Goal: Complete application form

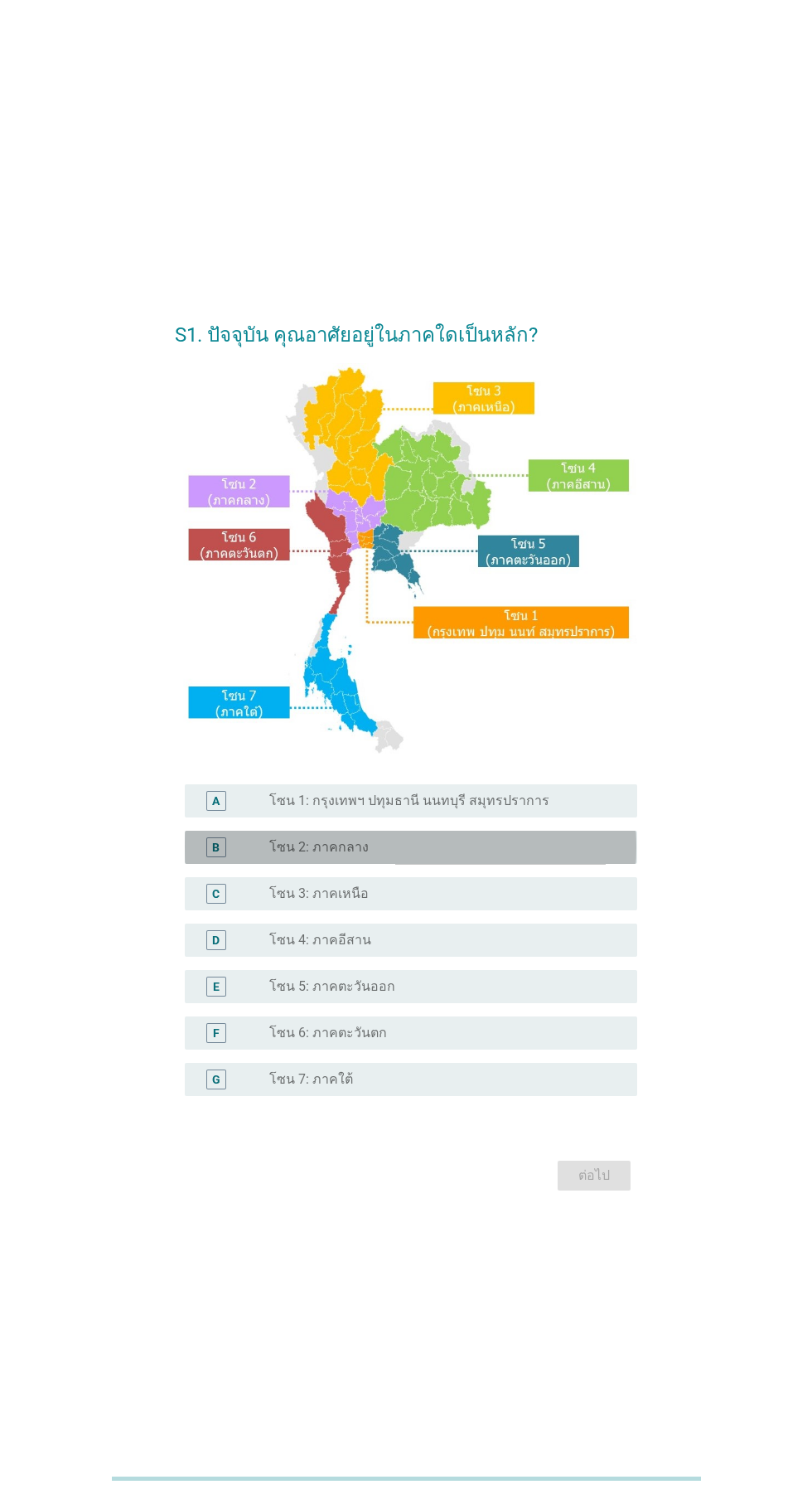
click at [461, 856] on div "radio_button_unchecked โซน 2: ภาคกลาง" at bounding box center [440, 847] width 342 height 16
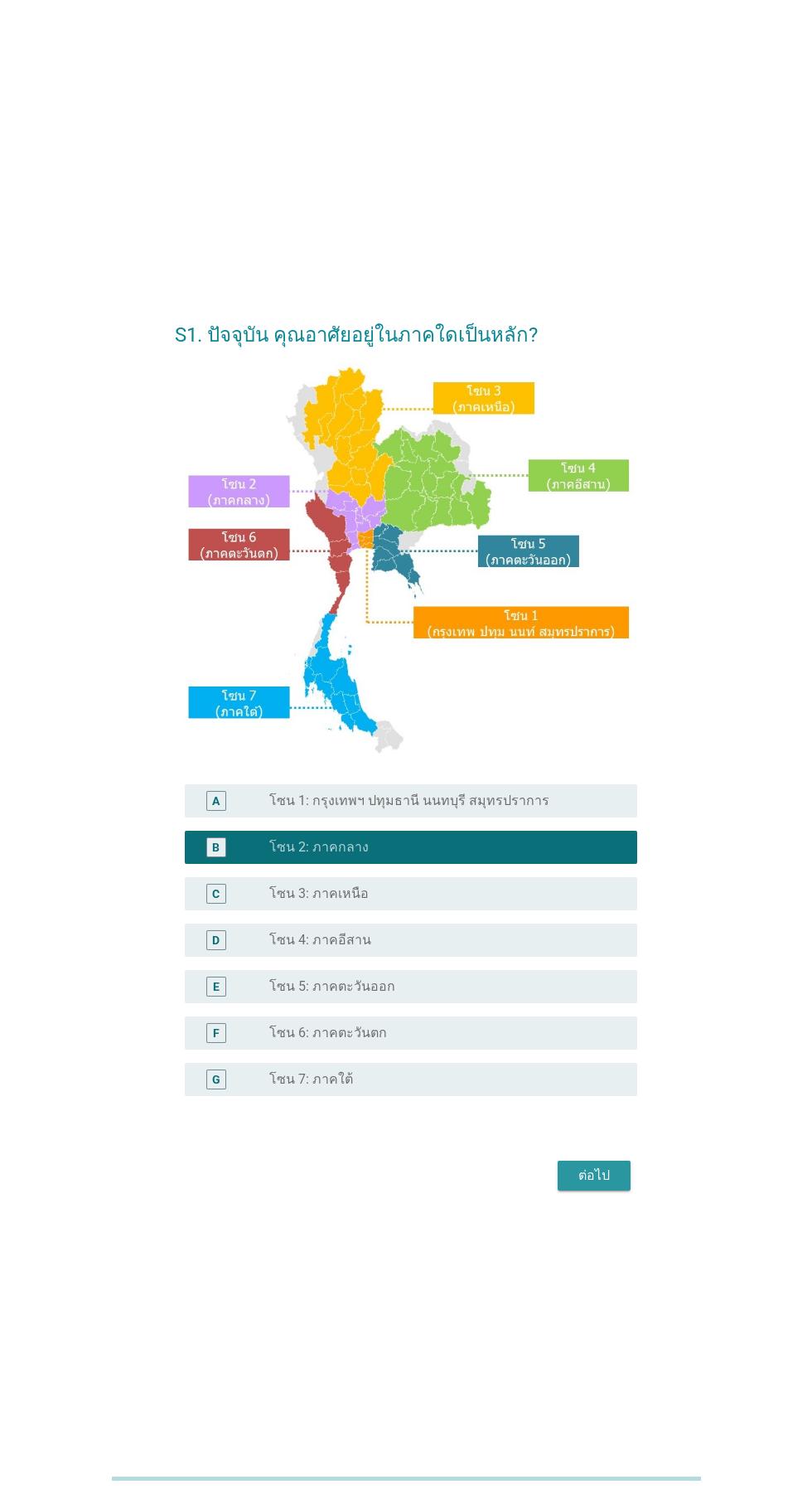
click at [600, 1191] on button "ต่อไป" at bounding box center [595, 1175] width 73 height 30
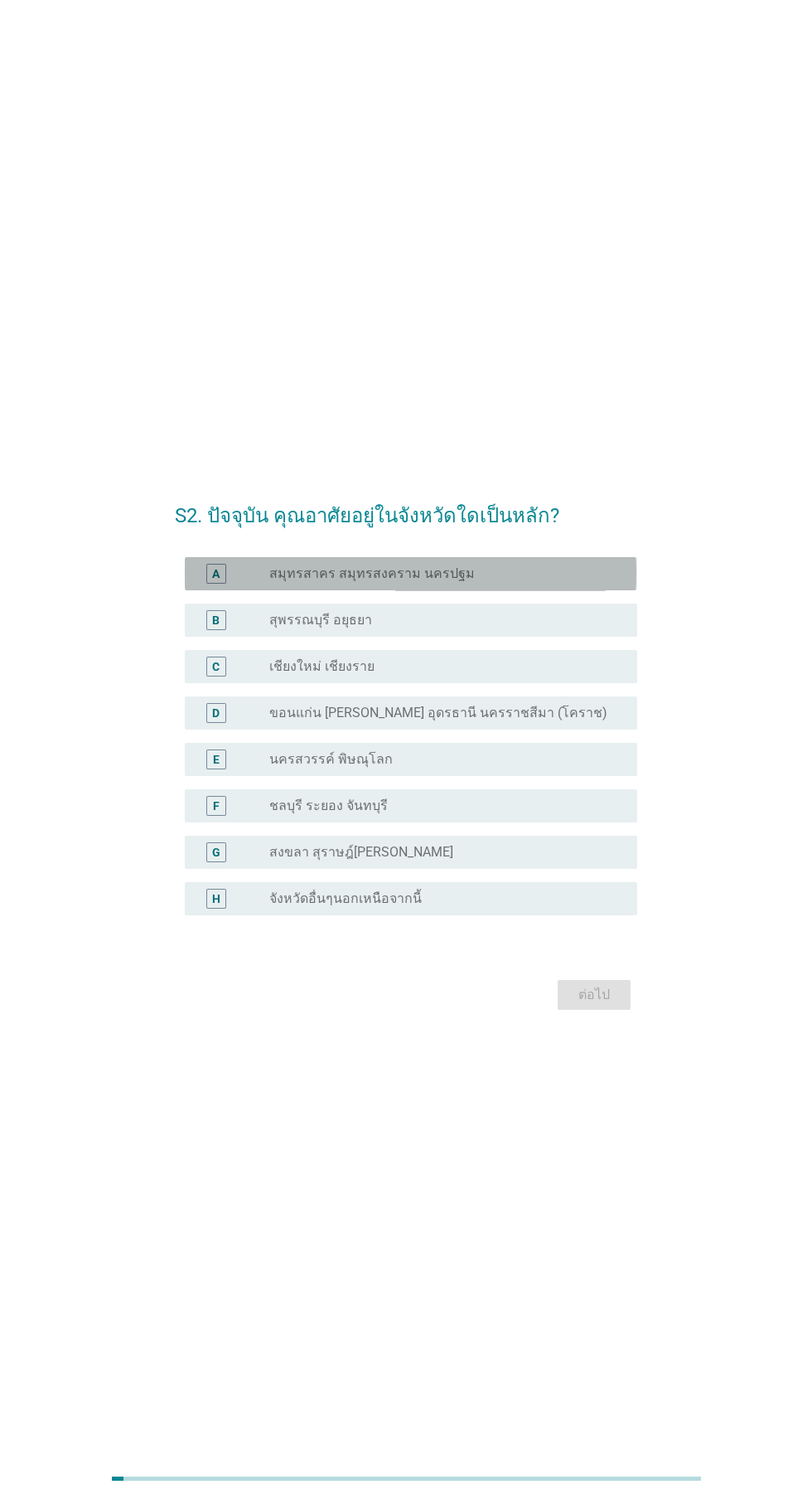
click at [533, 582] on div "radio_button_unchecked สมุทรสาคร สมุทรสงคราม นครปฐม" at bounding box center [440, 573] width 342 height 16
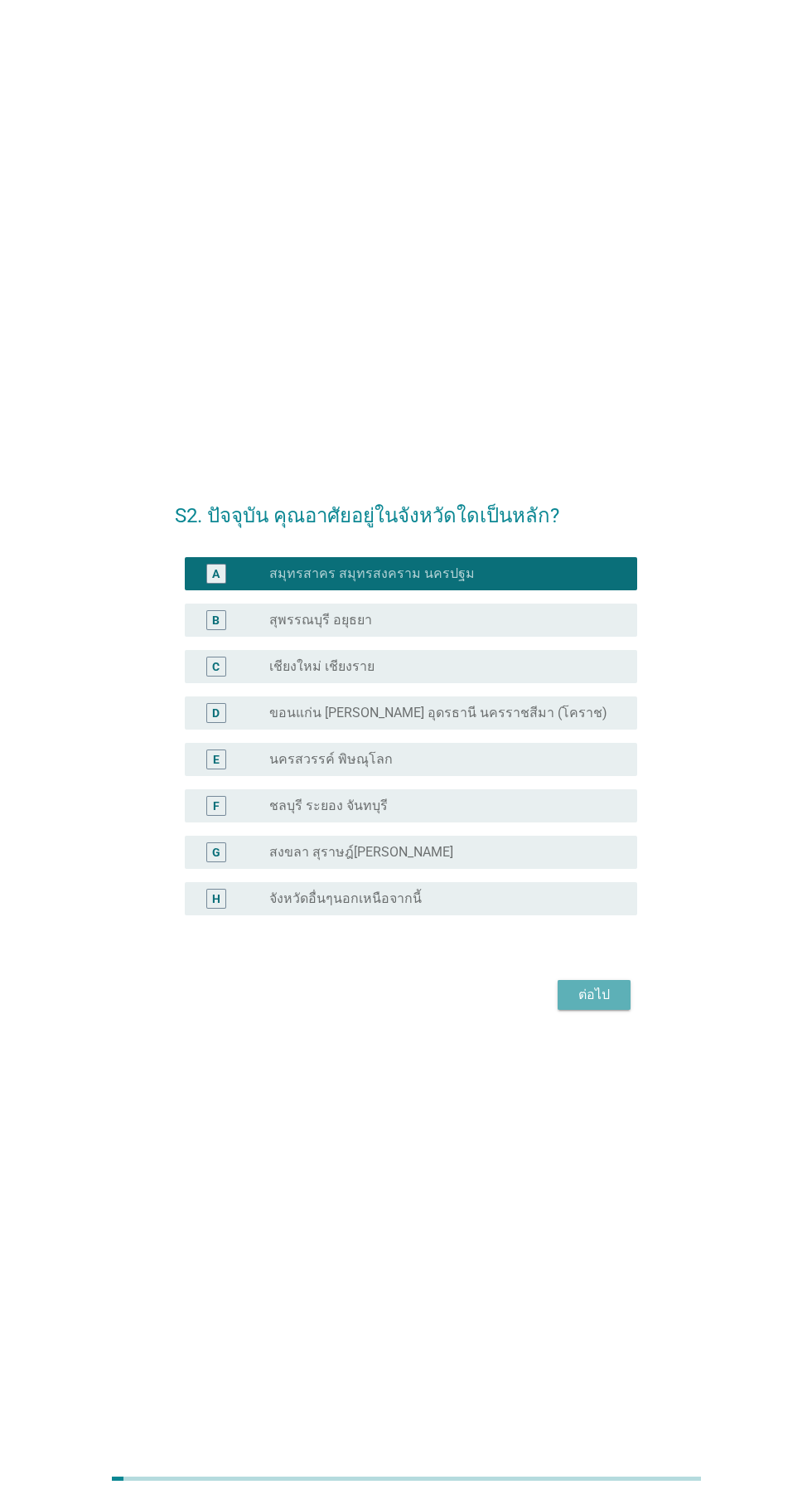
click at [577, 1004] on div "ต่อไป" at bounding box center [594, 995] width 46 height 20
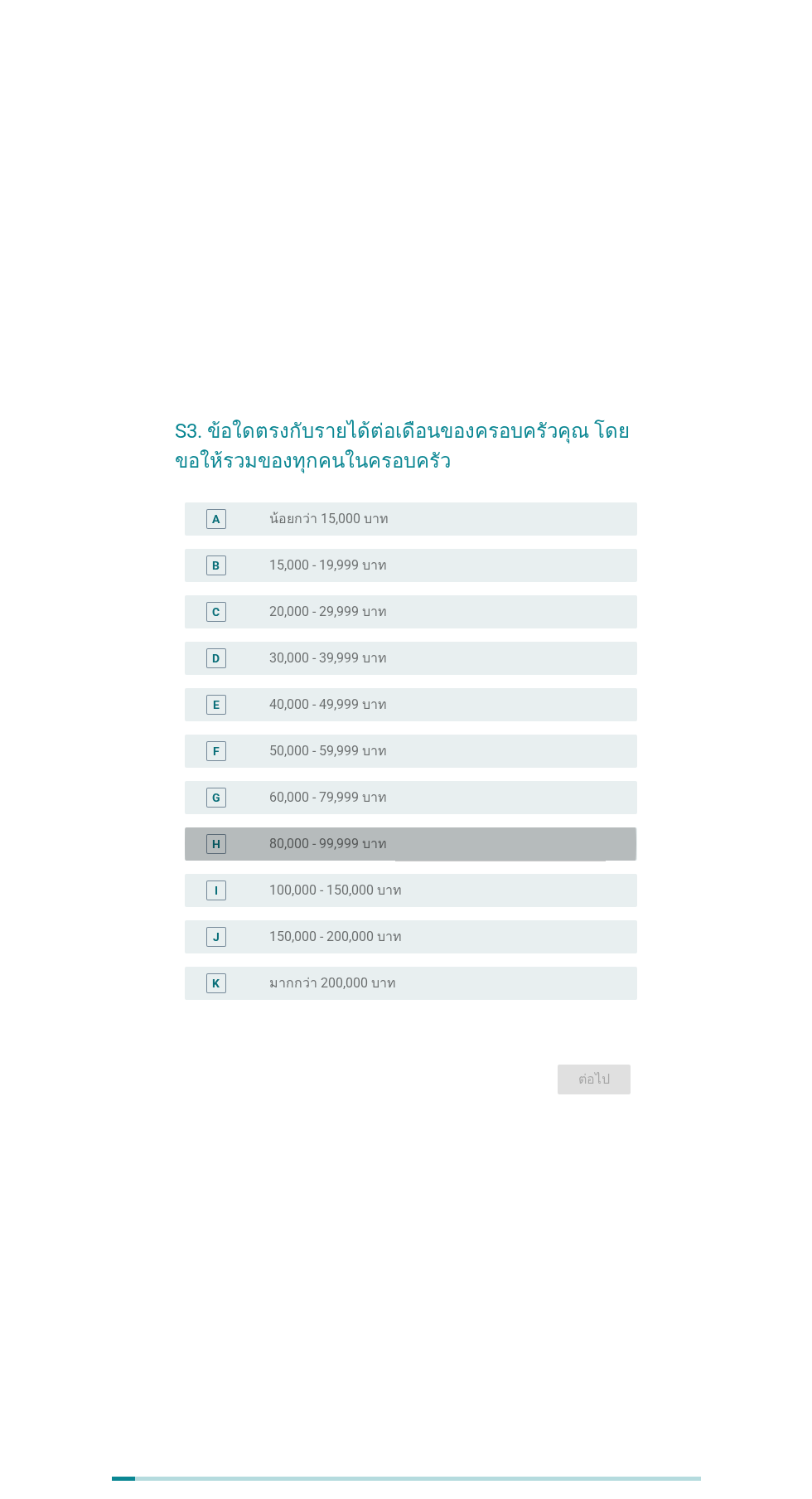
click at [483, 852] on div "radio_button_unchecked 80,000 - 99,999 บาท" at bounding box center [440, 843] width 342 height 16
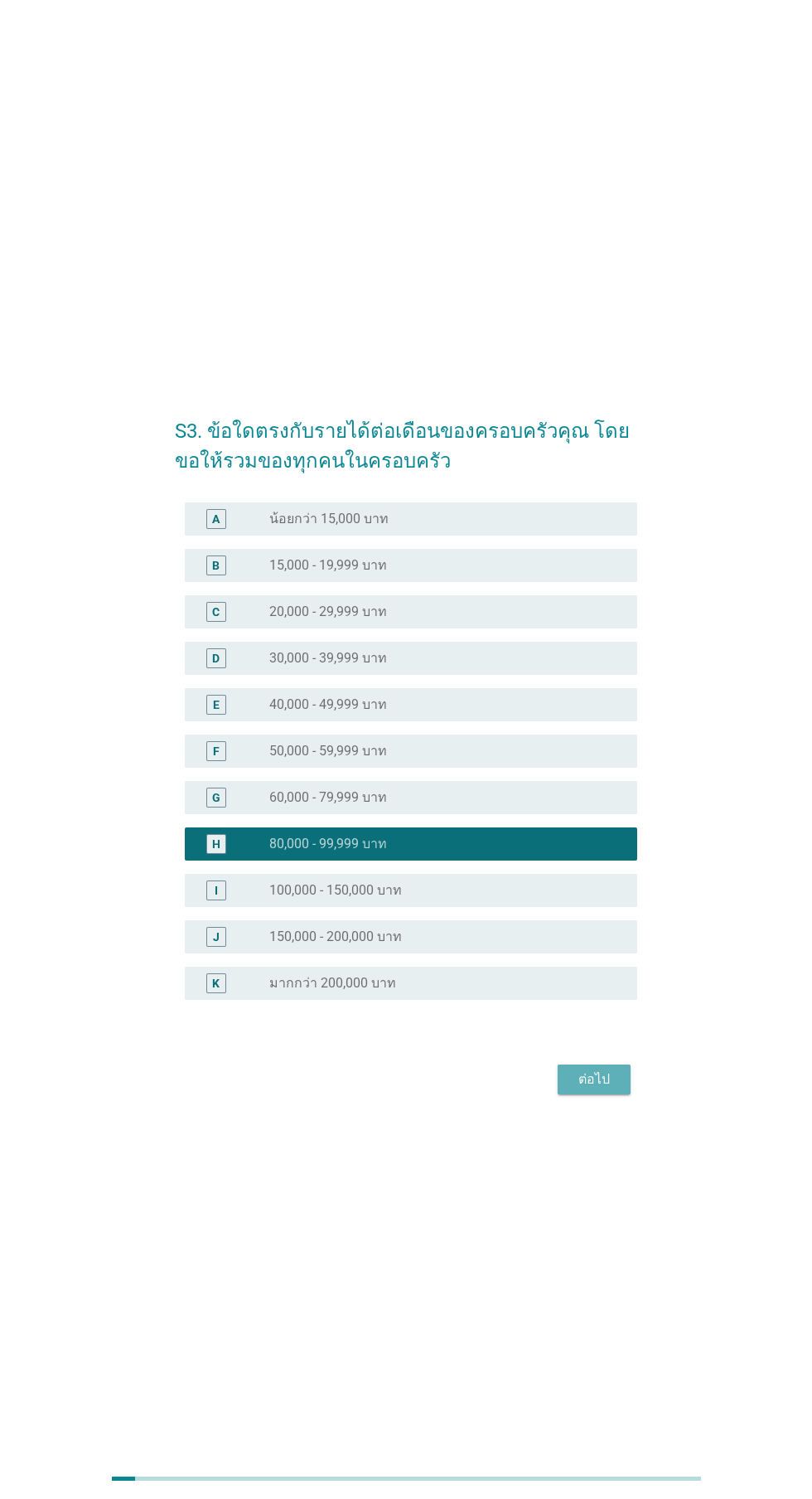
click at [603, 1089] on div "ต่อไป" at bounding box center [594, 1079] width 46 height 20
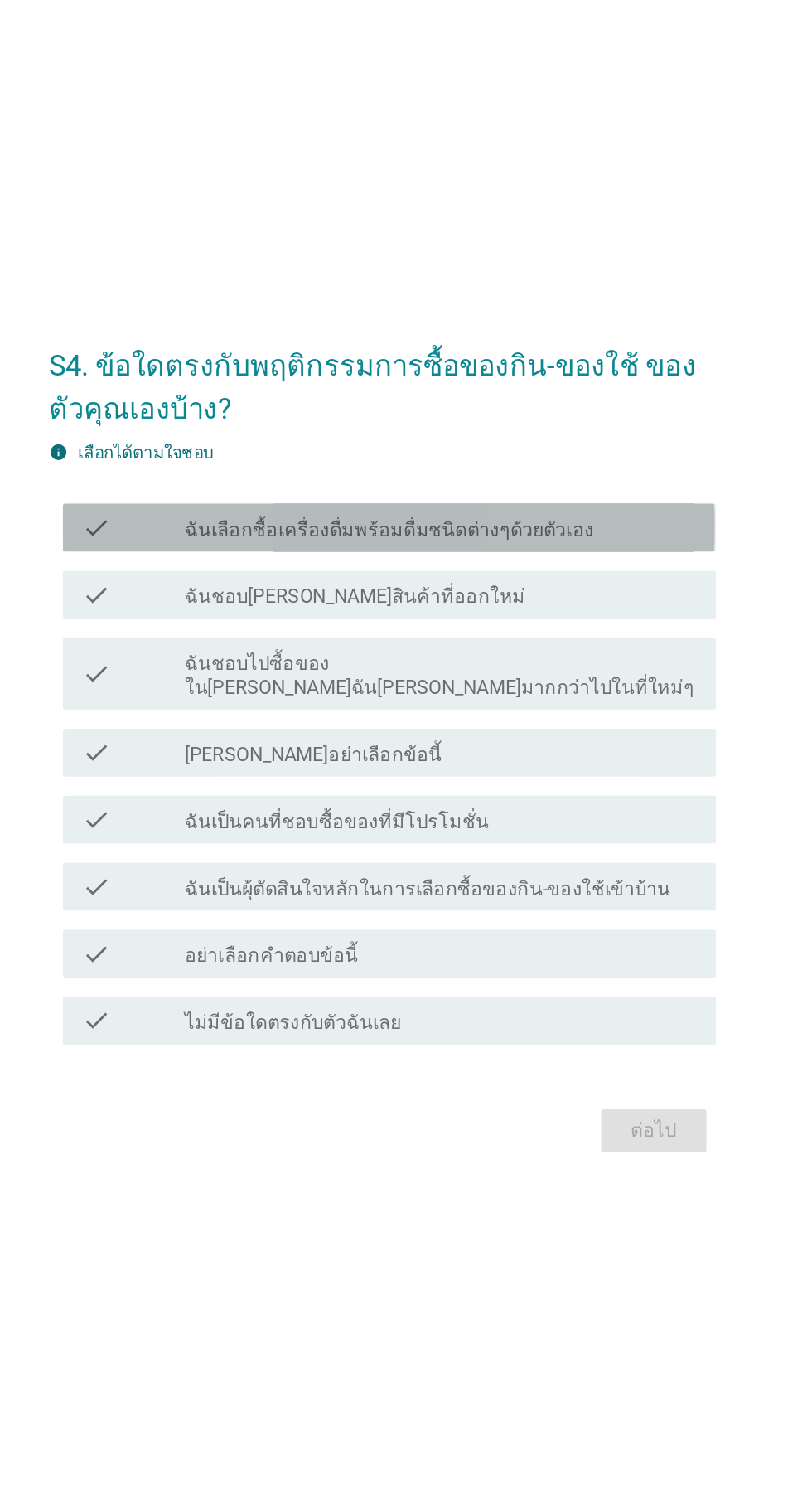
click at [536, 612] on label "ฉันเลือกซื้อเครื่องดื่มพร้อมดื่มชนิดต่างๆด้วยตัวเอง" at bounding box center [411, 604] width 284 height 16
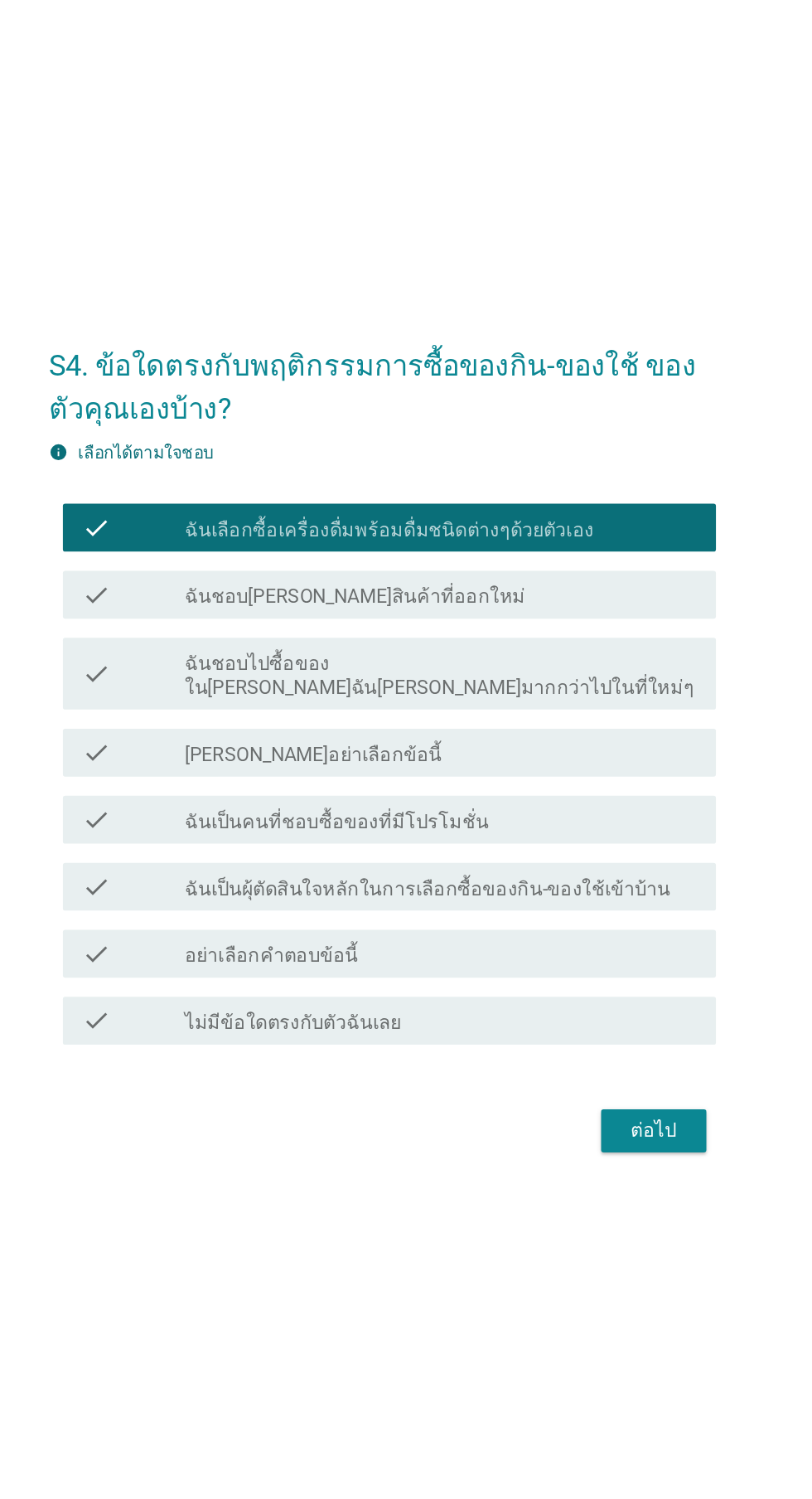
click at [501, 659] on div "check_box_outline_blank ฉันชอบ[PERSON_NAME]สินค้าที่ออกใหม่" at bounding box center [446, 649] width 354 height 20
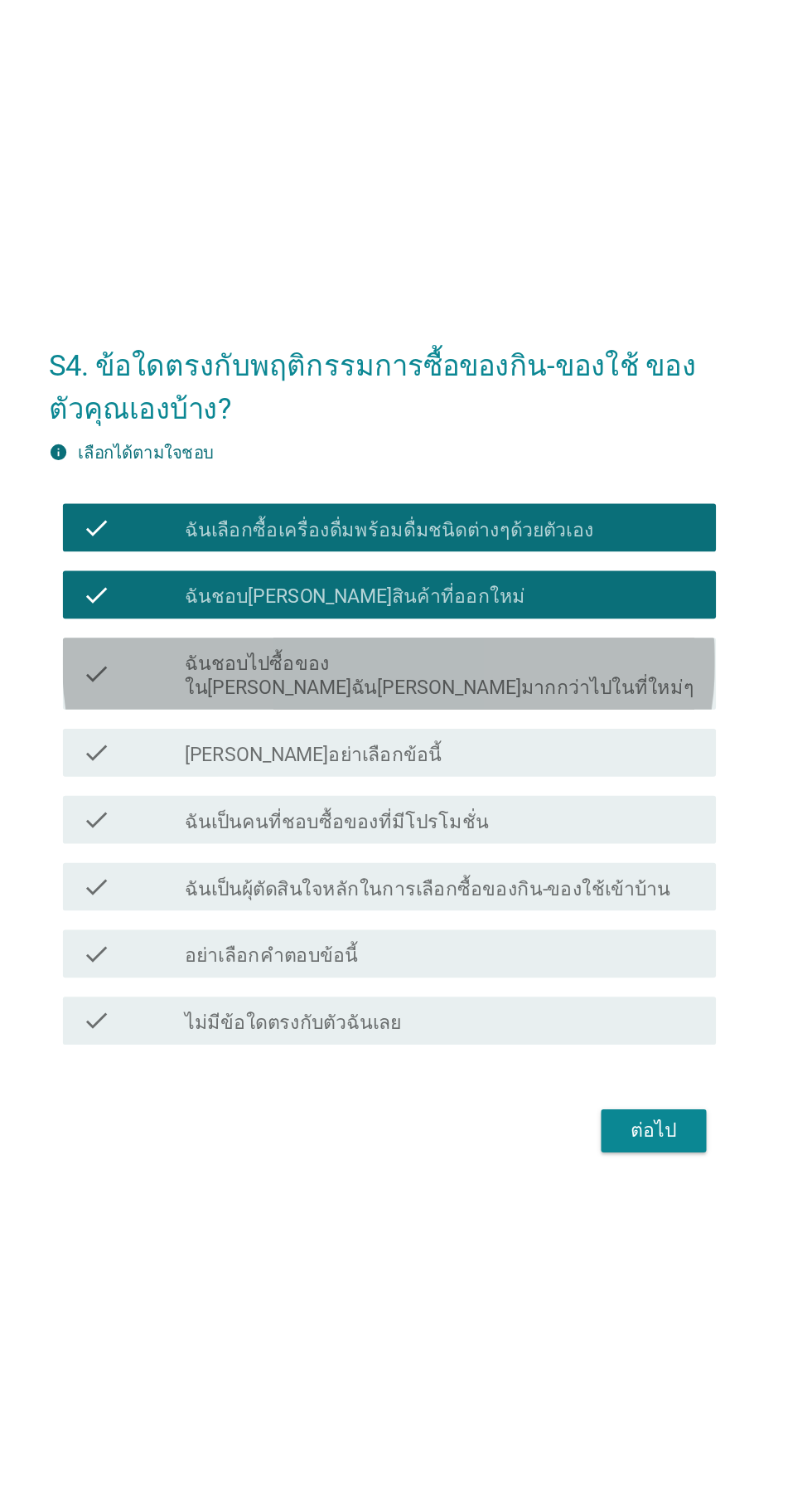
click at [580, 722] on div "check_box_outline_blank ฉันชอบไปซื้อของใน[PERSON_NAME]ฉัน[PERSON_NAME]มากกว่าไป…" at bounding box center [446, 704] width 354 height 37
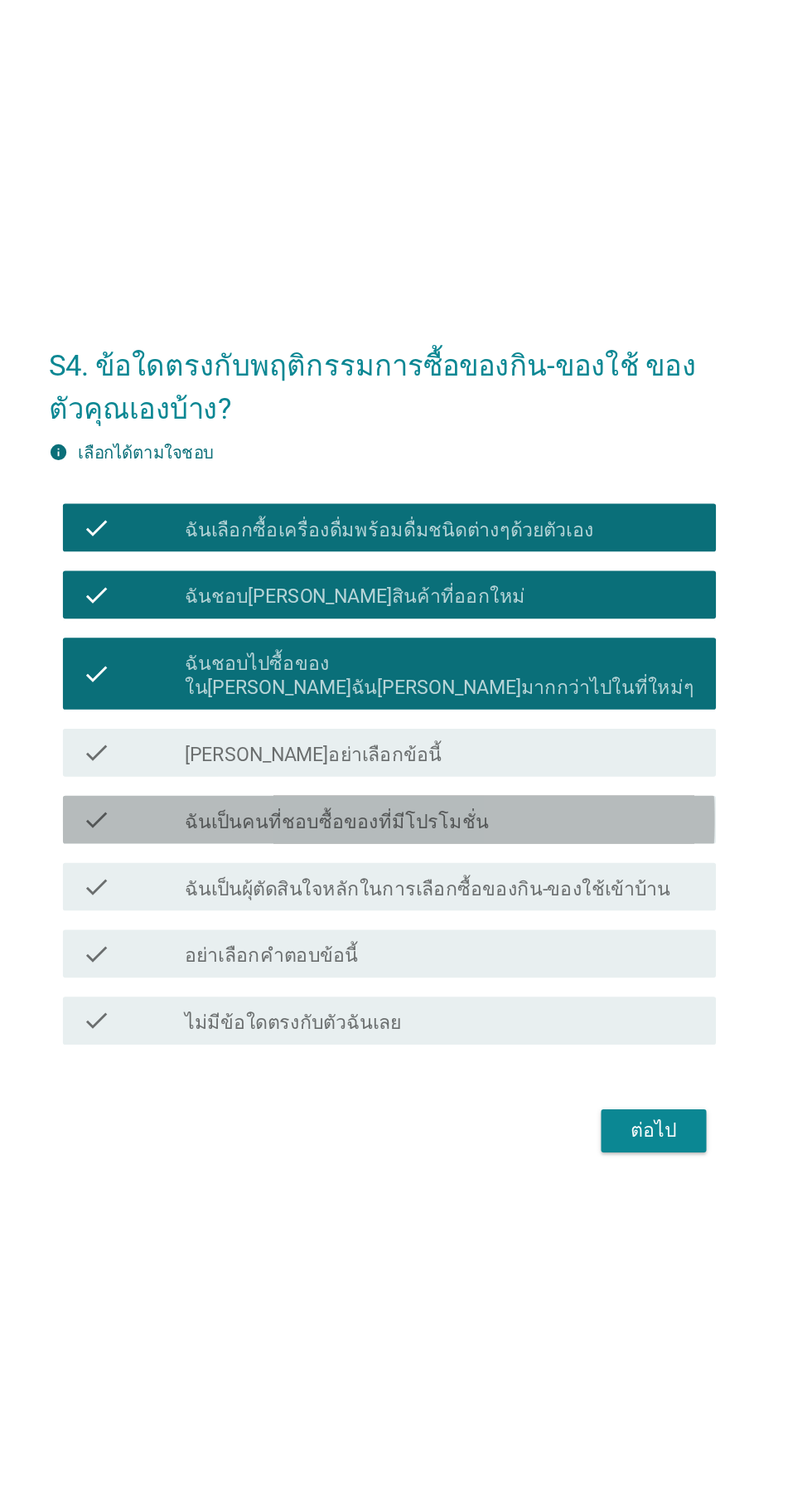
click at [523, 815] on div "check_box_outline_blank ฉันเป็นคนที่ชอบซื้อของที่มีโปรโมชั่น" at bounding box center [446, 805] width 354 height 20
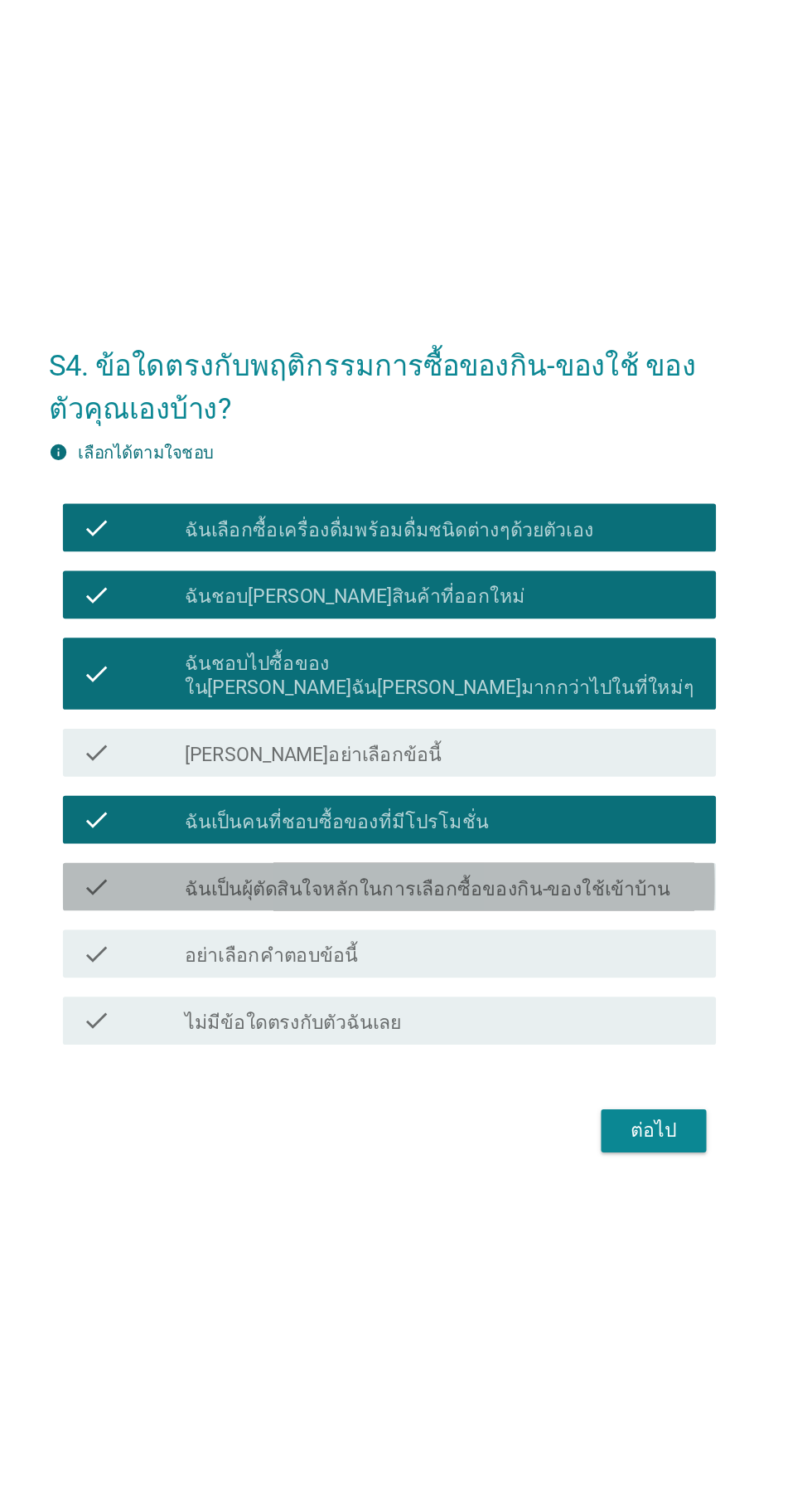
click at [518, 862] on label "ฉันเป็นผุ้ตัดสินใจหลักในการเลือกซื้อของกิน-ของใช้เข้าบ้าน" at bounding box center [437, 853] width 337 height 16
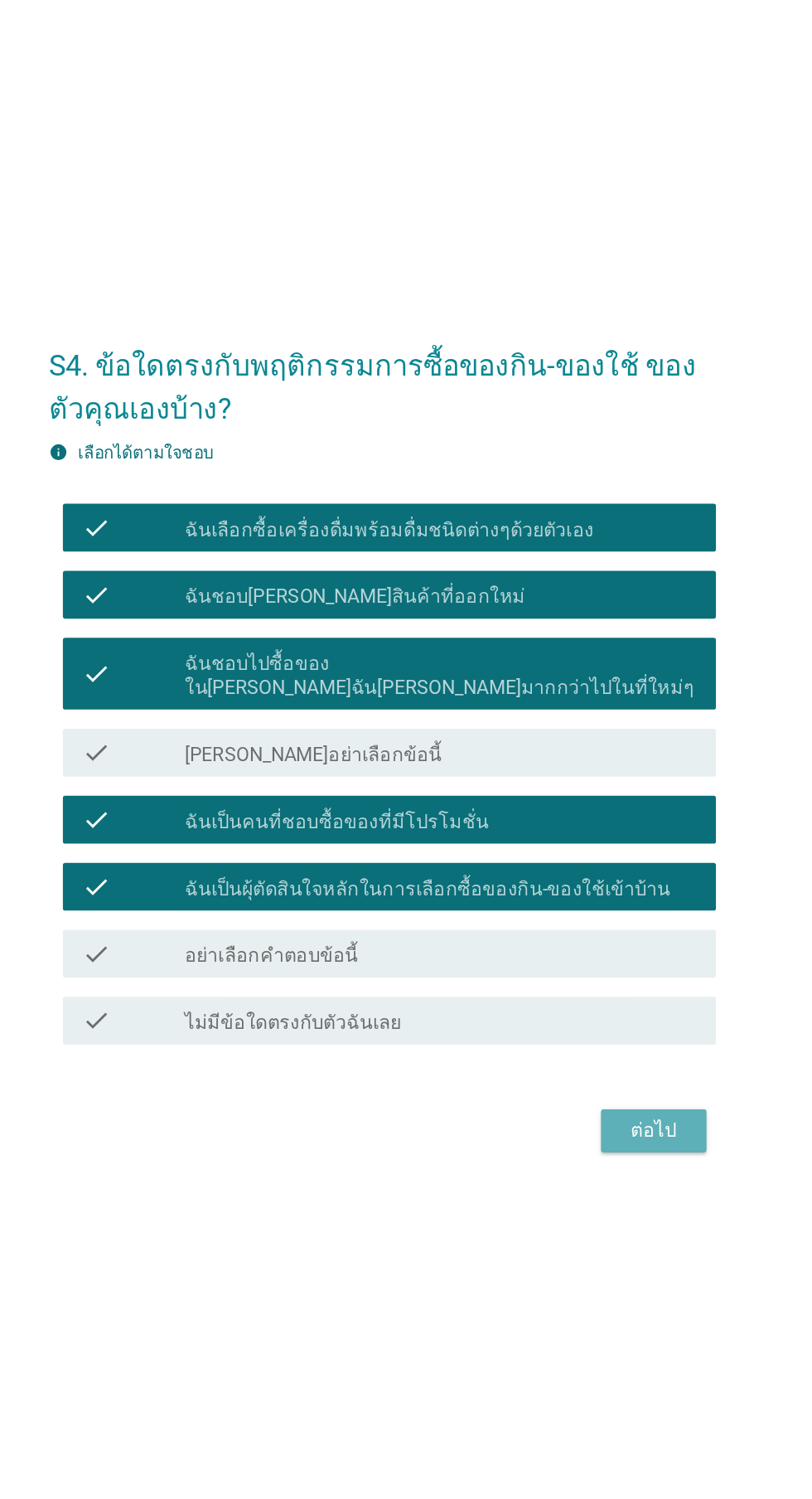
click at [588, 1031] on div "ต่อไป" at bounding box center [594, 1020] width 46 height 20
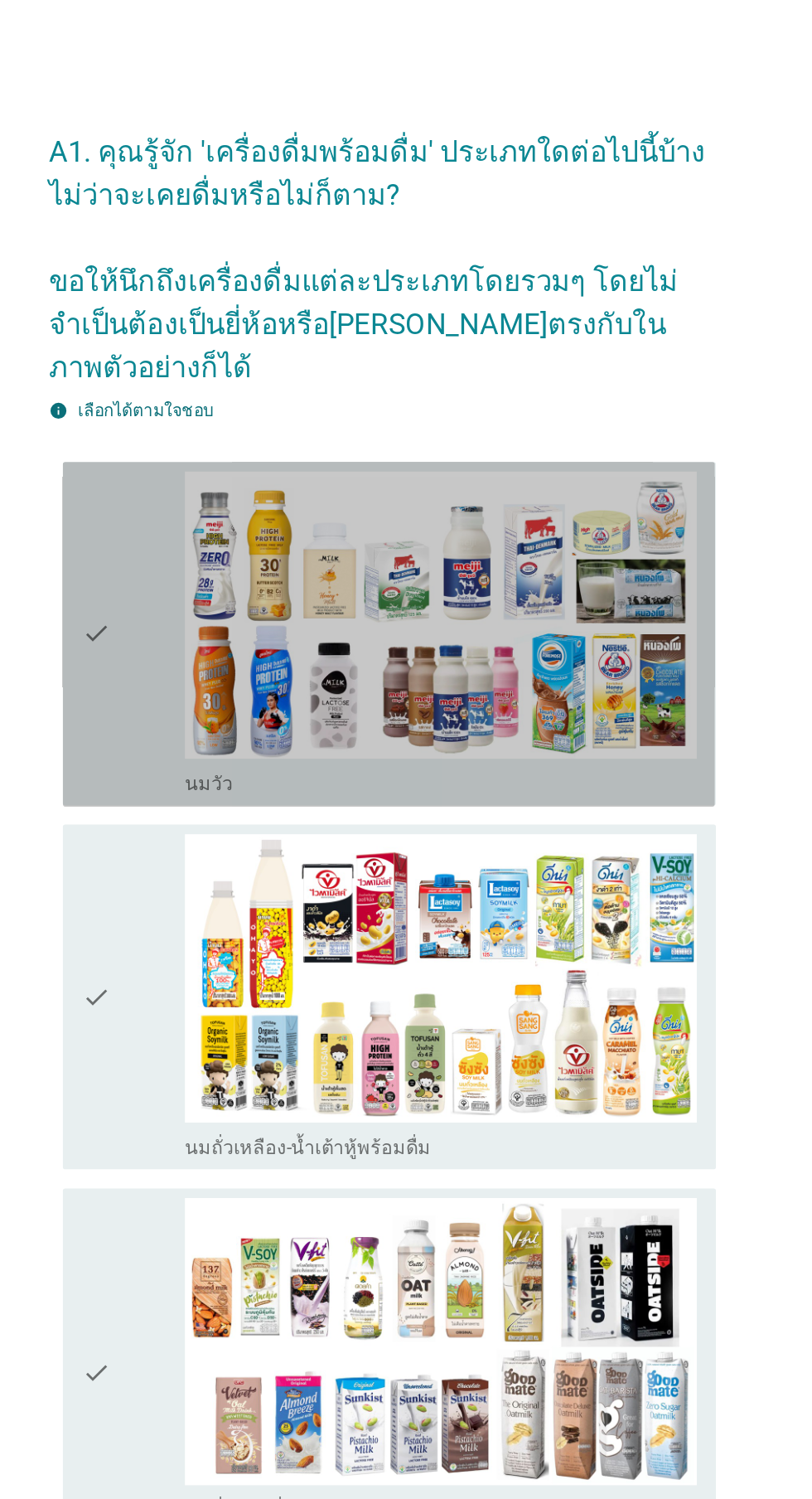
click at [243, 455] on div "check" at bounding box center [234, 438] width 71 height 225
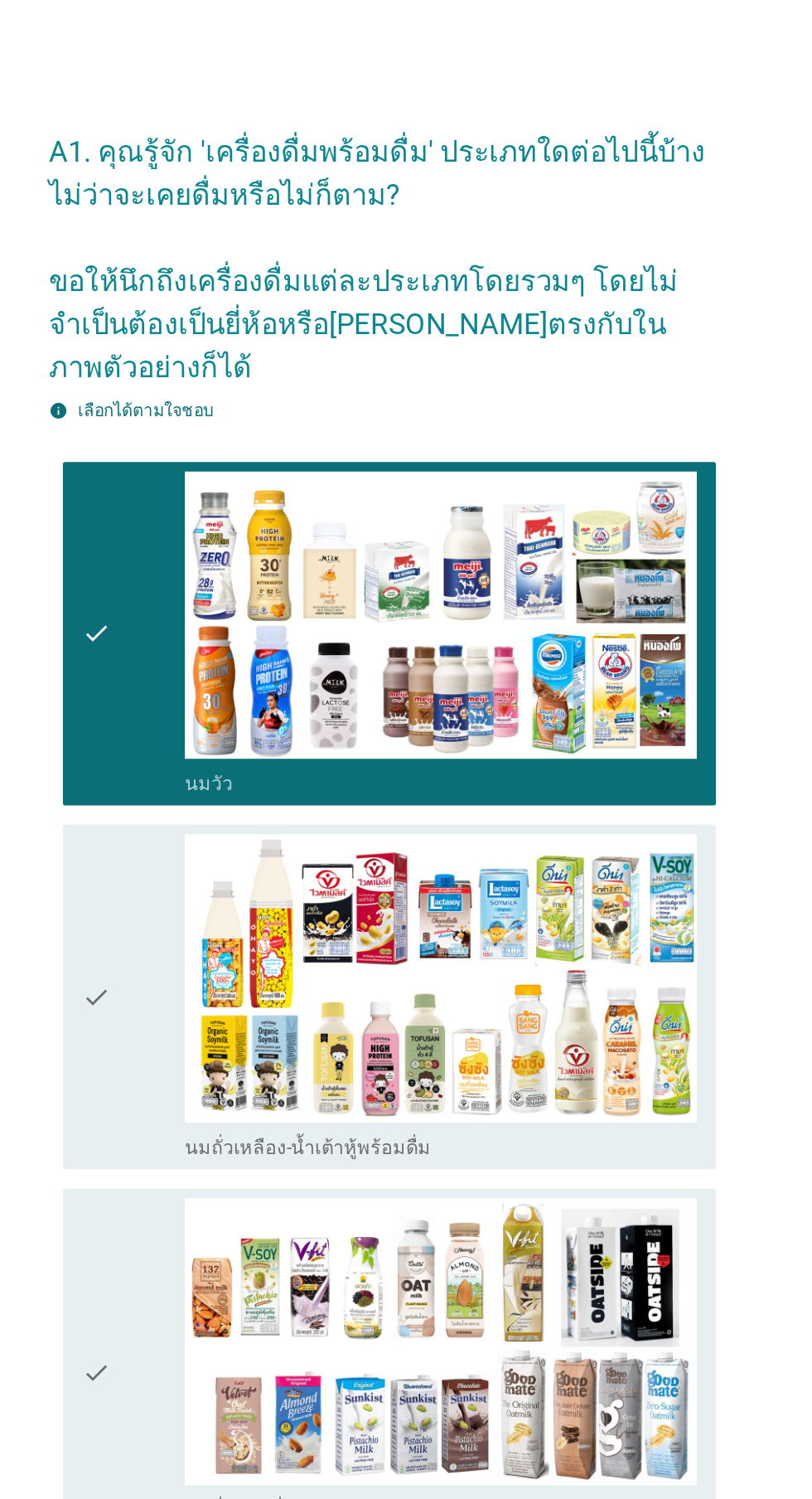
click at [273, 658] on img at bounding box center [446, 677] width 354 height 200
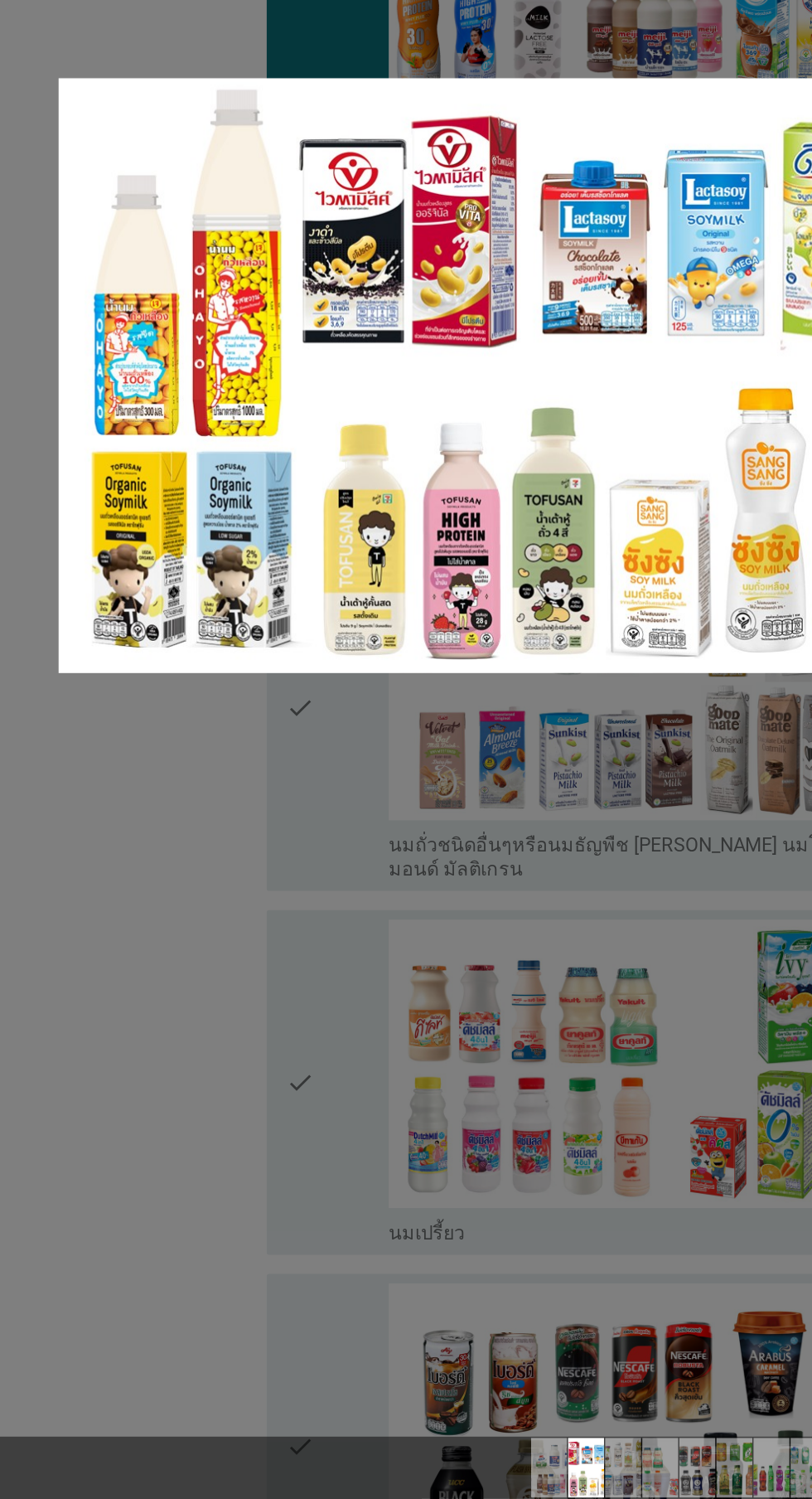
click at [83, 1375] on div at bounding box center [406, 750] width 812 height 1499
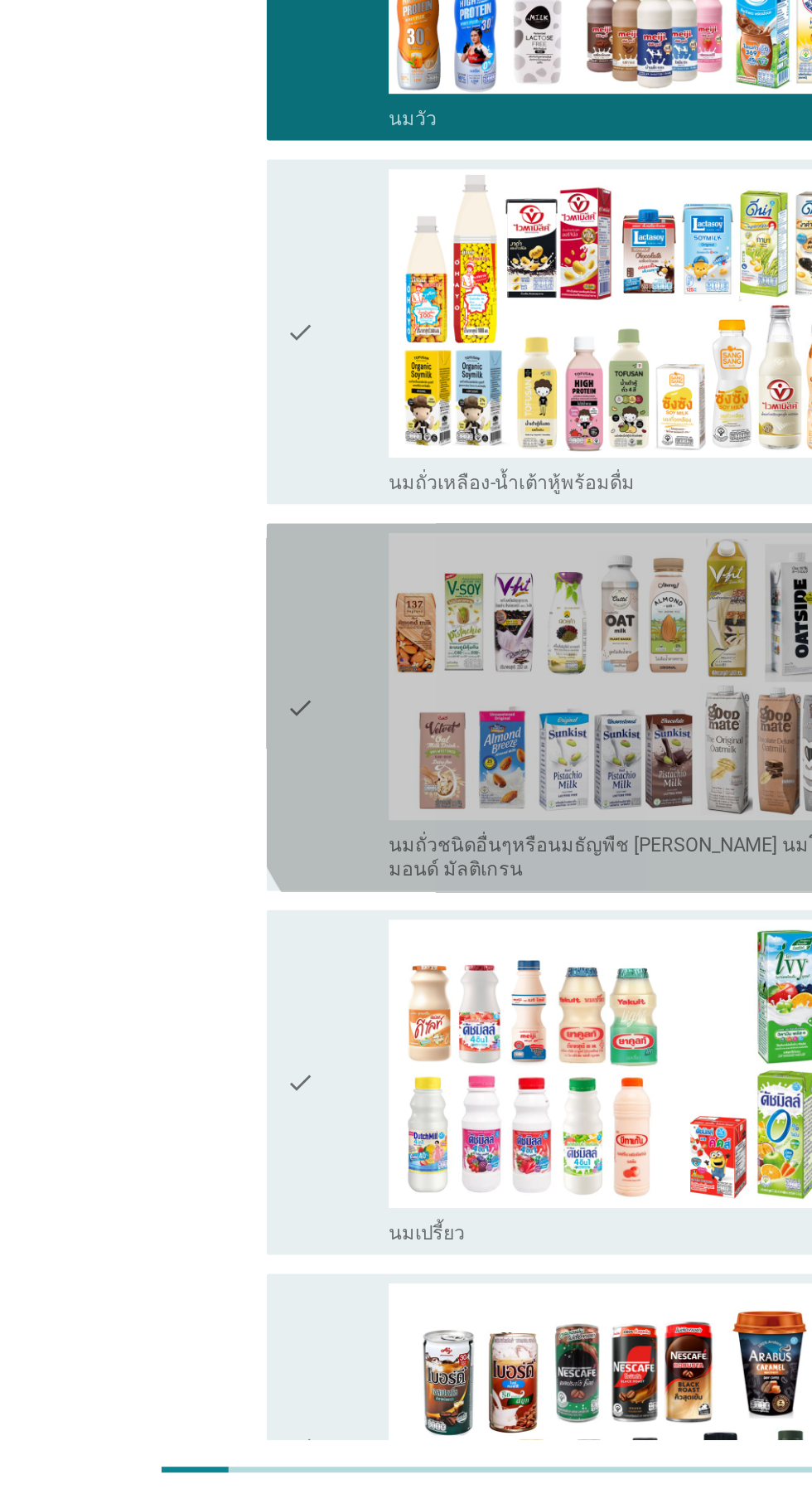
click at [238, 985] on div "check" at bounding box center [234, 950] width 71 height 242
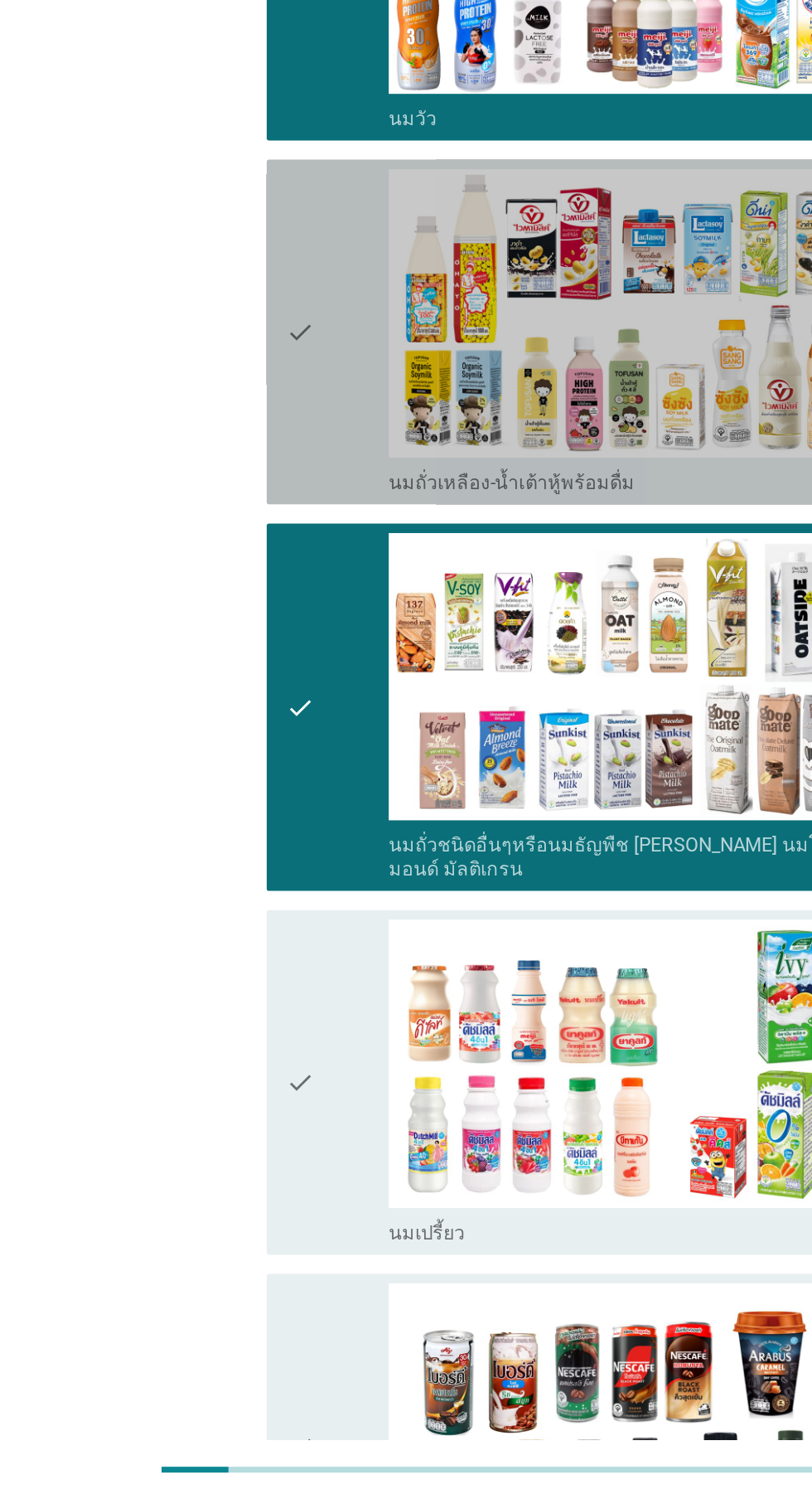
click at [231, 753] on div "check" at bounding box center [234, 690] width 71 height 225
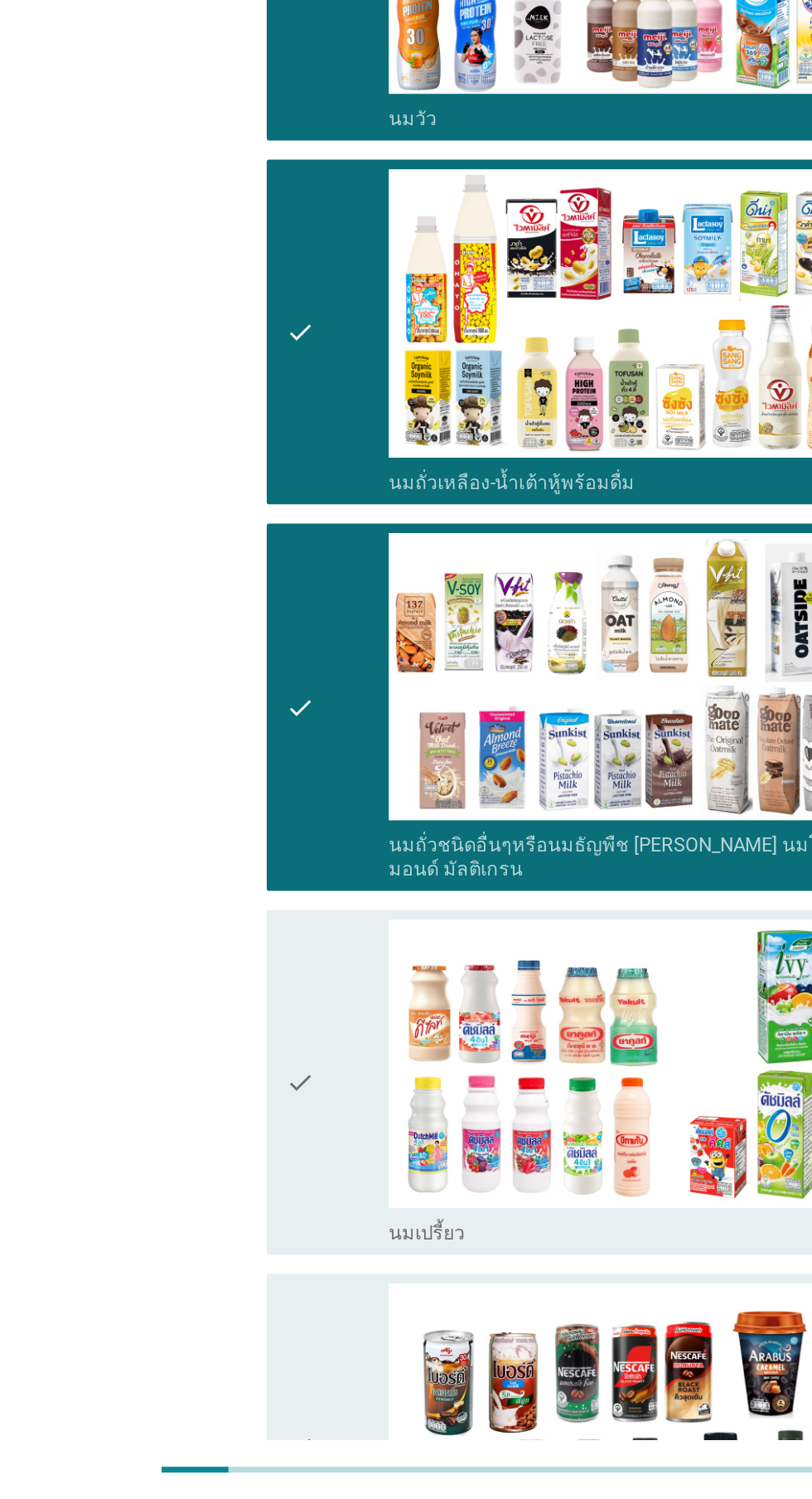
click at [231, 1143] on div "check" at bounding box center [234, 1209] width 71 height 225
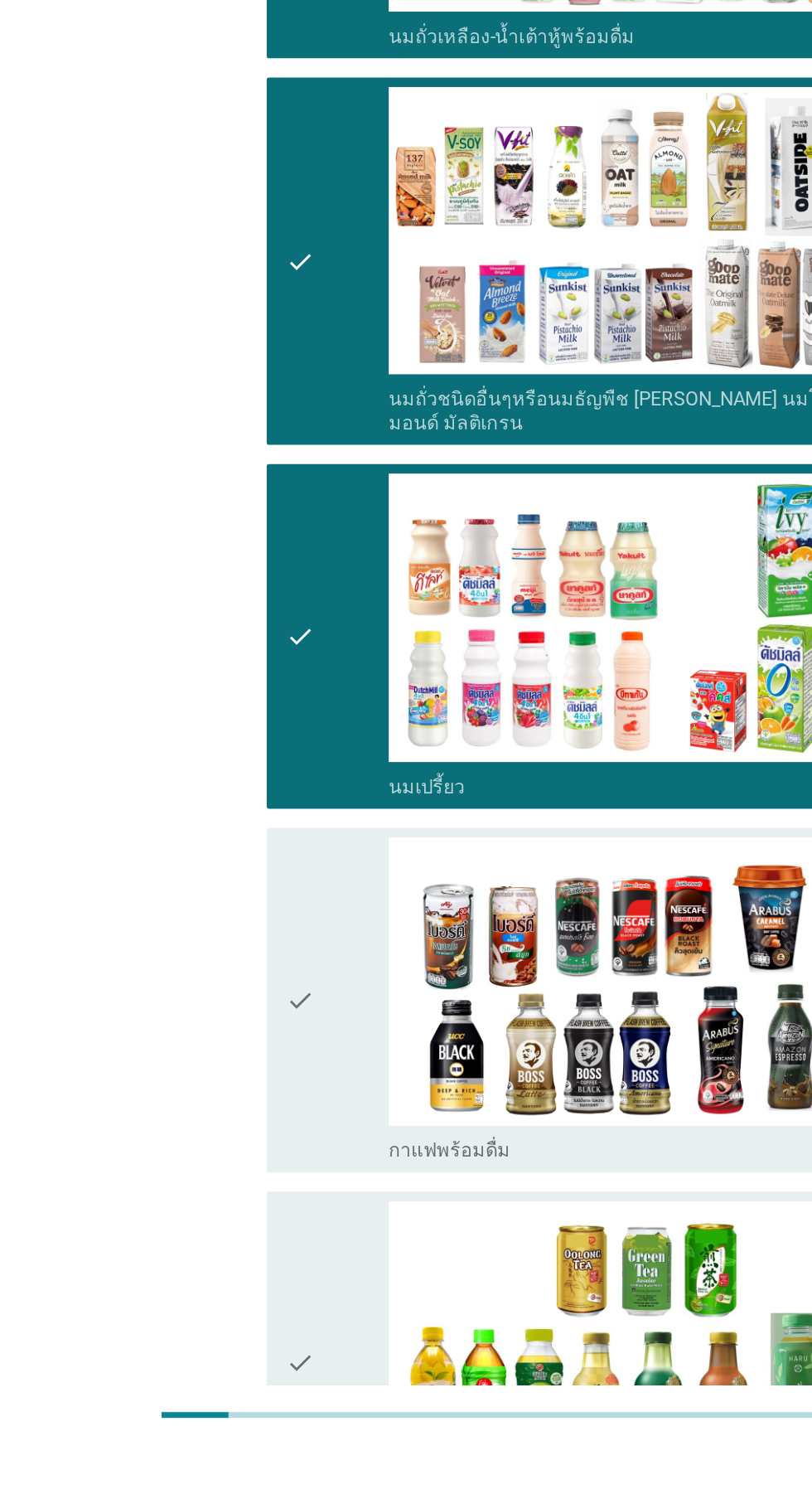
scroll to position [286, 0]
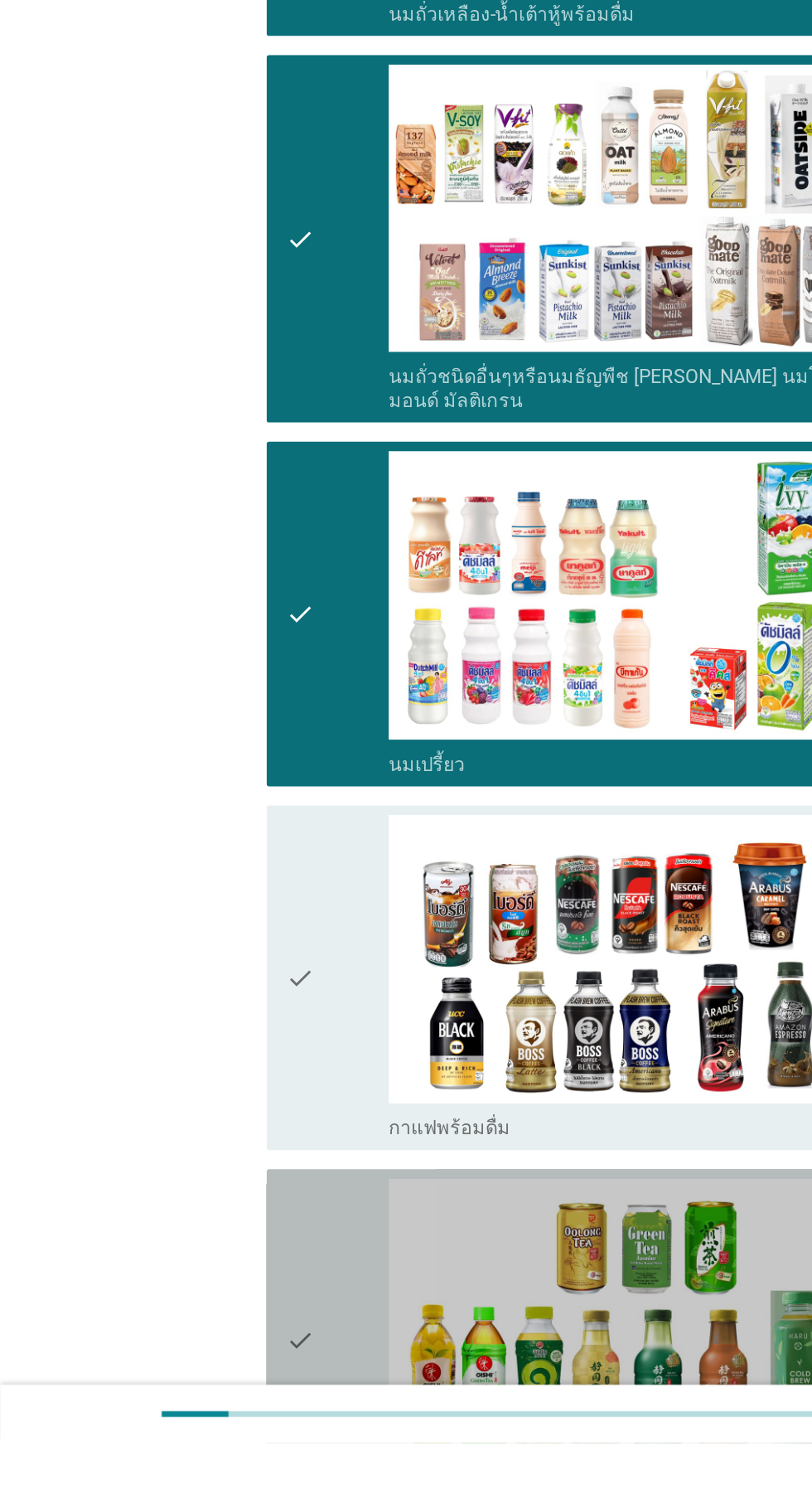
click at [235, 1402] on div "check" at bounding box center [234, 1428] width 71 height 225
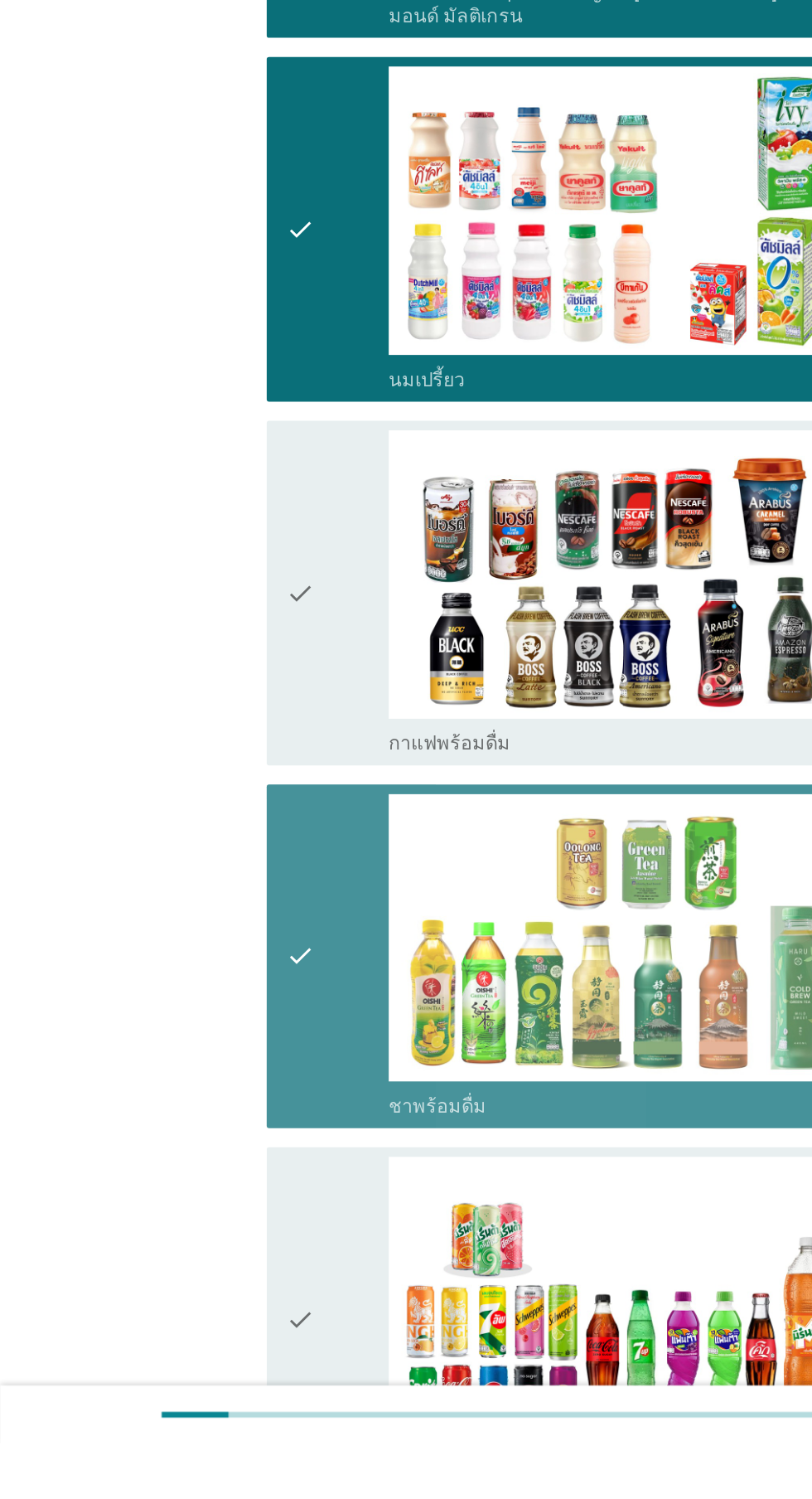
scroll to position [595, 0]
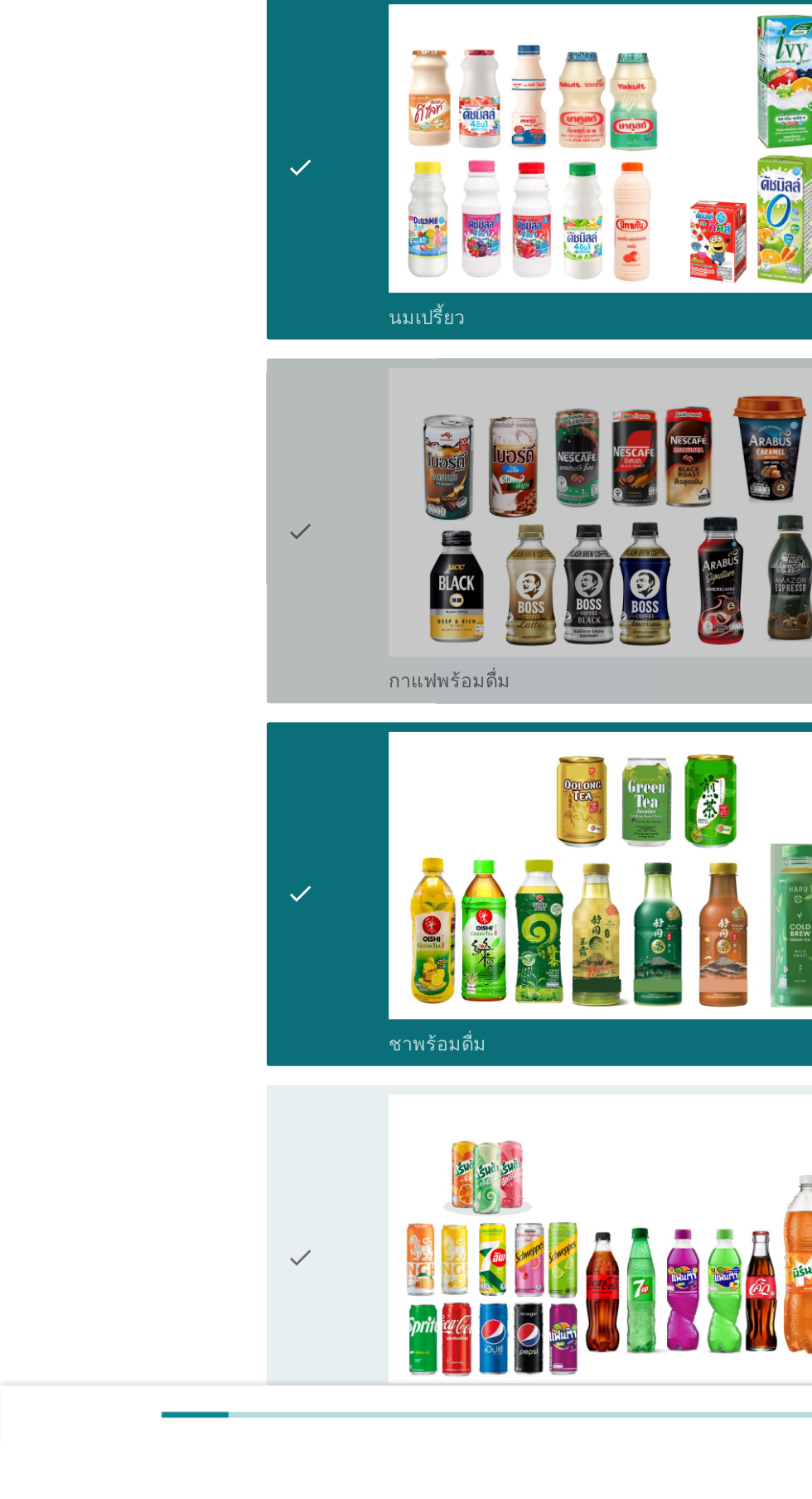
click at [227, 881] on div "check" at bounding box center [234, 866] width 71 height 225
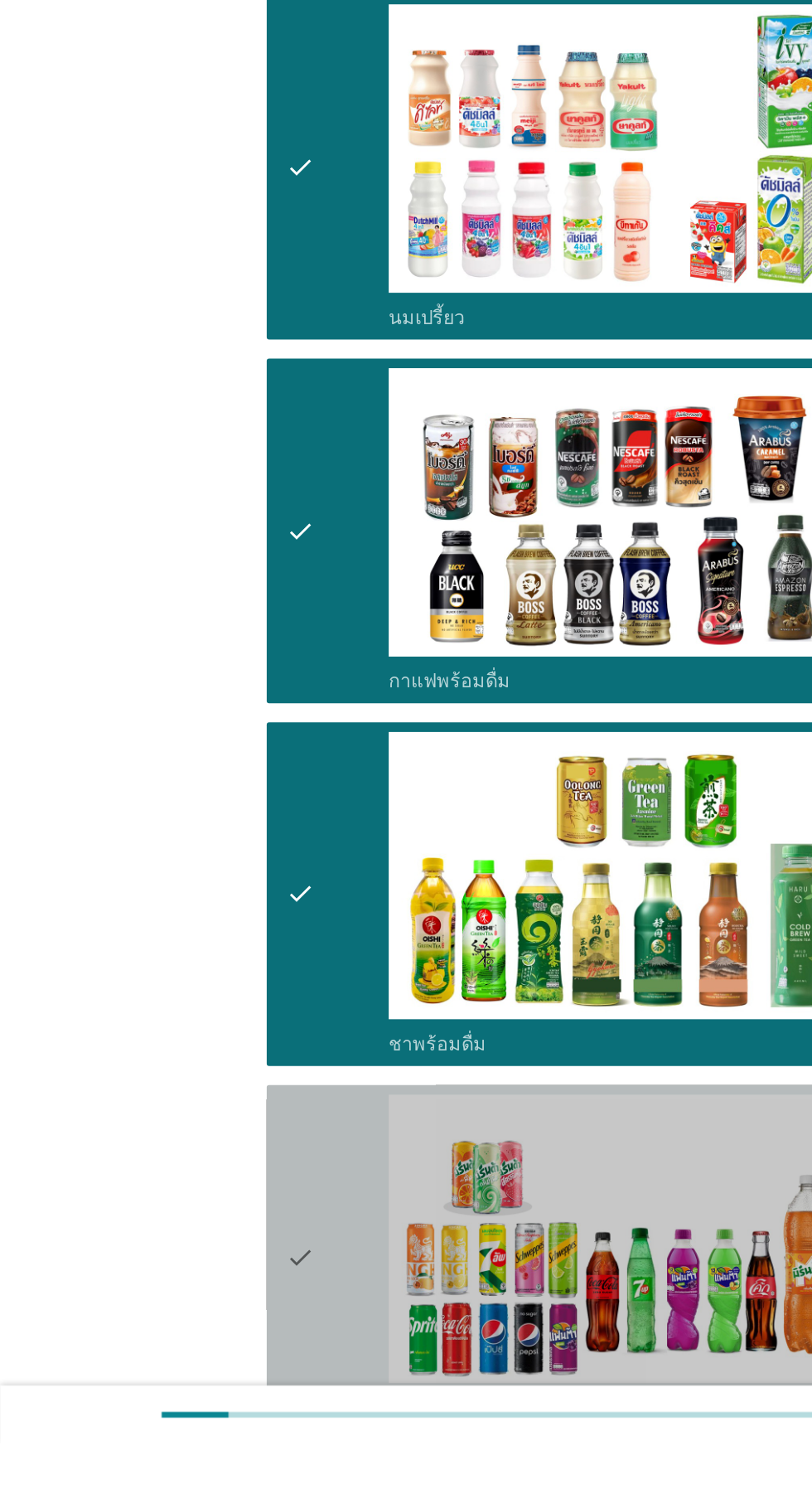
click at [224, 1367] on div "check" at bounding box center [234, 1370] width 71 height 225
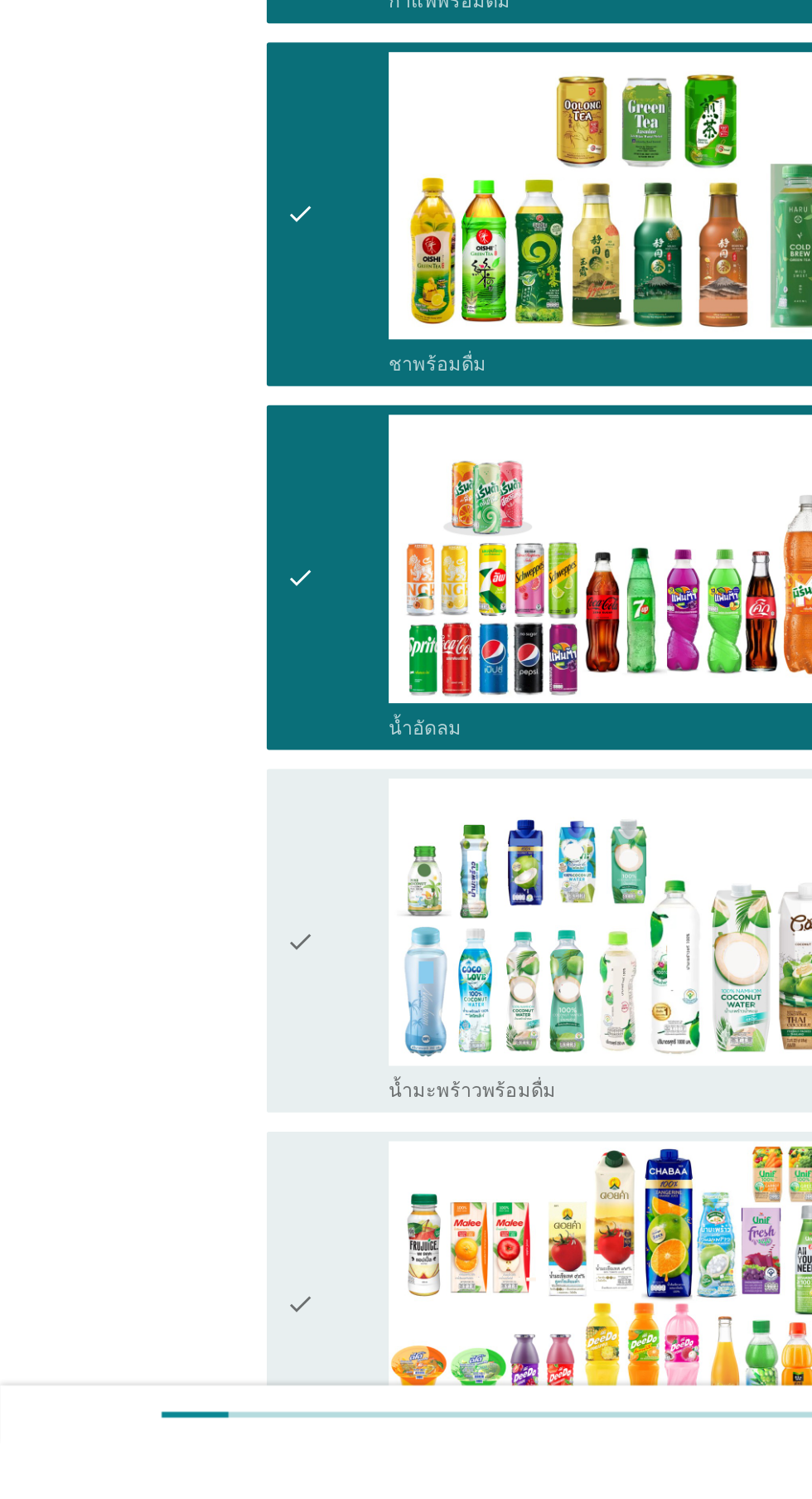
scroll to position [1069, 0]
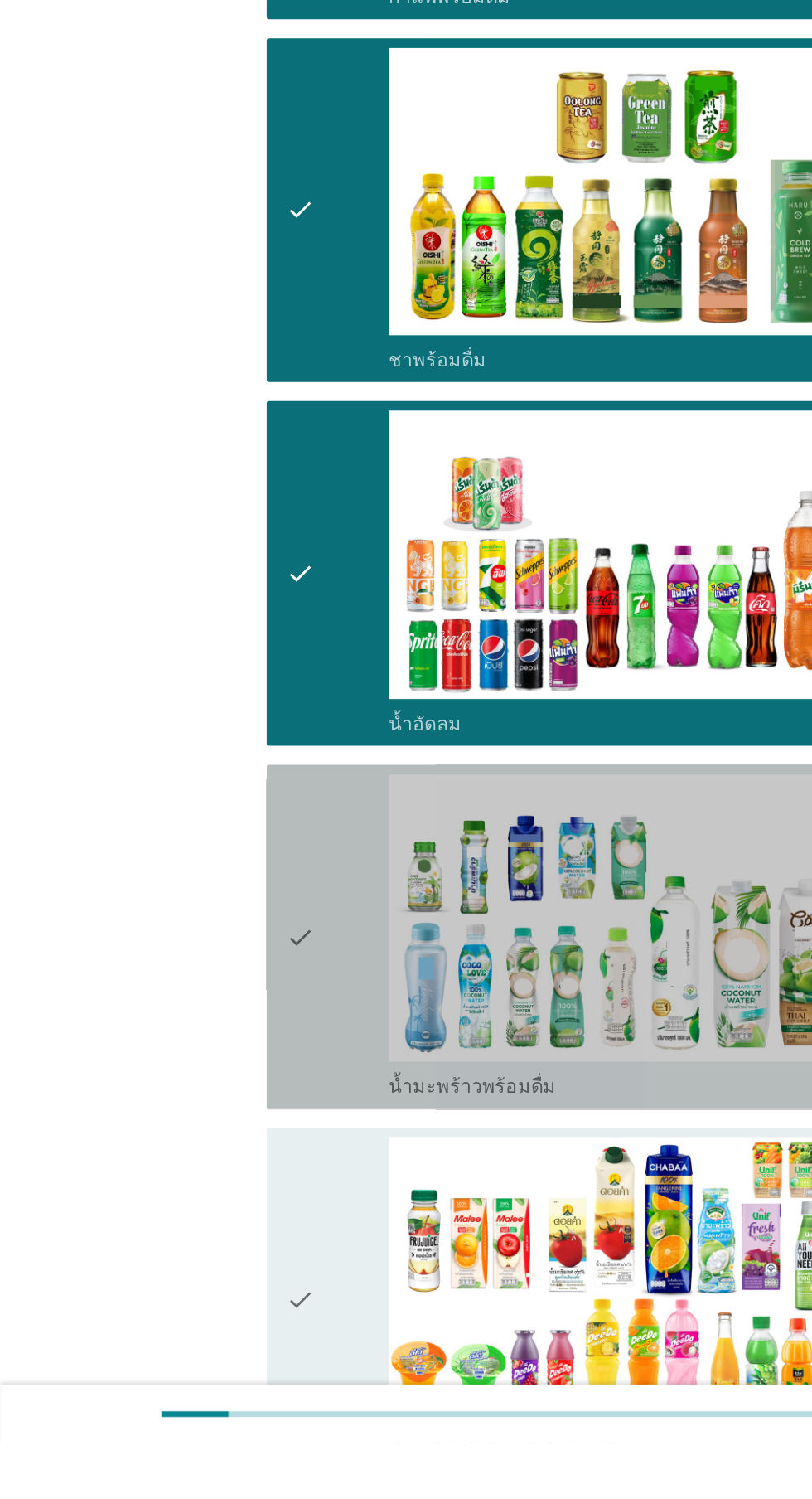
click at [239, 1175] on div "check" at bounding box center [234, 1147] width 71 height 225
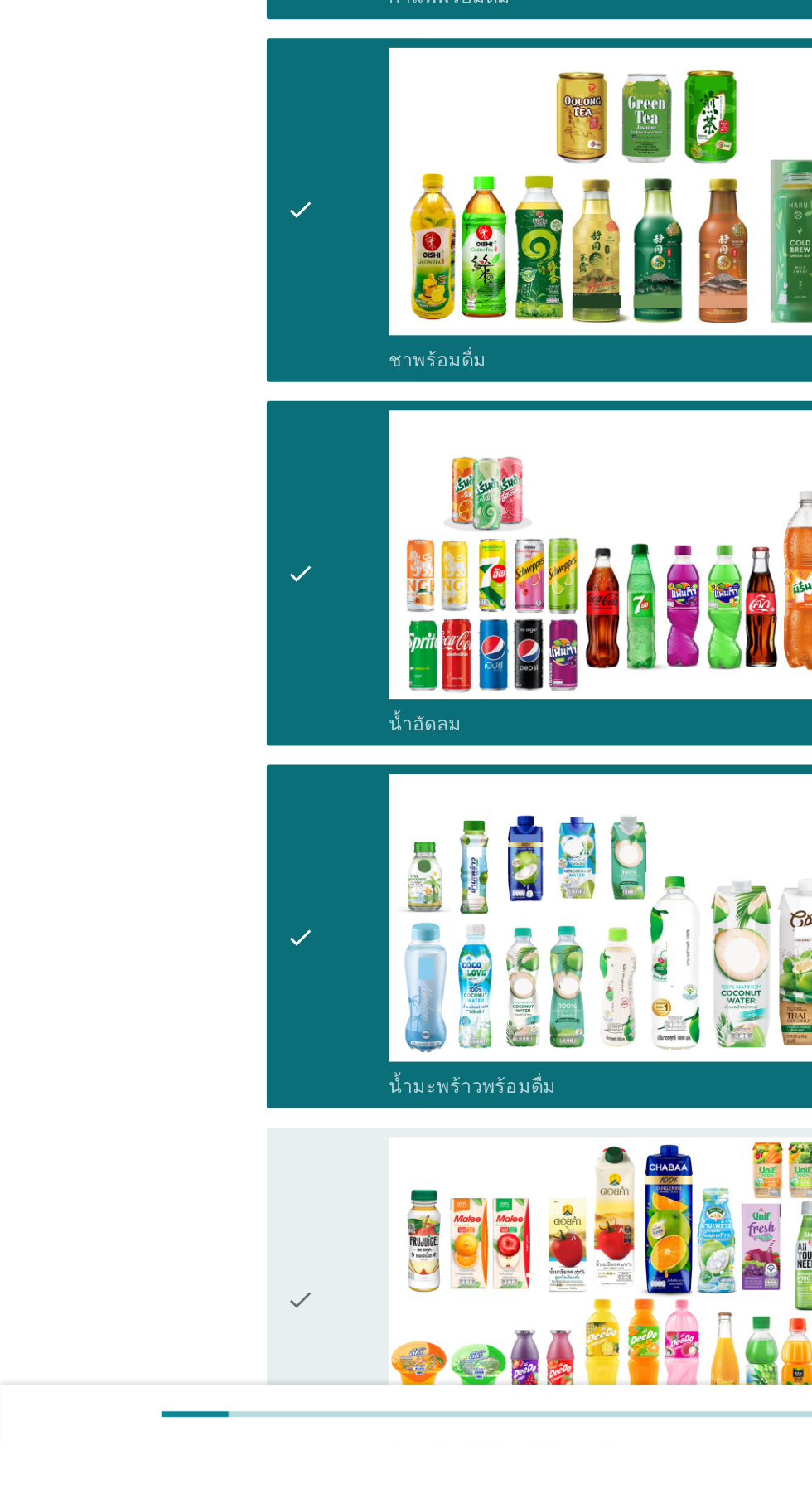
click at [213, 1373] on icon "check" at bounding box center [208, 1399] width 20 height 225
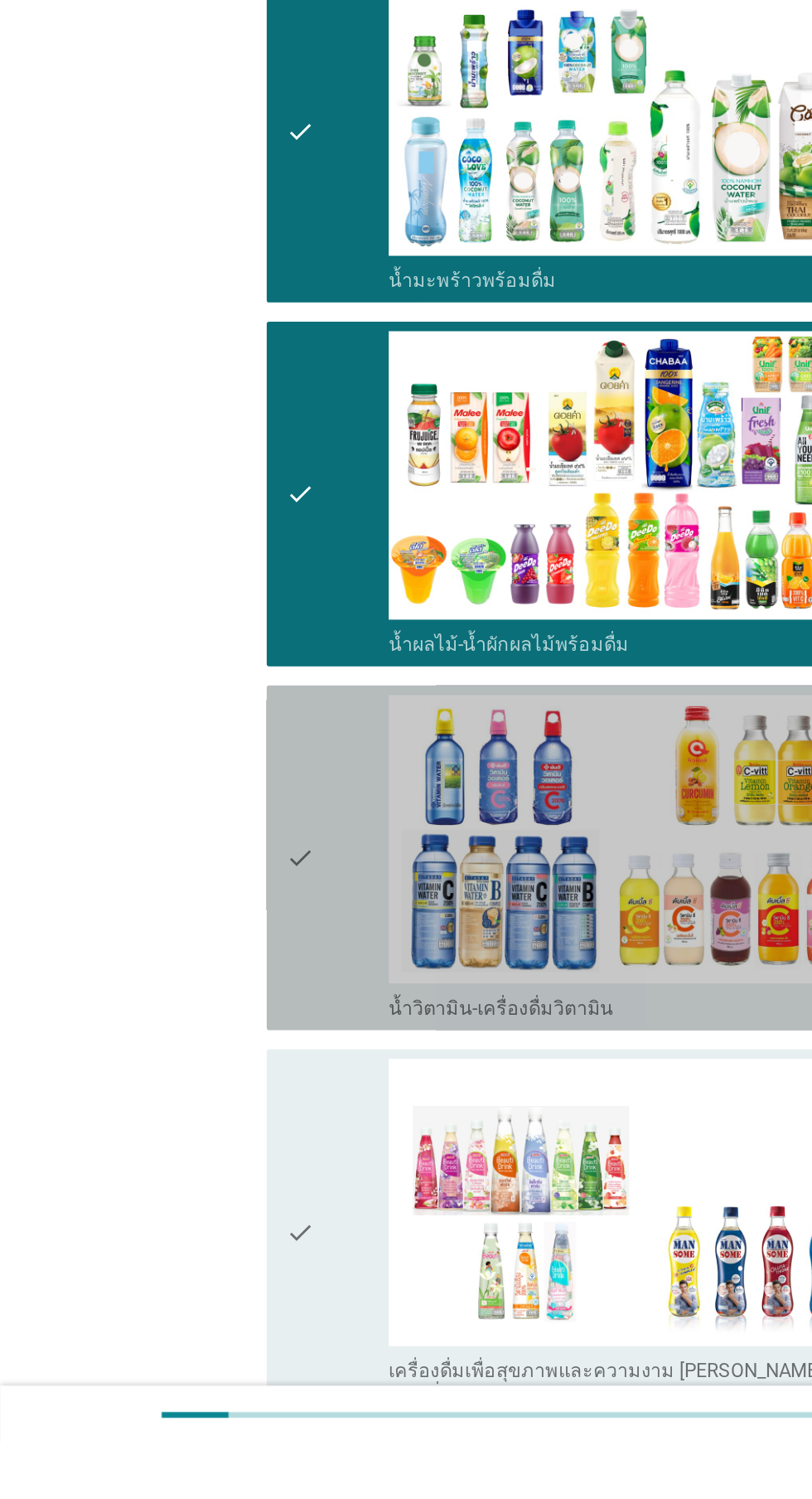
click at [231, 1089] on div "check" at bounding box center [234, 1092] width 71 height 225
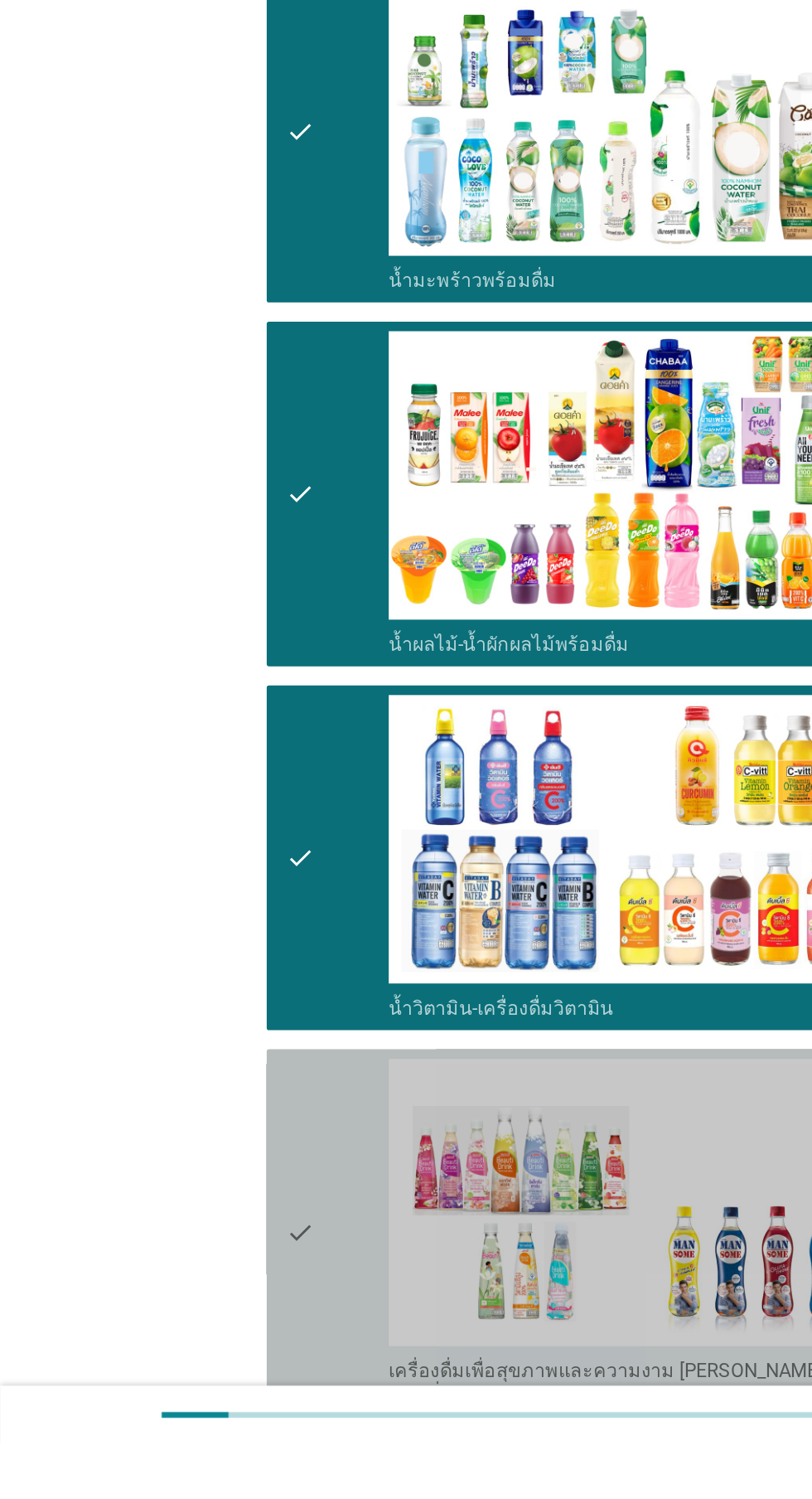
click at [228, 1343] on div "check" at bounding box center [234, 1353] width 71 height 242
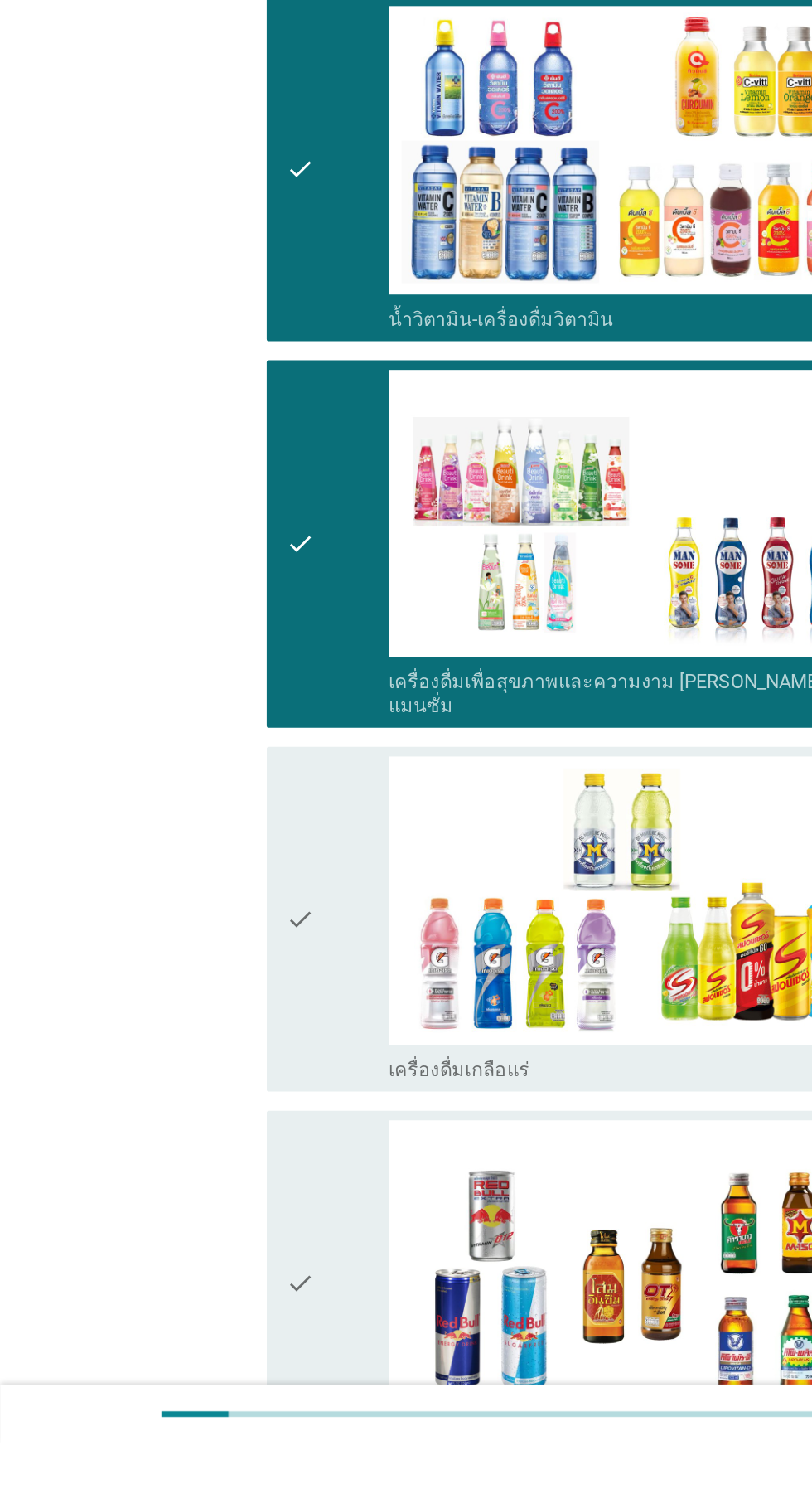
scroll to position [2123, 0]
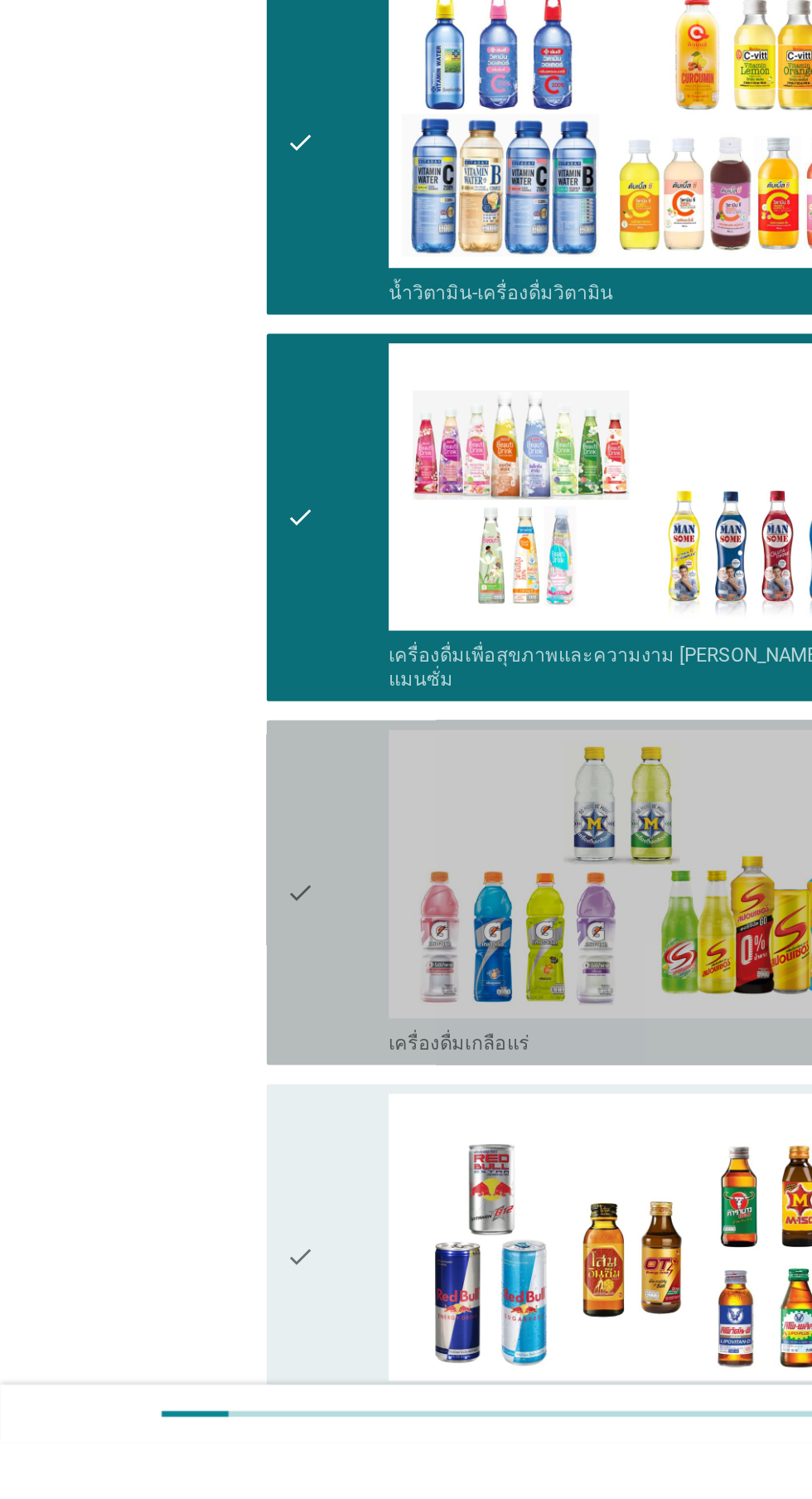
click at [240, 1117] on div "check" at bounding box center [234, 1117] width 71 height 225
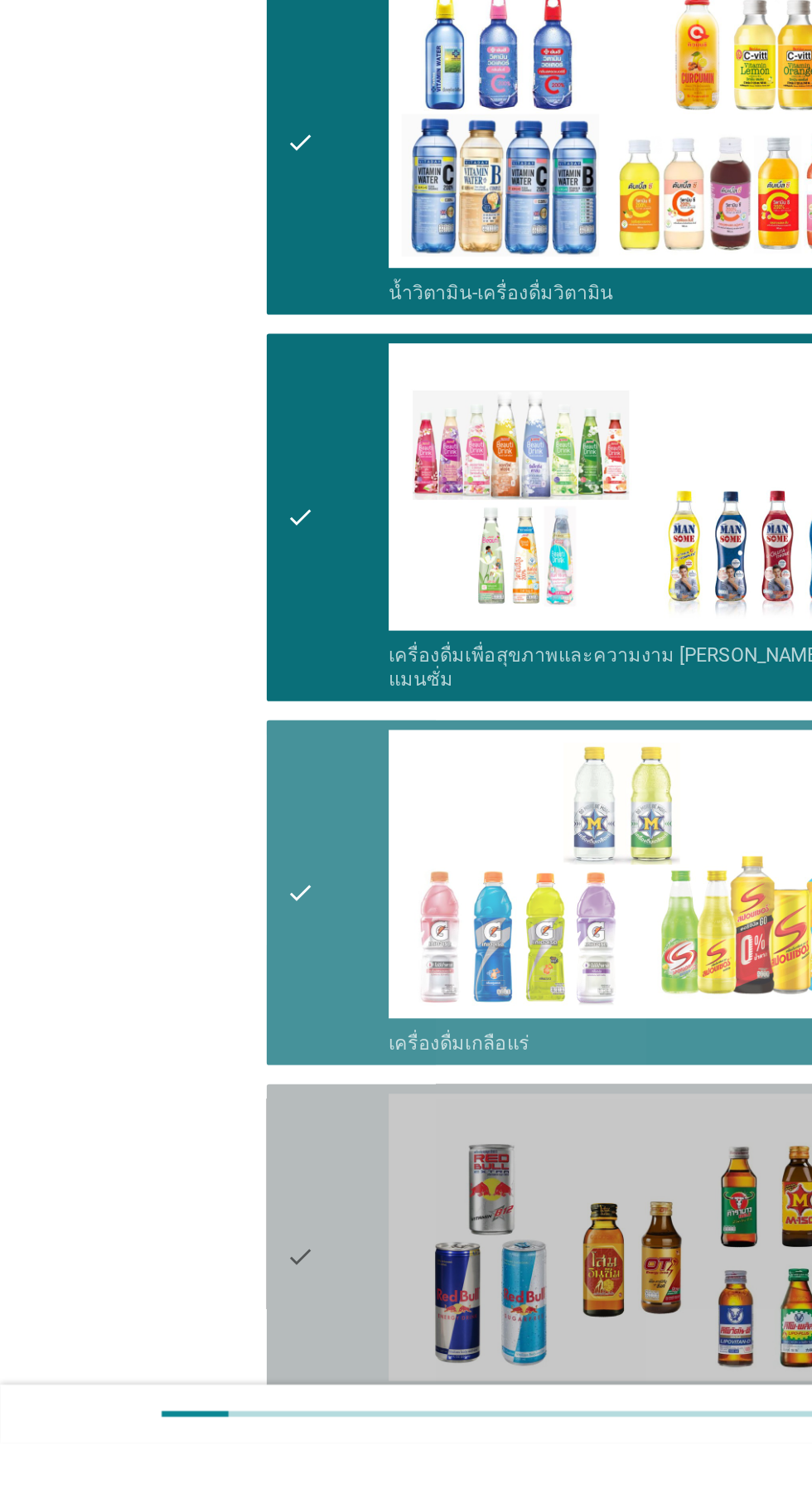
click at [239, 1341] on div "check" at bounding box center [234, 1369] width 71 height 225
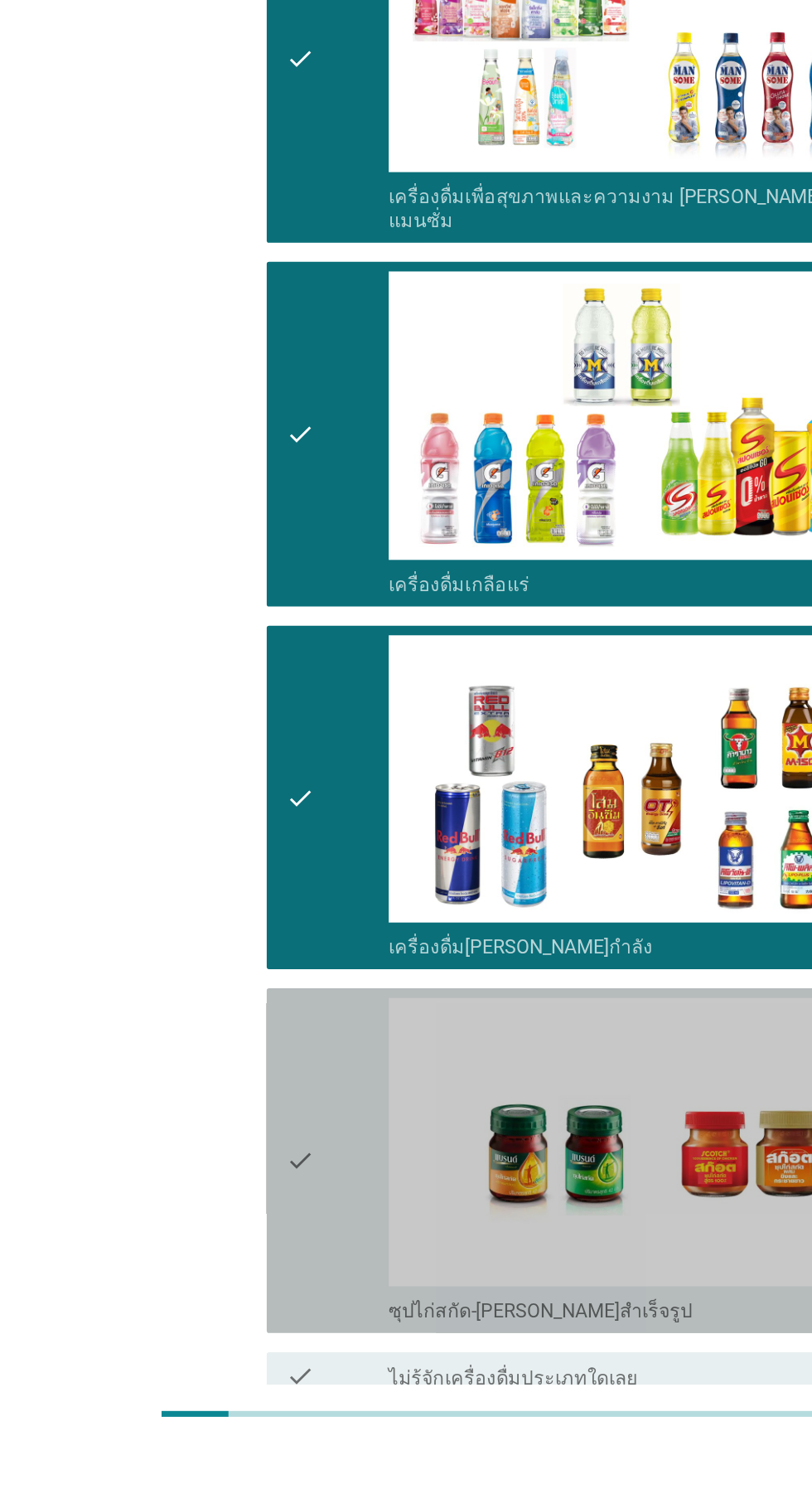
click at [271, 1271] on img at bounding box center [446, 1290] width 354 height 200
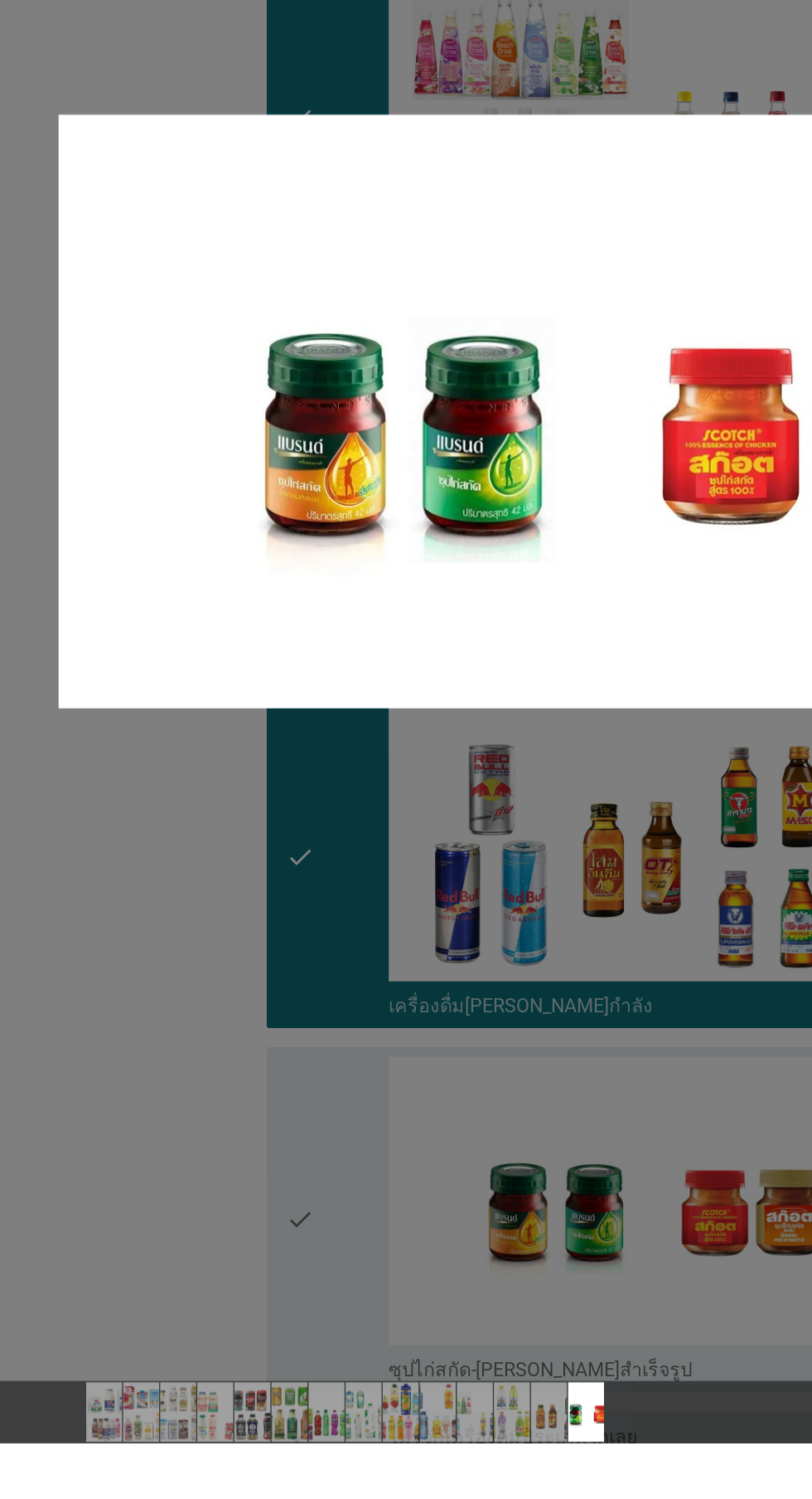
click at [349, 1489] on div at bounding box center [406, 750] width 812 height 1499
click at [217, 1334] on div at bounding box center [406, 750] width 812 height 1499
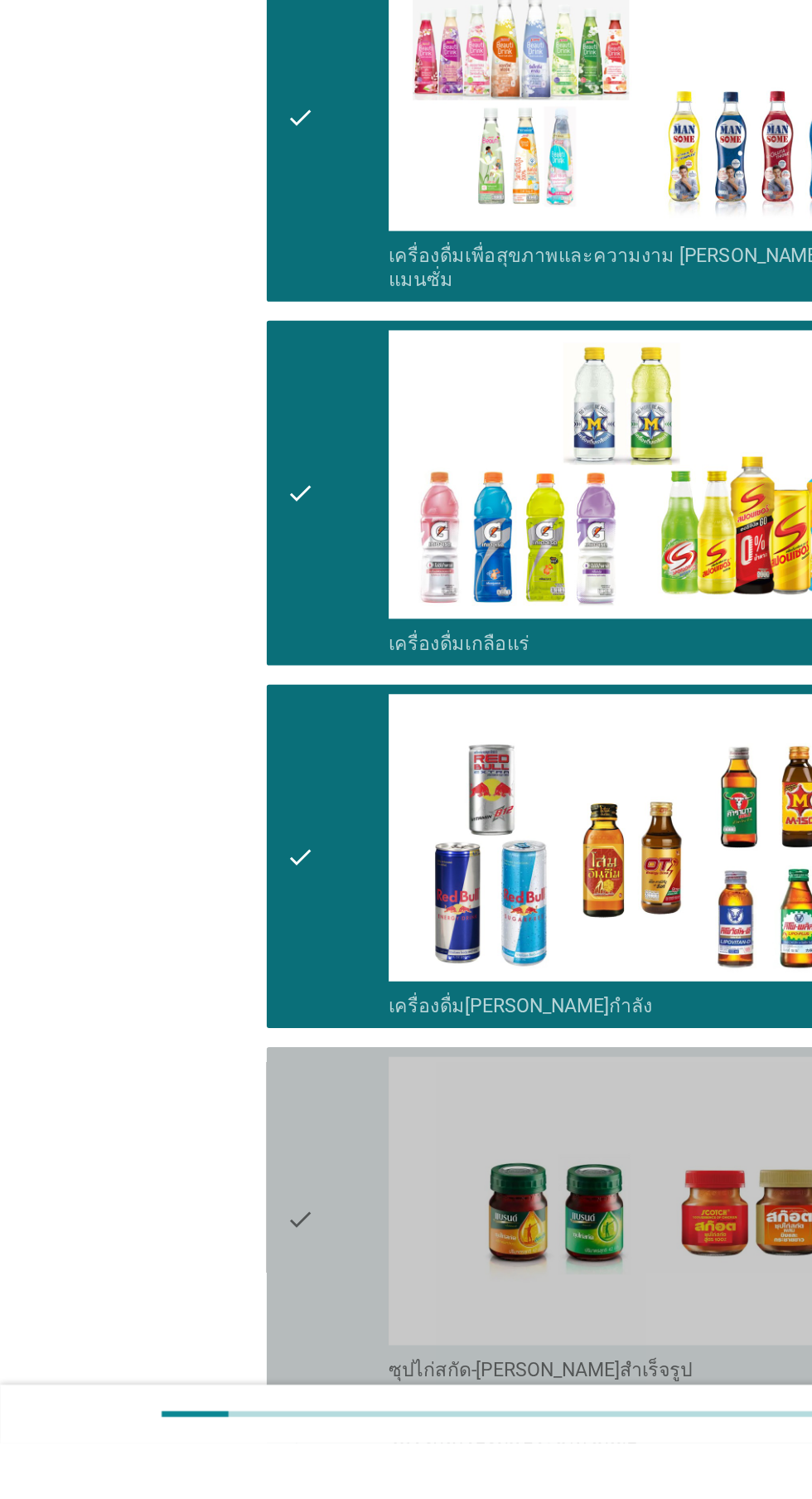
click at [225, 1326] on div "check" at bounding box center [234, 1343] width 71 height 225
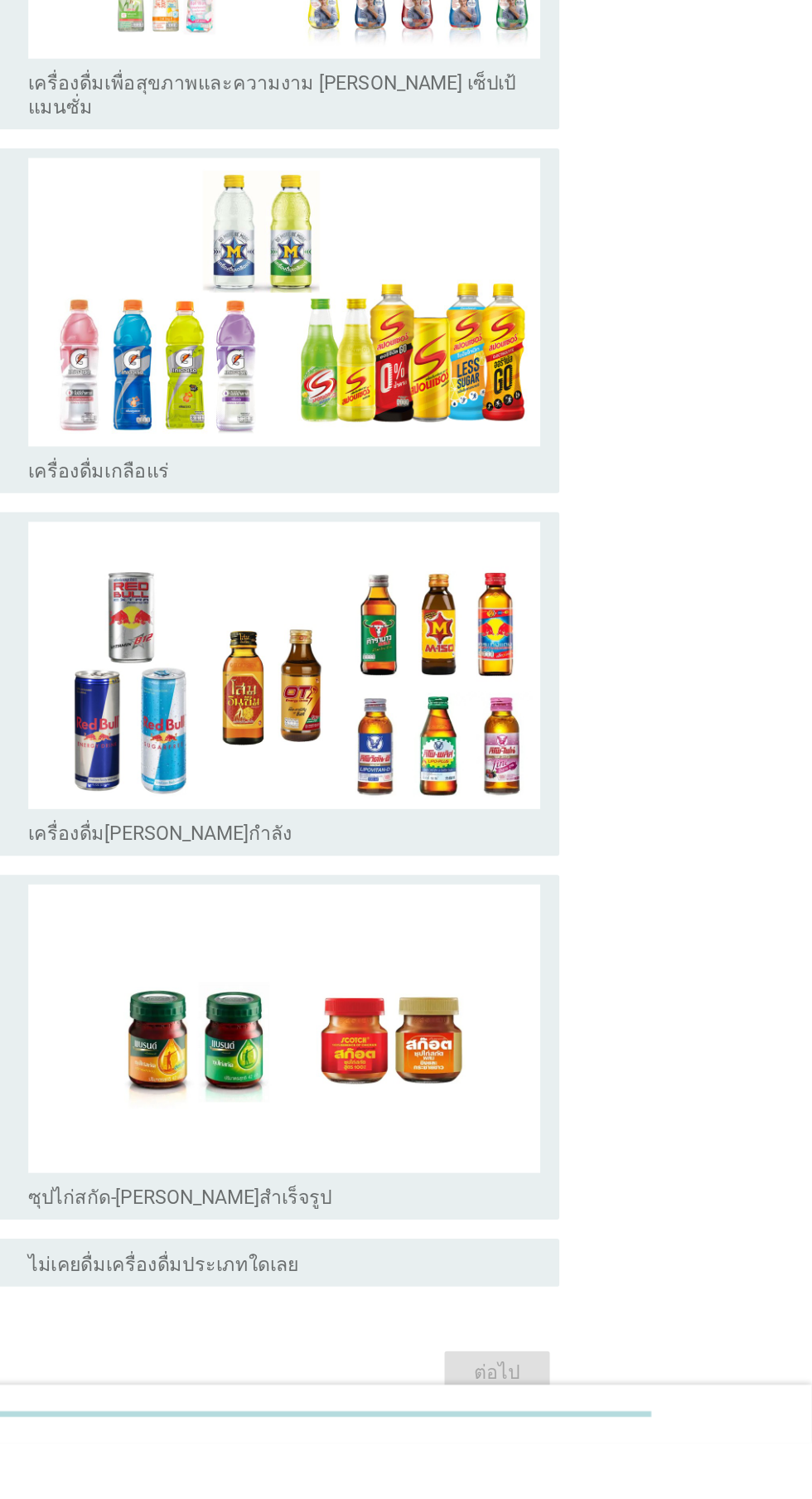
scroll to position [0, 0]
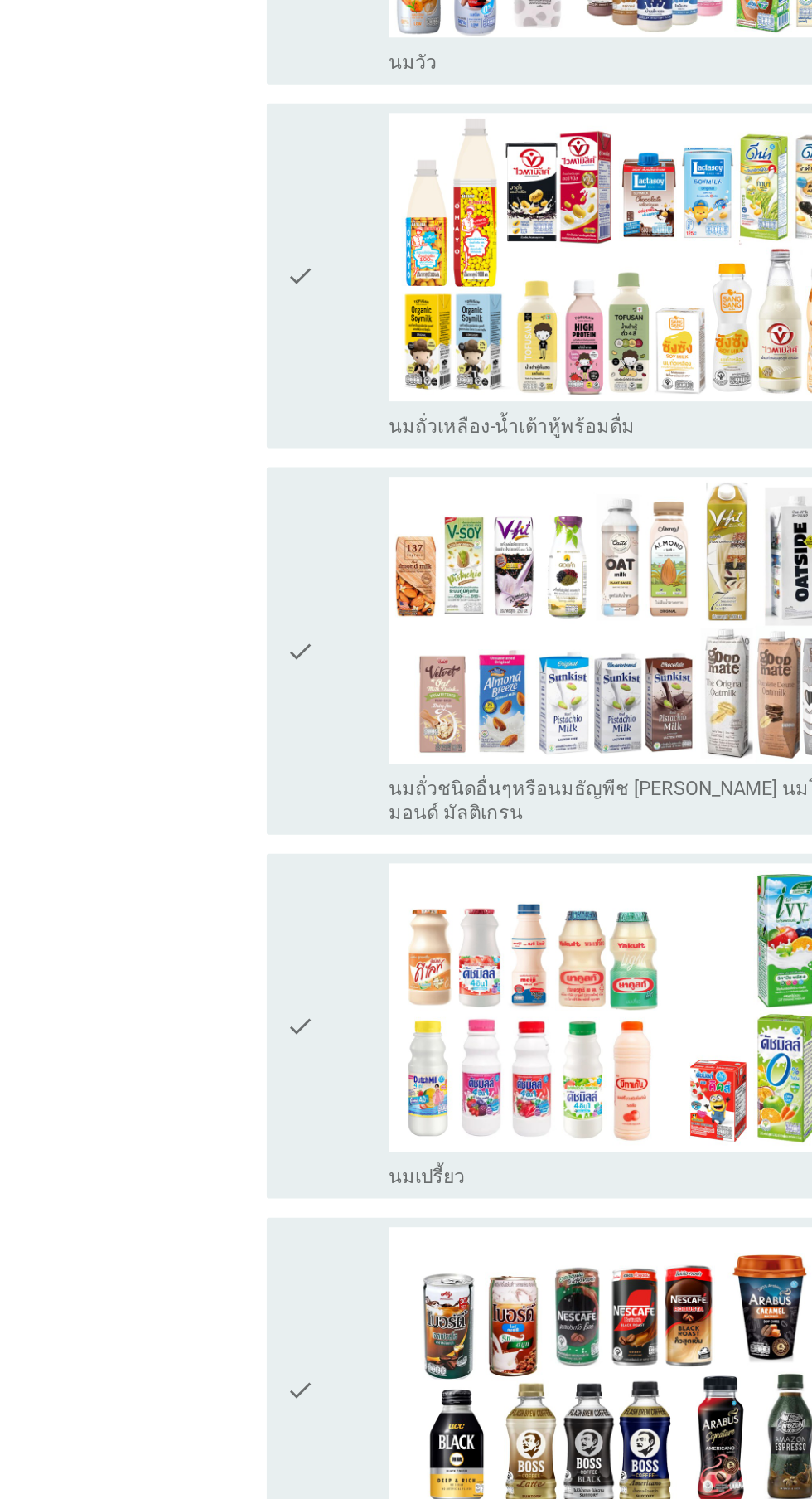
click at [212, 1074] on icon "check" at bounding box center [208, 1090] width 20 height 225
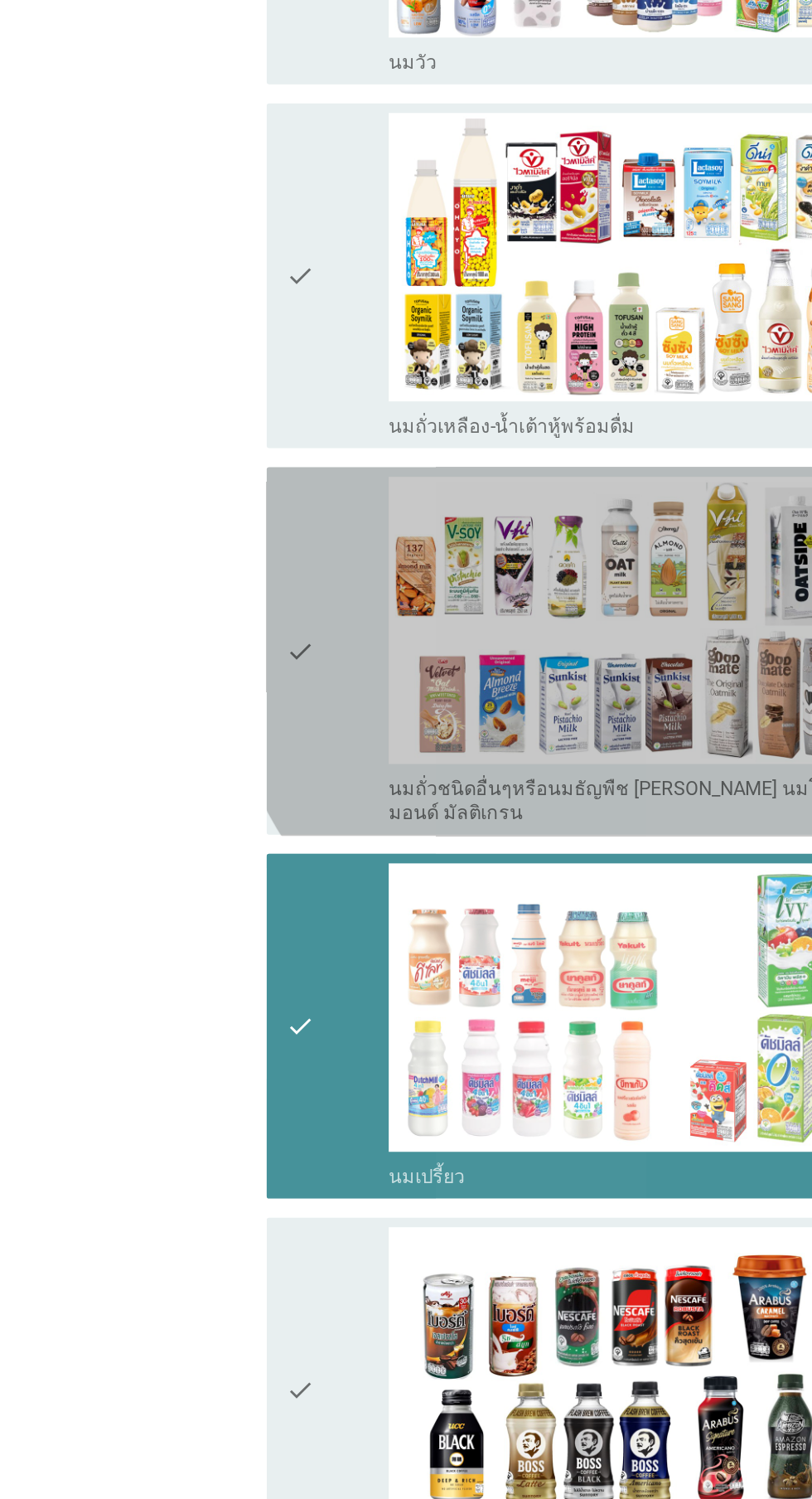
click at [216, 832] on icon "check" at bounding box center [208, 832] width 20 height 242
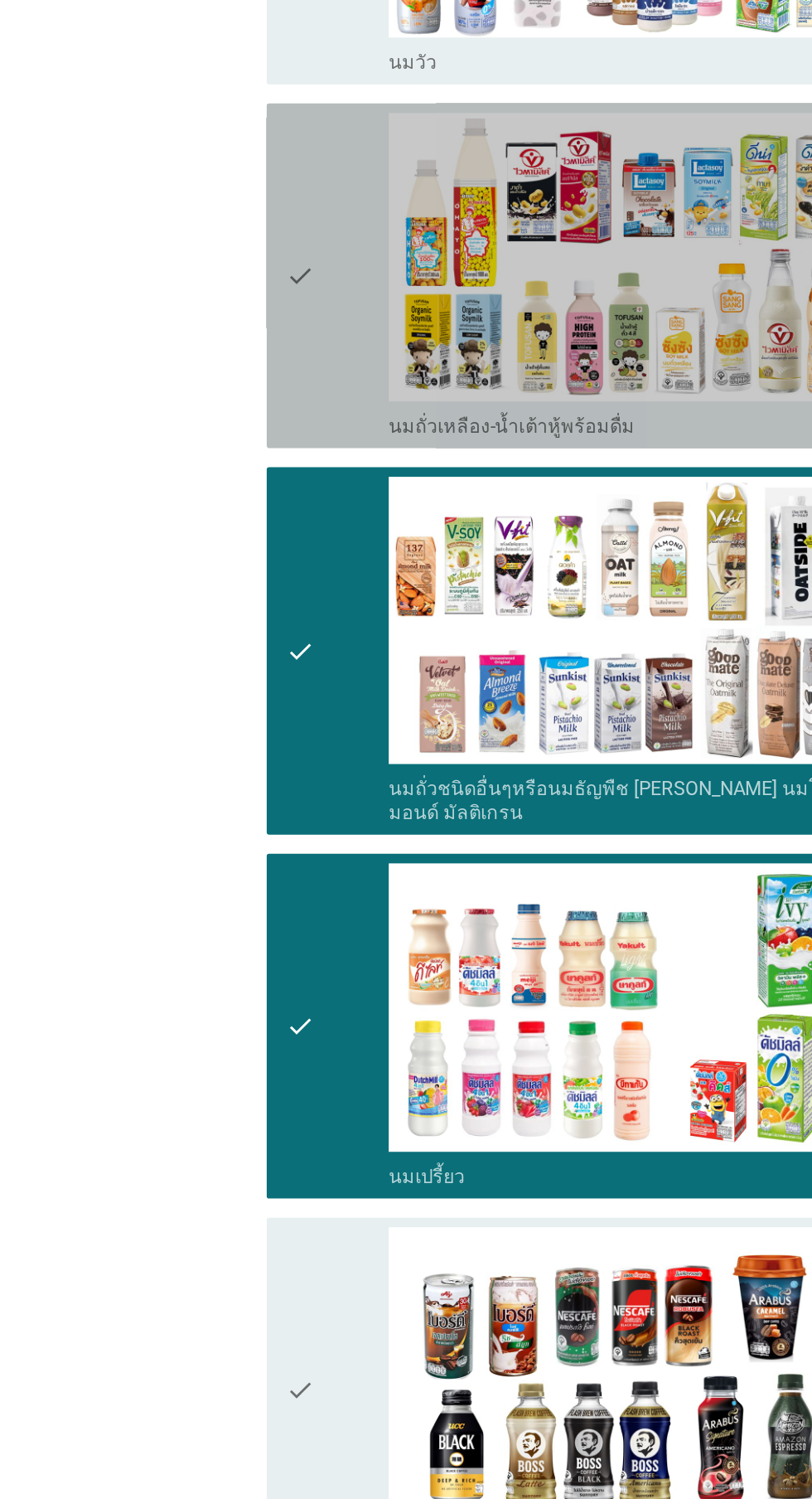
click at [221, 617] on div "check" at bounding box center [234, 571] width 71 height 225
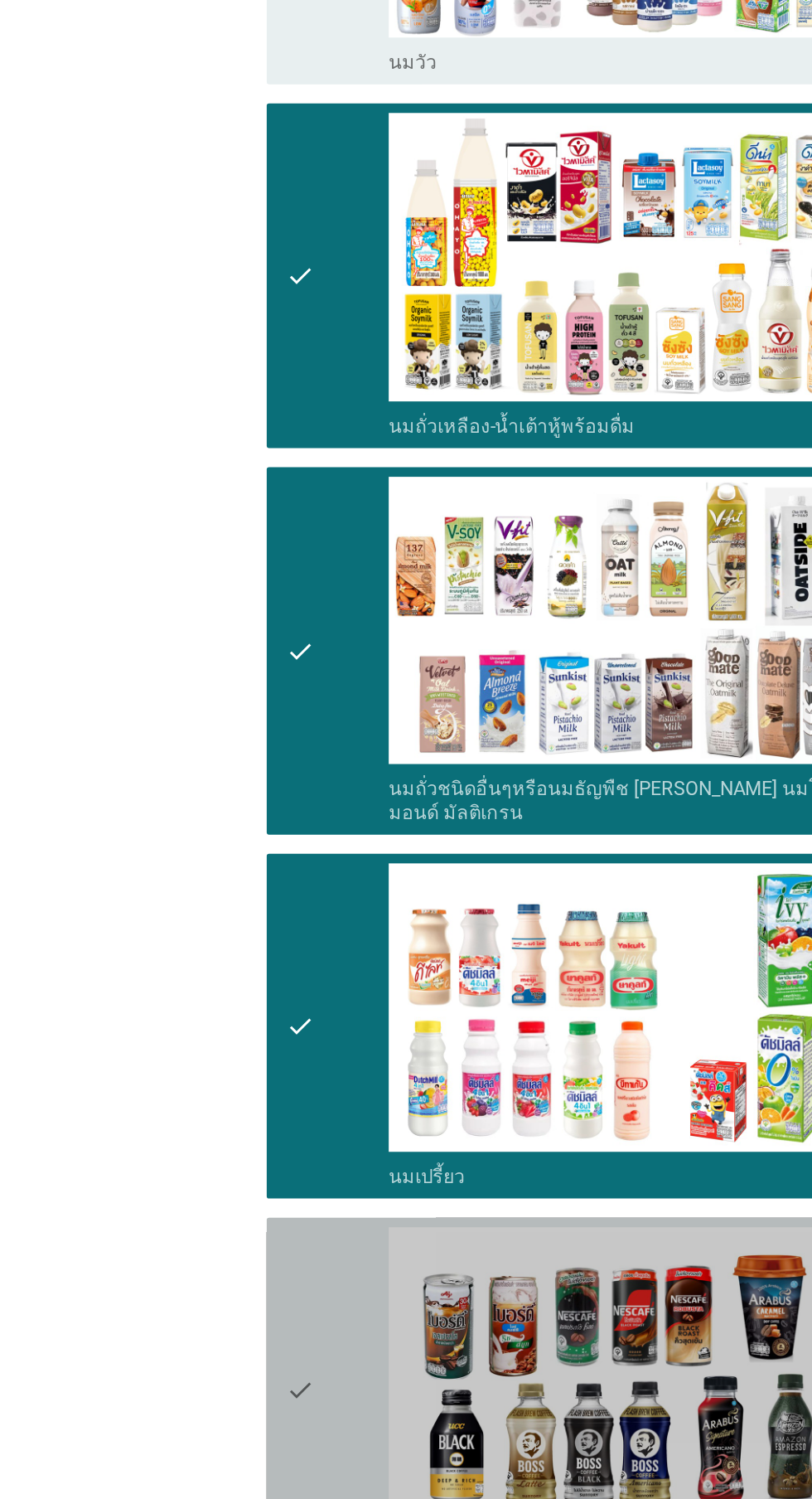
click at [225, 1230] on div "check" at bounding box center [234, 1343] width 71 height 225
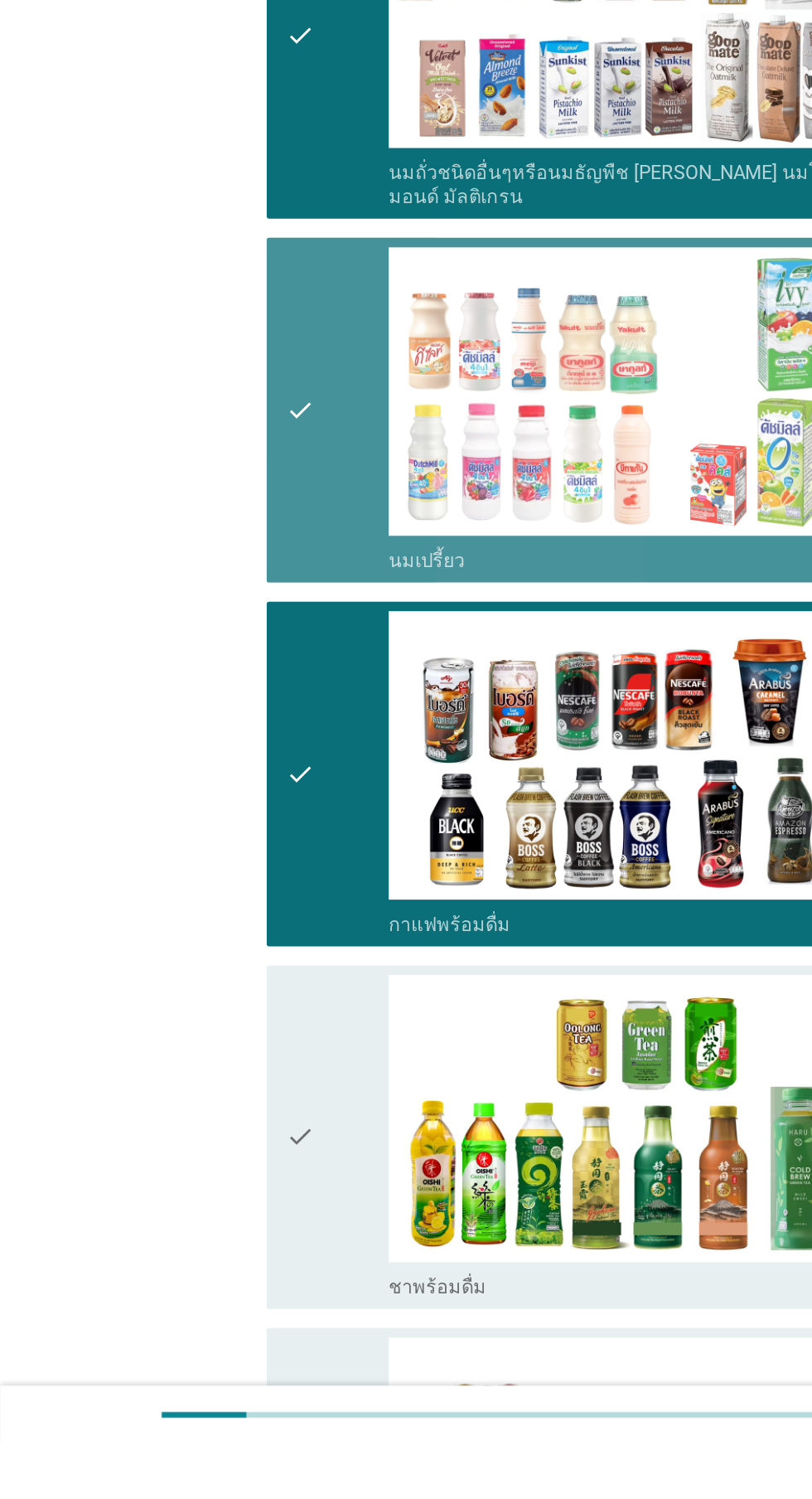
scroll to position [325, 0]
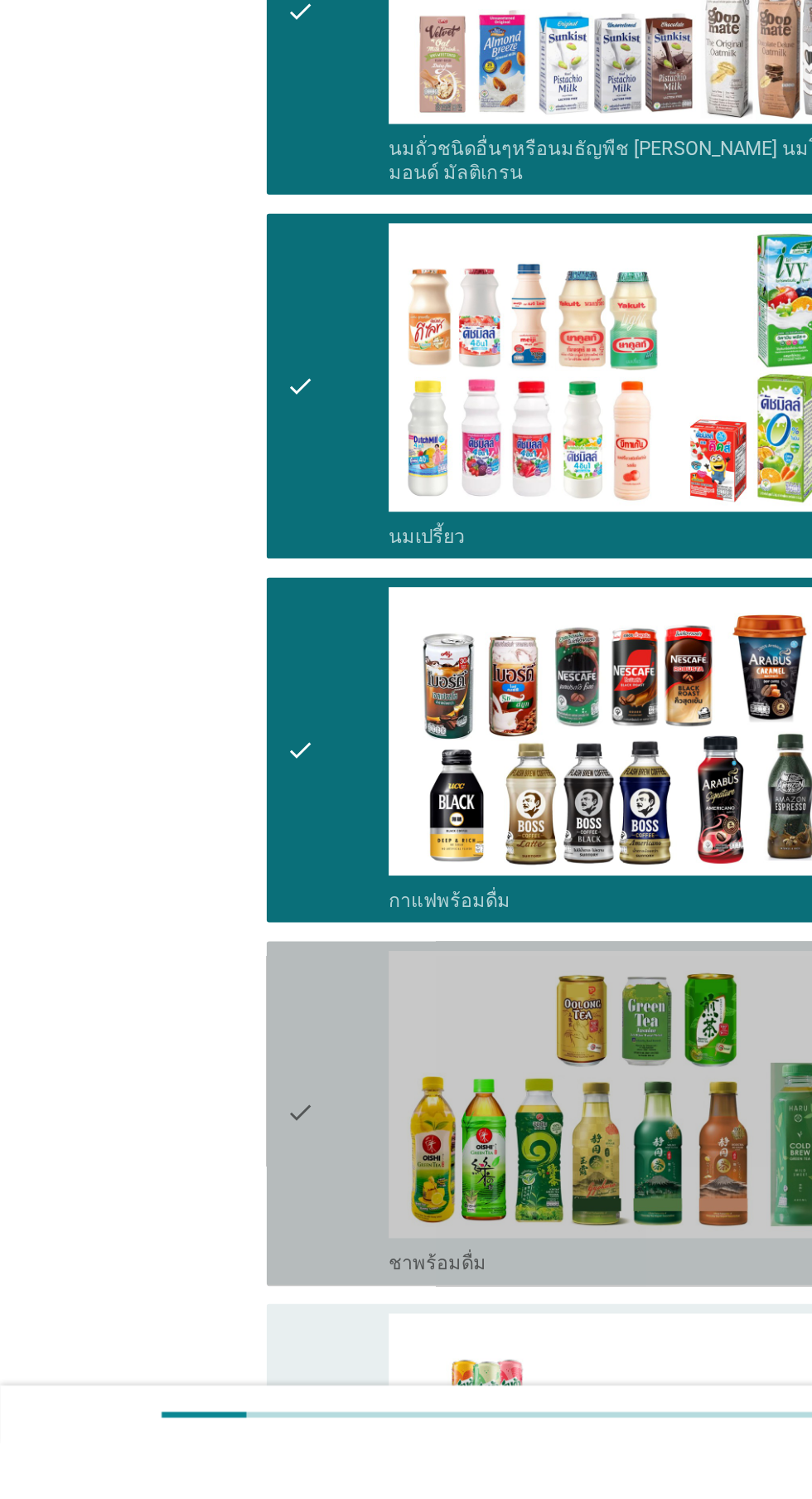
click at [218, 1264] on icon "check" at bounding box center [208, 1270] width 20 height 225
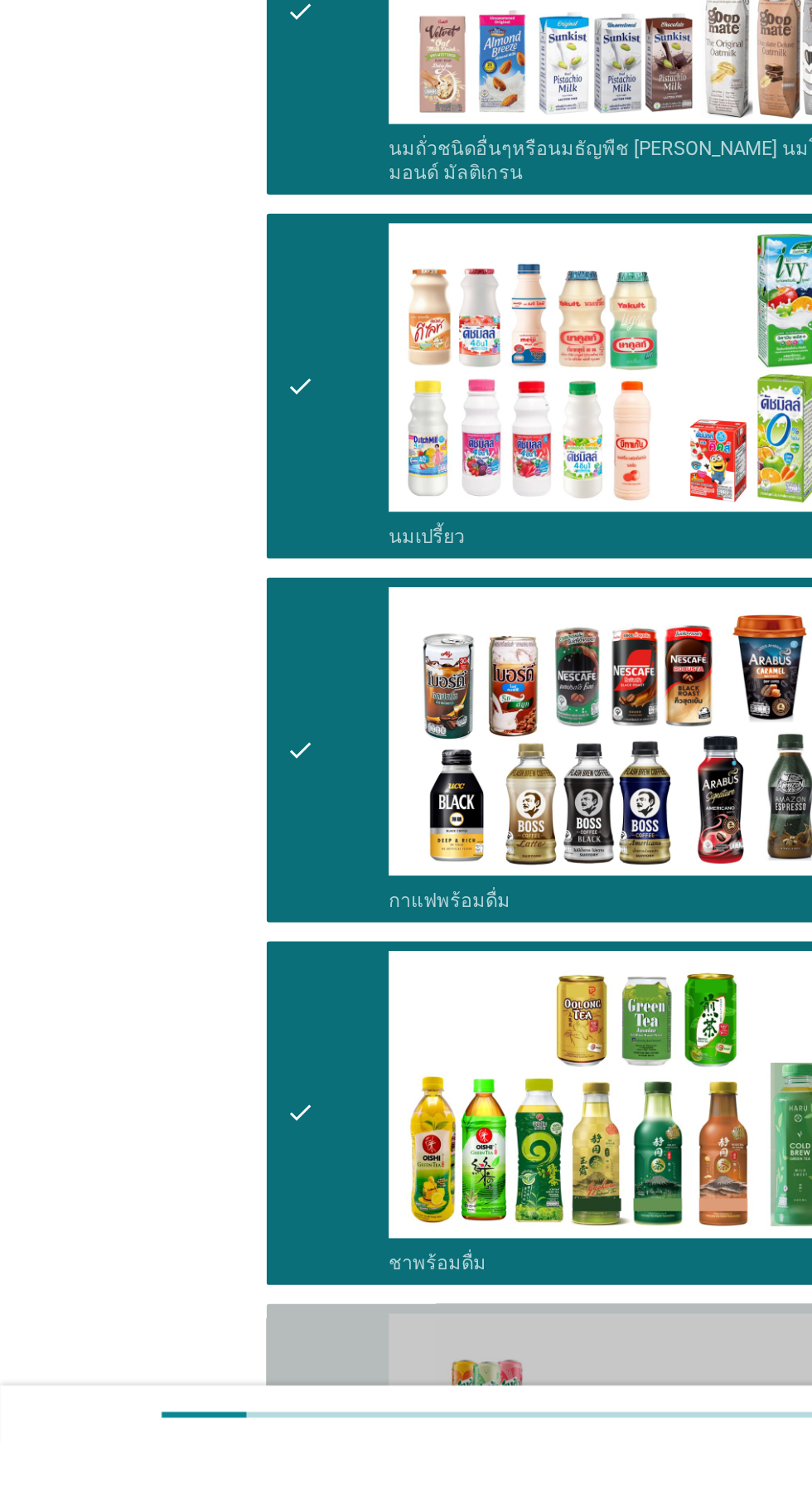
click at [219, 1490] on div "check" at bounding box center [234, 1521] width 71 height 225
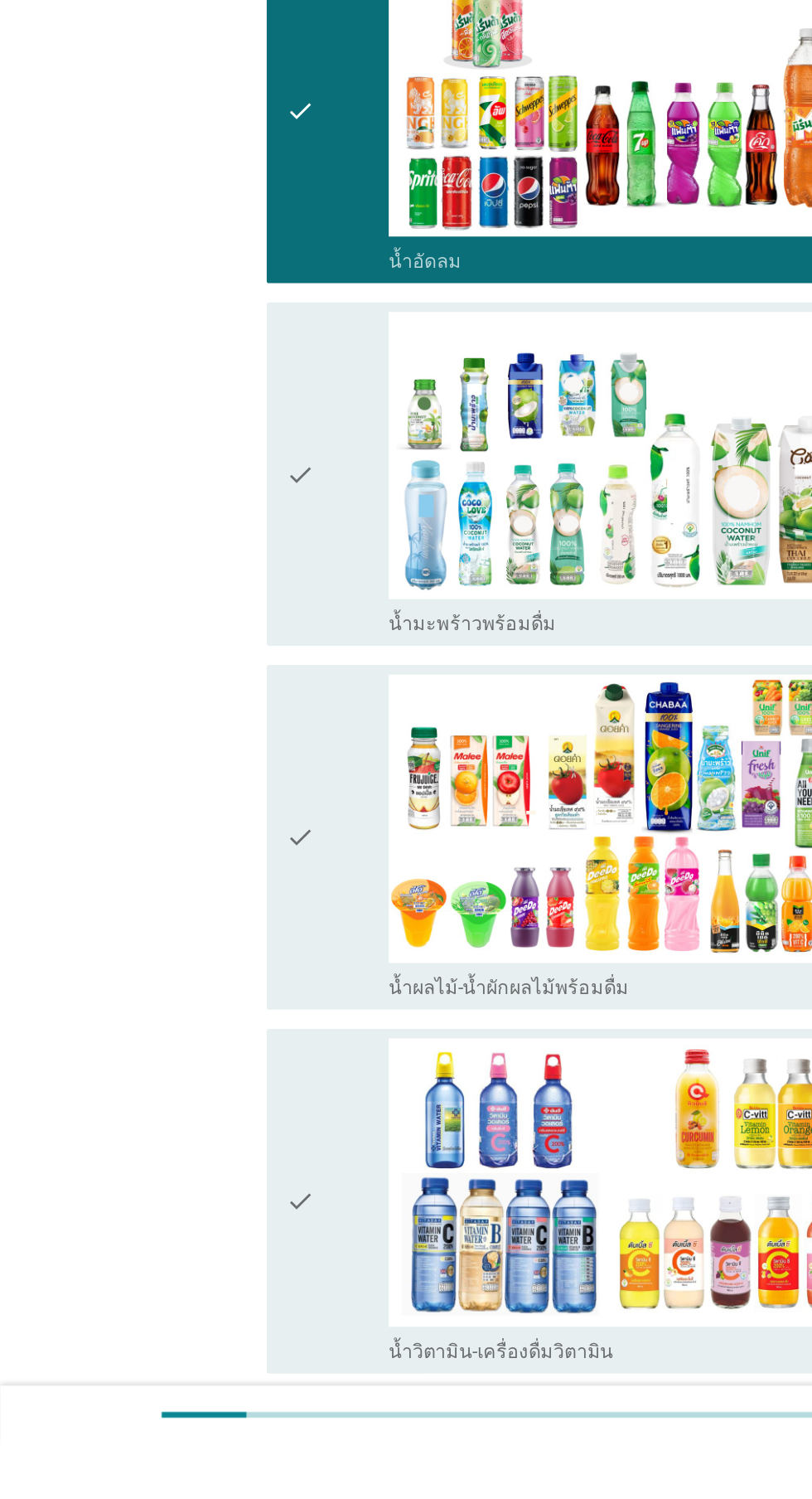
scroll to position [1271, 0]
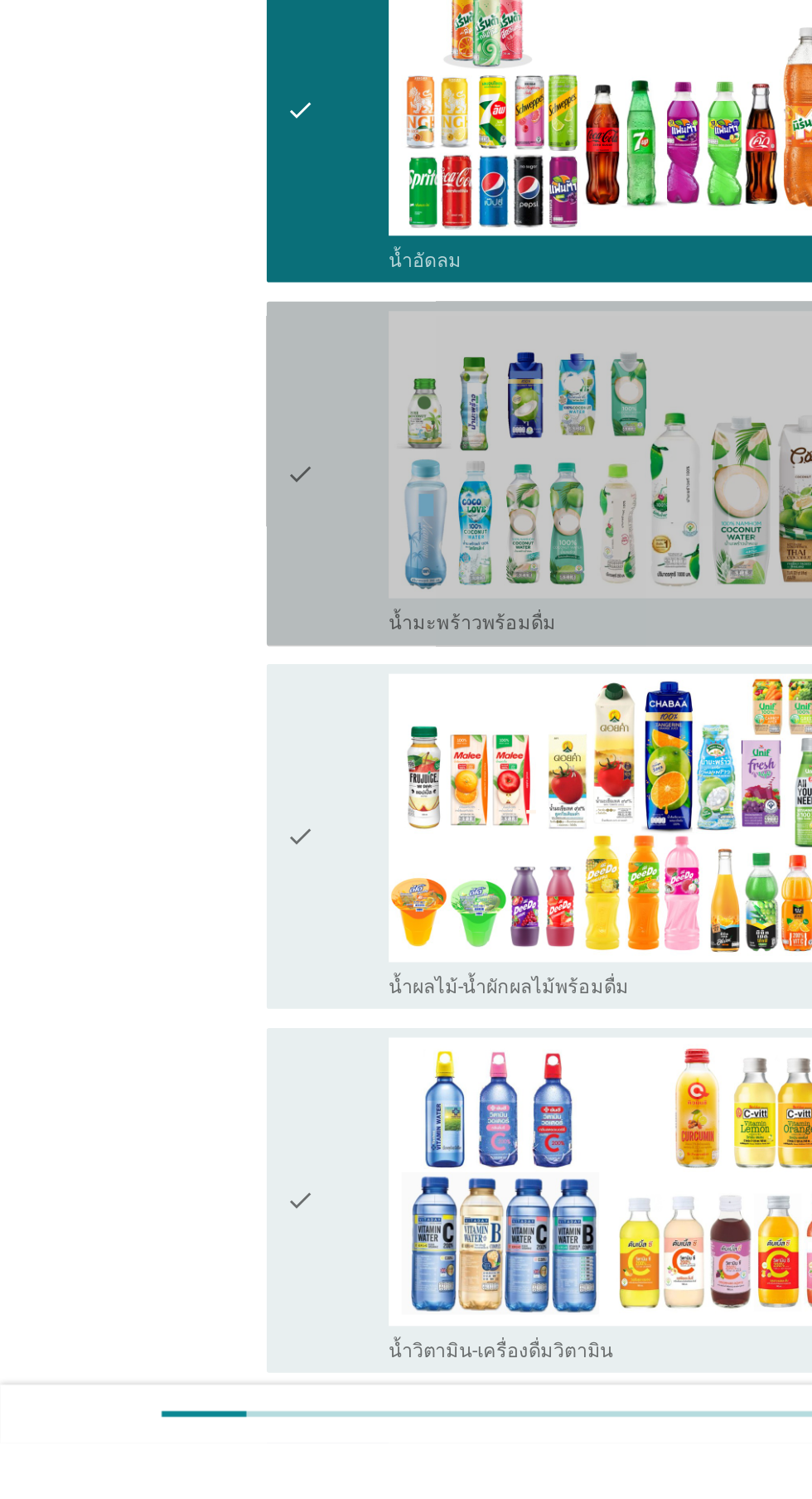
click at [231, 846] on div "check" at bounding box center [234, 827] width 71 height 225
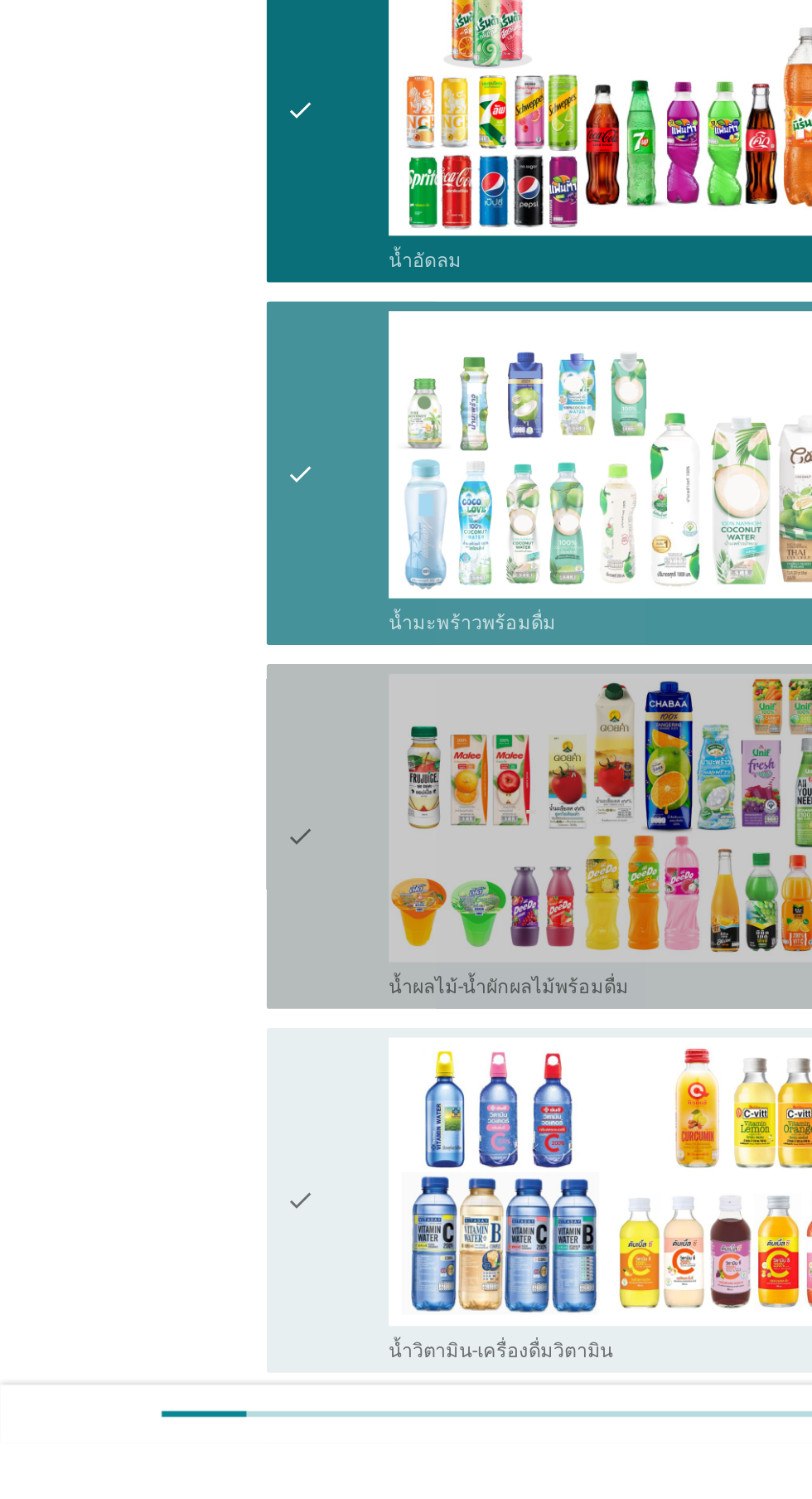
click at [226, 1072] on div "check" at bounding box center [234, 1078] width 71 height 225
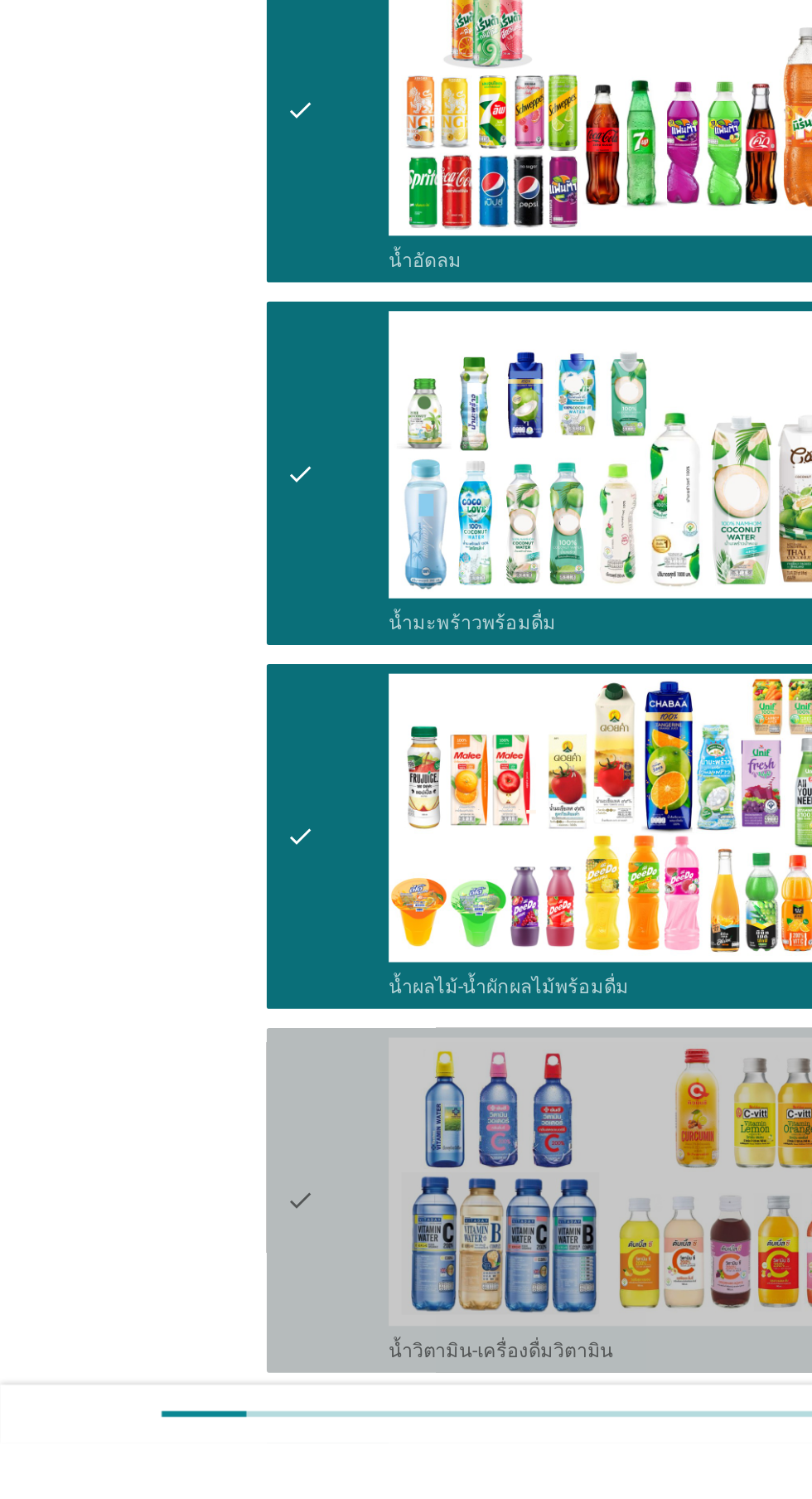
click at [216, 1300] on icon "check" at bounding box center [208, 1330] width 20 height 225
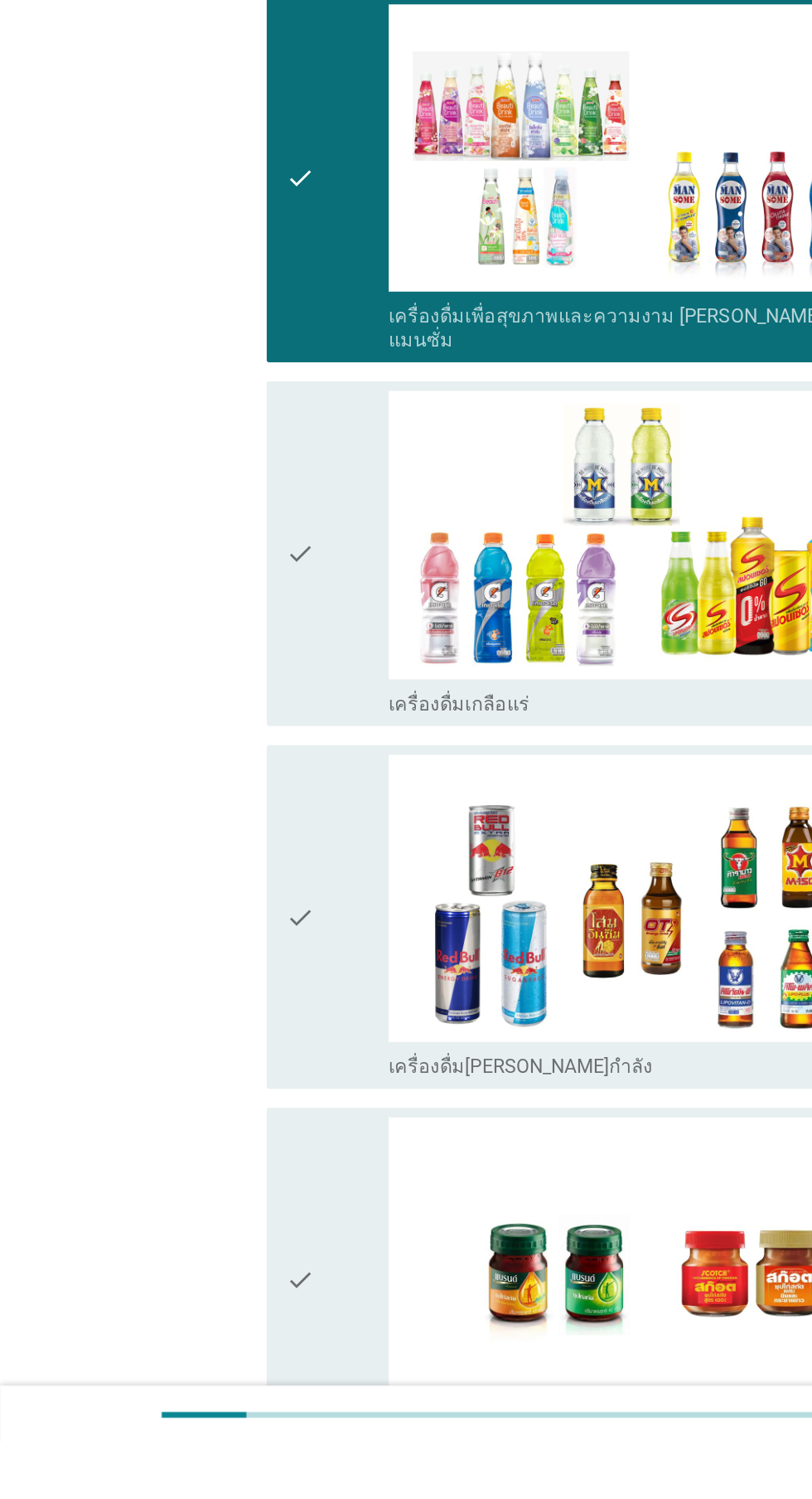
scroll to position [2321, 0]
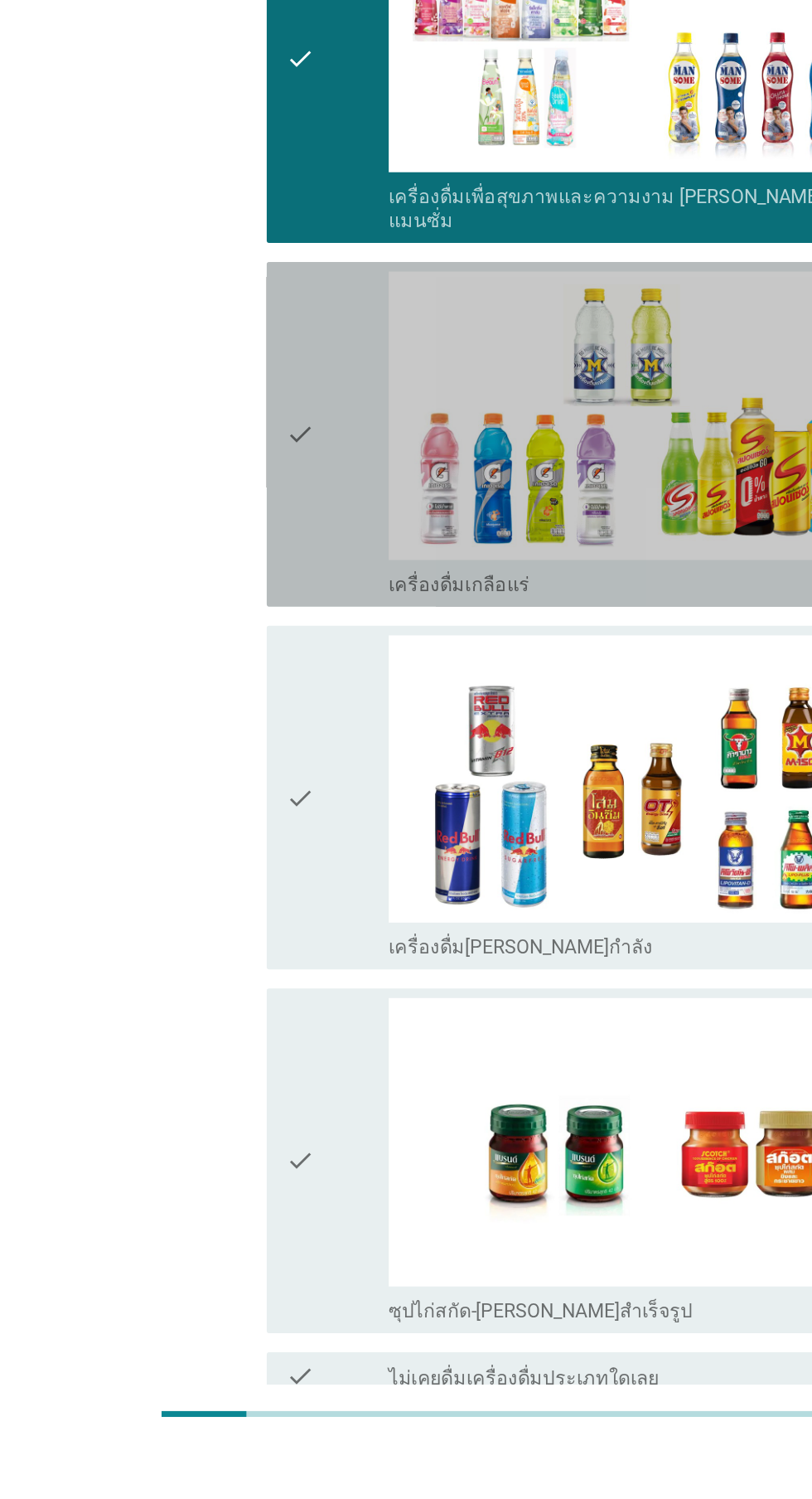
click at [225, 825] on div "check" at bounding box center [234, 800] width 71 height 225
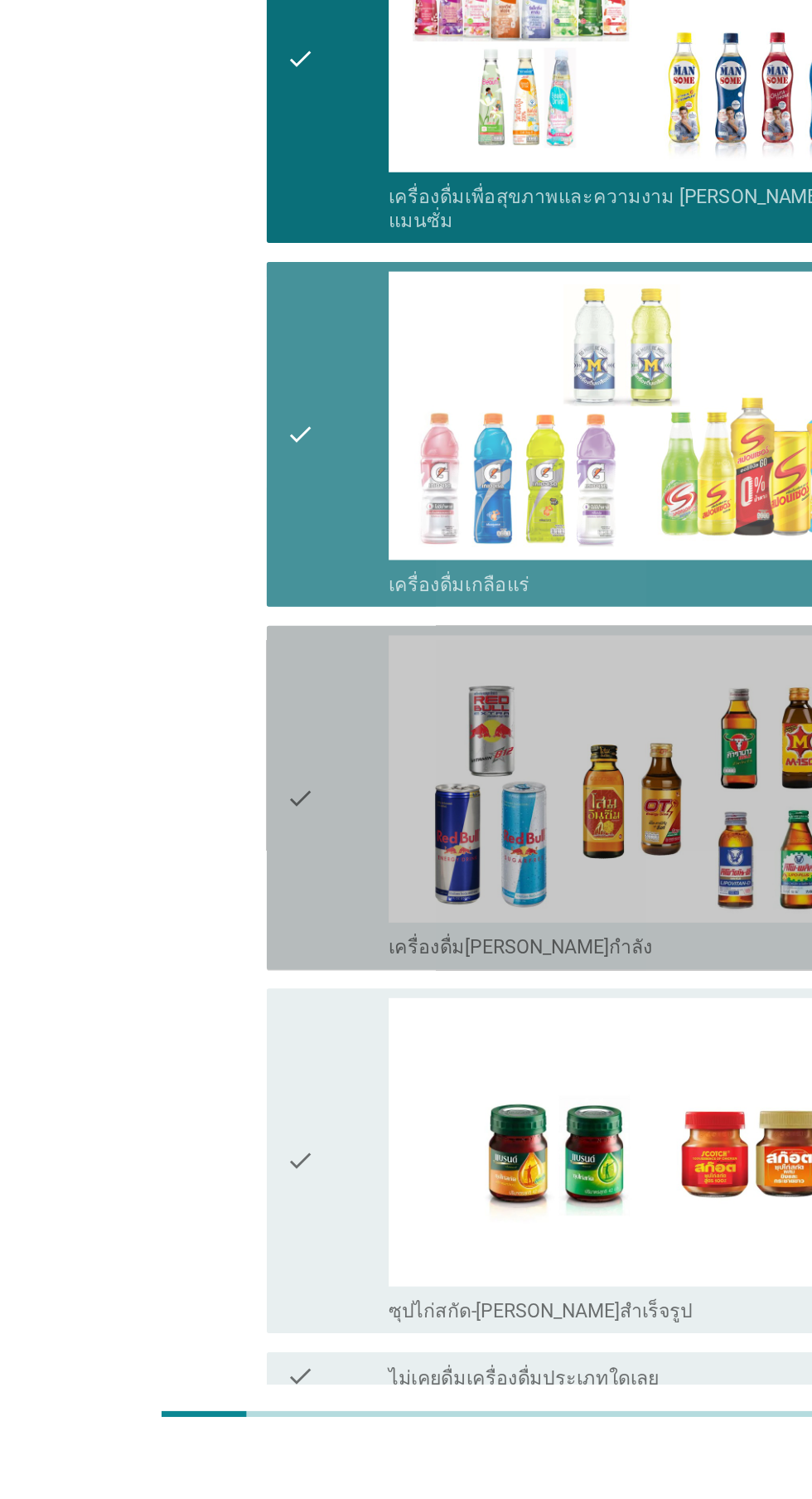
click at [222, 1035] on div "check" at bounding box center [234, 1052] width 71 height 225
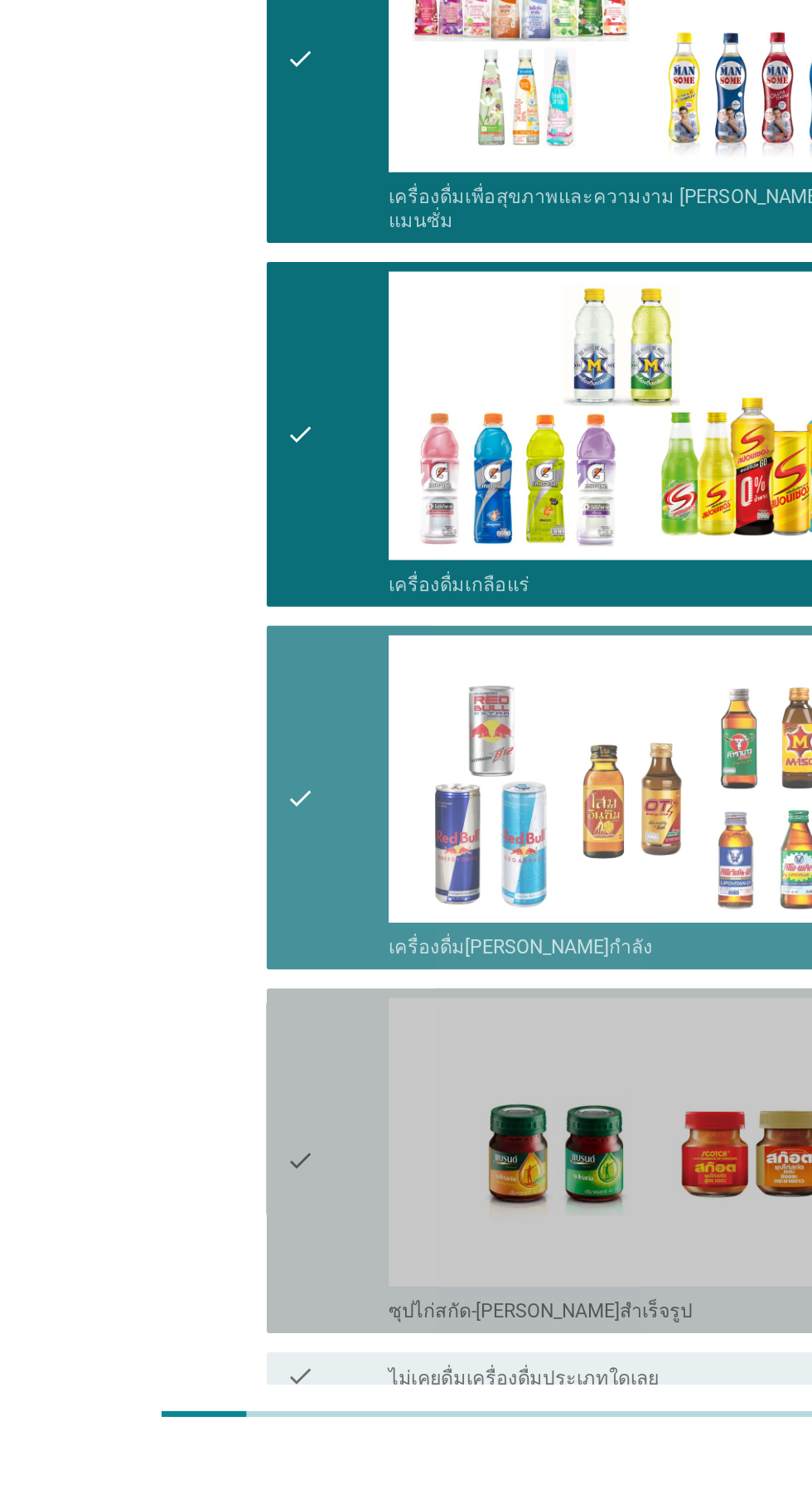
click at [219, 1243] on div "check" at bounding box center [234, 1303] width 71 height 225
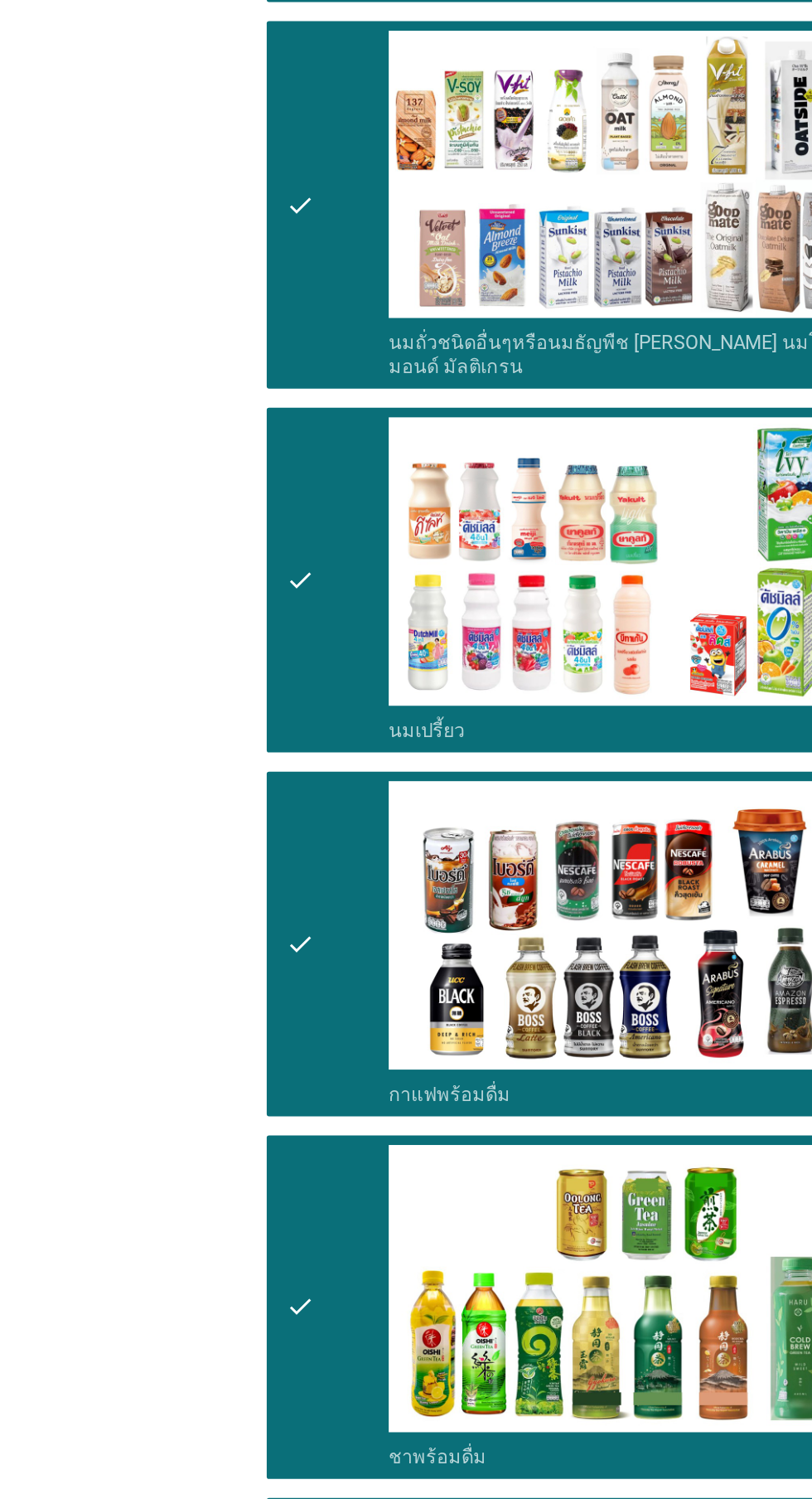
scroll to position [0, 0]
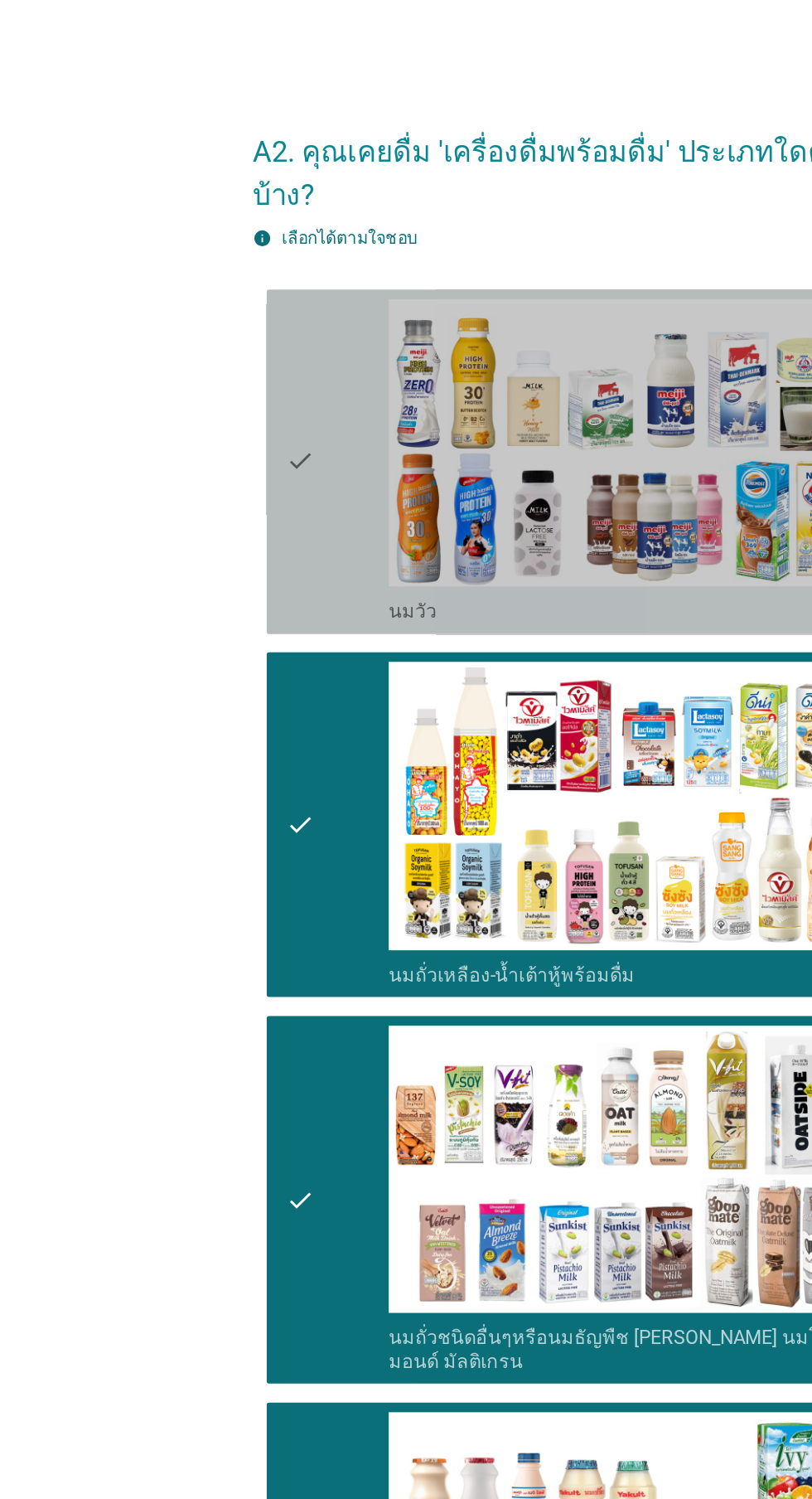
click at [223, 327] on div "check" at bounding box center [234, 320] width 71 height 225
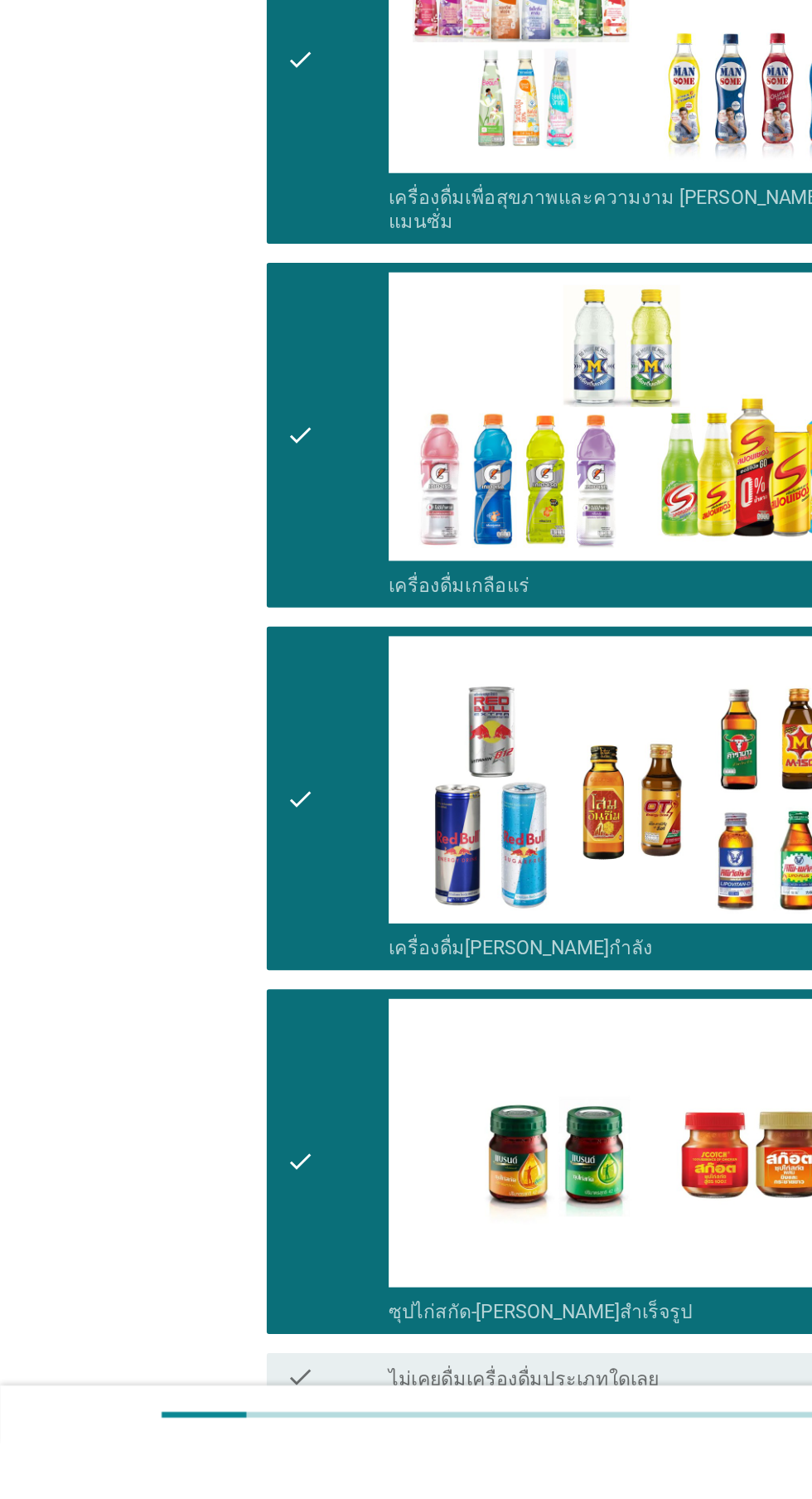
scroll to position [2321, 0]
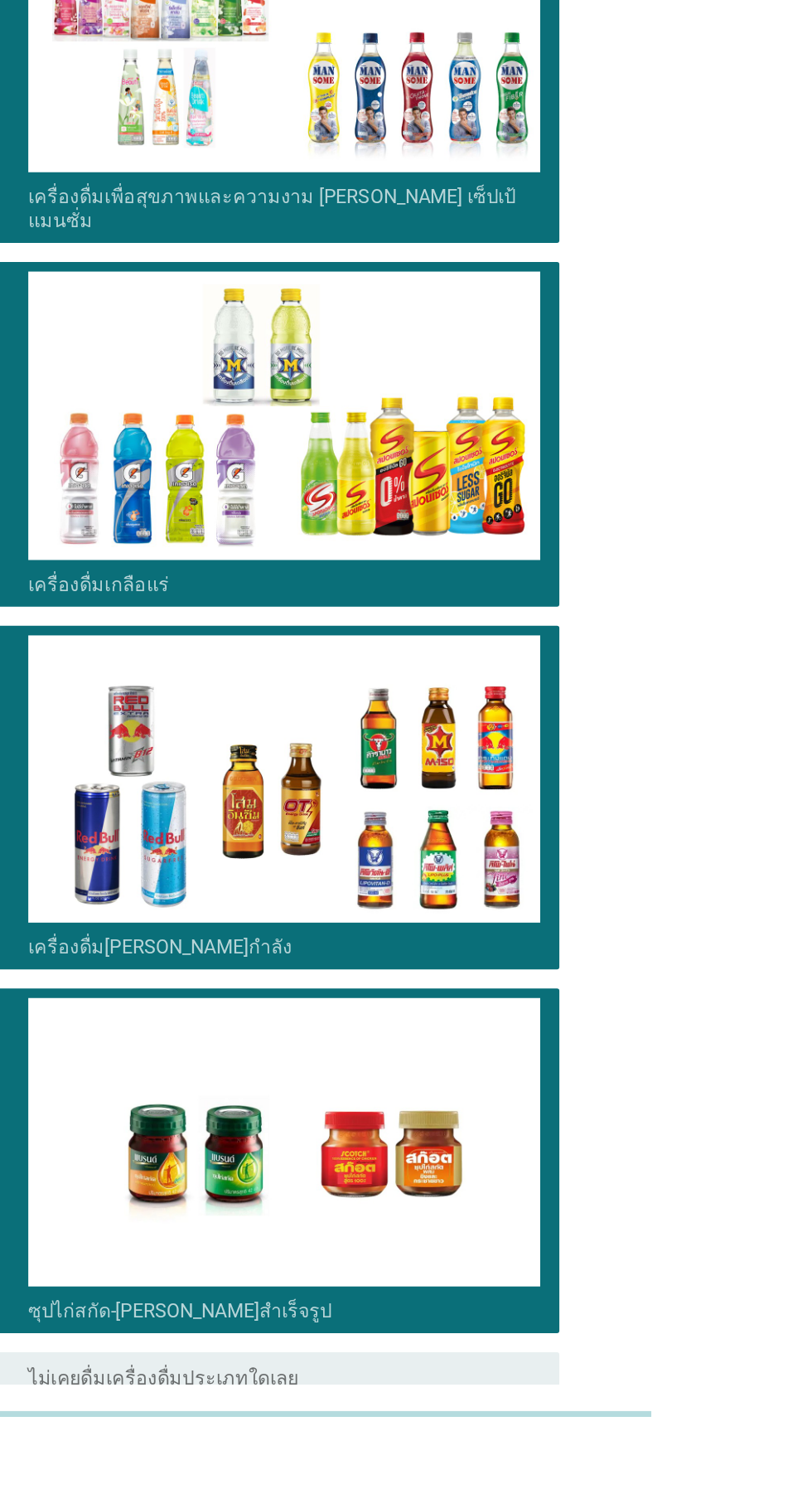
click at [594, 1498] on button "ต่อไป" at bounding box center [595, 1528] width 73 height 30
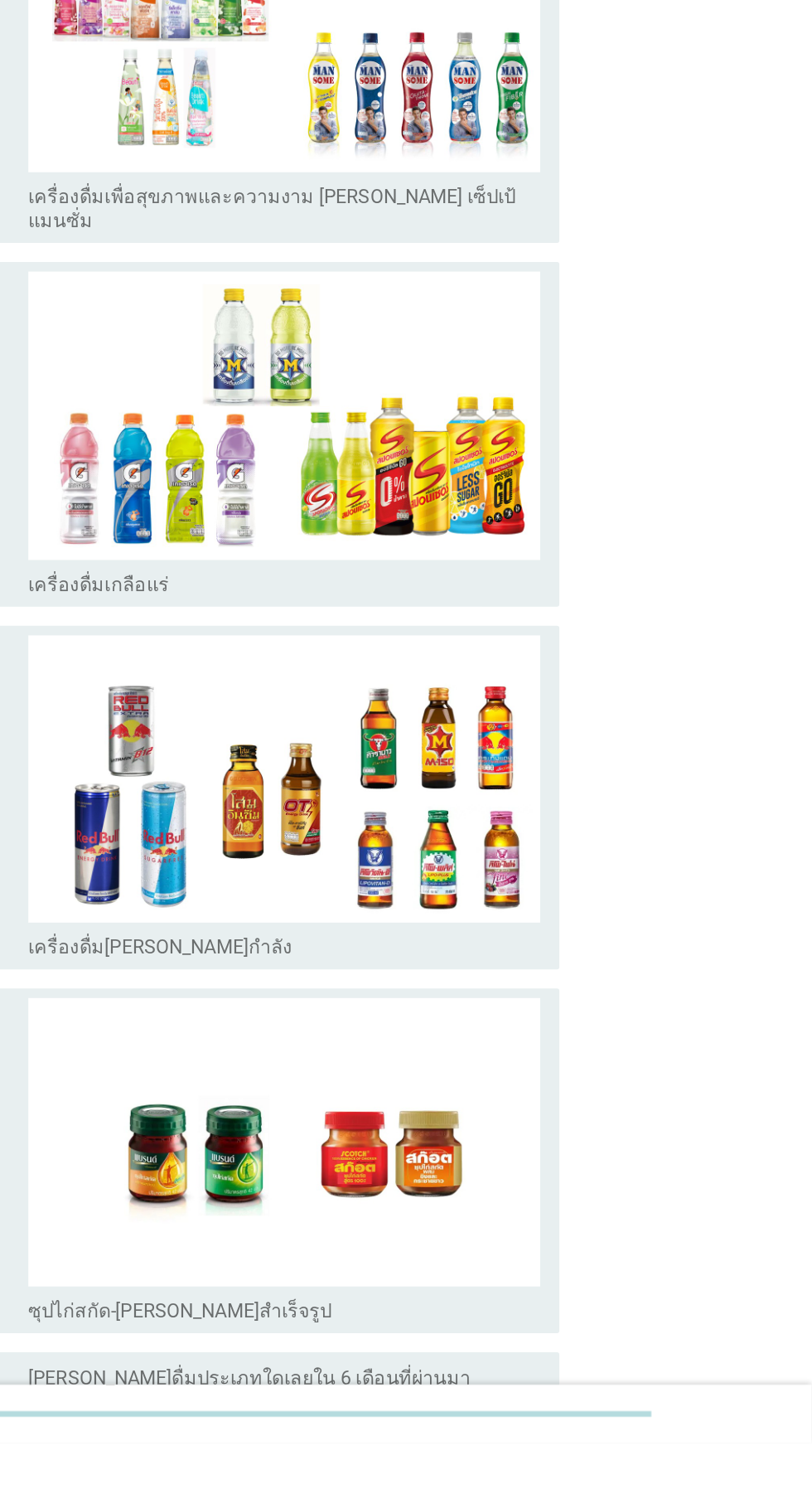
scroll to position [0, 0]
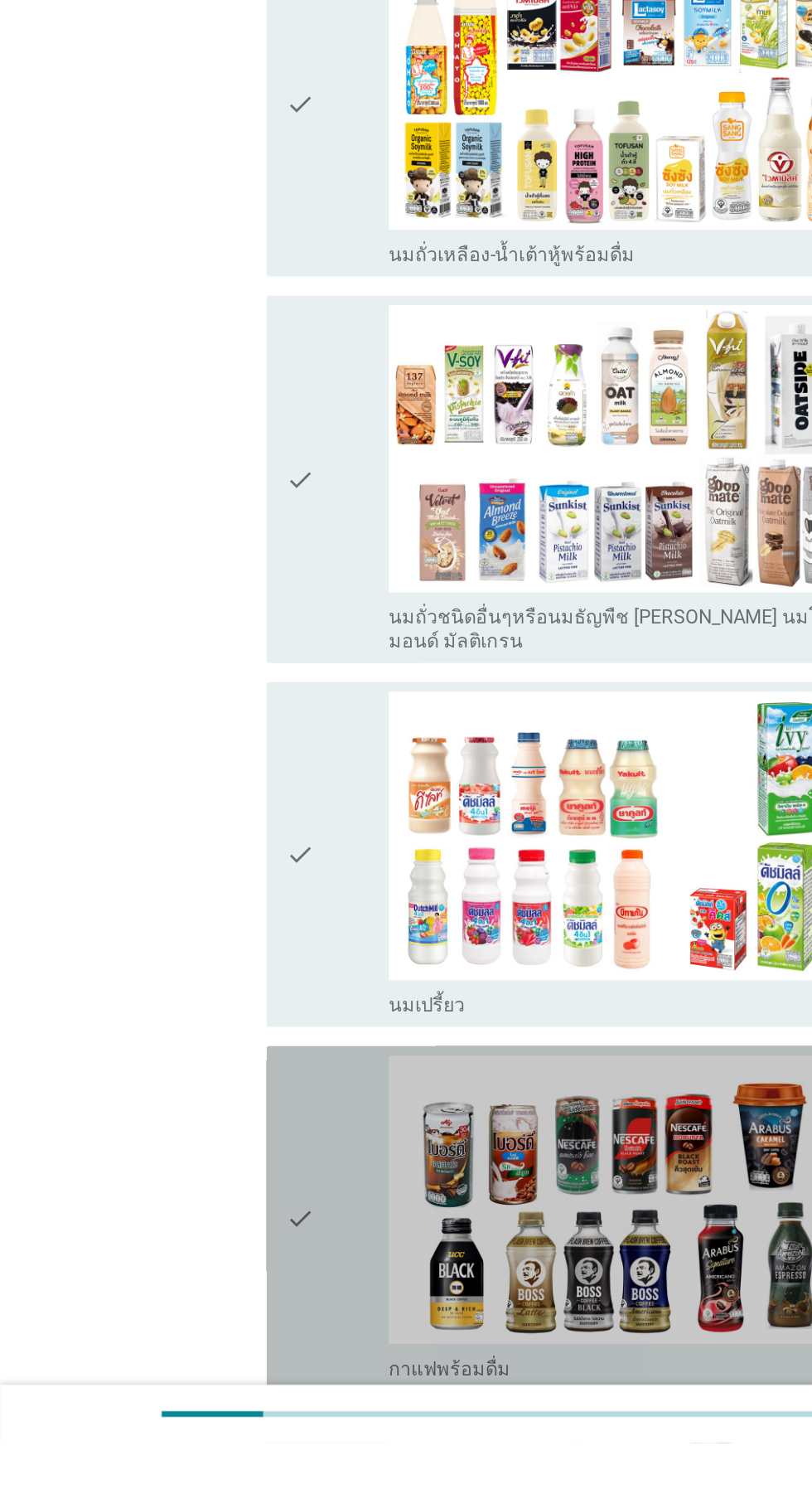
click at [232, 1302] on div "check" at bounding box center [234, 1343] width 71 height 225
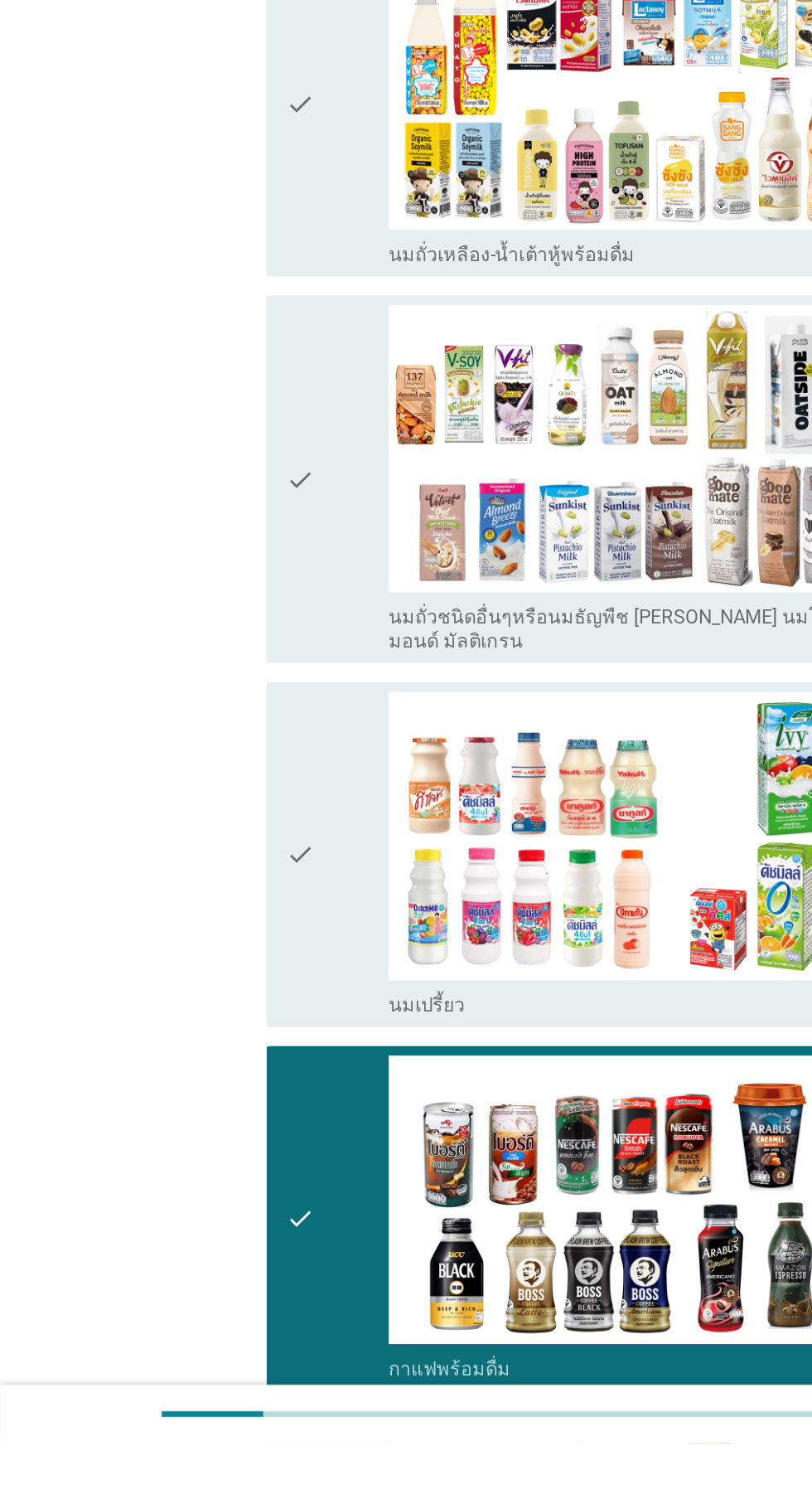
click at [226, 1068] on div "check" at bounding box center [234, 1090] width 71 height 225
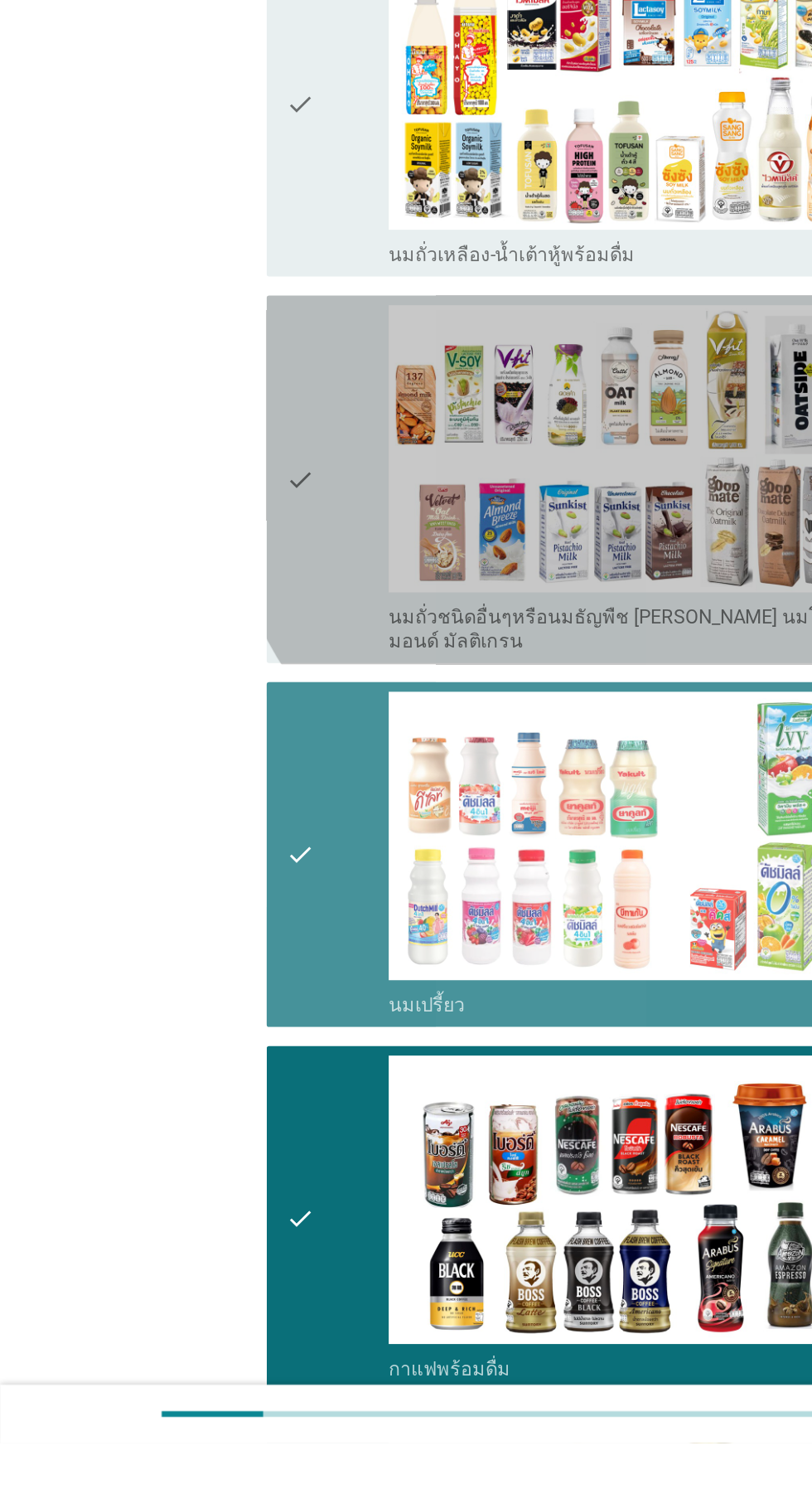
click at [221, 849] on div "check" at bounding box center [234, 832] width 71 height 242
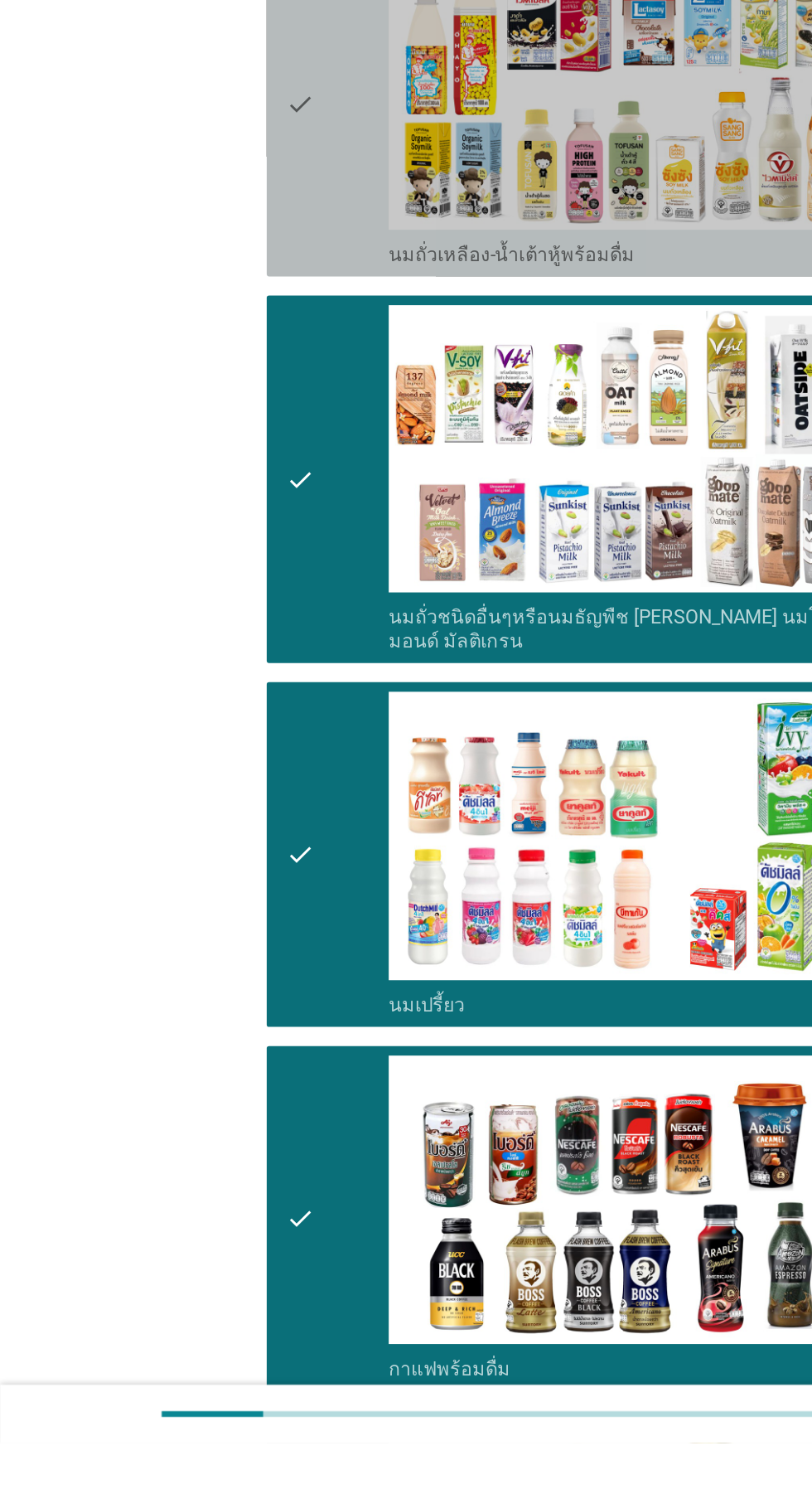
click at [272, 642] on img at bounding box center [446, 558] width 354 height 200
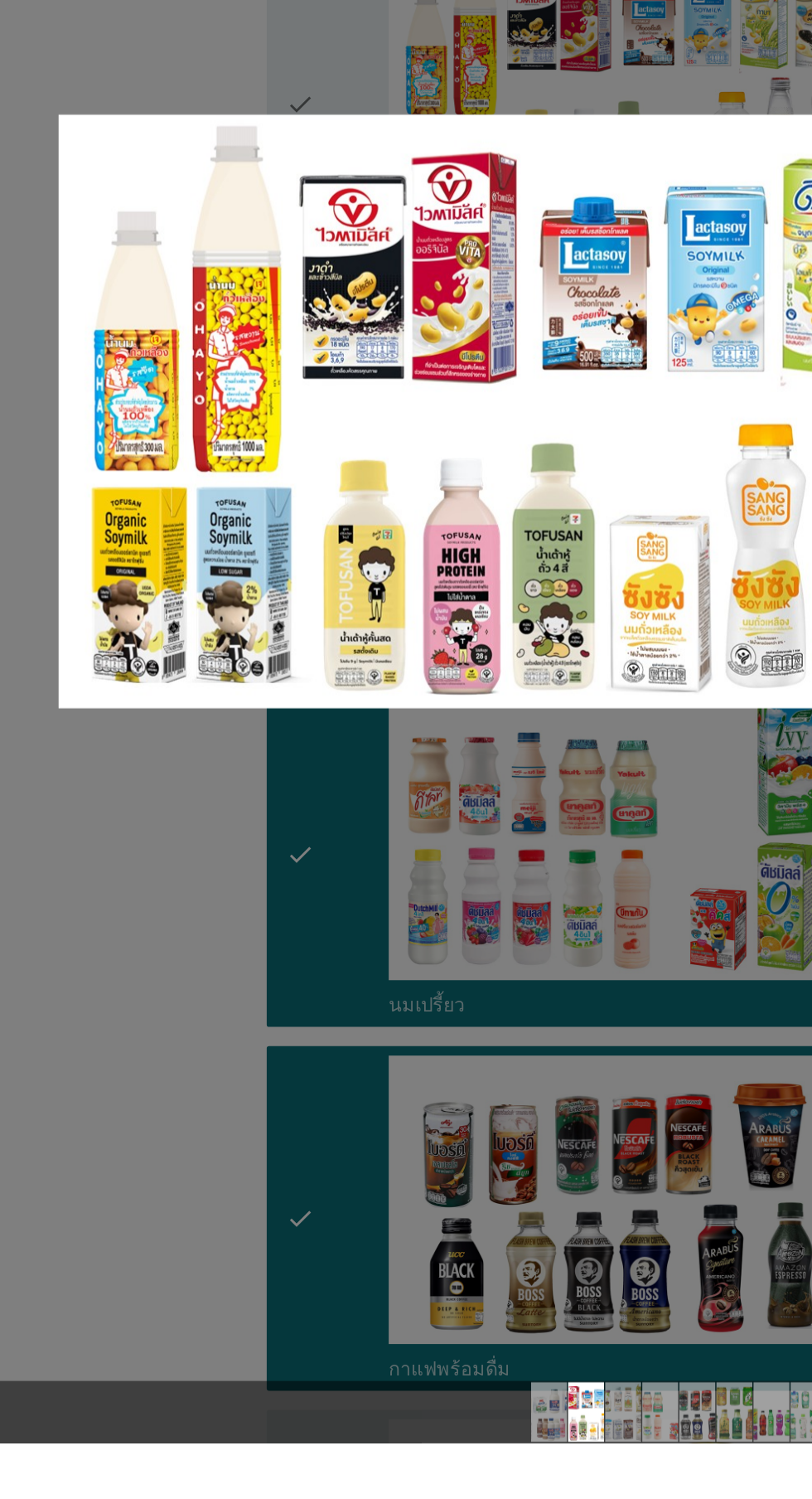
click at [199, 1166] on div at bounding box center [406, 750] width 812 height 1499
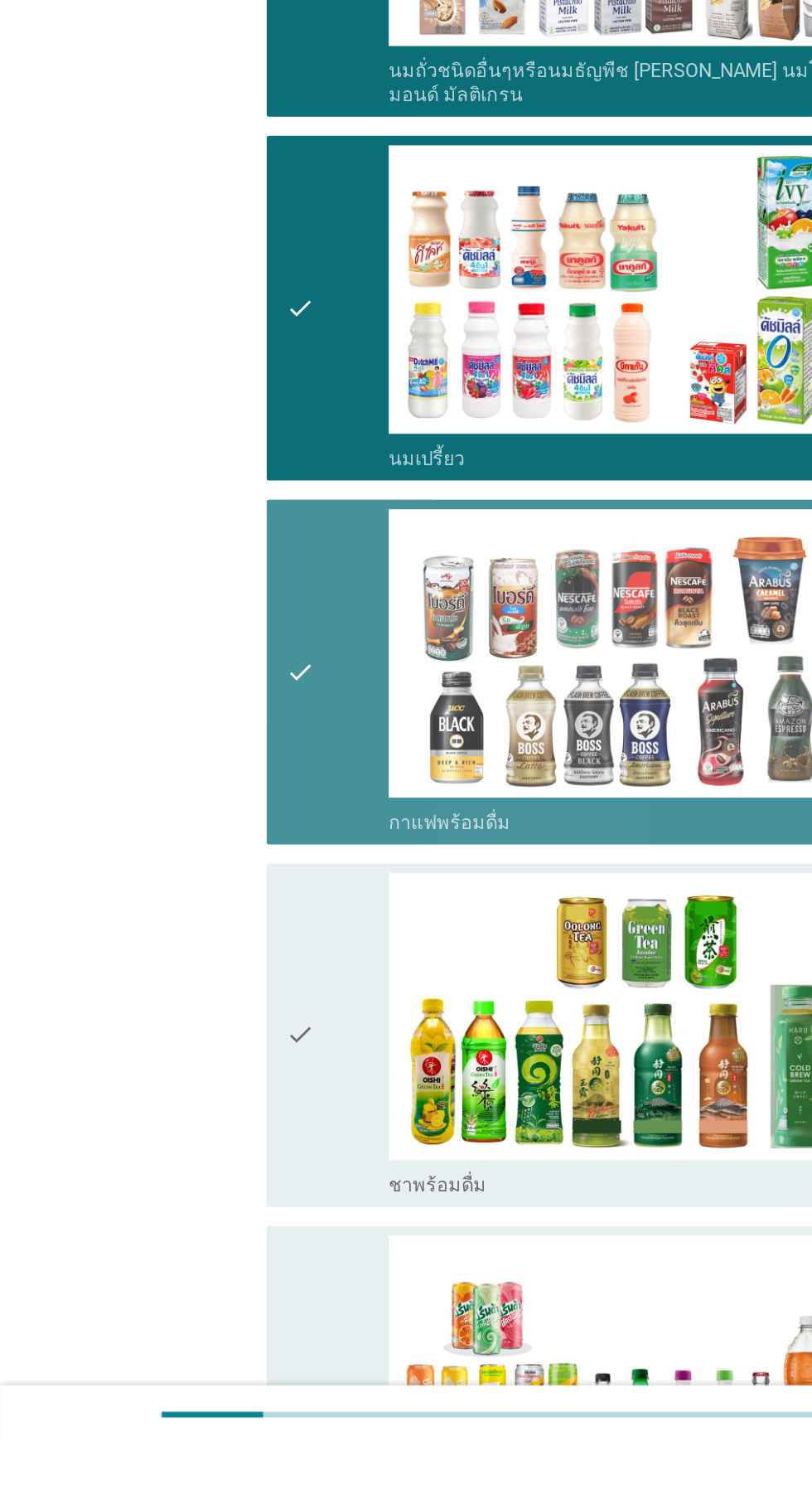
scroll to position [382, 0]
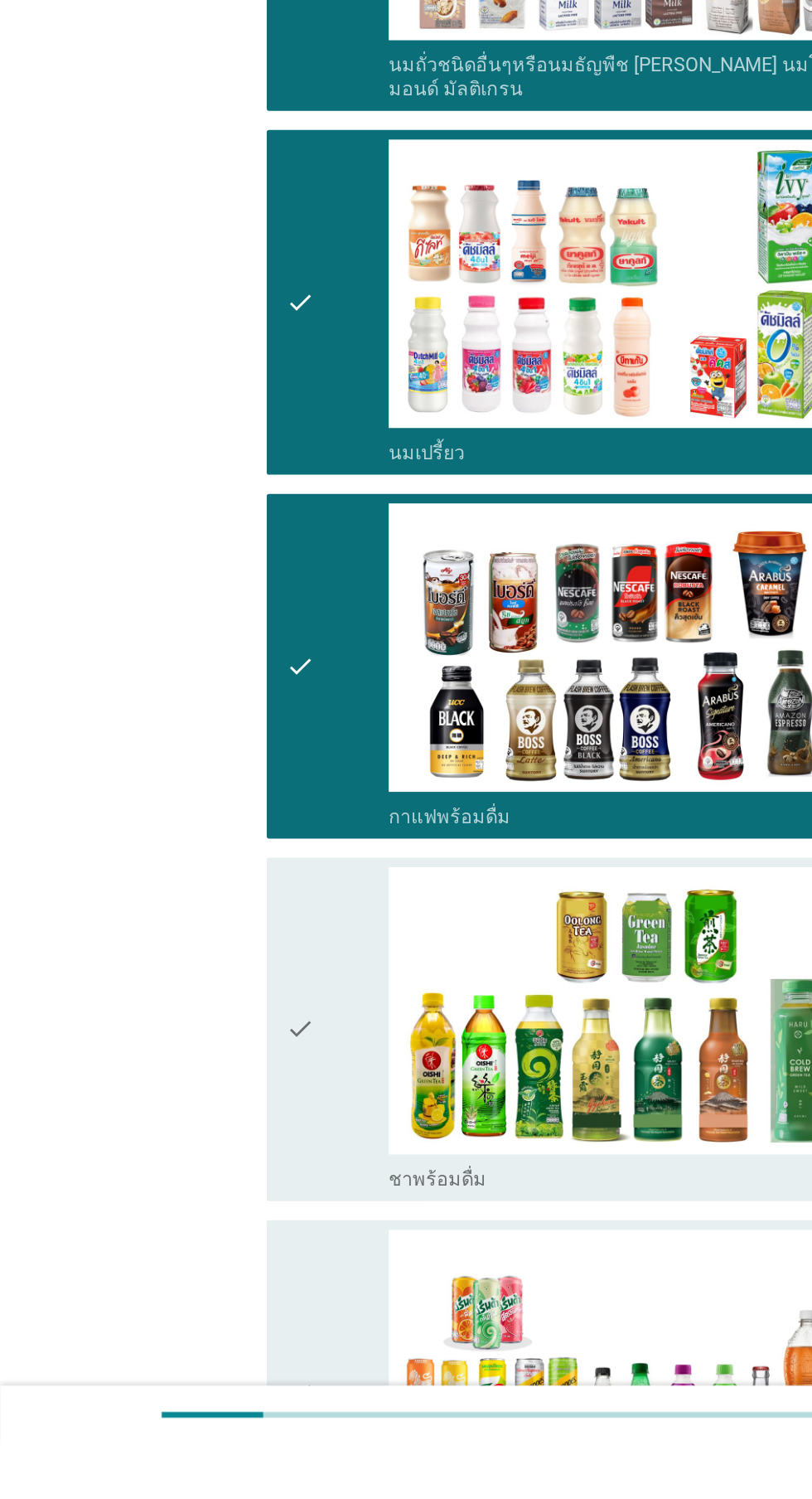
click at [218, 1206] on div "check" at bounding box center [234, 1212] width 71 height 225
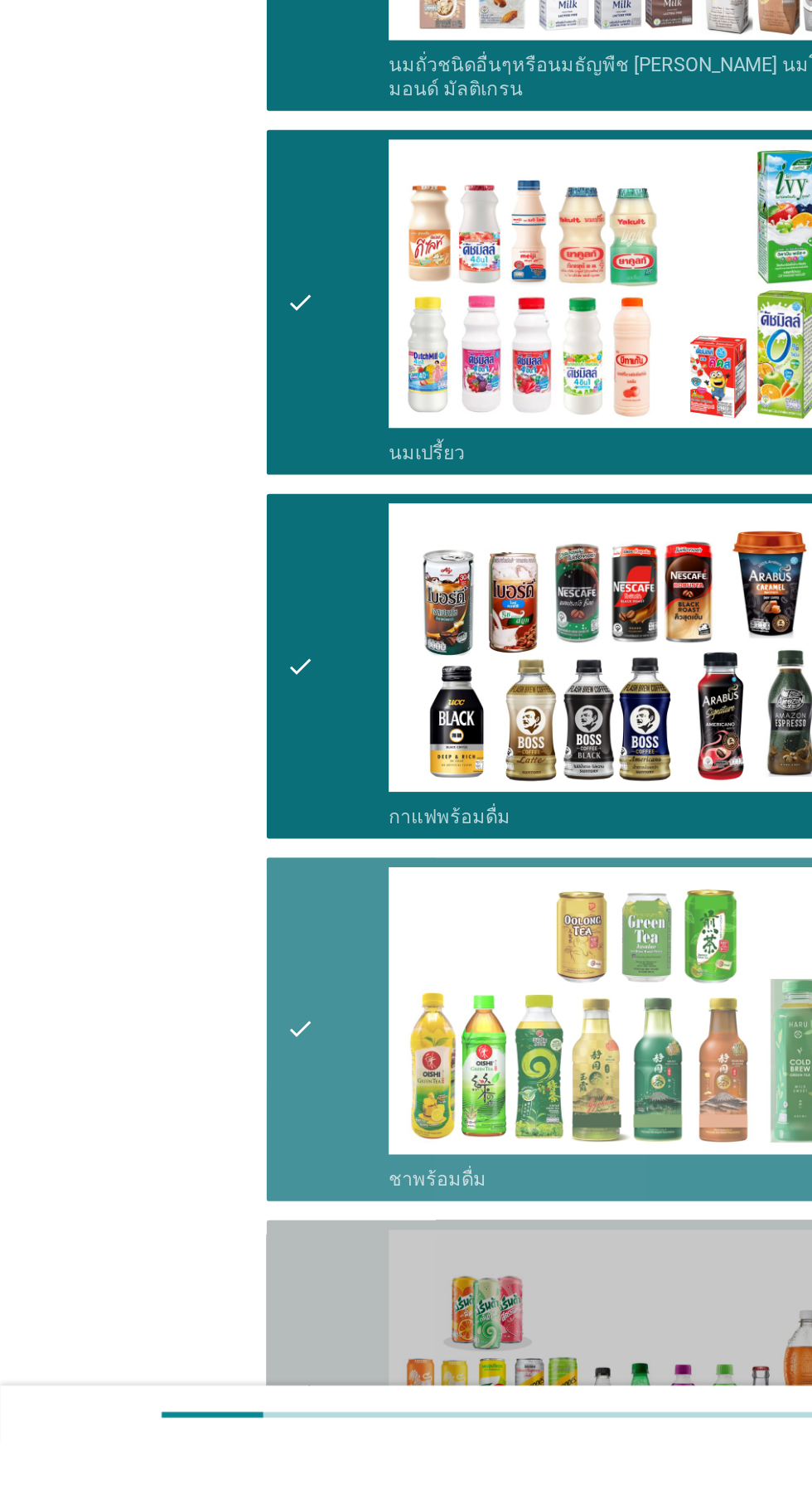
click at [218, 1426] on icon "check" at bounding box center [208, 1463] width 20 height 225
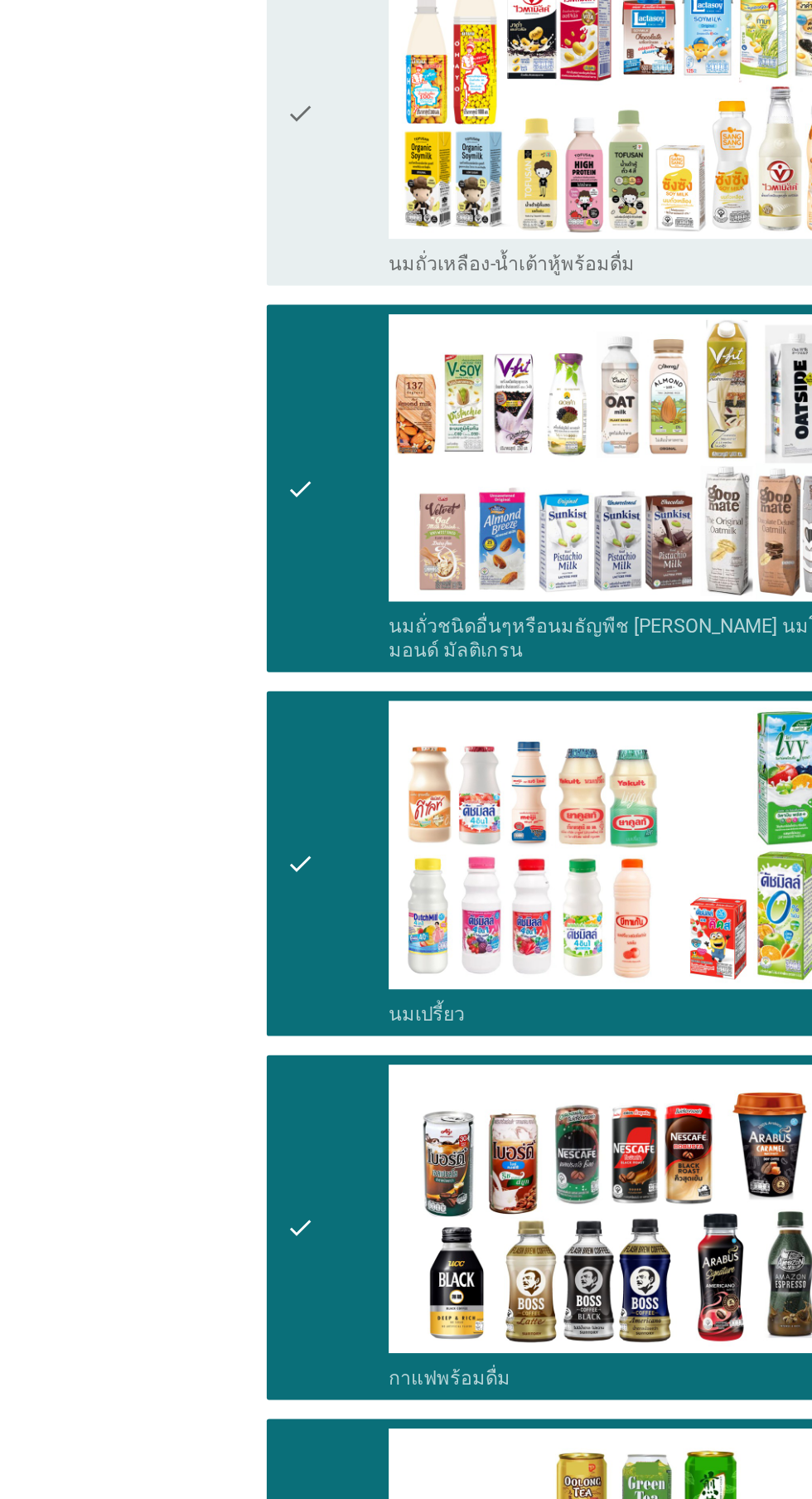
scroll to position [0, 0]
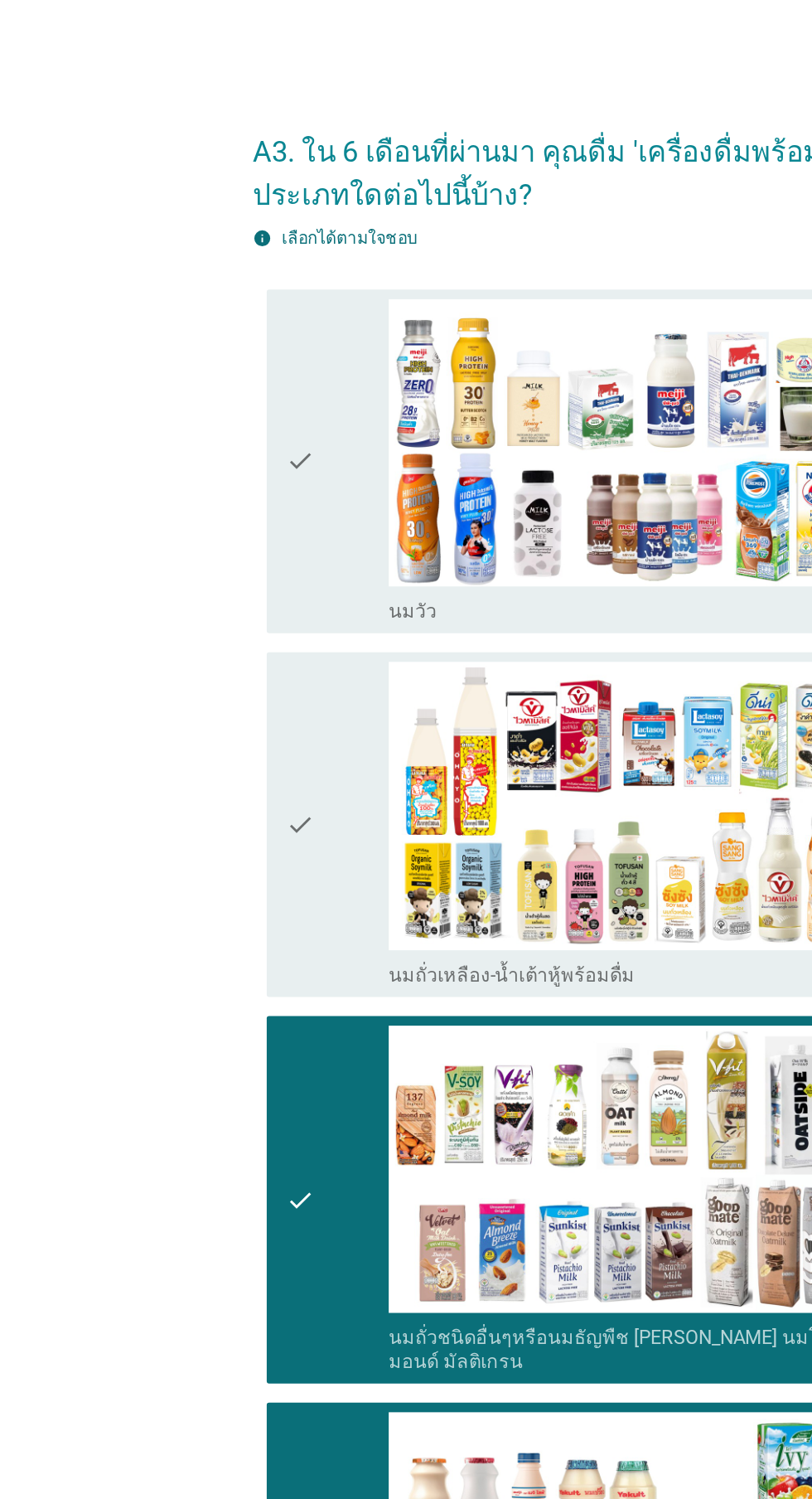
click at [215, 546] on icon "check" at bounding box center [208, 571] width 20 height 225
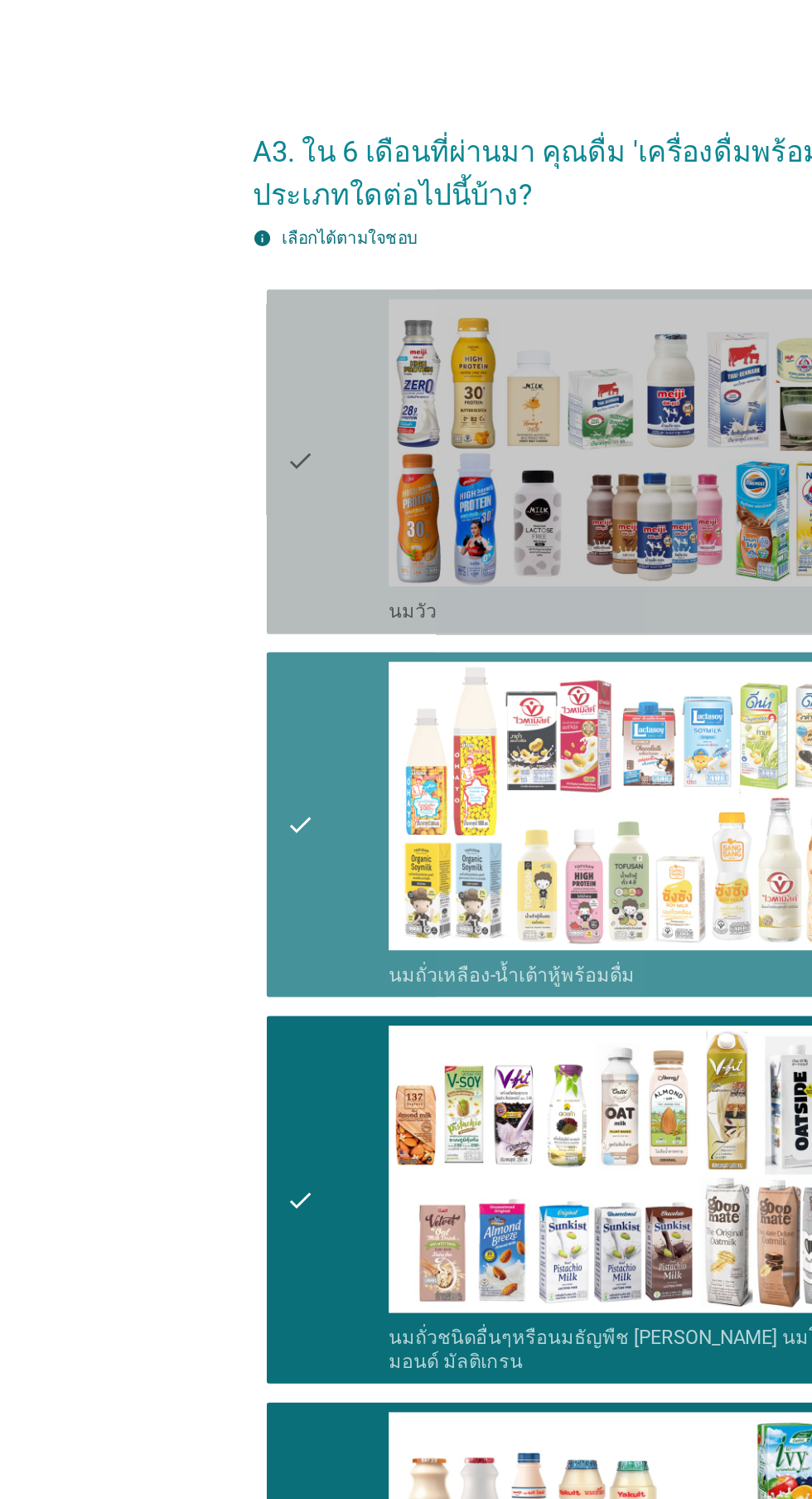
click at [230, 340] on div "check" at bounding box center [234, 320] width 71 height 225
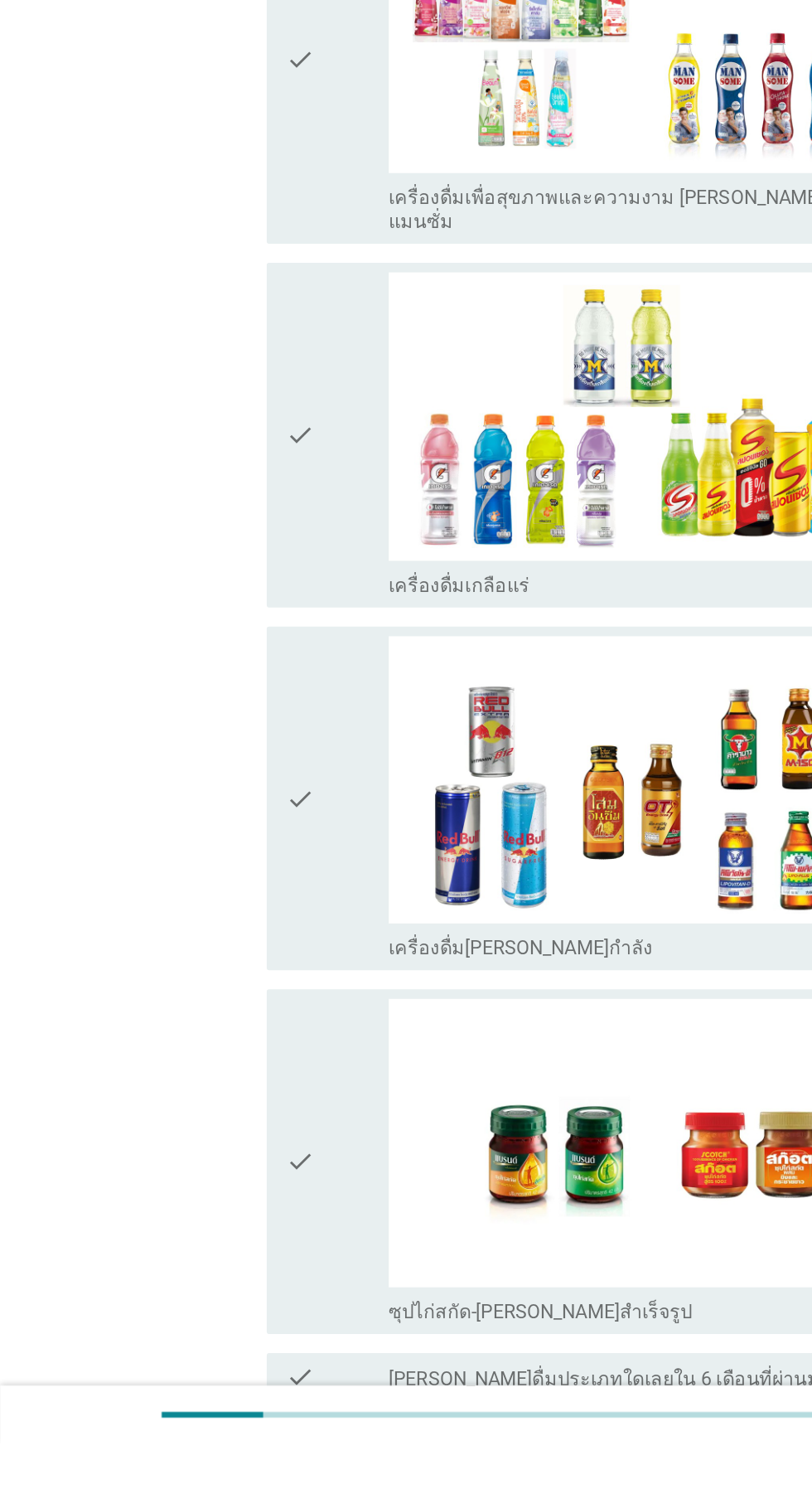
scroll to position [2321, 0]
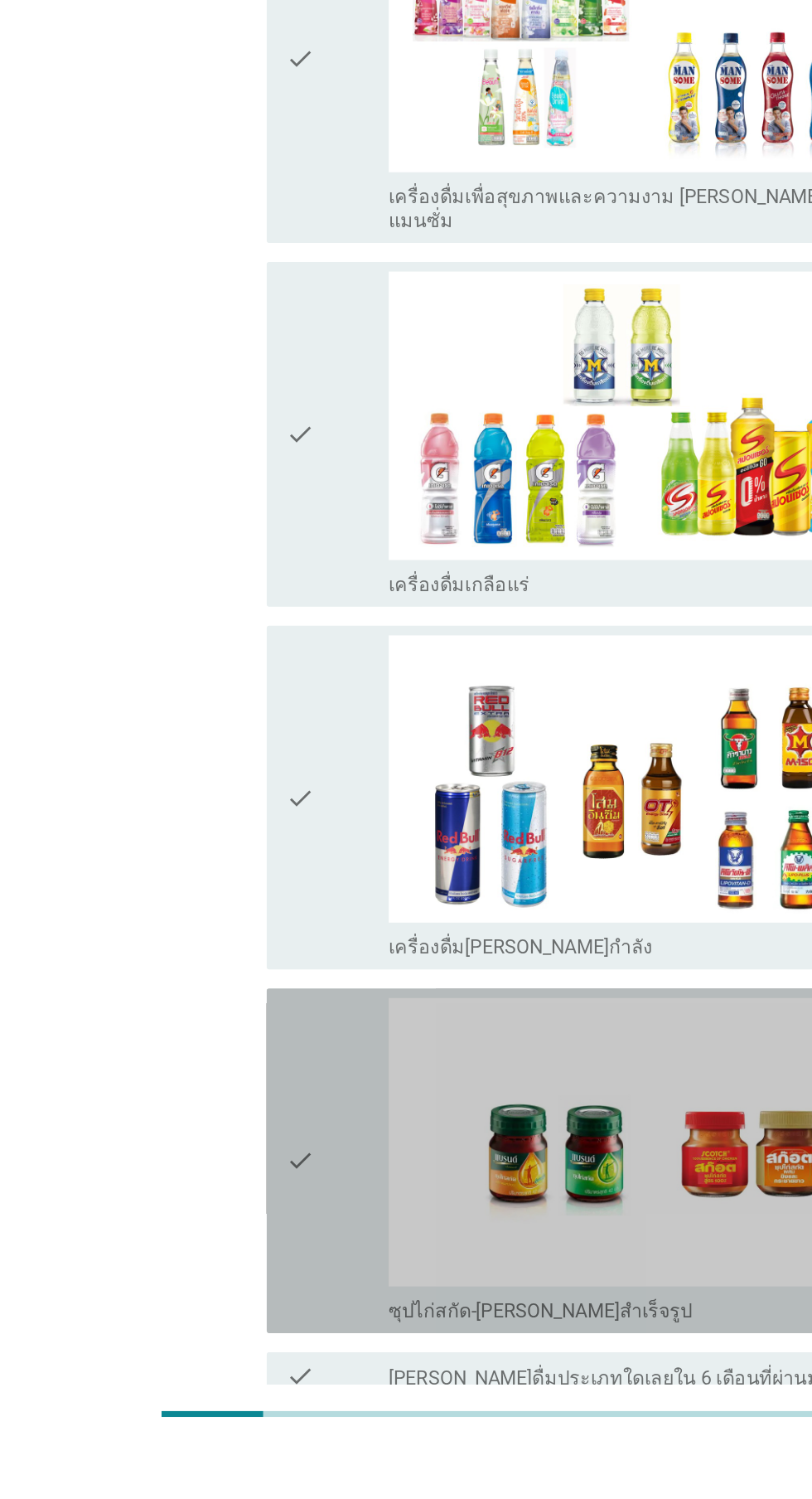
click at [229, 1244] on div "check" at bounding box center [234, 1303] width 71 height 225
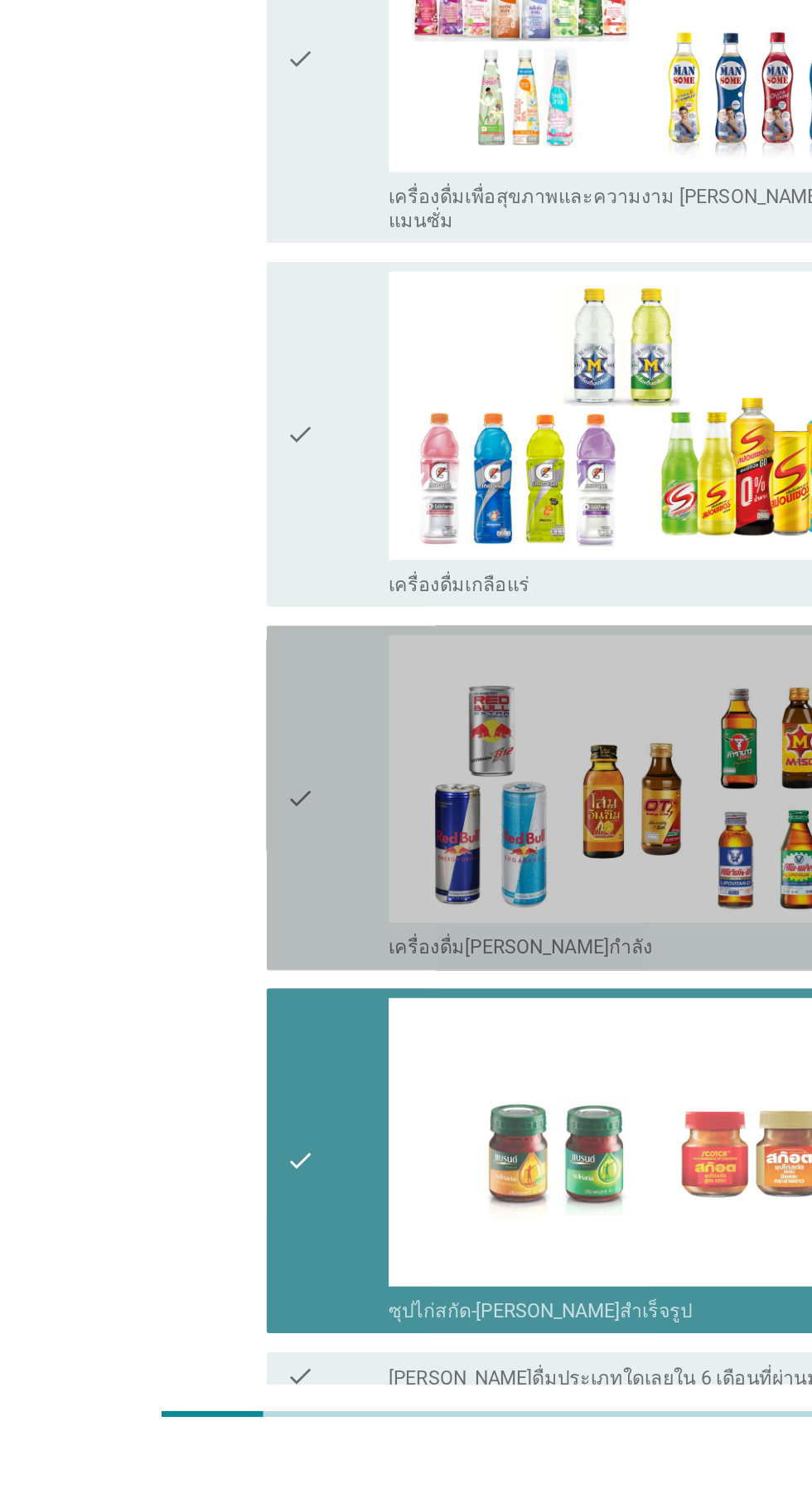
click at [215, 986] on icon "check" at bounding box center [208, 1052] width 20 height 225
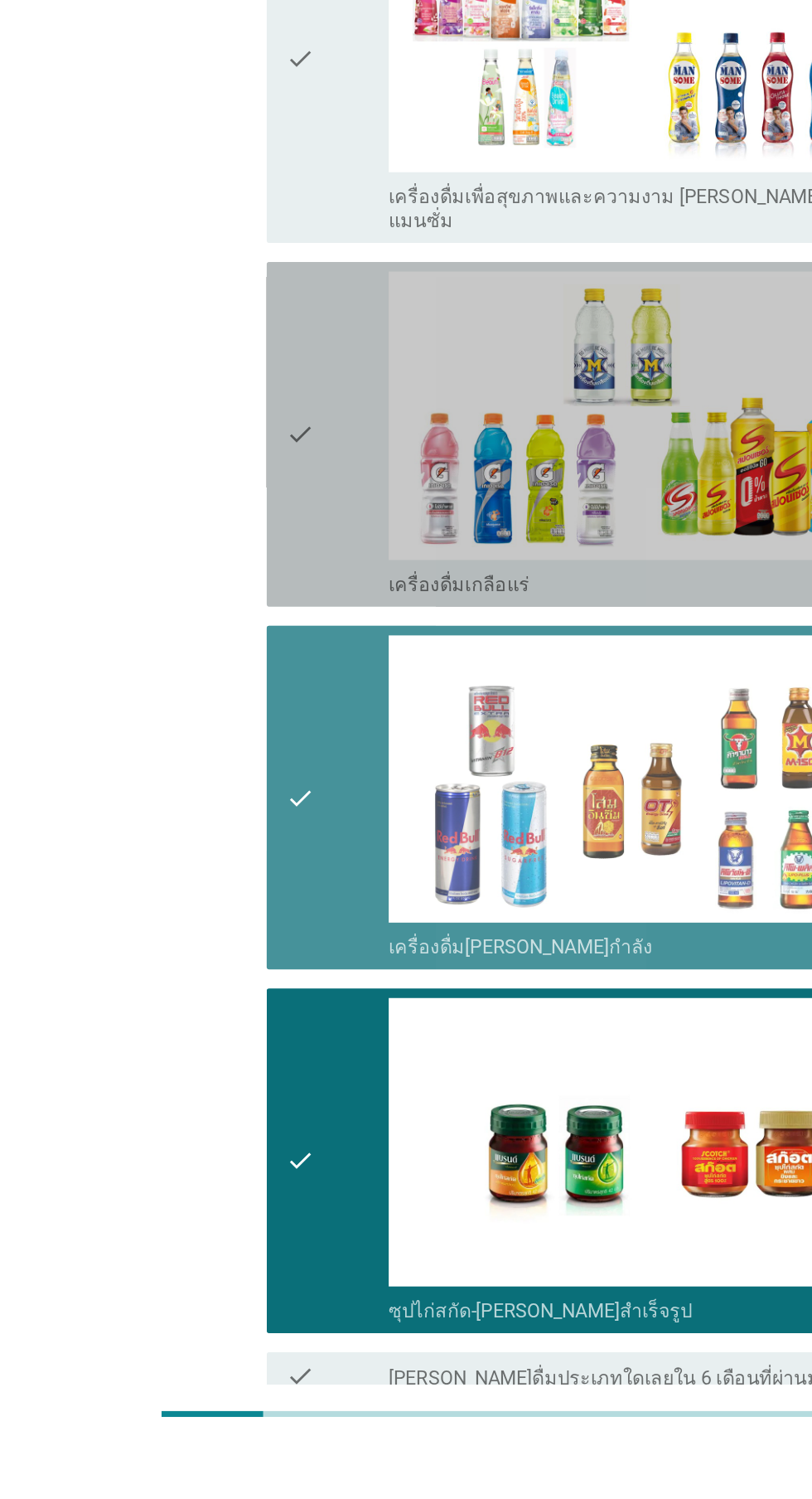
click at [269, 752] on img at bounding box center [446, 787] width 354 height 200
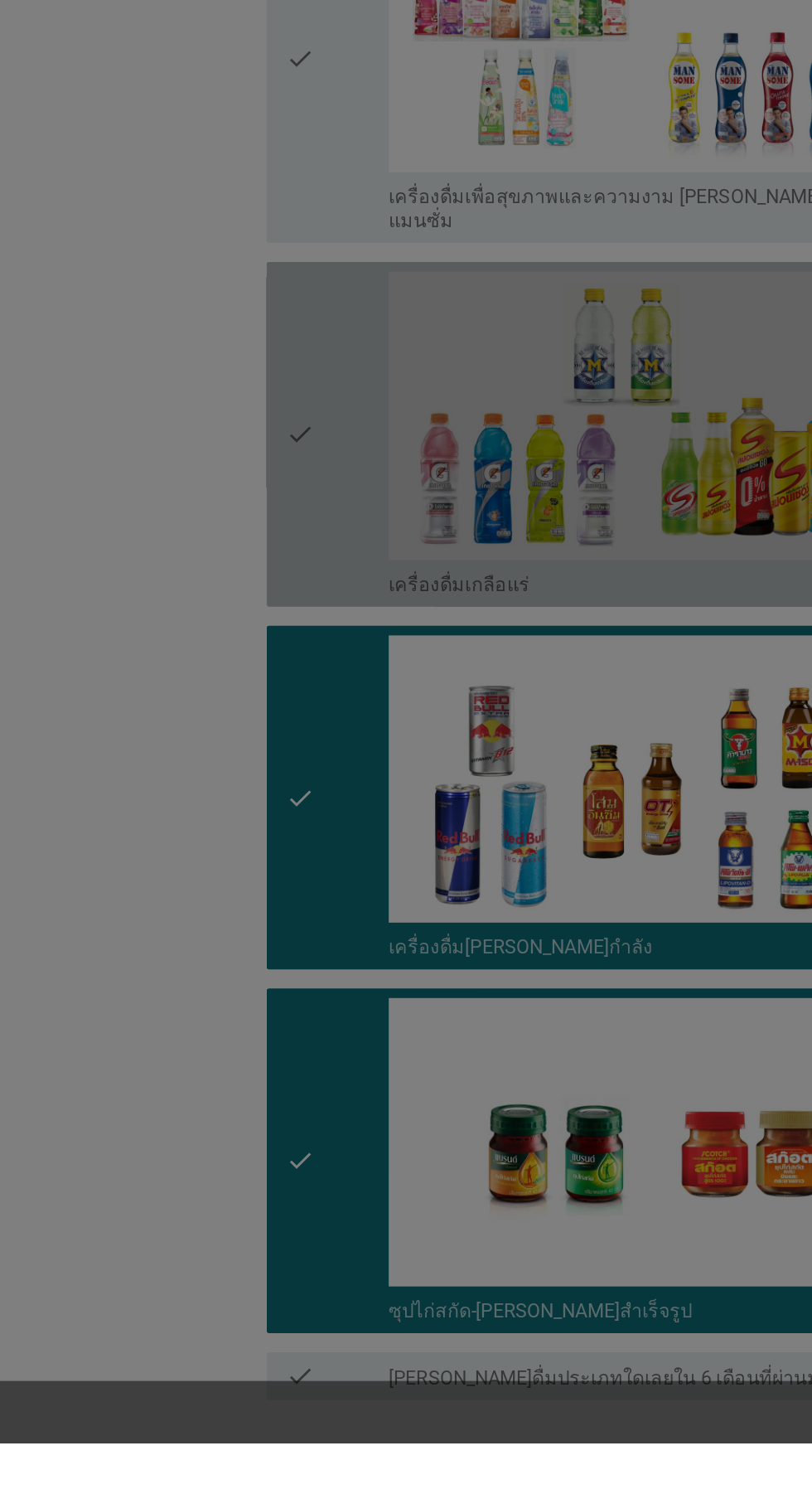
scroll to position [2280, 0]
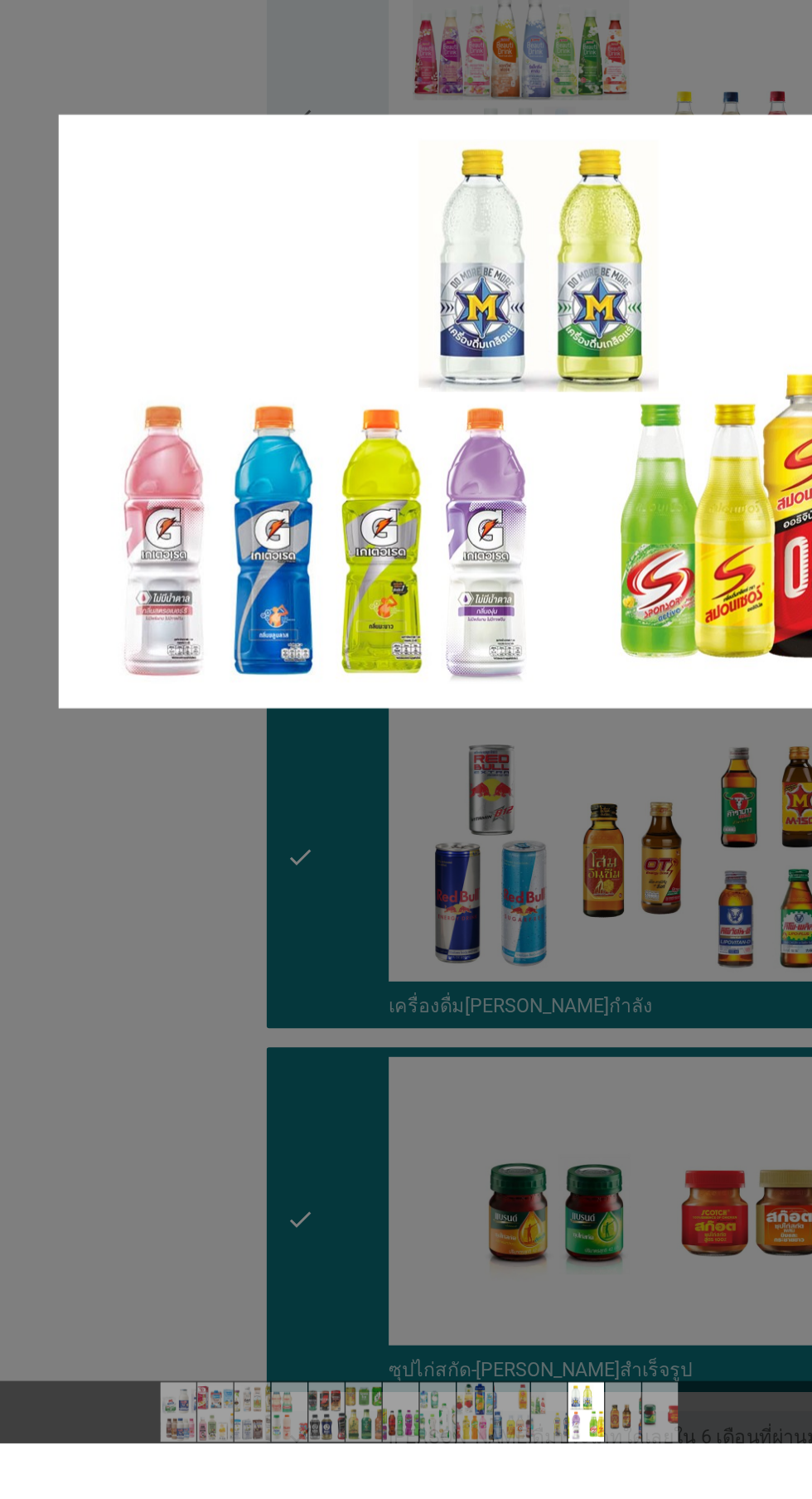
click at [175, 1086] on div at bounding box center [406, 750] width 812 height 1499
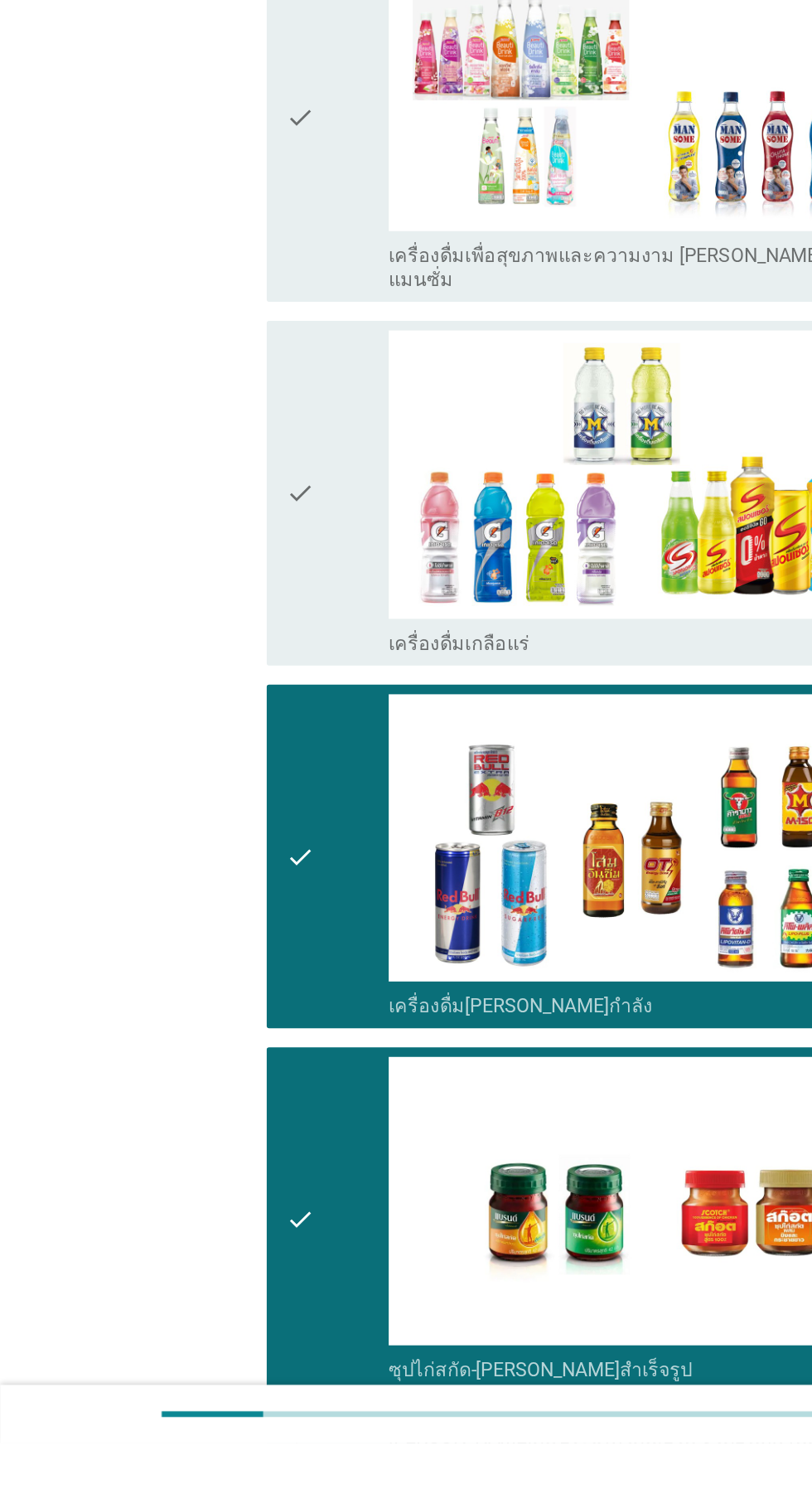
click at [215, 830] on icon "check" at bounding box center [208, 840] width 20 height 225
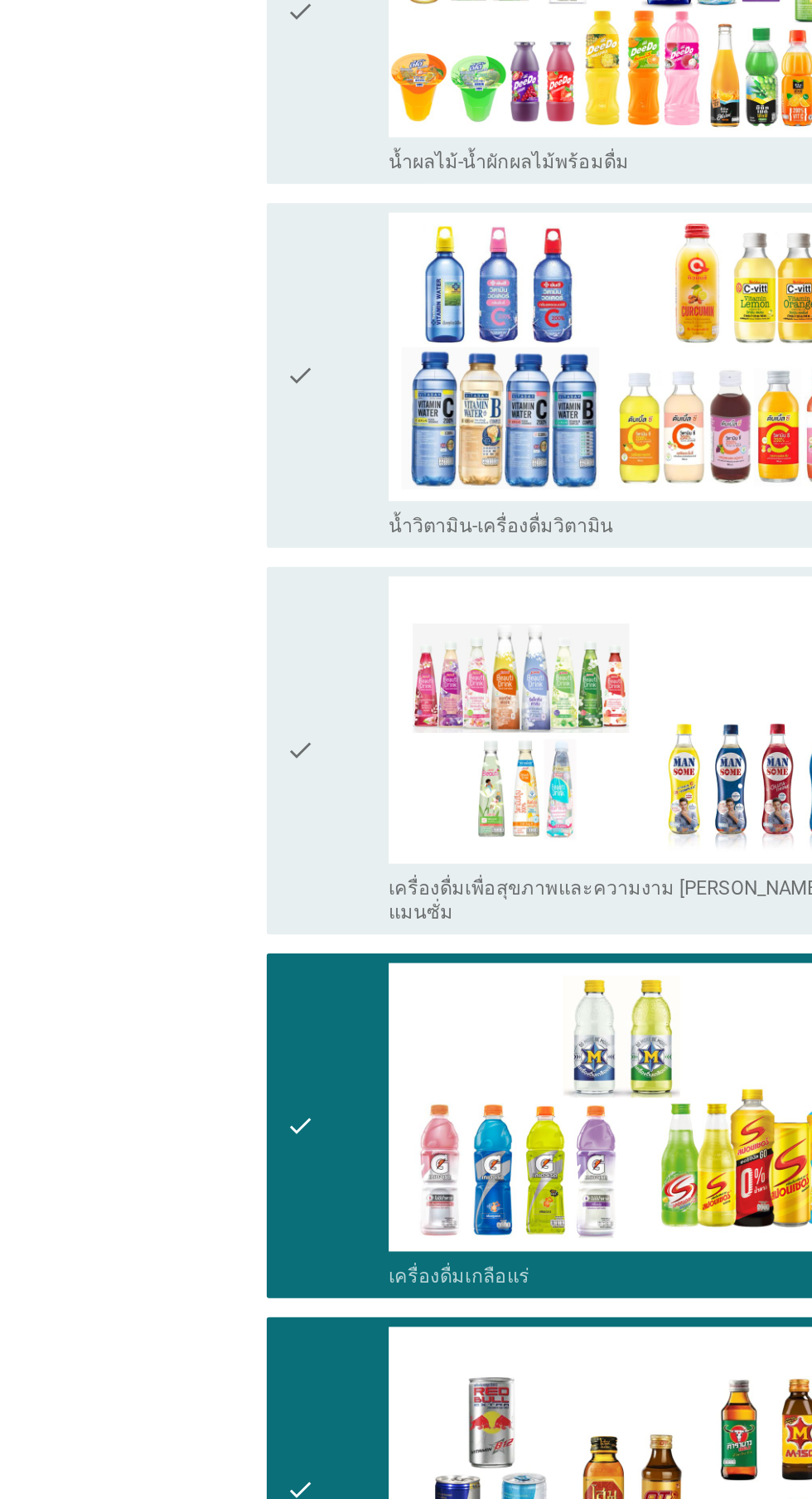
scroll to position [2340, 0]
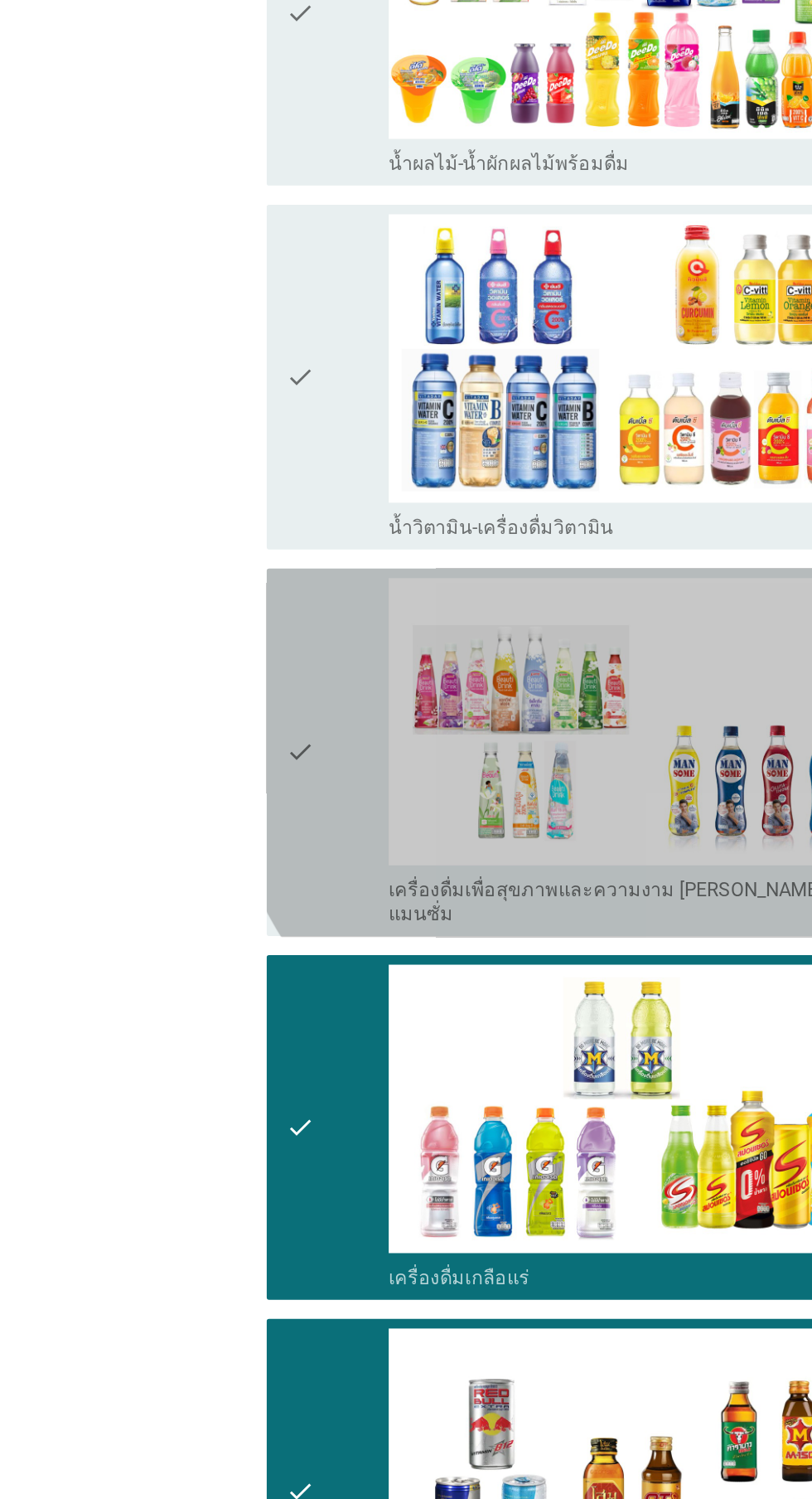
click at [203, 473] on icon "check" at bounding box center [208, 522] width 20 height 242
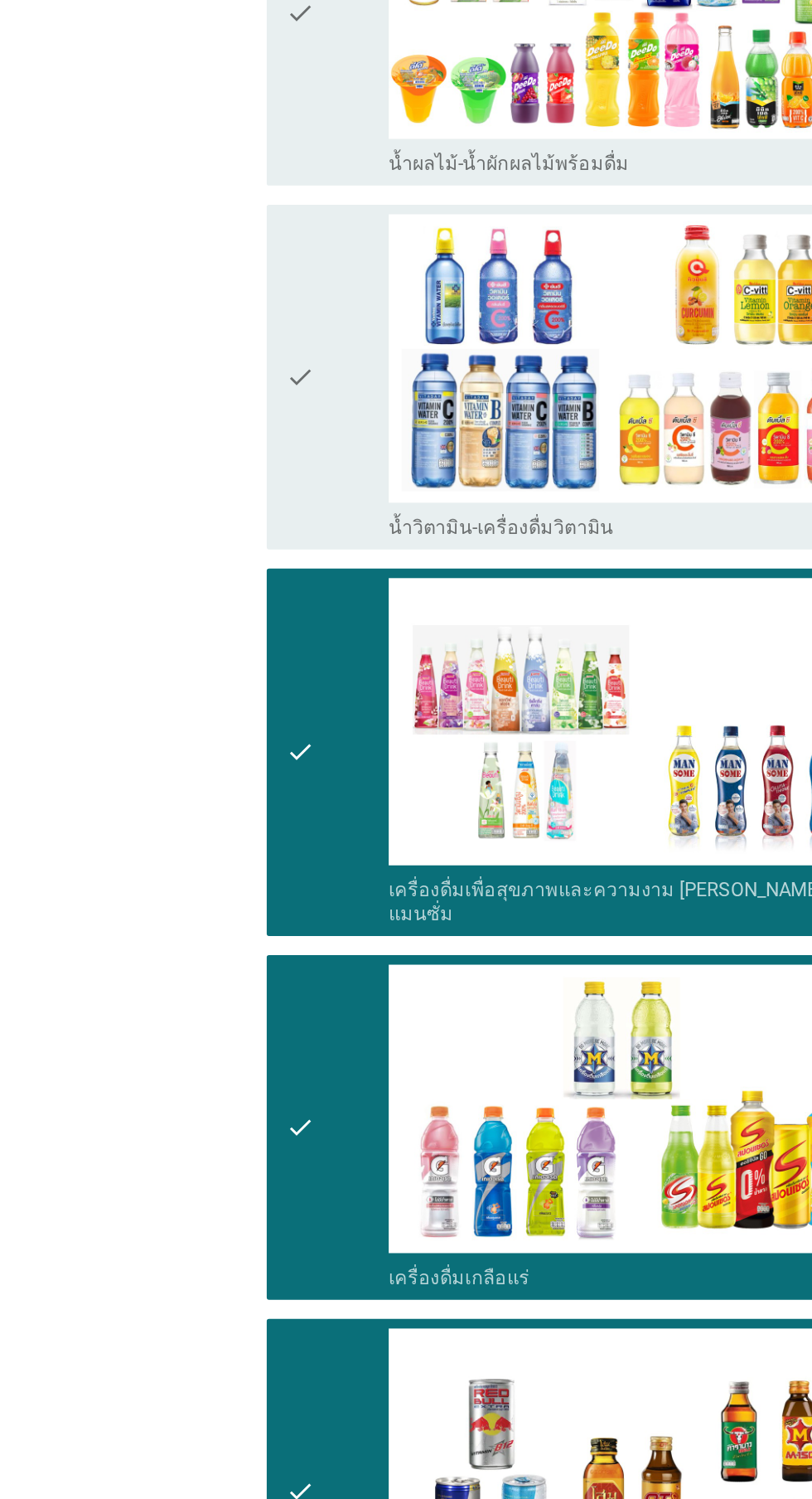
click at [219, 230] on div "check" at bounding box center [234, 261] width 71 height 225
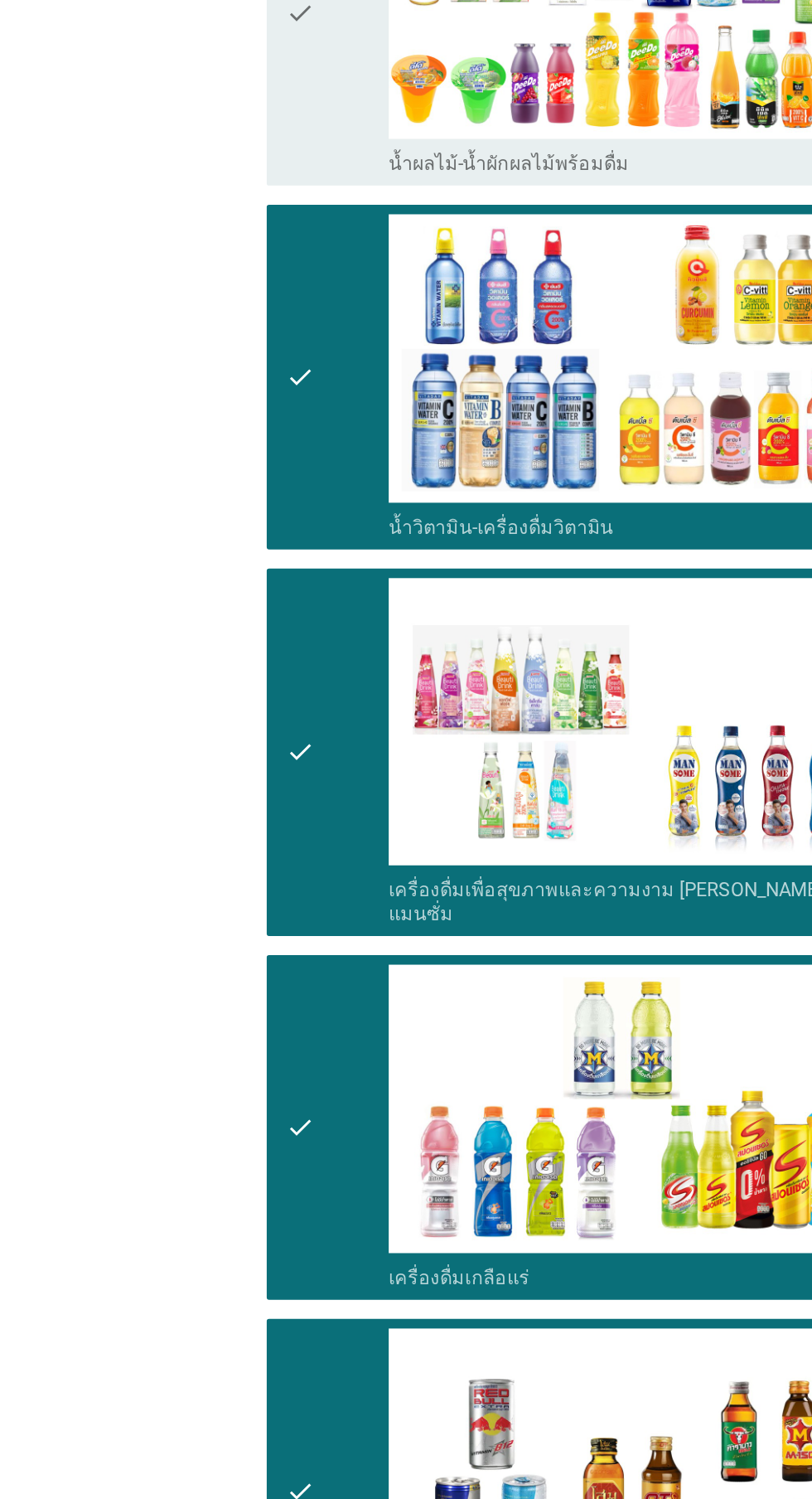
click at [241, 73] on div "check" at bounding box center [234, 9] width 71 height 225
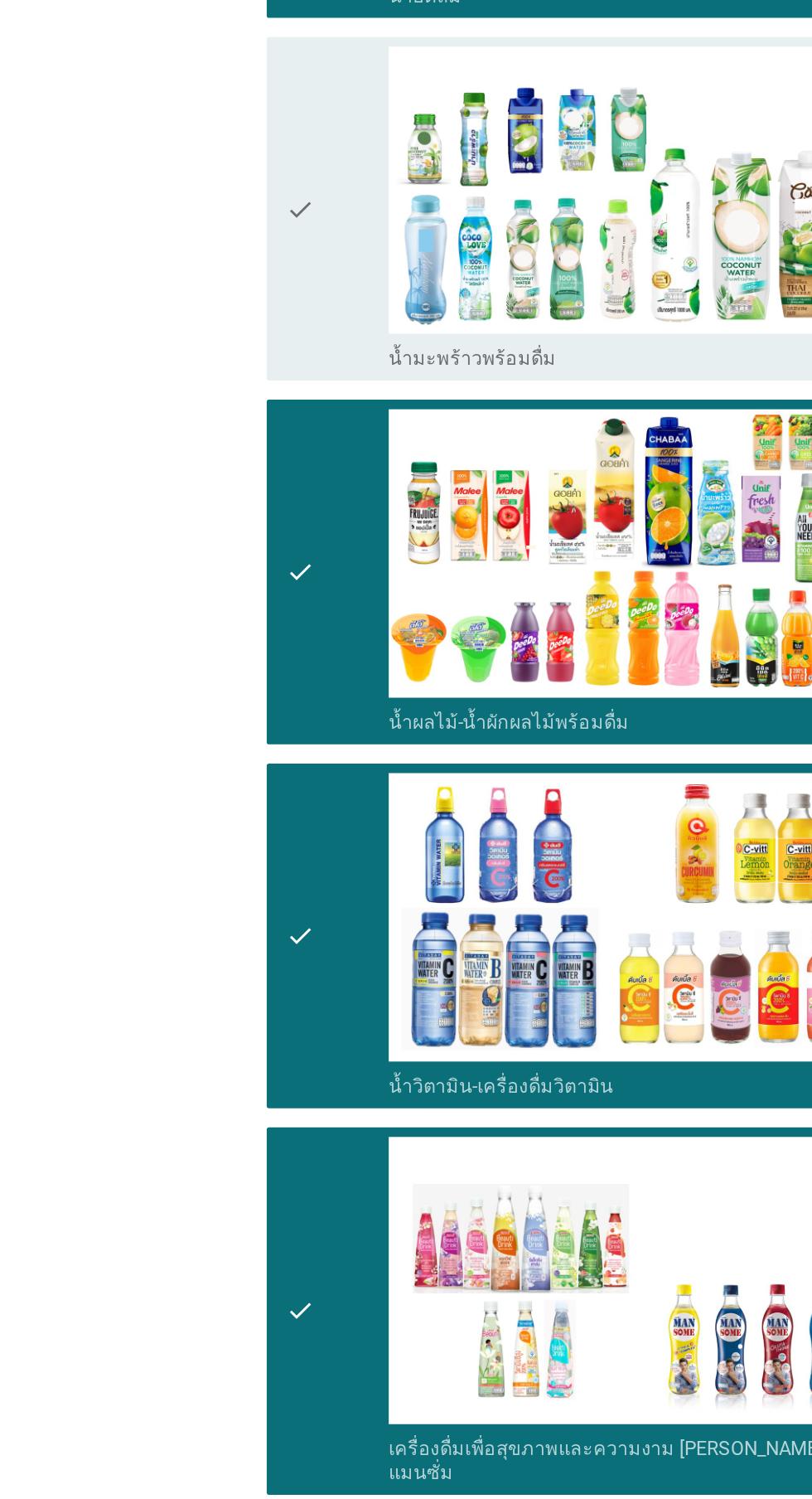
click at [218, 149] on div "check" at bounding box center [234, 146] width 71 height 225
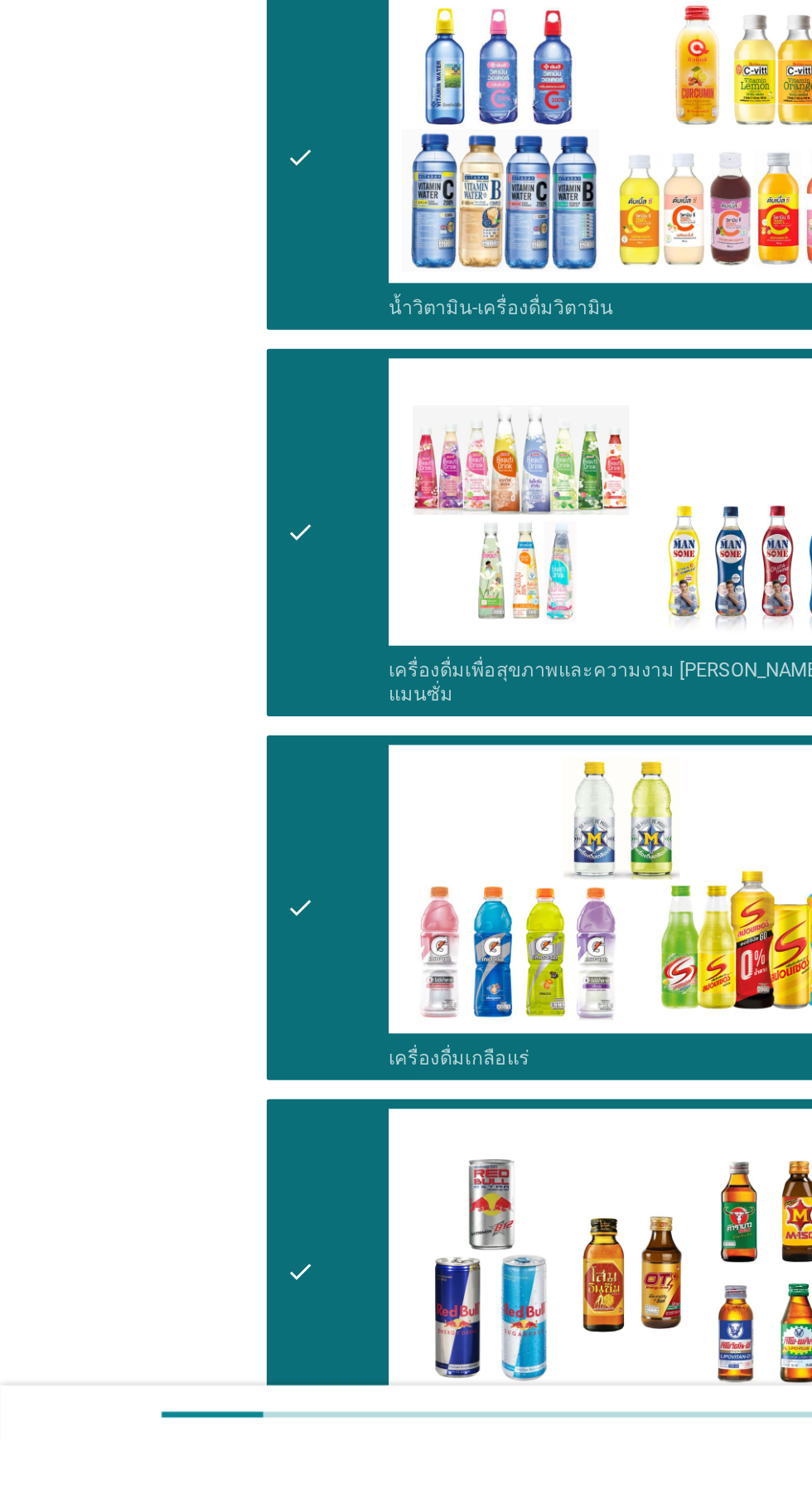
scroll to position [2321, 0]
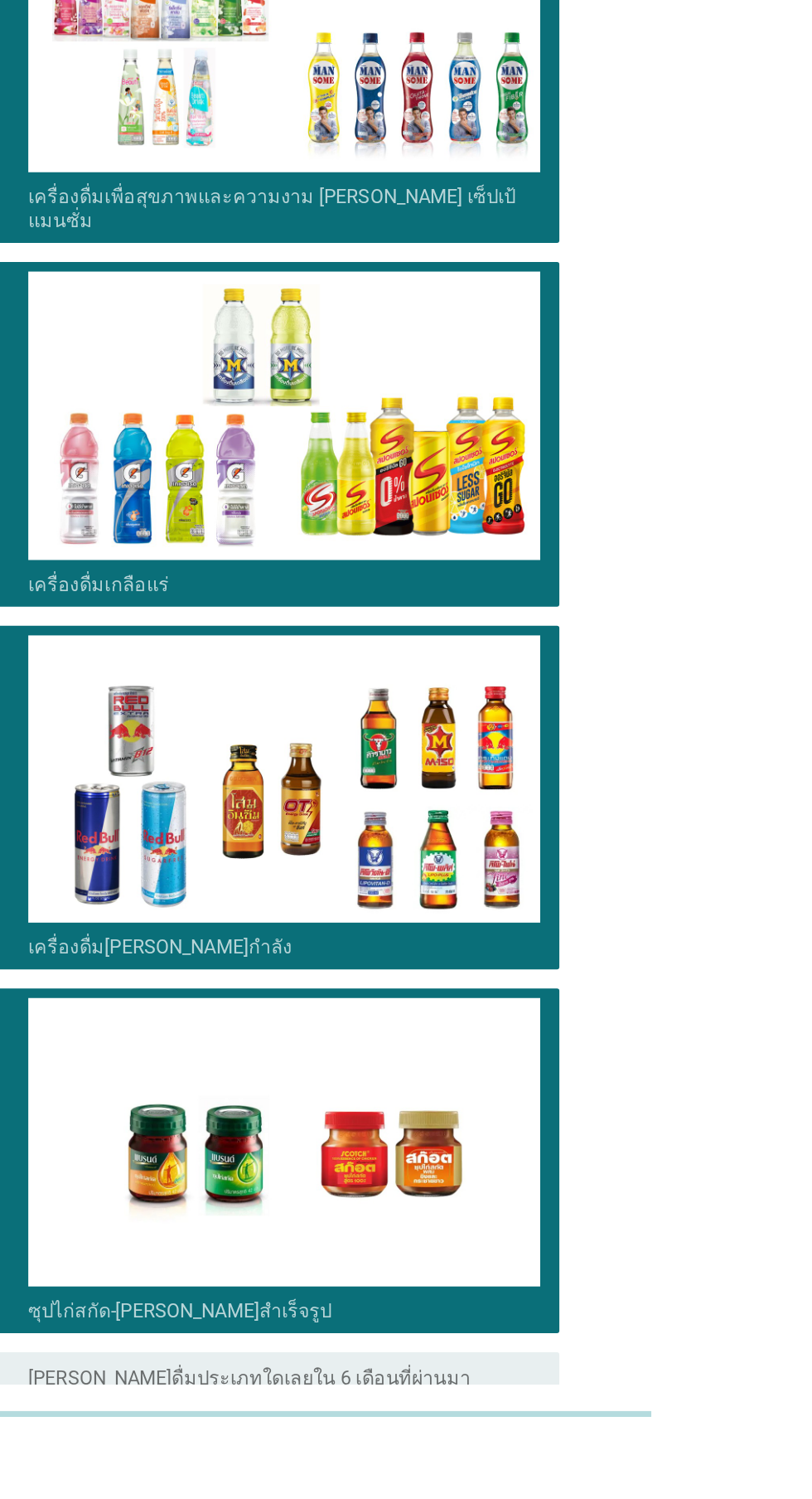
click at [593, 1498] on button "ต่อไป" at bounding box center [595, 1528] width 73 height 30
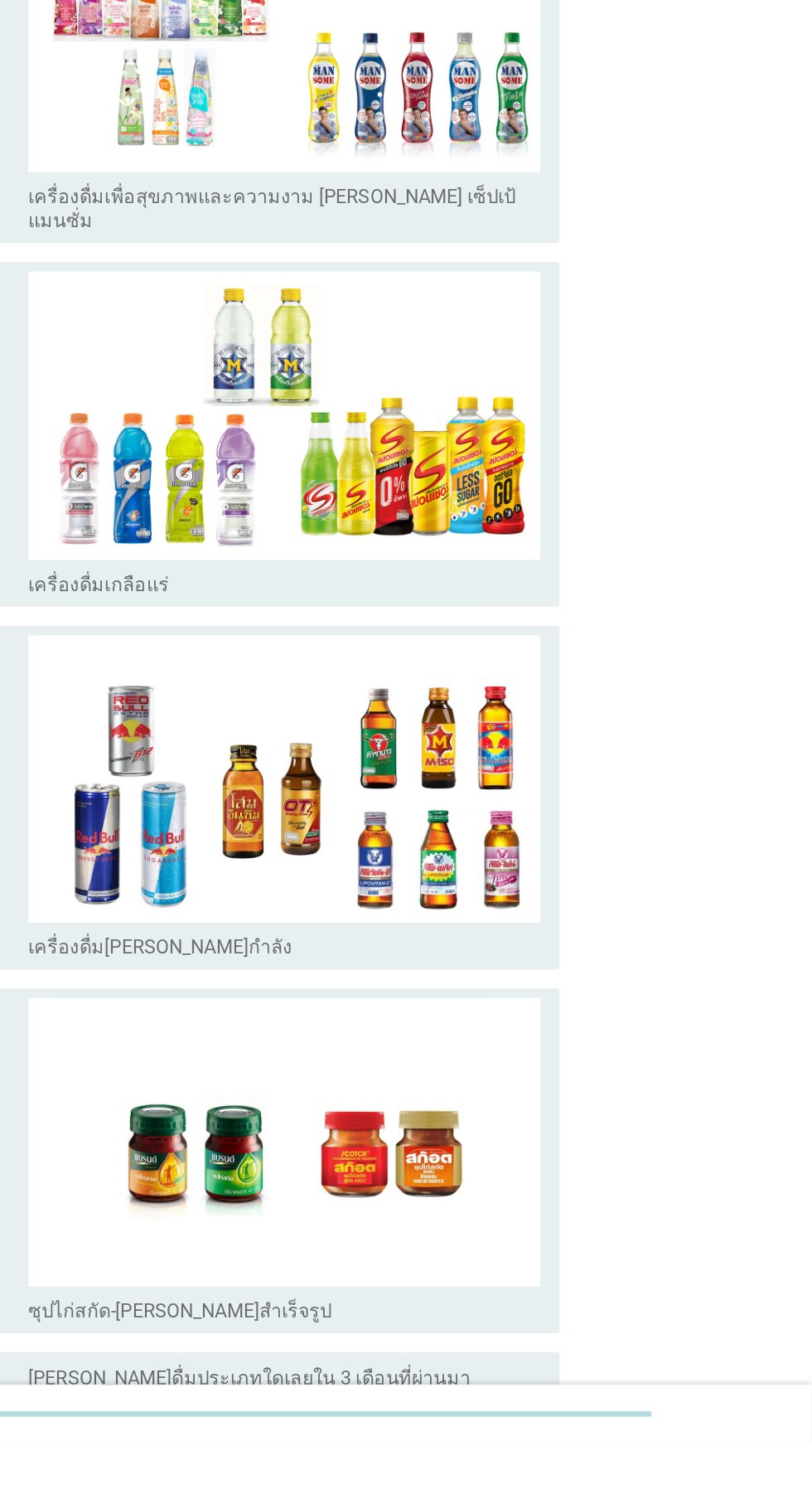
scroll to position [0, 0]
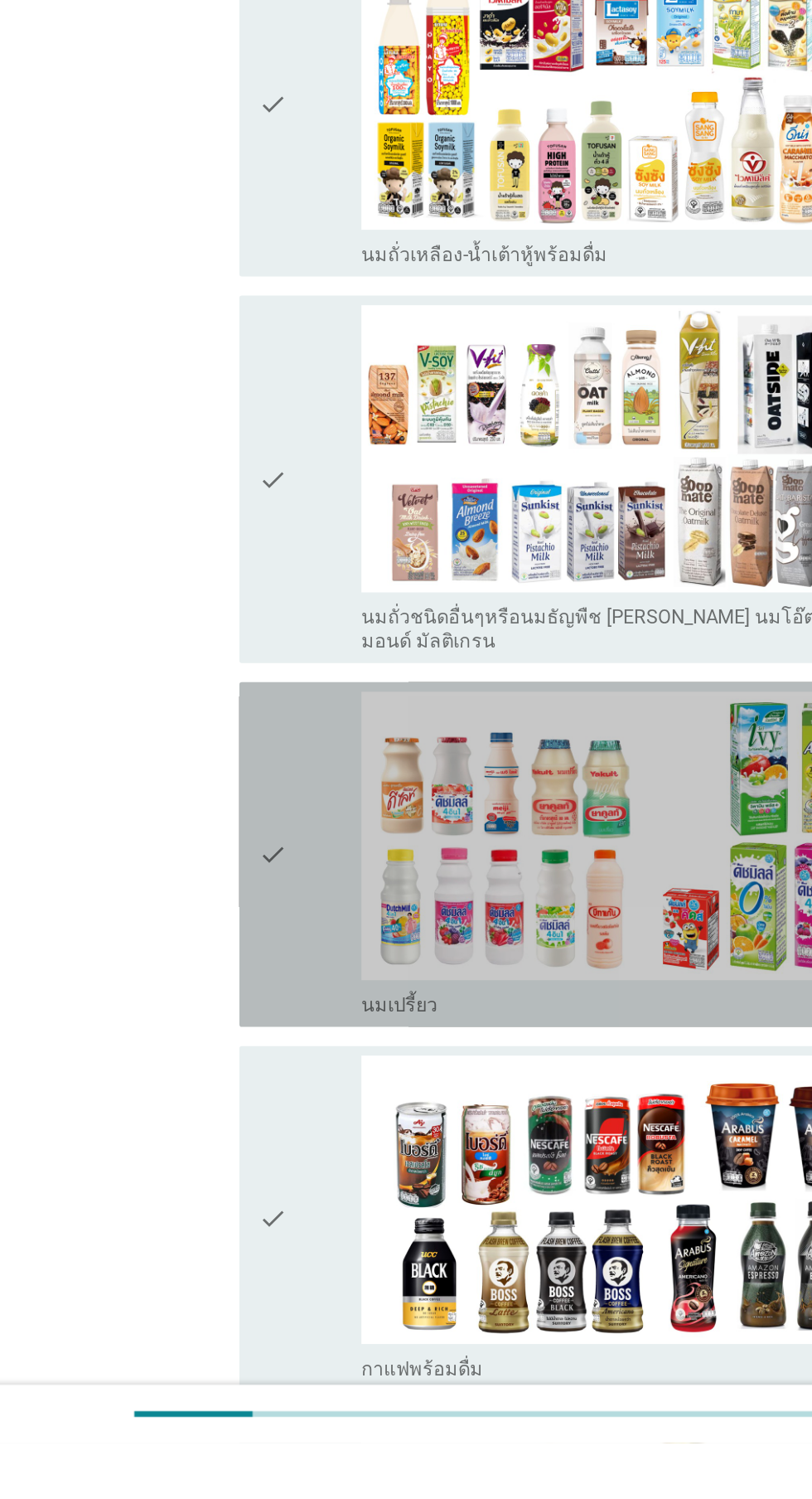
click at [219, 1077] on div "check" at bounding box center [234, 1090] width 71 height 225
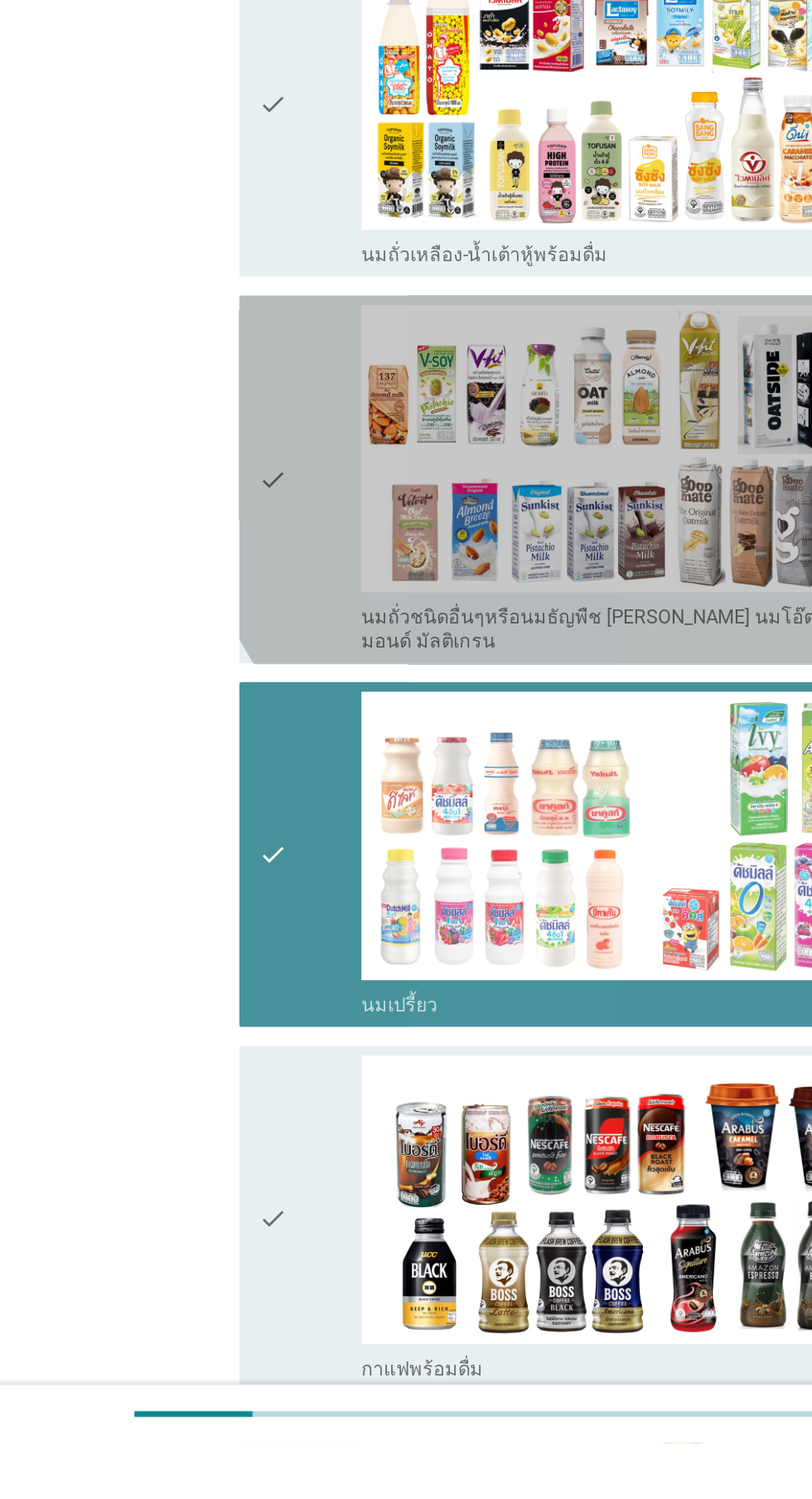
click at [229, 841] on div "check" at bounding box center [234, 832] width 71 height 242
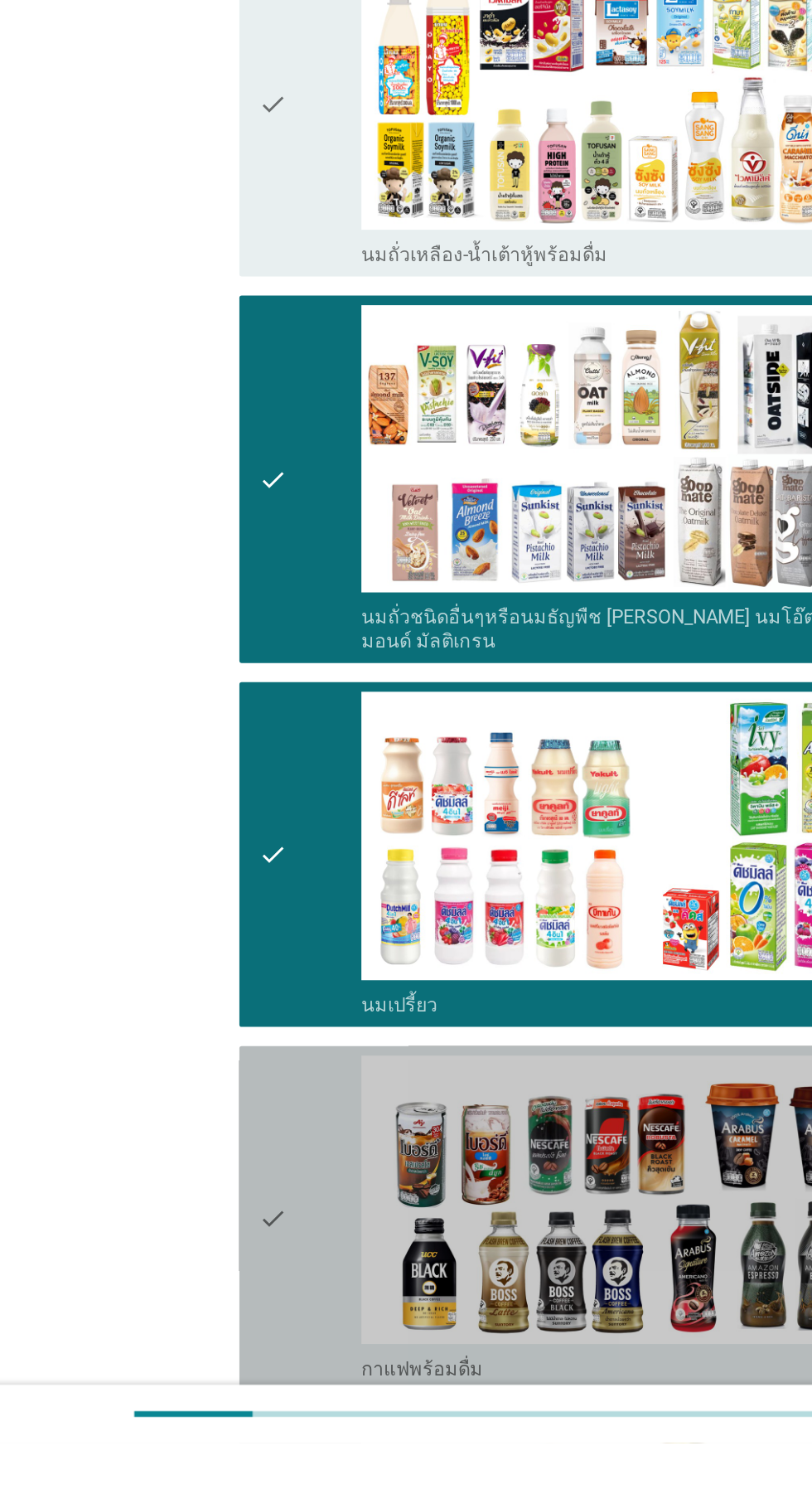
click at [236, 1249] on div "check" at bounding box center [234, 1343] width 71 height 225
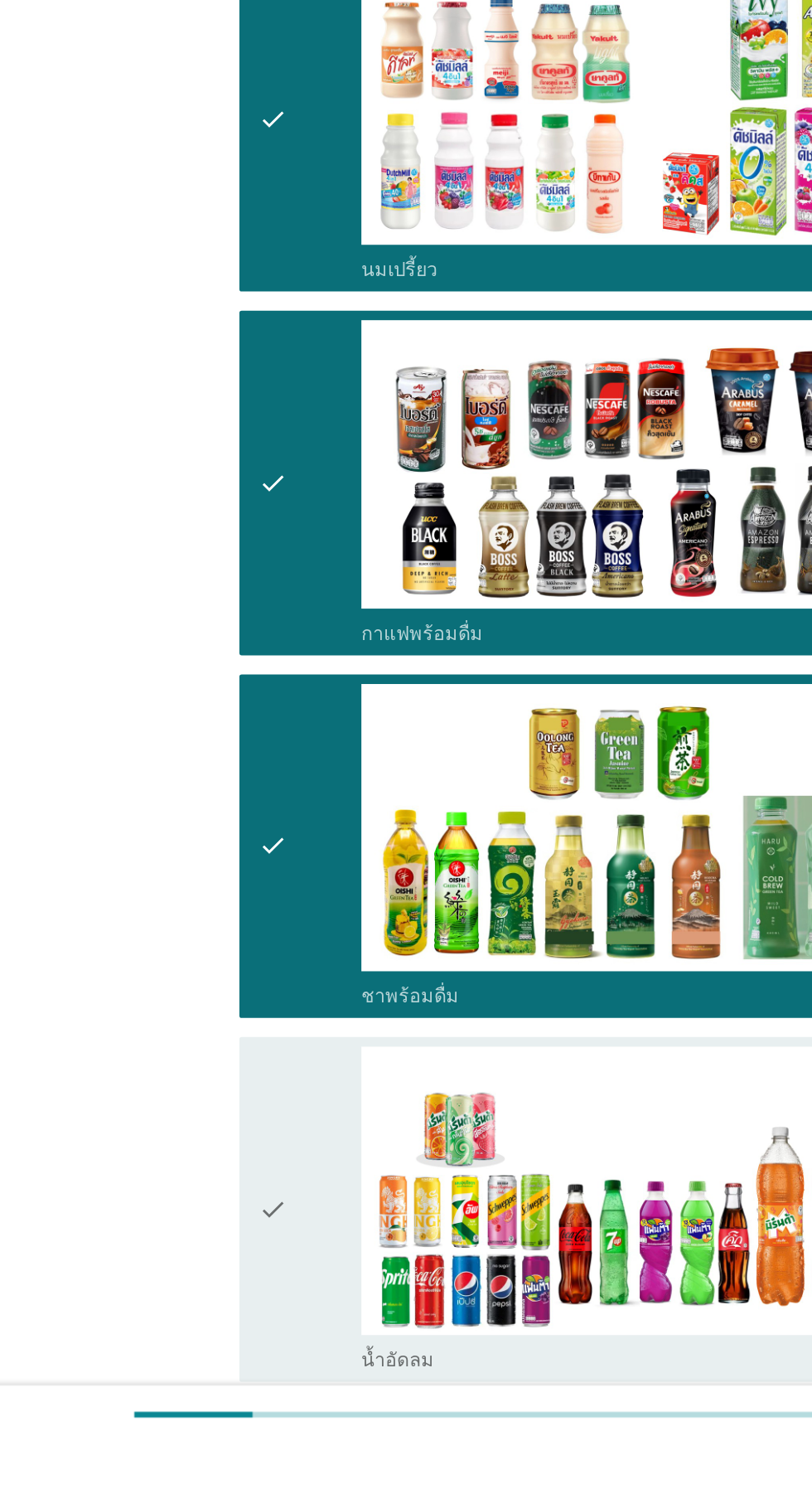
scroll to position [510, 0]
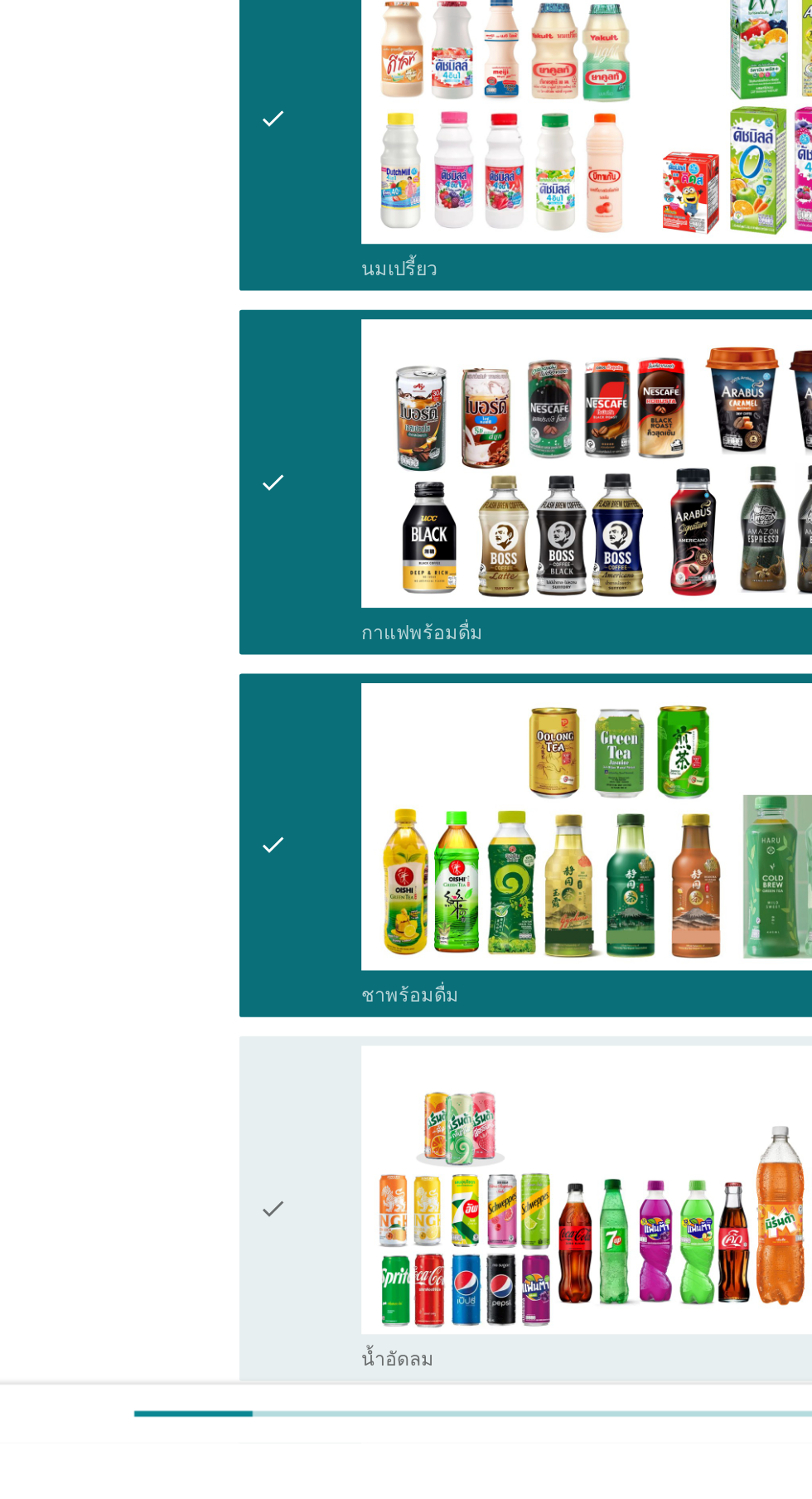
click at [232, 1321] on div "check" at bounding box center [234, 1336] width 71 height 225
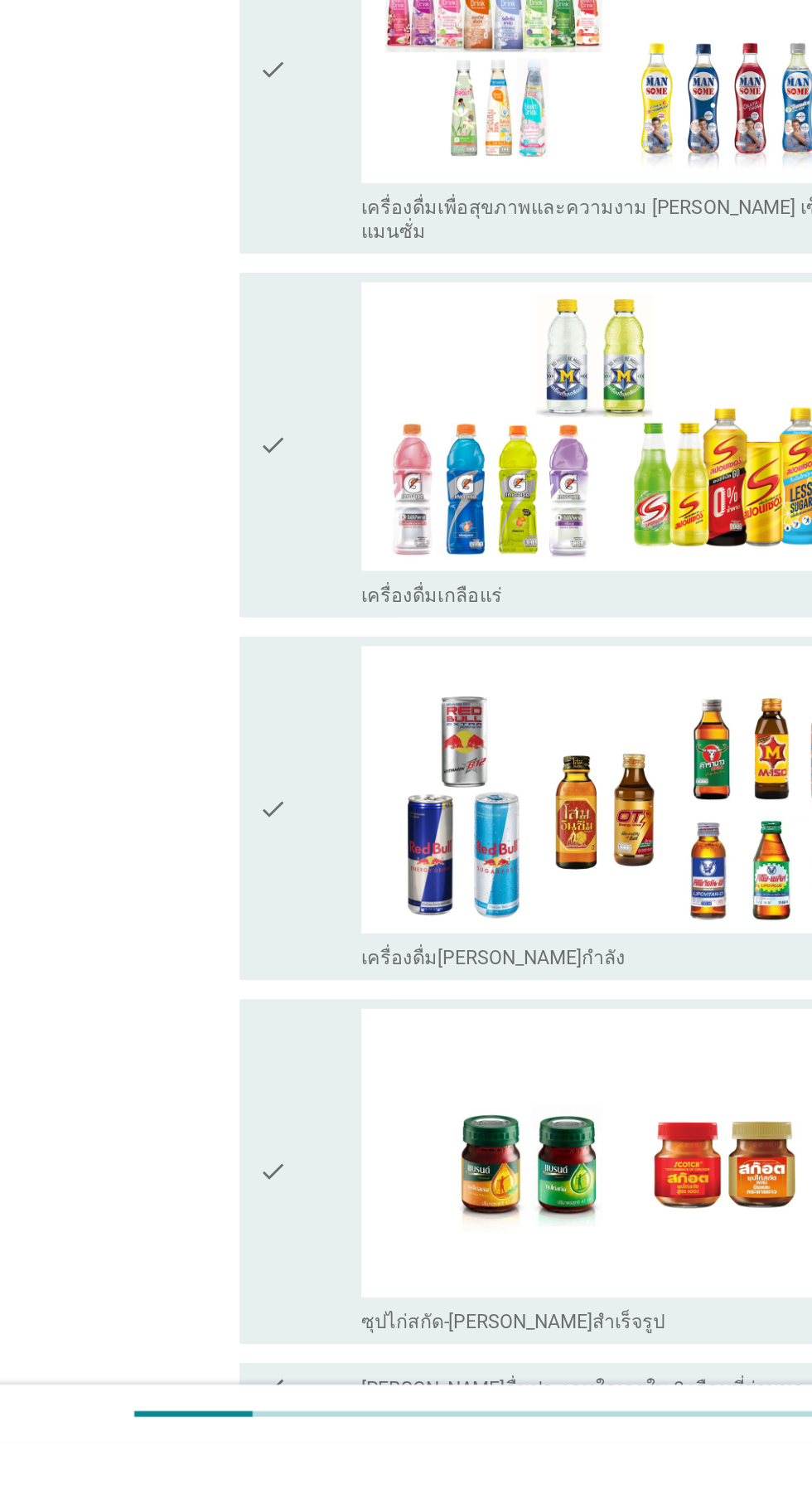
scroll to position [2321, 0]
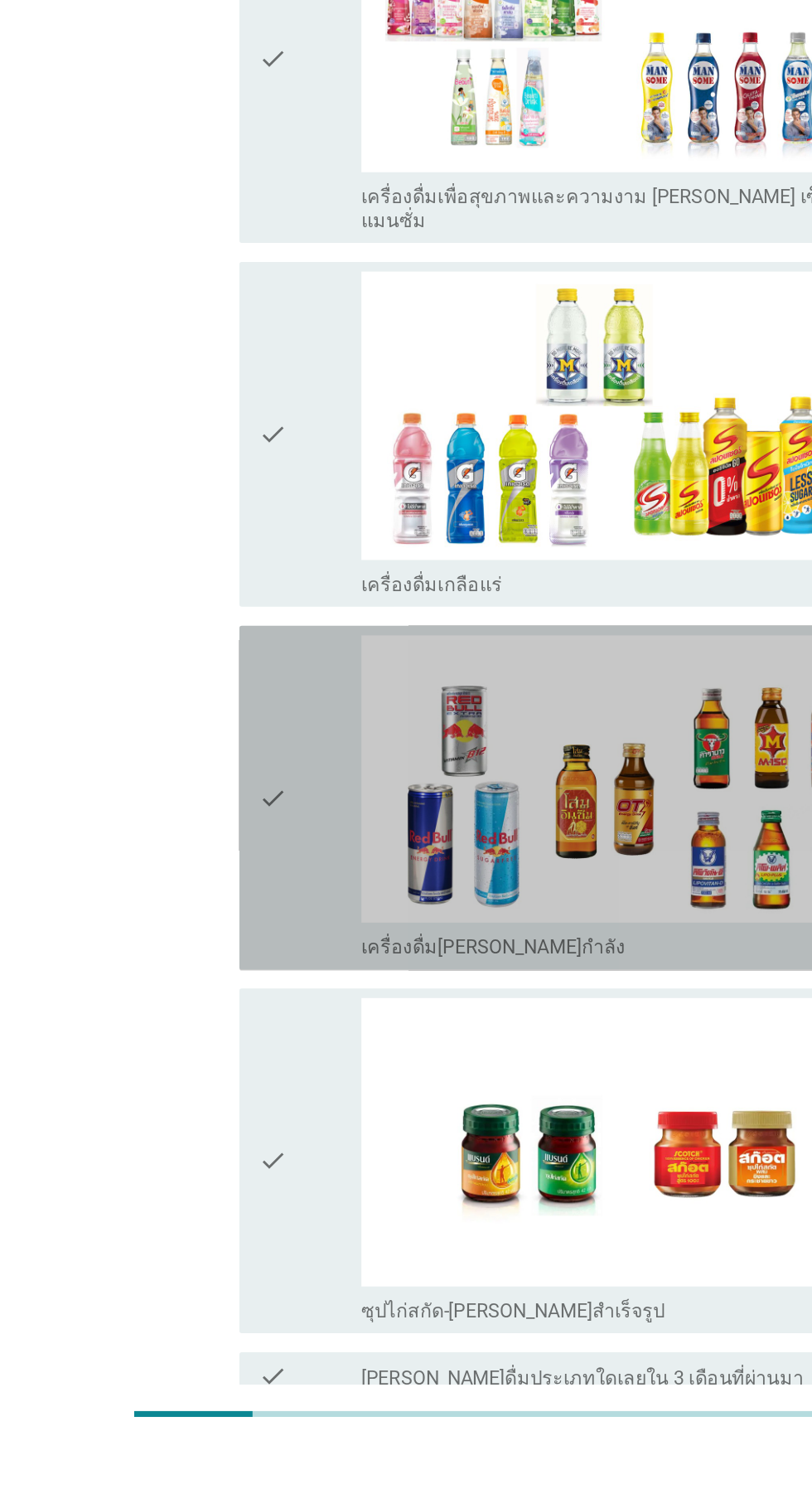
click at [232, 995] on div "check" at bounding box center [234, 1052] width 71 height 225
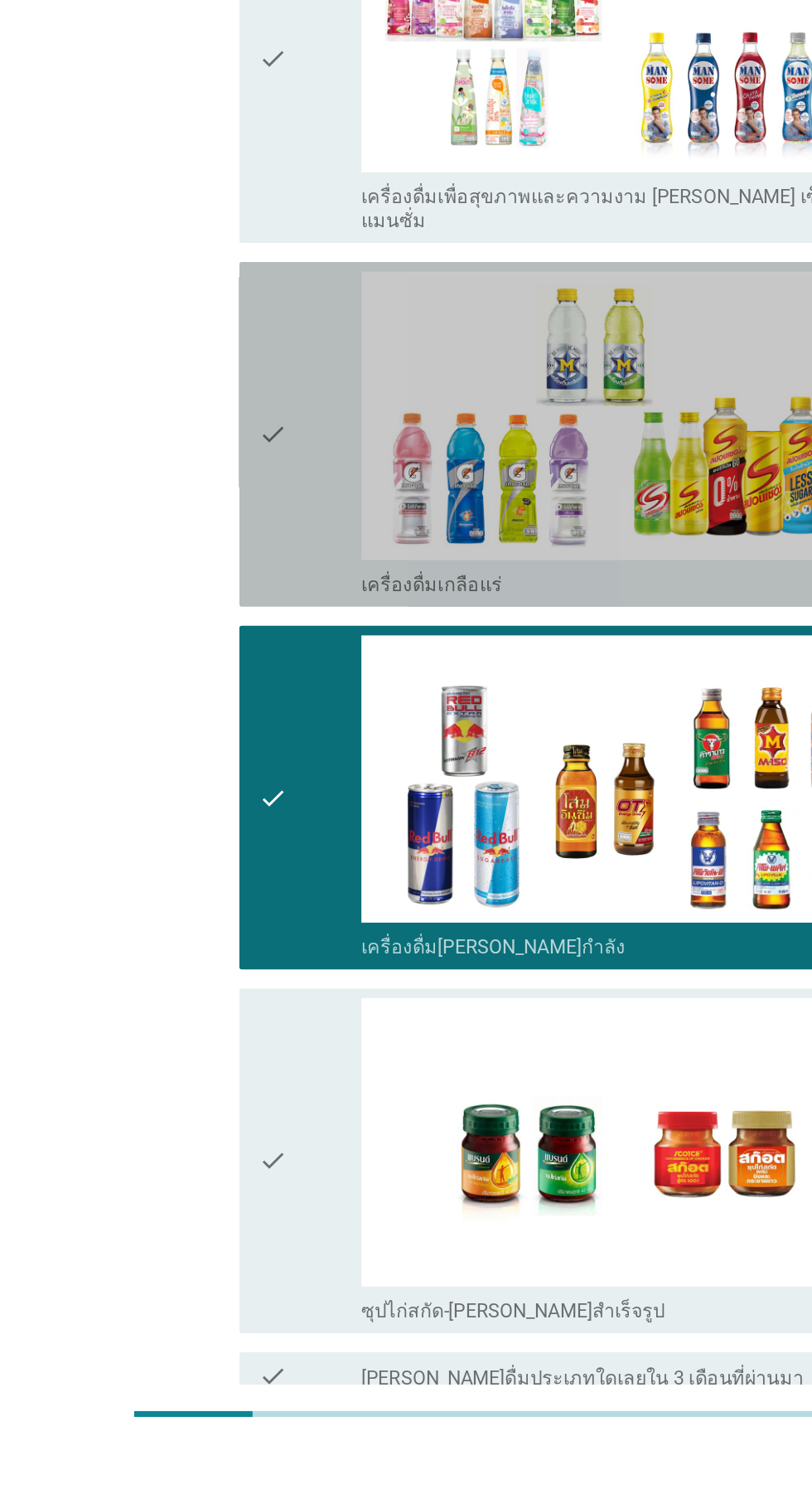
click at [240, 783] on div "check" at bounding box center [234, 800] width 71 height 225
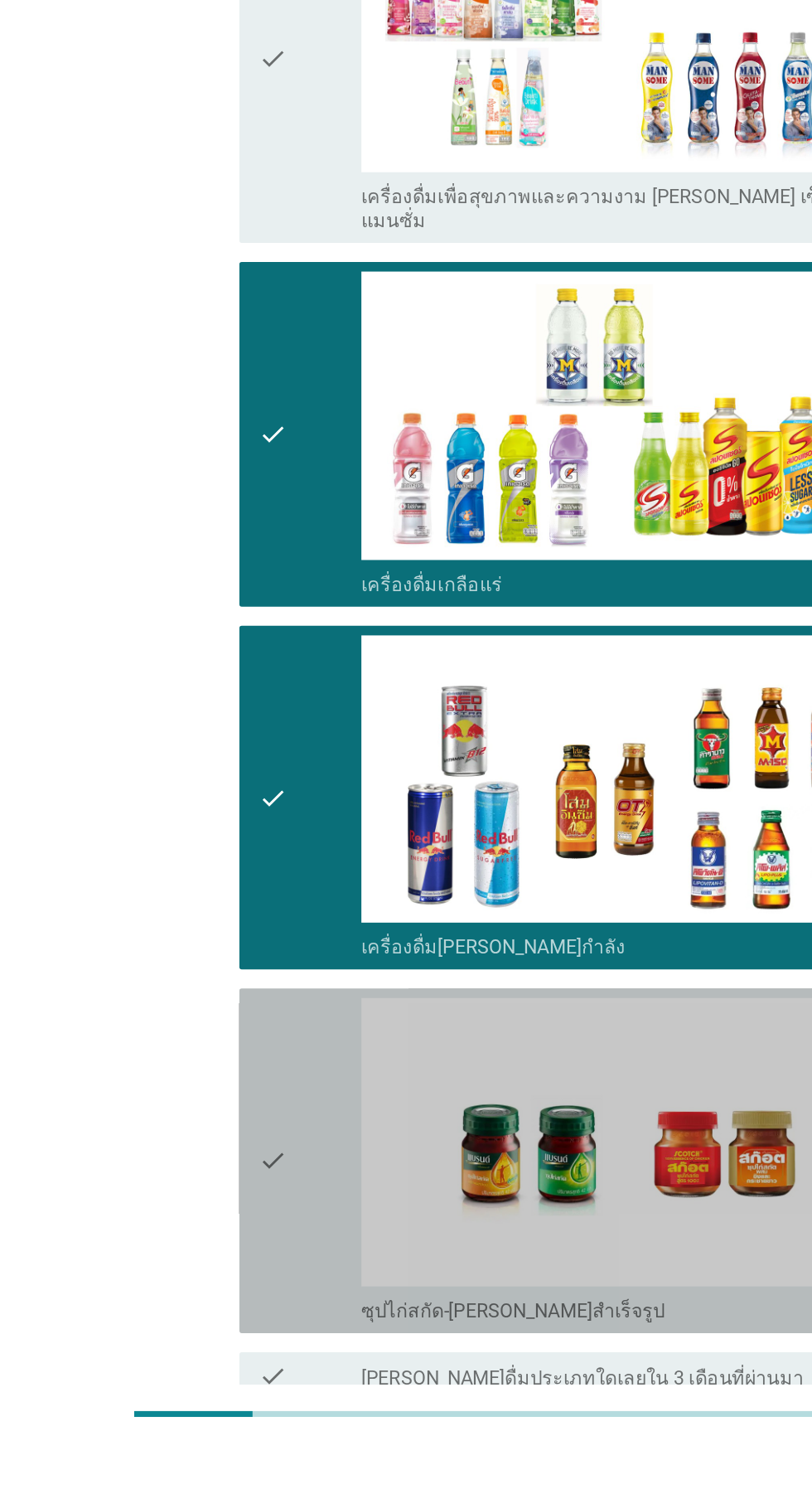
click at [218, 1243] on icon "check" at bounding box center [208, 1303] width 20 height 225
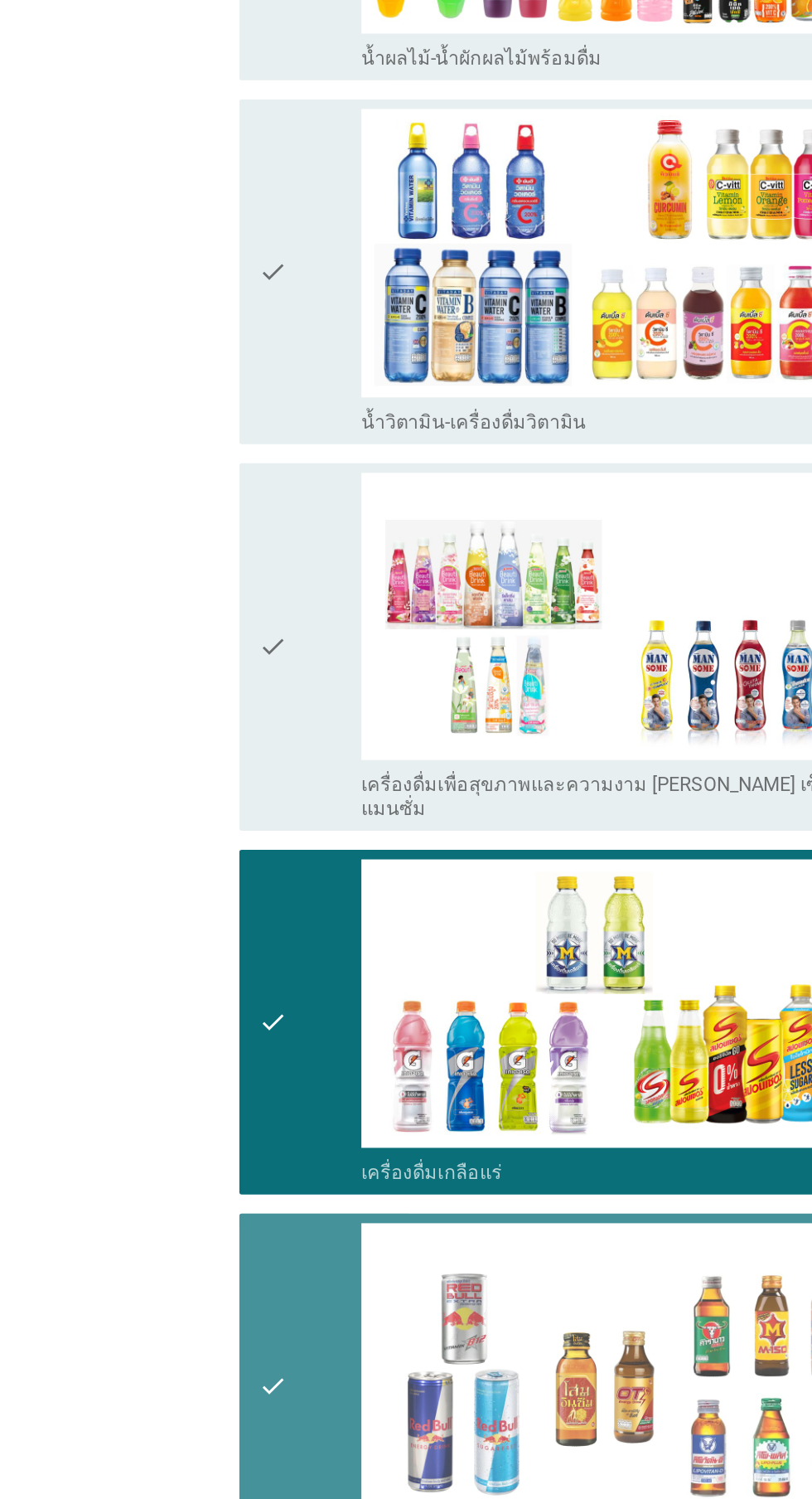
scroll to position [2386, 0]
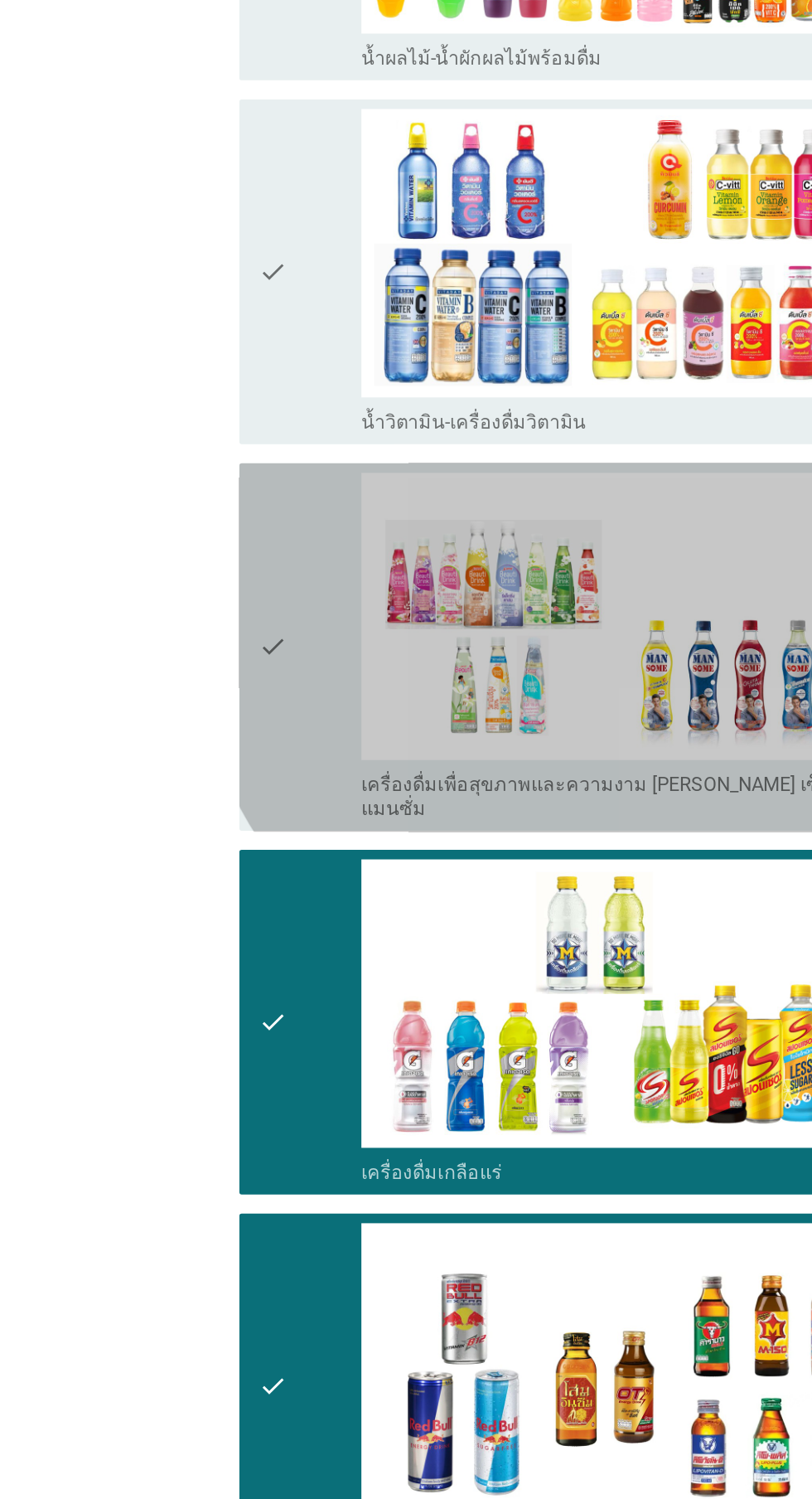
click at [194, 409] on div "check check_box_outline_blank เครื่องดื่มเพื่อสุขภาพและความงาม [PERSON_NAME] เซ…" at bounding box center [410, 476] width 452 height 255
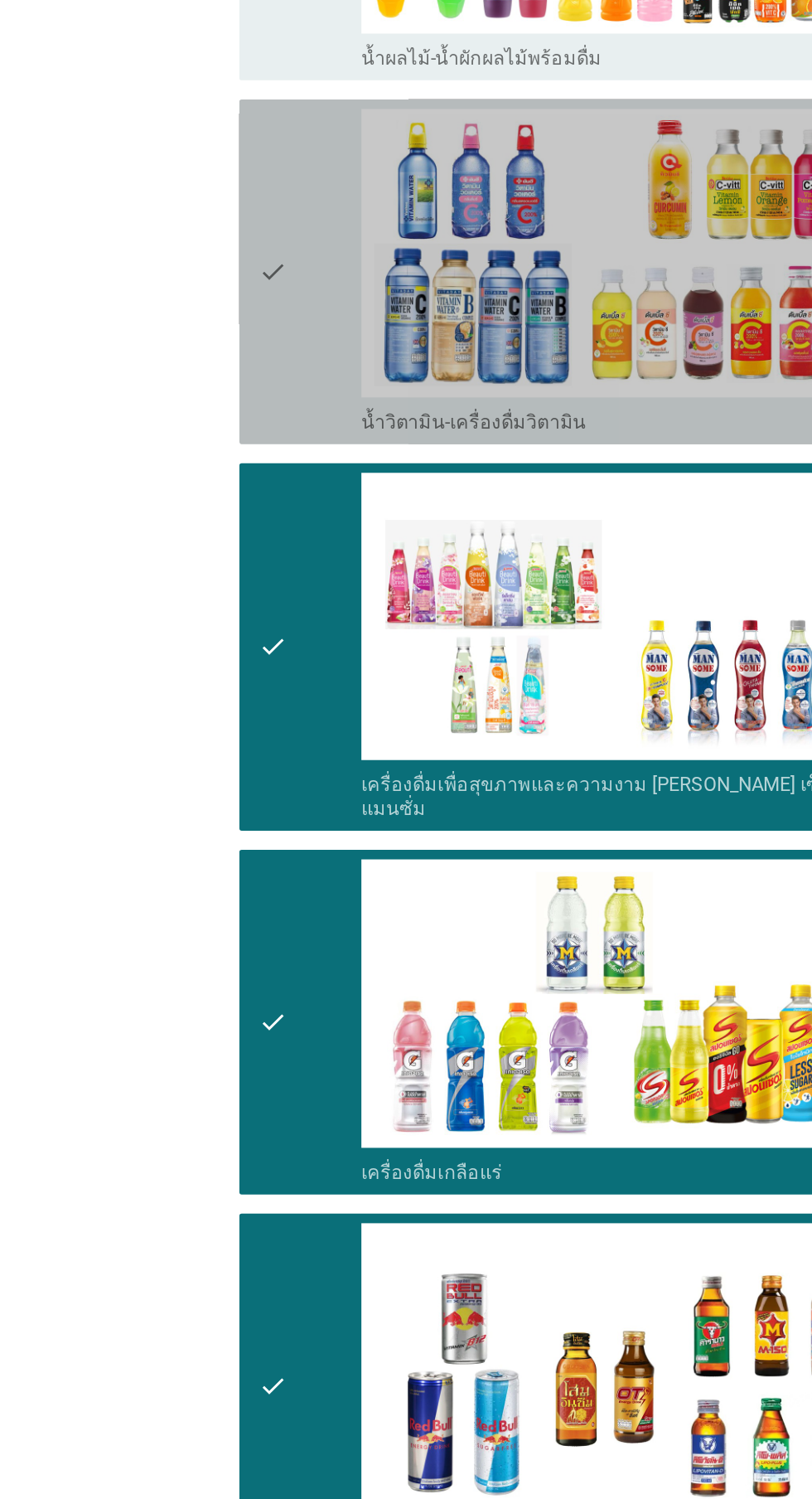
click at [219, 213] on div "check" at bounding box center [234, 215] width 71 height 225
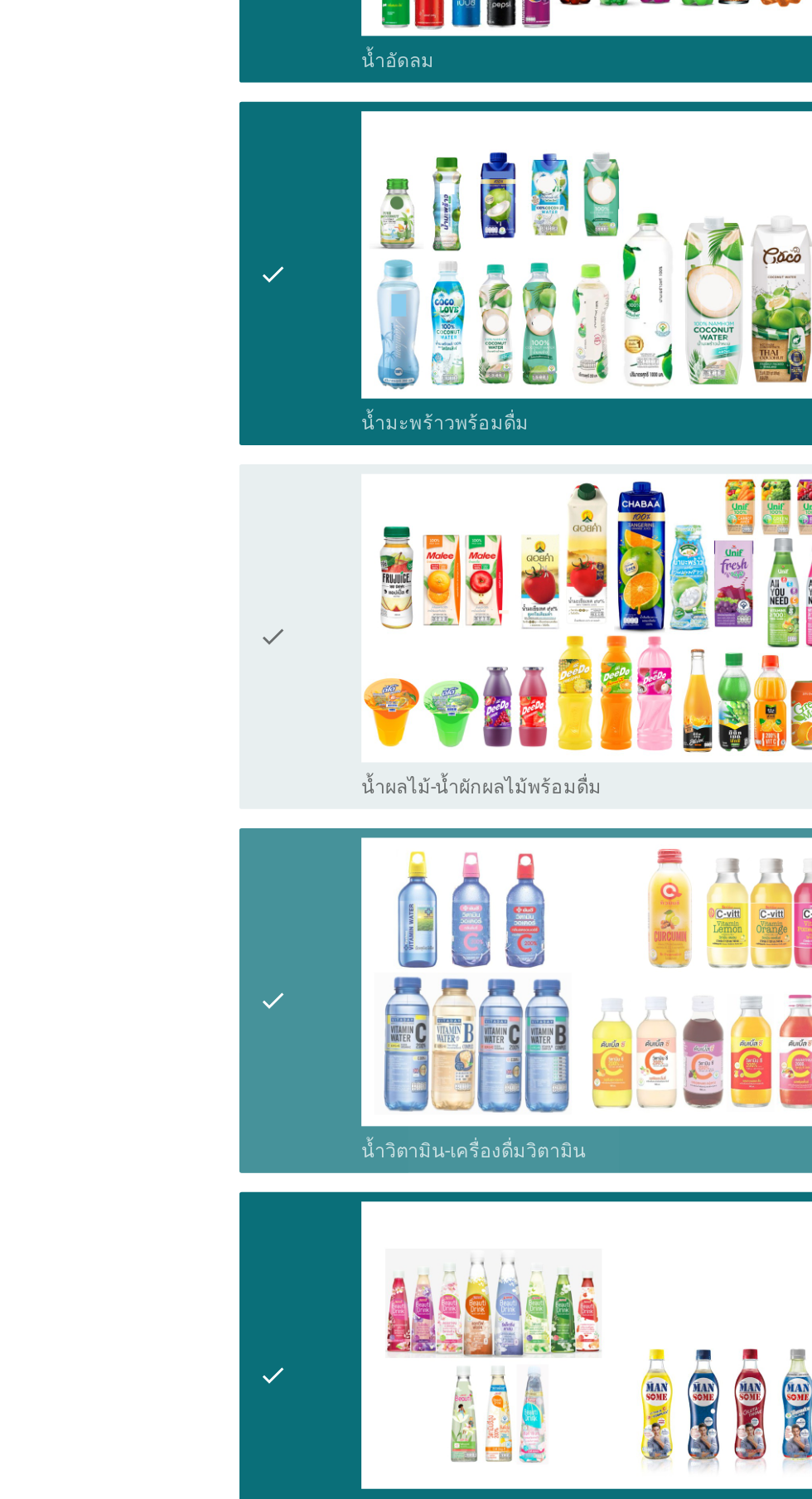
scroll to position [1841, 0]
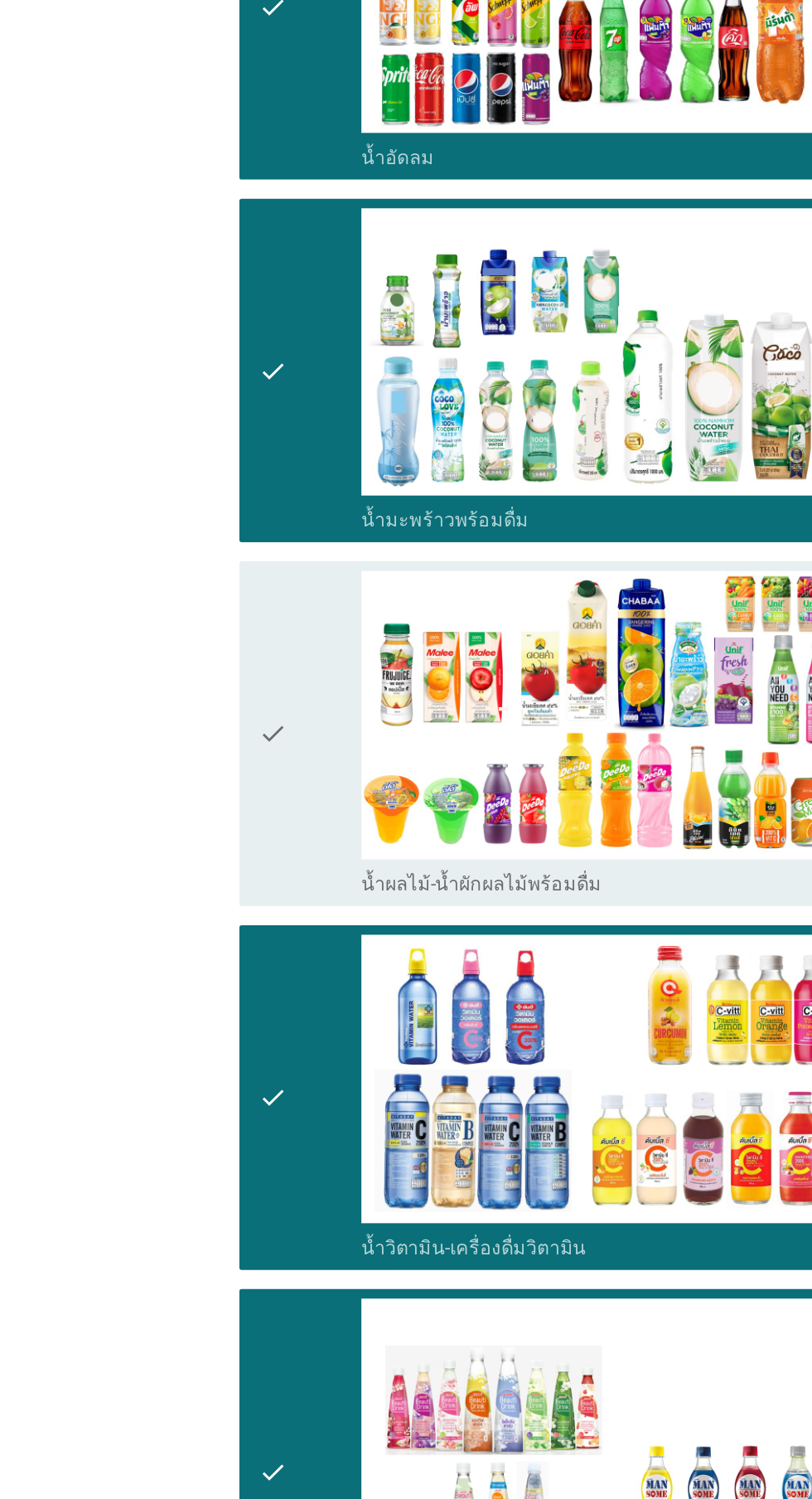
click at [228, 456] on div "check" at bounding box center [234, 507] width 71 height 225
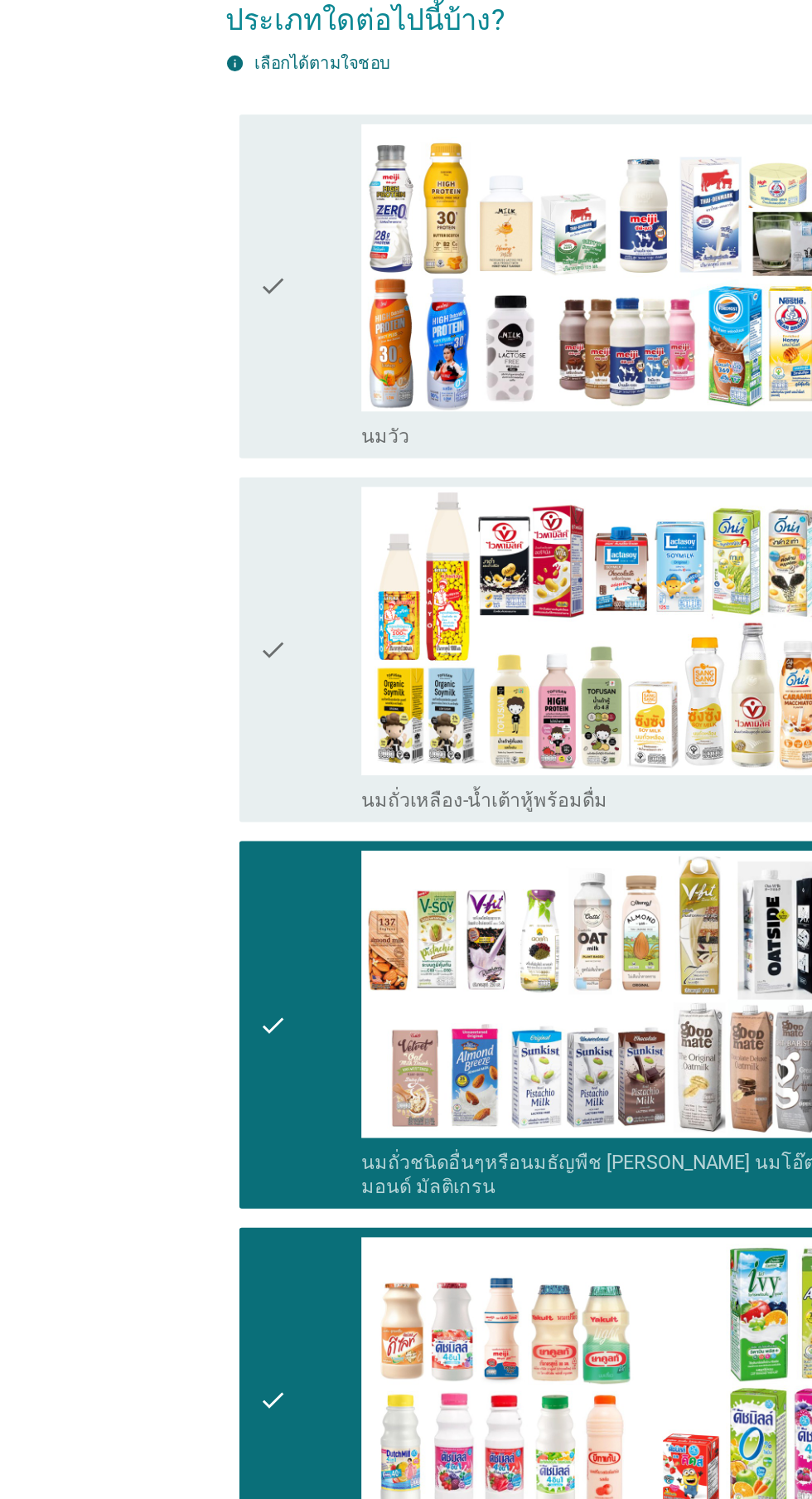
scroll to position [0, 0]
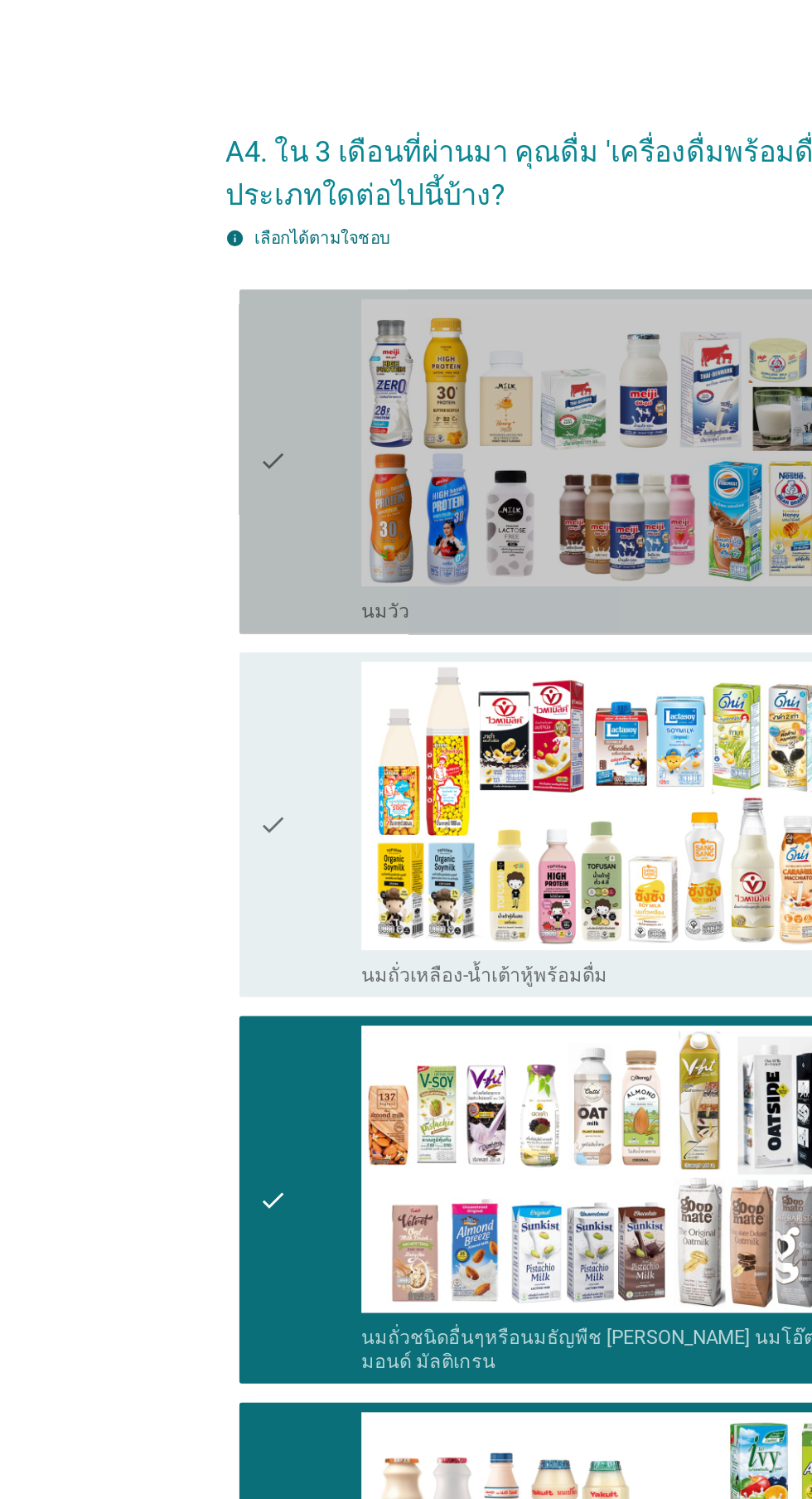
click at [229, 327] on div "check" at bounding box center [234, 320] width 71 height 225
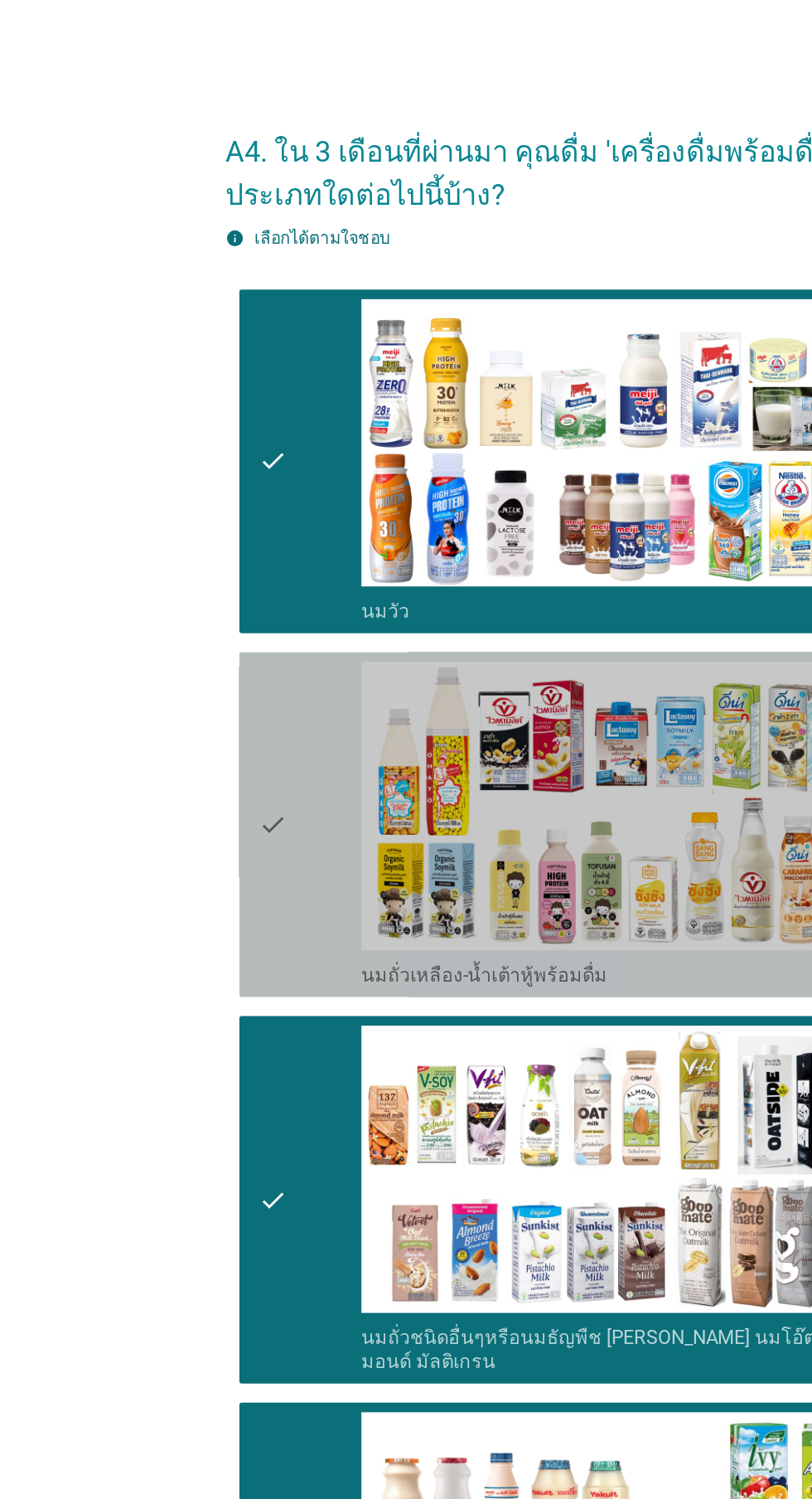
click at [240, 550] on div "check" at bounding box center [234, 571] width 71 height 225
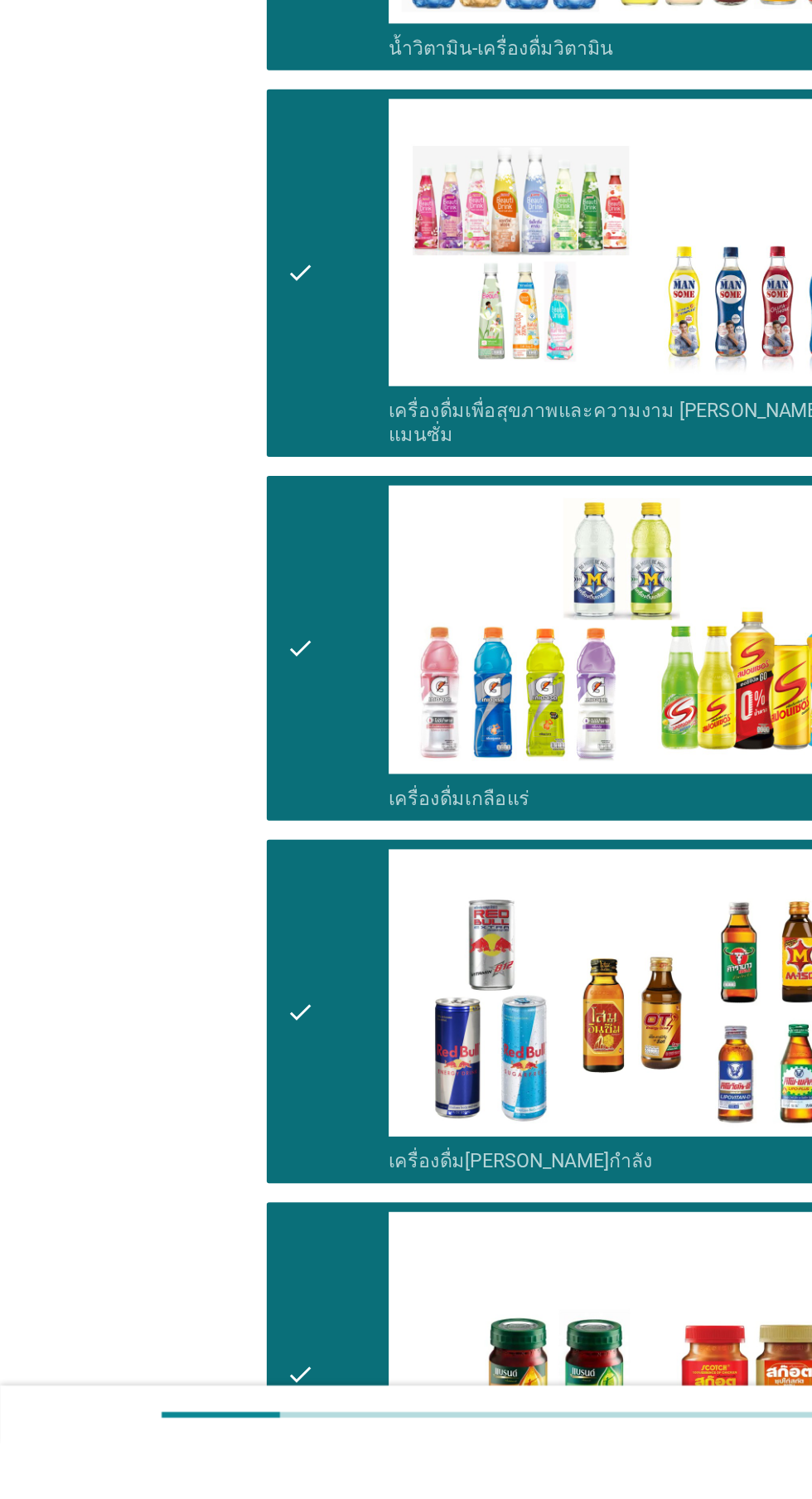
scroll to position [2321, 0]
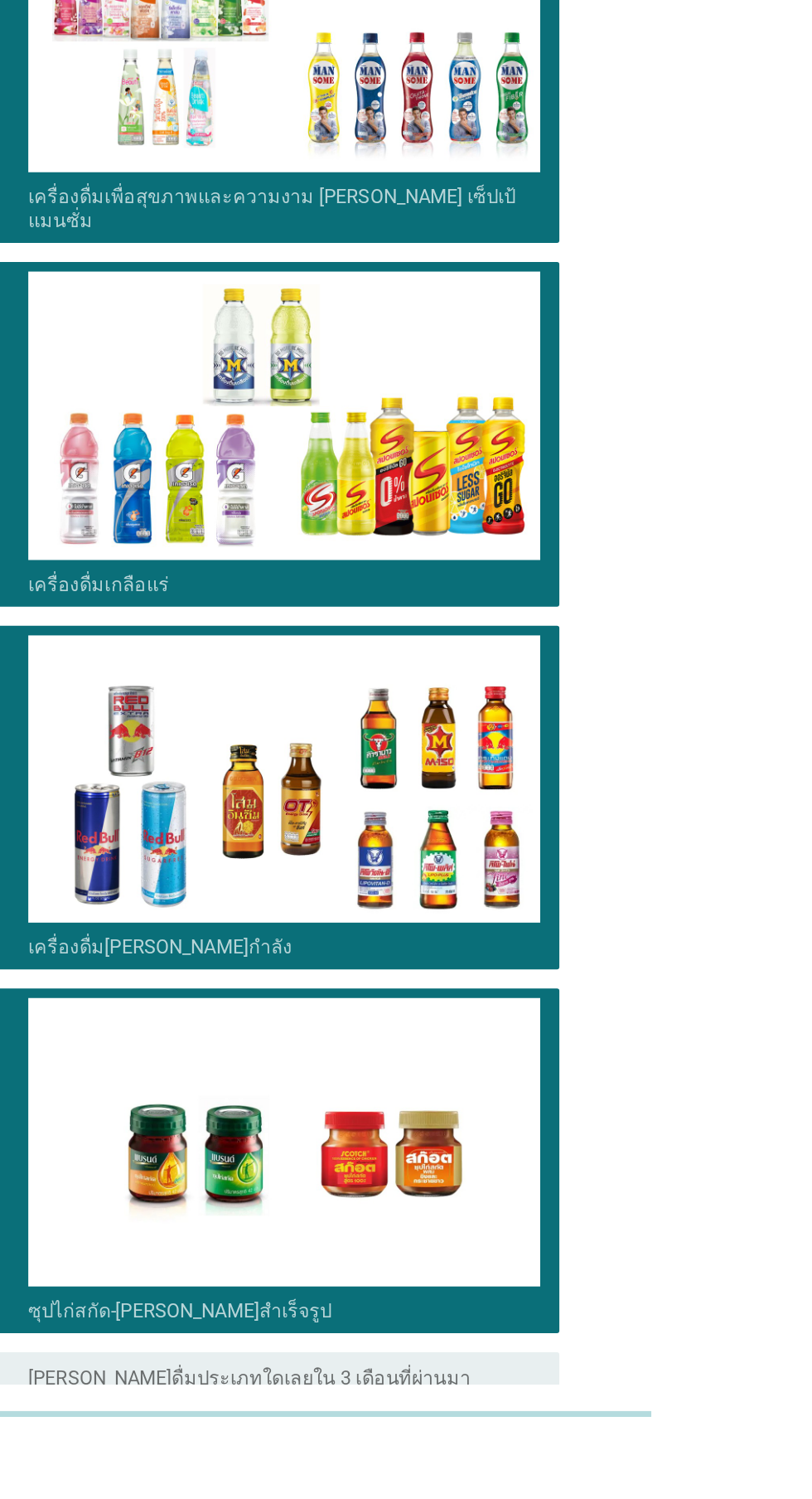
click at [597, 1498] on div "ต่อไป" at bounding box center [594, 1529] width 46 height 20
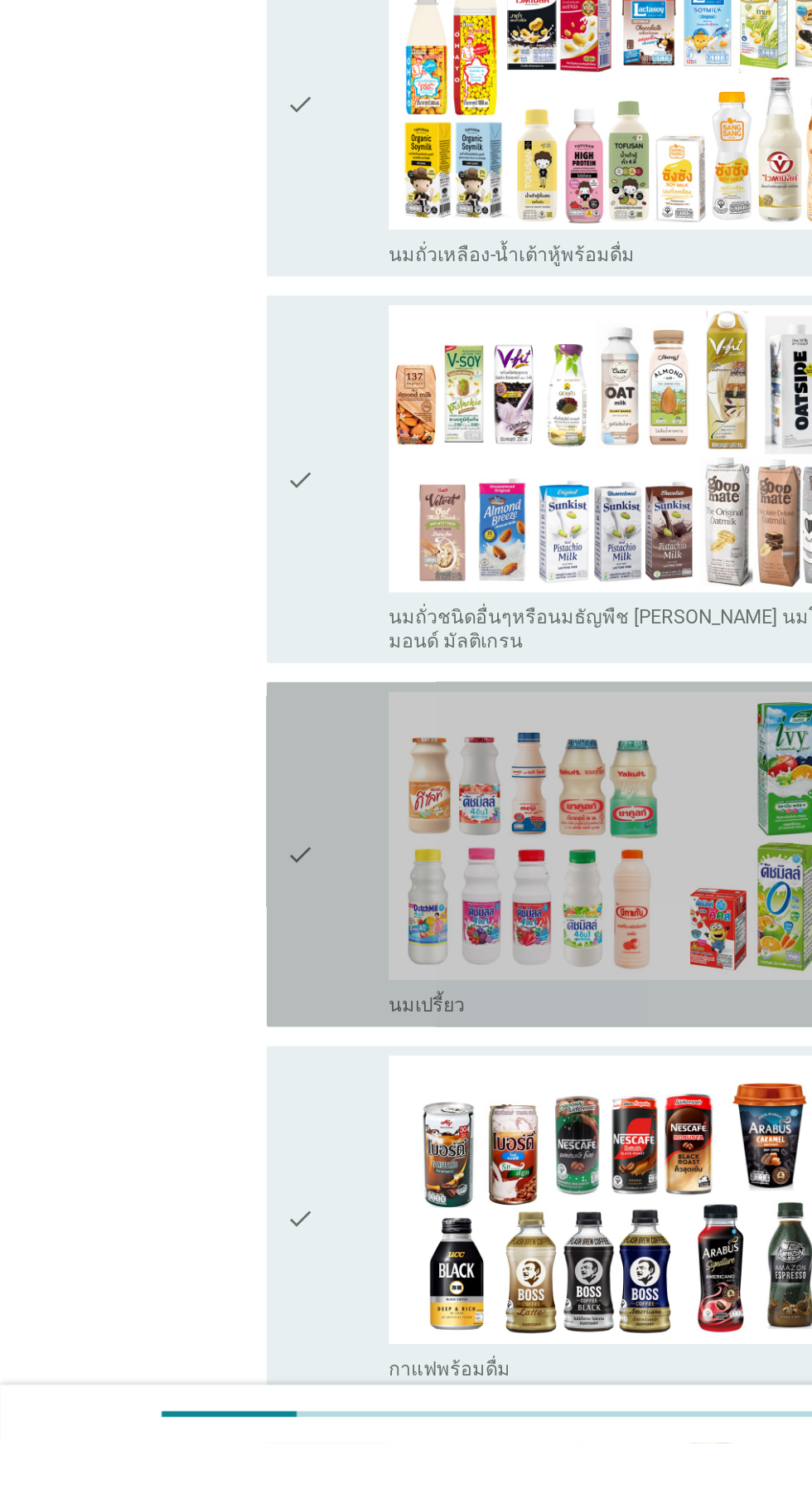
click at [217, 1070] on icon "check" at bounding box center [208, 1090] width 20 height 225
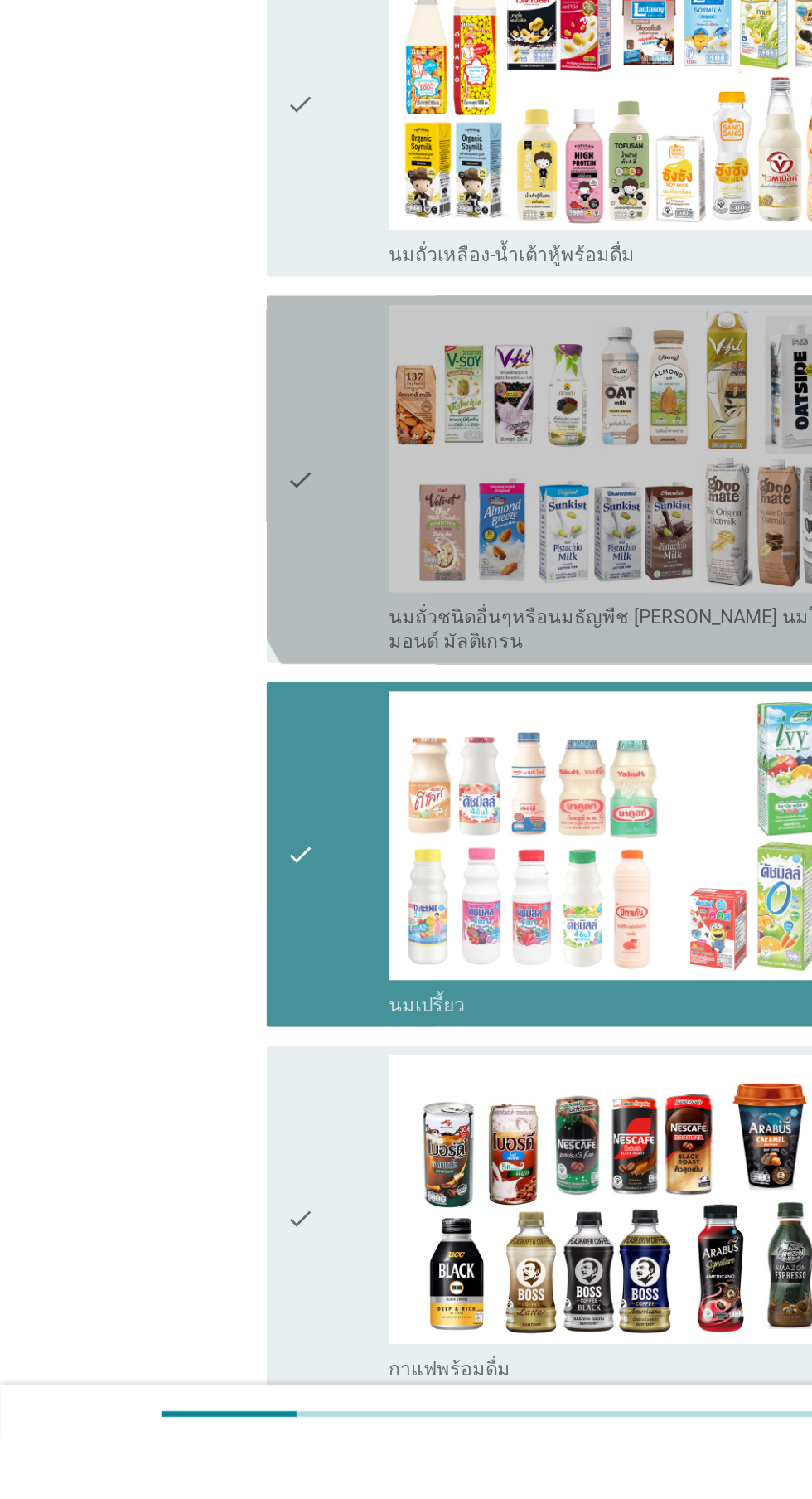
click at [207, 859] on icon "check" at bounding box center [208, 832] width 20 height 242
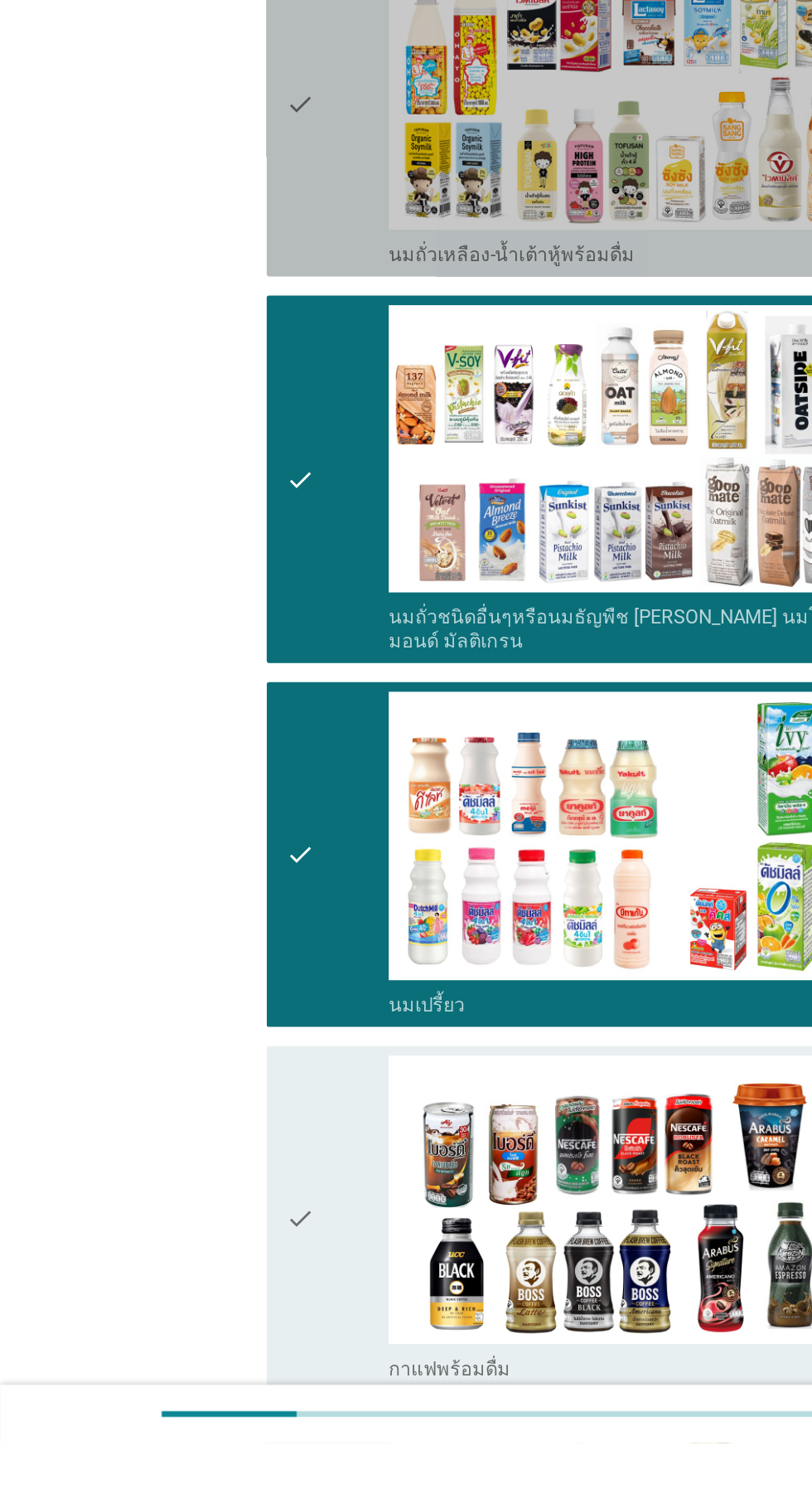
click at [220, 617] on div "check" at bounding box center [234, 571] width 71 height 225
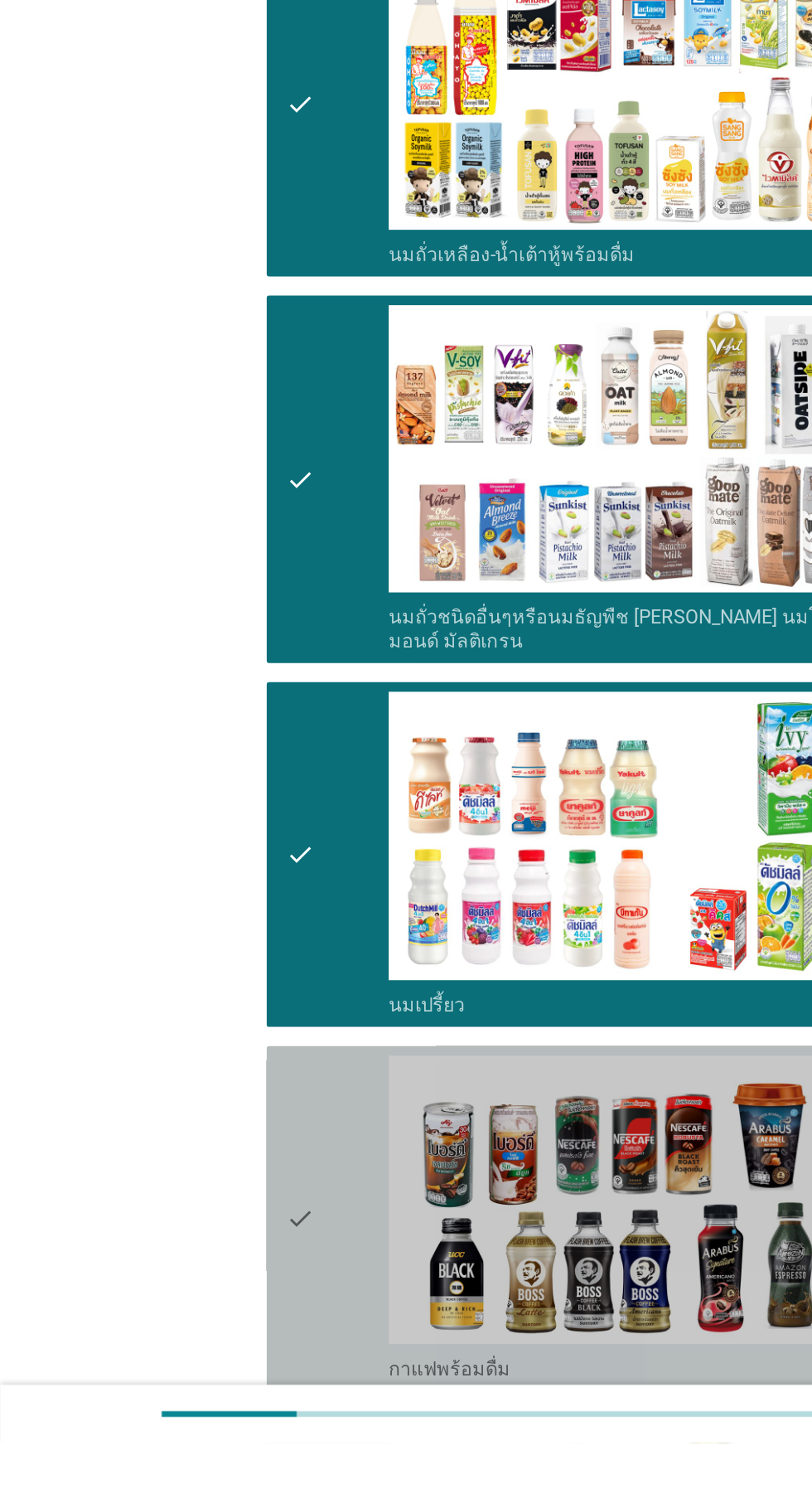
click at [223, 1282] on div "check" at bounding box center [234, 1343] width 71 height 225
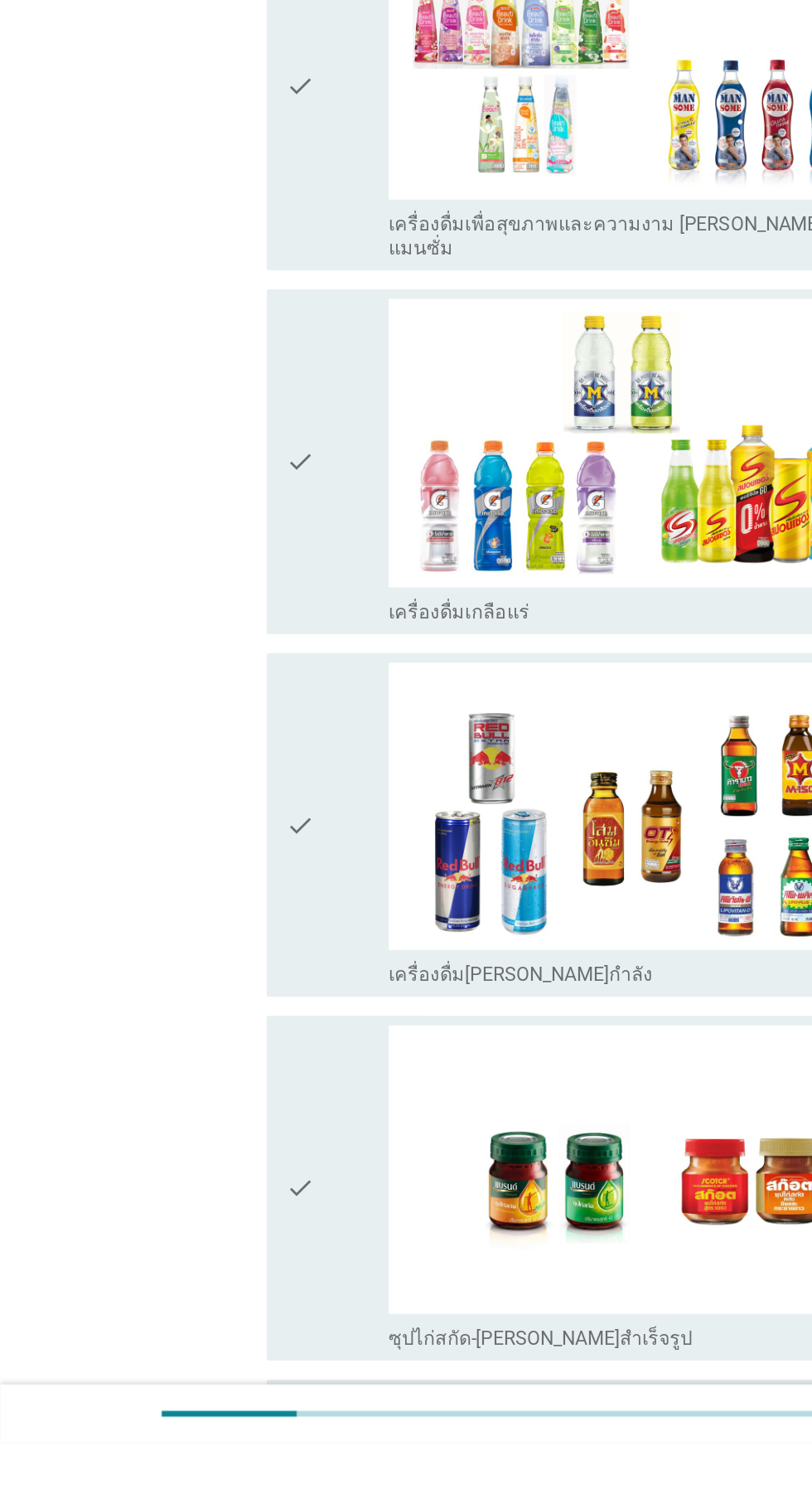
scroll to position [2321, 0]
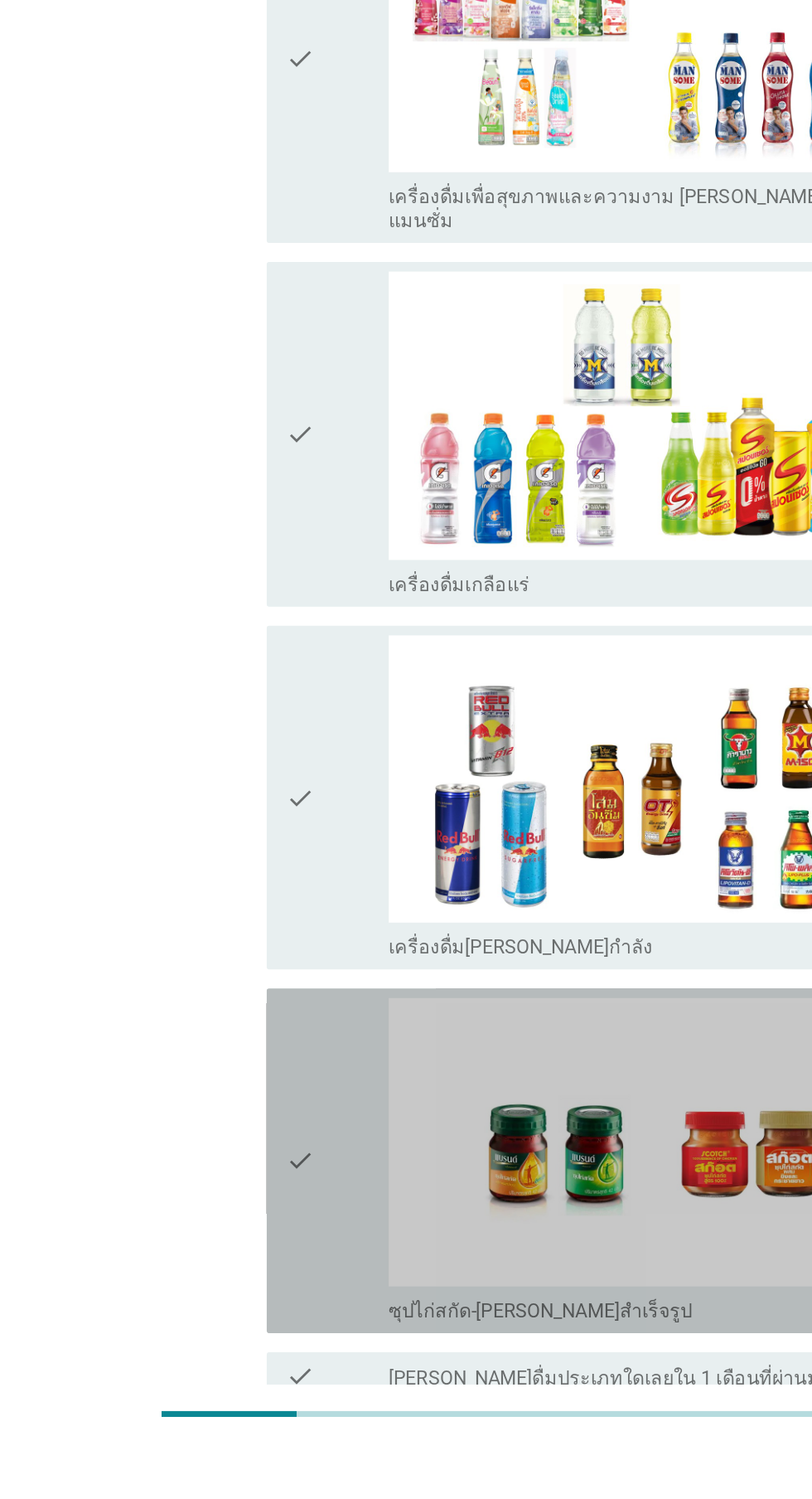
click at [213, 1257] on icon "check" at bounding box center [208, 1303] width 20 height 225
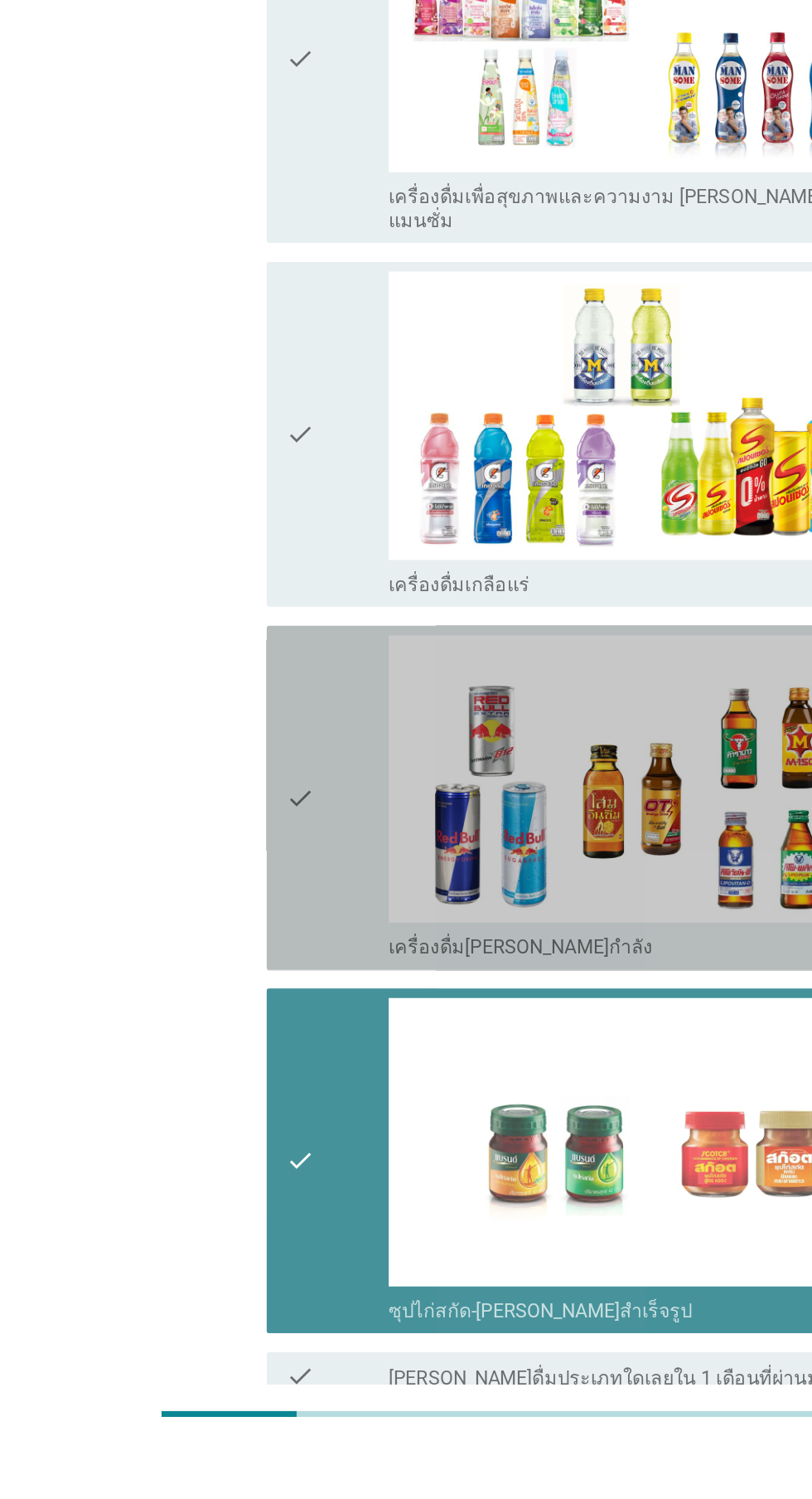
click at [216, 971] on icon "check" at bounding box center [208, 1052] width 20 height 225
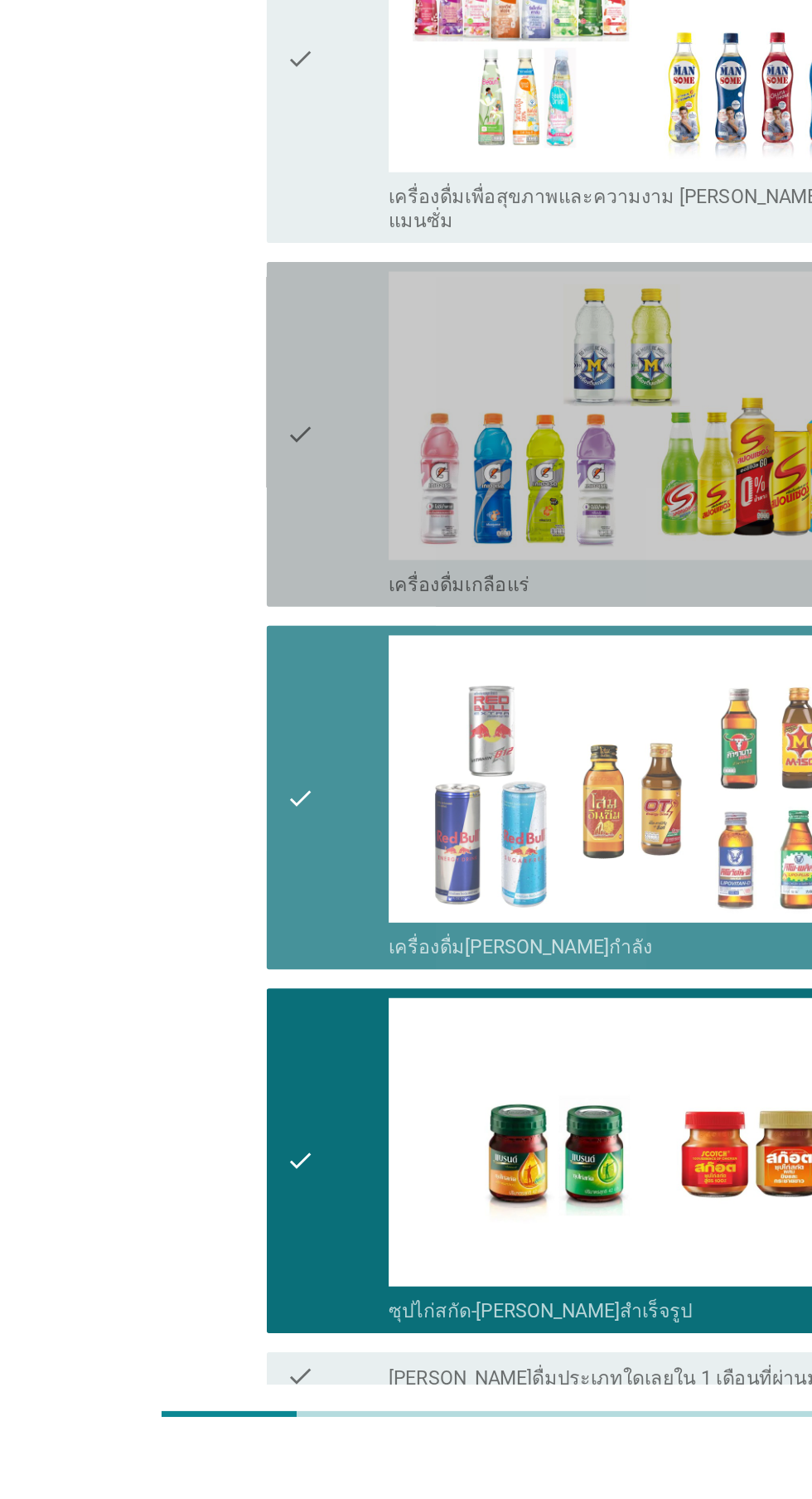
click at [219, 762] on div "check" at bounding box center [234, 800] width 71 height 225
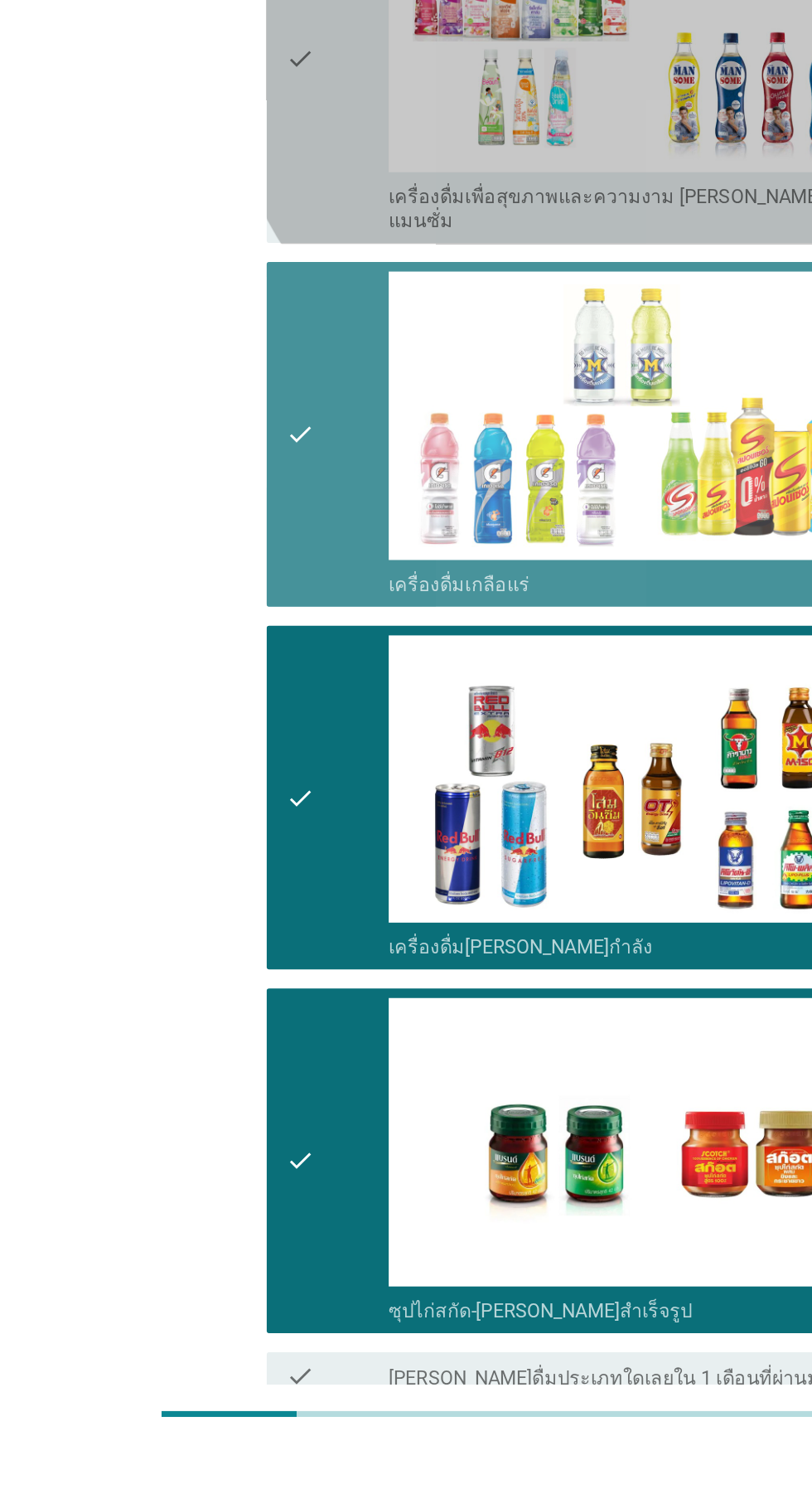
click at [219, 600] on div "check" at bounding box center [234, 540] width 71 height 242
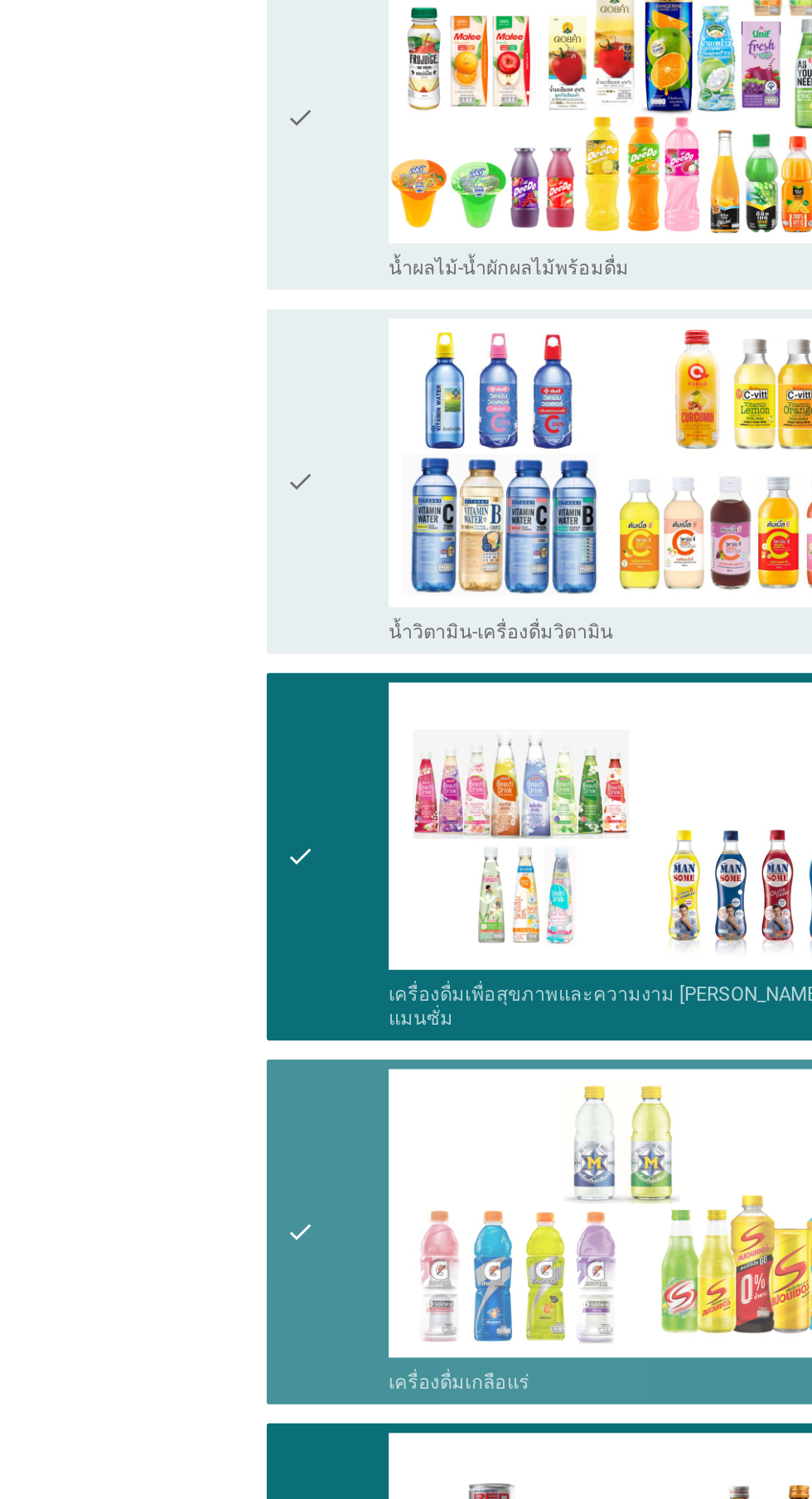
scroll to position [2215, 0]
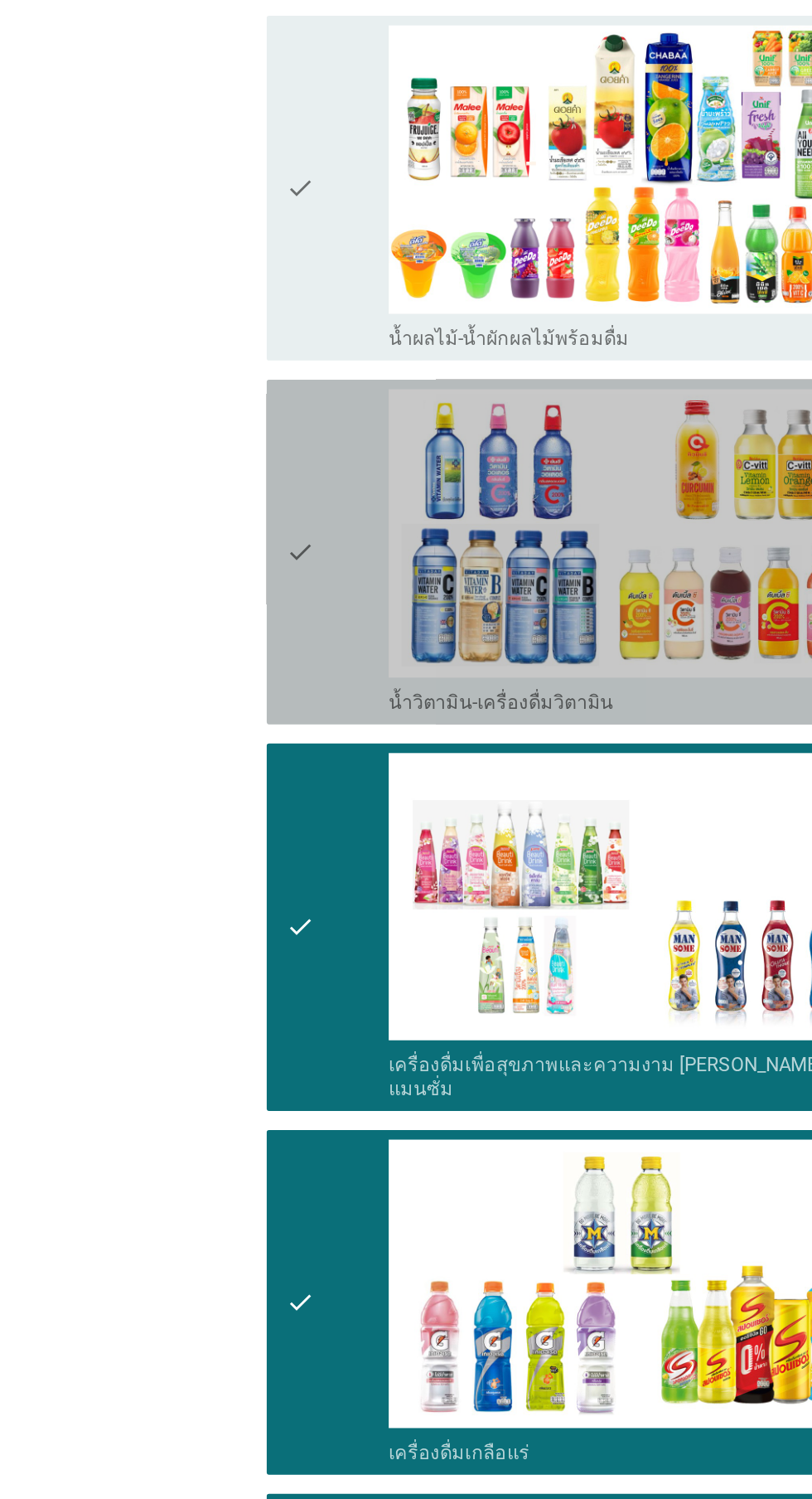
click at [222, 343] on div "check" at bounding box center [234, 386] width 71 height 225
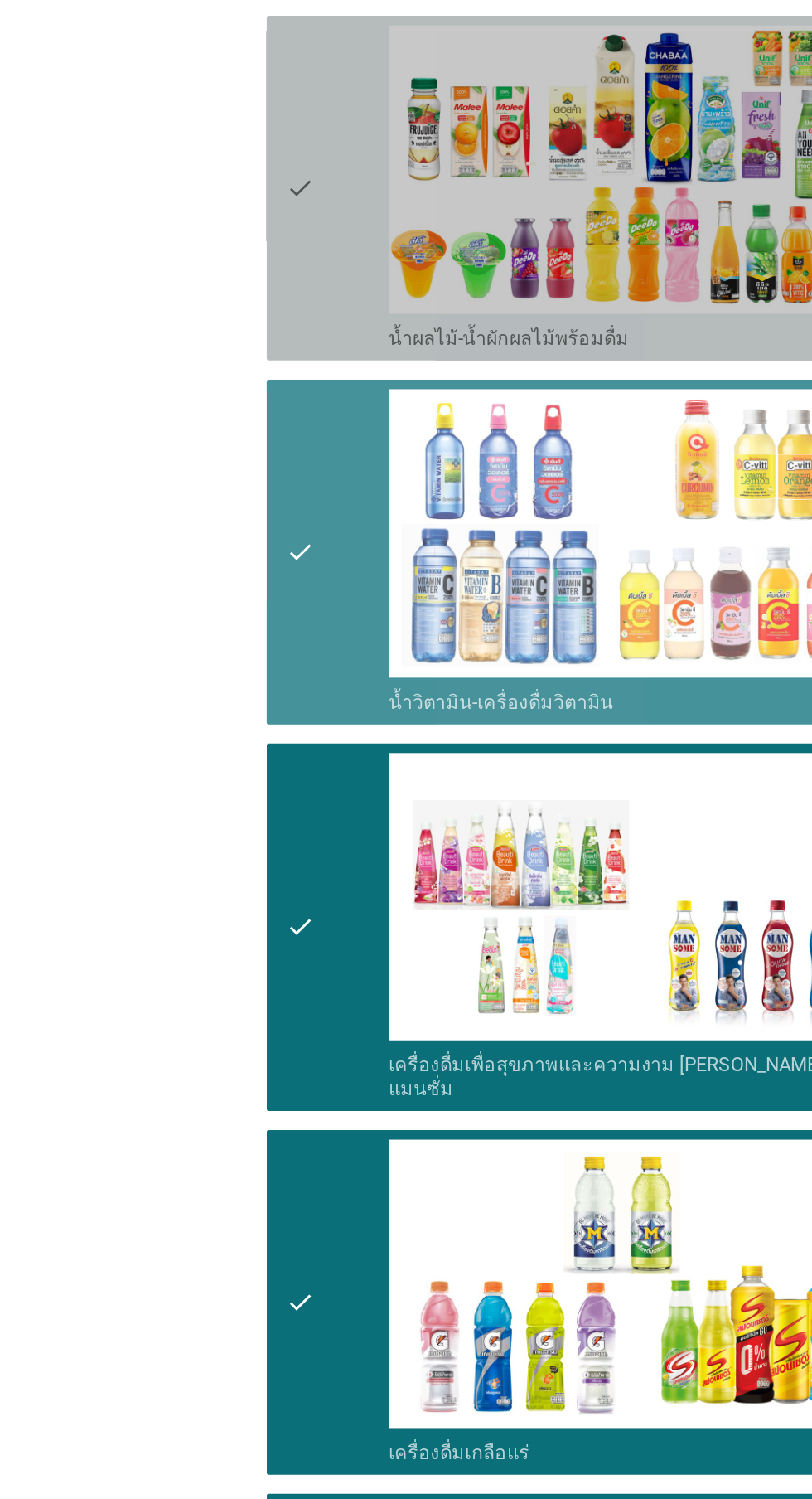
click at [207, 123] on icon "check" at bounding box center [208, 134] width 20 height 225
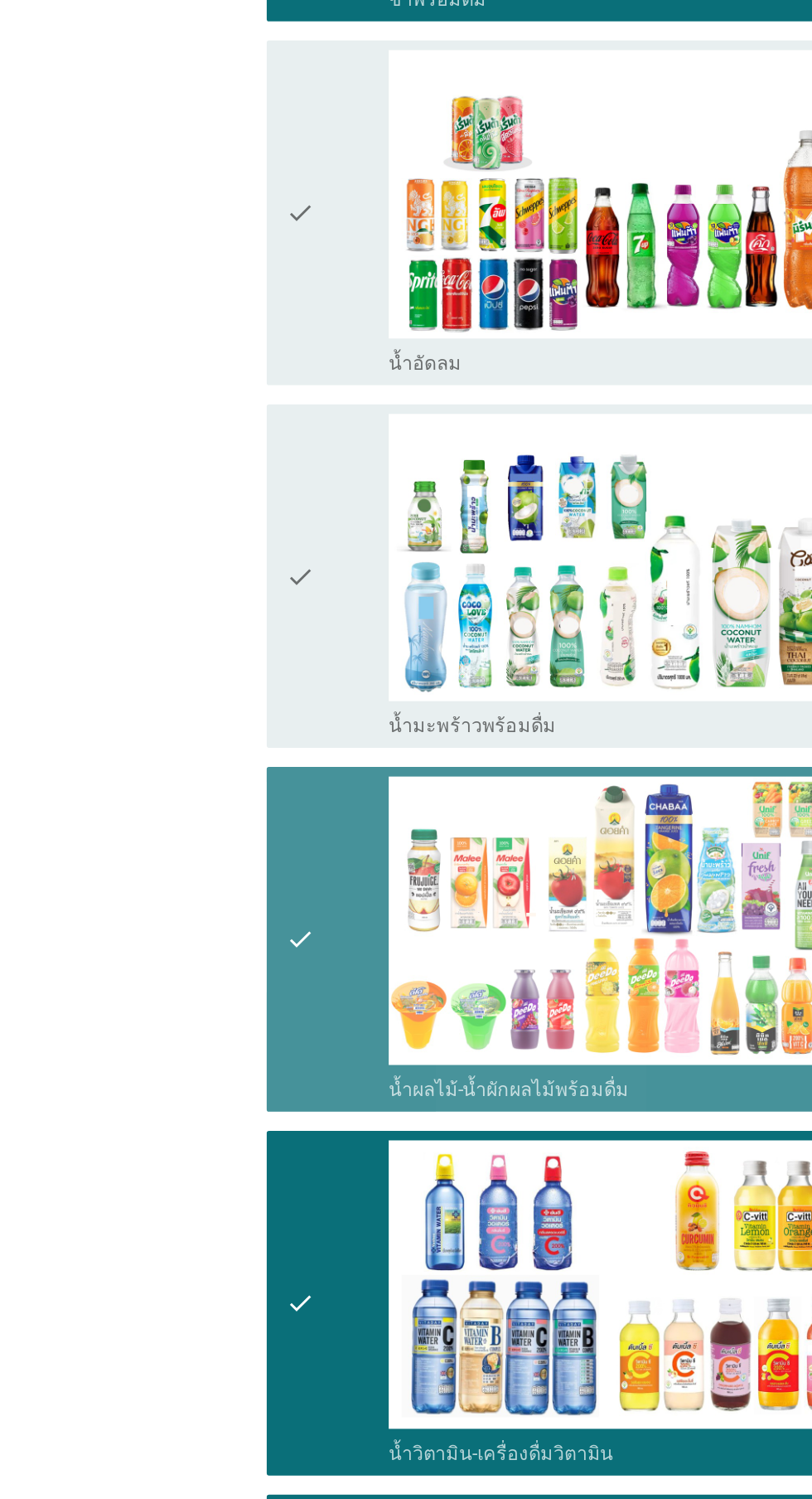
scroll to position [1641, 0]
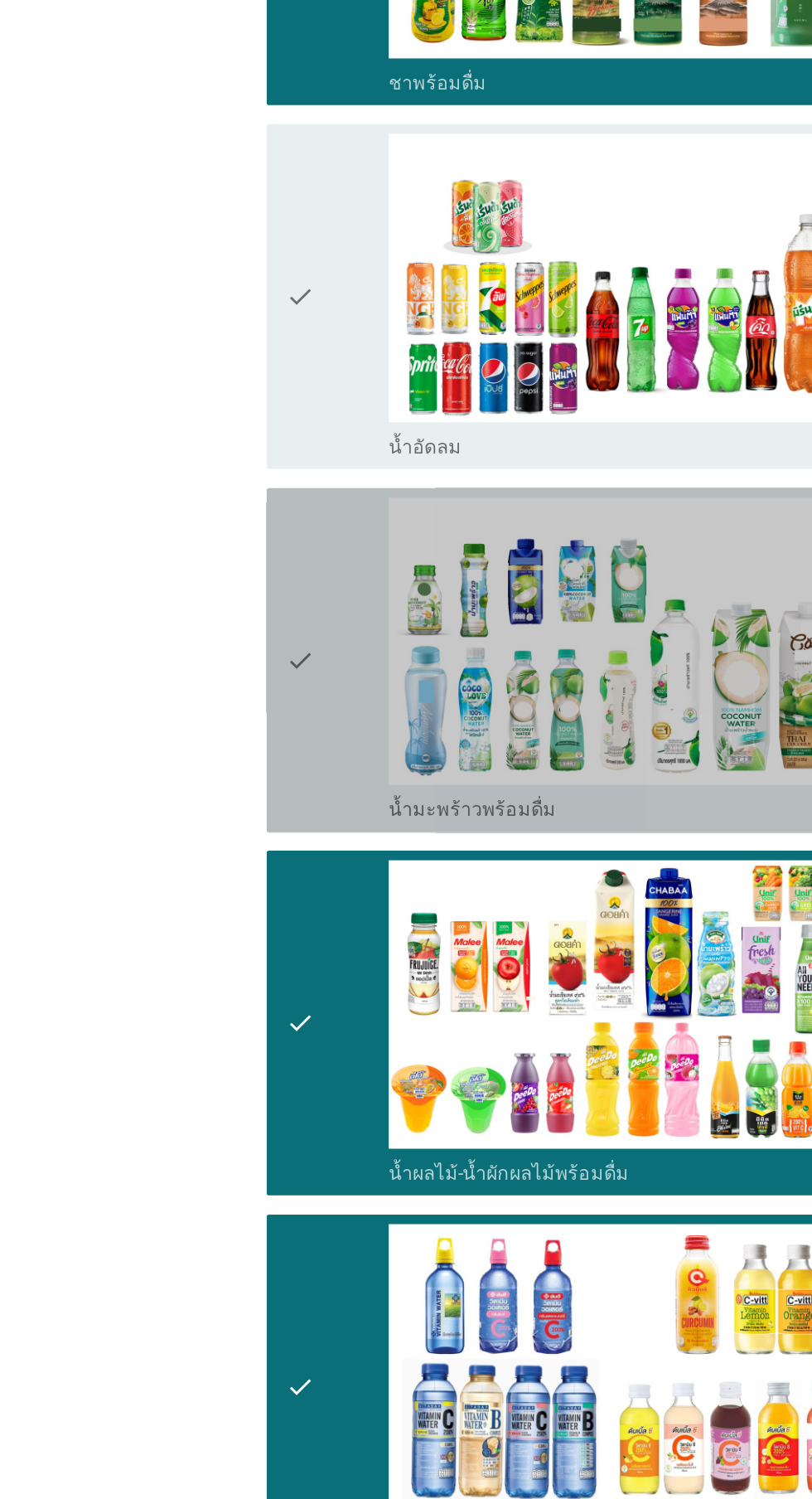
click at [214, 431] on icon "check" at bounding box center [208, 457] width 20 height 225
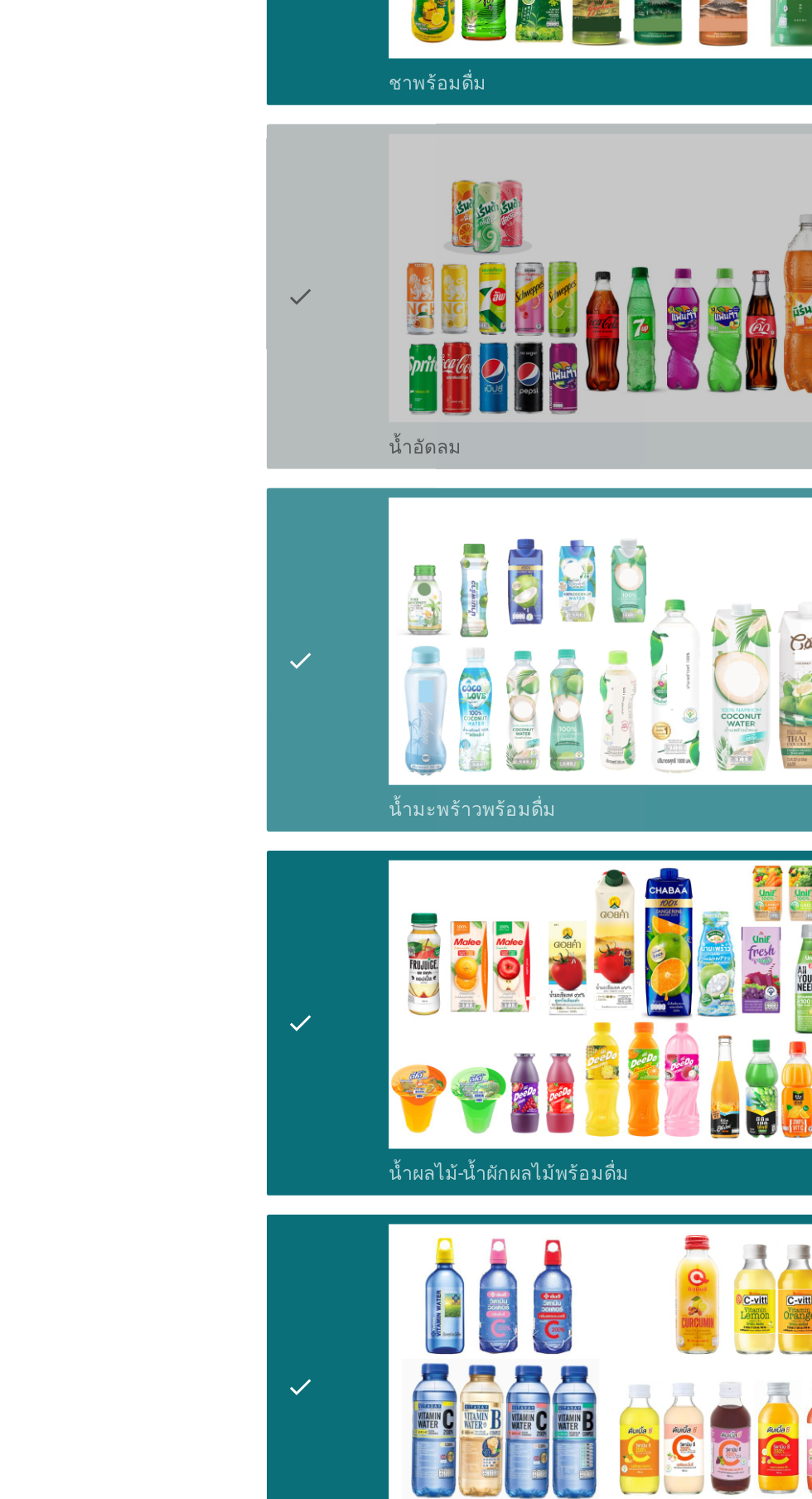
click at [215, 185] on icon "check" at bounding box center [208, 205] width 20 height 225
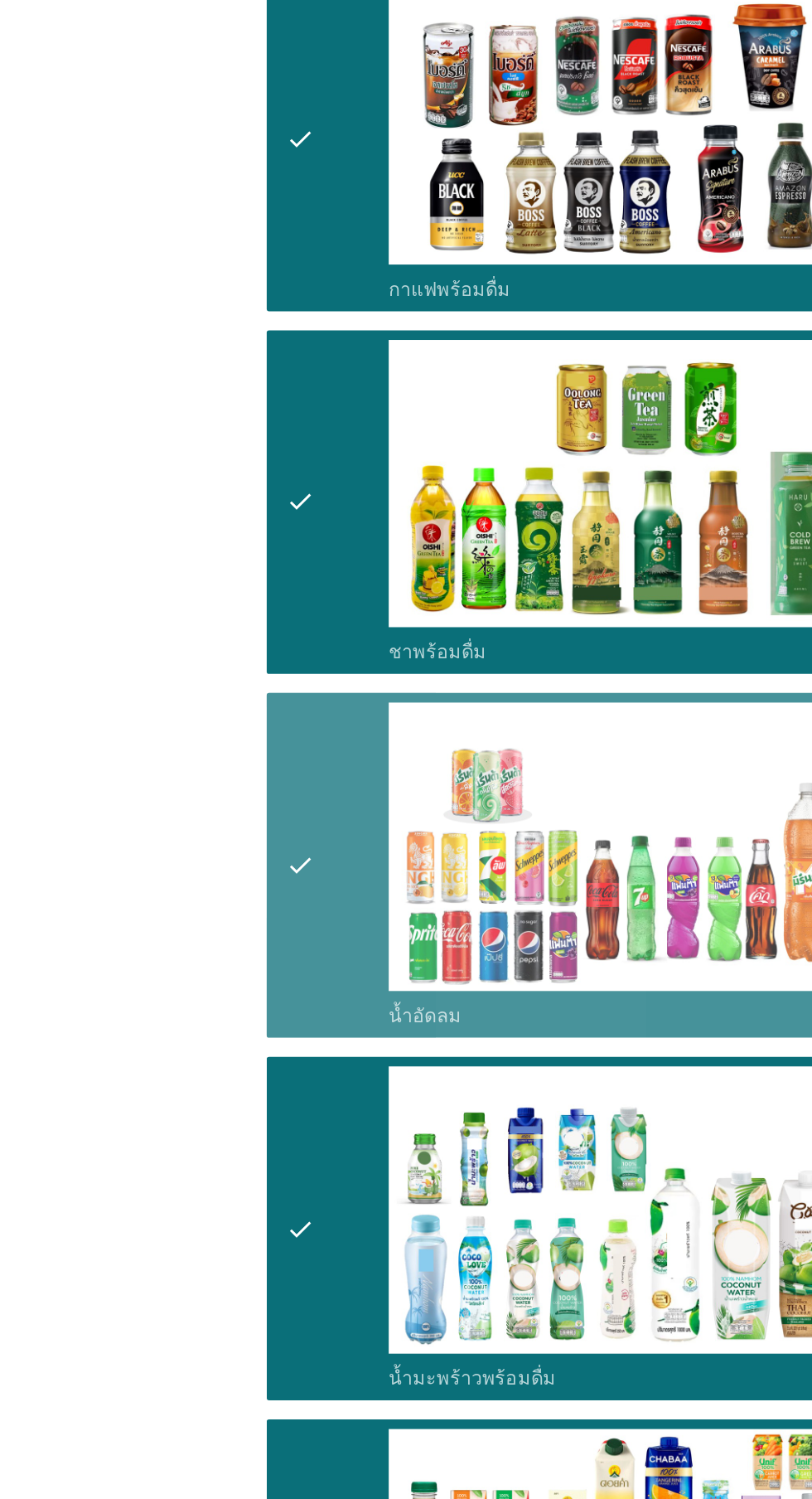
scroll to position [0, 0]
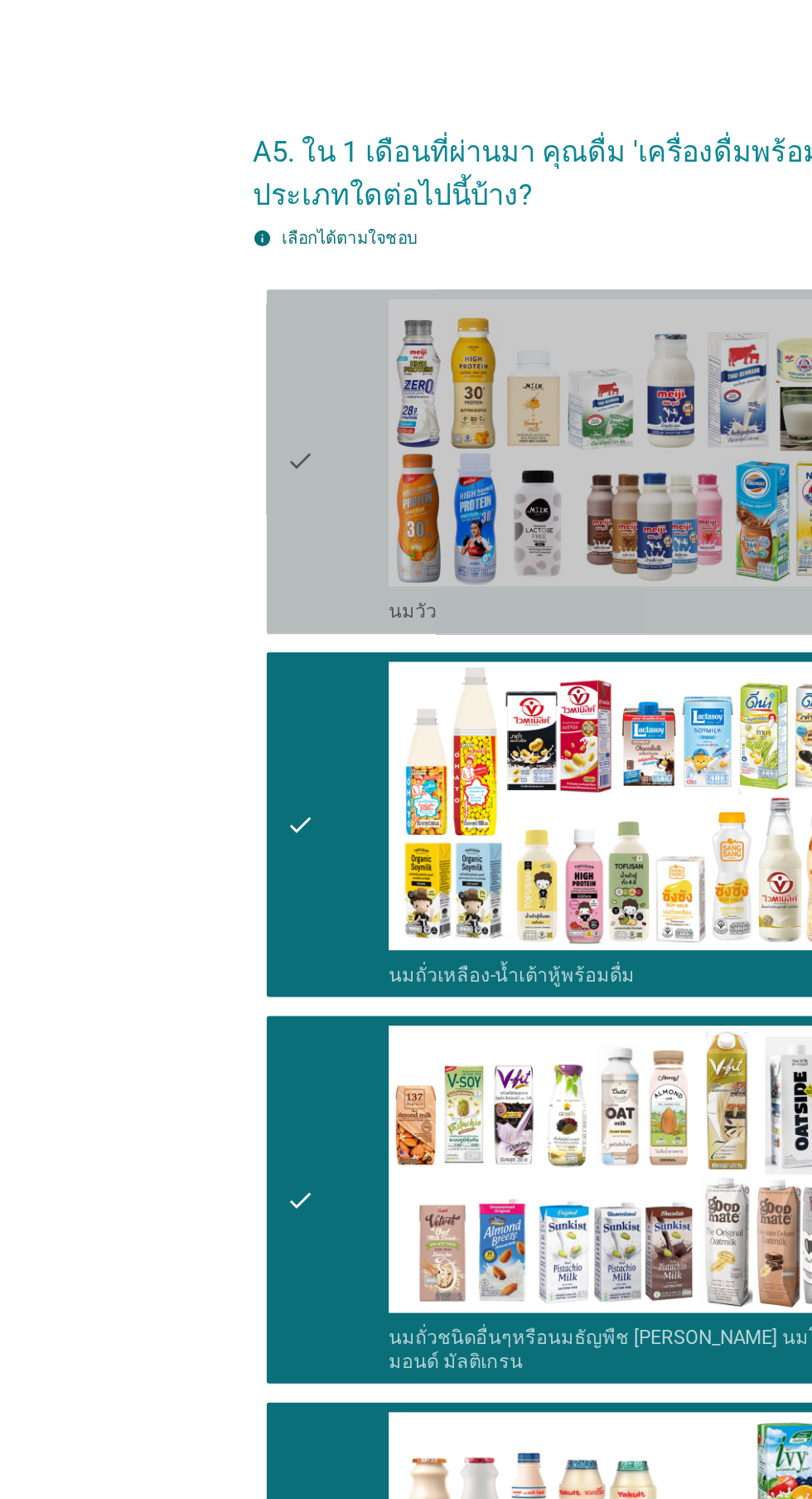
click at [231, 354] on div "check" at bounding box center [234, 320] width 71 height 225
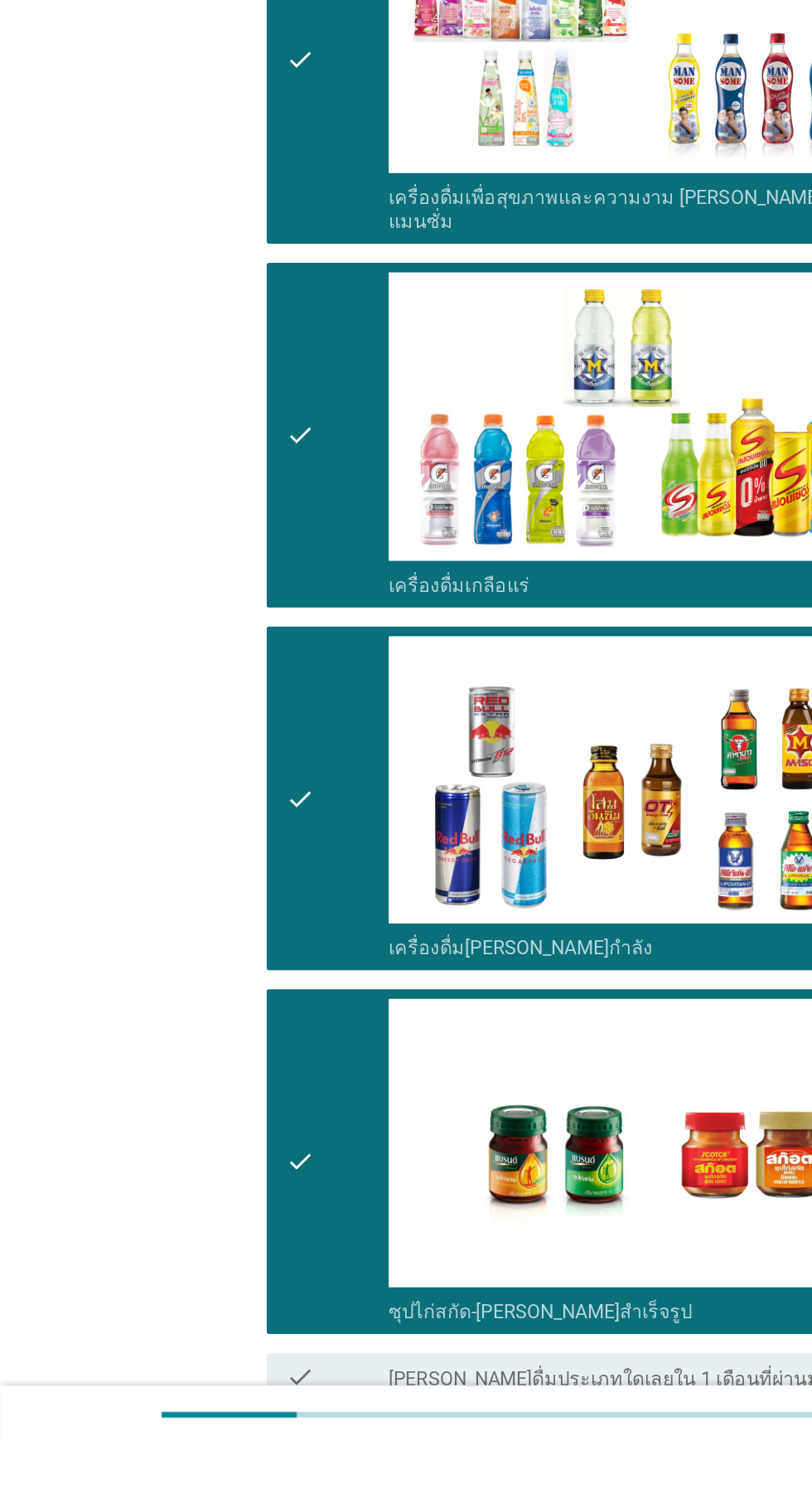
scroll to position [2321, 0]
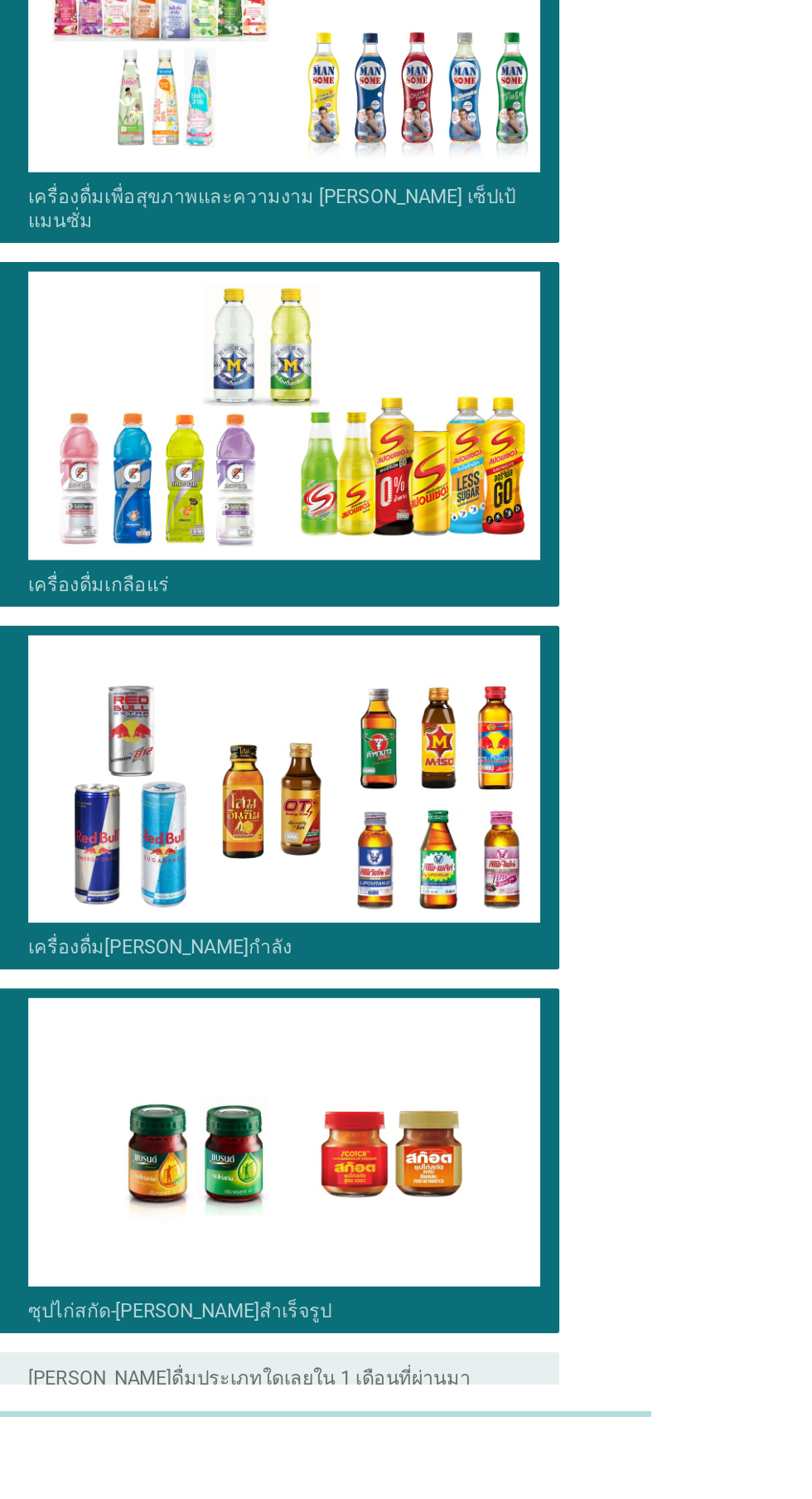
click at [576, 1498] on div "ต่อไป" at bounding box center [594, 1529] width 46 height 20
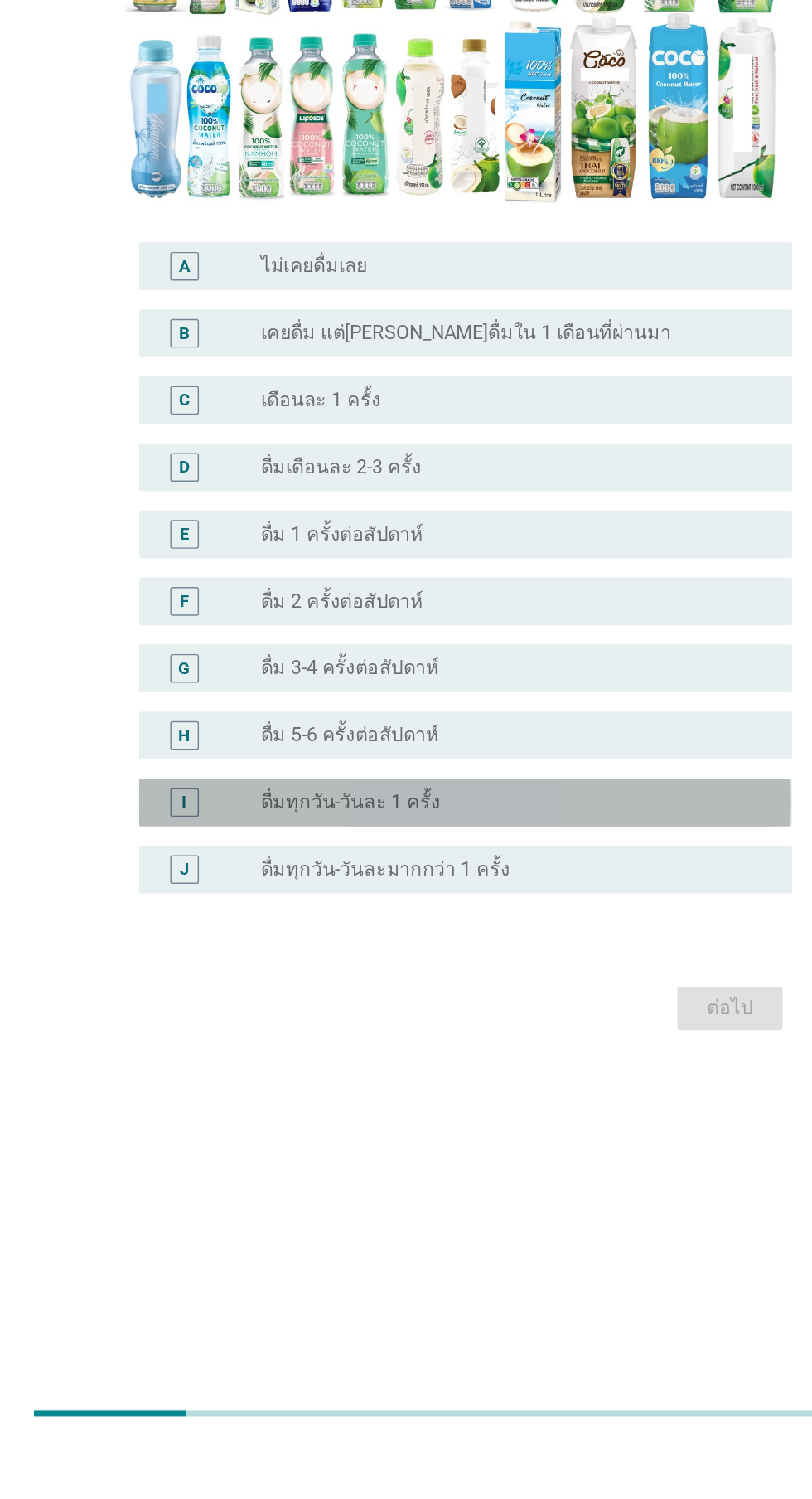
click at [432, 1063] on div "radio_button_unchecked ดื่มทุกวัน-วันละ 1 ครั้ง" at bounding box center [440, 1055] width 342 height 16
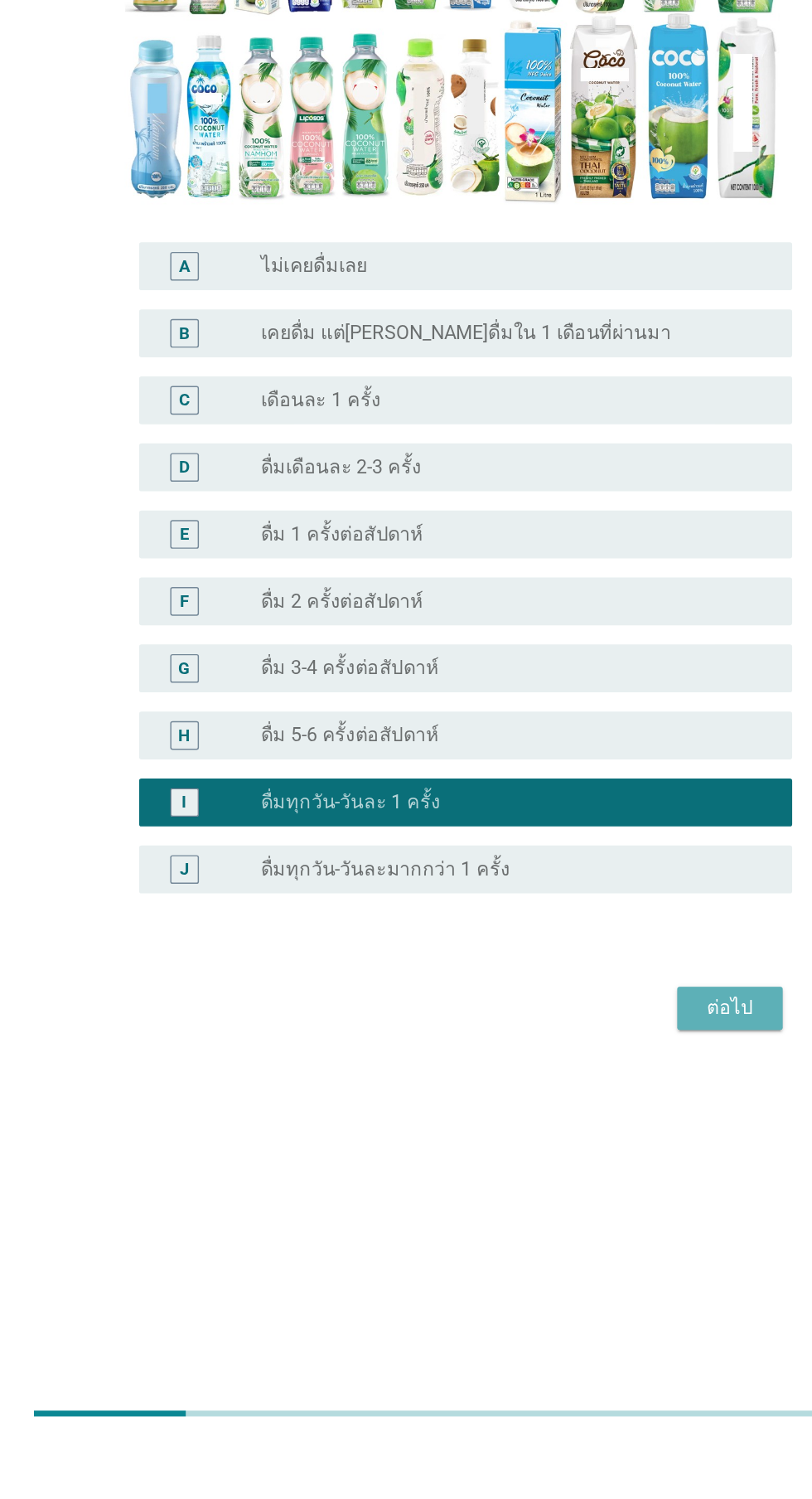
click at [600, 1208] on div "ต่อไป" at bounding box center [594, 1198] width 46 height 20
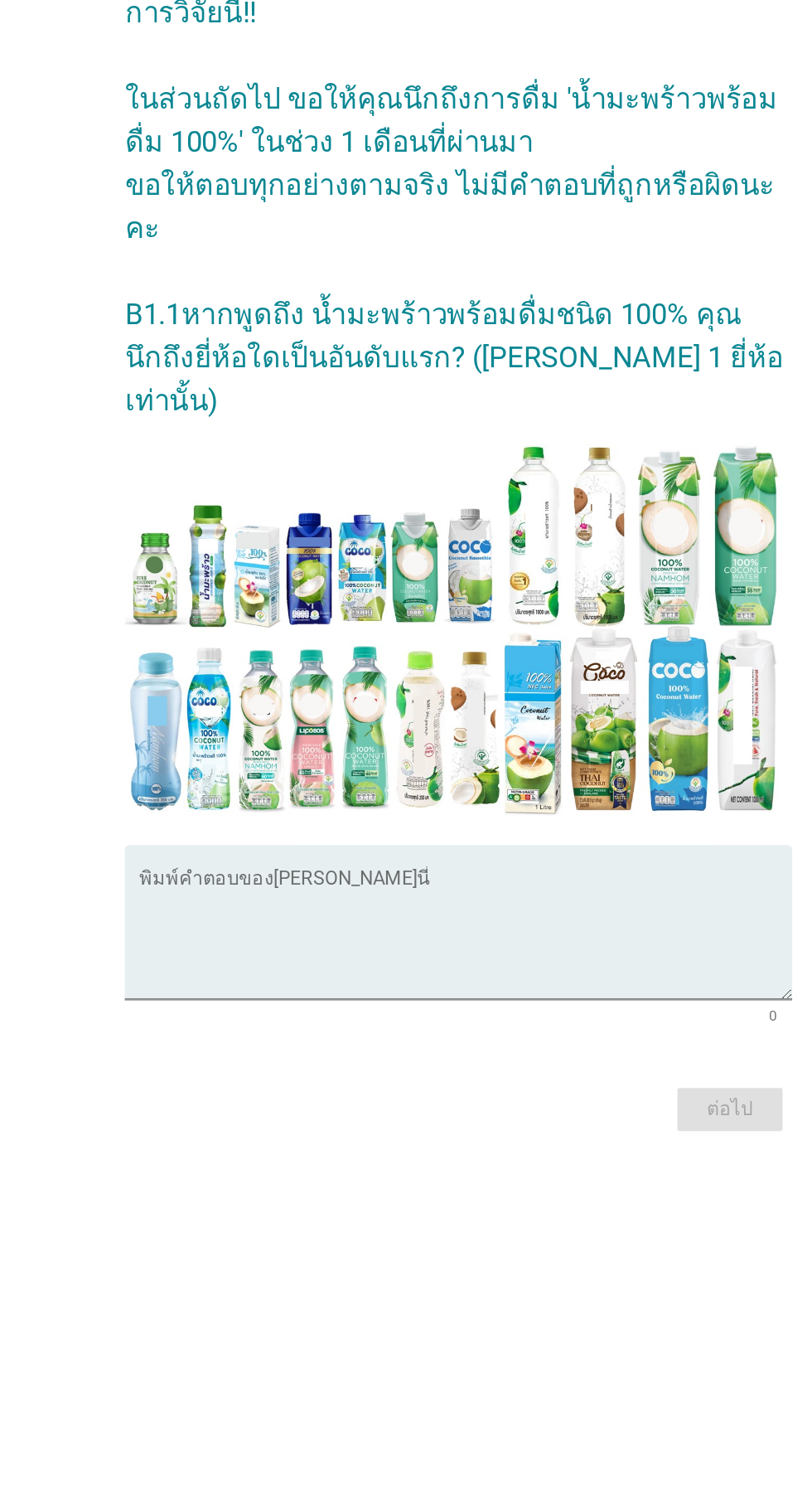
click at [402, 995] on textarea "พิมพ์คำตอบของคุณ ที่นี่" at bounding box center [410, 990] width 452 height 87
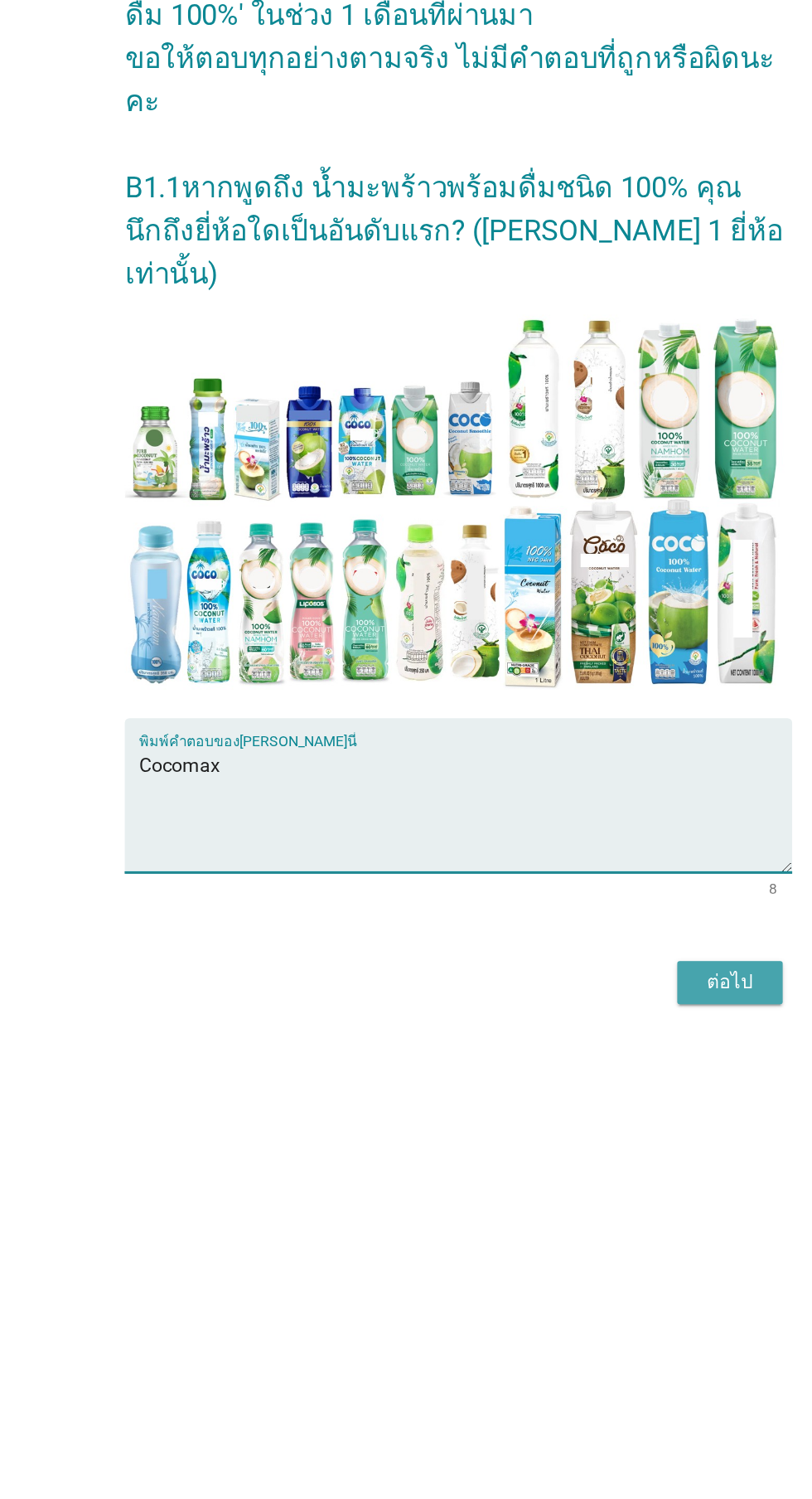
type textarea "Cocomax"
click at [580, 1125] on button "ต่อไป" at bounding box center [595, 1110] width 73 height 30
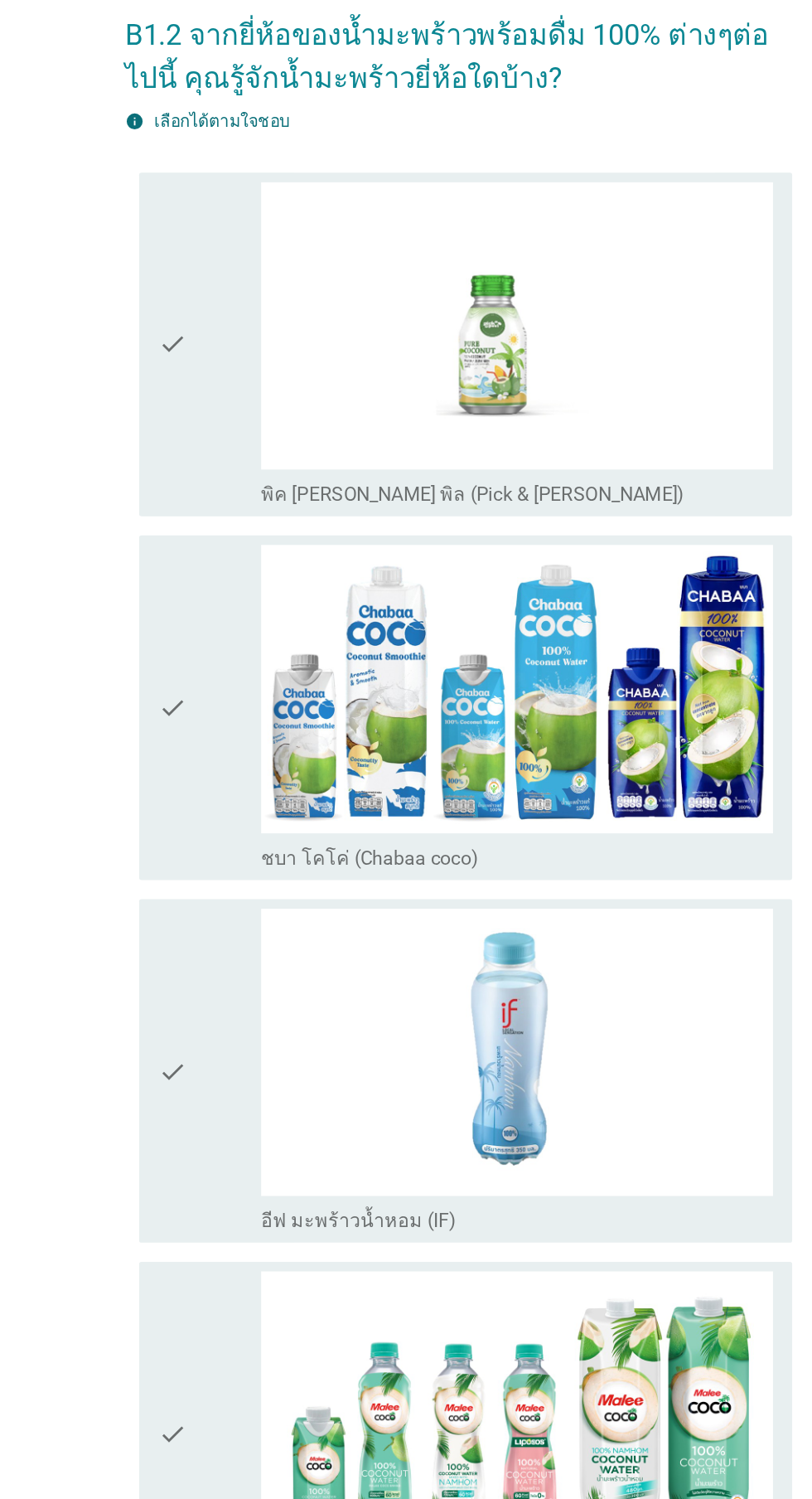
scroll to position [0, 0]
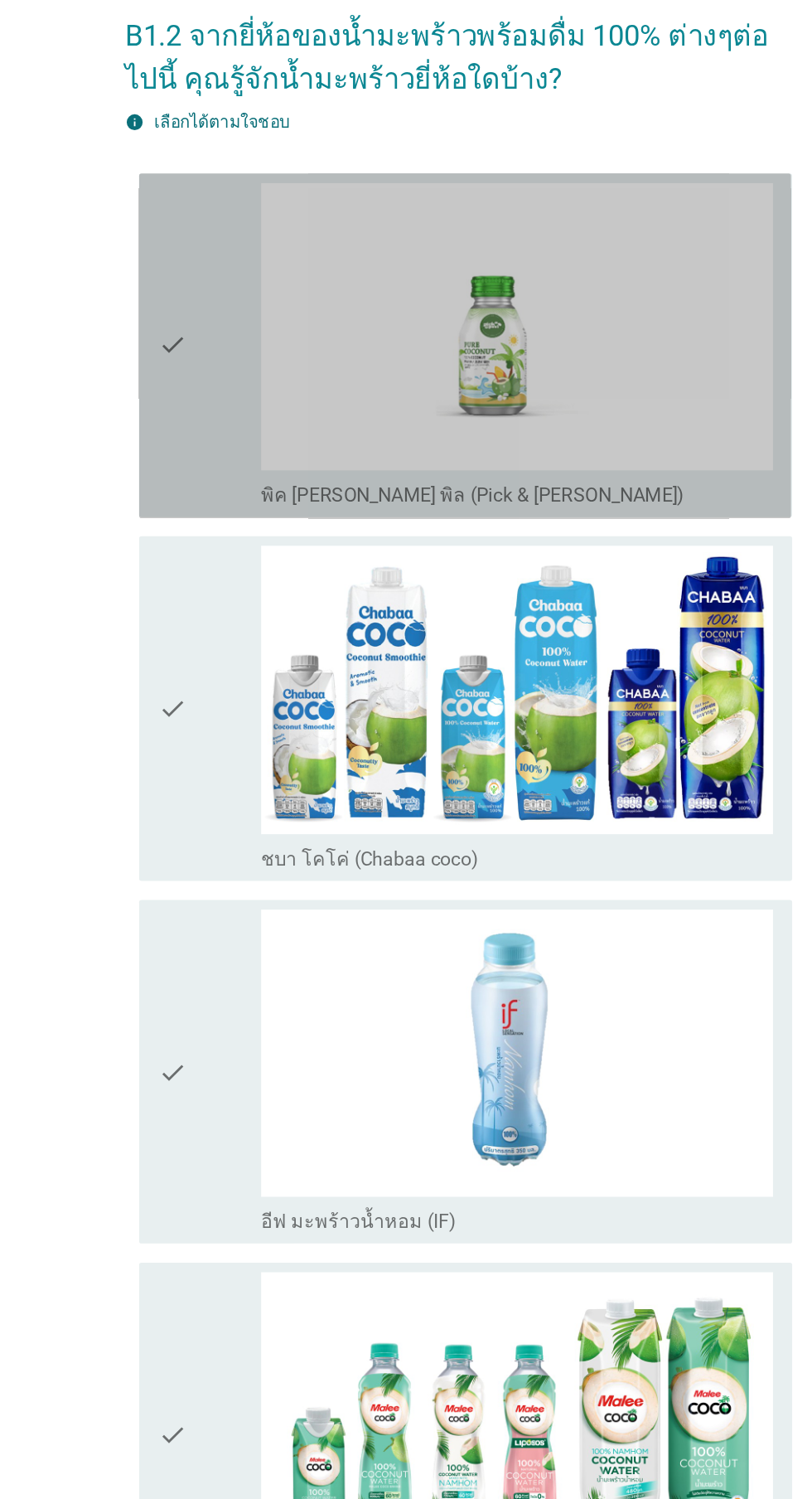
click at [242, 345] on div "check" at bounding box center [234, 320] width 71 height 225
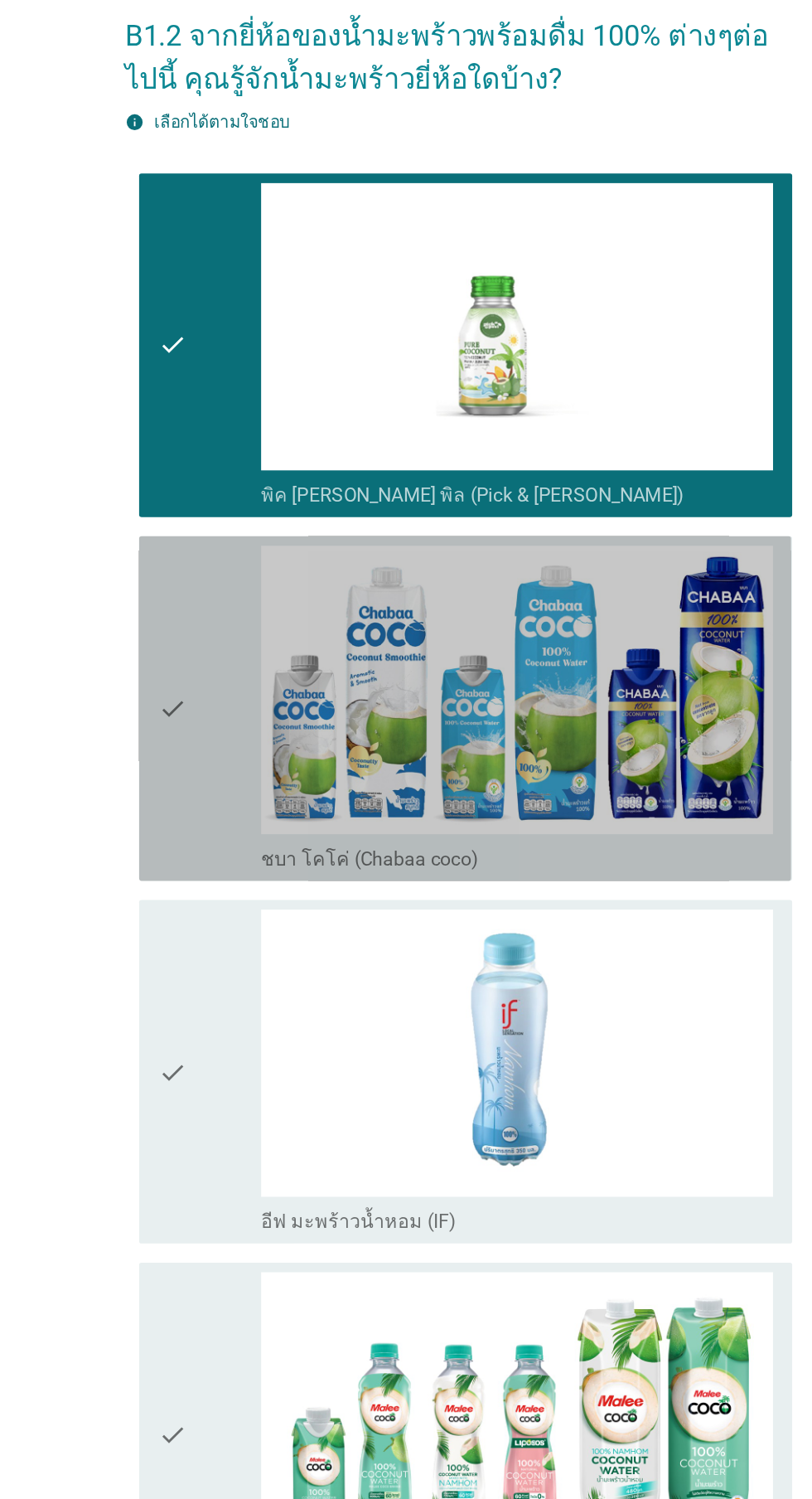
click at [244, 562] on div "check" at bounding box center [234, 571] width 71 height 225
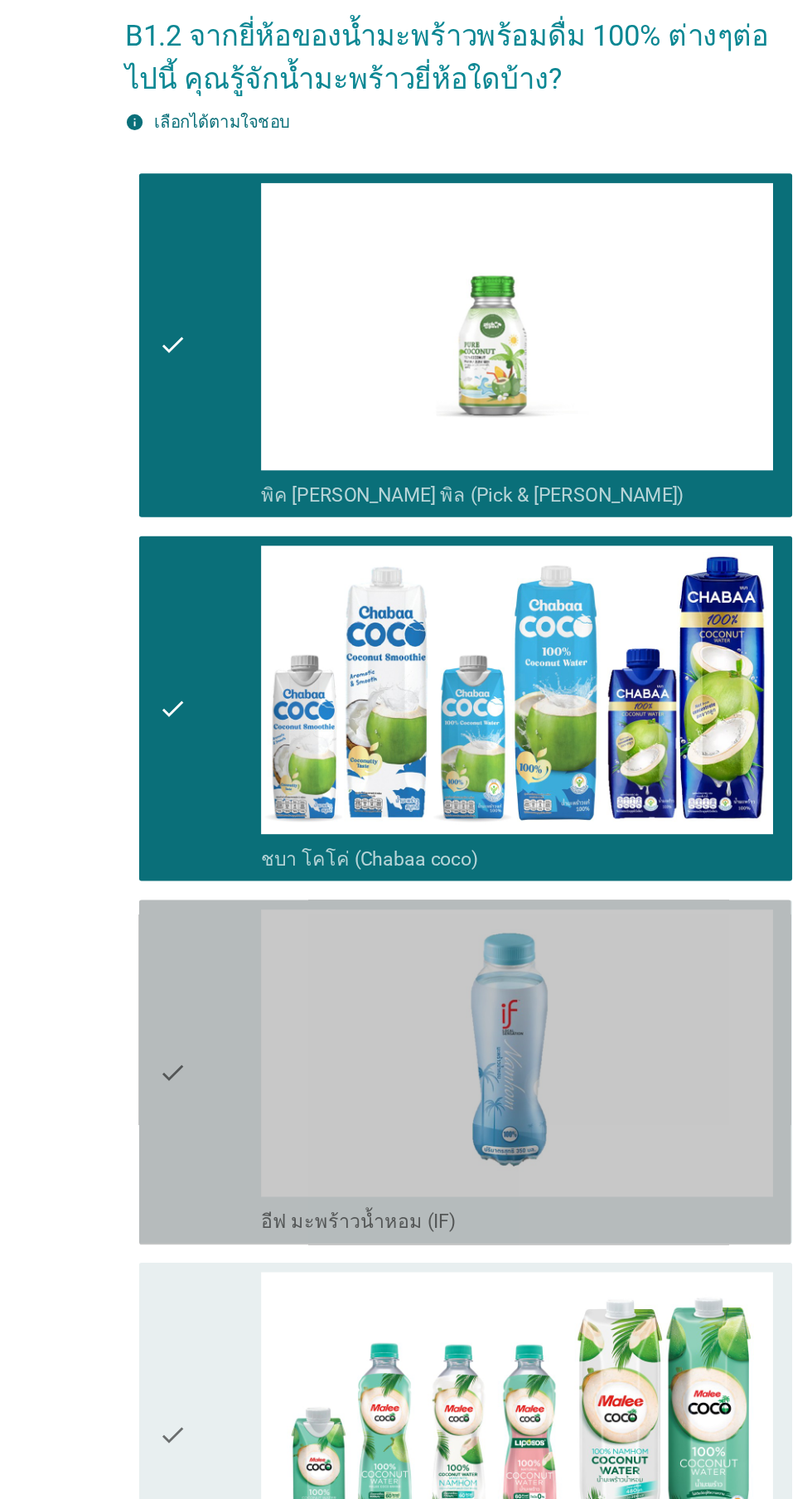
click at [242, 799] on div "check" at bounding box center [234, 823] width 71 height 225
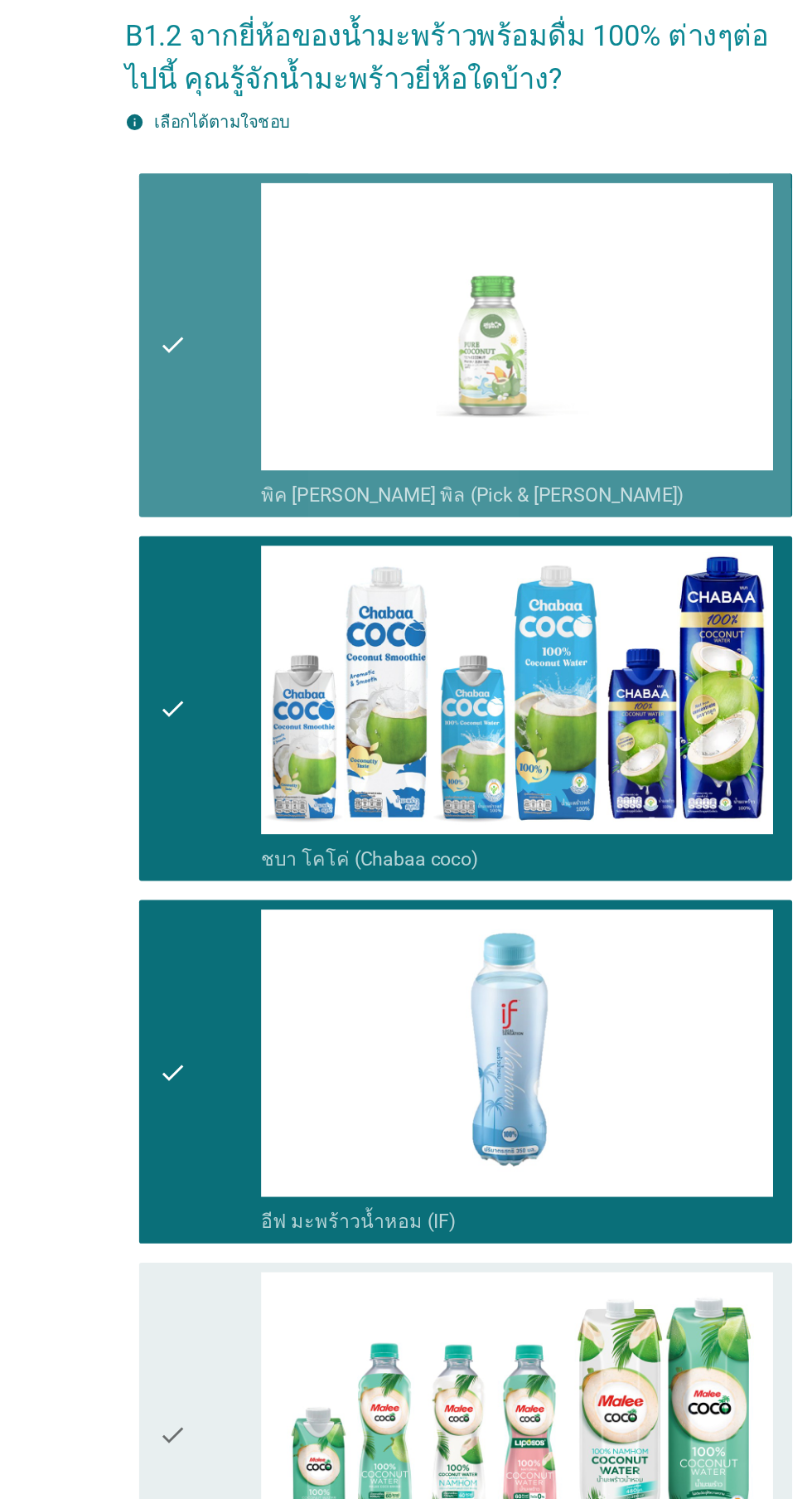
click at [204, 402] on icon "check" at bounding box center [208, 320] width 20 height 225
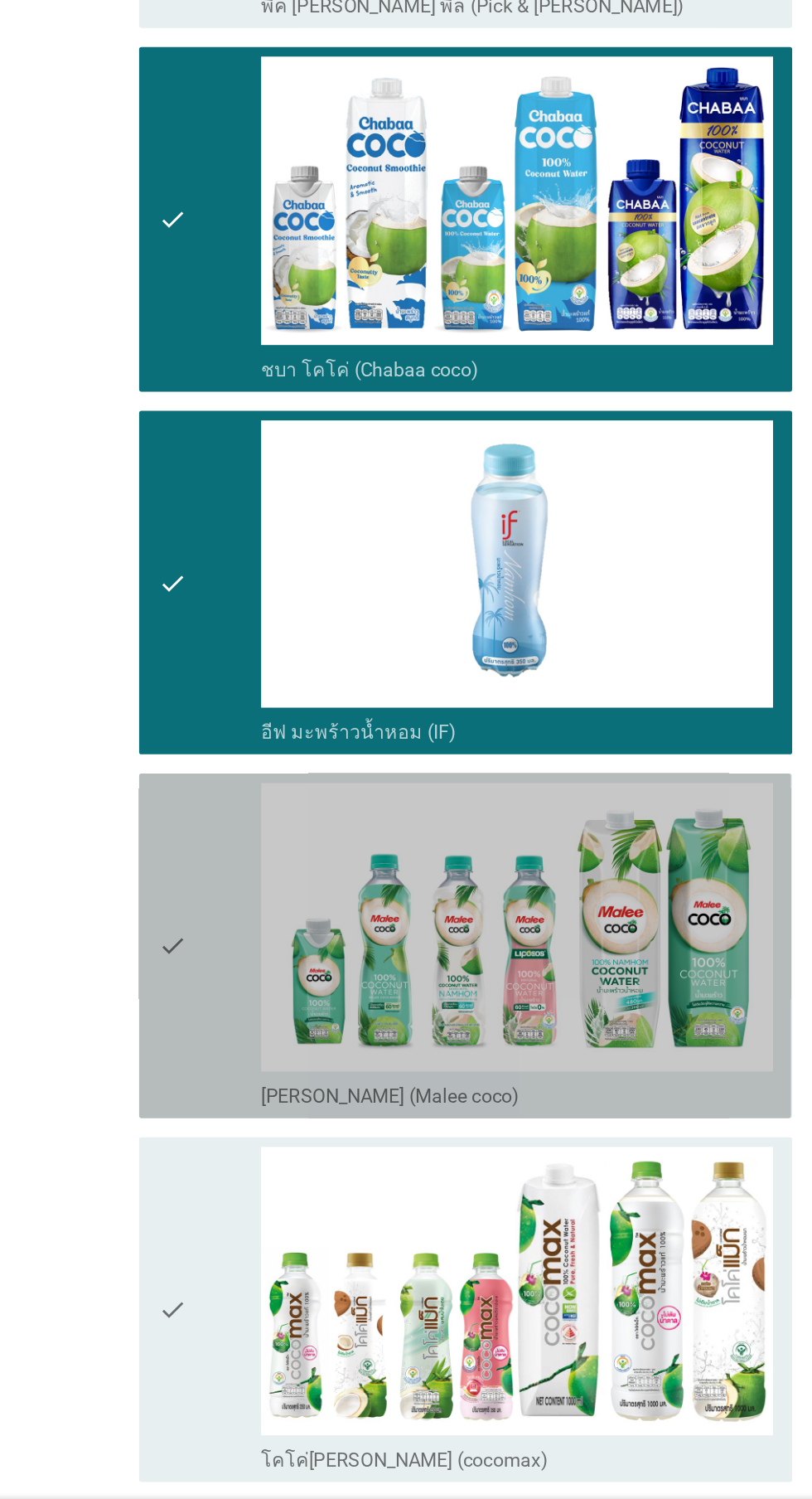
click at [232, 1144] on div "check" at bounding box center [234, 1074] width 71 height 225
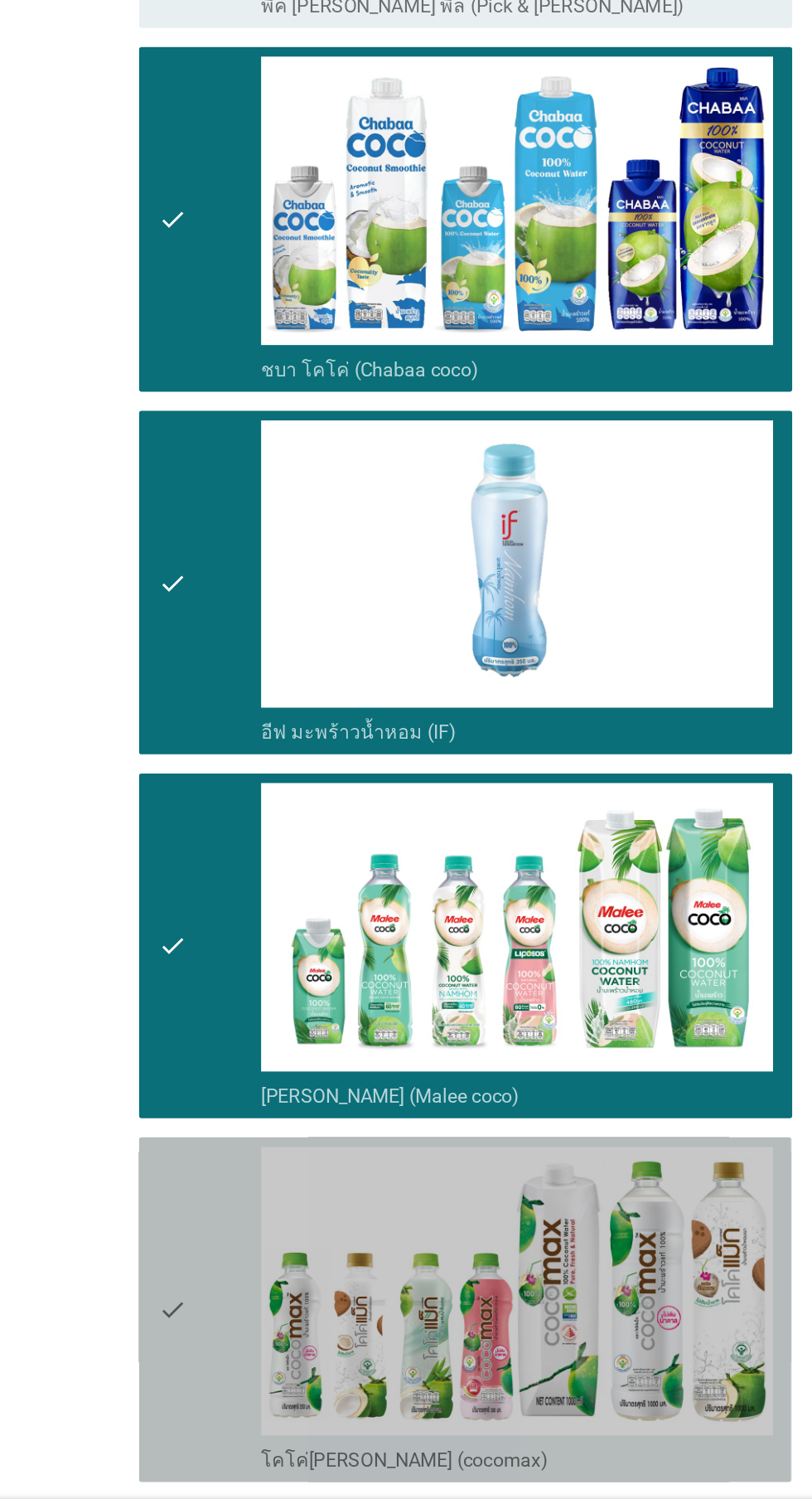
click at [220, 1319] on div "check" at bounding box center [234, 1326] width 71 height 225
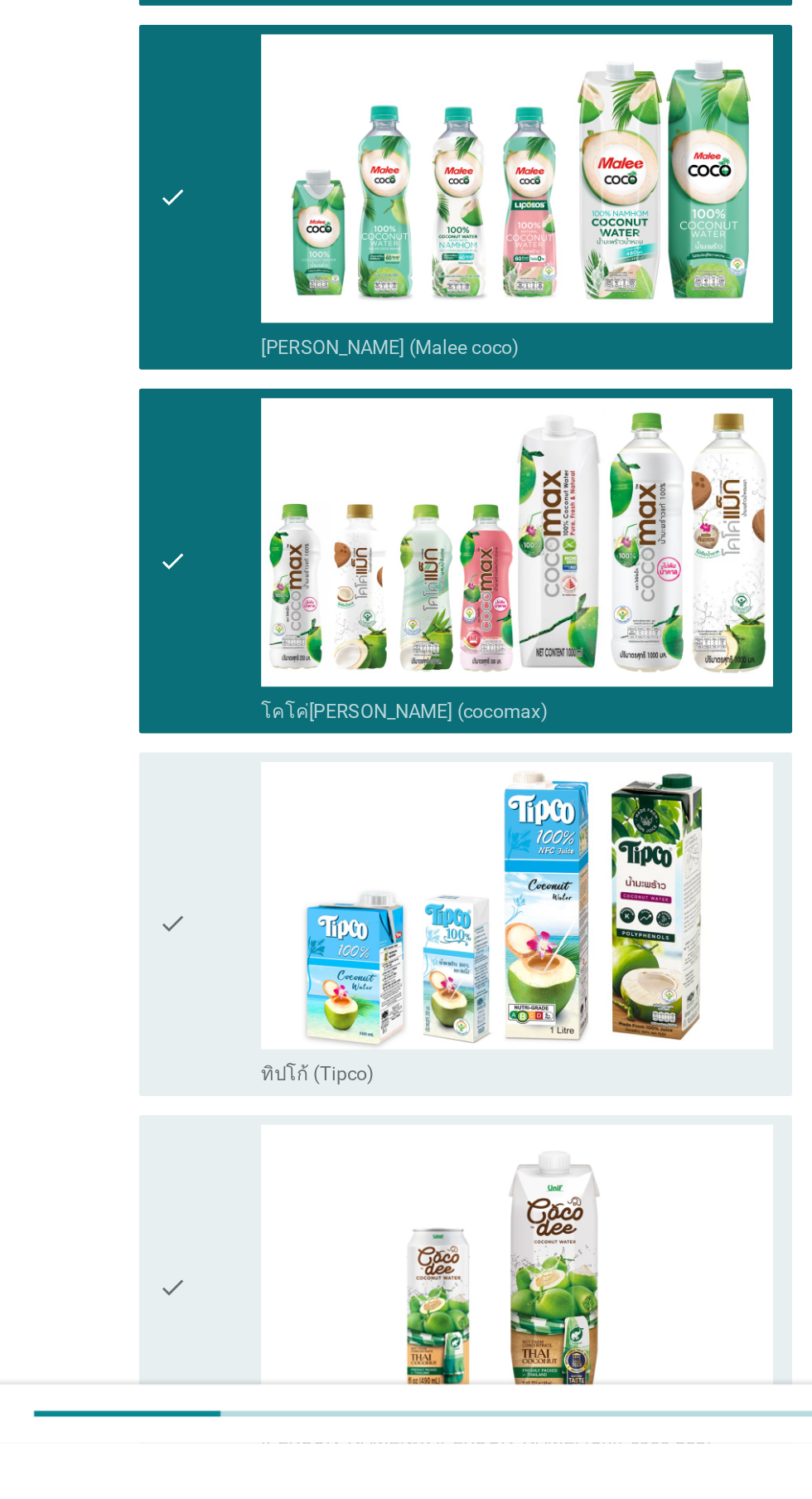
scroll to position [438, 0]
click at [237, 1184] on div "check" at bounding box center [234, 1140] width 71 height 225
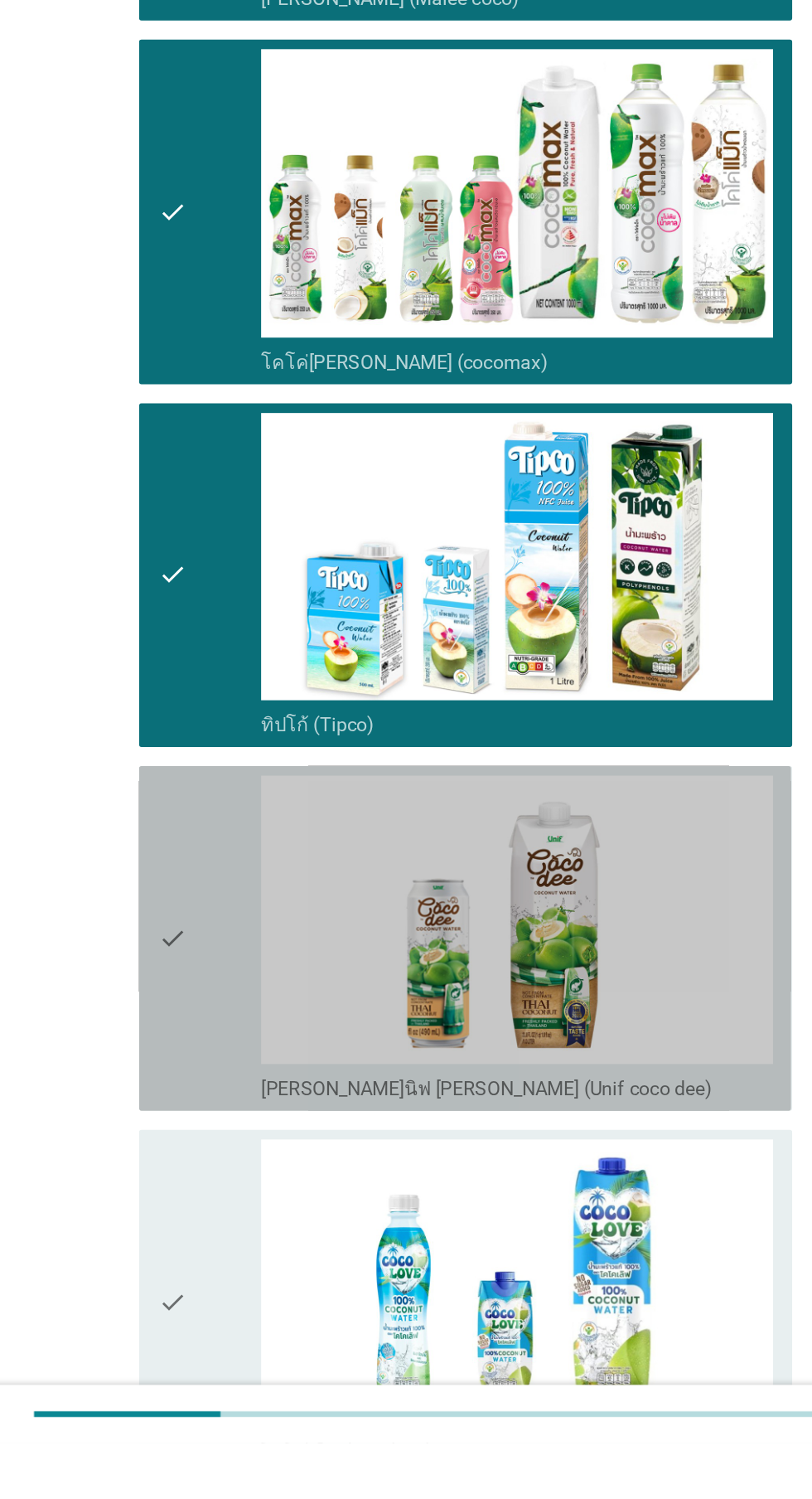
scroll to position [737, 0]
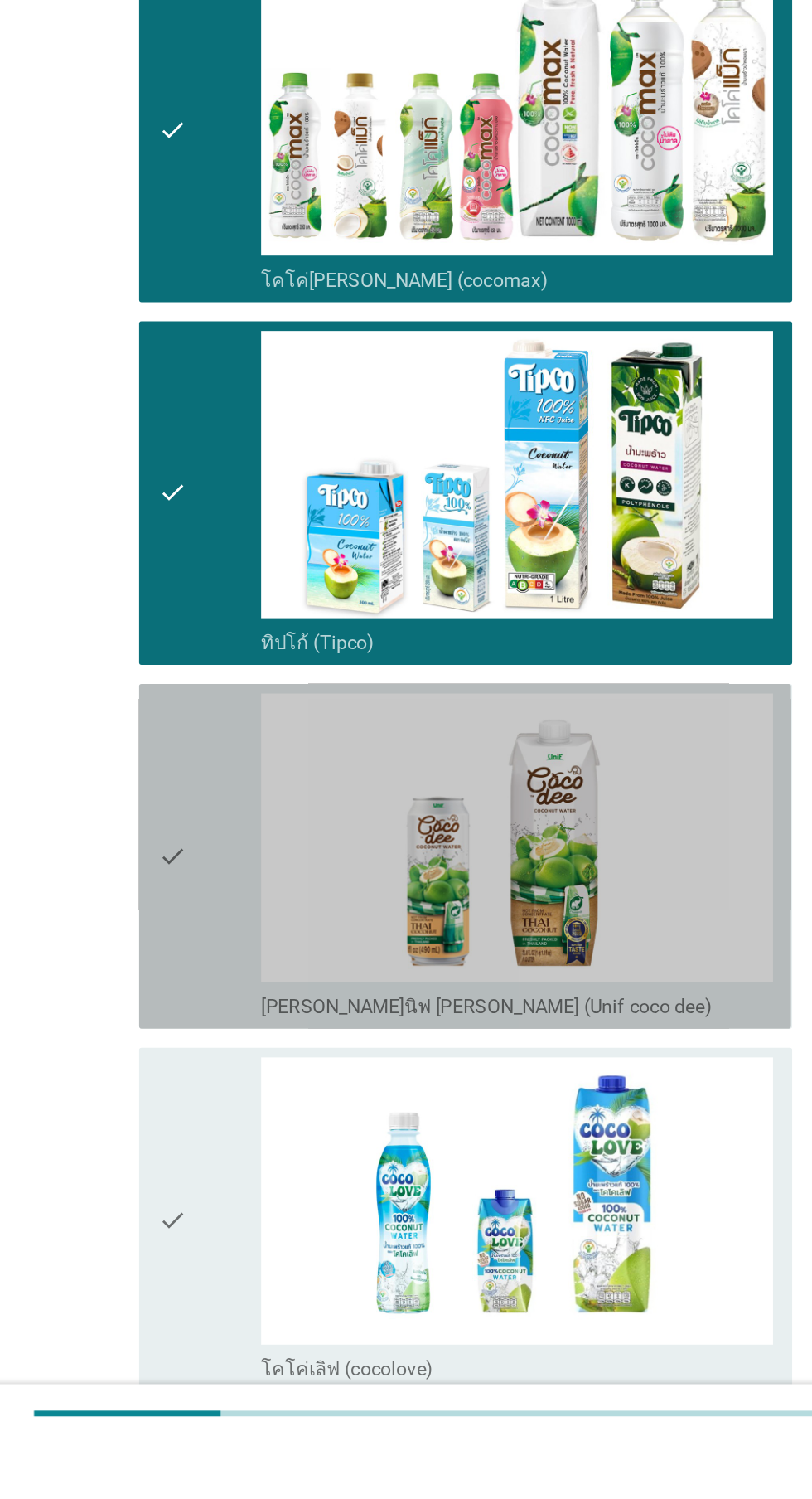
click at [248, 1161] on div "check" at bounding box center [234, 1092] width 71 height 225
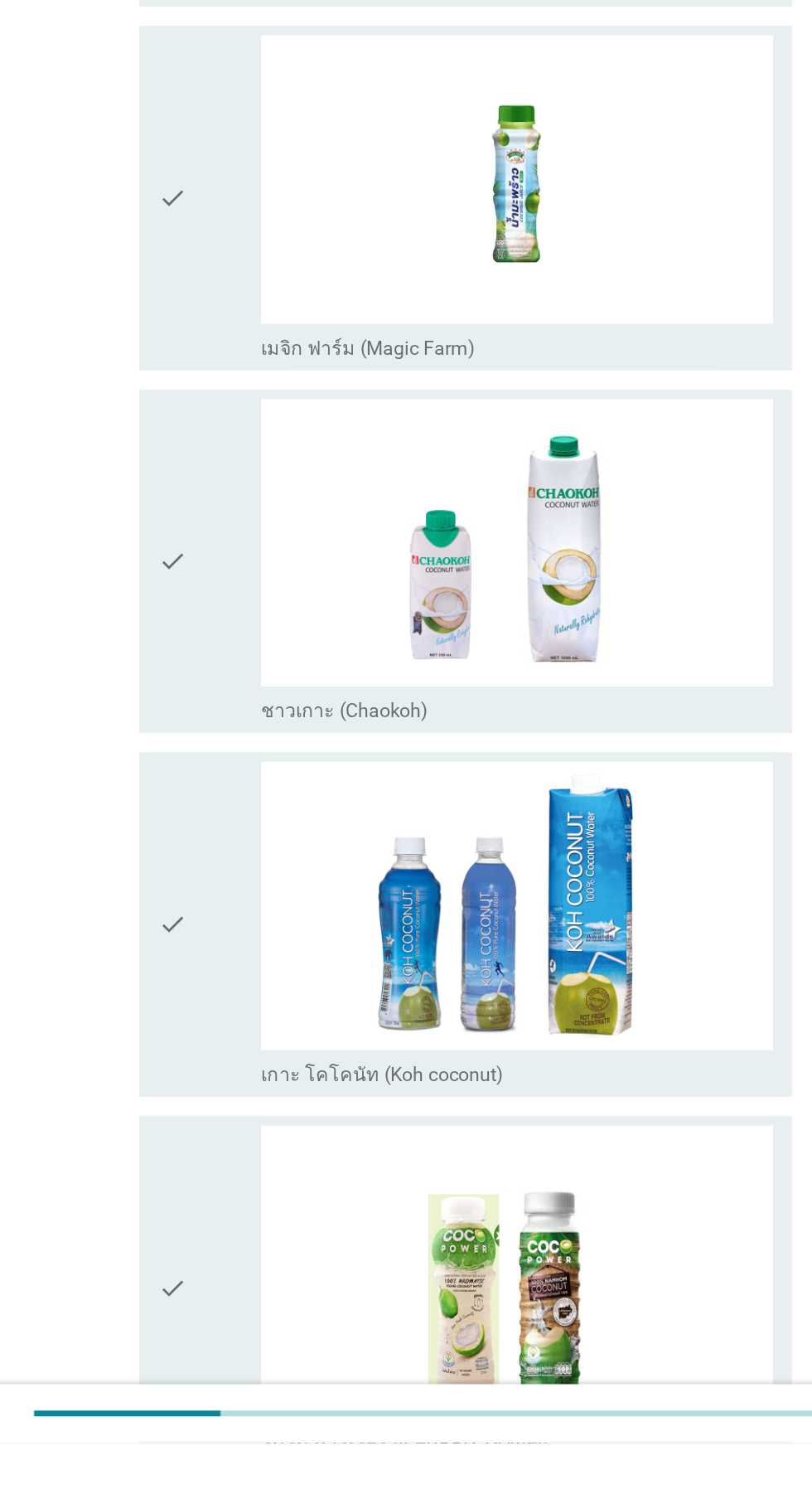
scroll to position [1948, 0]
click at [218, 690] on div "check" at bounding box center [234, 636] width 71 height 225
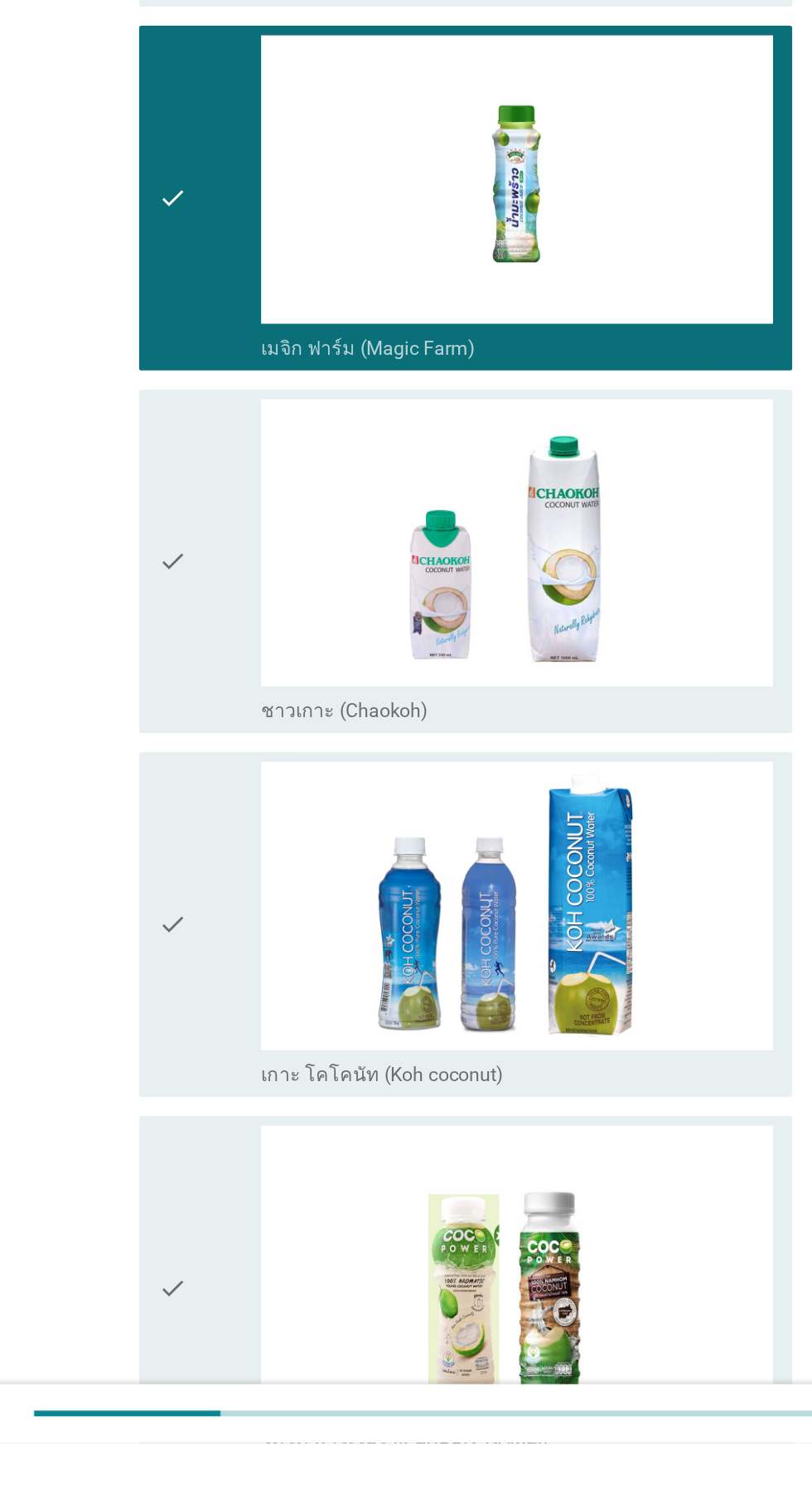
scroll to position [2070, 0]
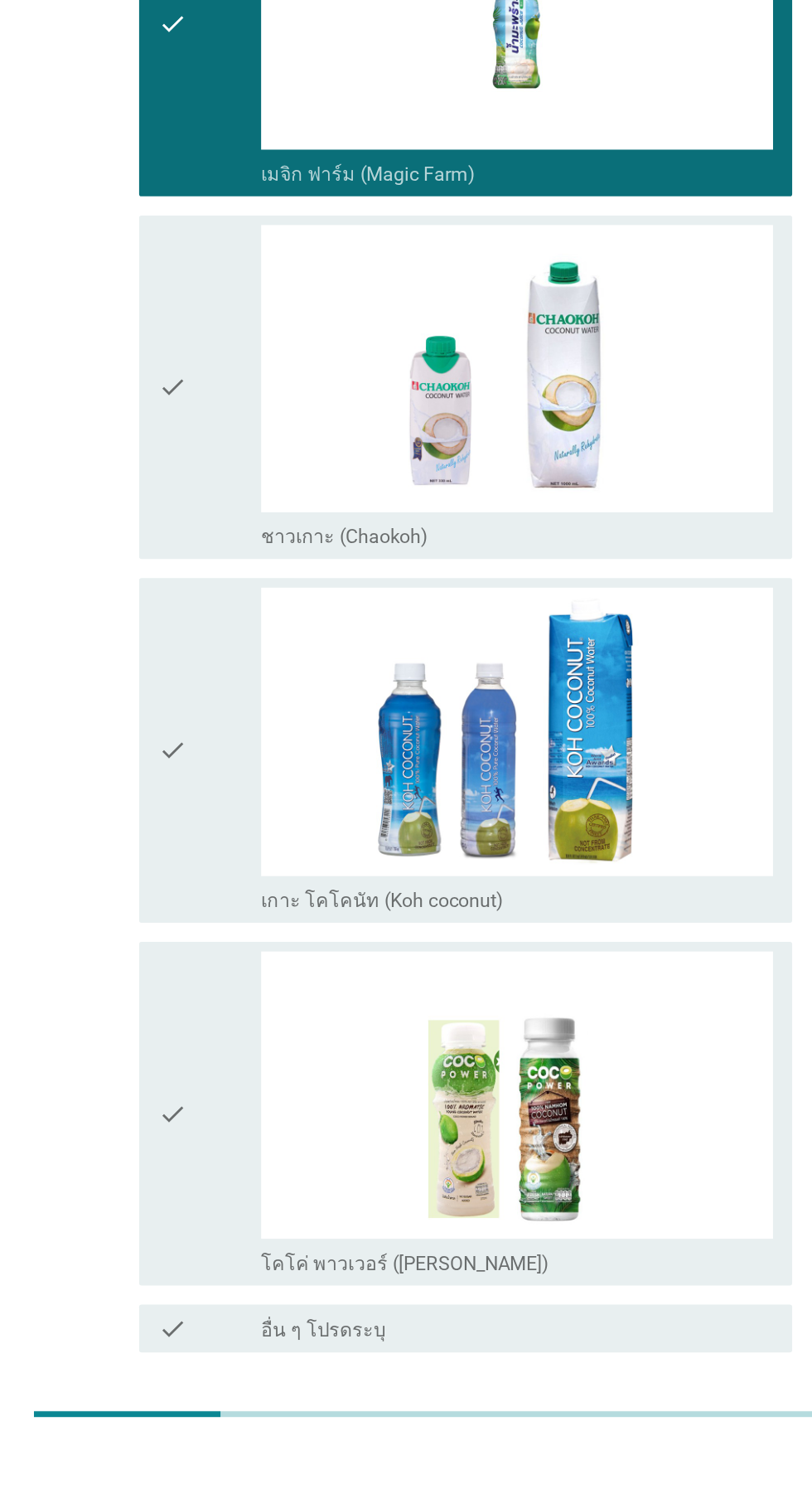
click at [574, 1498] on button "ต่อไป" at bounding box center [595, 1495] width 73 height 30
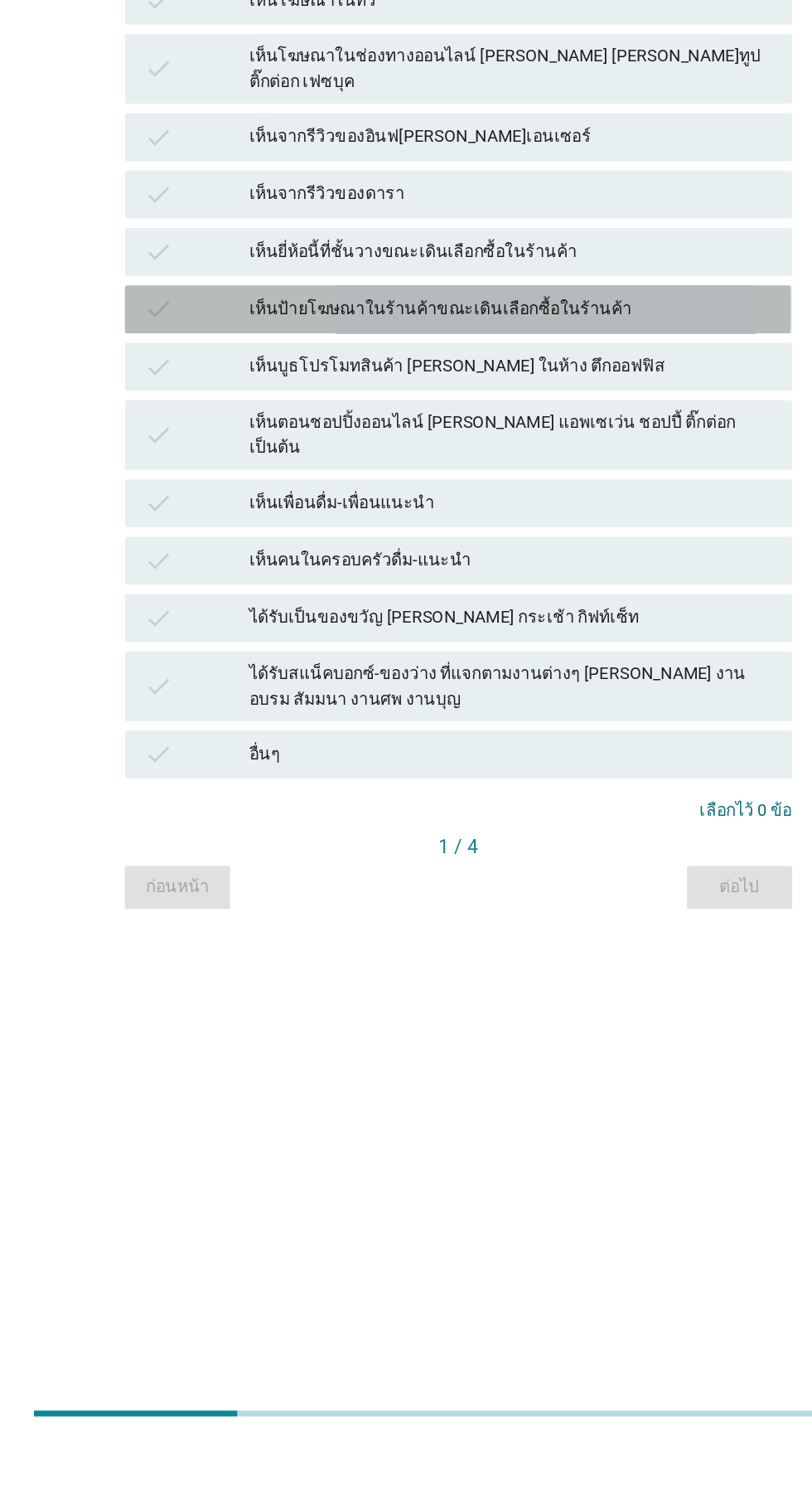
scroll to position [40, 0]
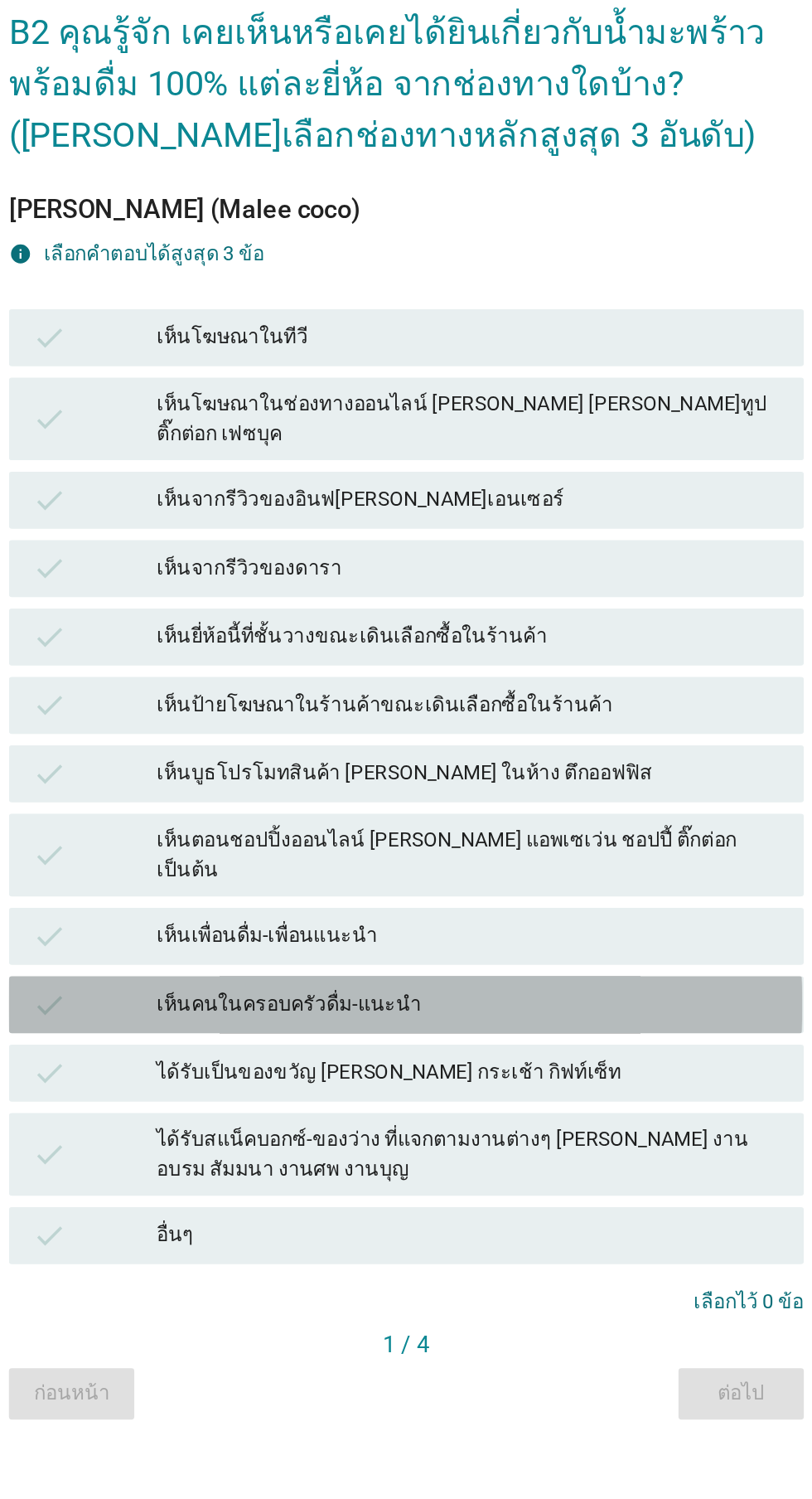
click at [484, 611] on div "check เห็นจากรีวิวของอินฟ[PERSON_NAME]เอนเซอร์" at bounding box center [406, 594] width 462 height 33
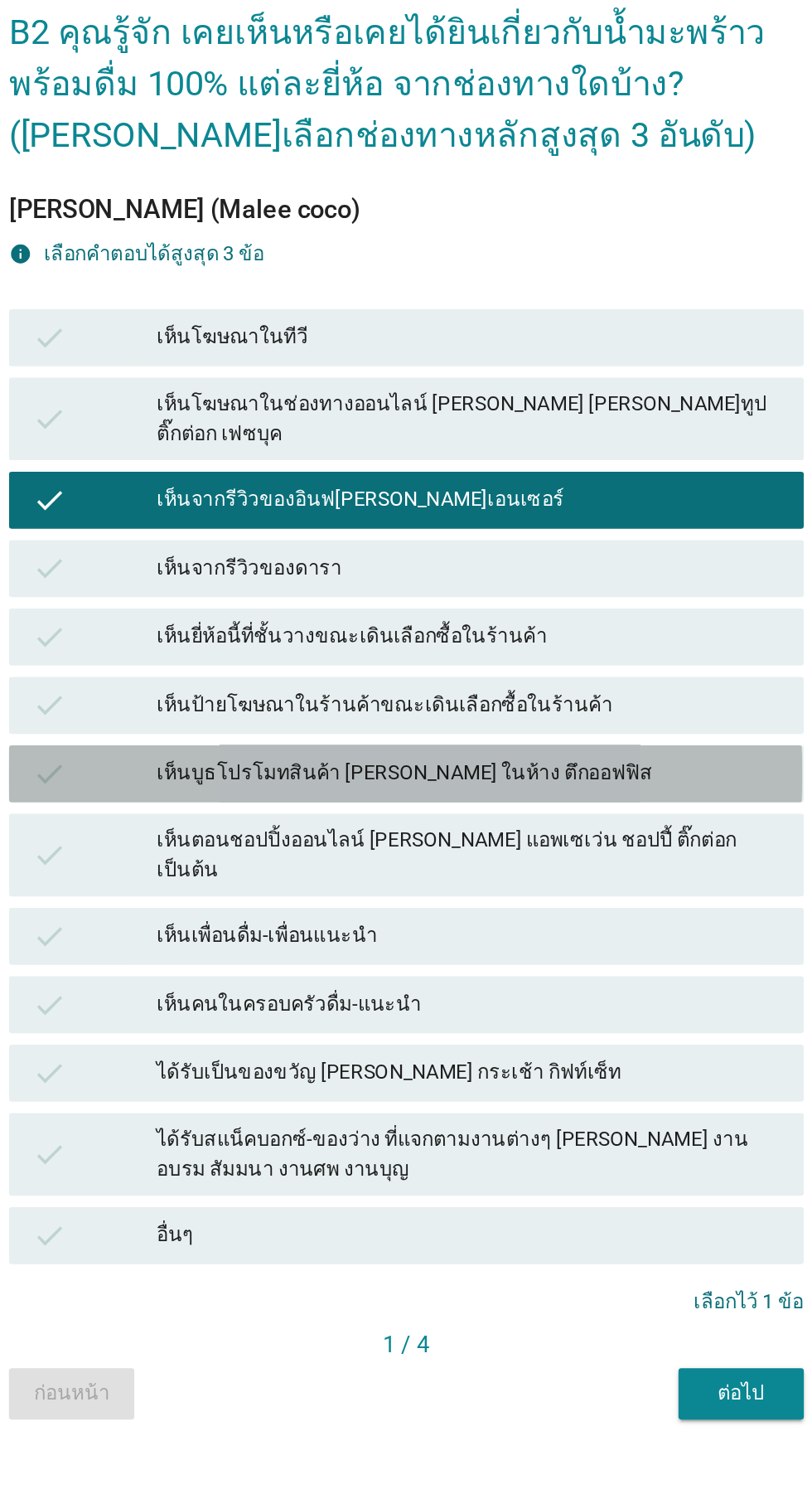
click at [422, 770] on div "check เห็นบูธโปรโมทสินค้า [PERSON_NAME] ในห้าง ตึกออฟฟิส" at bounding box center [406, 753] width 462 height 33
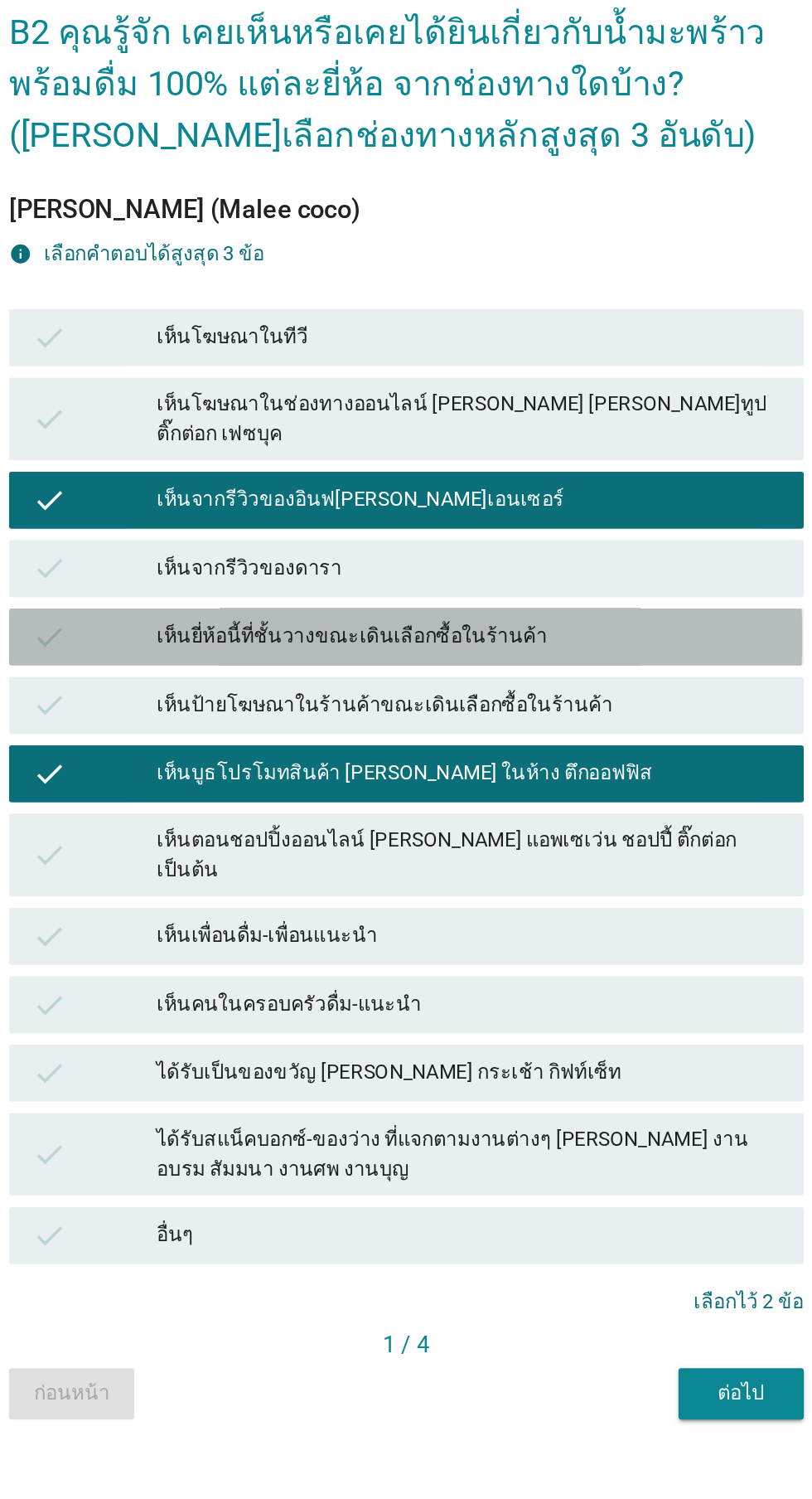
click at [420, 691] on div "check เห็นยี่ห้อนี้ที่ชั้นวางขณะเดินเลือกซื้อในร้านค้า" at bounding box center [406, 674] width 462 height 33
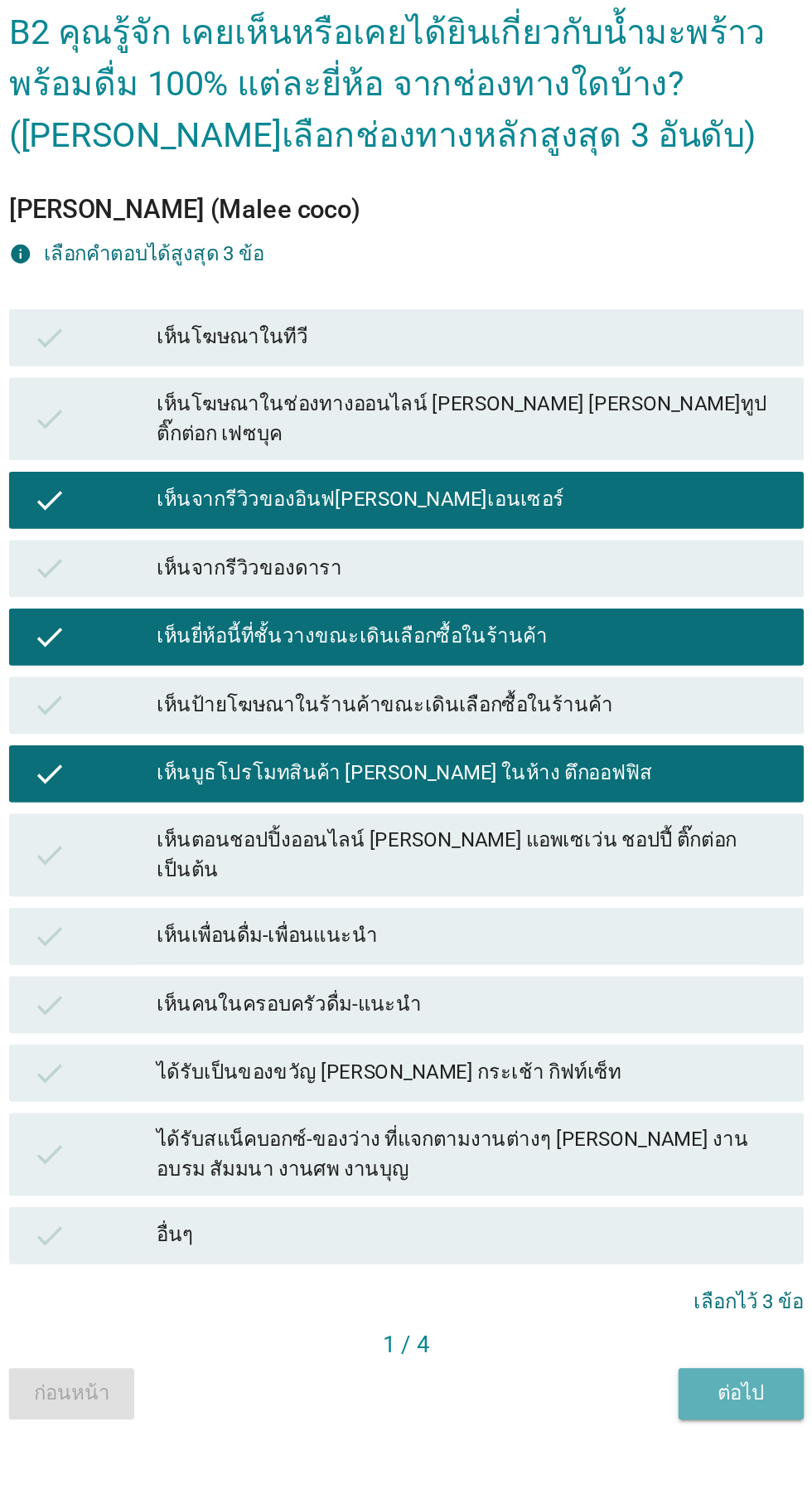
click at [589, 1122] on div "ต่อไป" at bounding box center [601, 1114] width 46 height 17
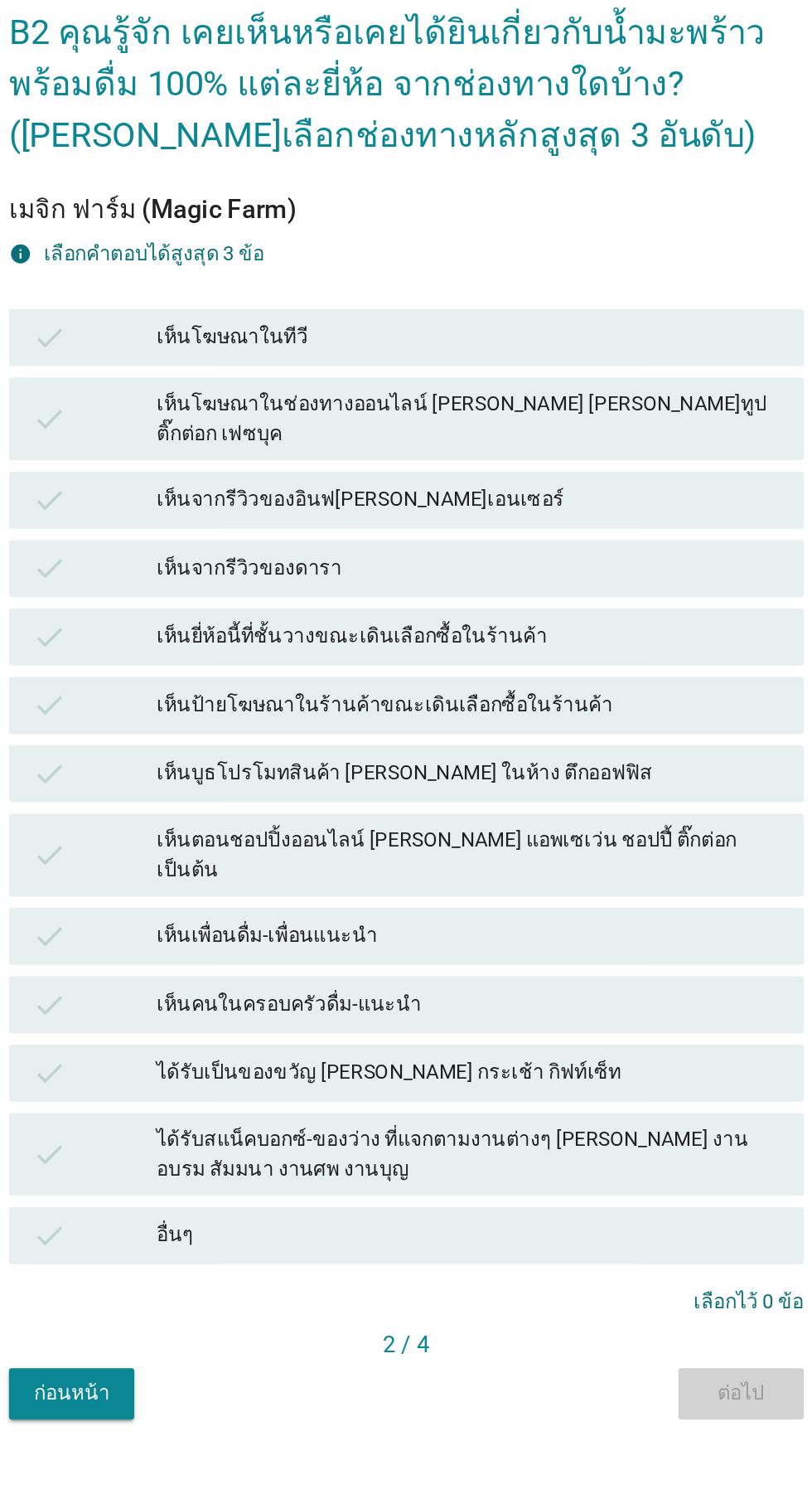
scroll to position [0, 0]
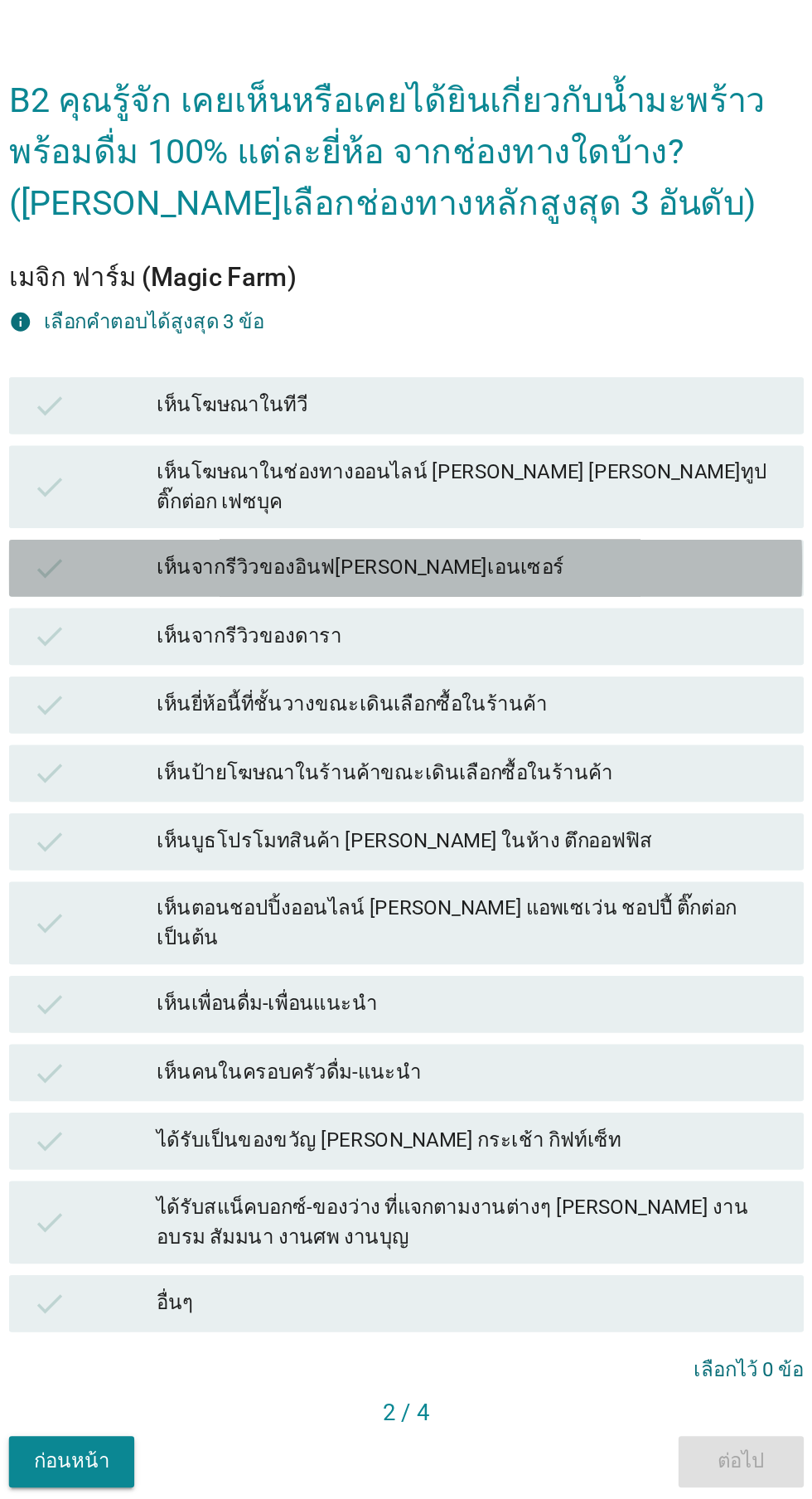
click at [392, 644] on div "เห็นจากรีวิวของอินฟ[PERSON_NAME]เอนเซอร์" at bounding box center [442, 634] width 363 height 20
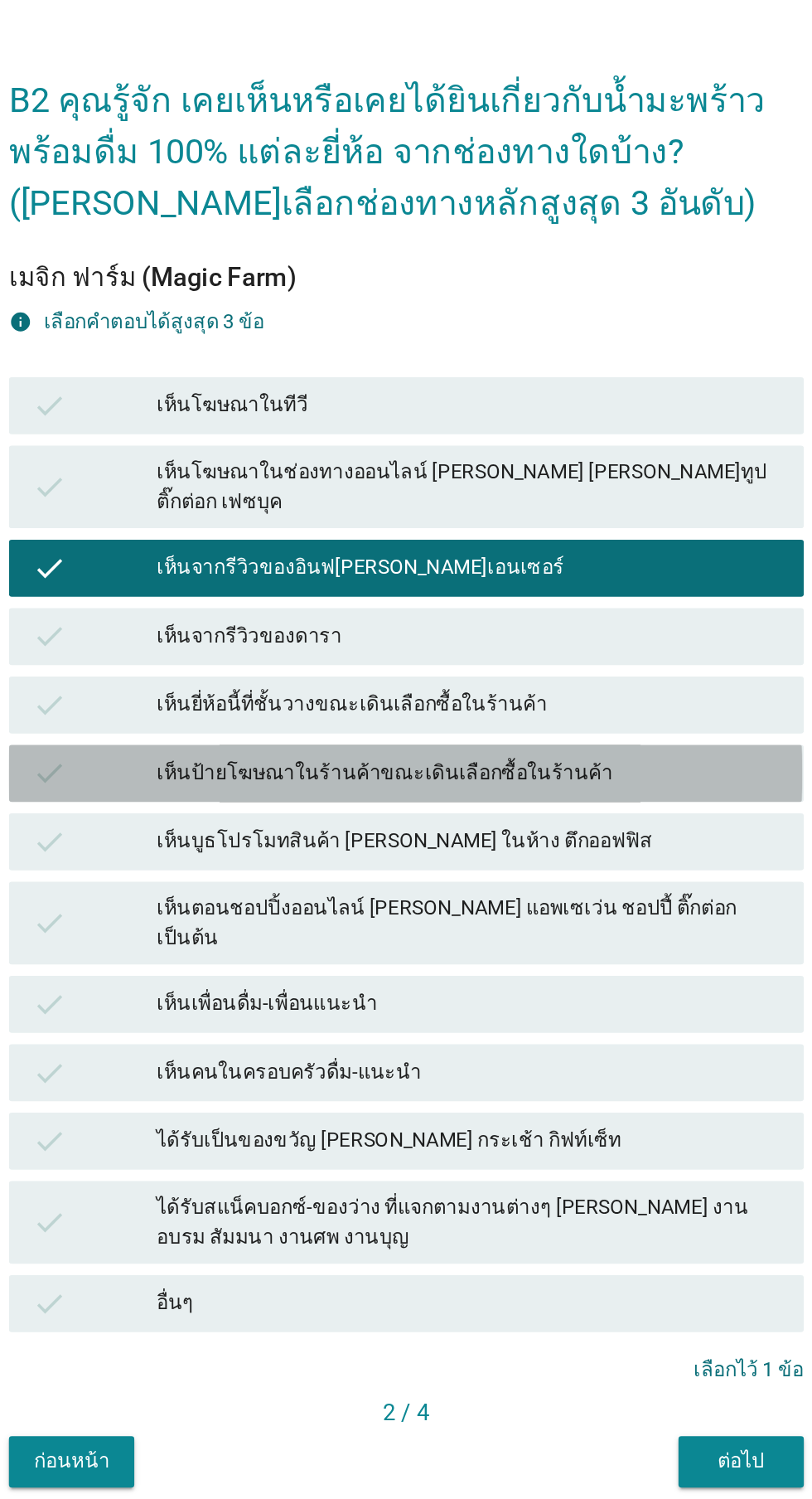
click at [381, 770] on div "check เห็นป้ายโฆษณาในร้านค้าขณะเดินเลือกซื้อในร้านค้า" at bounding box center [406, 753] width 462 height 33
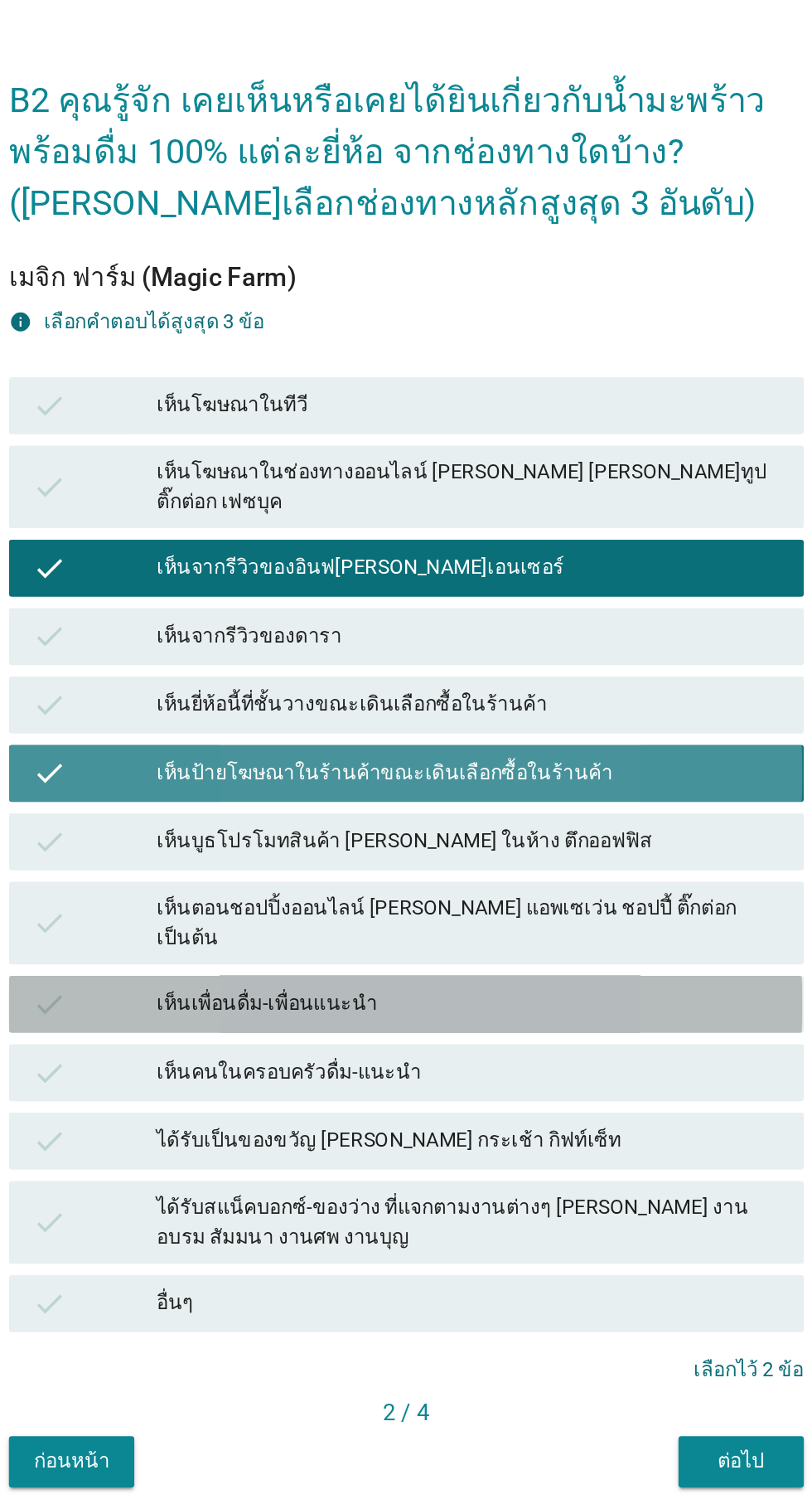
click at [414, 904] on div "check เห็นเพื่อนดื่ม-เพื่อนแนะนำ" at bounding box center [406, 888] width 462 height 33
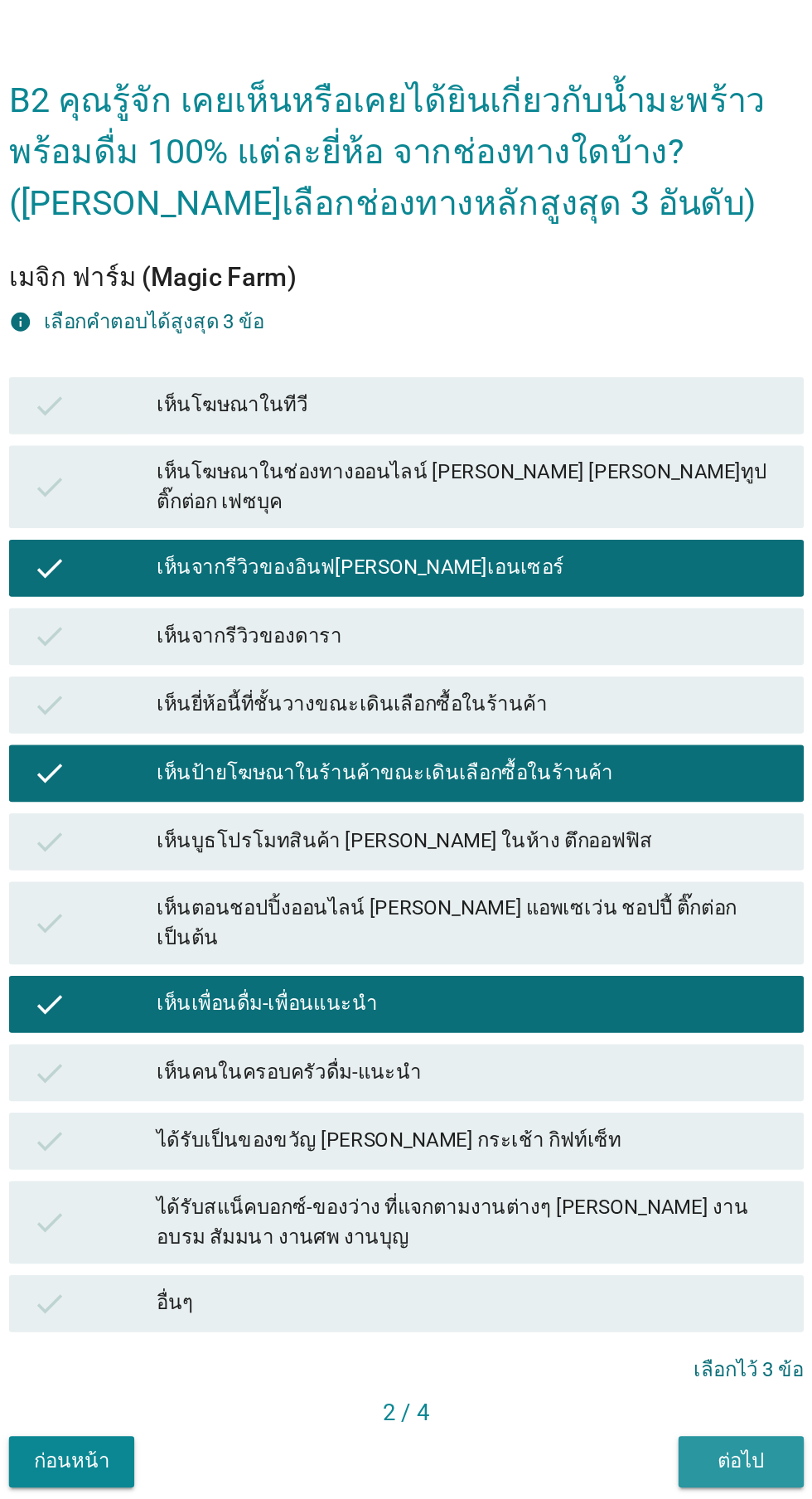
click at [596, 1162] on div "ต่อไป" at bounding box center [601, 1153] width 46 height 17
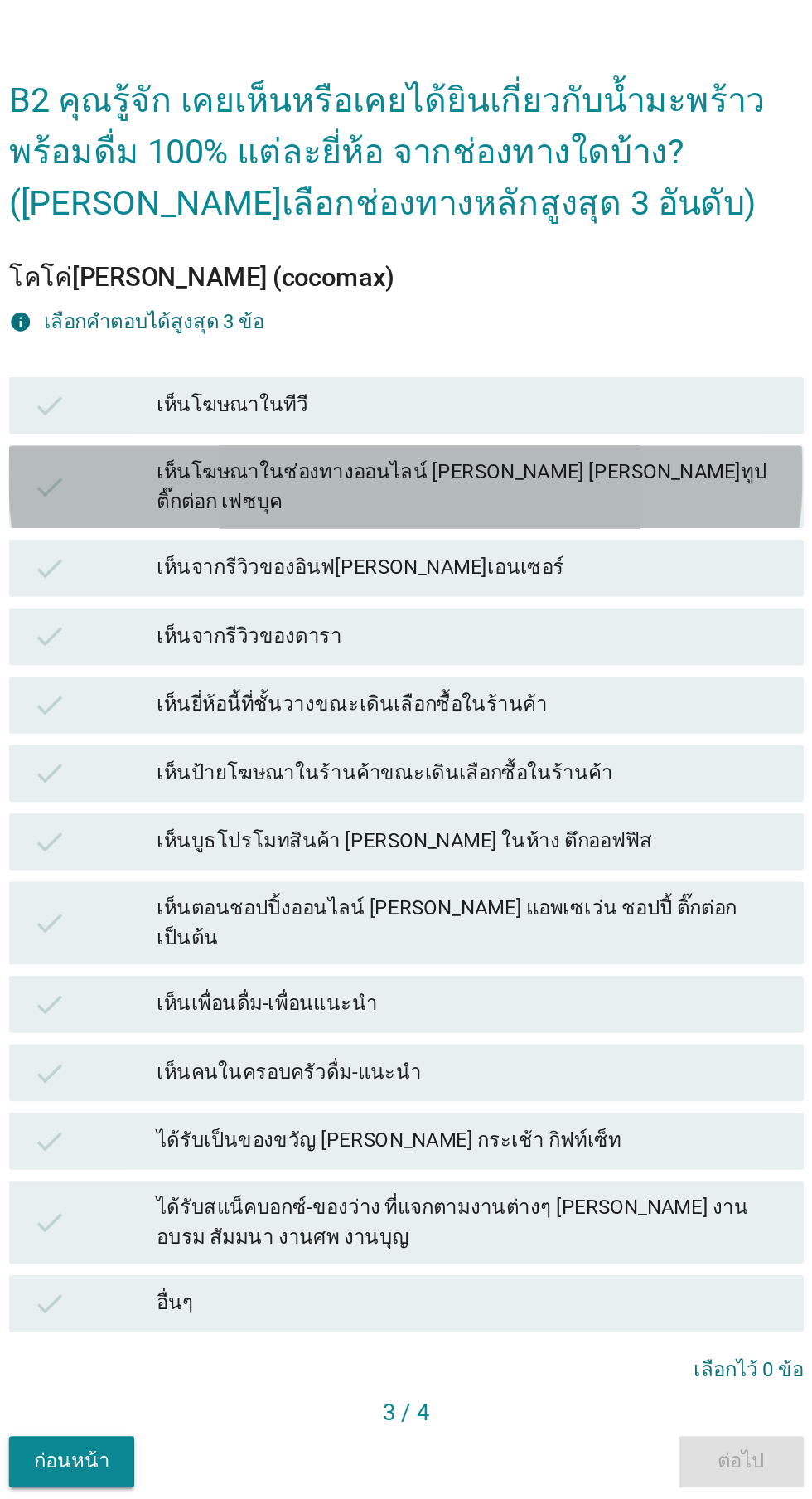
click at [505, 611] on div "check เห็นโฆษณาในช่องทางออนไลน์ [PERSON_NAME] [PERSON_NAME]ทูป ติ๊กต่อก เฟซบุค" at bounding box center [406, 587] width 462 height 48
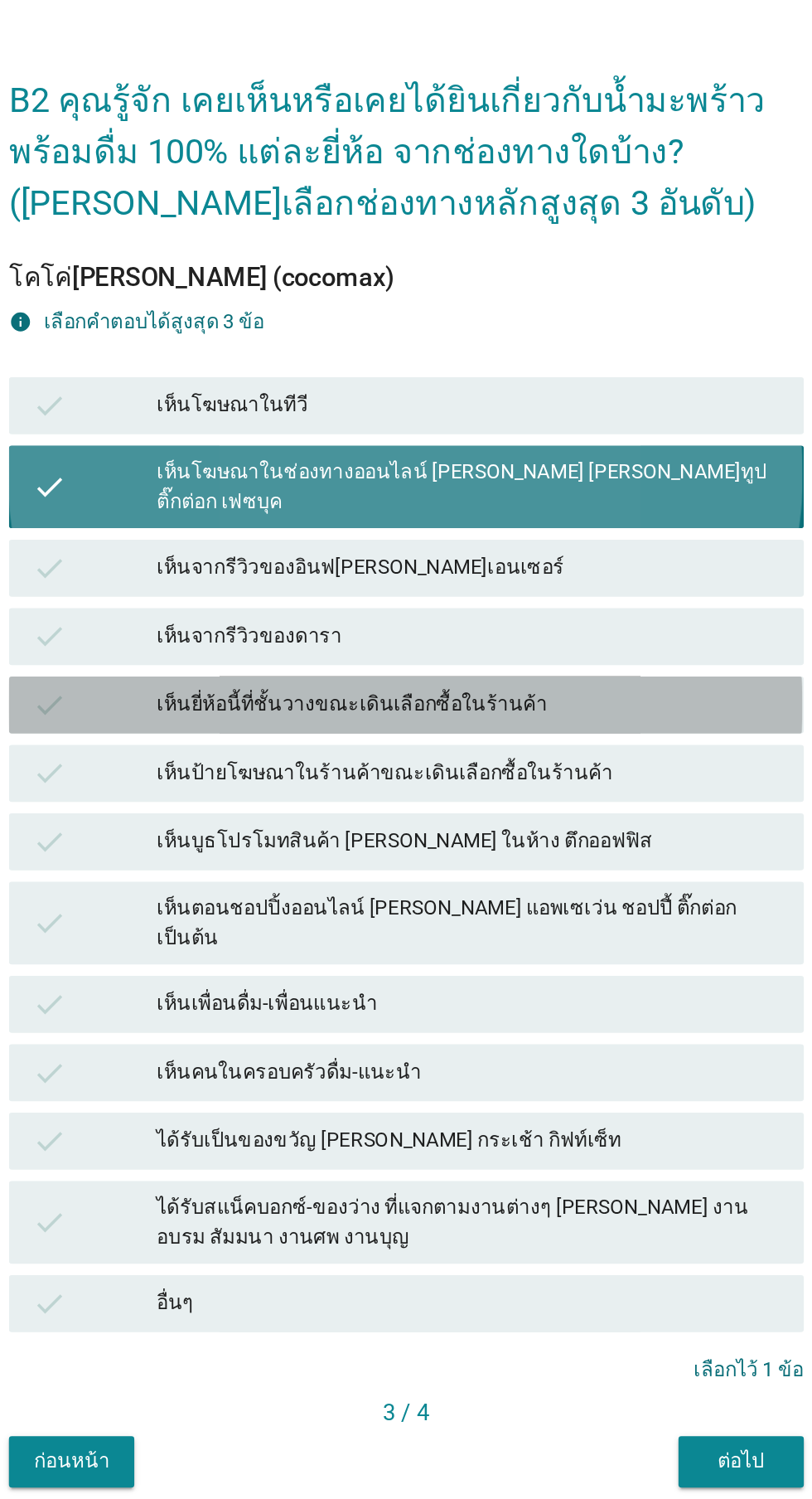
click at [484, 730] on div "check เห็นยี่ห้อนี้ที่ชั้นวางขณะเดินเลือกซื้อในร้านค้า" at bounding box center [406, 714] width 462 height 33
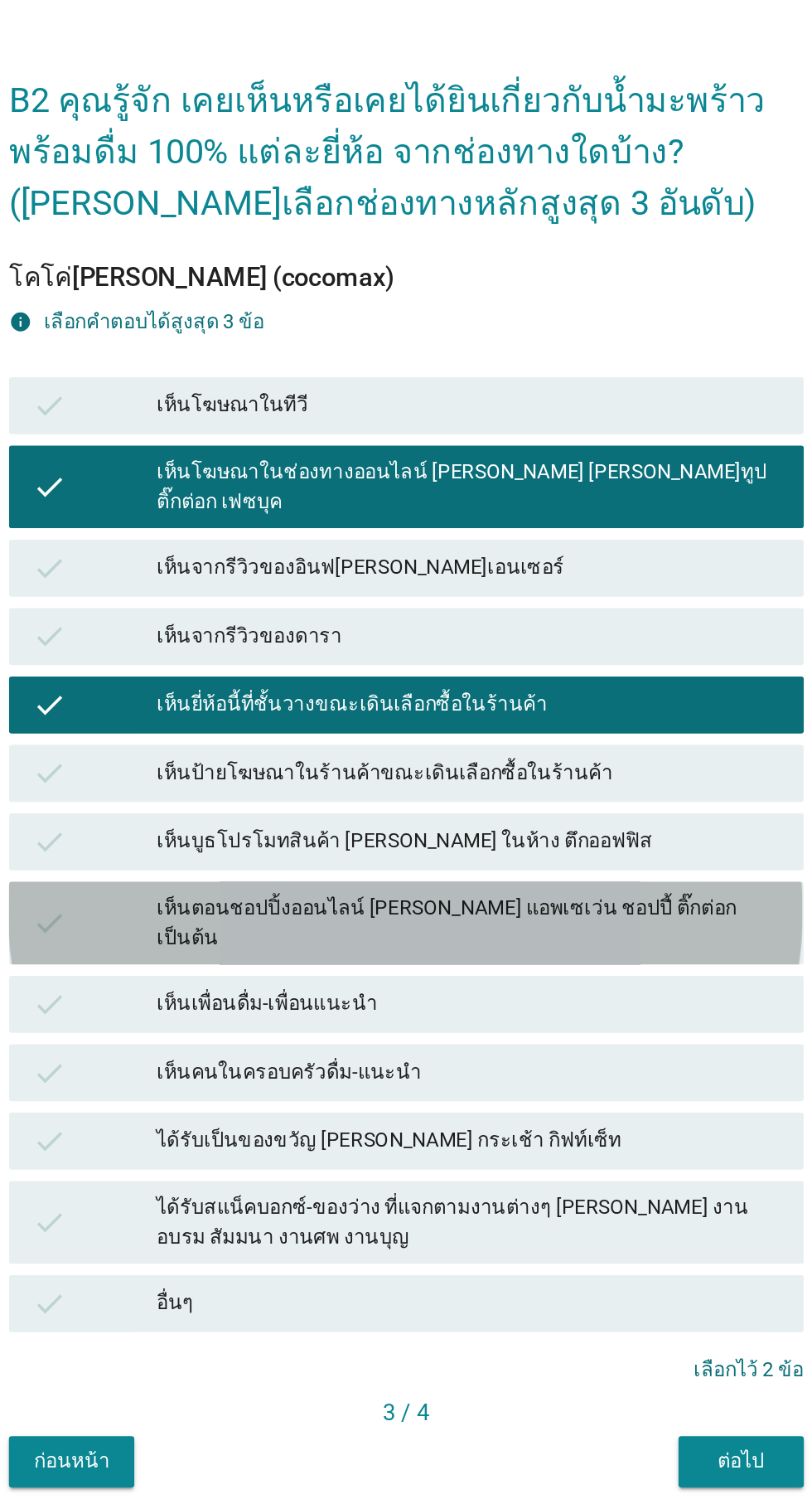
click at [458, 864] on div "check เห็นตอนชอปปิ้งออนไลน์ [PERSON_NAME] แอพเซเว่น ชอปปี้ ติ๊กต่อก เป็นต้น" at bounding box center [406, 841] width 462 height 48
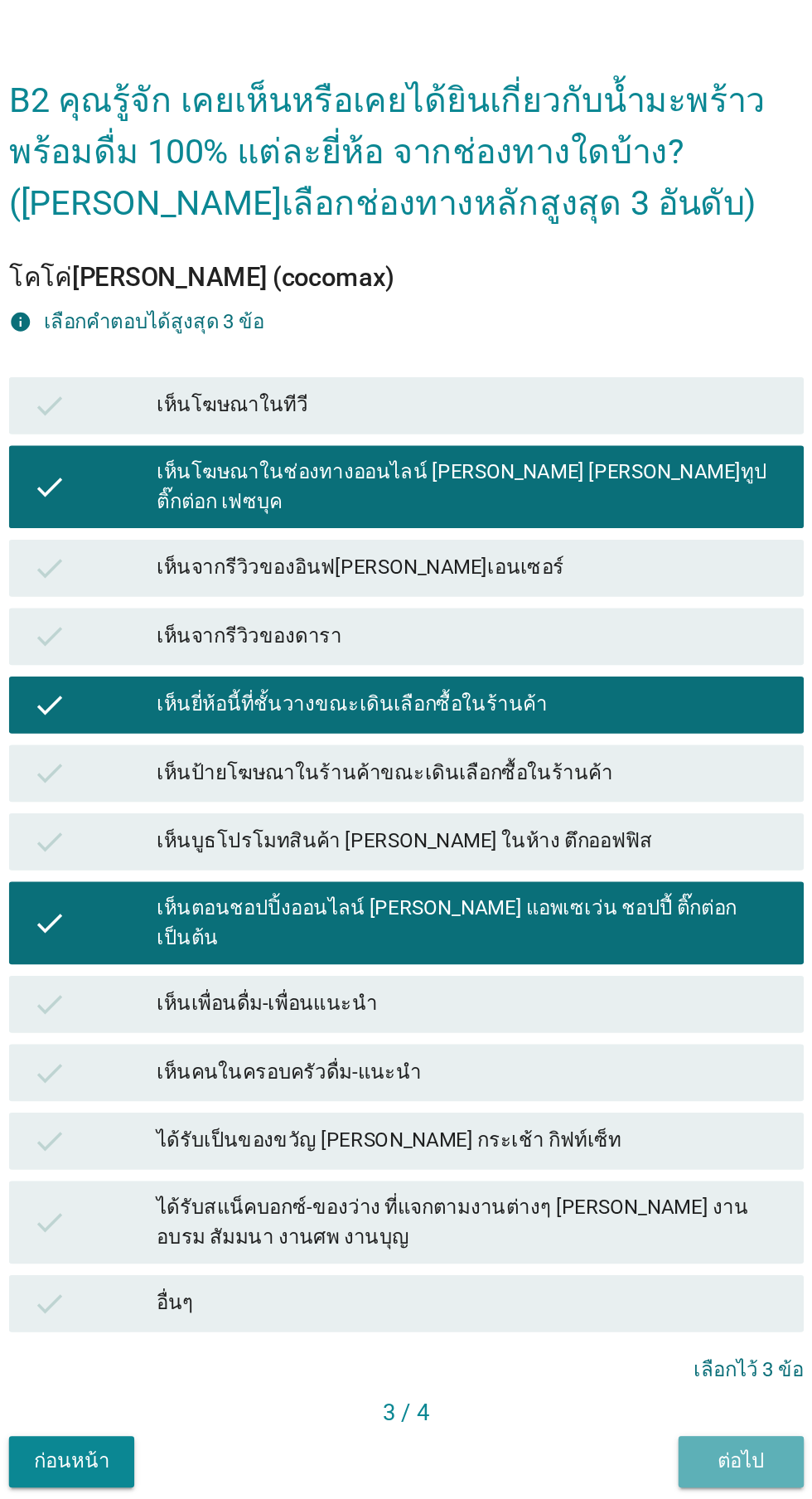
click at [591, 1162] on div "ต่อไป" at bounding box center [601, 1153] width 46 height 17
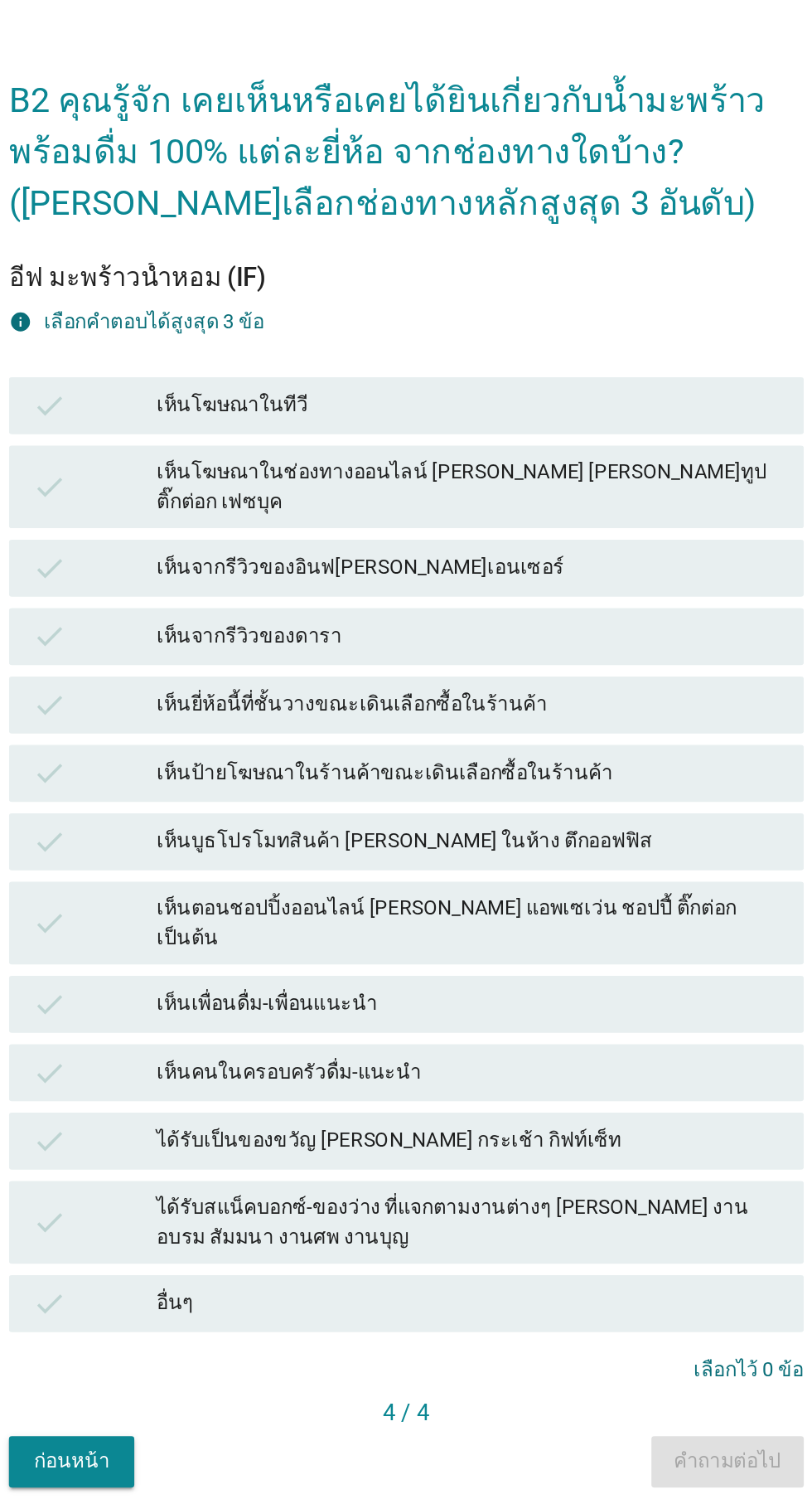
click at [511, 644] on div "เห็นจากรีวิวของอินฟ[PERSON_NAME]เอนเซอร์" at bounding box center [442, 634] width 363 height 20
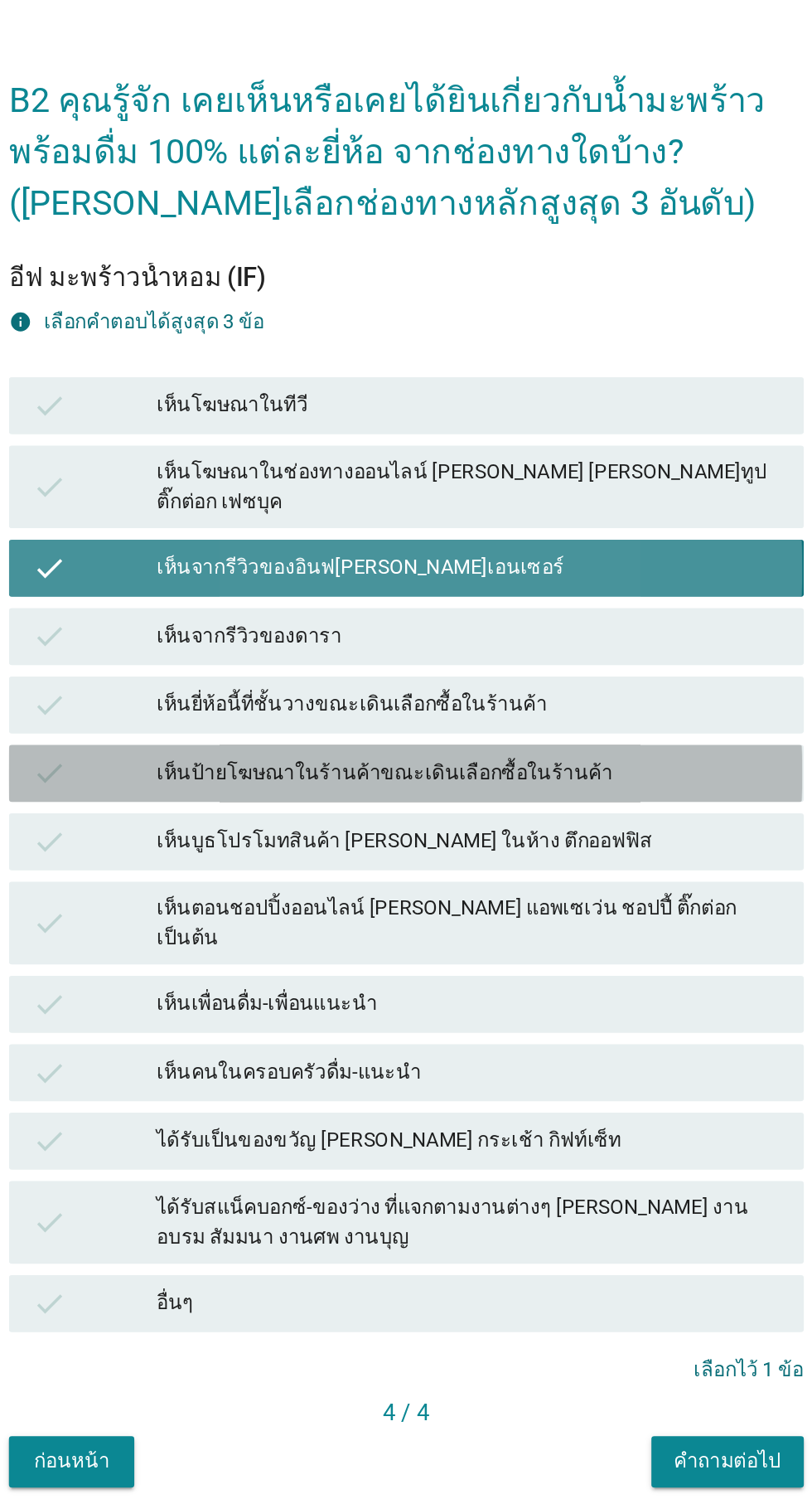
click at [457, 770] on div "check เห็นป้ายโฆษณาในร้านค้าขณะเดินเลือกซื้อในร้านค้า" at bounding box center [406, 753] width 462 height 33
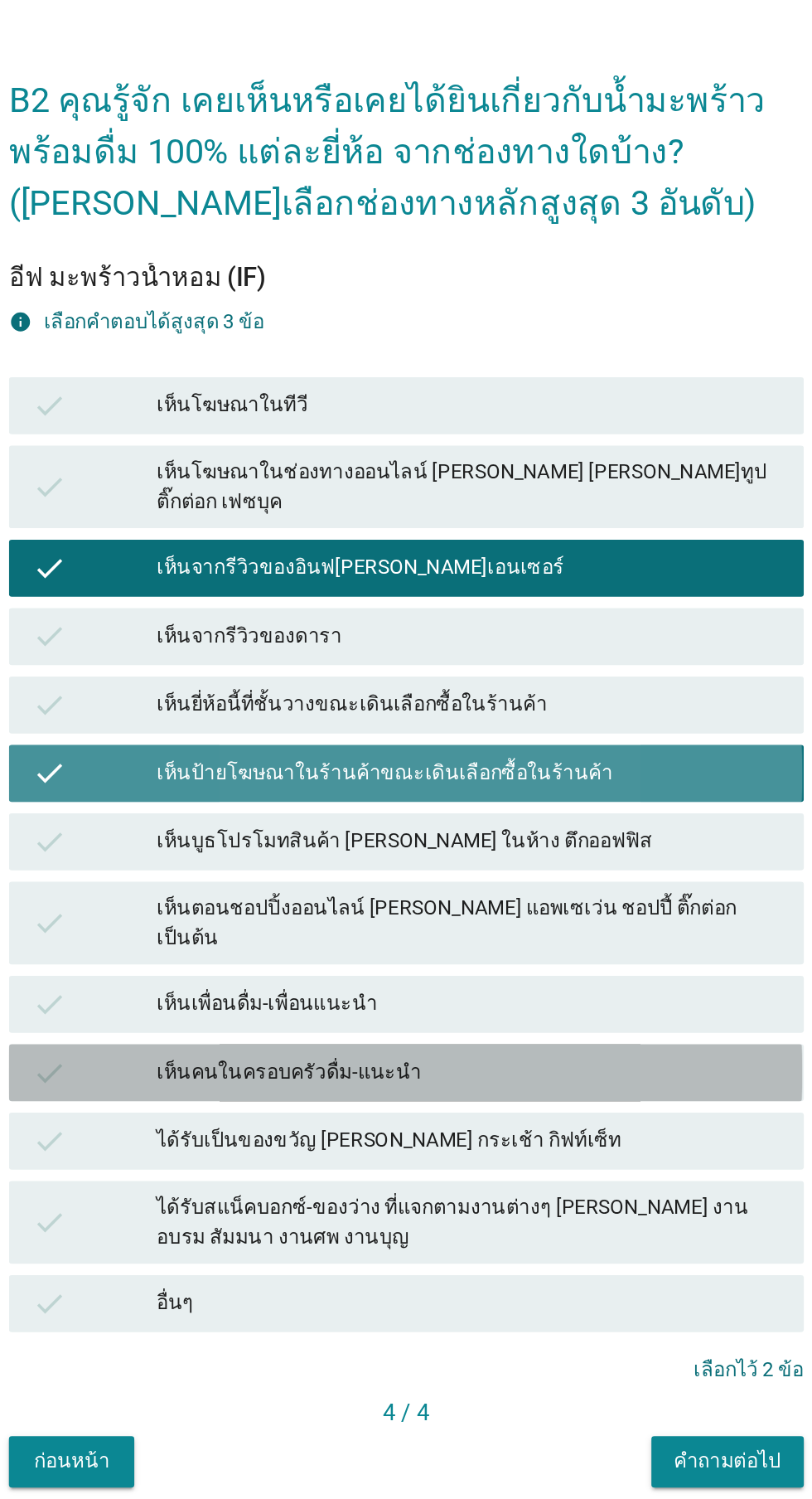
click at [438, 938] on div "เห็นคนในครอบครัวดื่ม-แนะนำ" at bounding box center [442, 927] width 363 height 20
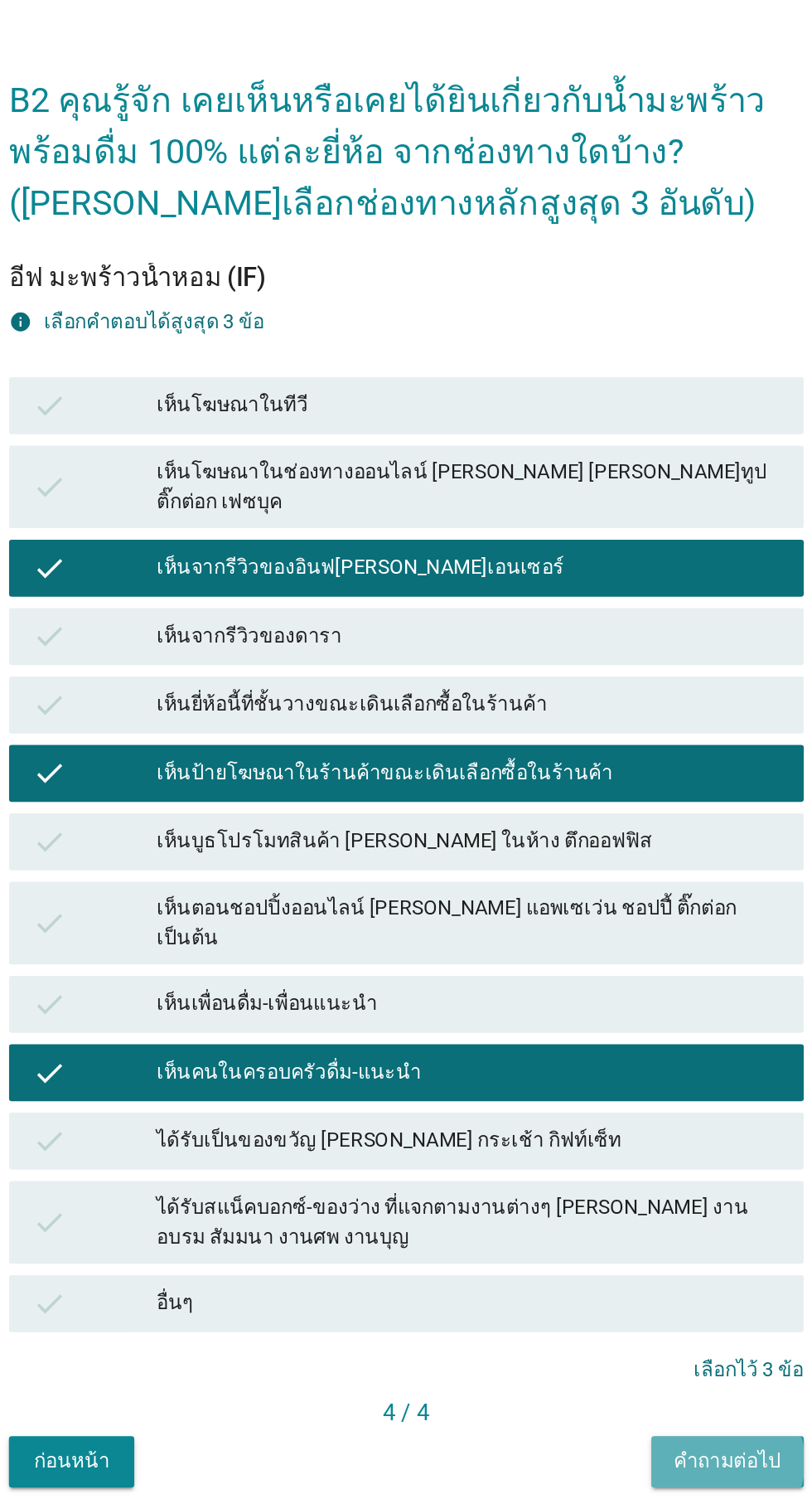
click at [591, 1162] on div "คำถามต่อไป" at bounding box center [593, 1153] width 62 height 17
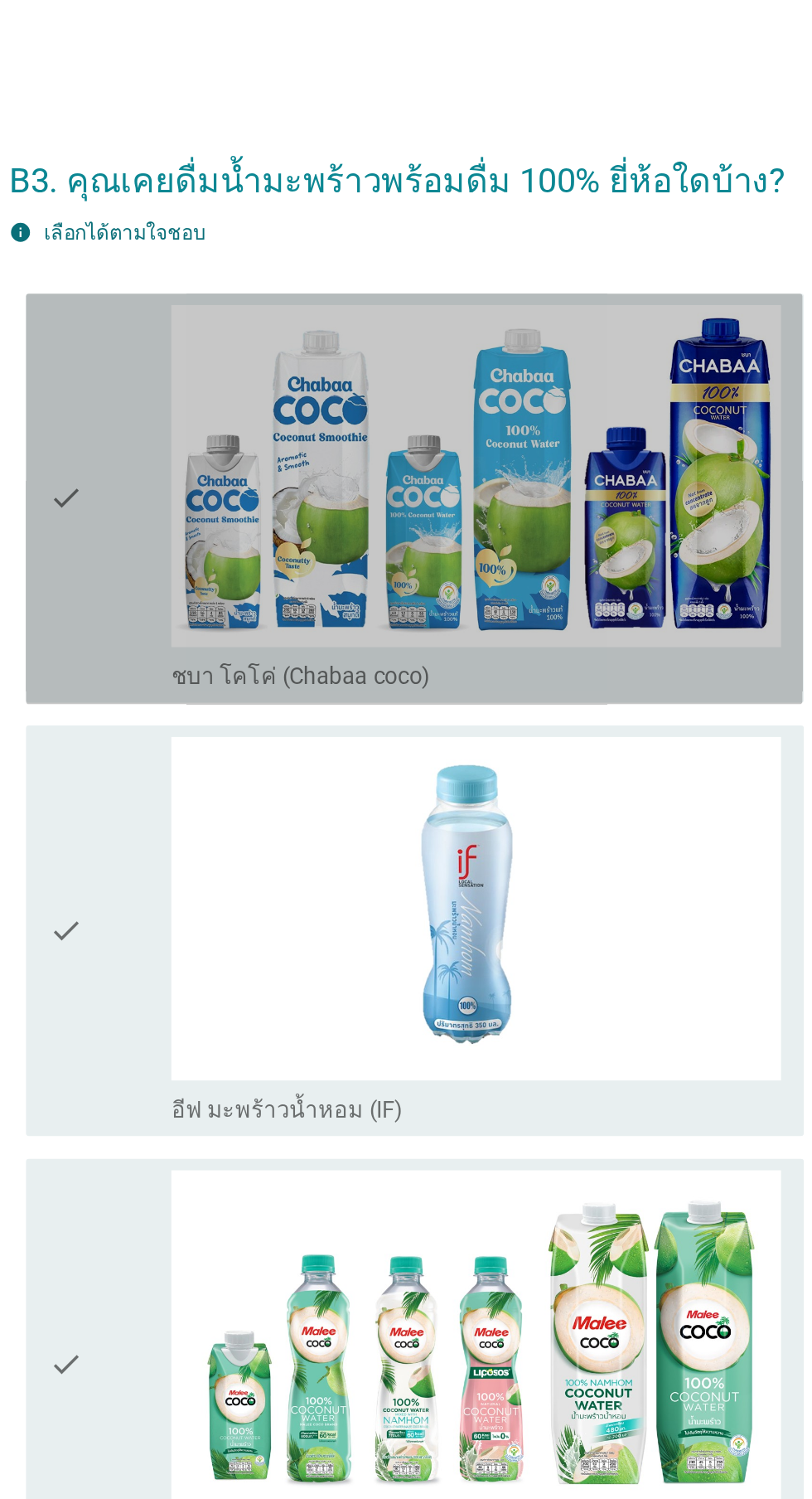
click at [245, 318] on div "check" at bounding box center [234, 290] width 71 height 225
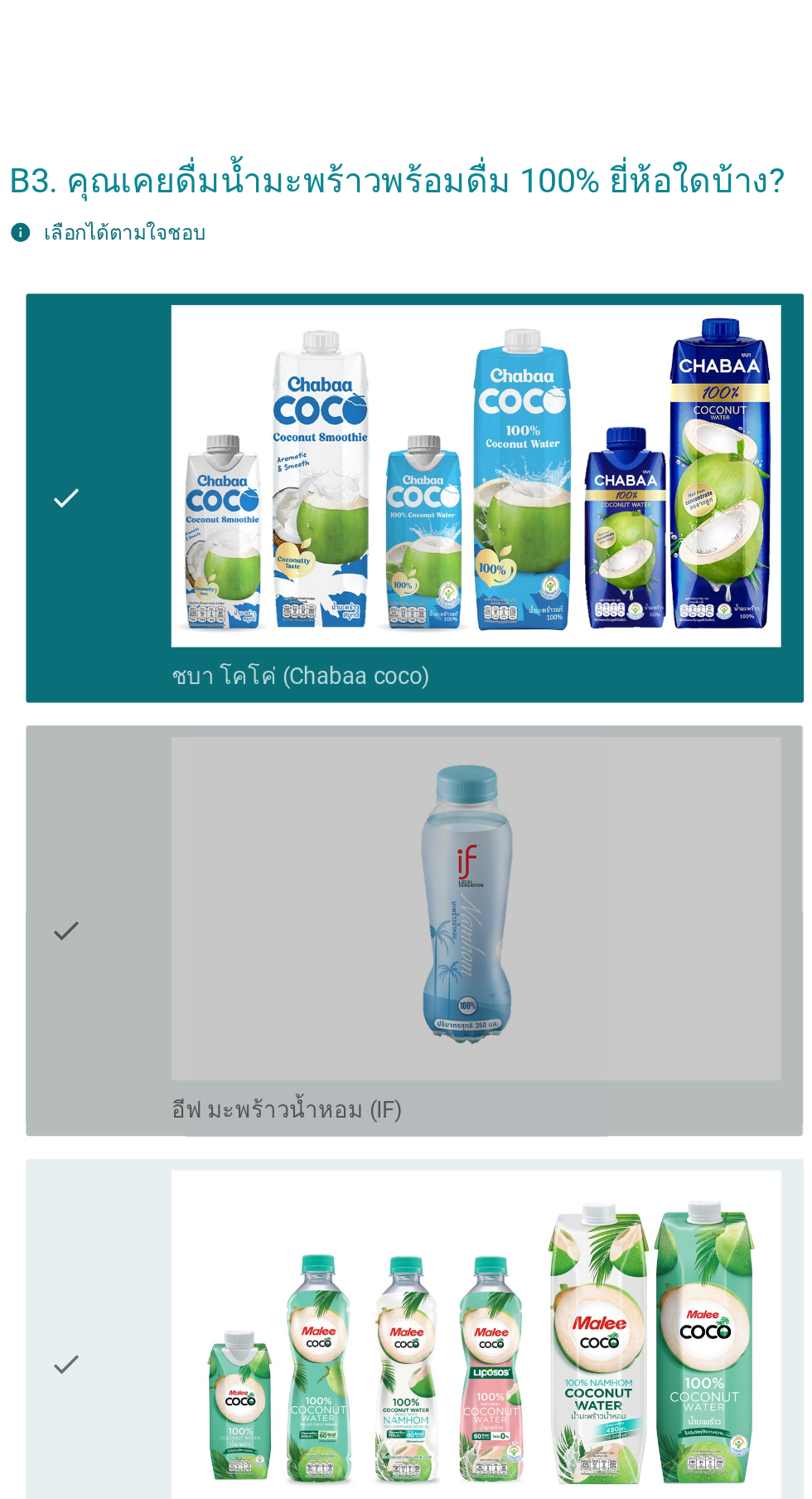
click at [231, 528] on div "check" at bounding box center [234, 541] width 71 height 225
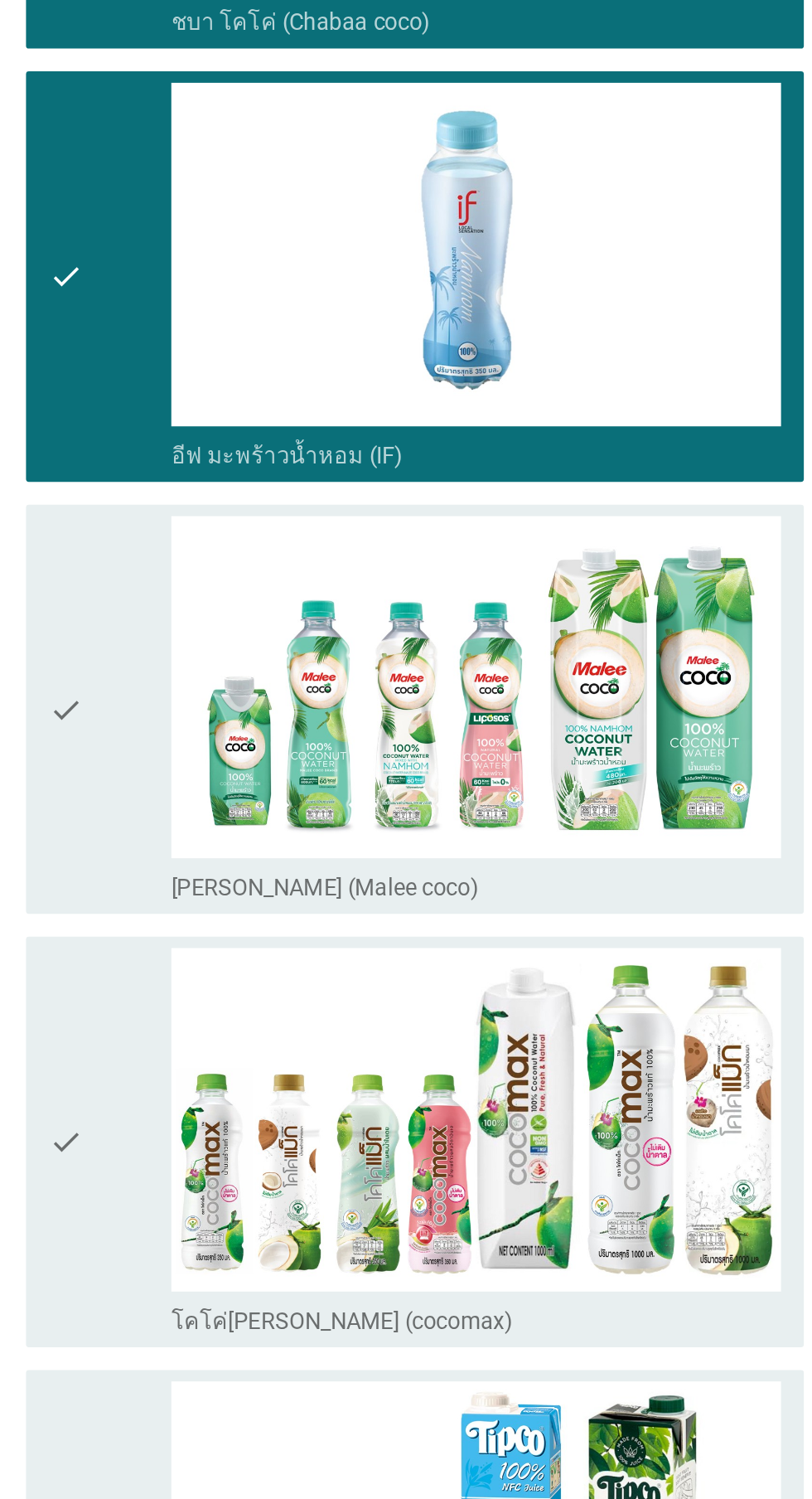
click at [230, 831] on div "check" at bounding box center [234, 793] width 71 height 225
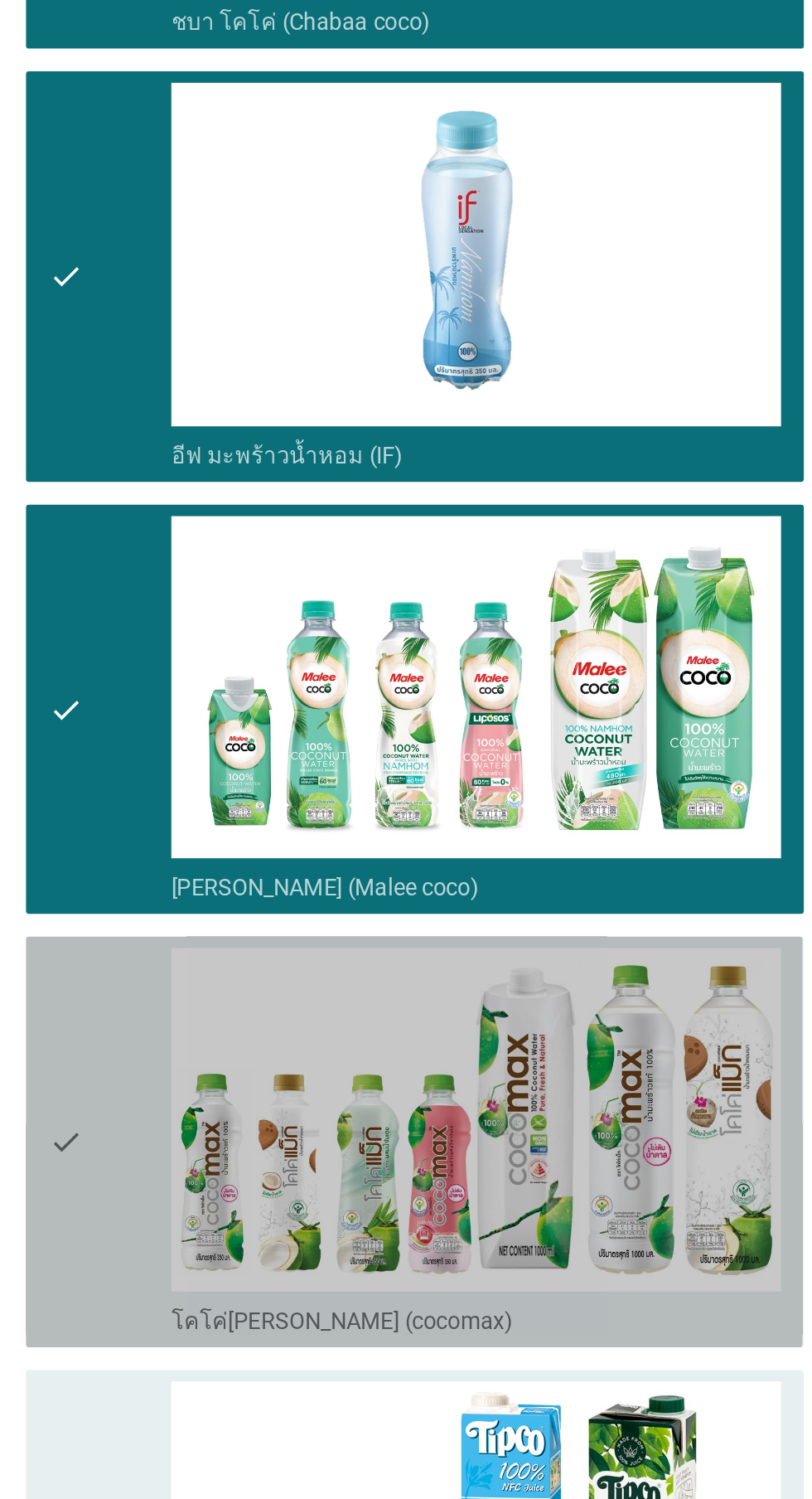
click at [219, 1072] on div "check" at bounding box center [234, 1044] width 71 height 225
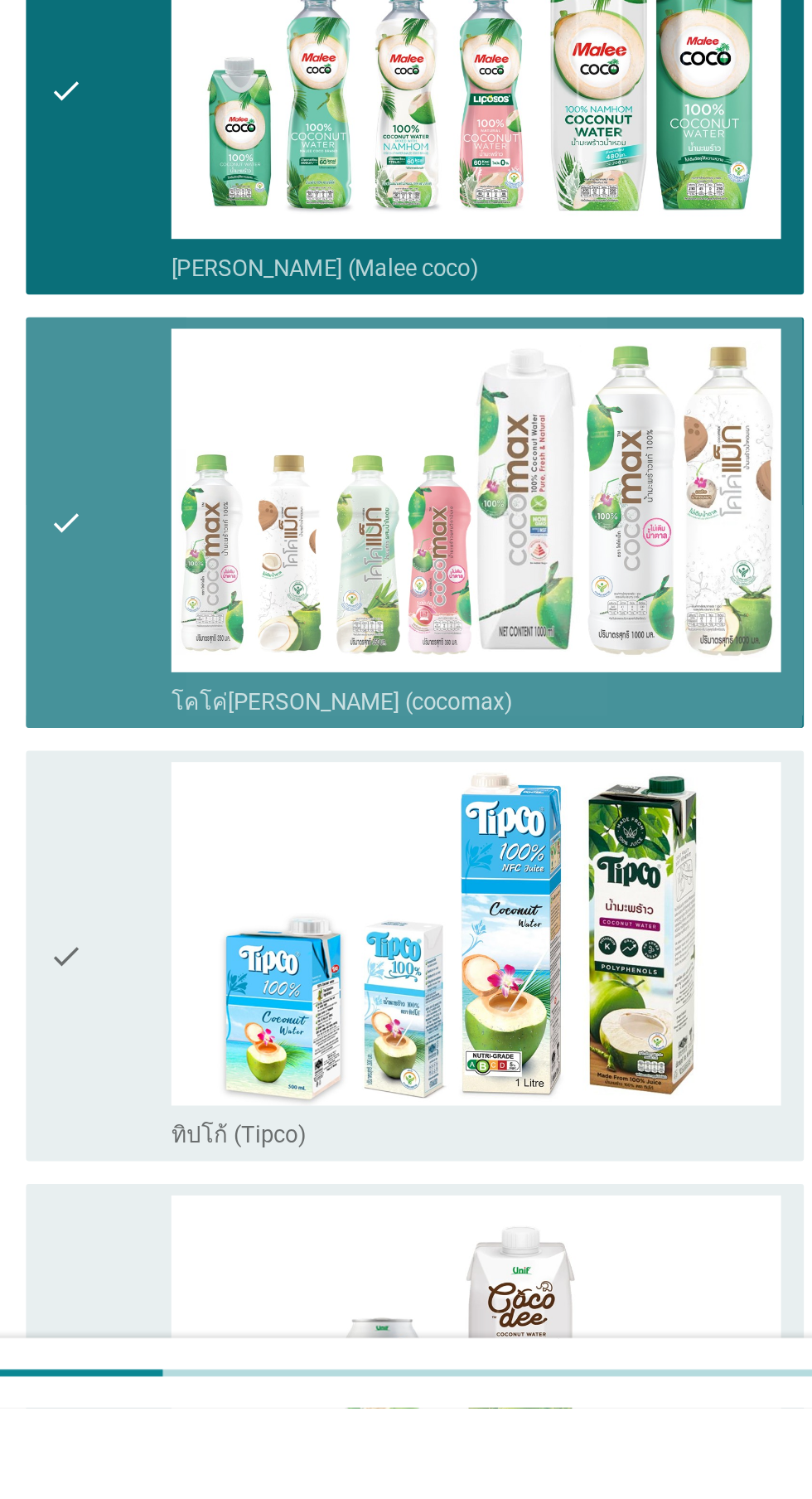
scroll to position [84, 0]
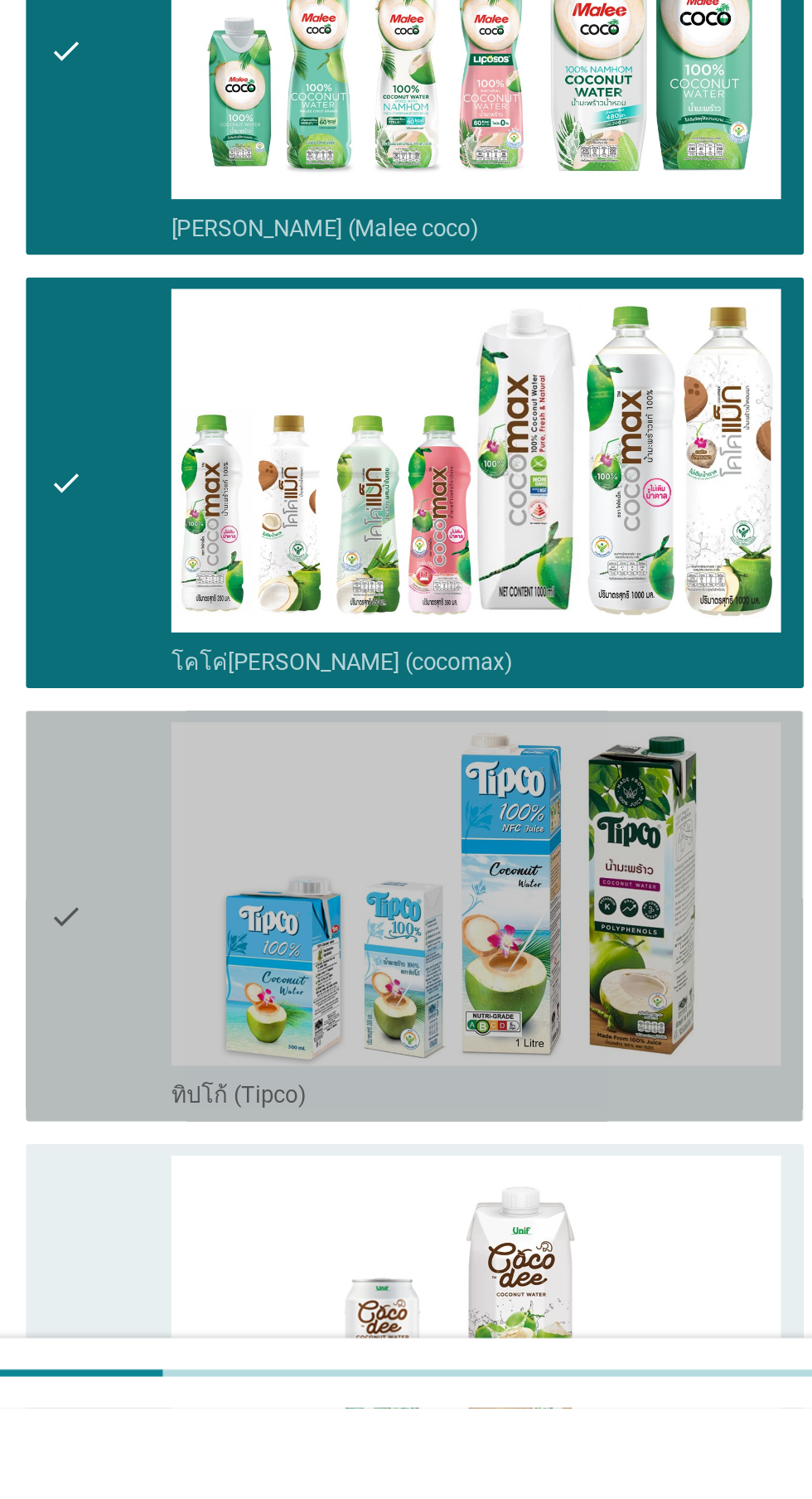
click at [238, 1258] on div "check" at bounding box center [234, 1212] width 71 height 225
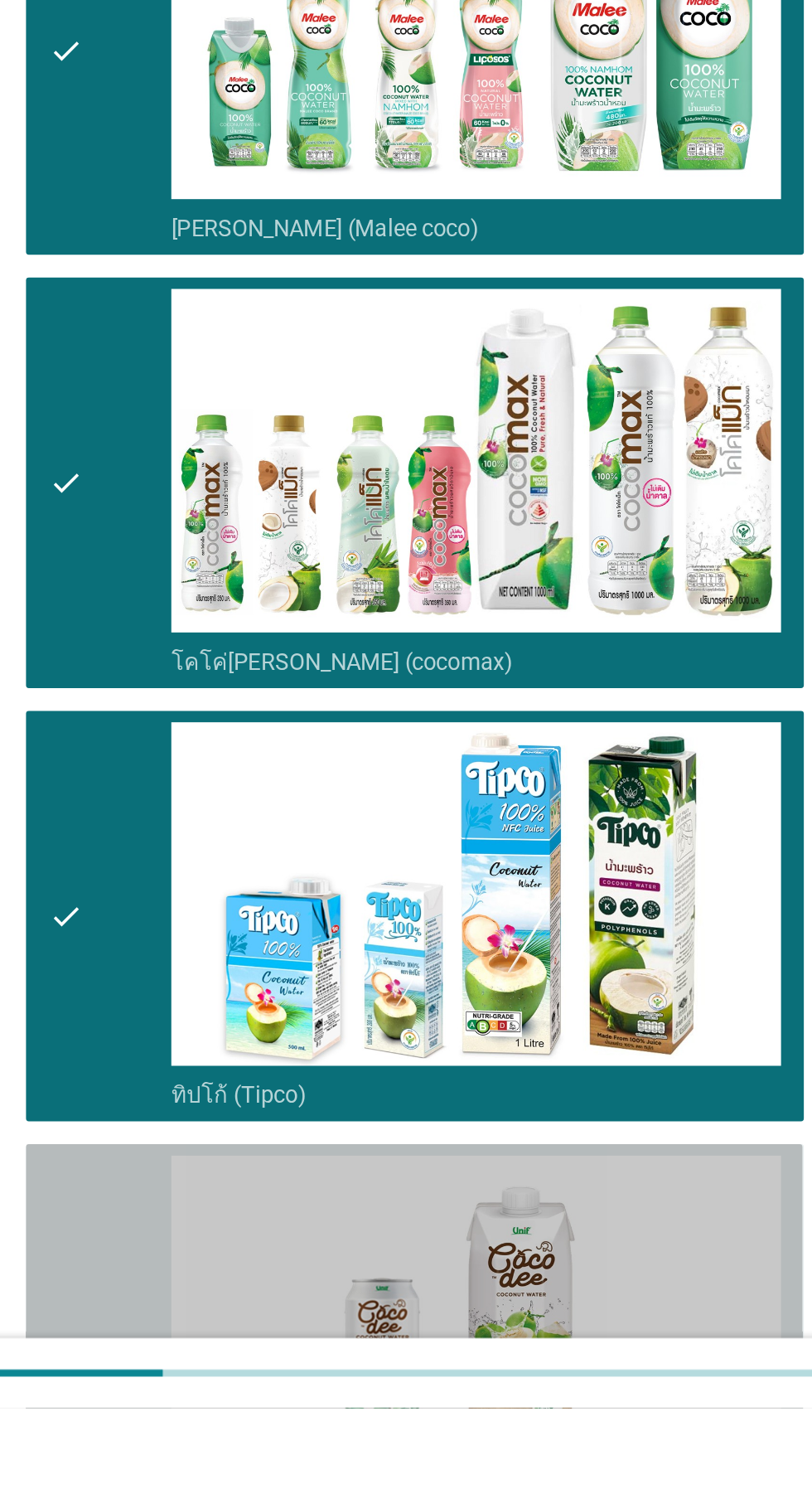
click at [238, 1485] on div "check" at bounding box center [234, 1464] width 71 height 225
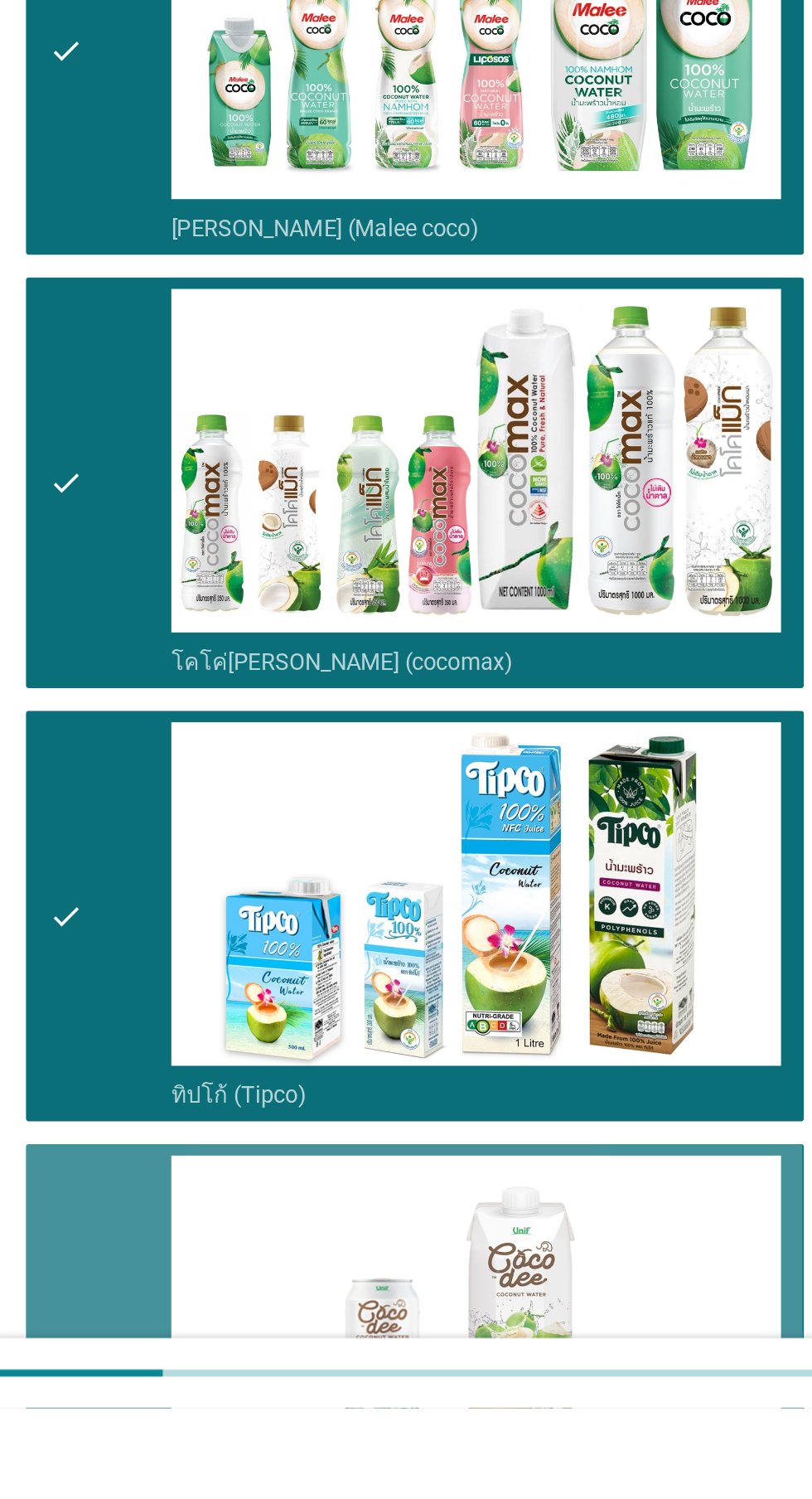
click at [219, 1497] on div "check" at bounding box center [234, 1464] width 71 height 225
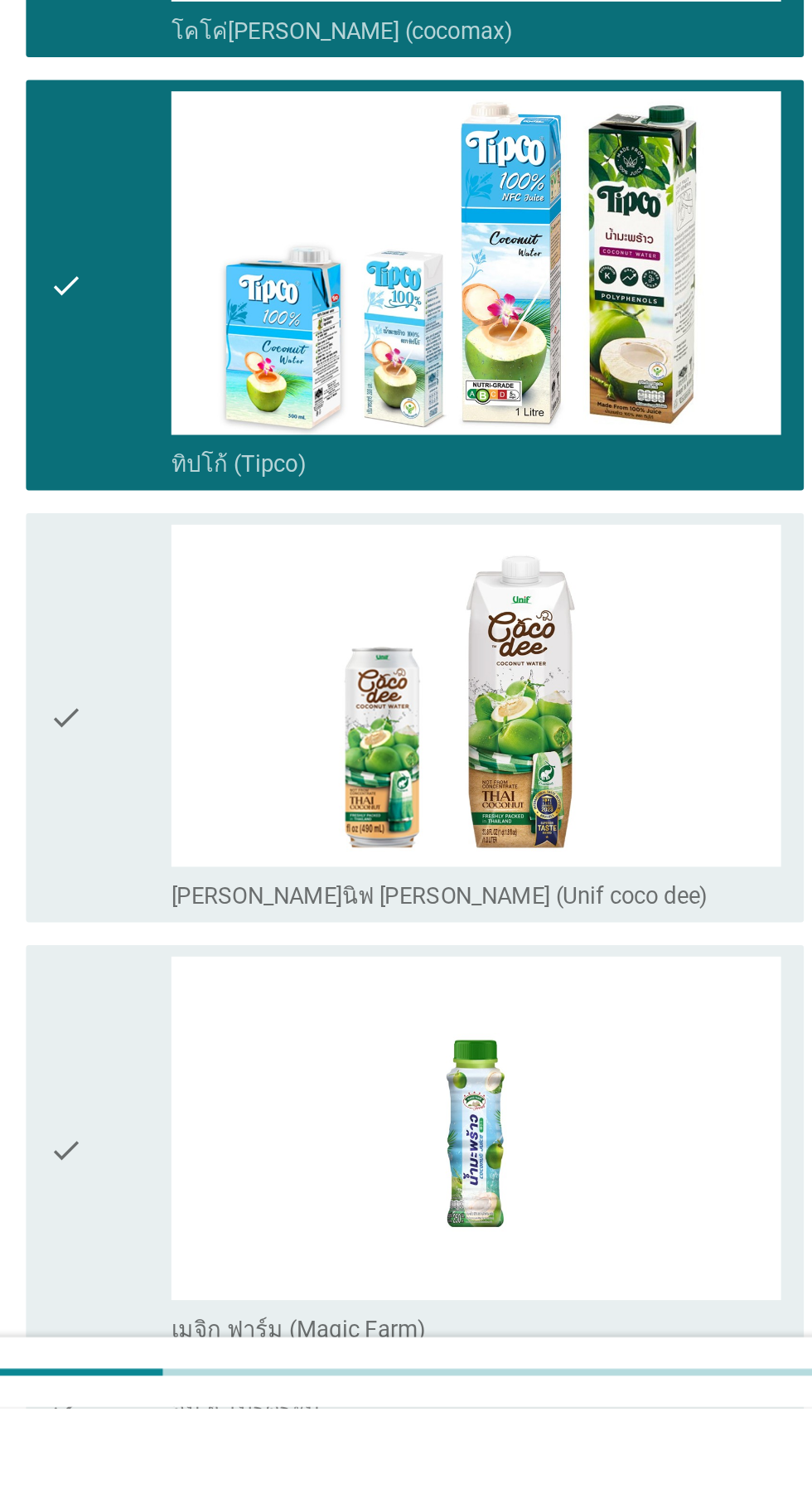
scroll to position [452, 0]
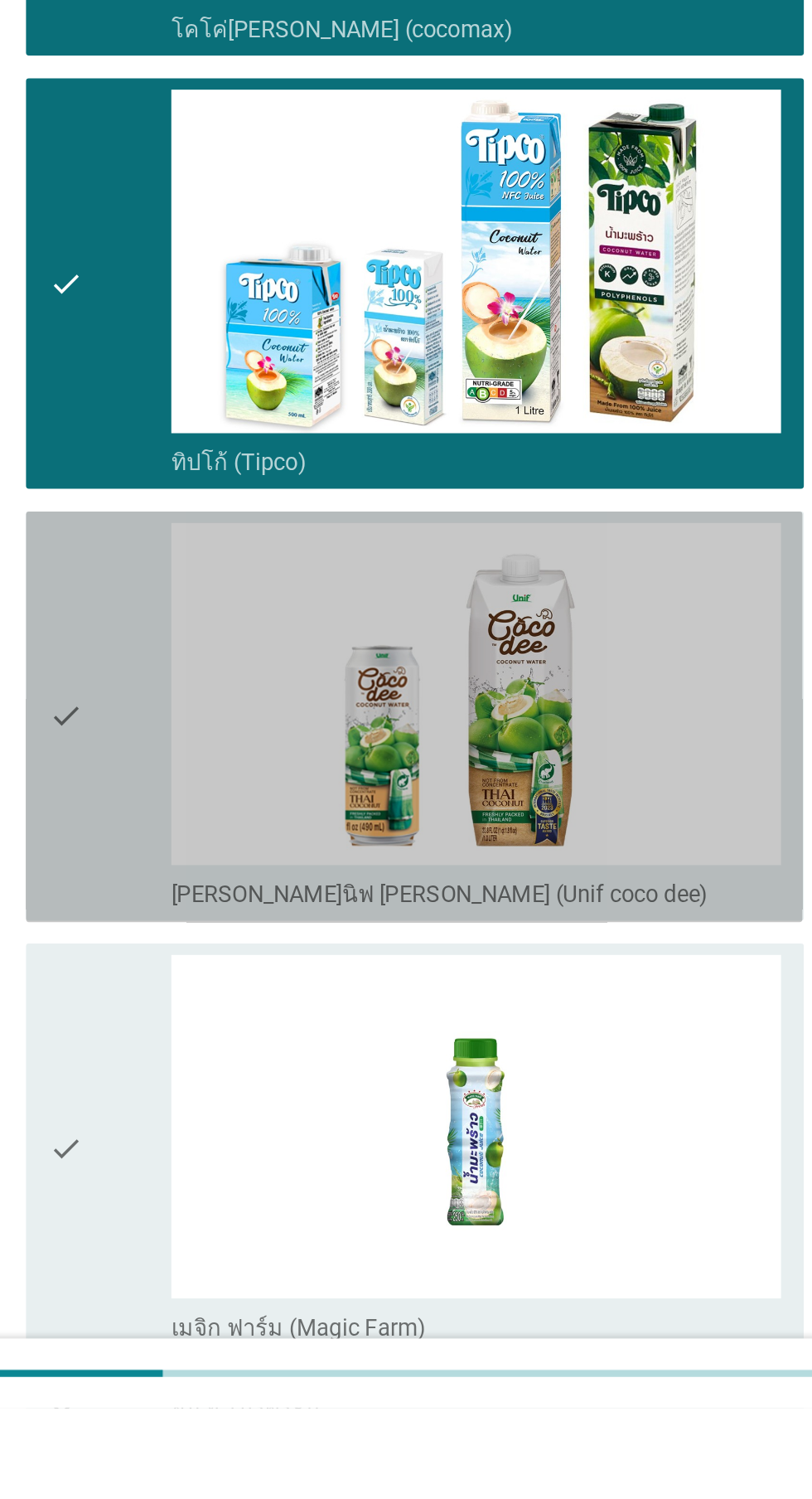
click at [225, 1150] on div "check" at bounding box center [234, 1096] width 71 height 225
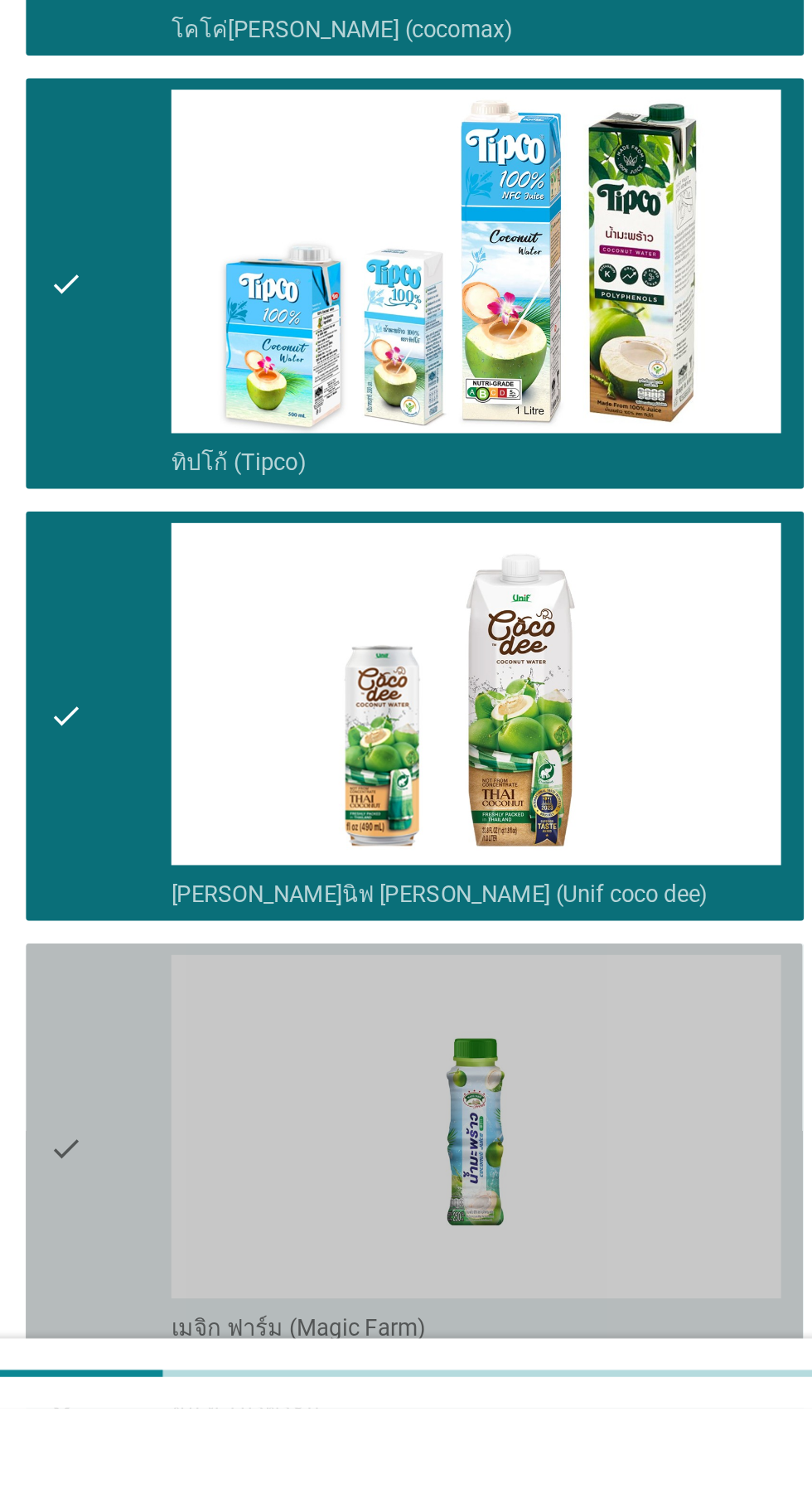
click at [221, 1338] on div "check" at bounding box center [234, 1347] width 71 height 225
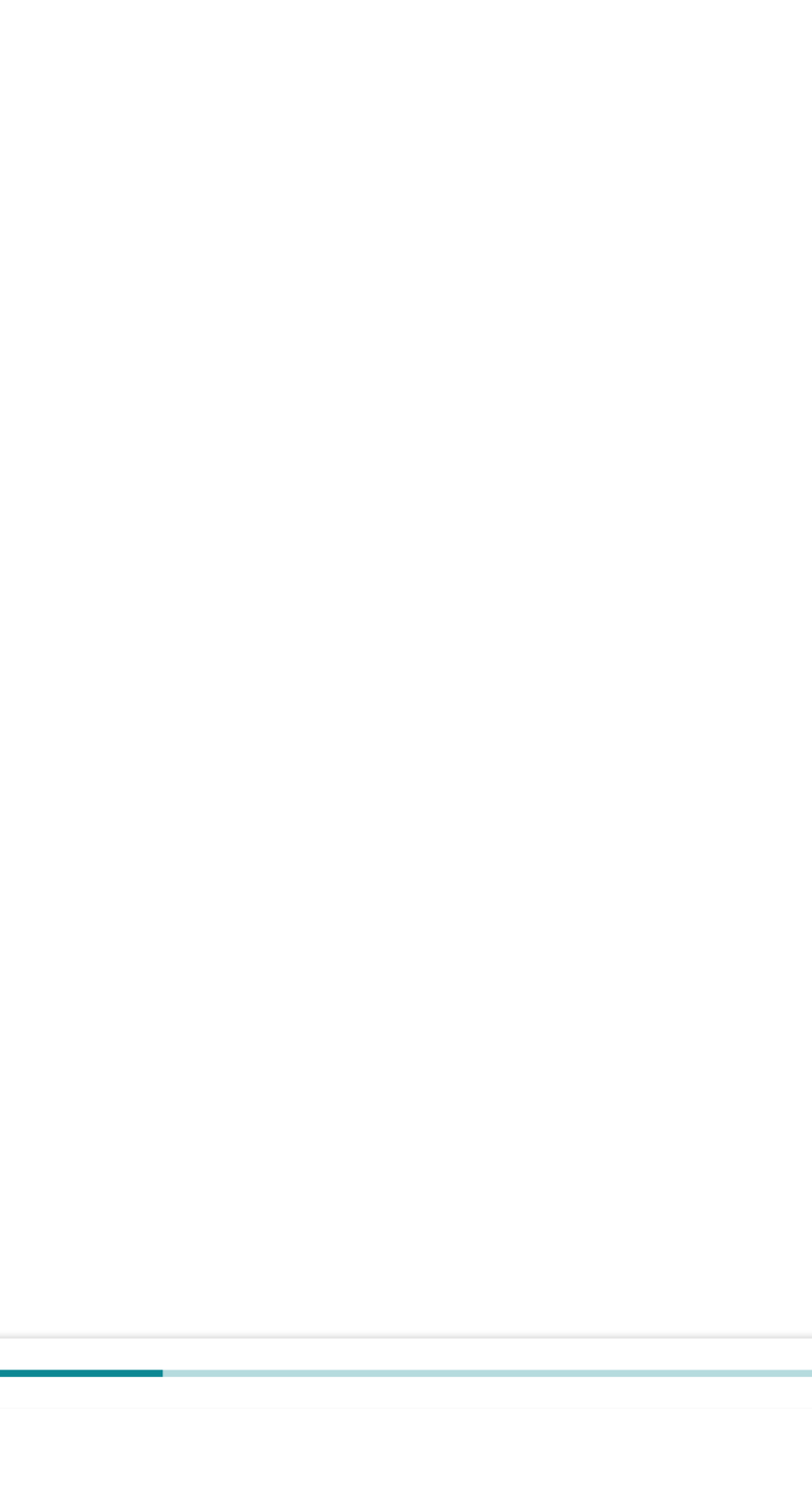
scroll to position [30, 0]
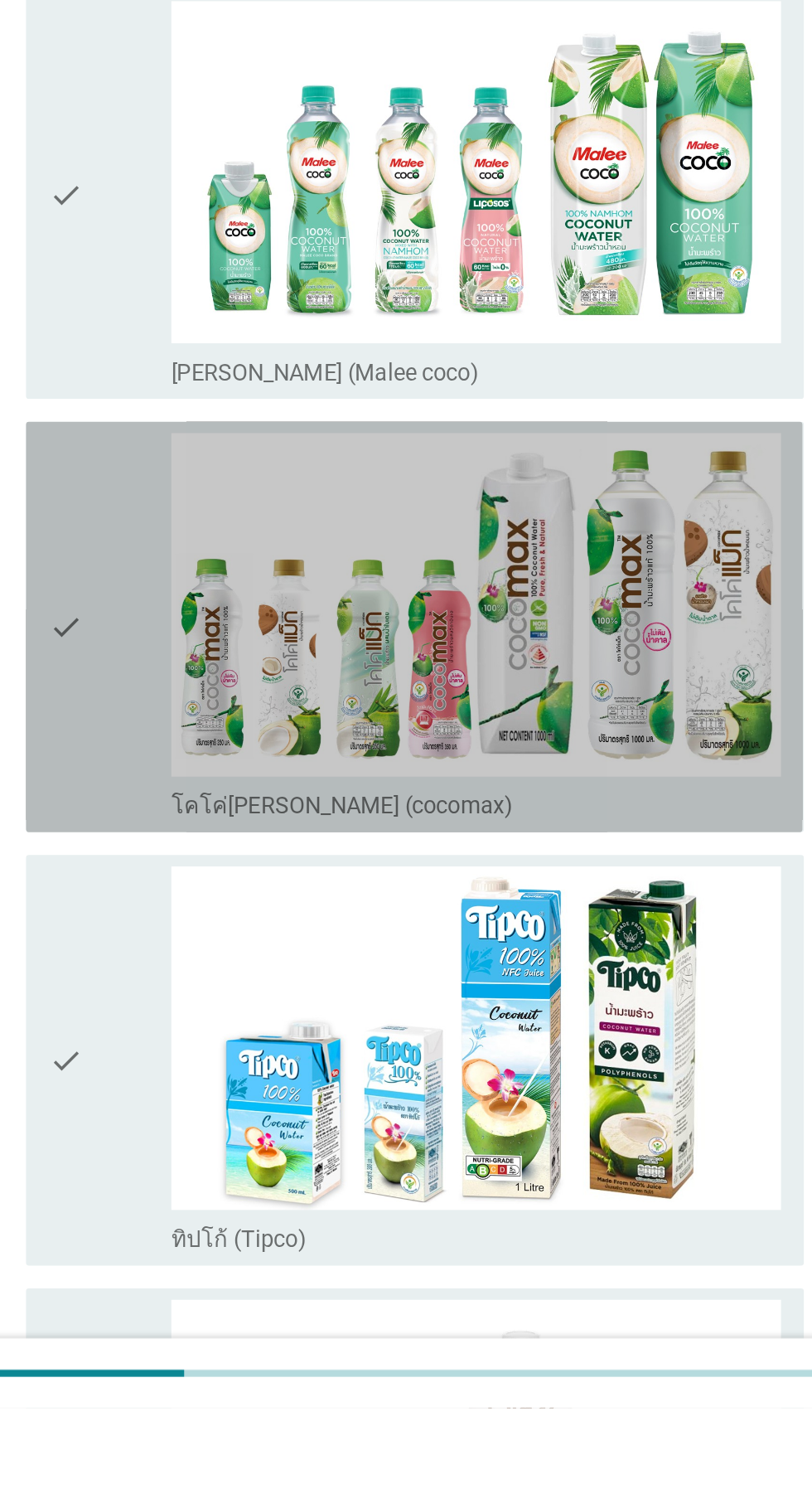
click at [224, 1068] on div "check" at bounding box center [234, 1044] width 71 height 225
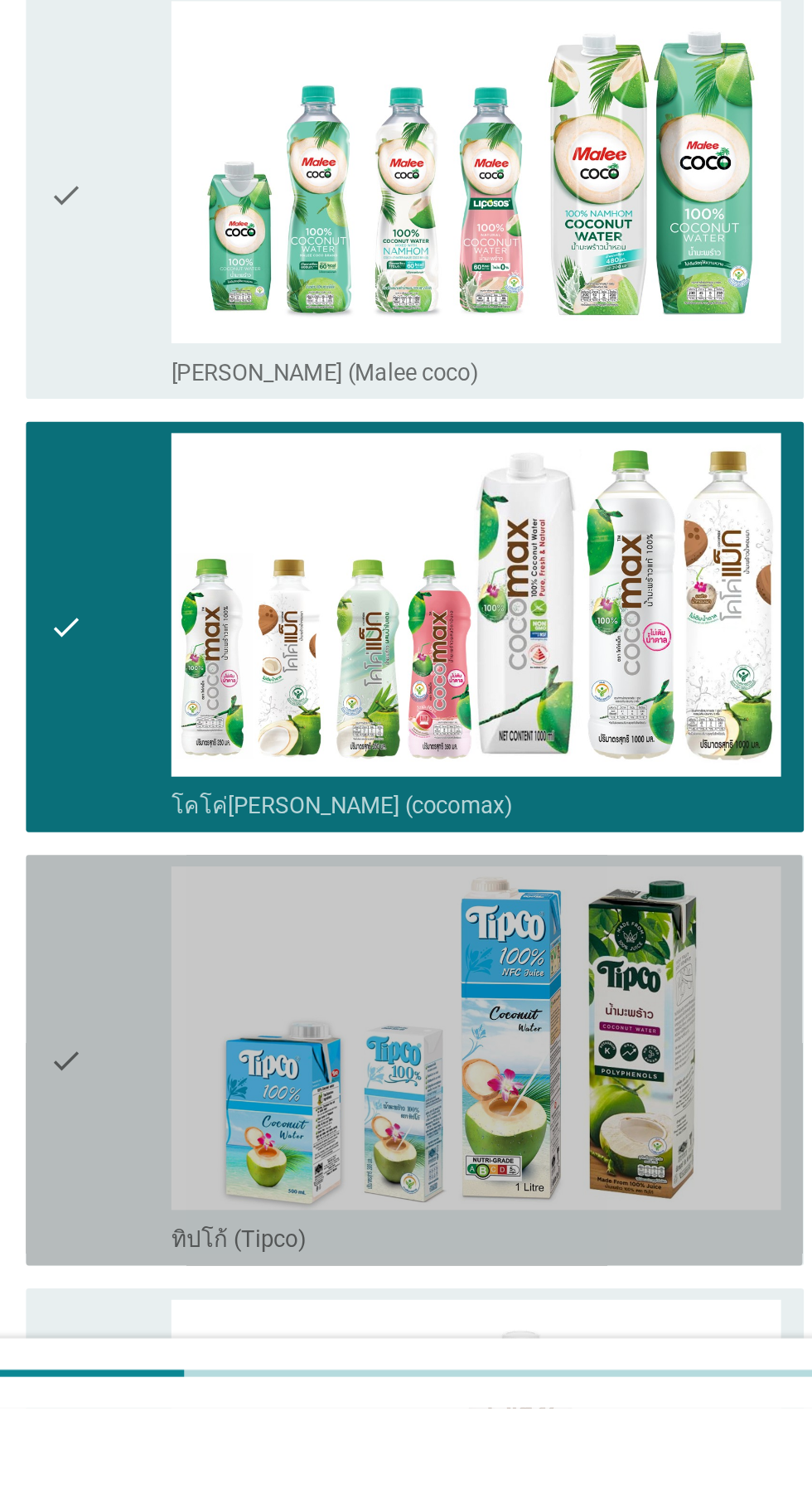
click at [227, 1312] on div "check" at bounding box center [234, 1296] width 71 height 225
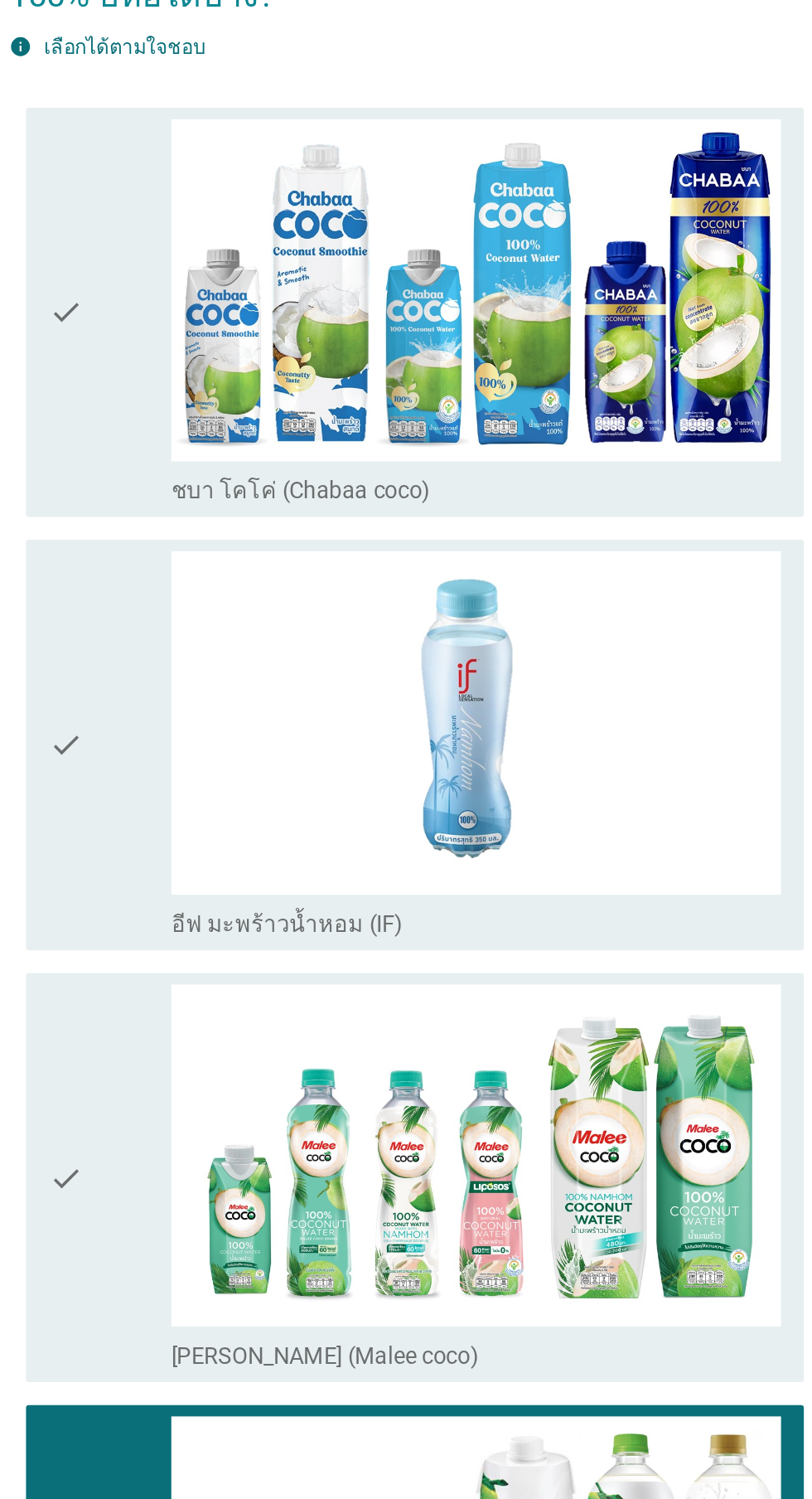
scroll to position [0, 0]
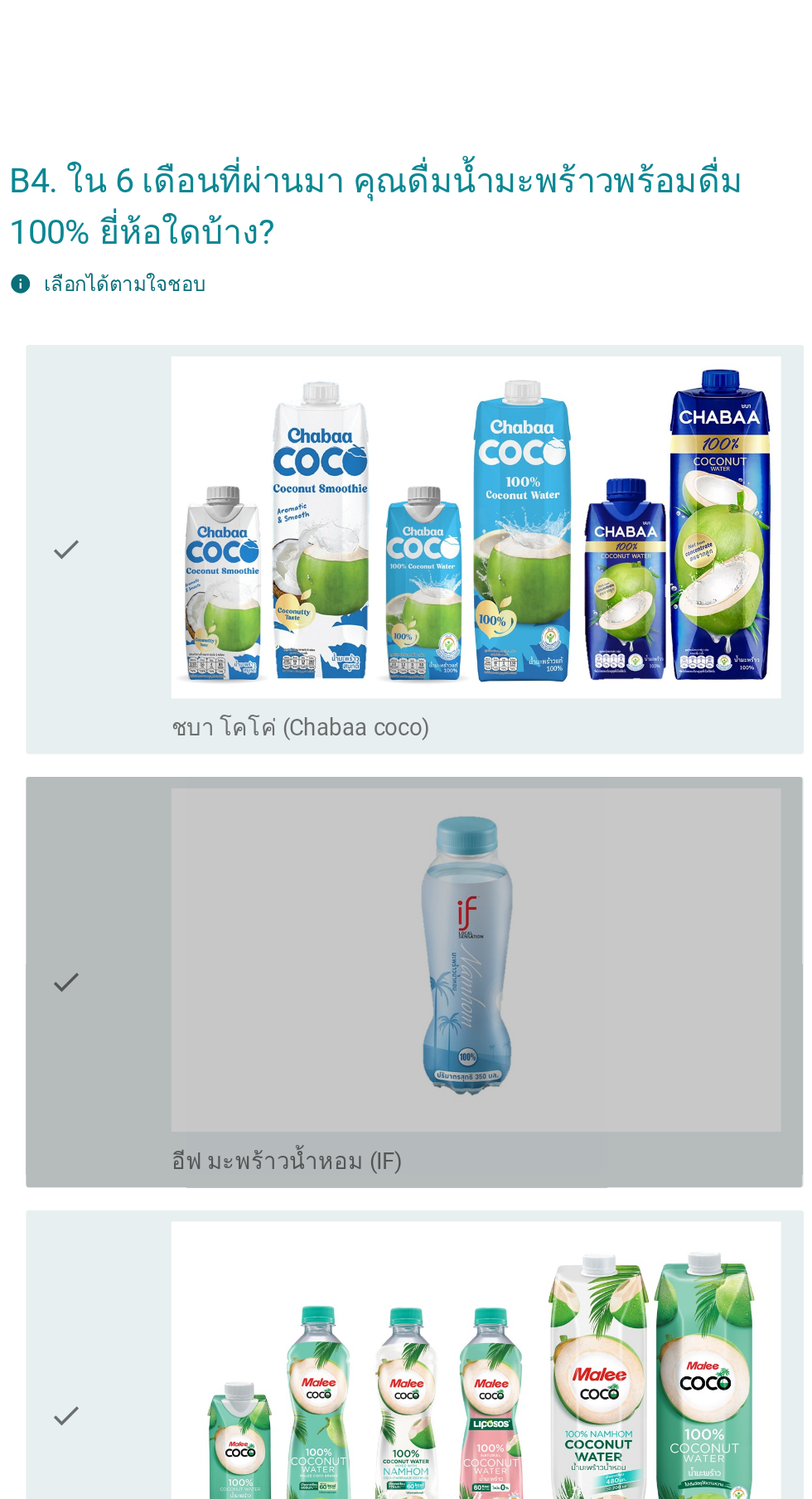
click at [210, 620] on icon "check" at bounding box center [208, 571] width 20 height 225
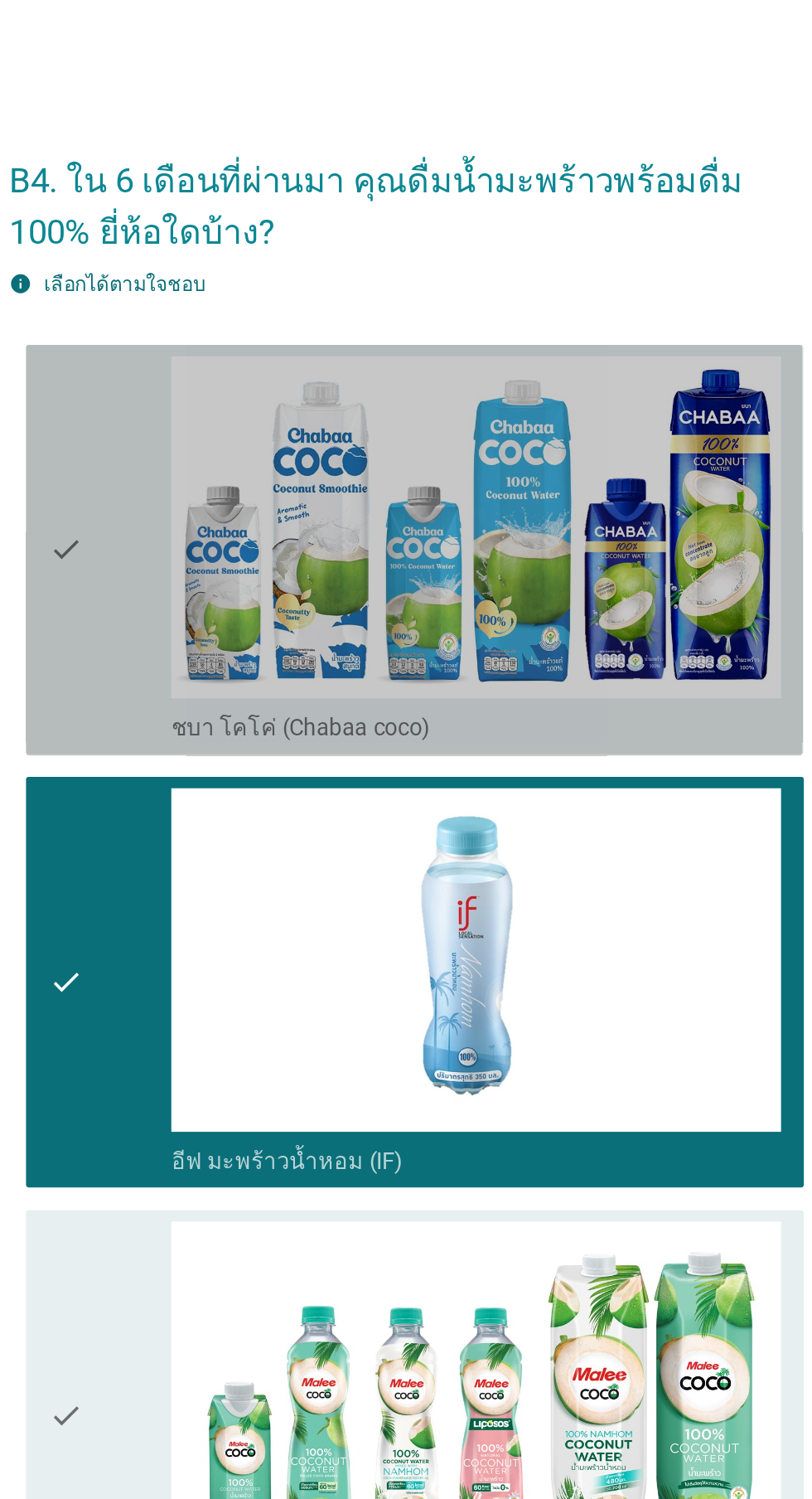
click at [238, 358] on div "check" at bounding box center [234, 320] width 71 height 225
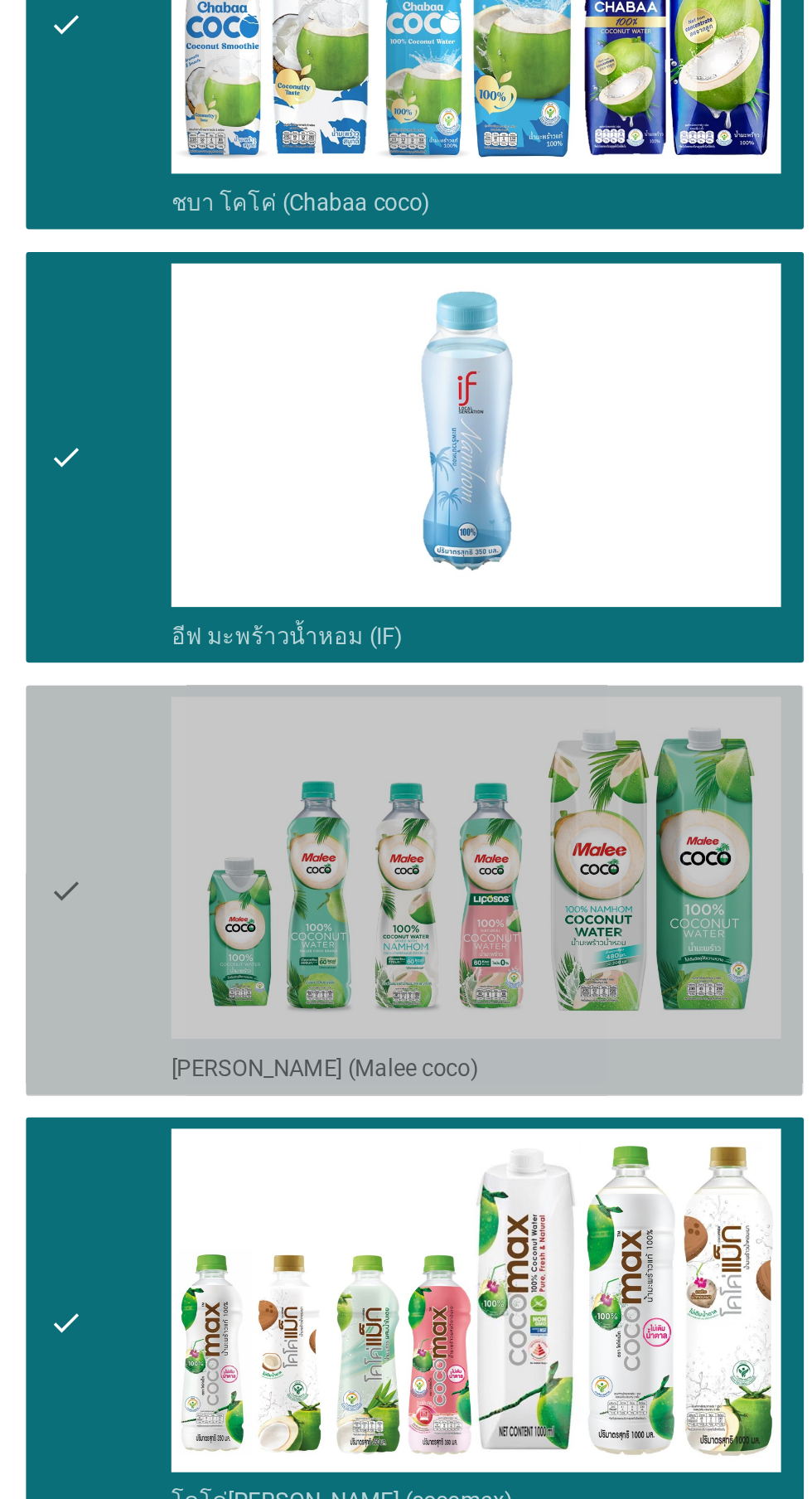
click at [213, 847] on icon "check" at bounding box center [208, 823] width 20 height 225
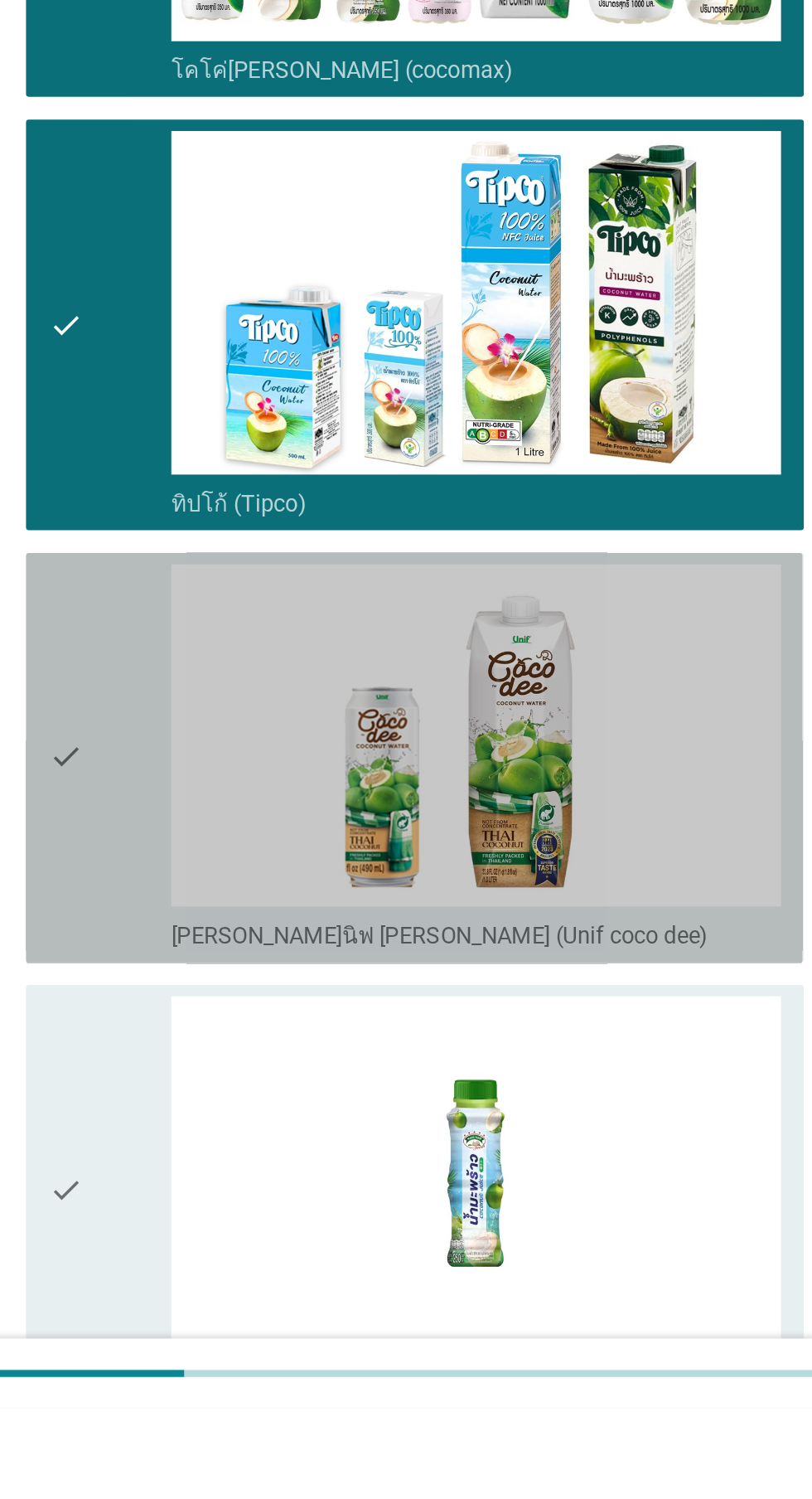
scroll to position [468, 0]
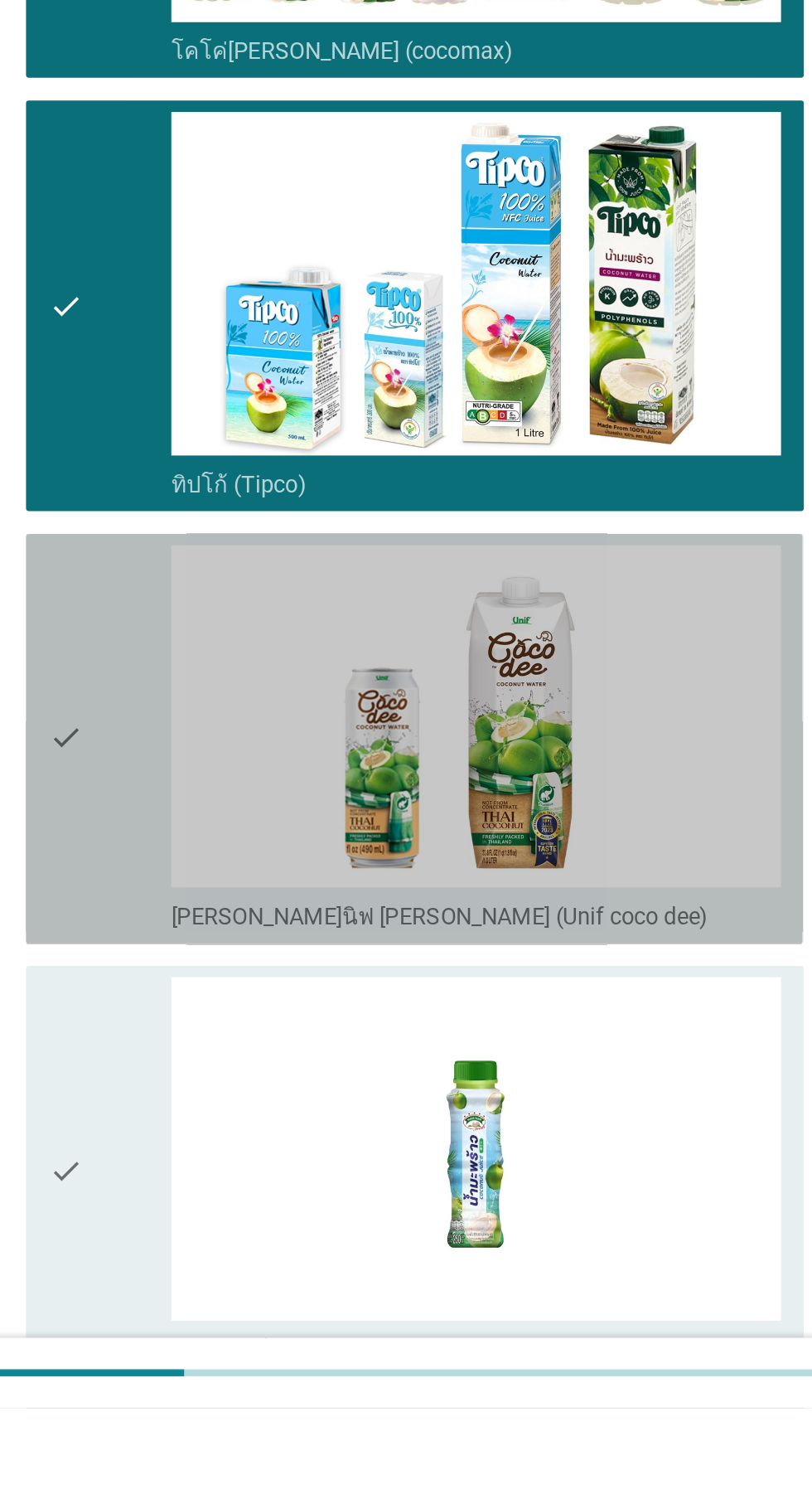
click at [230, 1133] on div "check" at bounding box center [234, 1110] width 71 height 225
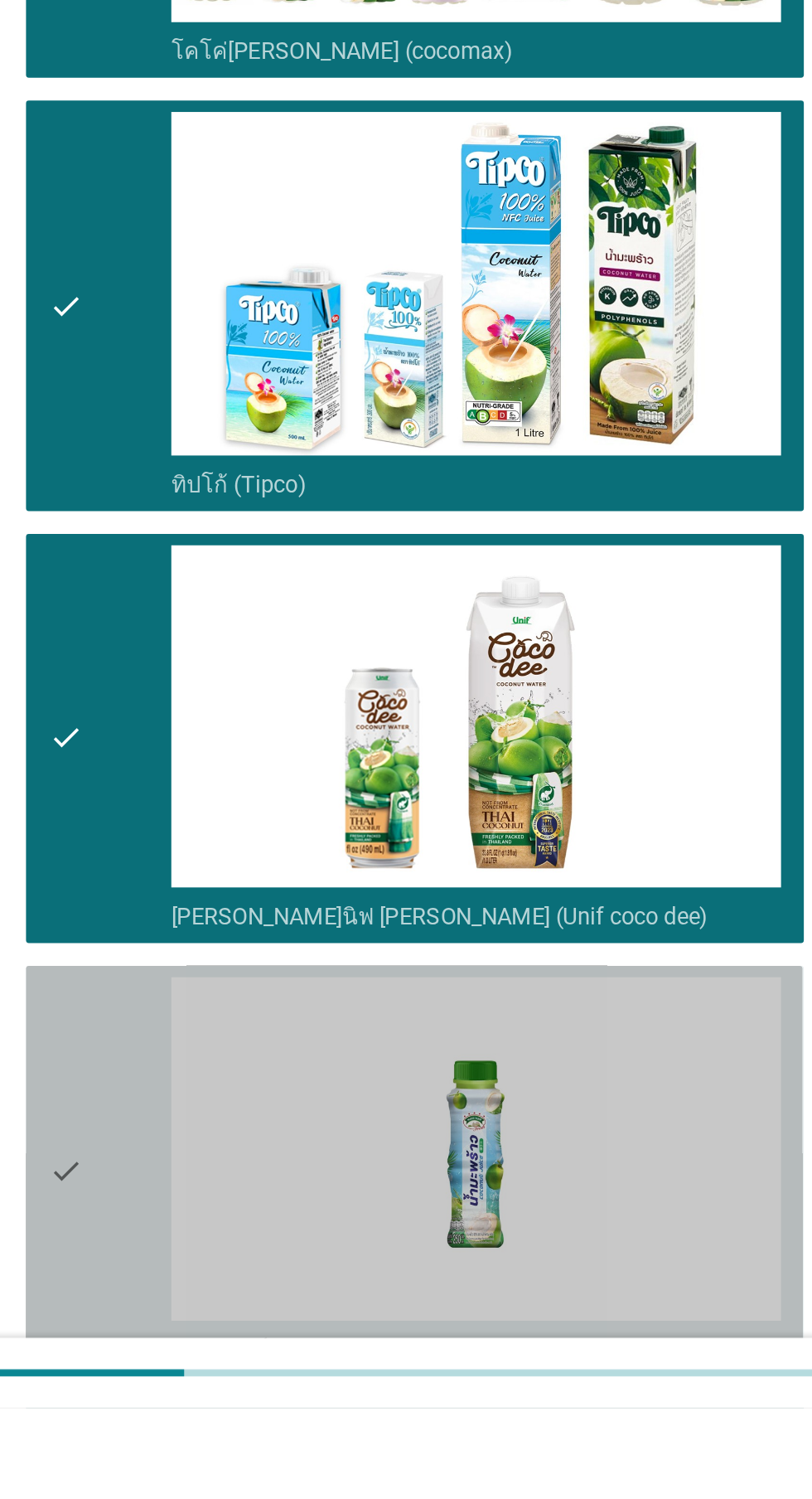
click at [224, 1337] on div "check" at bounding box center [234, 1361] width 71 height 225
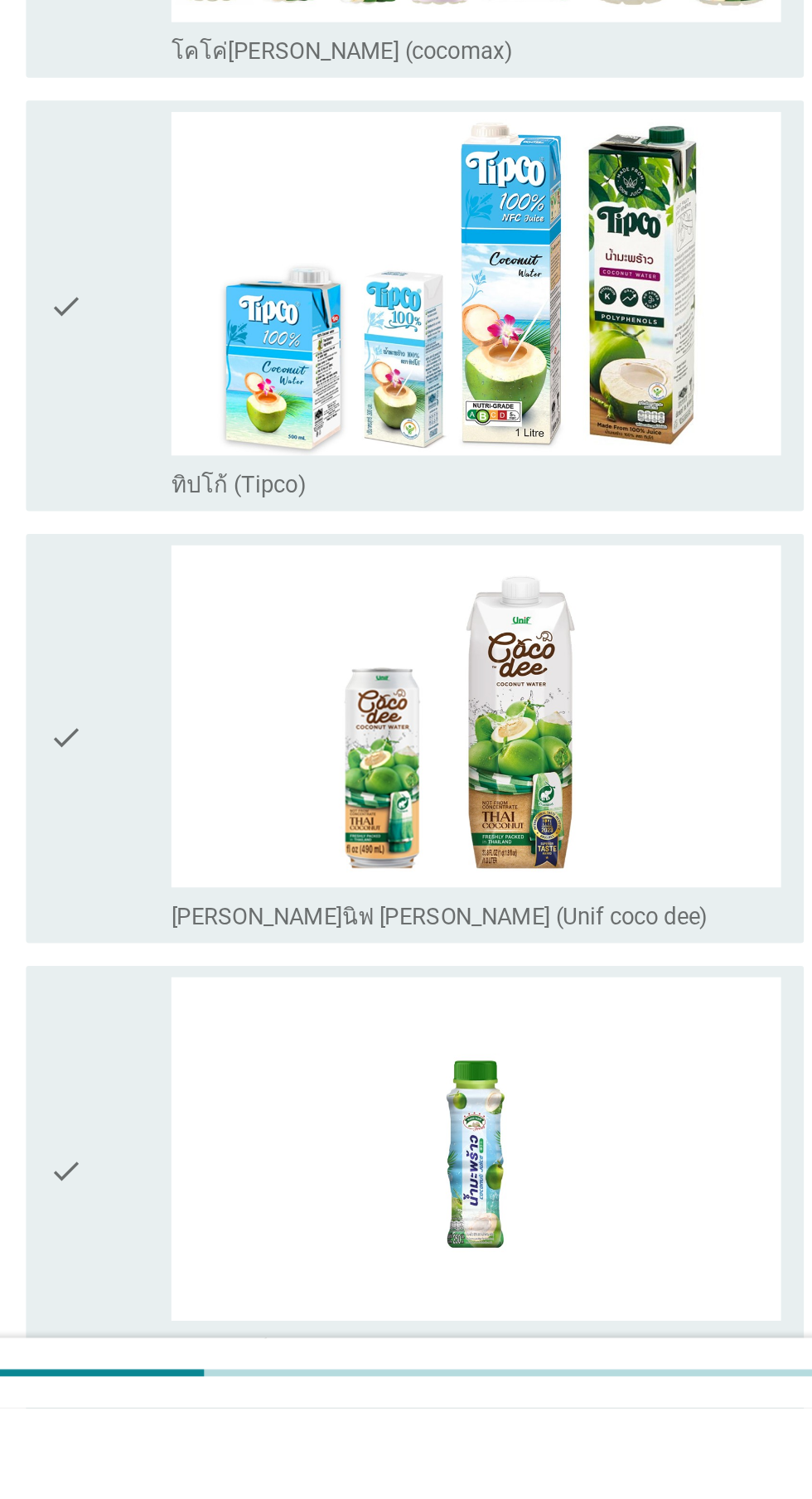
scroll to position [0, 0]
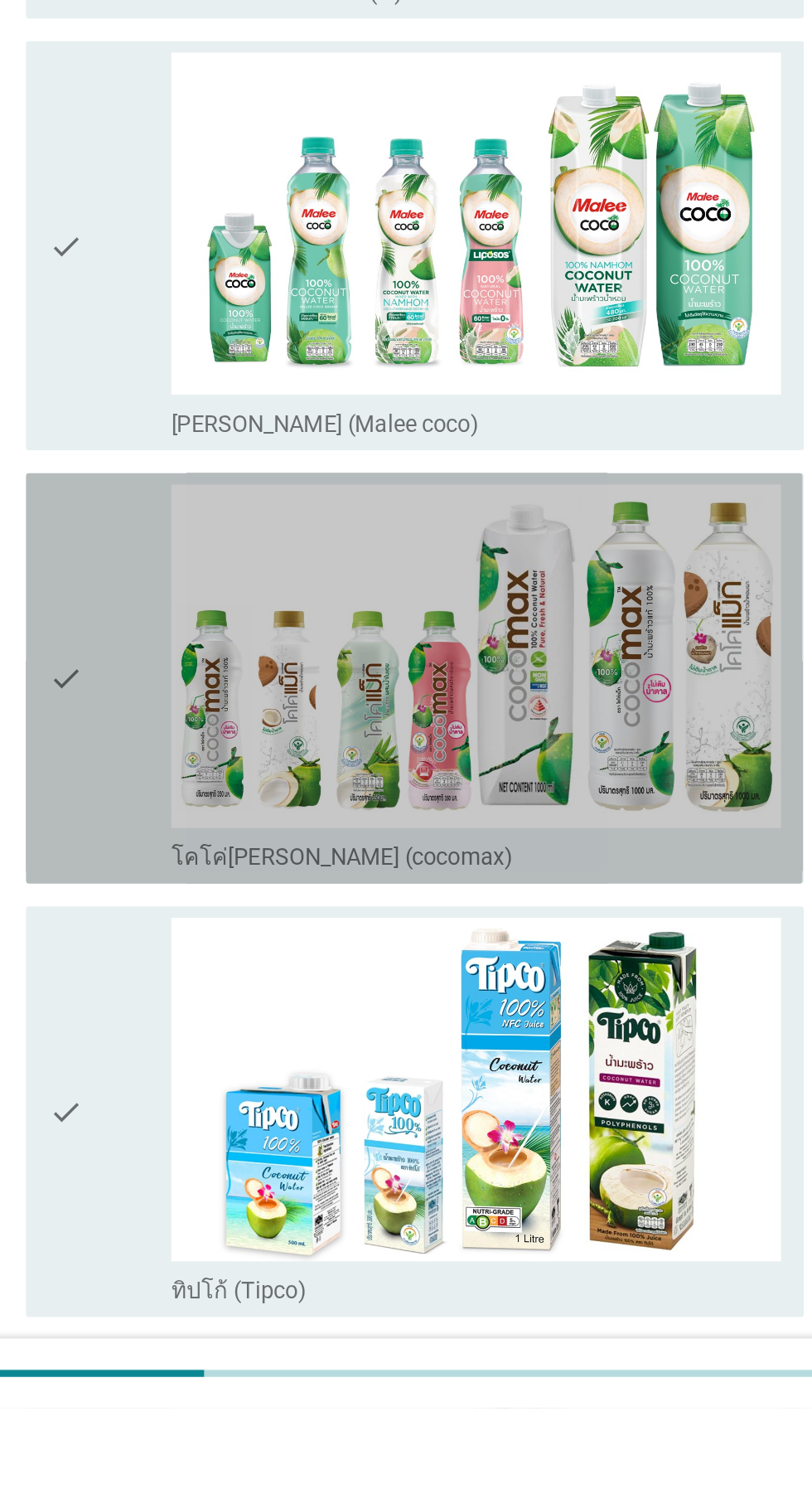
click at [237, 1076] on div "check" at bounding box center [234, 1074] width 71 height 225
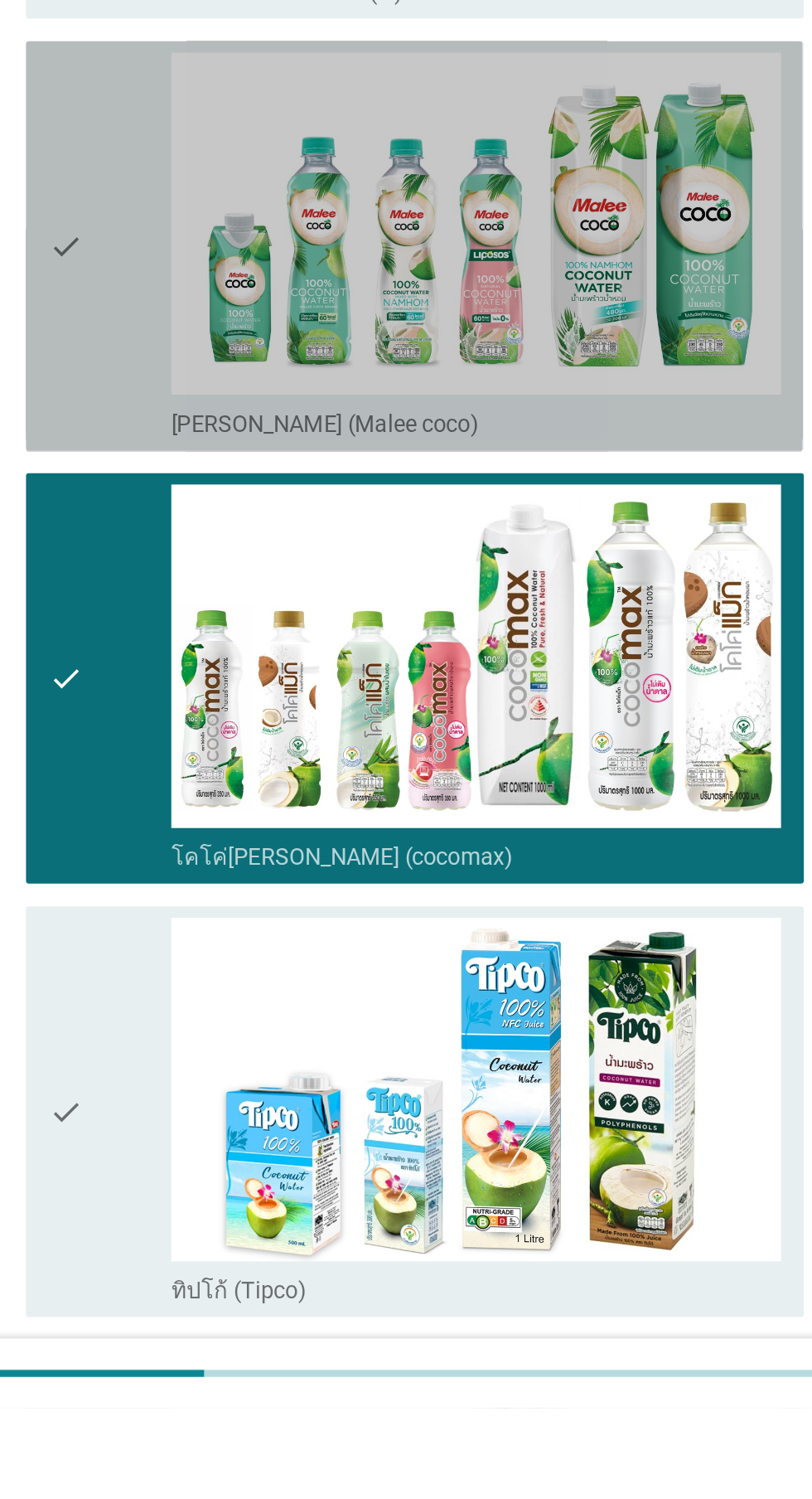
click at [234, 861] on div "check" at bounding box center [234, 823] width 71 height 225
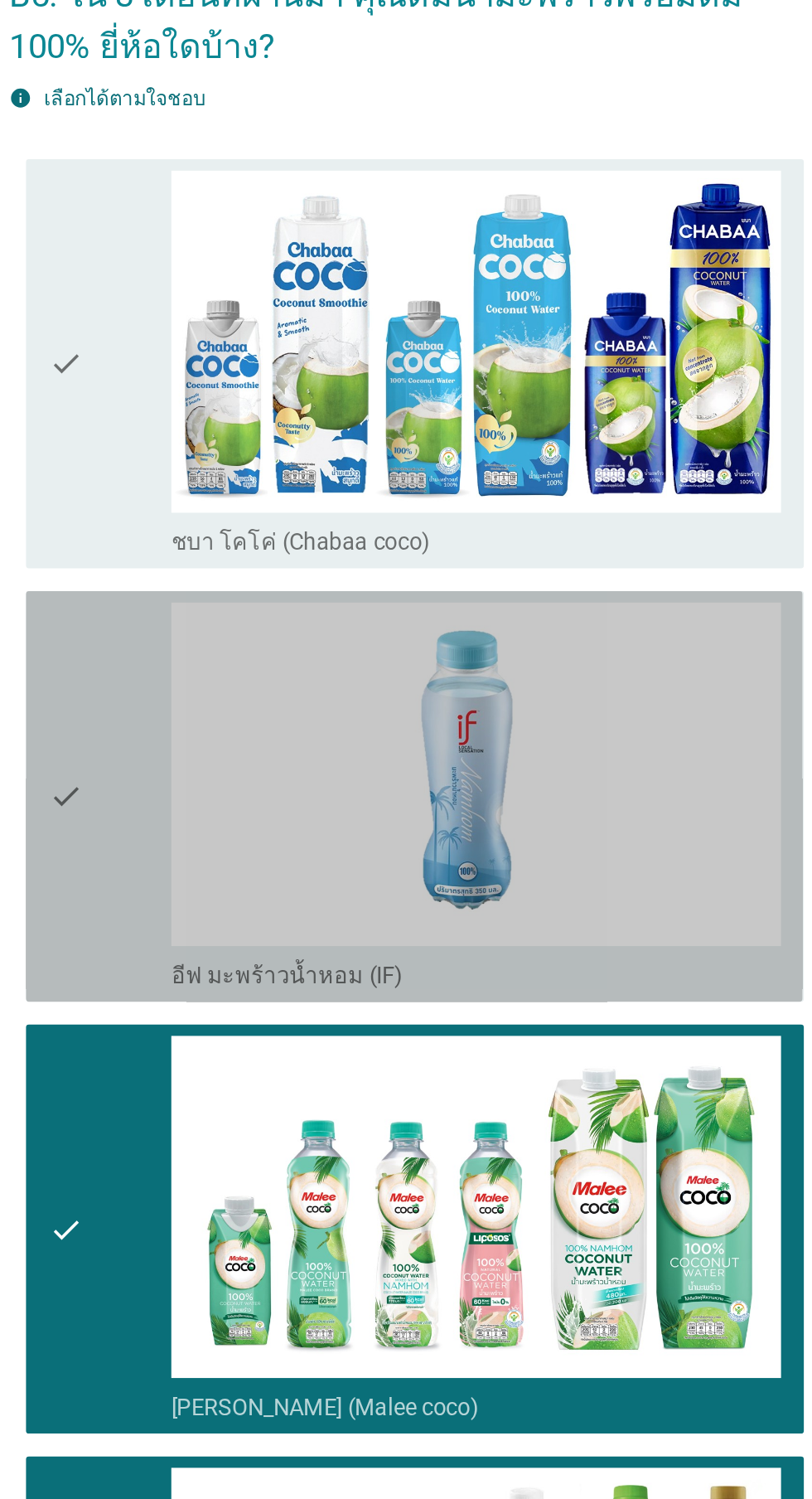
scroll to position [8, 0]
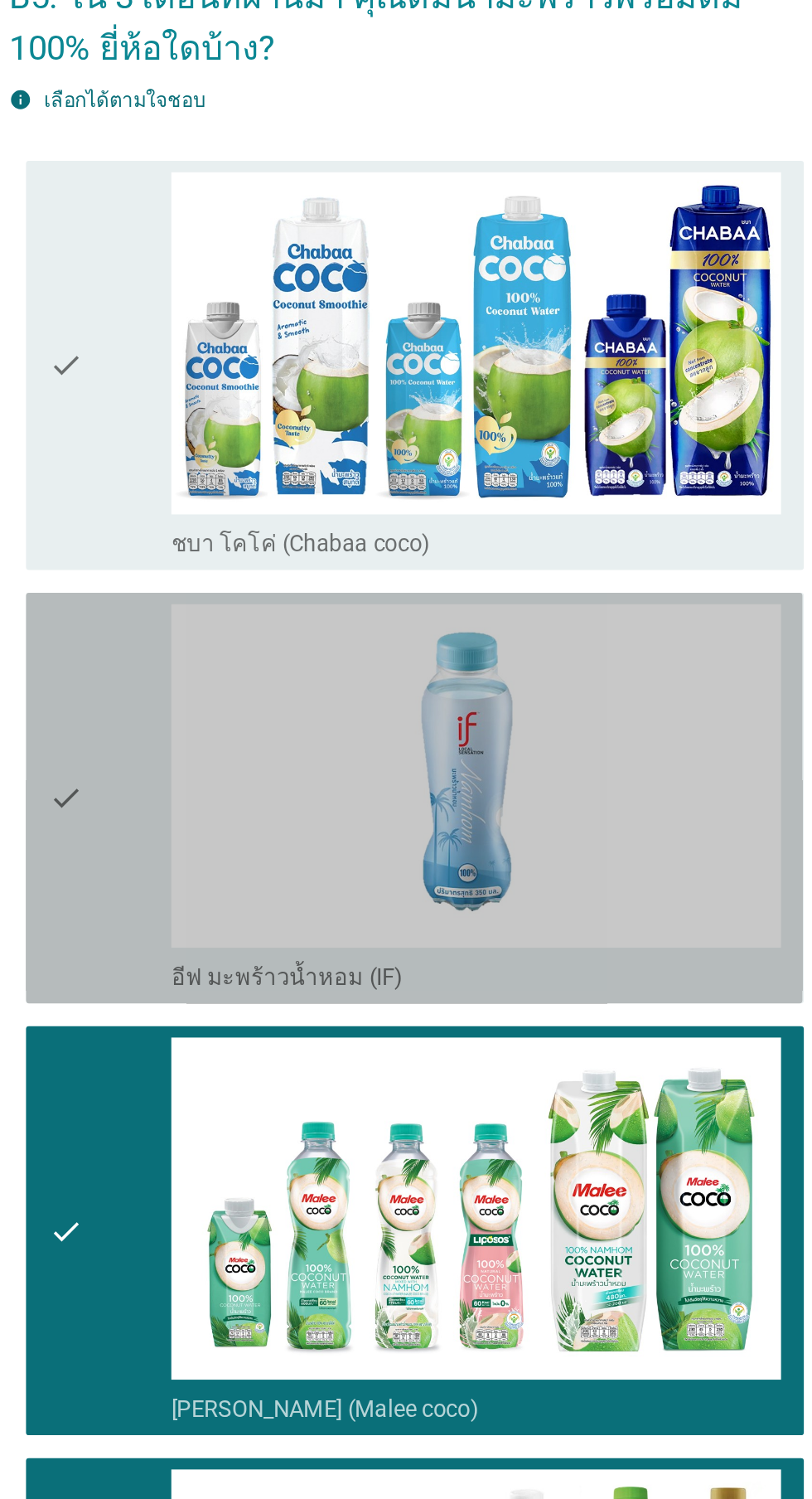
click at [214, 586] on icon "check" at bounding box center [208, 563] width 20 height 225
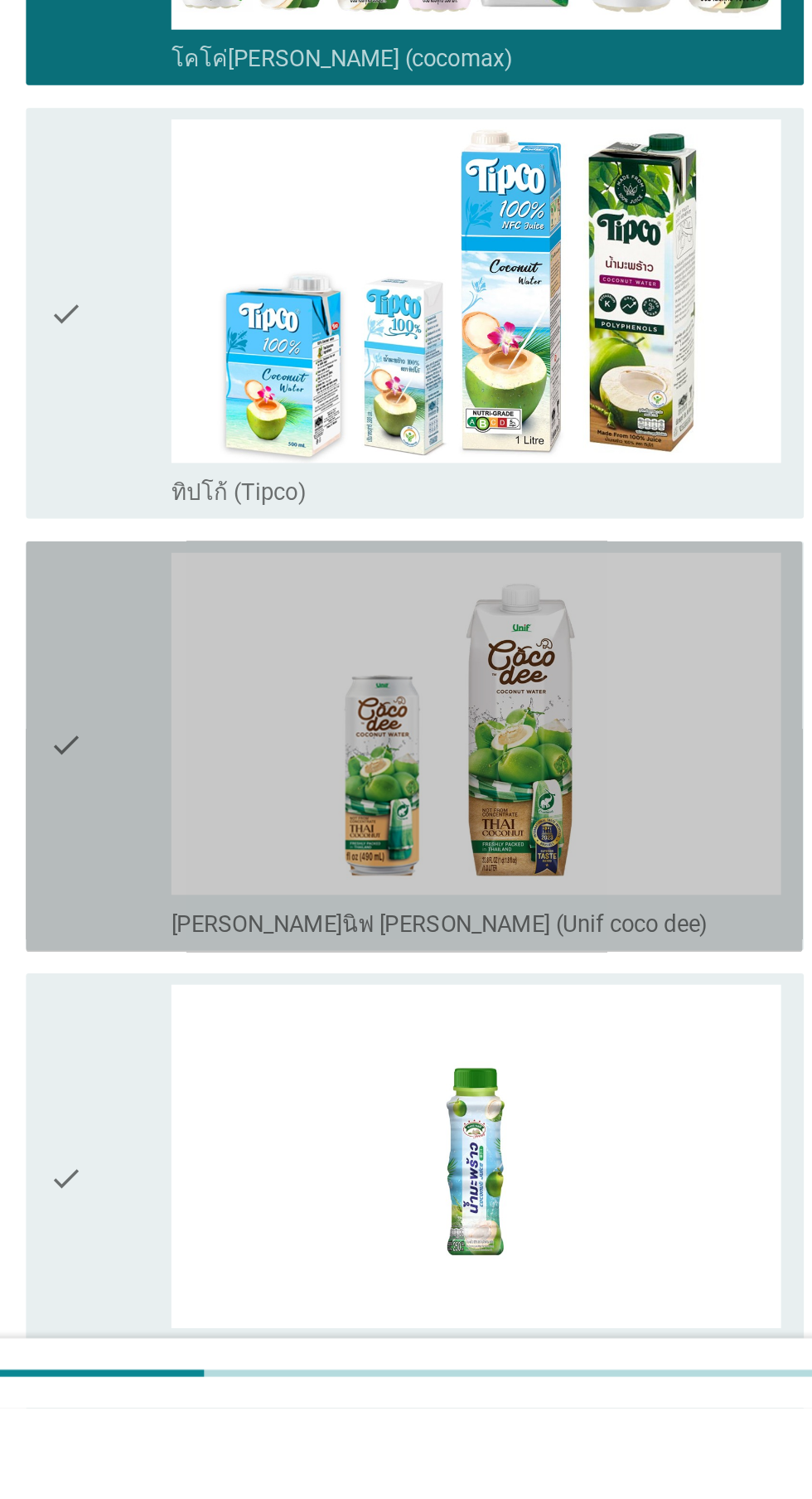
scroll to position [482, 0]
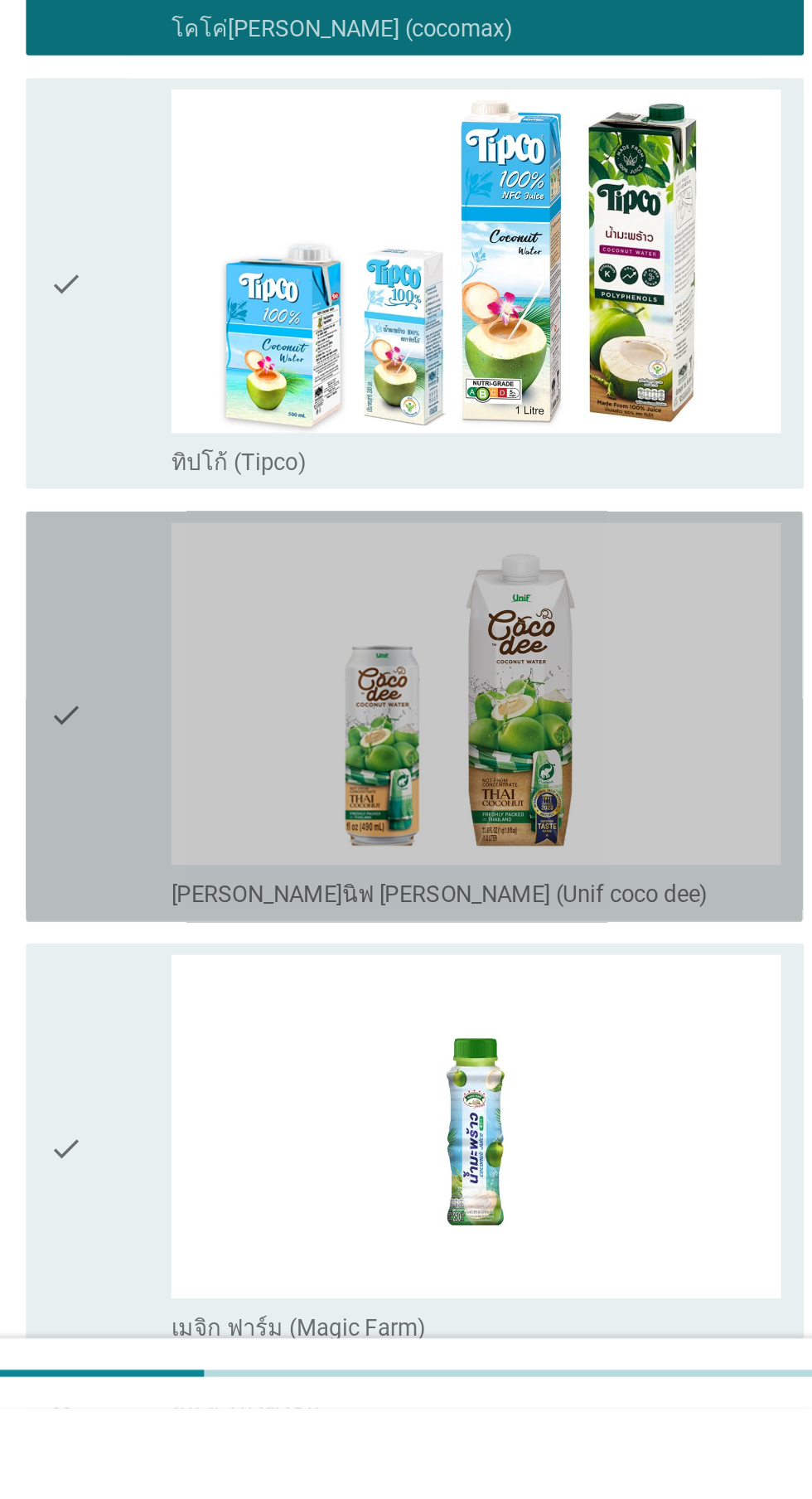
click at [216, 1111] on icon "check" at bounding box center [208, 1096] width 20 height 225
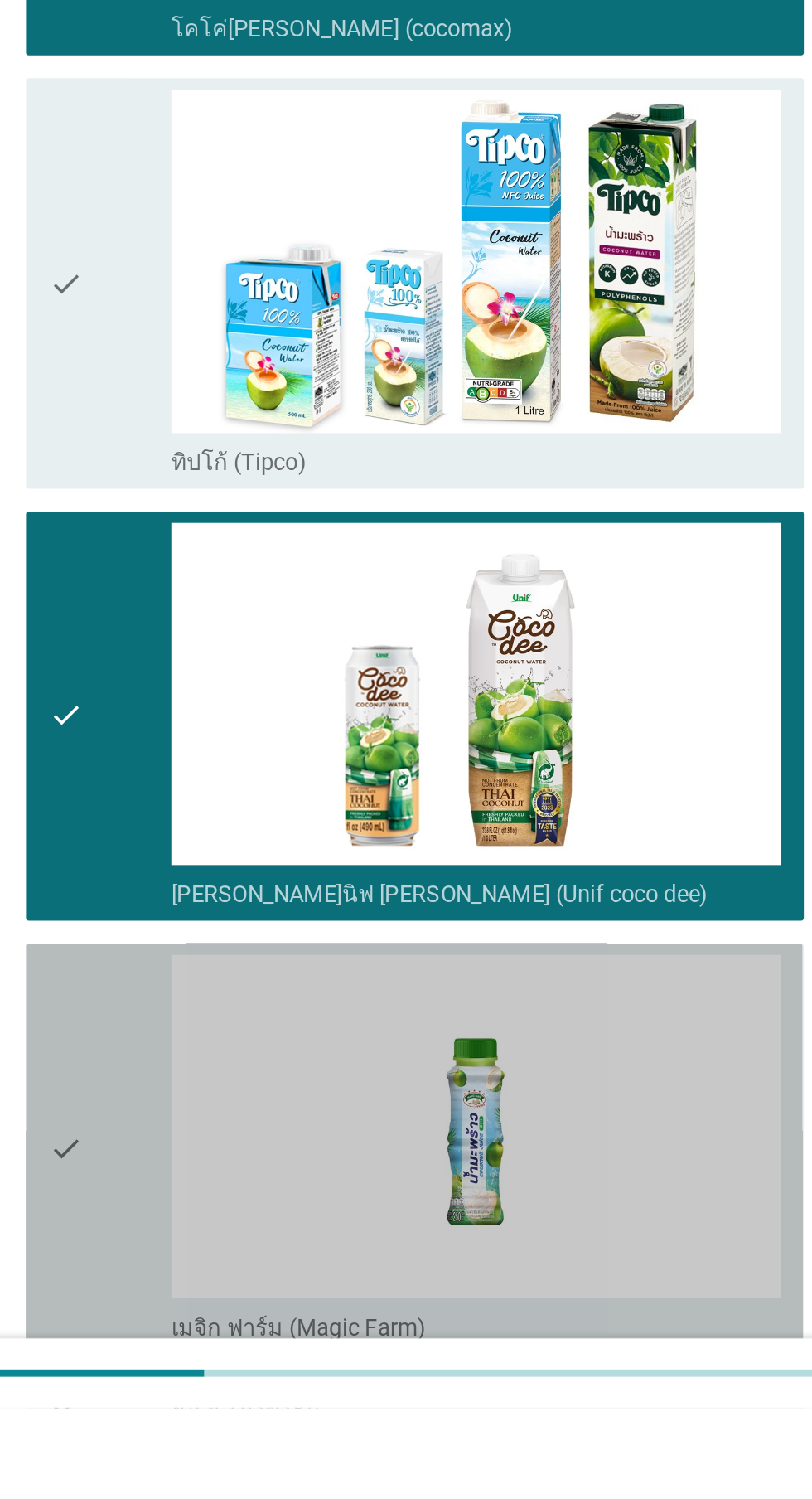
click at [214, 1339] on icon "check" at bounding box center [208, 1347] width 20 height 225
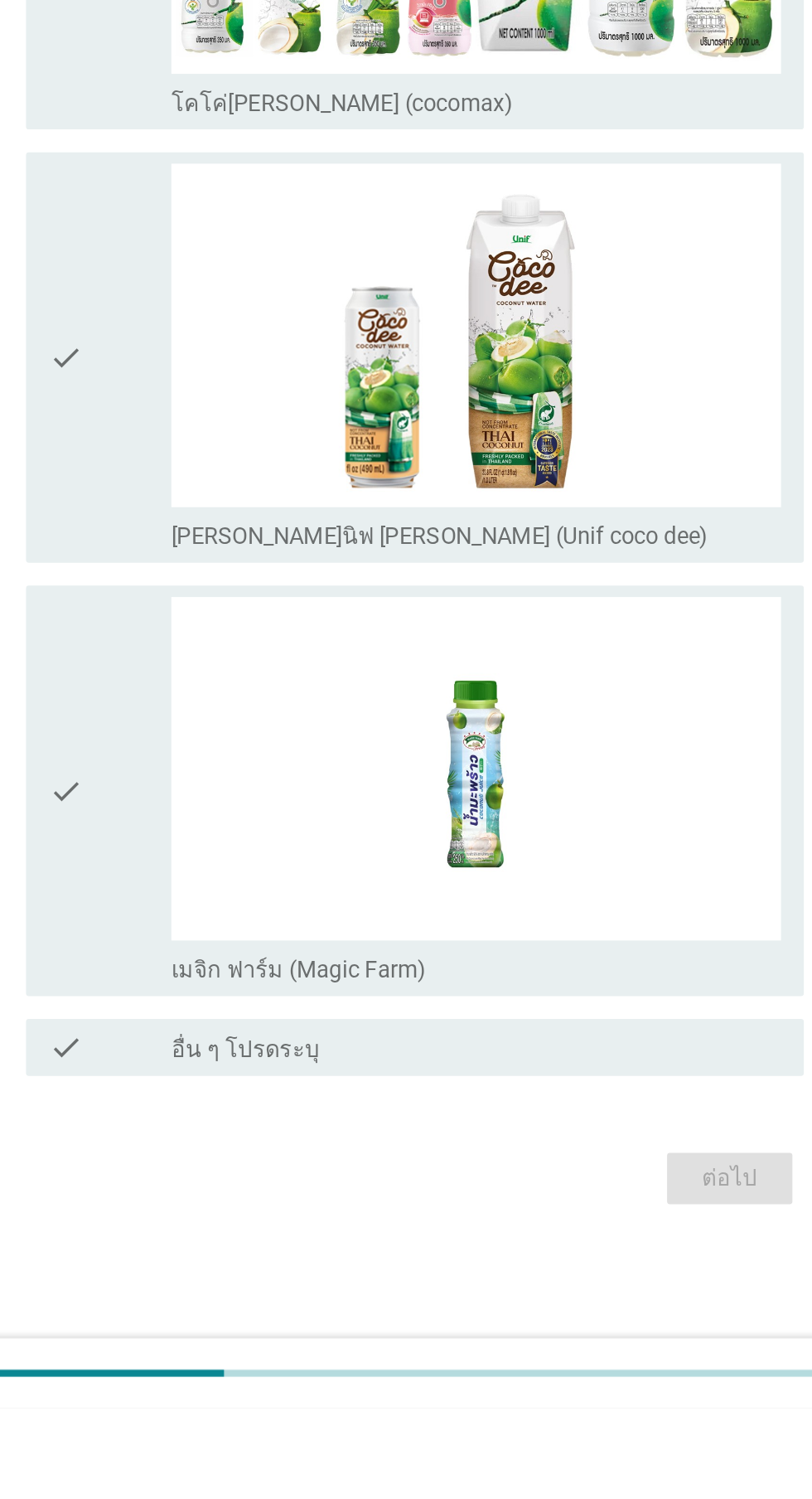
scroll to position [0, 0]
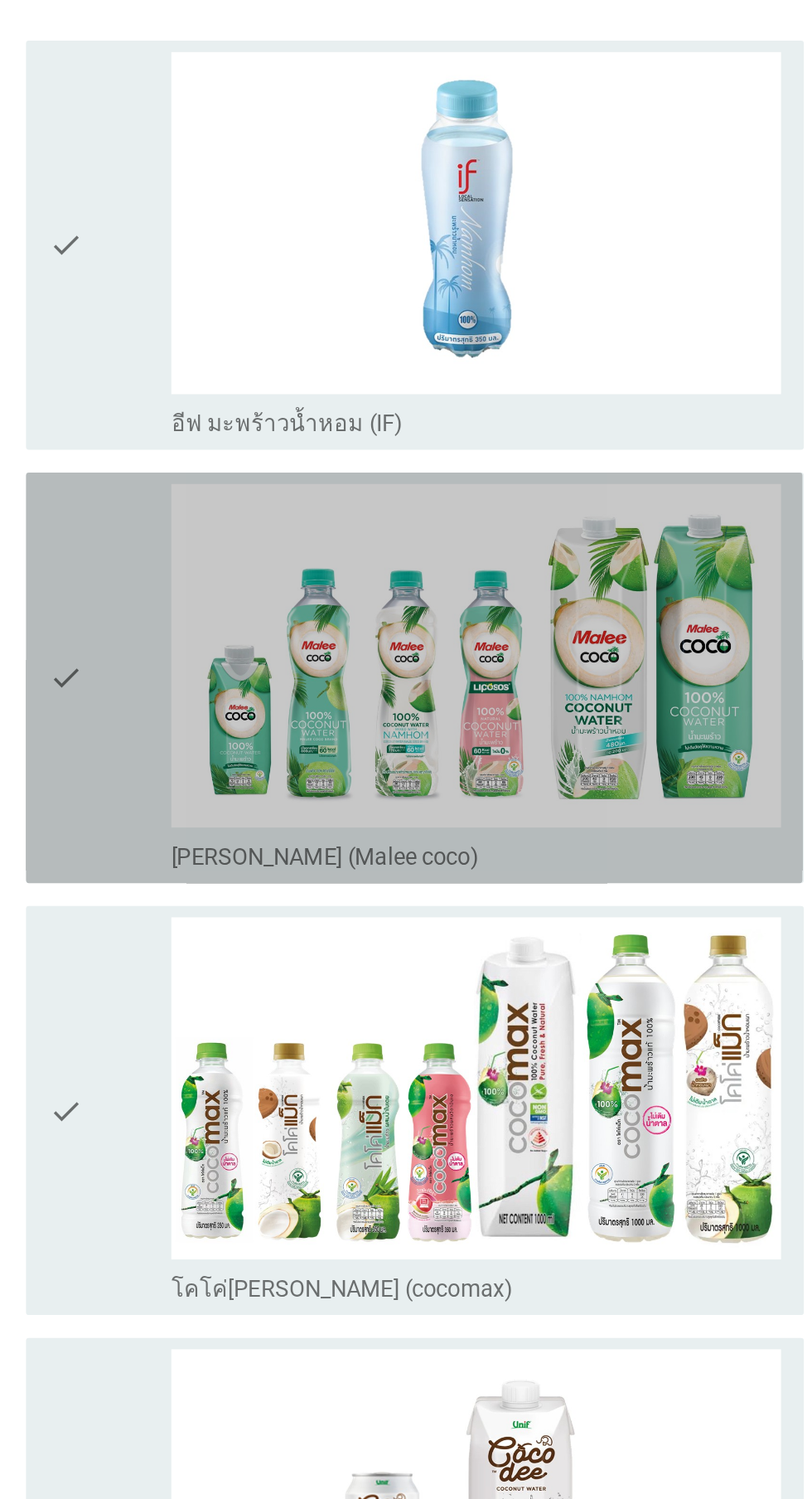
click at [205, 585] on icon "check" at bounding box center [208, 571] width 20 height 225
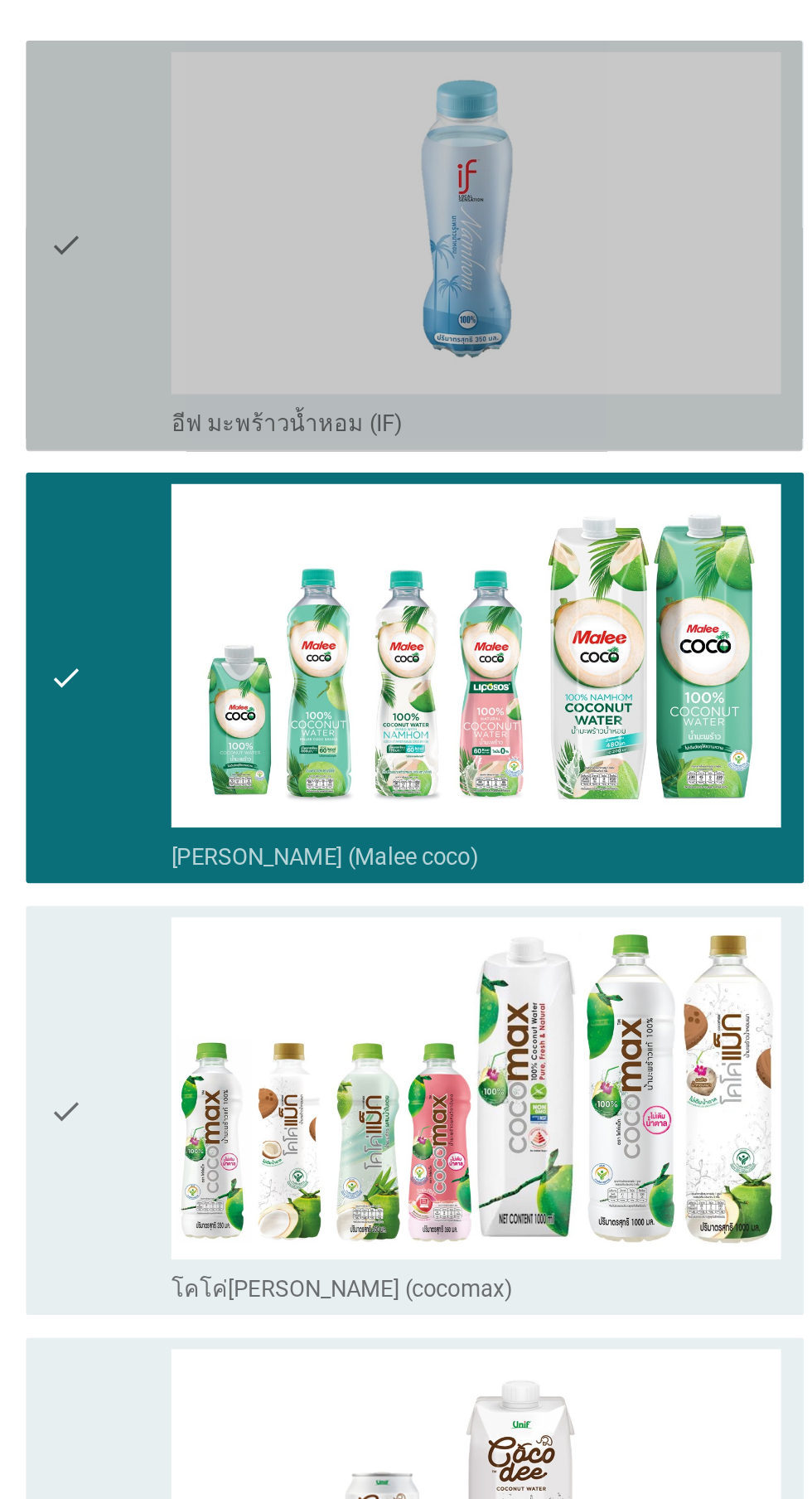
click at [221, 372] on div "check" at bounding box center [234, 320] width 71 height 225
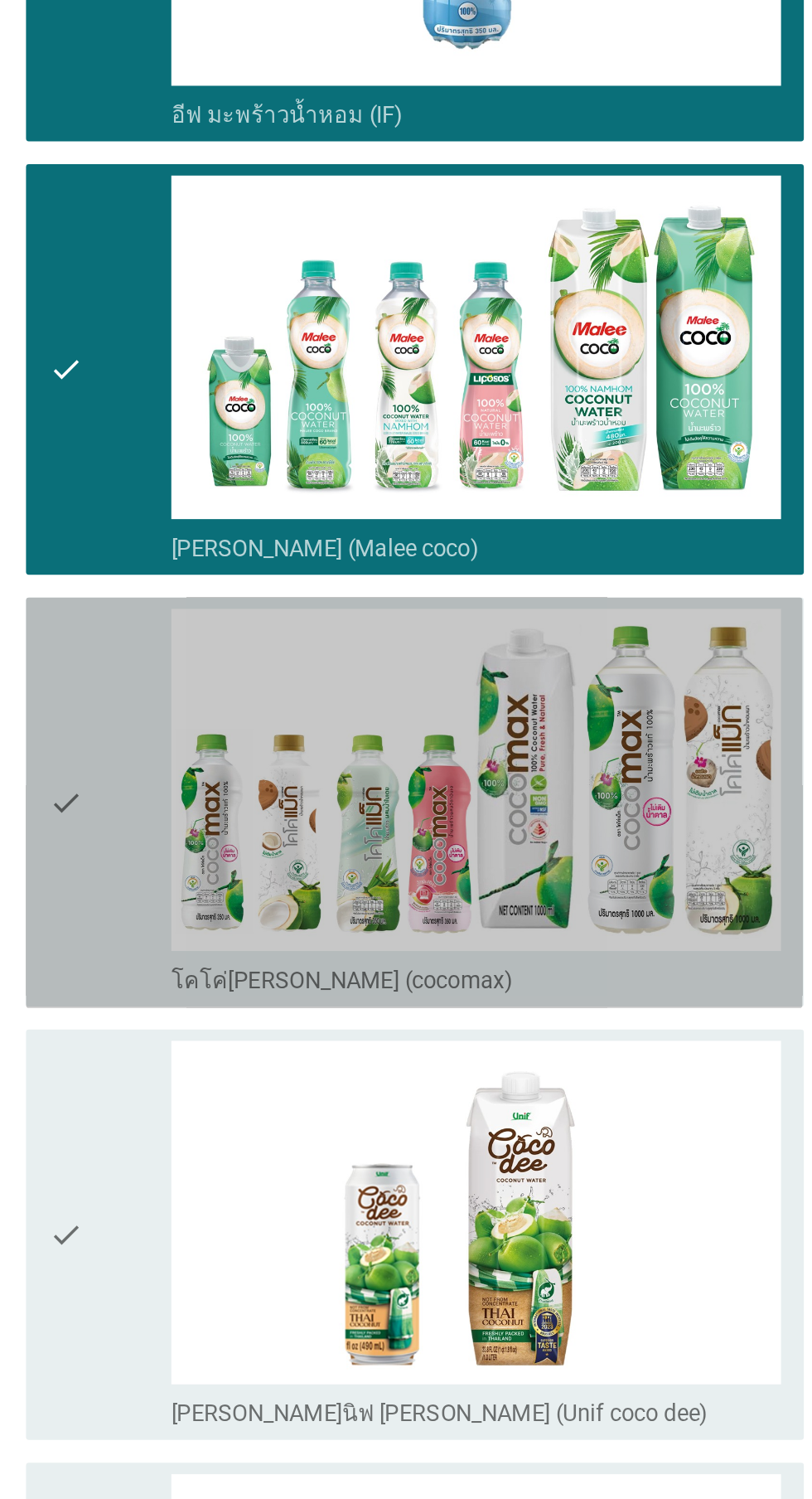
click at [219, 852] on div "check" at bounding box center [234, 823] width 71 height 225
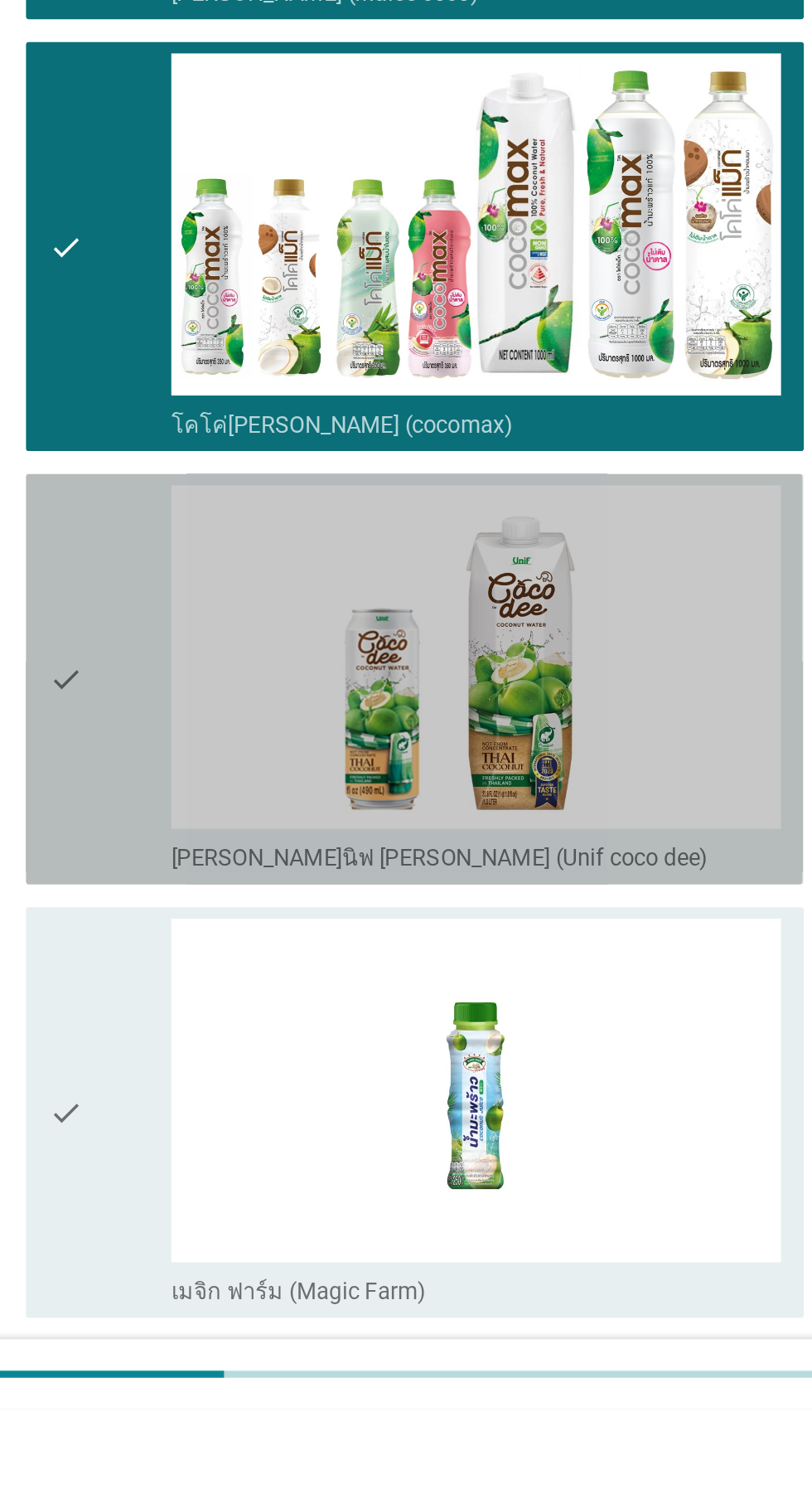
scroll to position [58, 0]
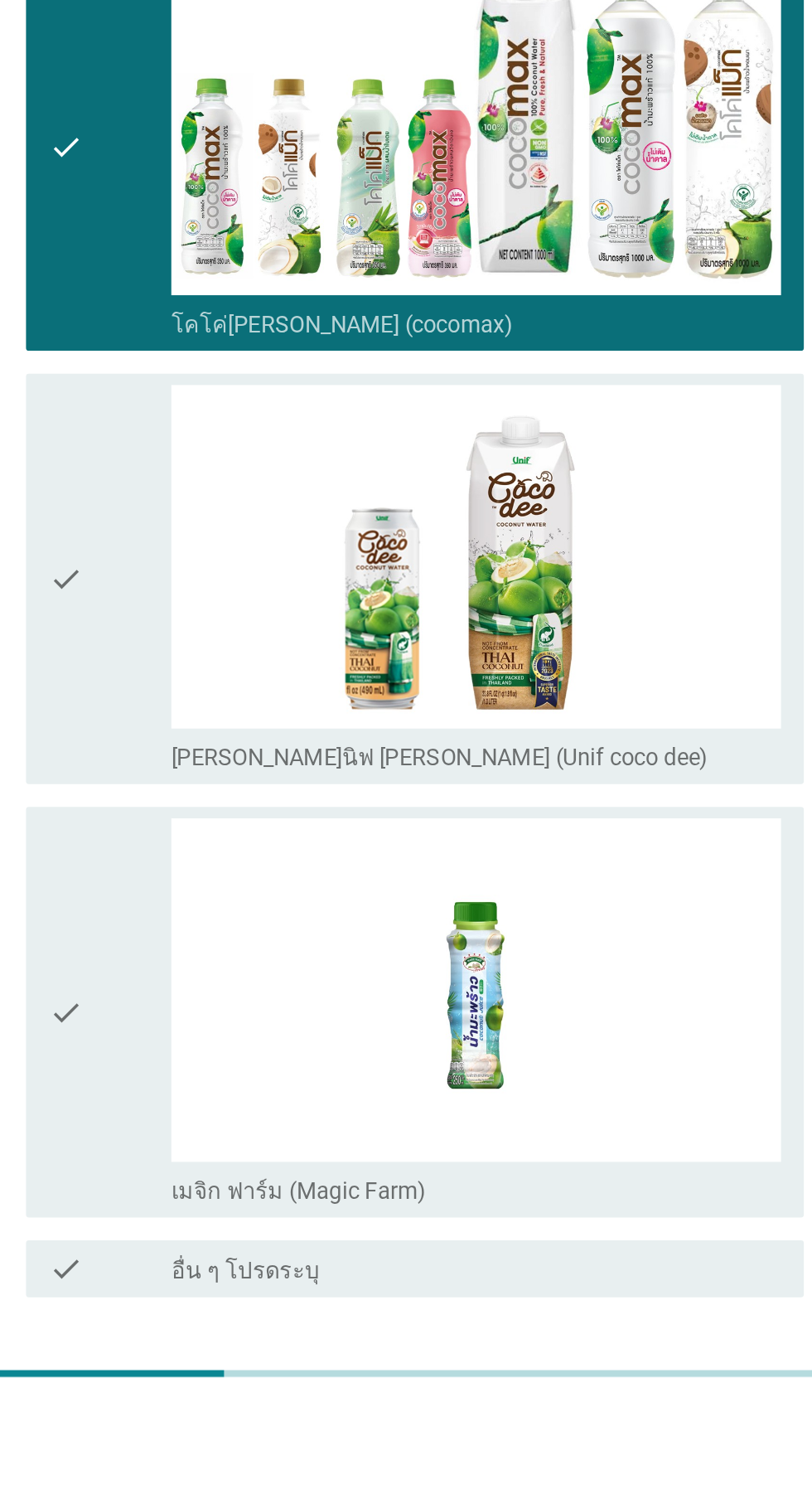
click at [586, 1492] on div "ต่อไป" at bounding box center [594, 1494] width 46 height 20
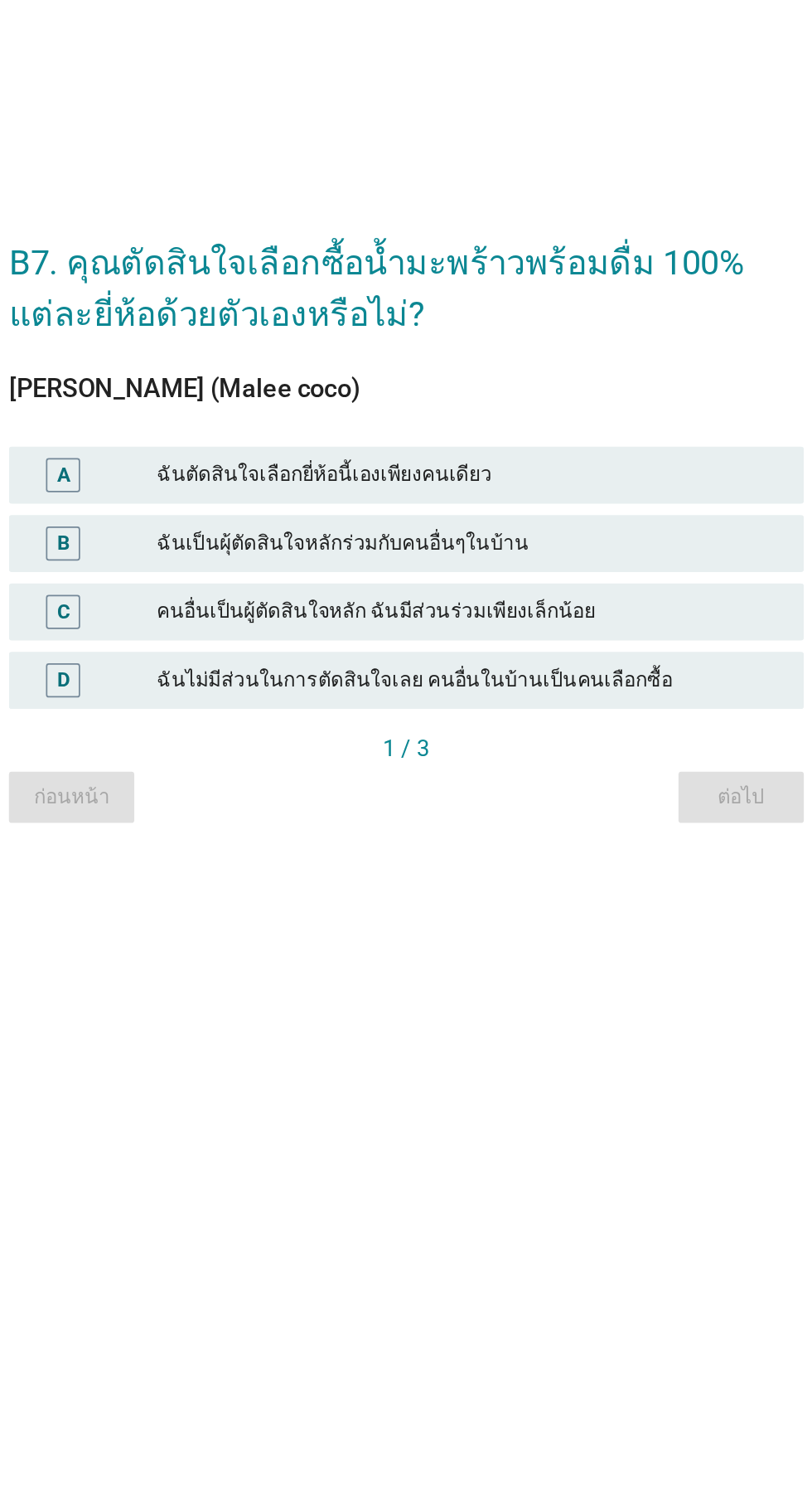
scroll to position [133, 0]
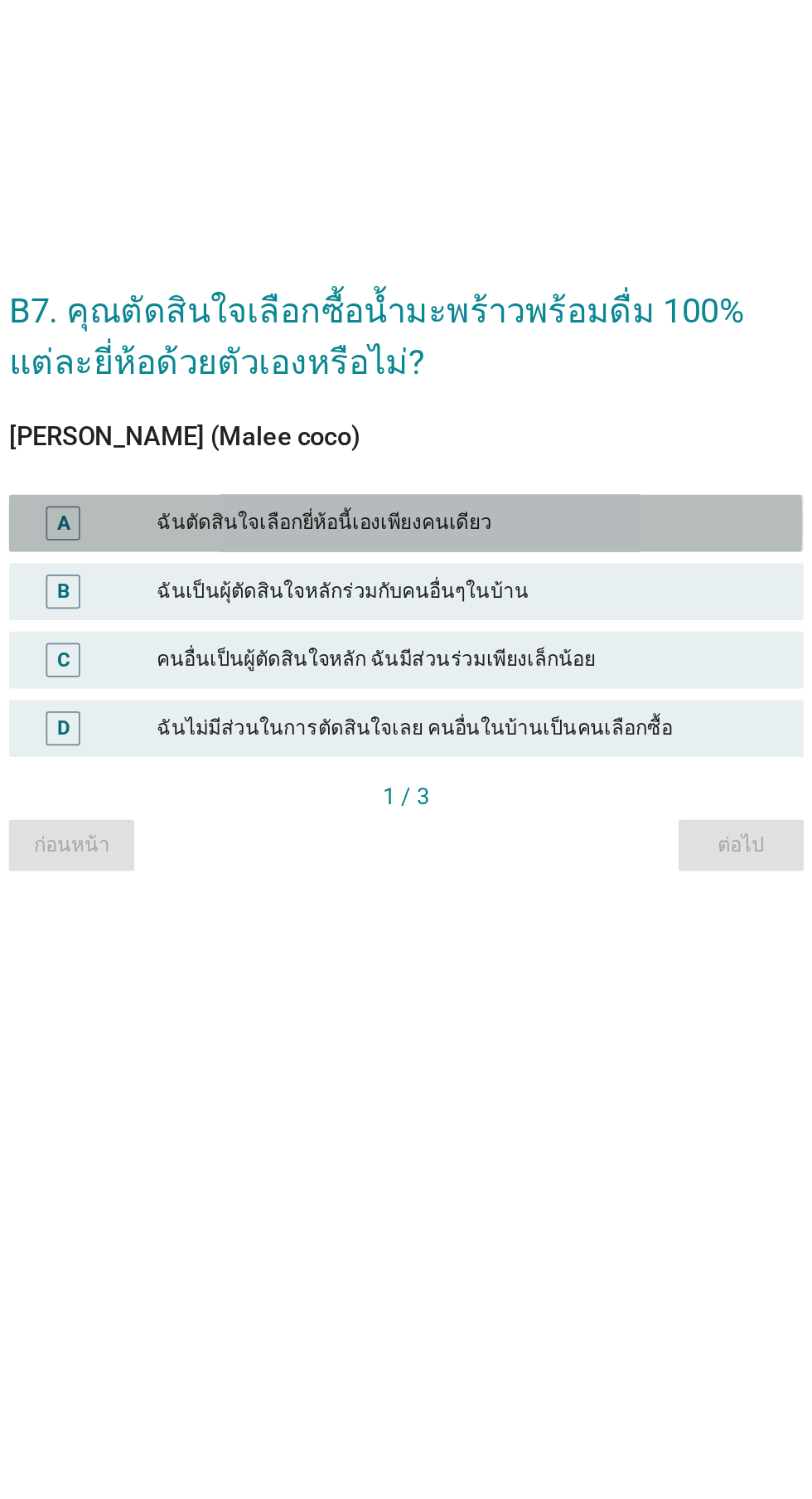
click at [530, 676] on div "ฉันตัดสินใจเลือกยี่ห้อนี้เองเพียงคนเดียว" at bounding box center [442, 686] width 363 height 20
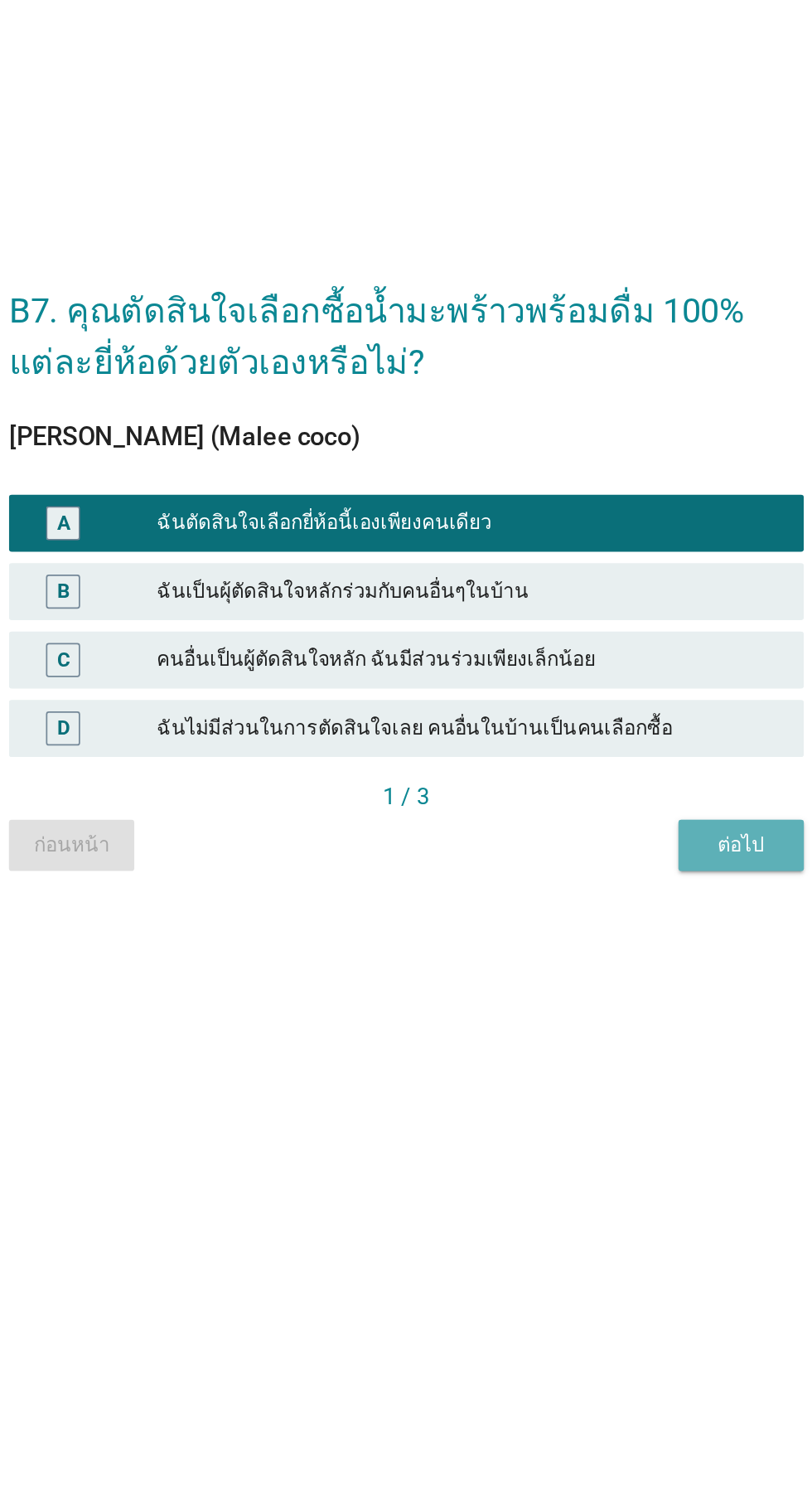
click at [588, 863] on div "ต่อไป" at bounding box center [601, 872] width 46 height 17
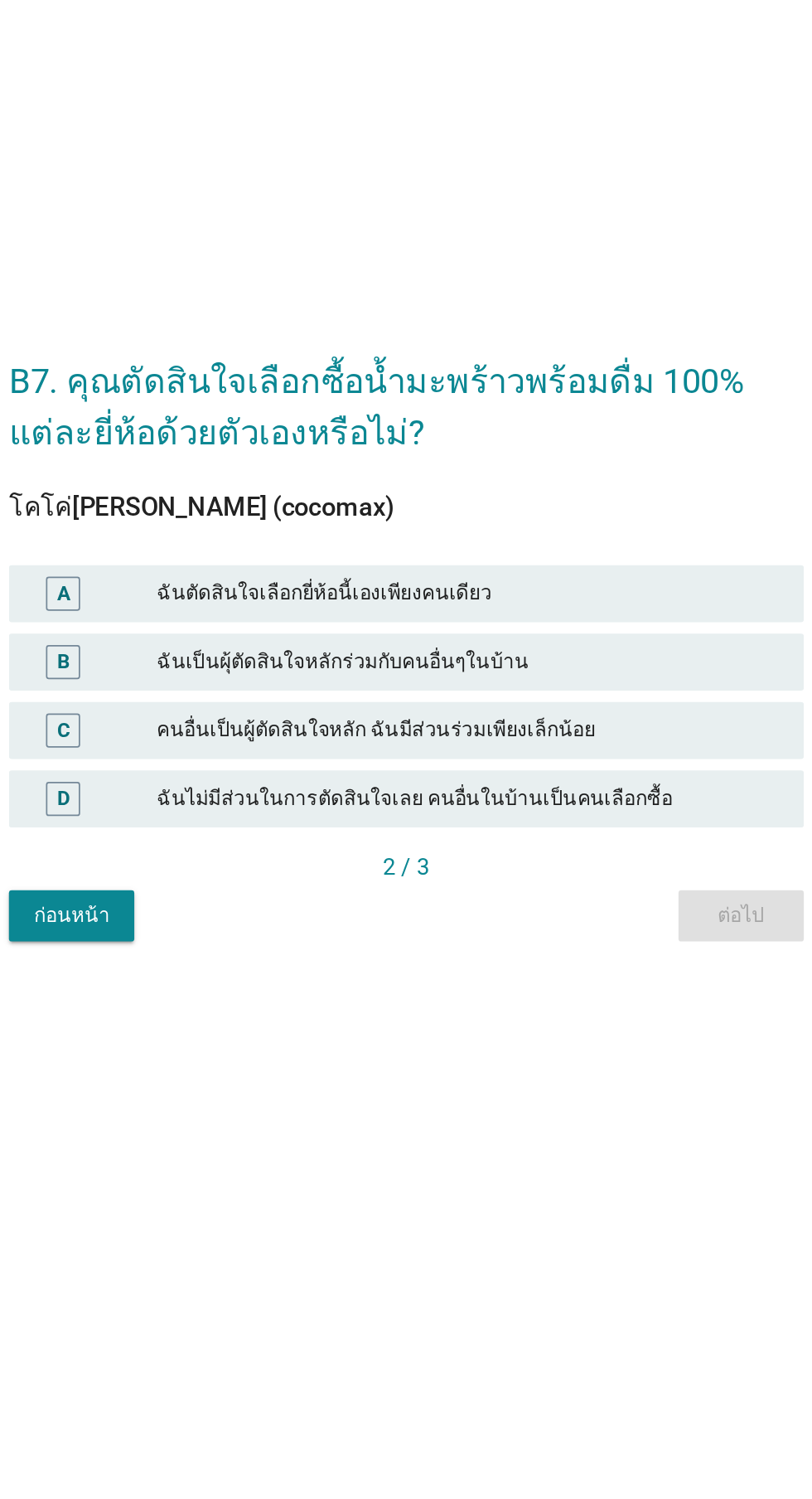
click at [504, 776] on div "ฉันเป็นผุ้ตัดสินใจหลักร่วมกับคนอื่นๆในบ้าน" at bounding box center [442, 766] width 363 height 20
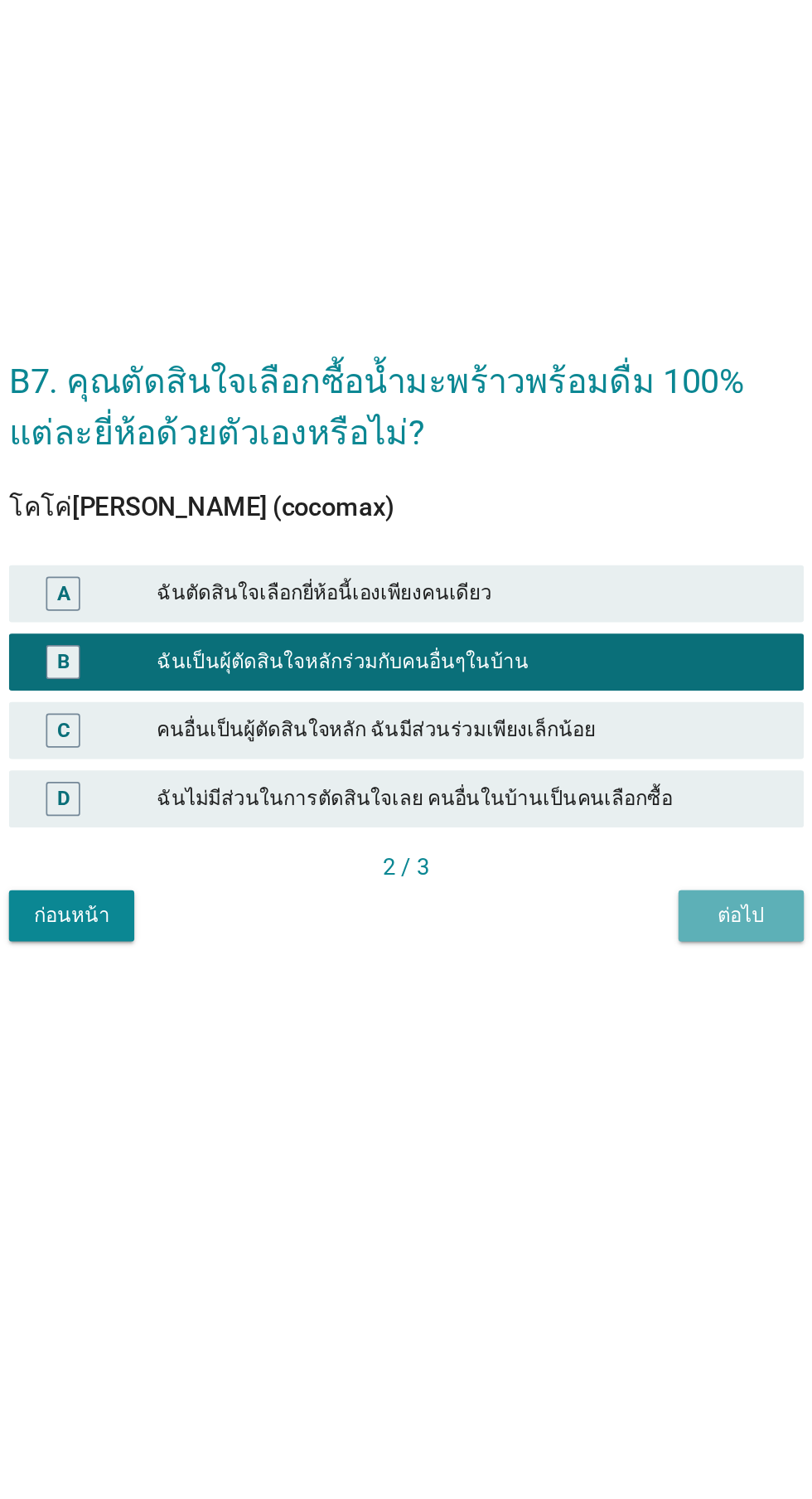
click at [591, 922] on div "ต่อไป" at bounding box center [601, 913] width 46 height 17
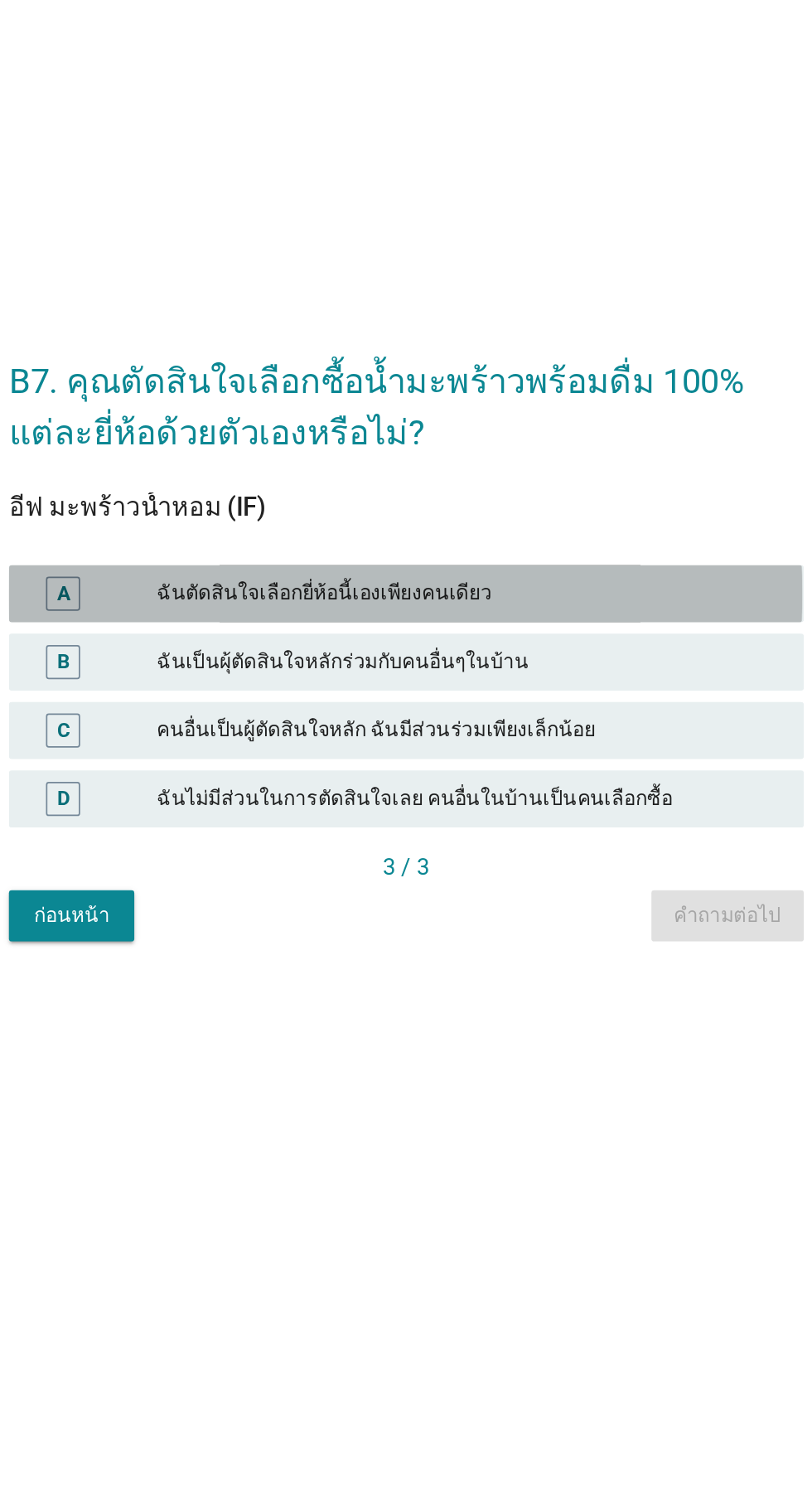
click at [537, 743] on div "A ฉันตัดสินใจเลือกยี่ห้อนี้เองเพียงคนเดียว" at bounding box center [406, 726] width 462 height 33
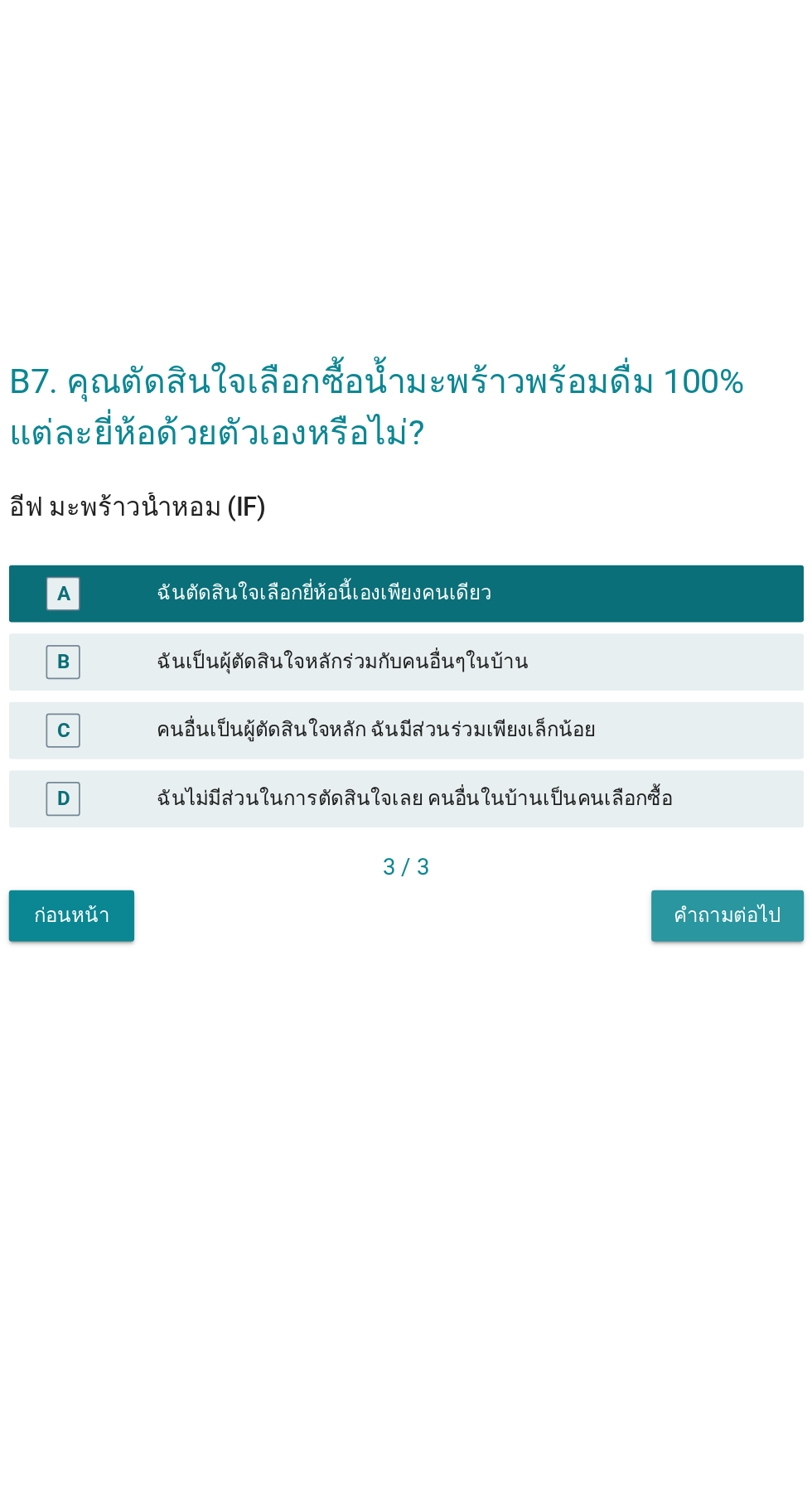
click at [586, 922] on div "คำถามต่อไป" at bounding box center [593, 913] width 62 height 17
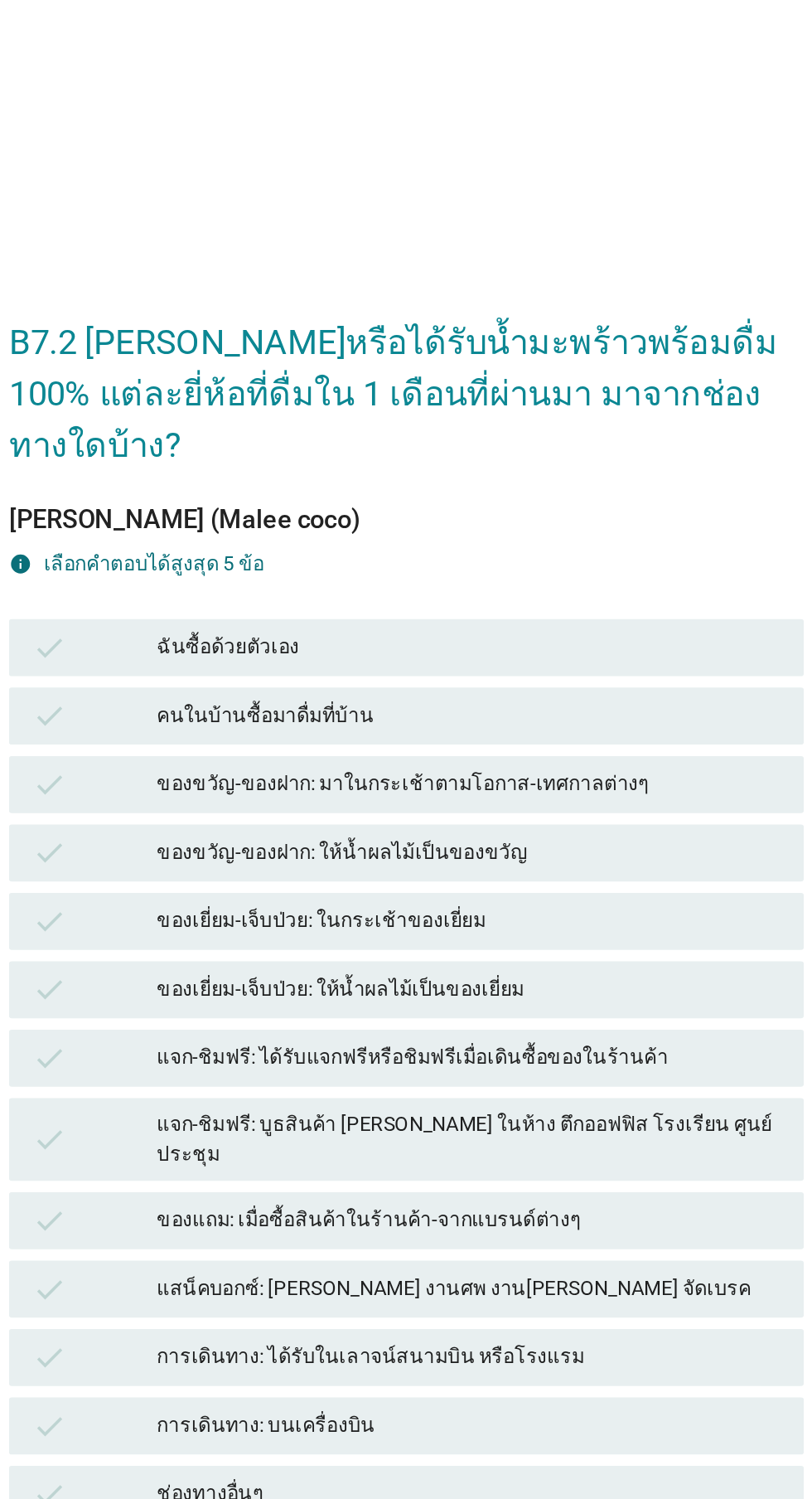
click at [499, 605] on div "คนในบ้านซื้อมาดื่มที่บ้าน" at bounding box center [442, 594] width 363 height 20
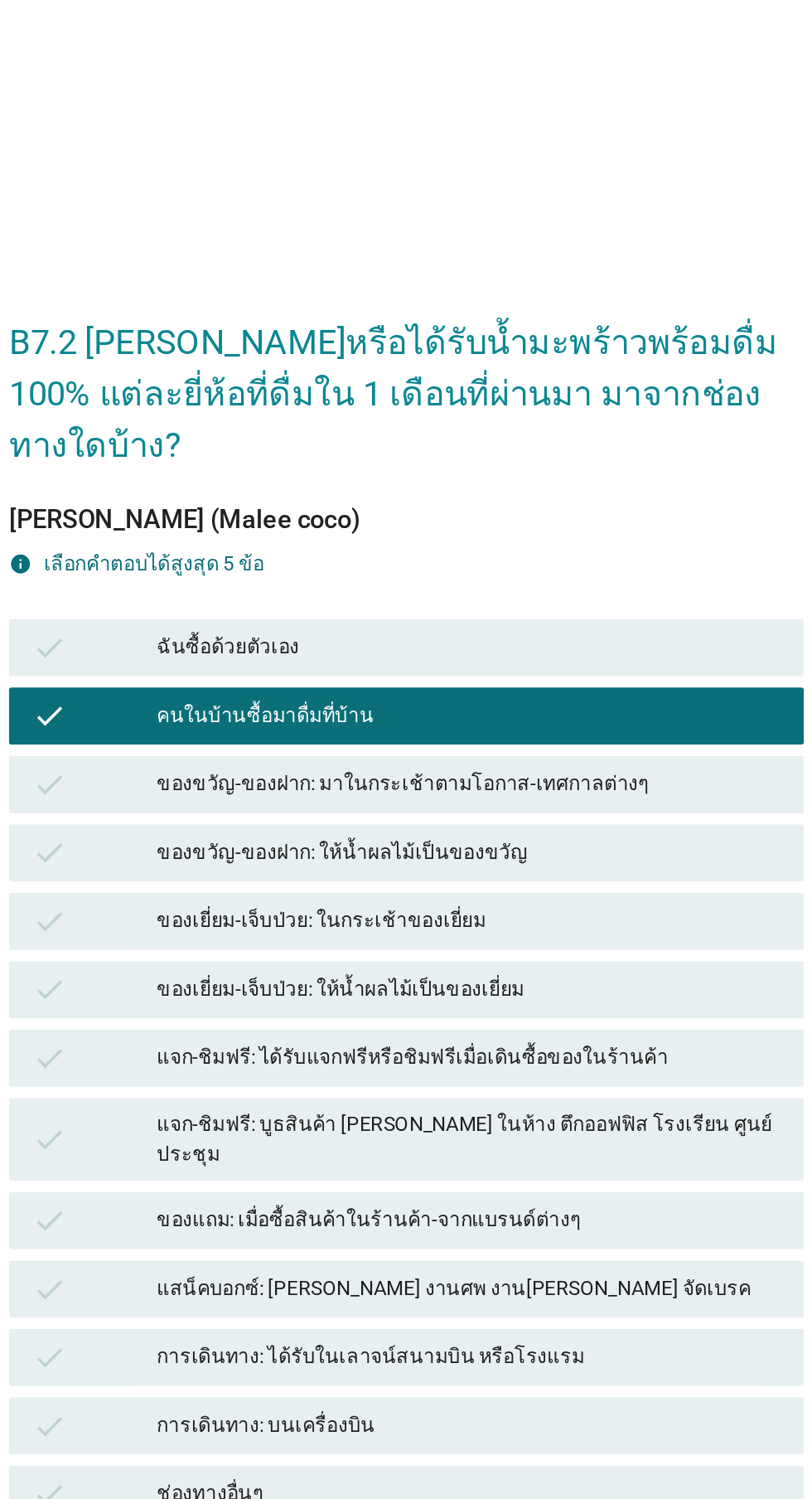
click at [459, 723] on div "ของเยี่ยม-เจ็บป่วย: ในกระเช้าของเยี่ยม" at bounding box center [442, 714] width 363 height 20
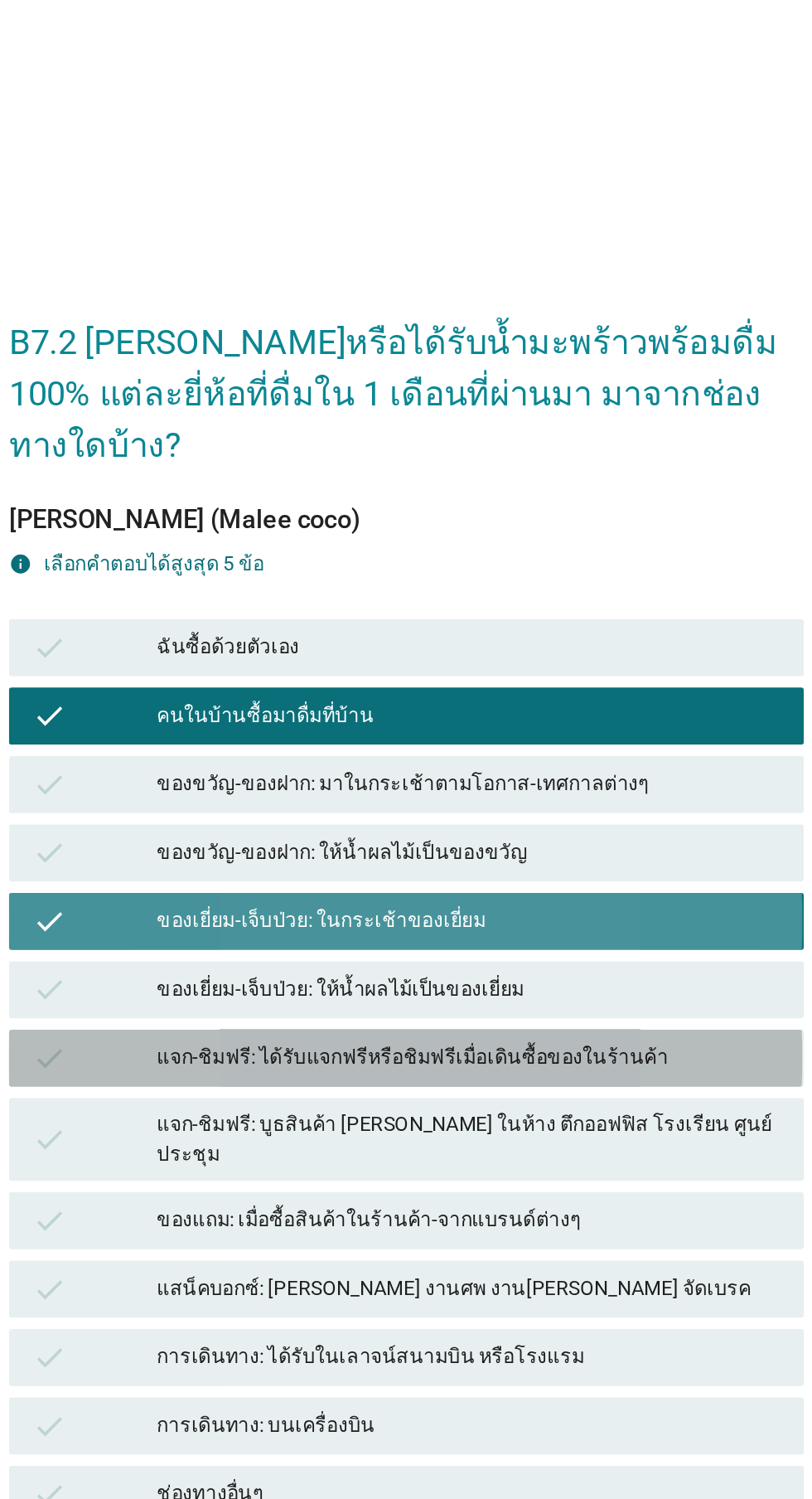
click at [452, 804] on div "แจก-ชิมฟรี: ได้รับแจกฟรีหรือชิมฟรีเมื่อเดินซื้อของในร้านค้า" at bounding box center [442, 793] width 363 height 20
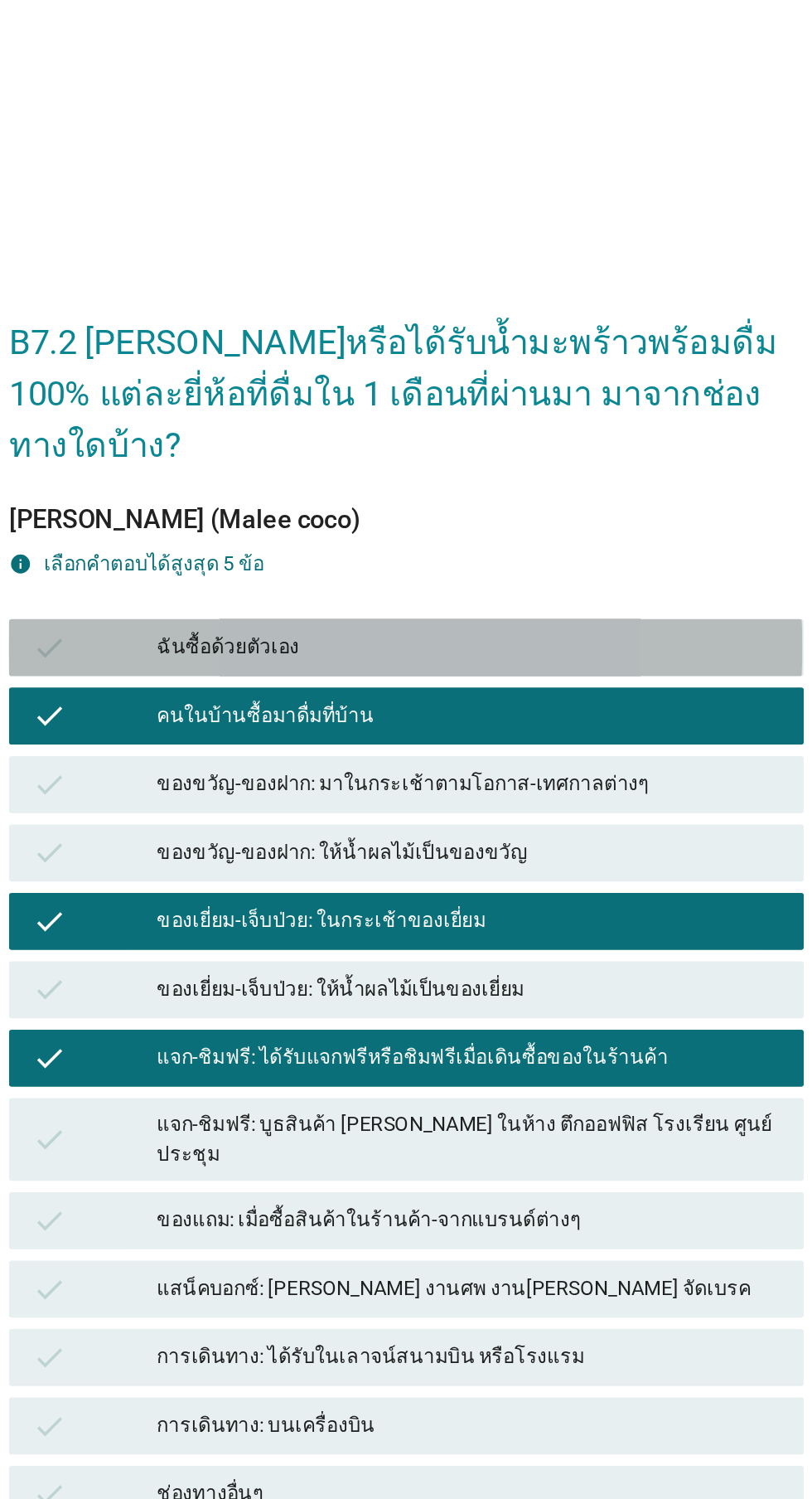
click at [520, 565] on div "ฉันซื้อด้วยตัวเอง" at bounding box center [442, 554] width 363 height 20
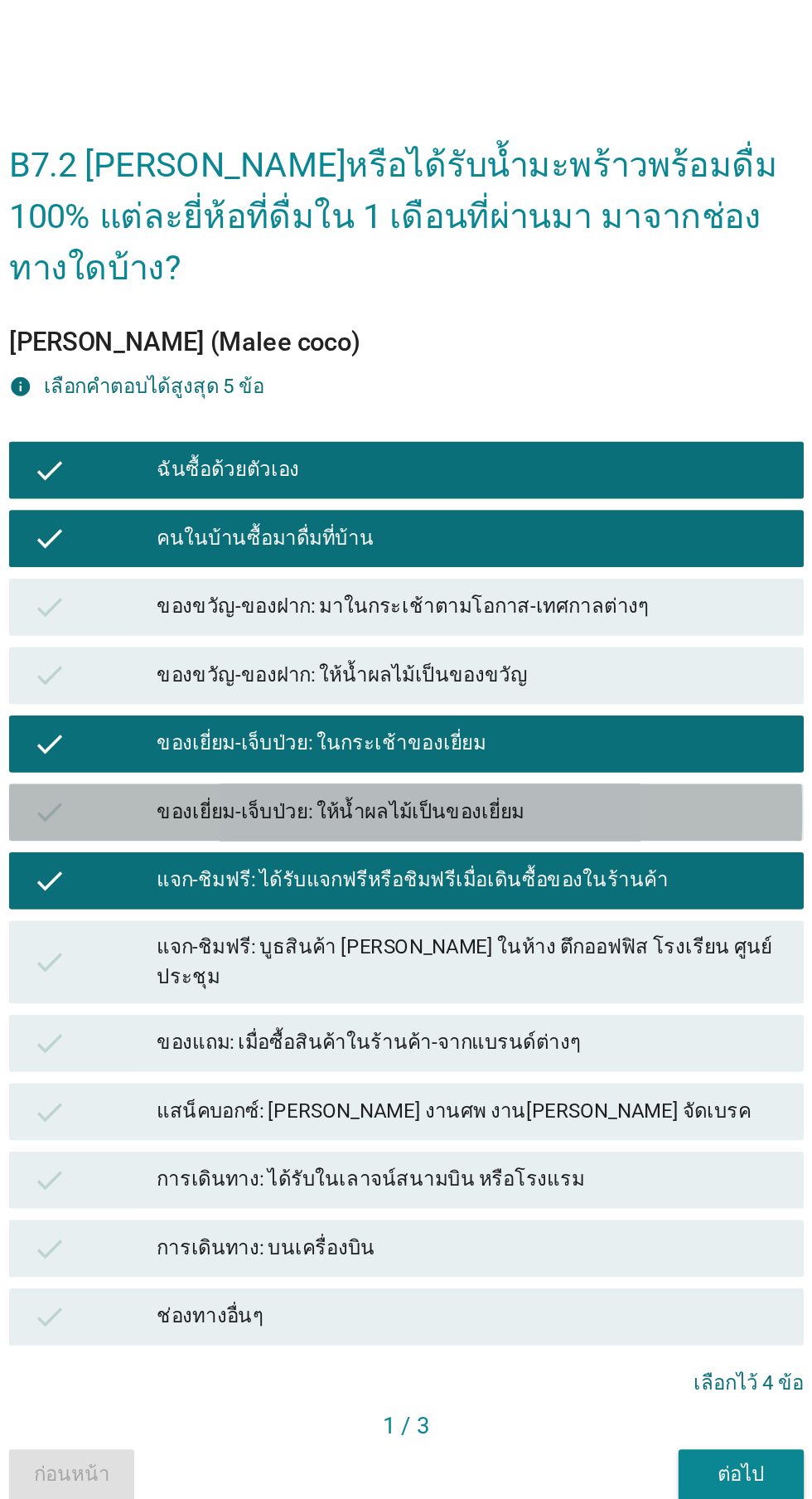
click at [544, 764] on div "ของเยี่ยม-เจ็บป่วย: ให้น้ำผลไม้เป็นของเยี่ยม" at bounding box center [442, 753] width 363 height 20
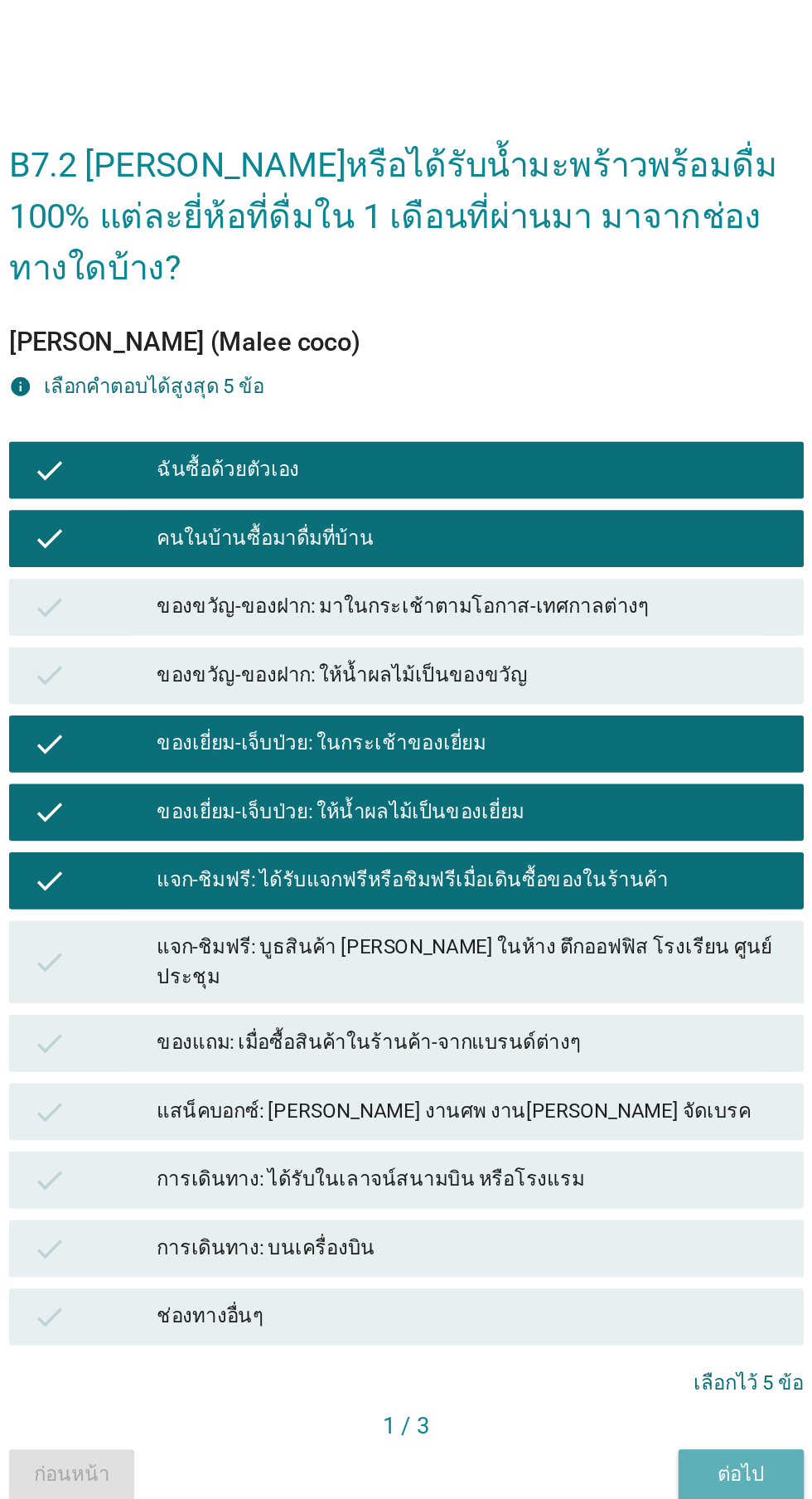
click at [591, 1147] on div "ต่อไป" at bounding box center [601, 1139] width 46 height 17
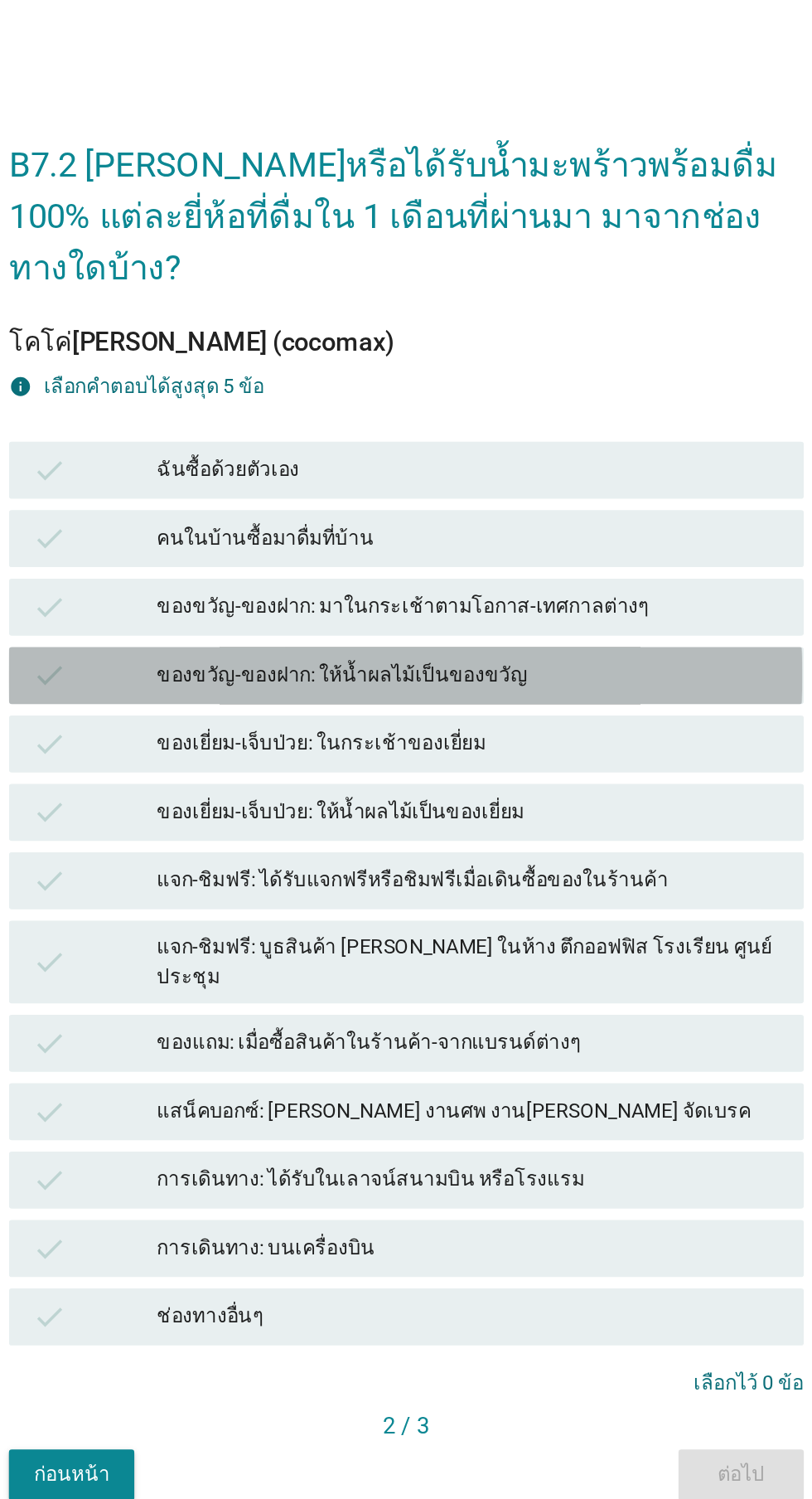
click at [521, 691] on div "check ของขวัญ-ของฝาก: ให้น้ำผลไม้เป็นของขวัญ" at bounding box center [406, 674] width 462 height 33
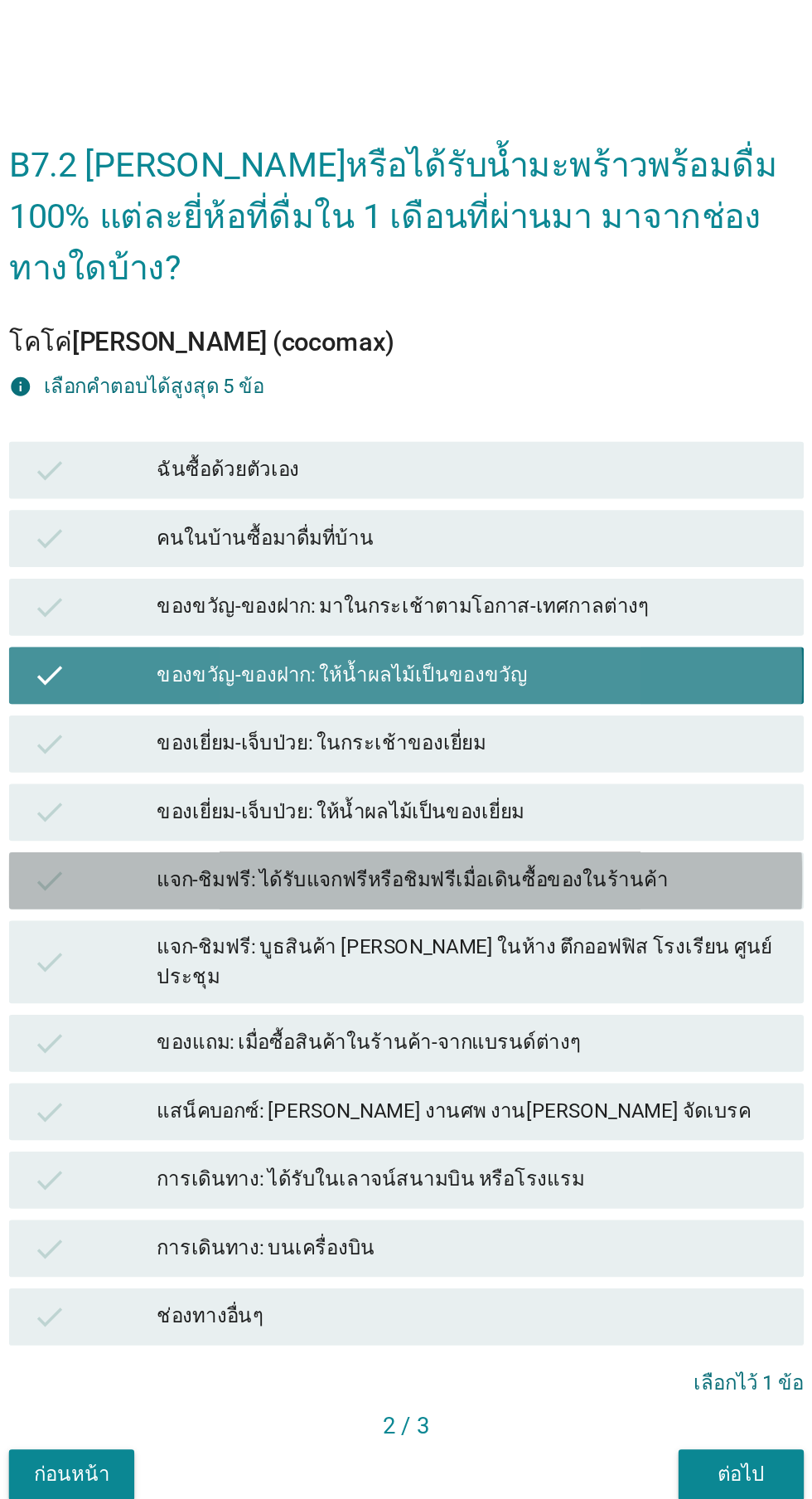
click at [484, 810] on div "check แจก-ชิมฟรี: ได้รับแจกฟรีหรือชิมฟรีเมื่อเดินซื้อของในร้านค้า" at bounding box center [406, 793] width 462 height 33
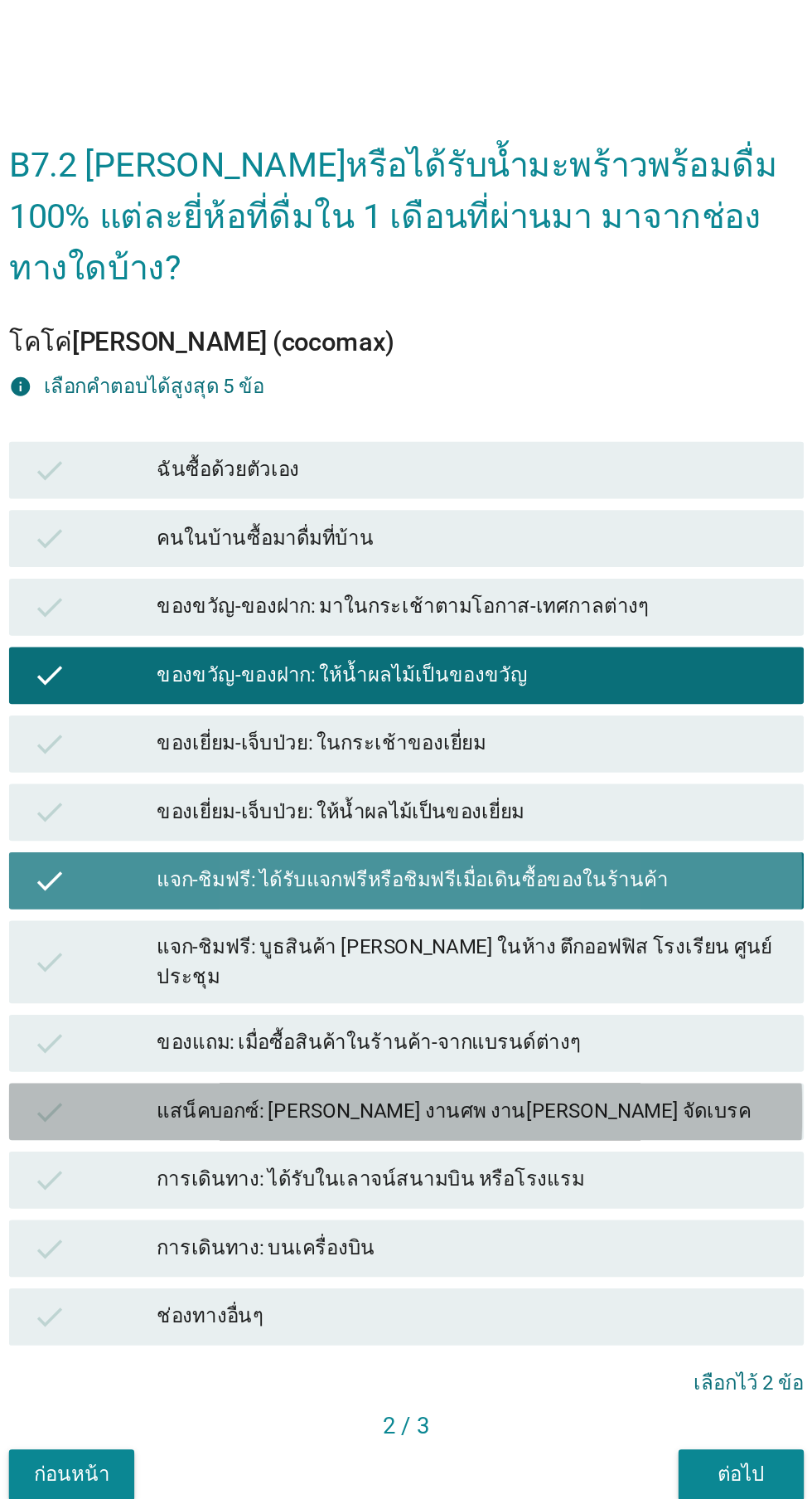
click at [474, 938] on div "แสน็คบอกซ์: [PERSON_NAME] งานศพ งาน[PERSON_NAME] จัดเบรค" at bounding box center [442, 927] width 363 height 20
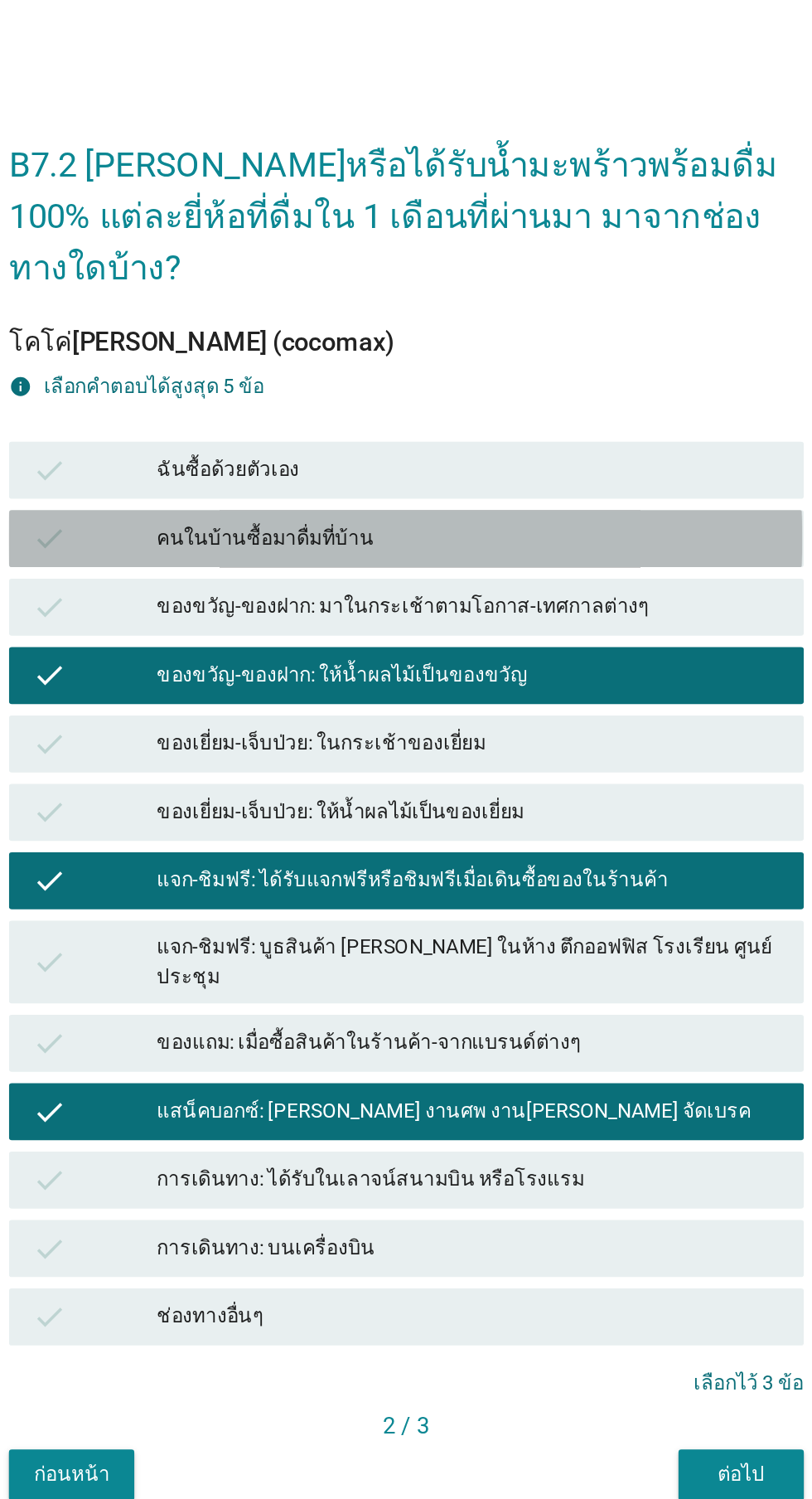
click at [527, 605] on div "คนในบ้านซื้อมาดื่มที่บ้าน" at bounding box center [442, 594] width 363 height 20
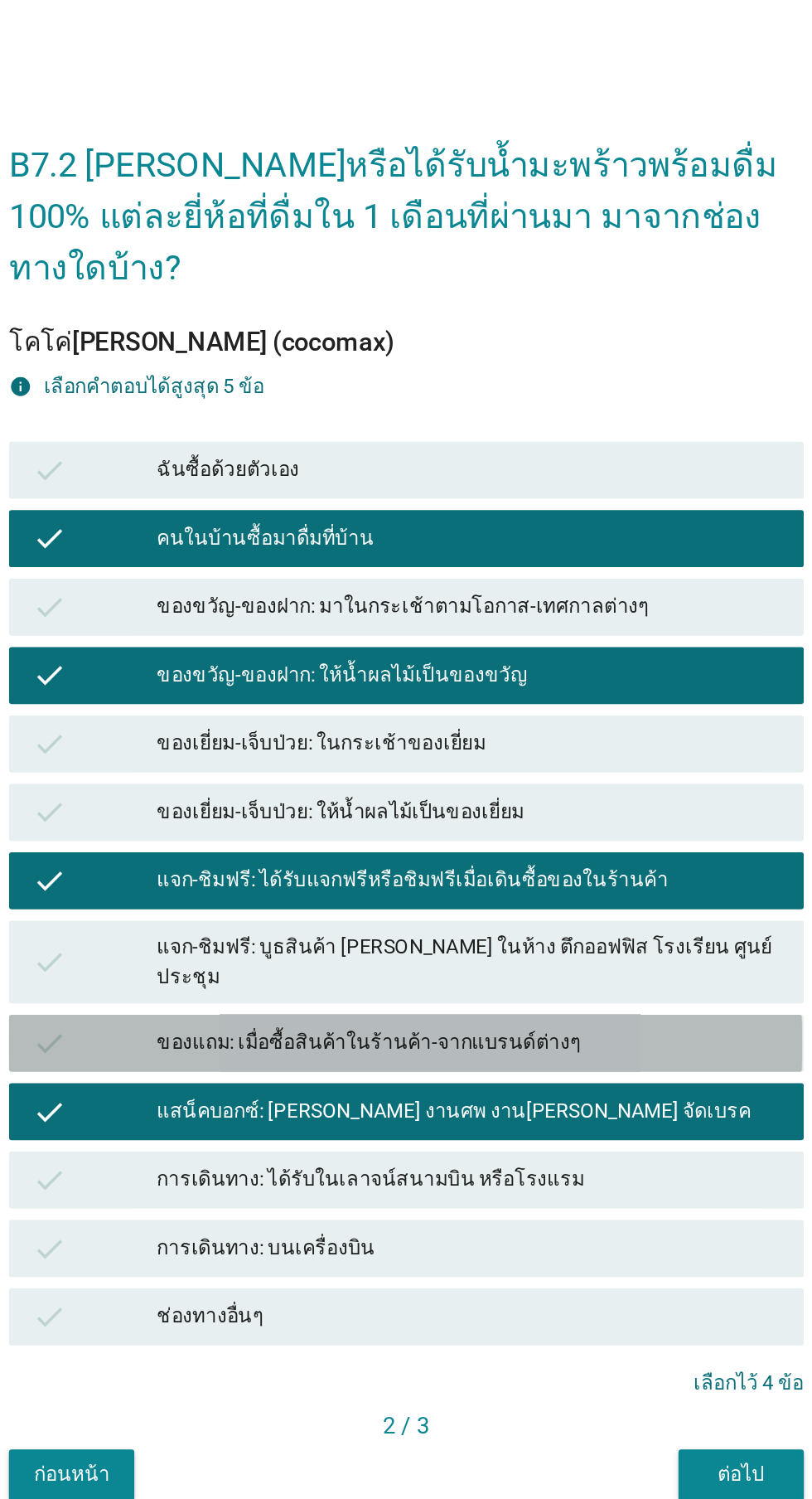
click at [484, 904] on div "check ของแถม: เมื่อซื้อสินค้าในร้านค้า-จากแบรนด์ต่างๆ" at bounding box center [406, 888] width 462 height 33
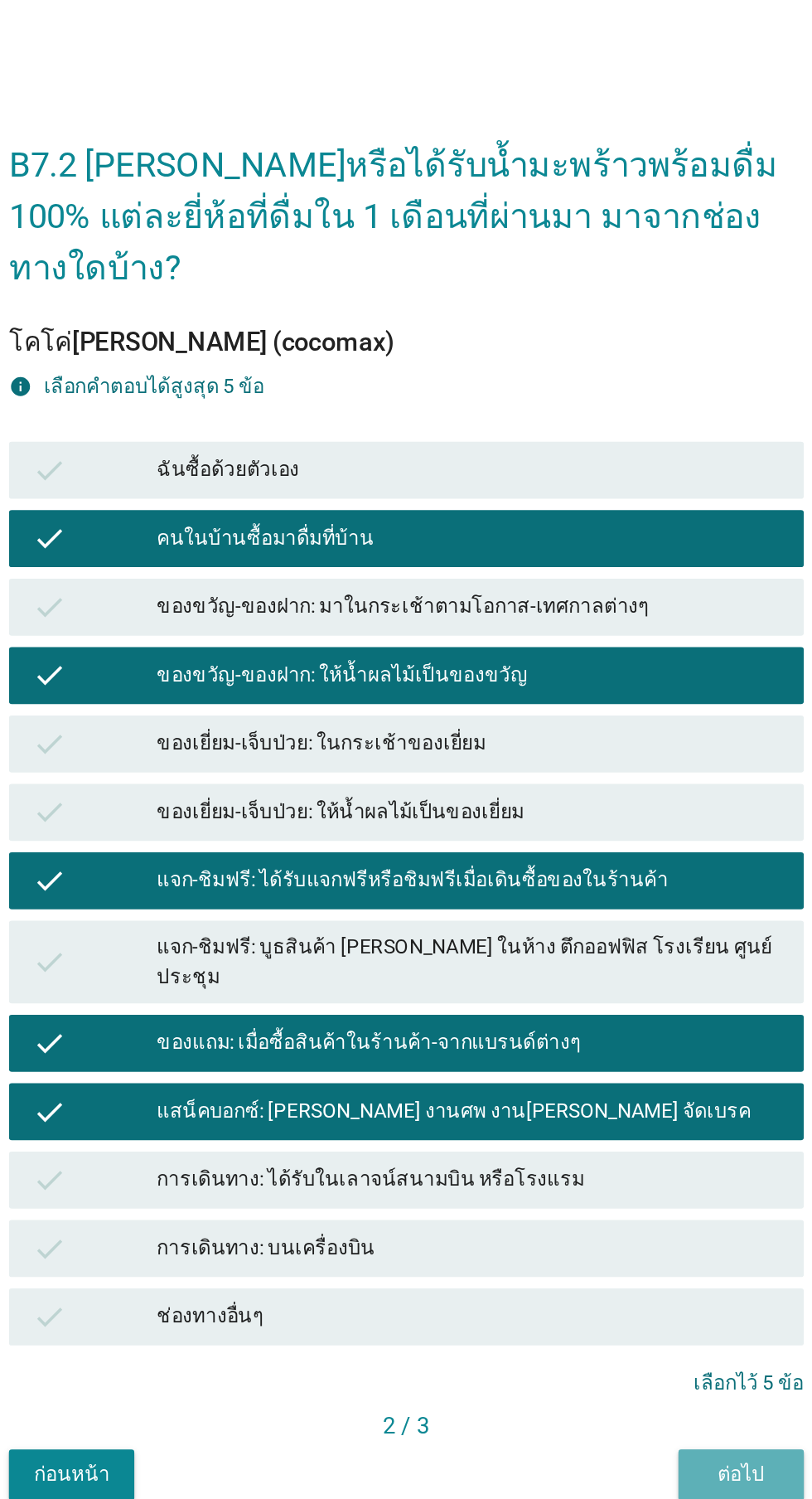
click at [602, 1147] on div "ต่อไป" at bounding box center [601, 1139] width 46 height 17
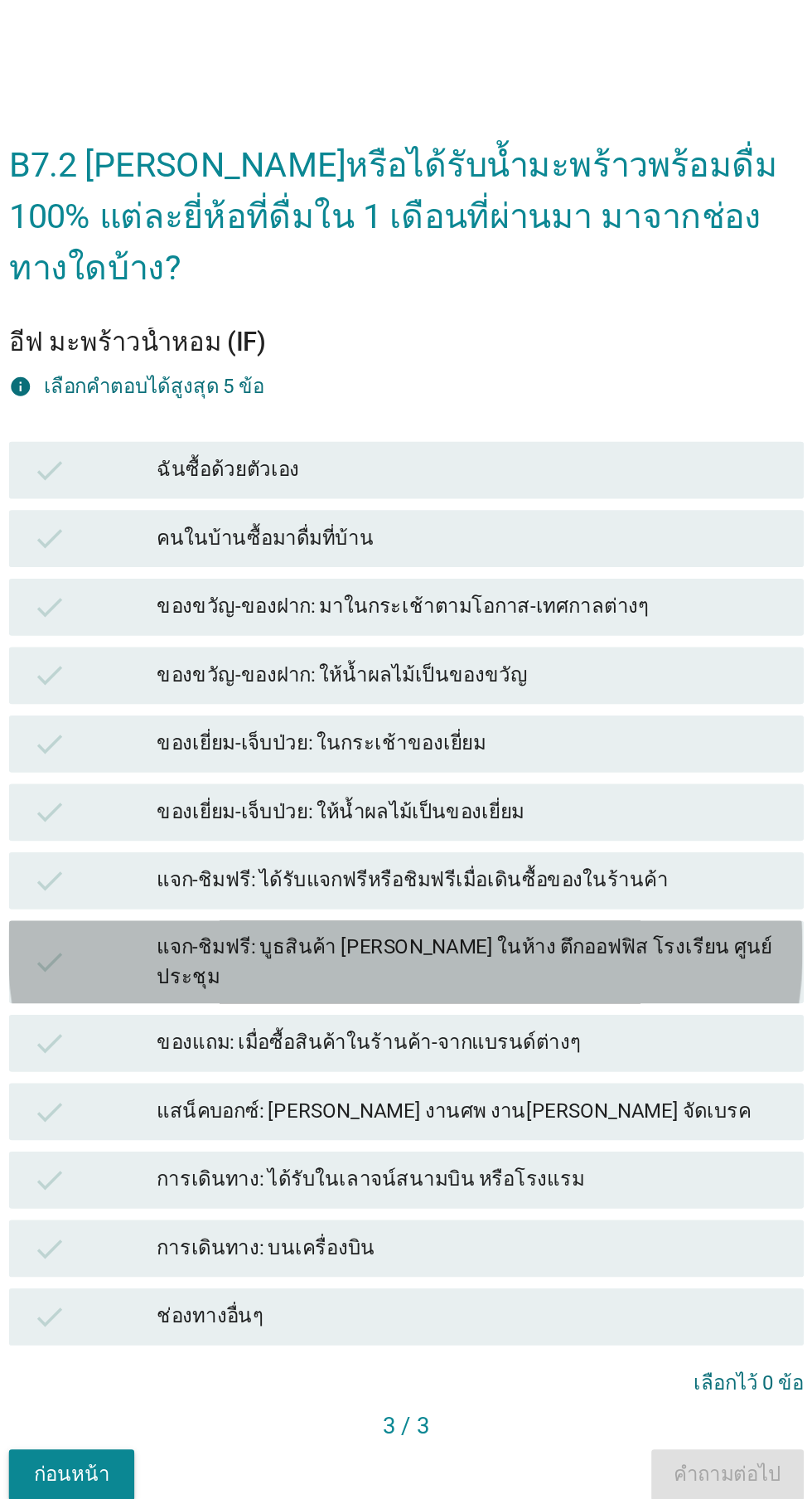
click at [479, 858] on div "แจก-ชิมฟรี: บูธสินค้า [PERSON_NAME] ในห้าง ตึกออฟฟิส โรงเรียน ศูนย์ประชุม" at bounding box center [442, 840] width 363 height 35
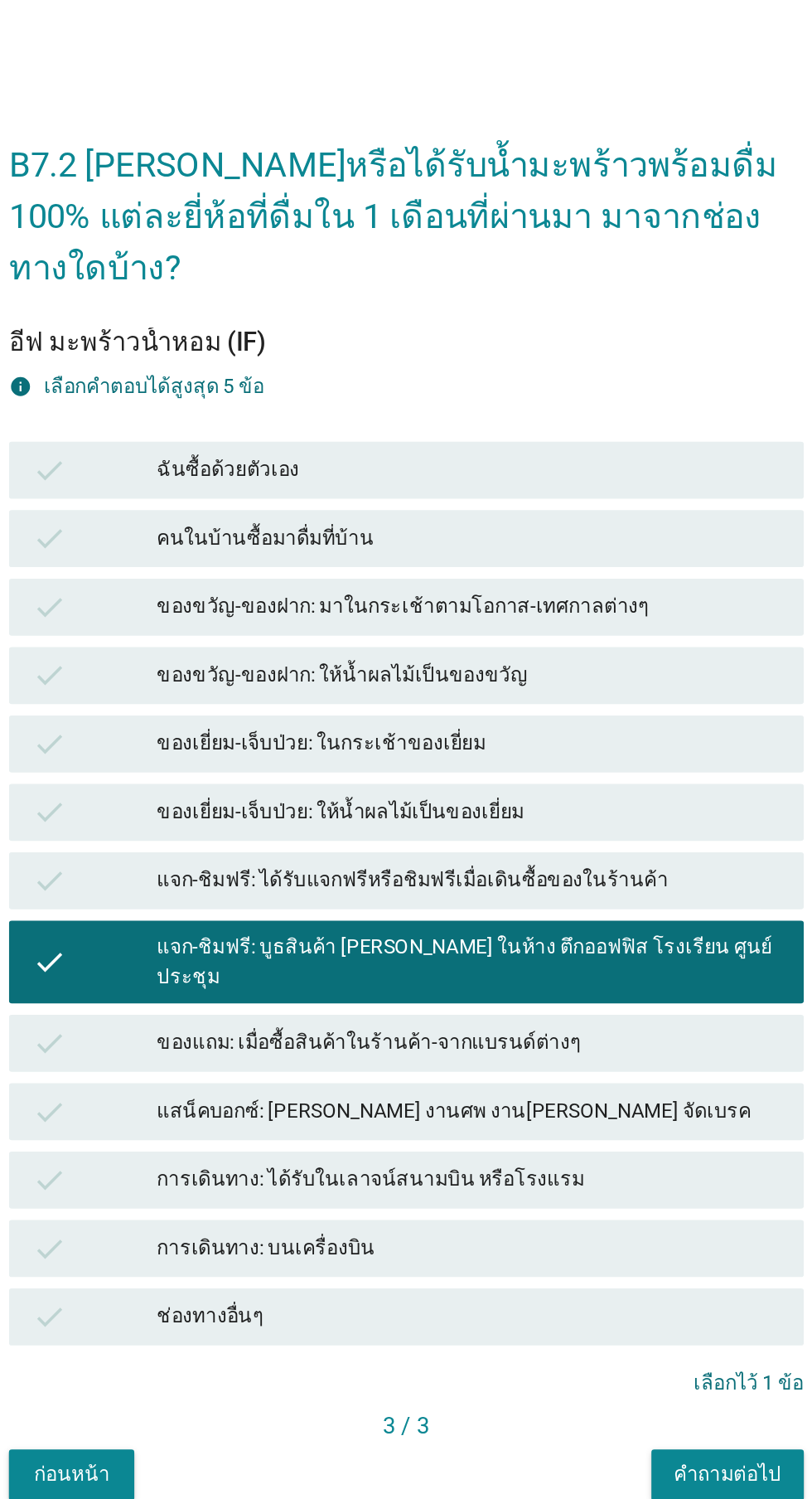
click at [494, 723] on div "ของเยี่ยม-เจ็บป่วย: ในกระเช้าของเยี่ยม" at bounding box center [442, 714] width 363 height 20
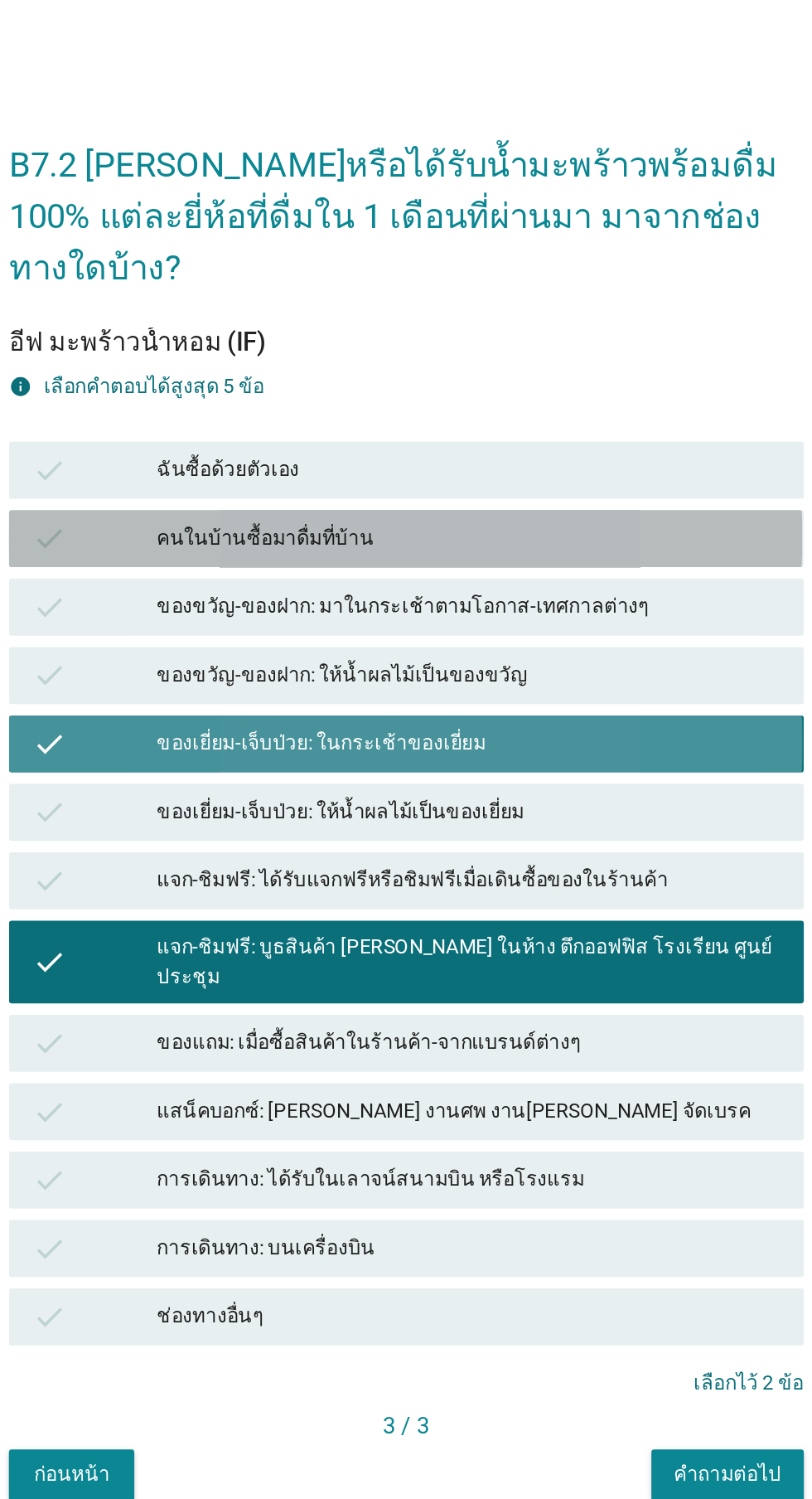
click at [521, 605] on div "คนในบ้านซื้อมาดื่มที่บ้าน" at bounding box center [442, 594] width 363 height 20
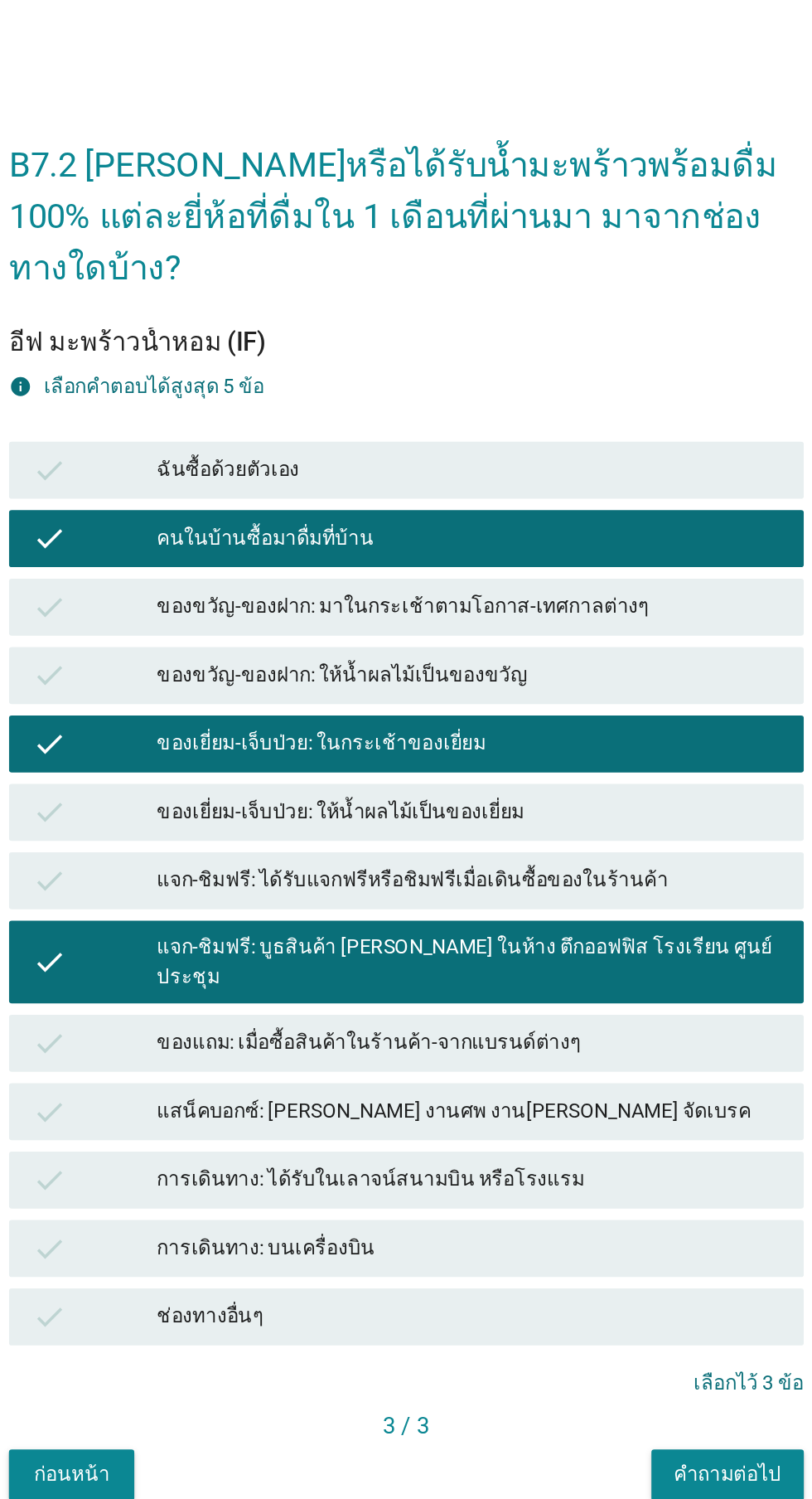
click at [499, 691] on div "check ของขวัญ-ของฝาก: ให้น้ำผลไม้เป็นของขวัญ" at bounding box center [406, 674] width 462 height 33
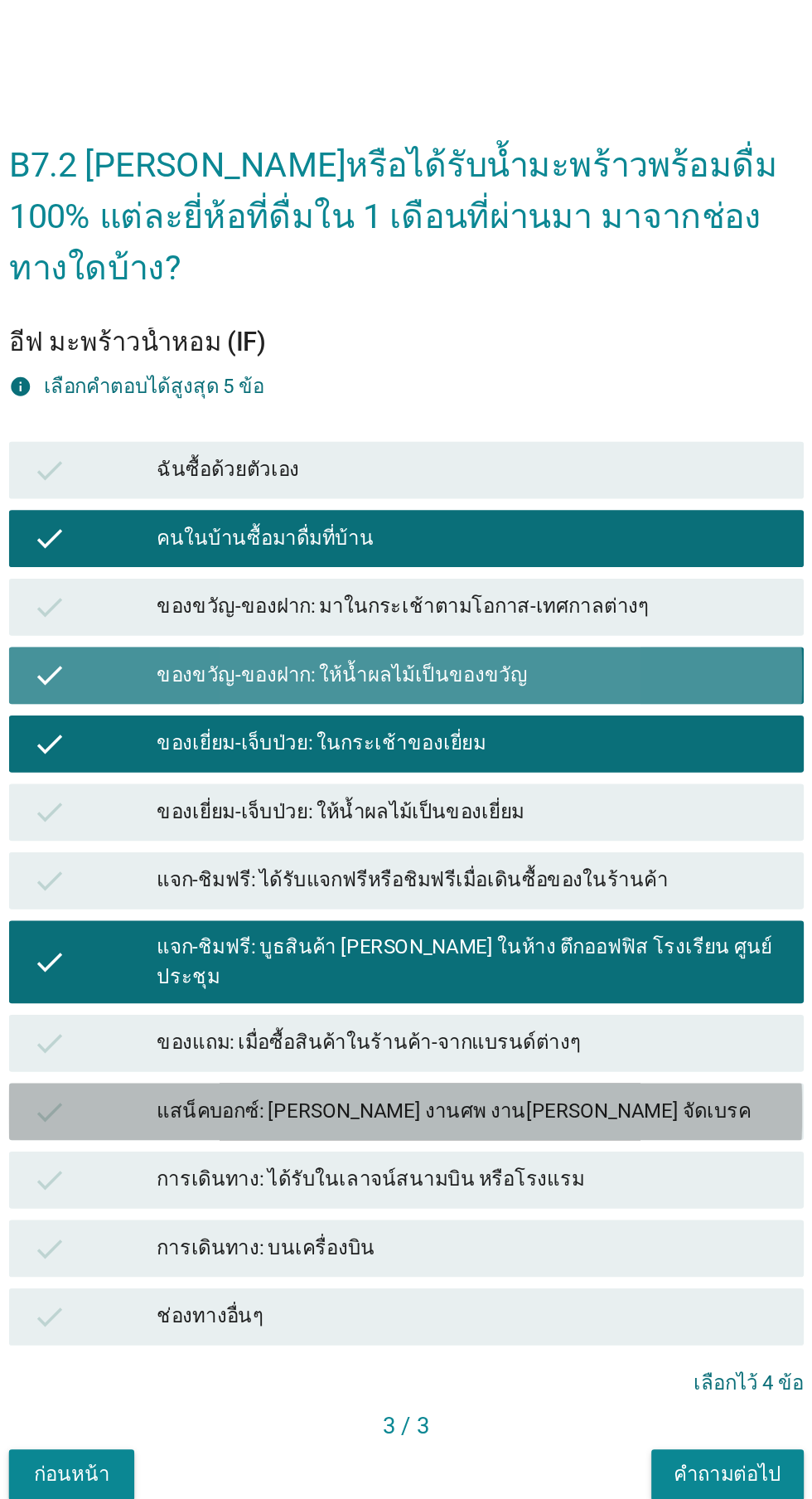
click at [502, 945] on div "check แสน็คบอกซ์: [PERSON_NAME] งานศพ งาน[PERSON_NAME] จัดเบรค" at bounding box center [406, 927] width 462 height 33
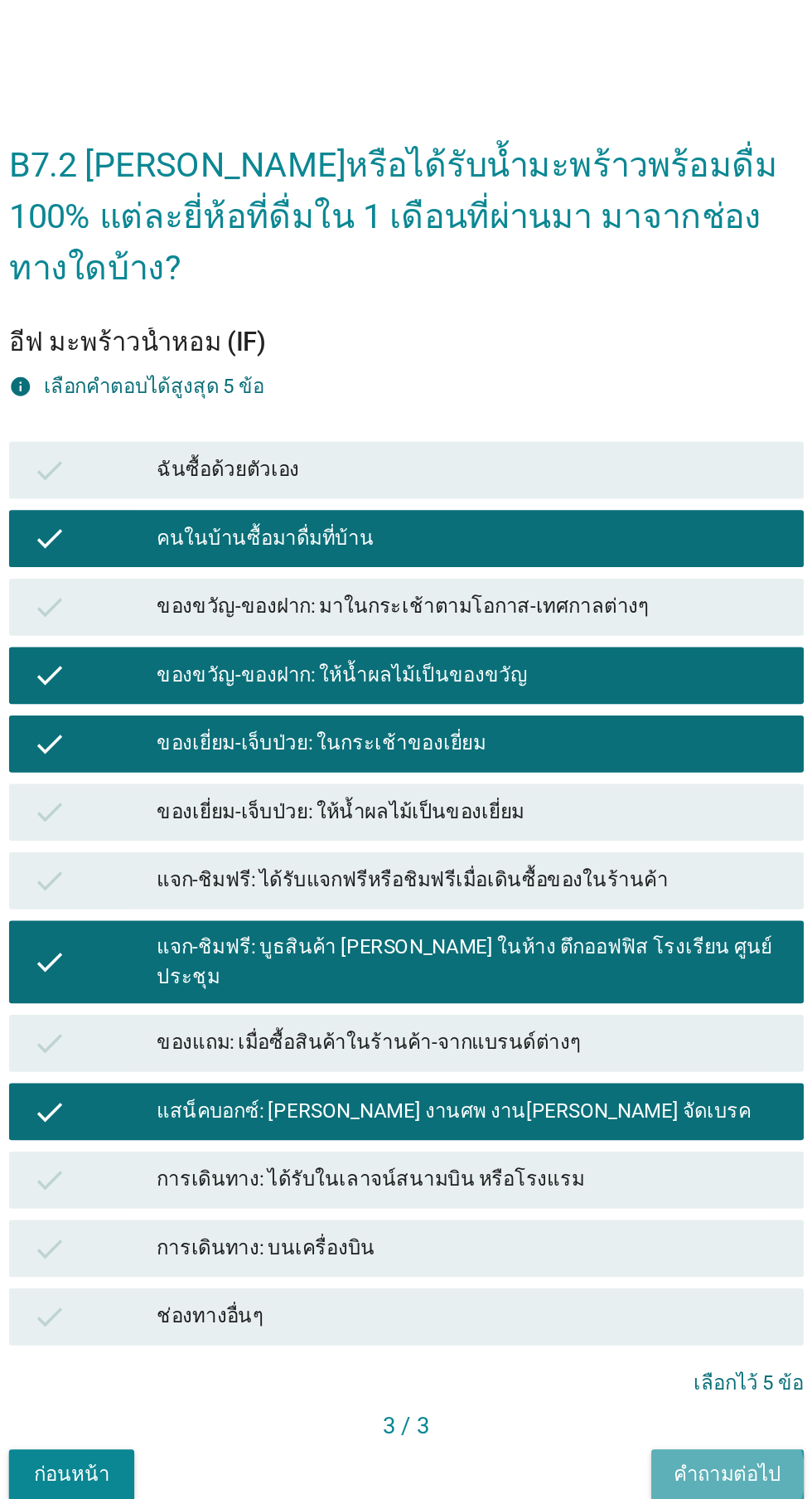
click at [602, 1147] on div "คำถามต่อไป" at bounding box center [593, 1139] width 62 height 17
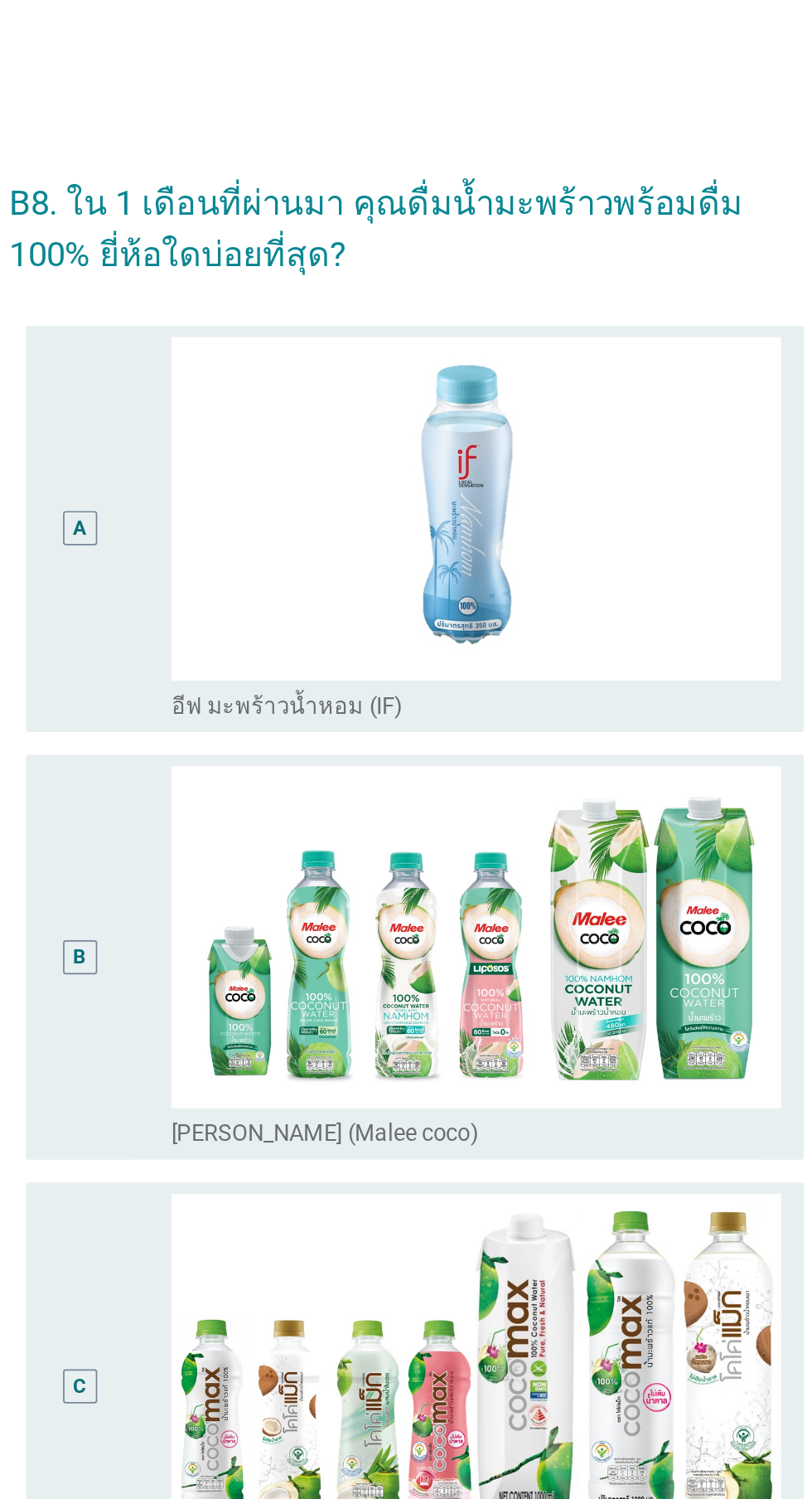
click at [233, 583] on div "A" at bounding box center [215, 478] width 36 height 223
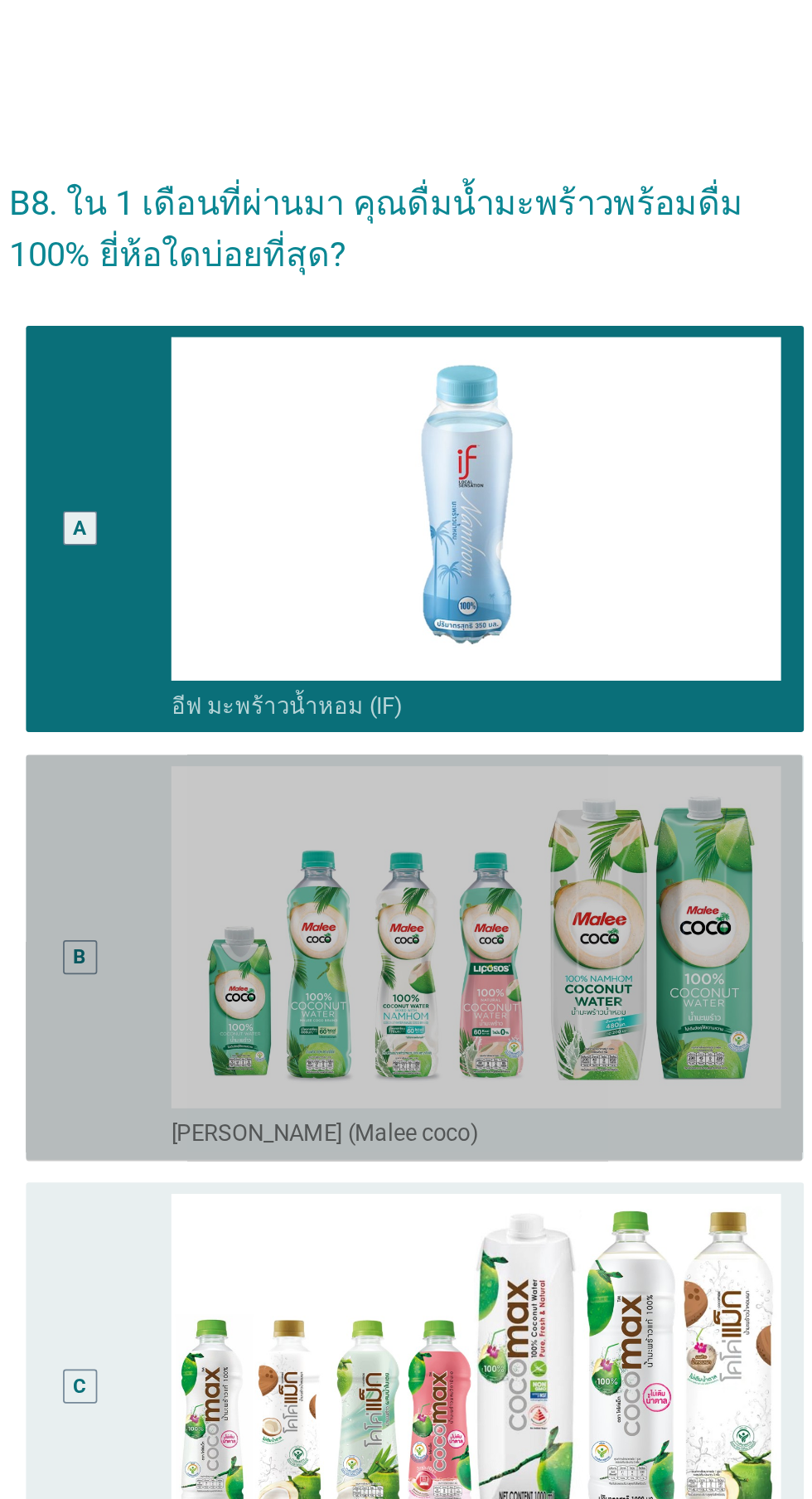
click at [210, 743] on div "B" at bounding box center [215, 728] width 36 height 223
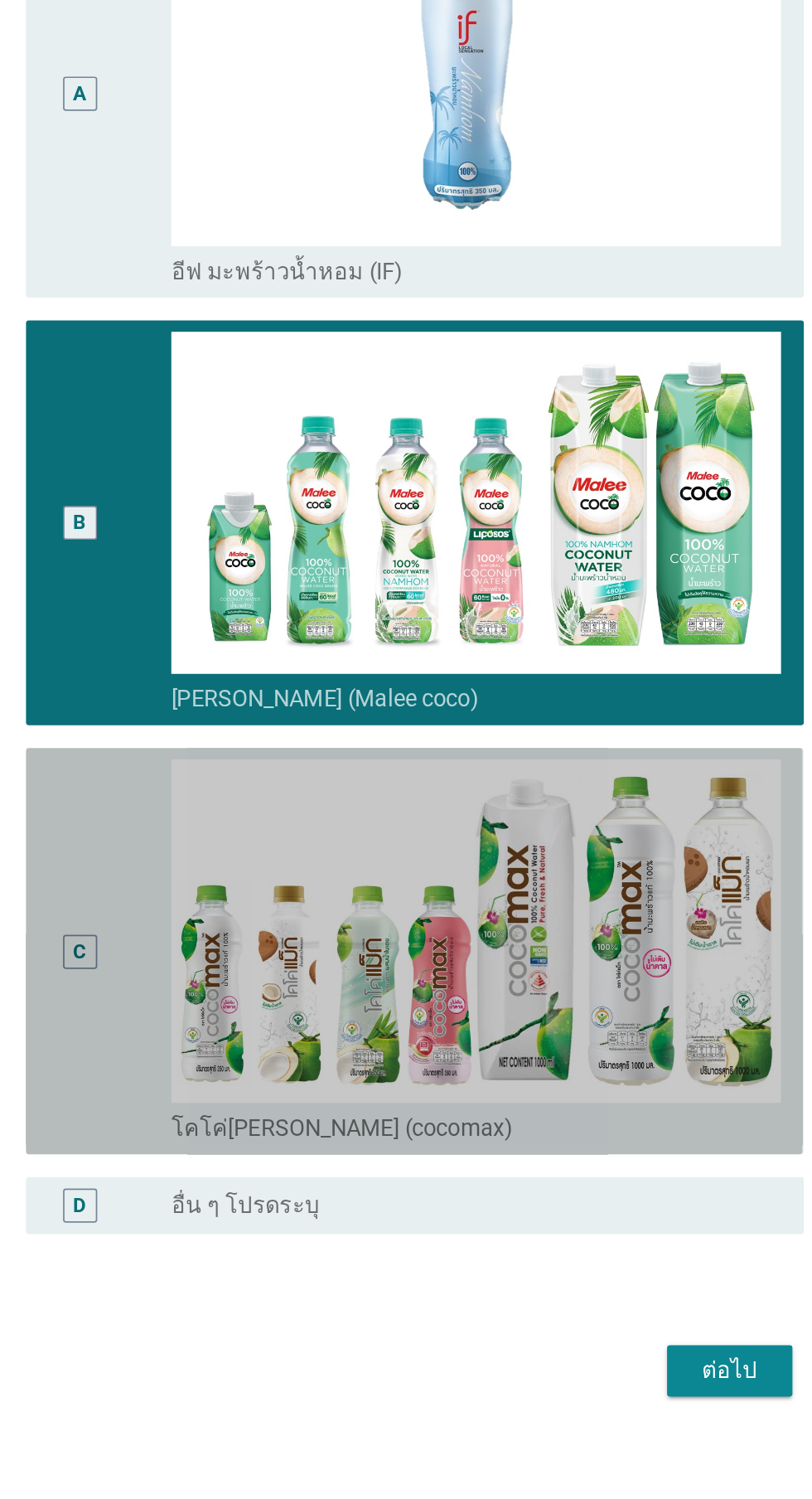
click at [226, 1055] on div "C" at bounding box center [215, 976] width 36 height 223
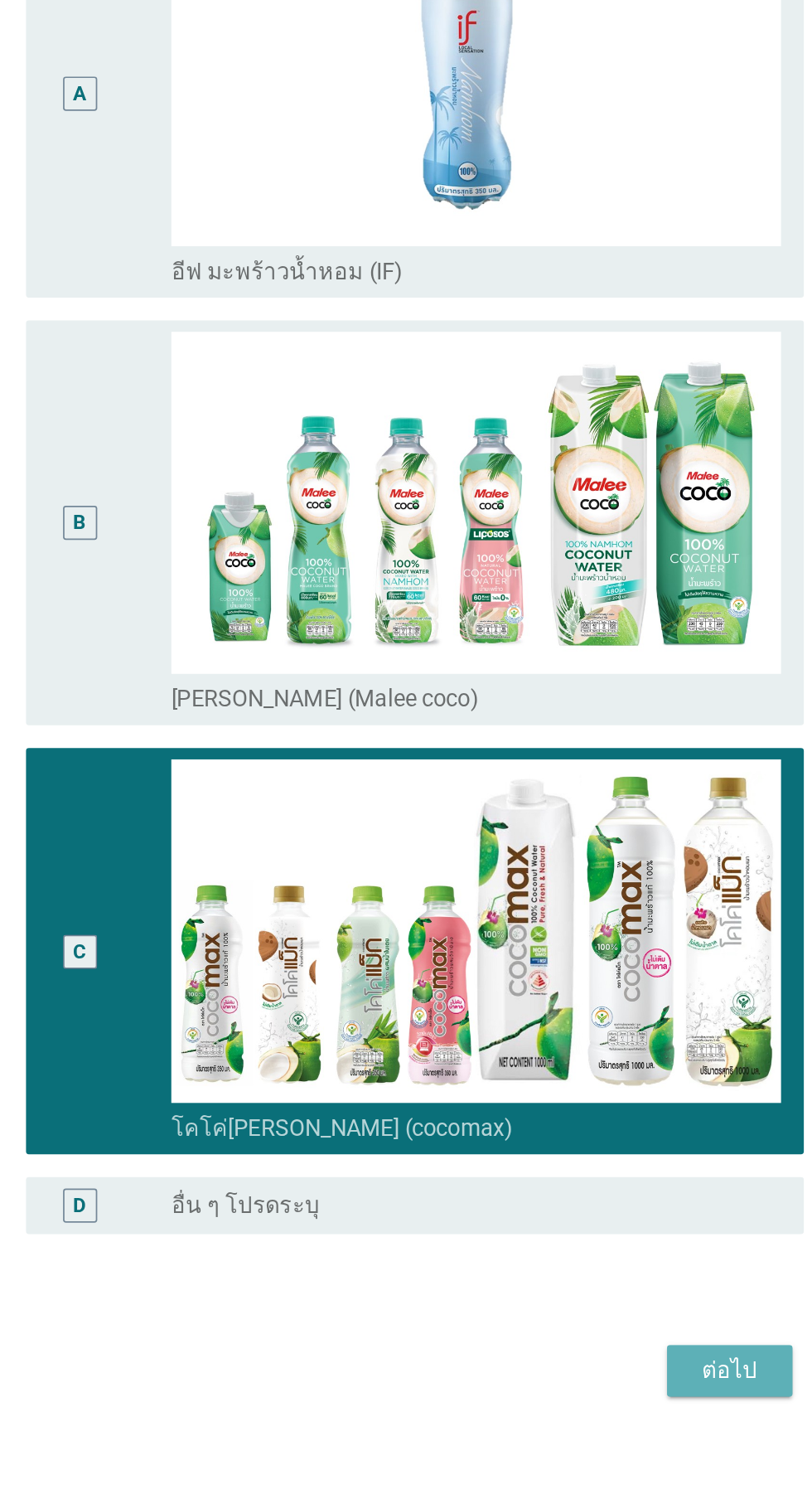
click at [595, 1231] on div "ต่อไป" at bounding box center [594, 1221] width 46 height 20
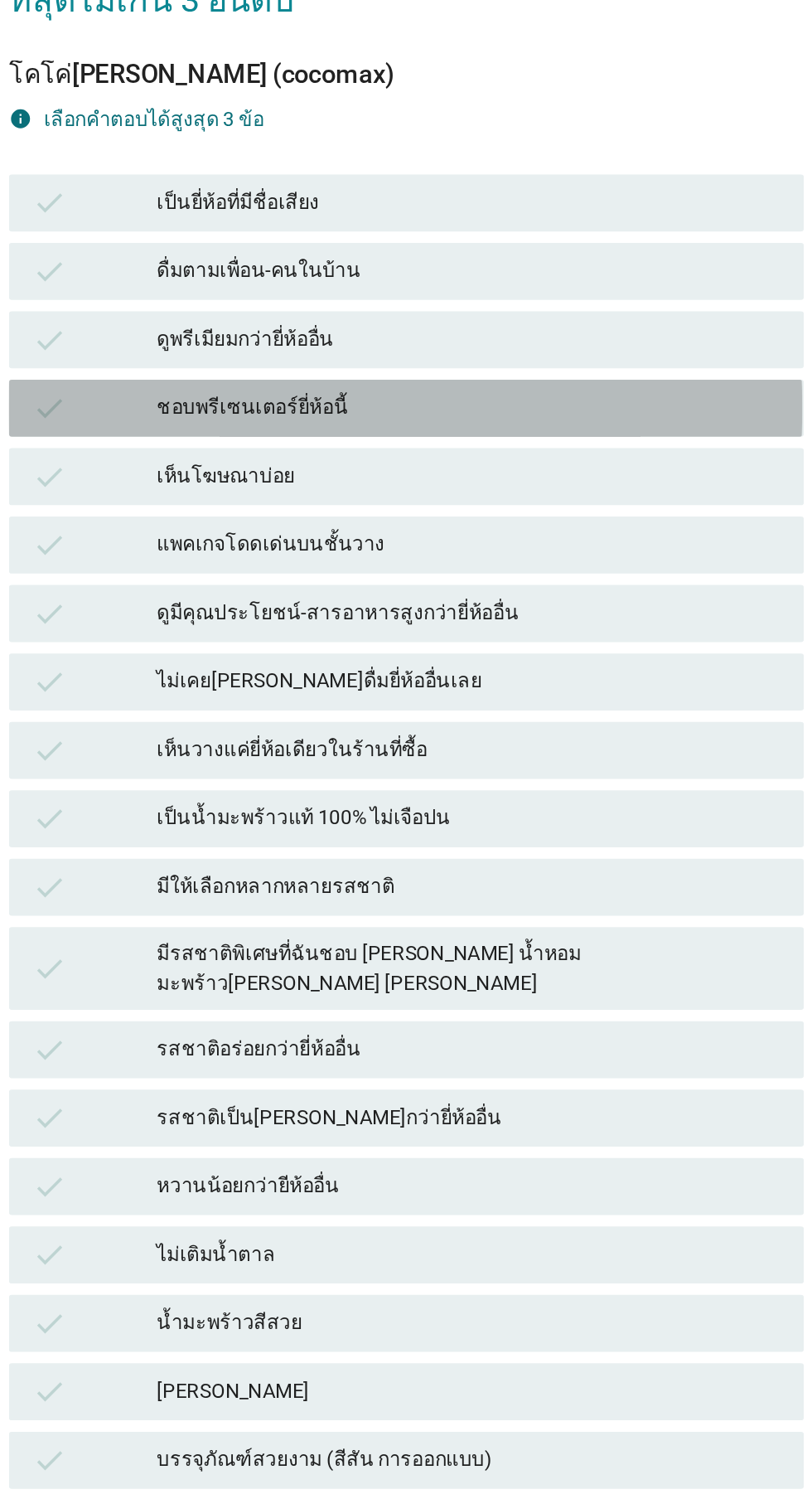
click at [530, 458] on div "ชอบพรีเซนเตอร์ยี่ห้อนี้" at bounding box center [442, 447] width 363 height 20
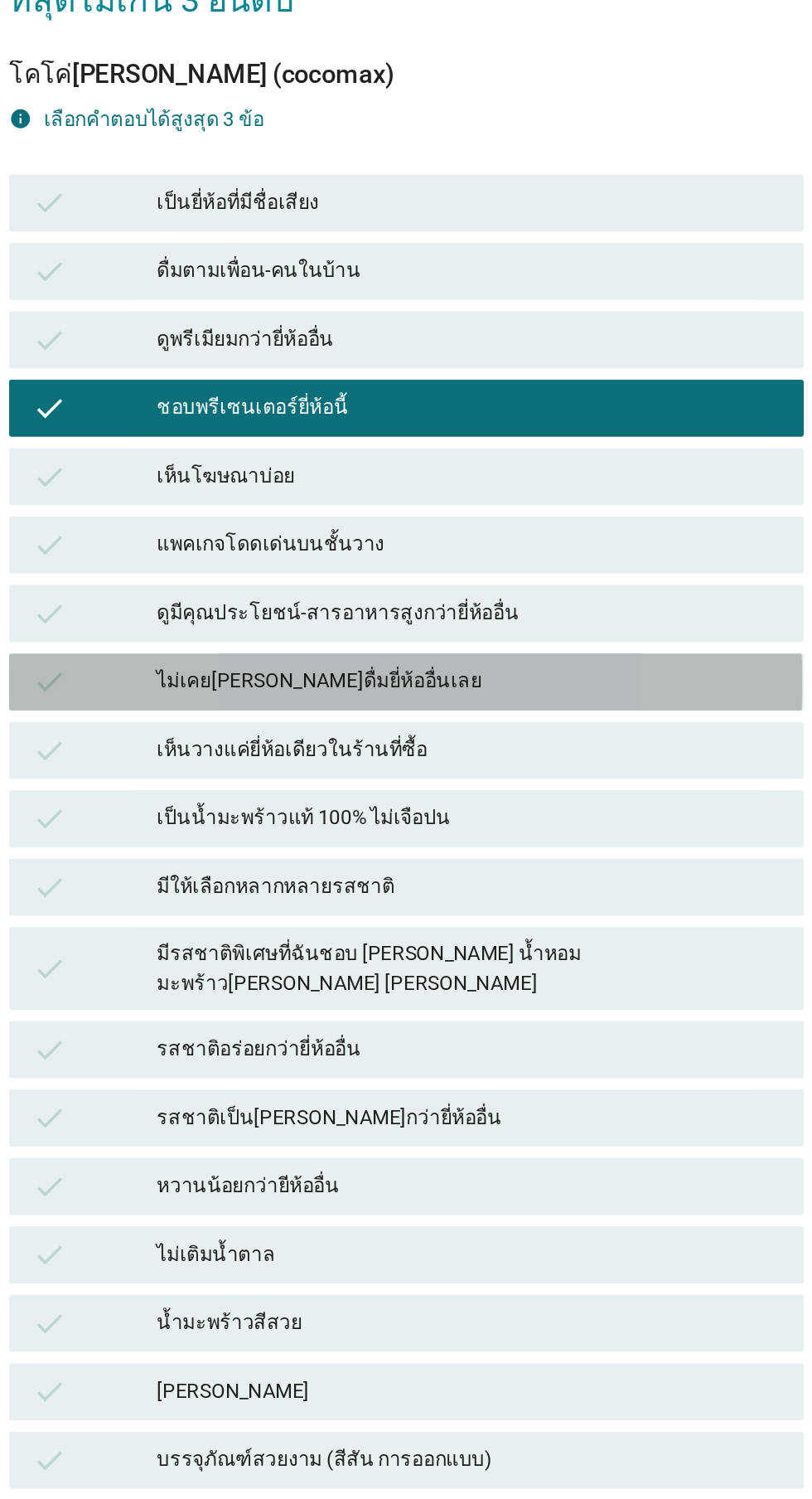
click at [517, 624] on div "check ไม่เคย[PERSON_NAME]ดื่มยี่ห้ออื่นเลย" at bounding box center [406, 607] width 462 height 33
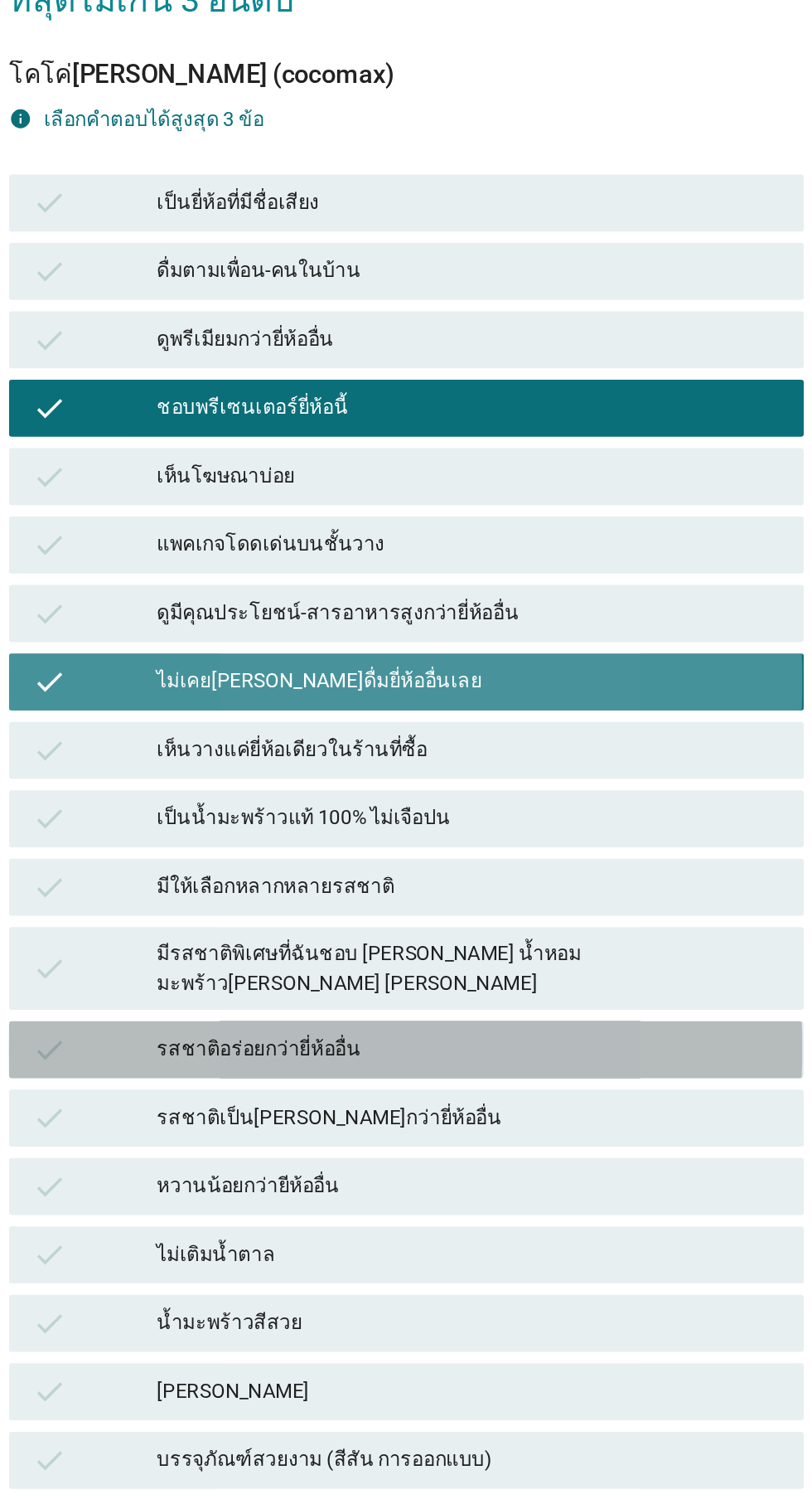
click at [489, 831] on div "รสชาติอร่อยกว่ายี่ห้ออื่น" at bounding box center [442, 820] width 363 height 20
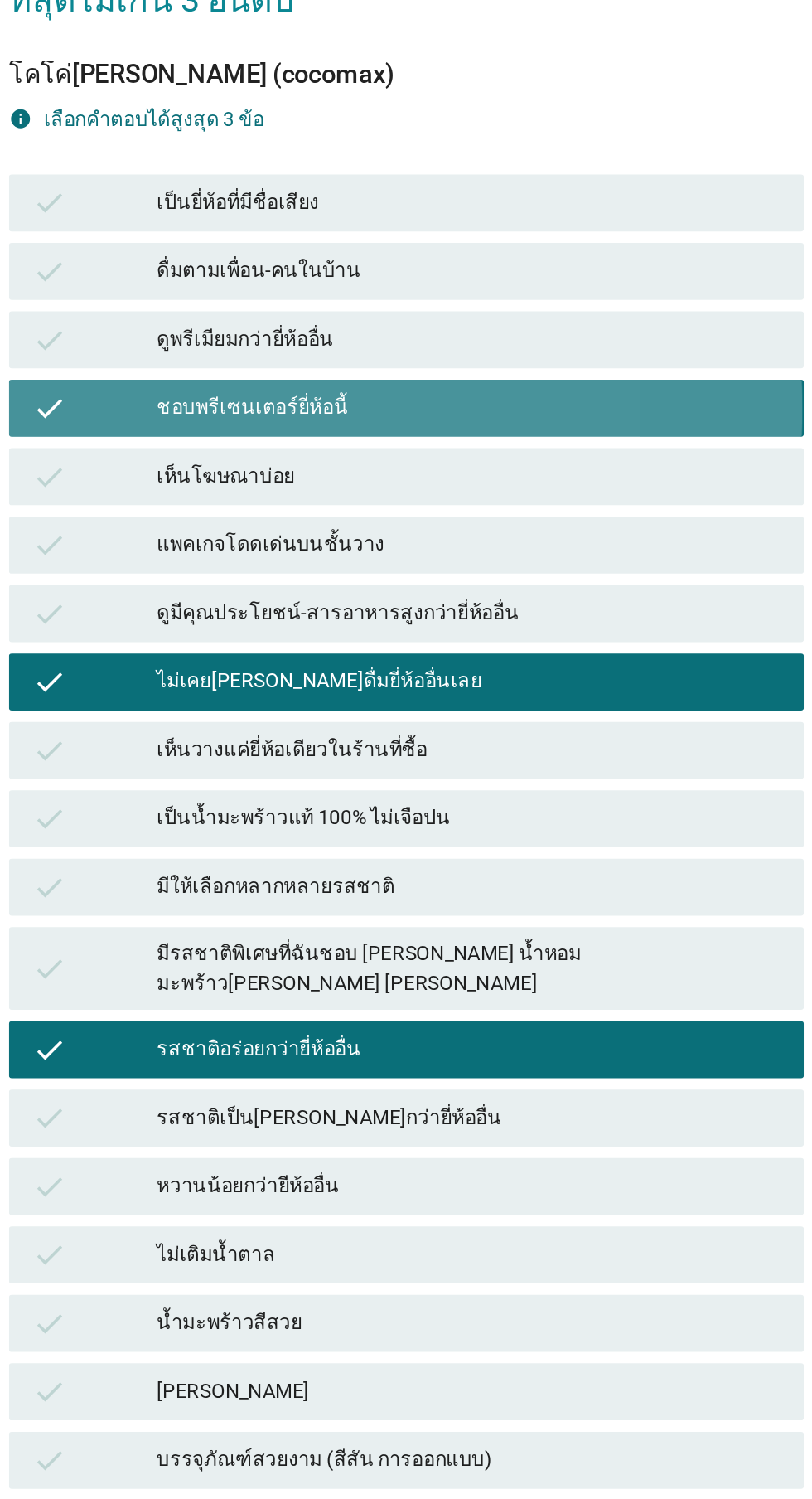
click at [549, 465] on div "check ชอบพรีเซนเตอร์ยี่ห้อนี้" at bounding box center [406, 447] width 462 height 33
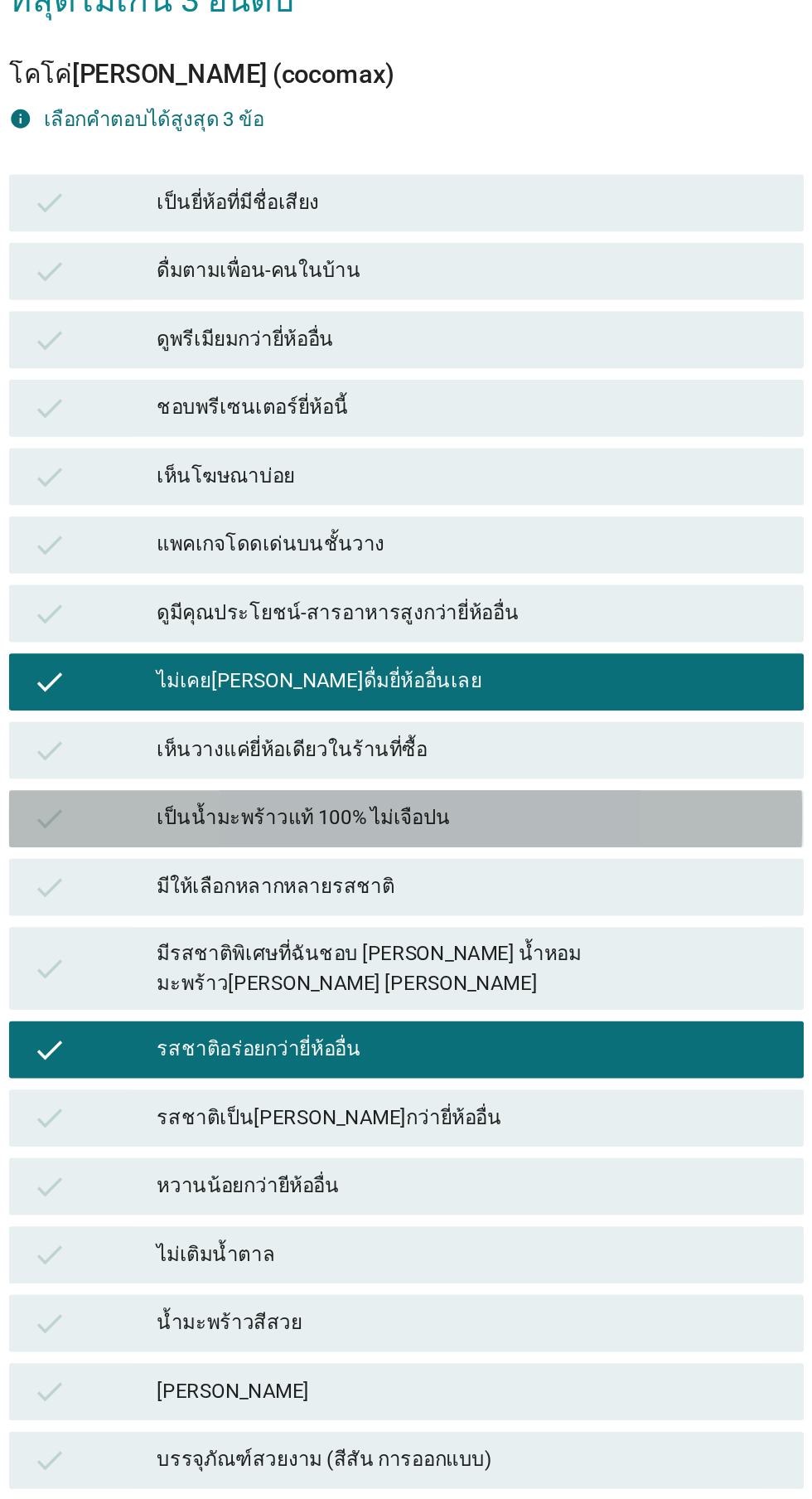
click at [471, 696] on div "เป็นน้ำมะพร้าวแท้ 100% ไม่เจือปน" at bounding box center [442, 686] width 363 height 20
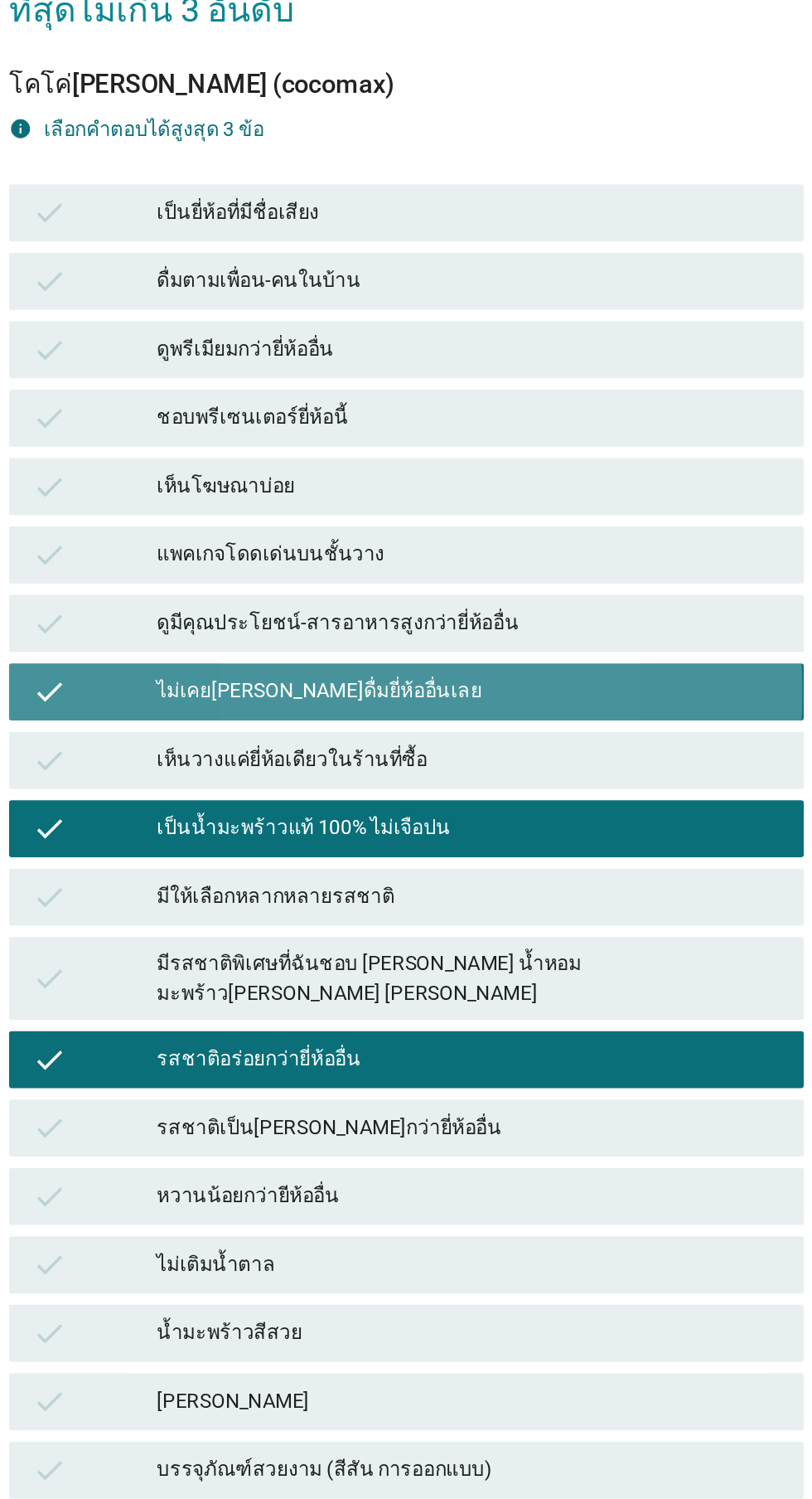
click at [471, 617] on div "ไม่เคย[PERSON_NAME]ดื่มยี่ห้ออื่นเลย" at bounding box center [442, 607] width 363 height 20
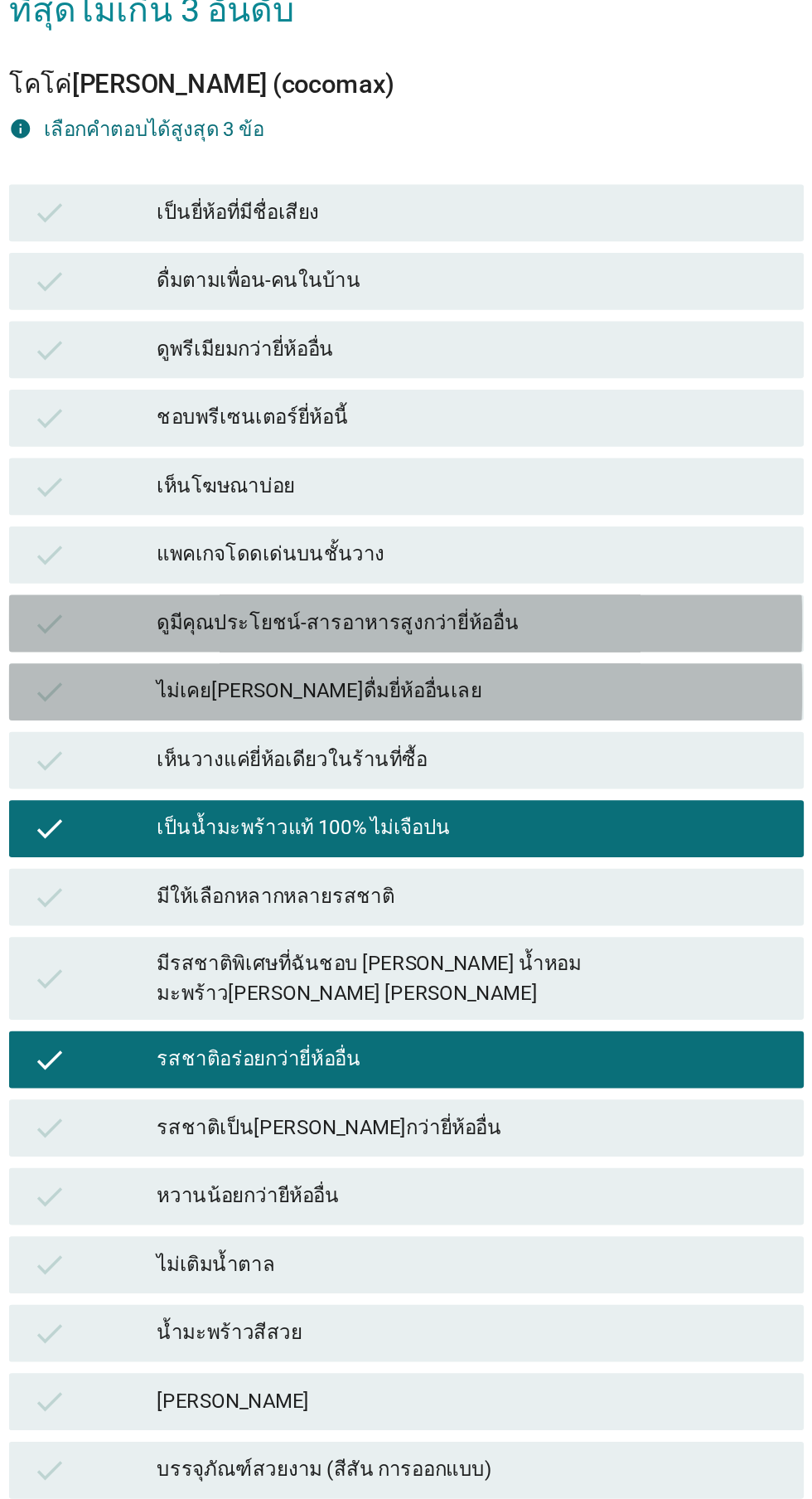
click at [500, 577] on div "ดูมีคุณประโยชน์-สารอาหารสูงกว่ายี่ห้ออื่น" at bounding box center [442, 567] width 363 height 20
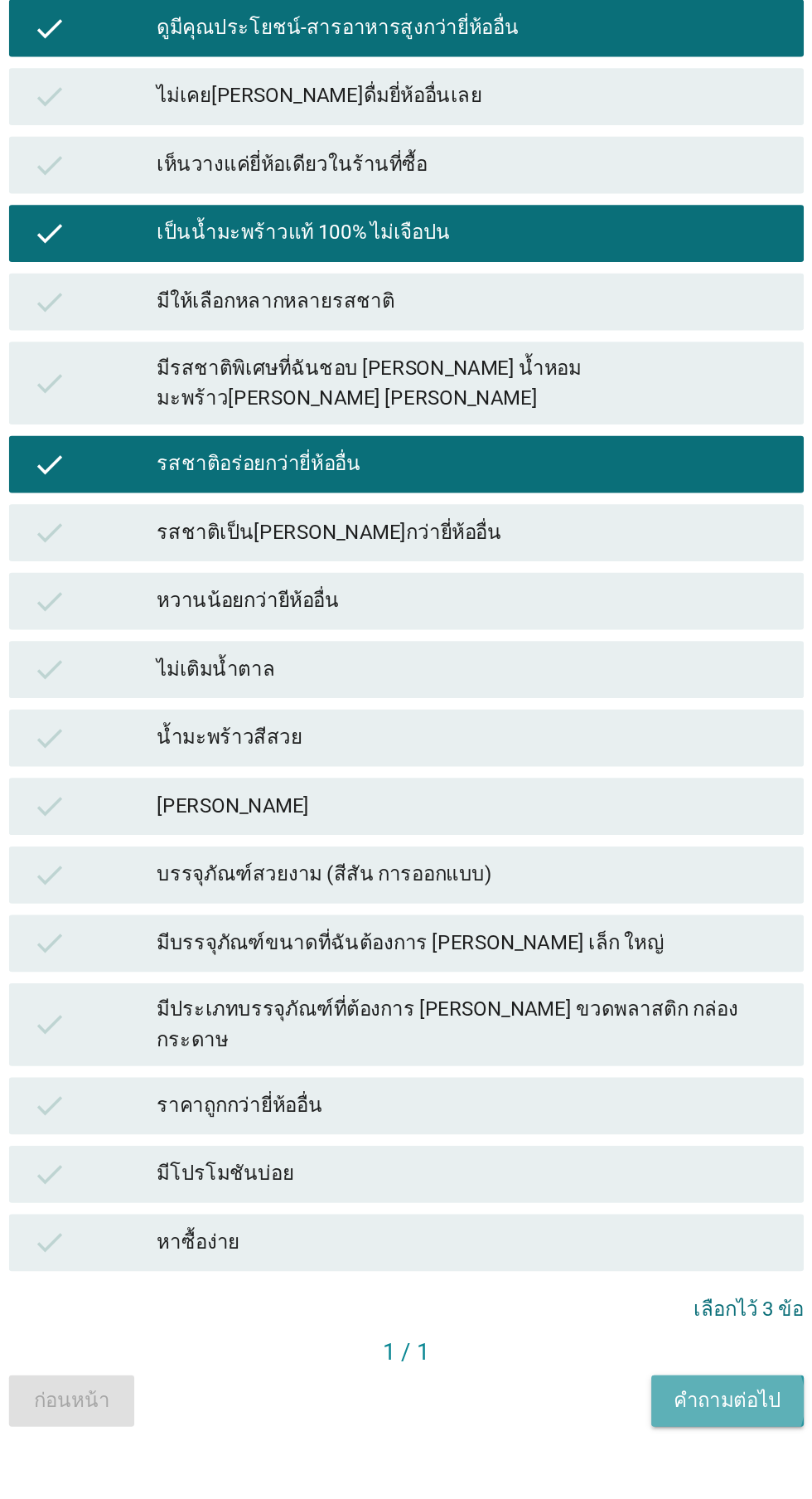
click at [598, 1373] on div "คำถามต่อไป" at bounding box center [593, 1365] width 62 height 17
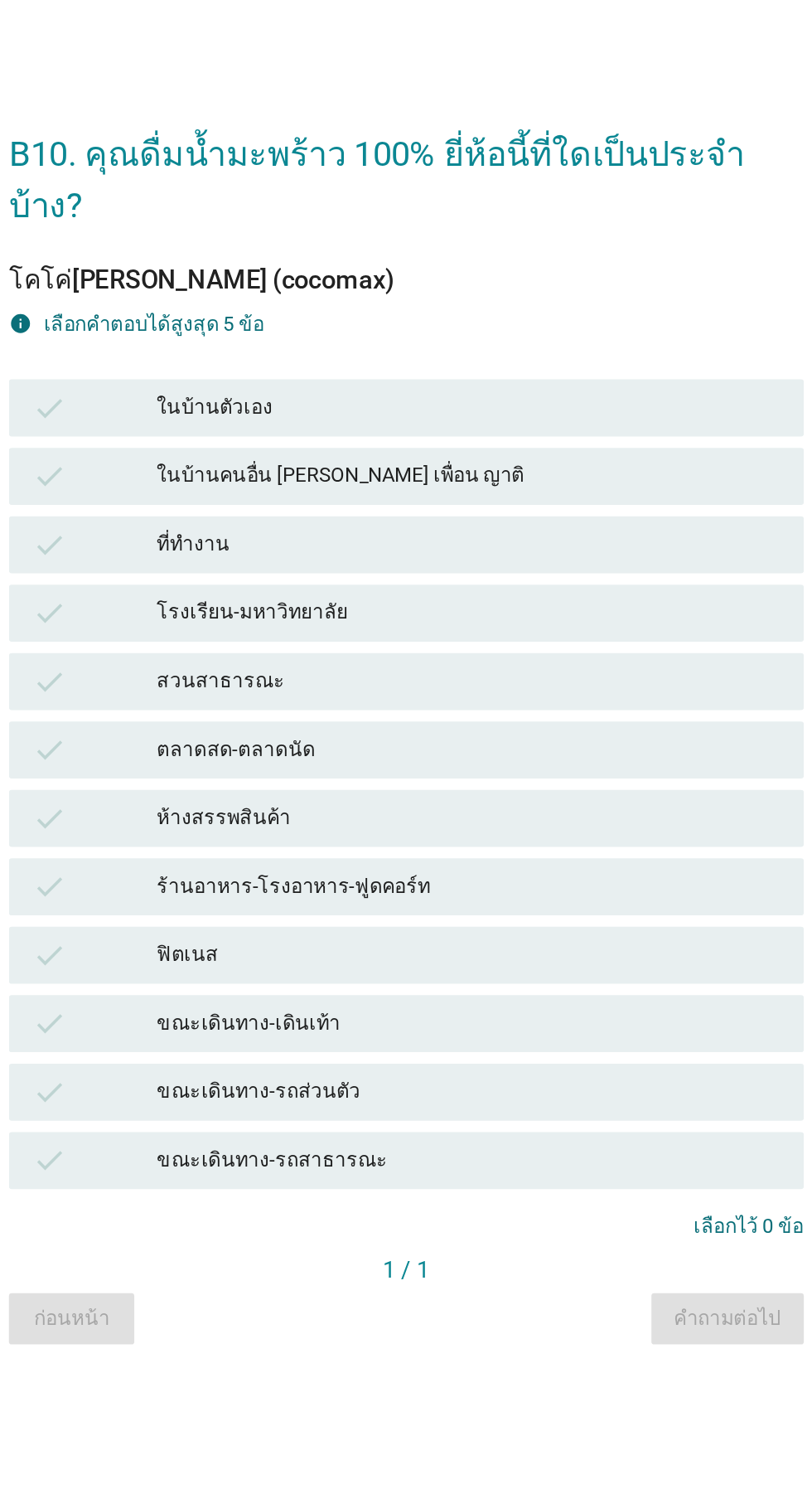
scroll to position [137, 0]
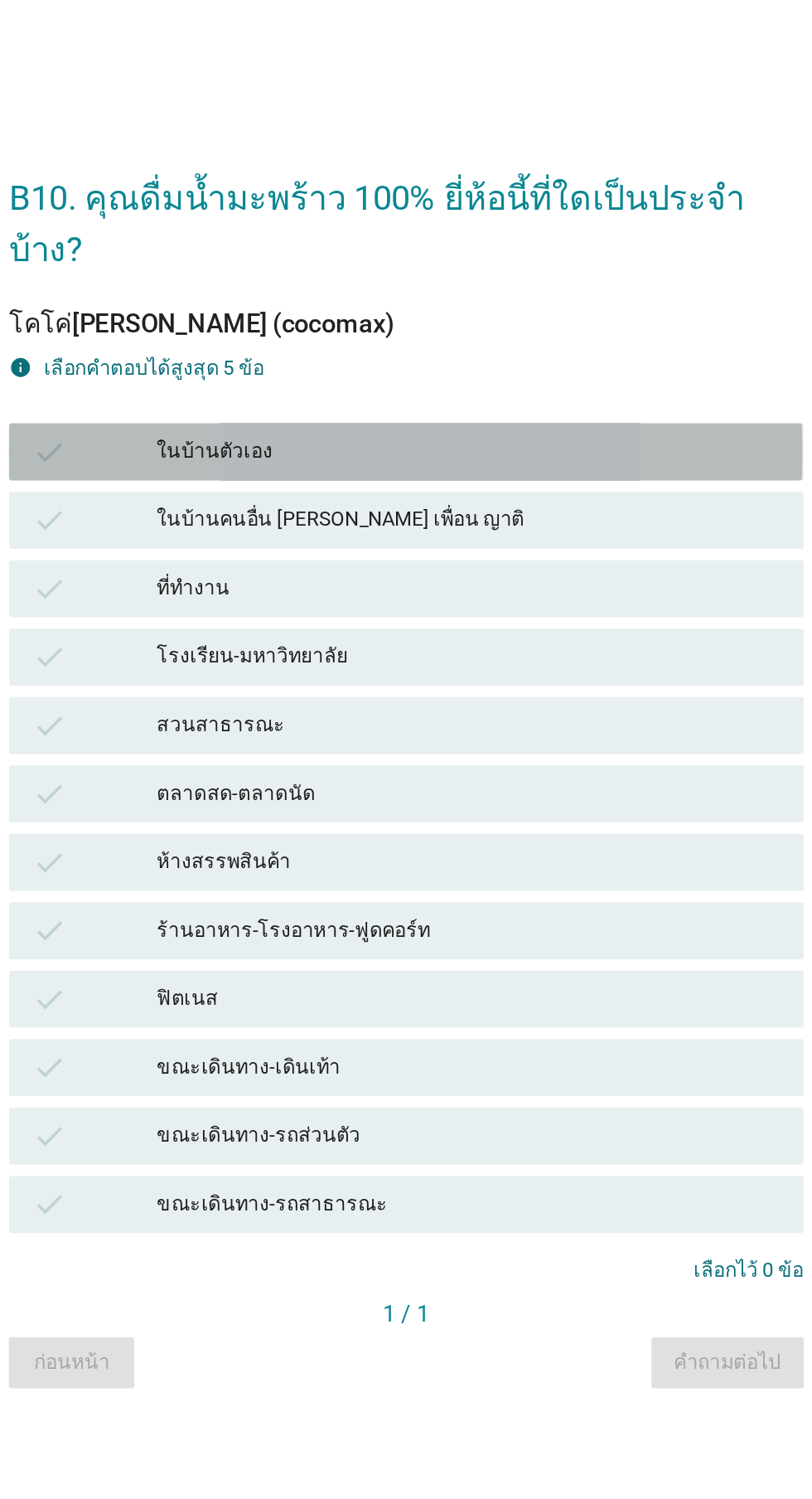
click at [518, 517] on div "ในบ้านตัวเอง" at bounding box center [442, 526] width 363 height 20
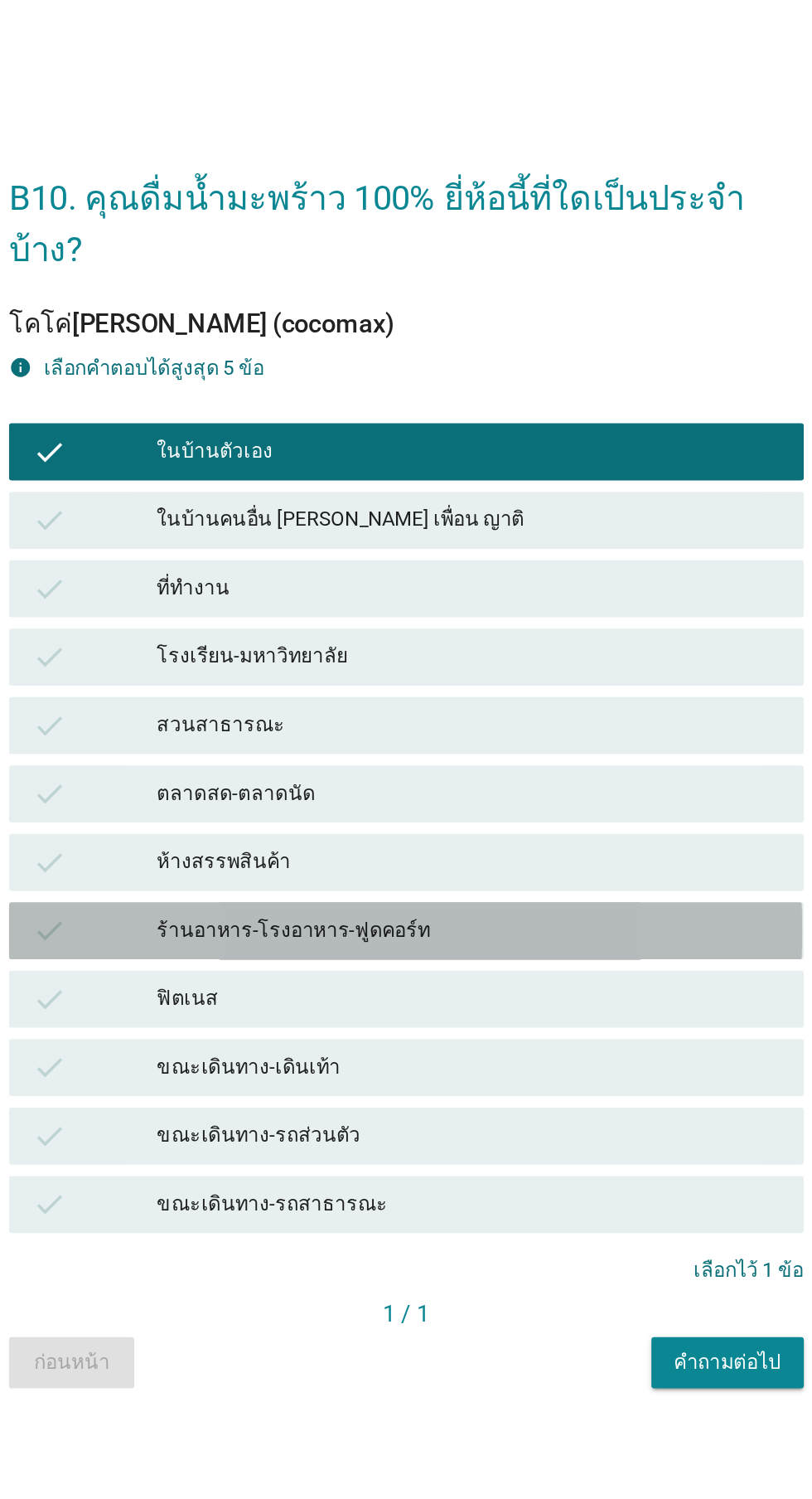
click at [453, 795] on div "ร้านอาหาร-โรงอาหาร-ฟูดคอร์ท" at bounding box center [442, 805] width 363 height 20
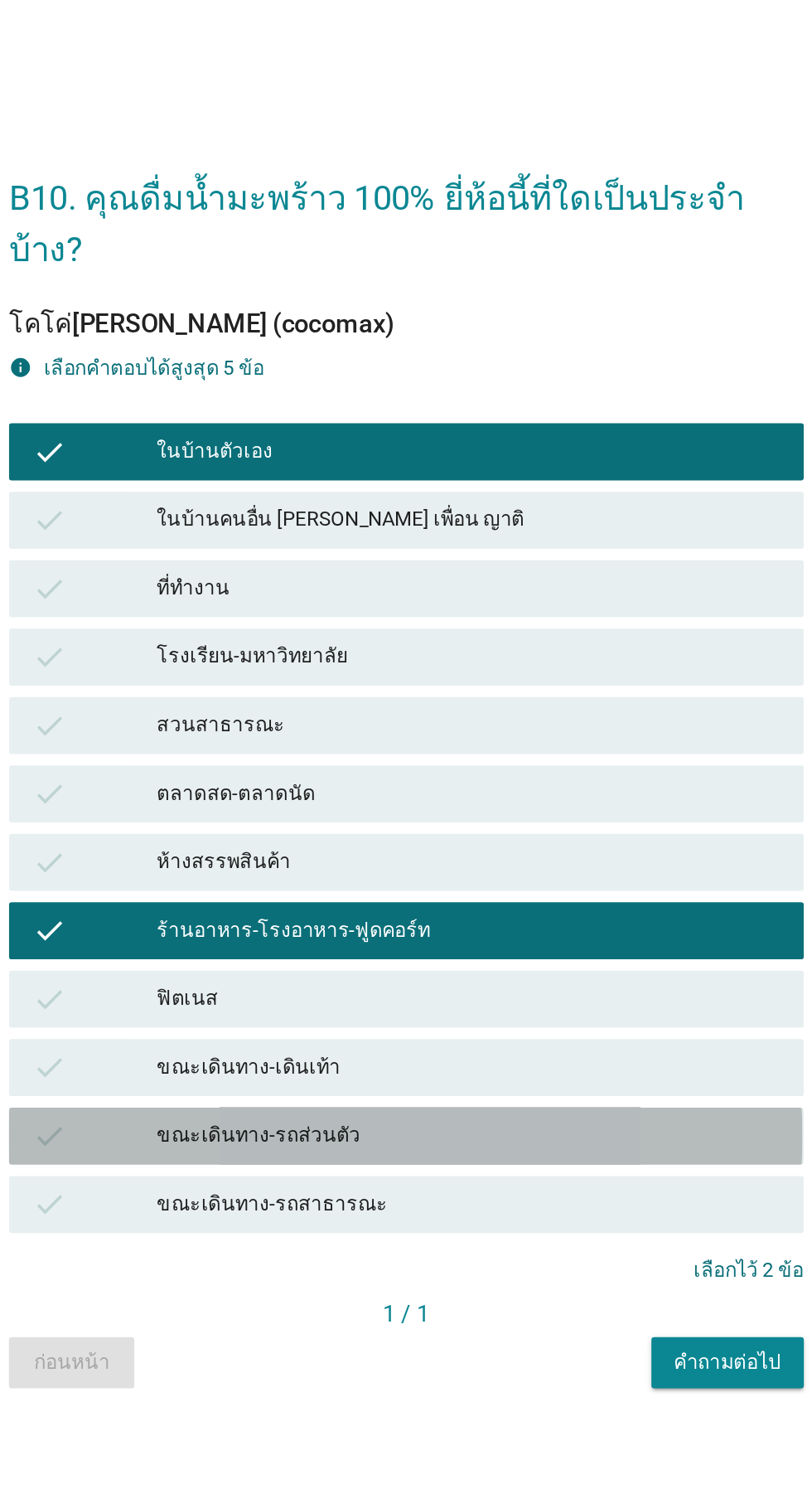
click at [410, 908] on div "check ขณะเดินทาง-รถส่วนตัว" at bounding box center [406, 924] width 462 height 33
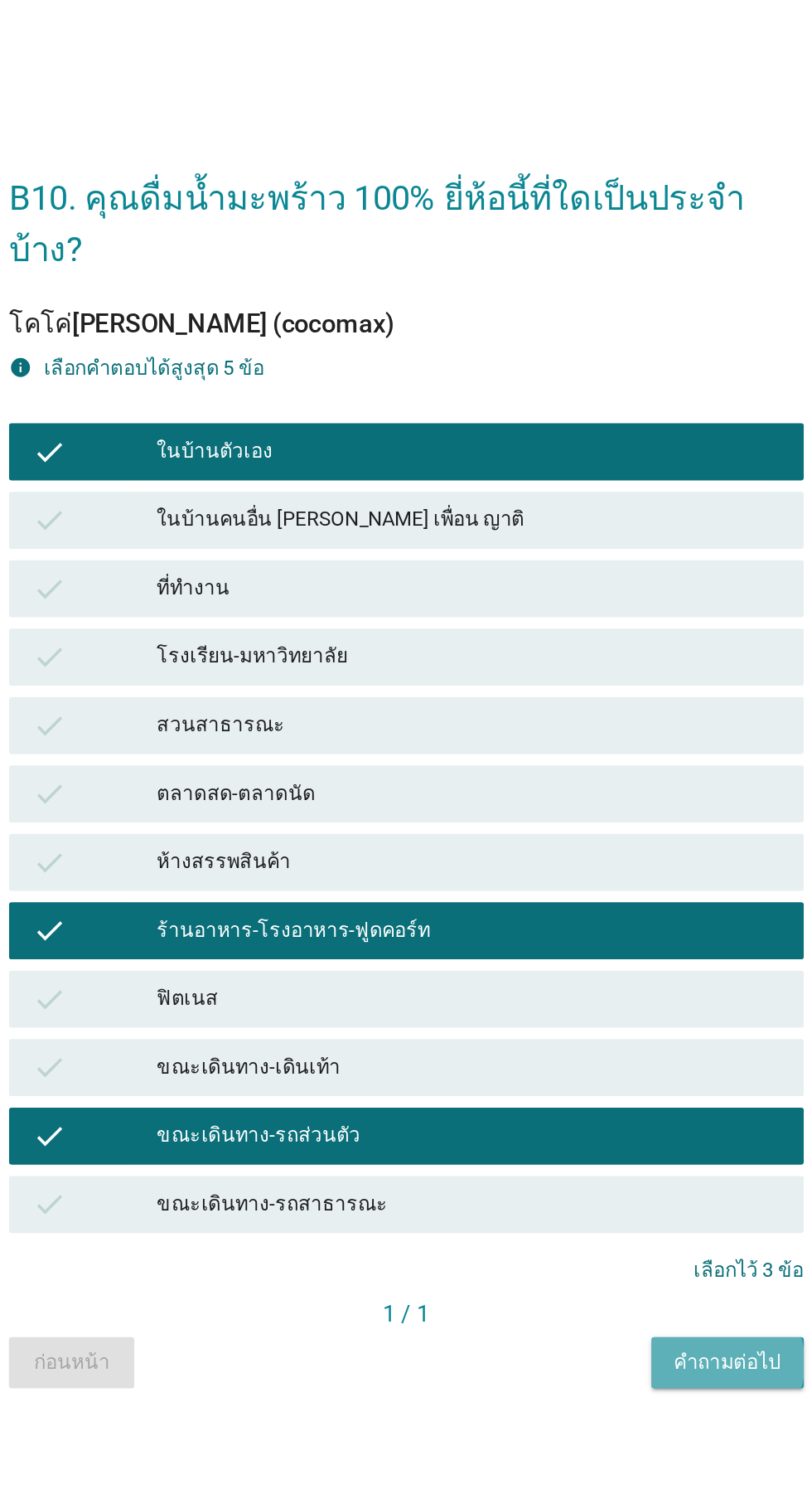
click at [601, 1047] on div "คำถามต่อไป" at bounding box center [593, 1056] width 62 height 17
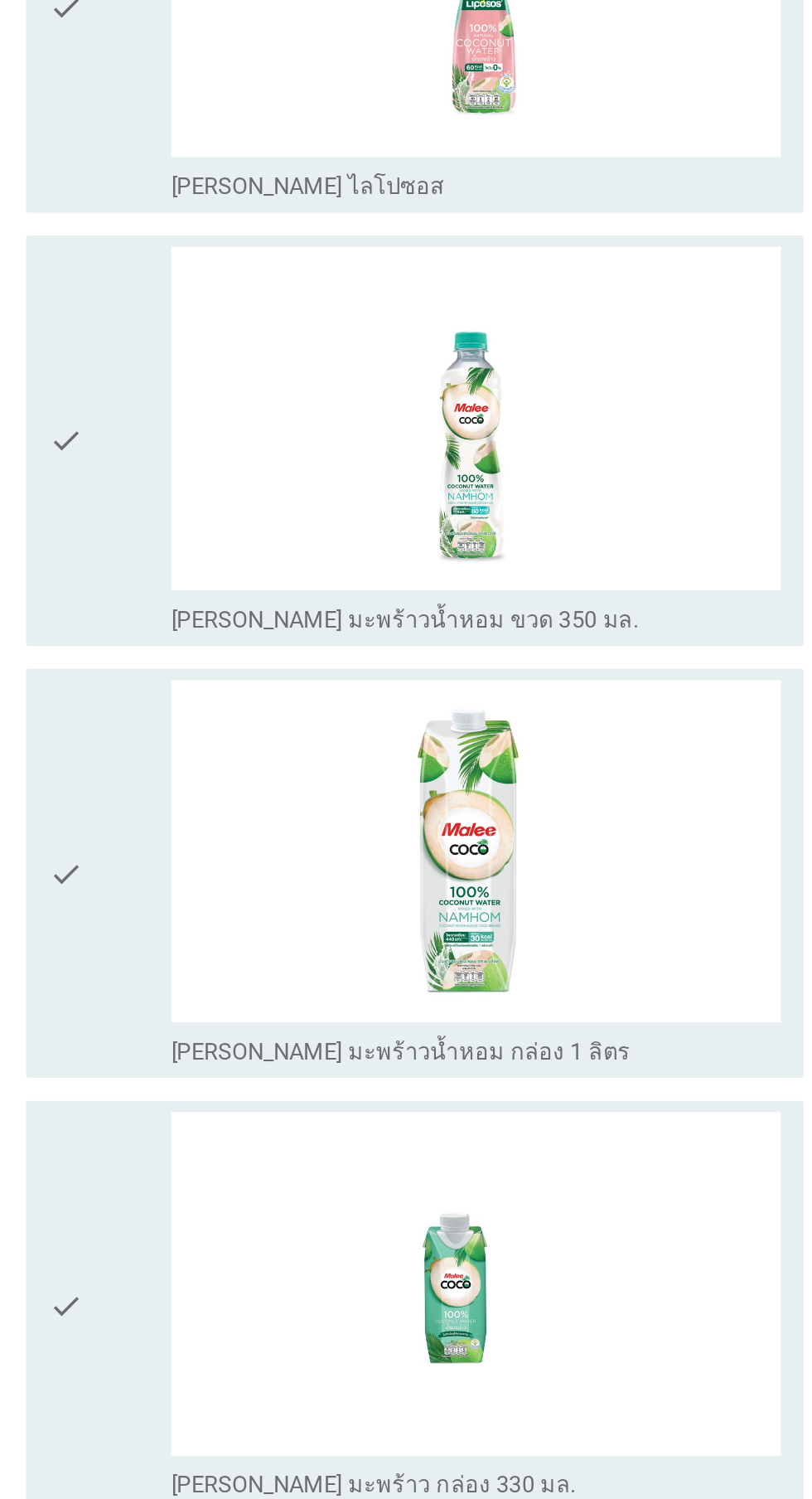
scroll to position [0, 0]
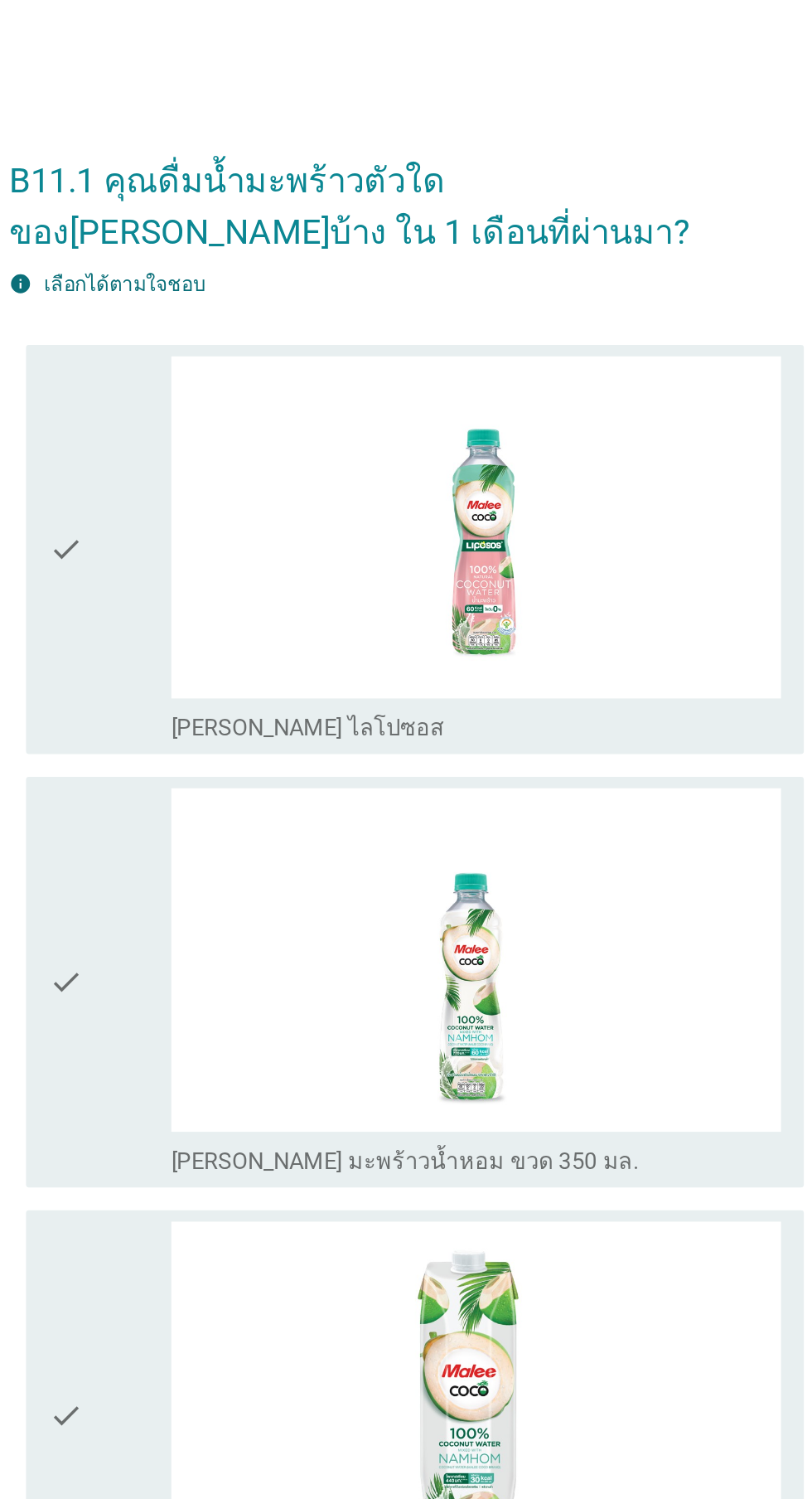
click at [237, 351] on div "check" at bounding box center [234, 320] width 71 height 225
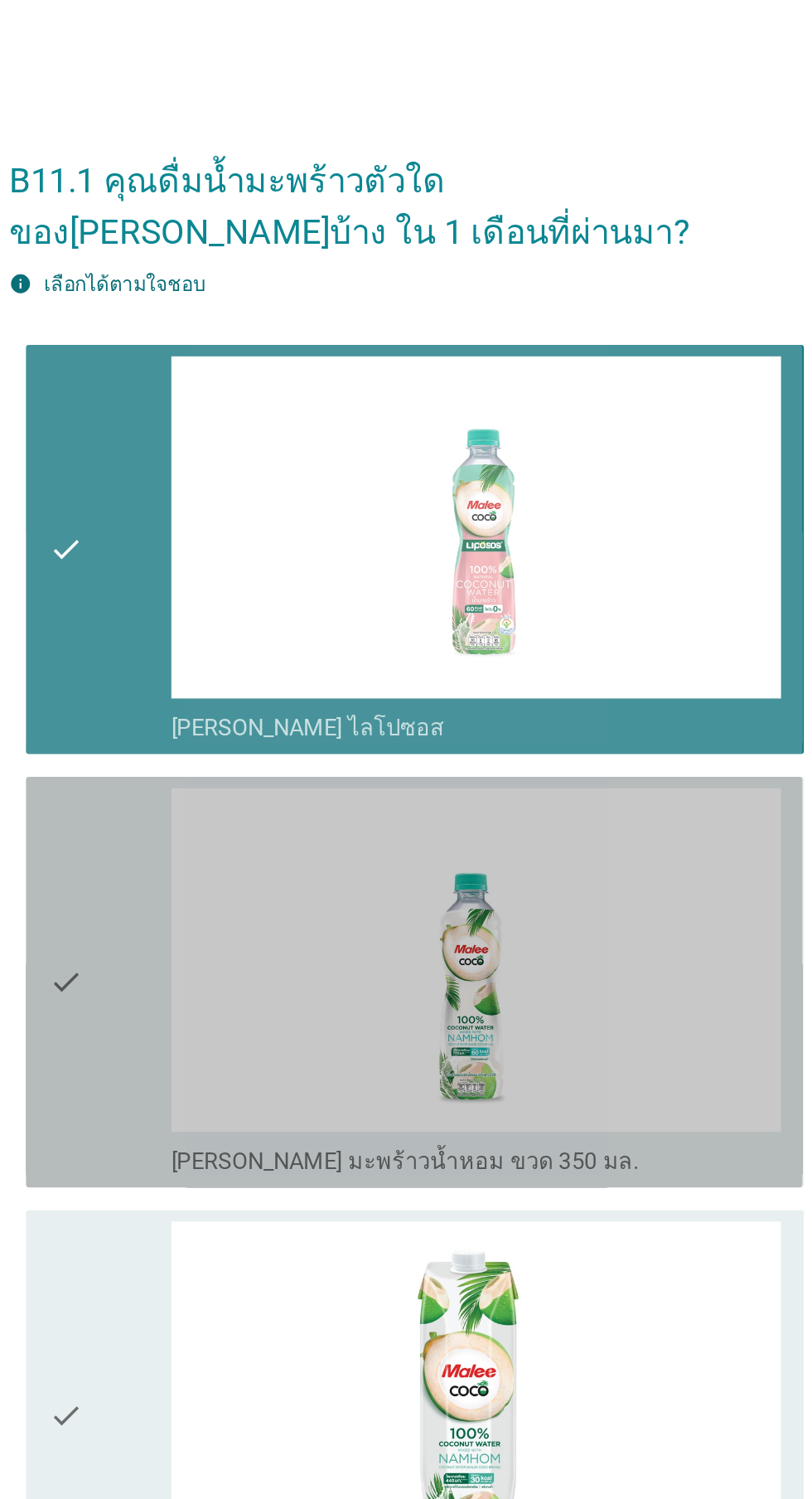
click at [252, 542] on div "check" at bounding box center [234, 571] width 71 height 225
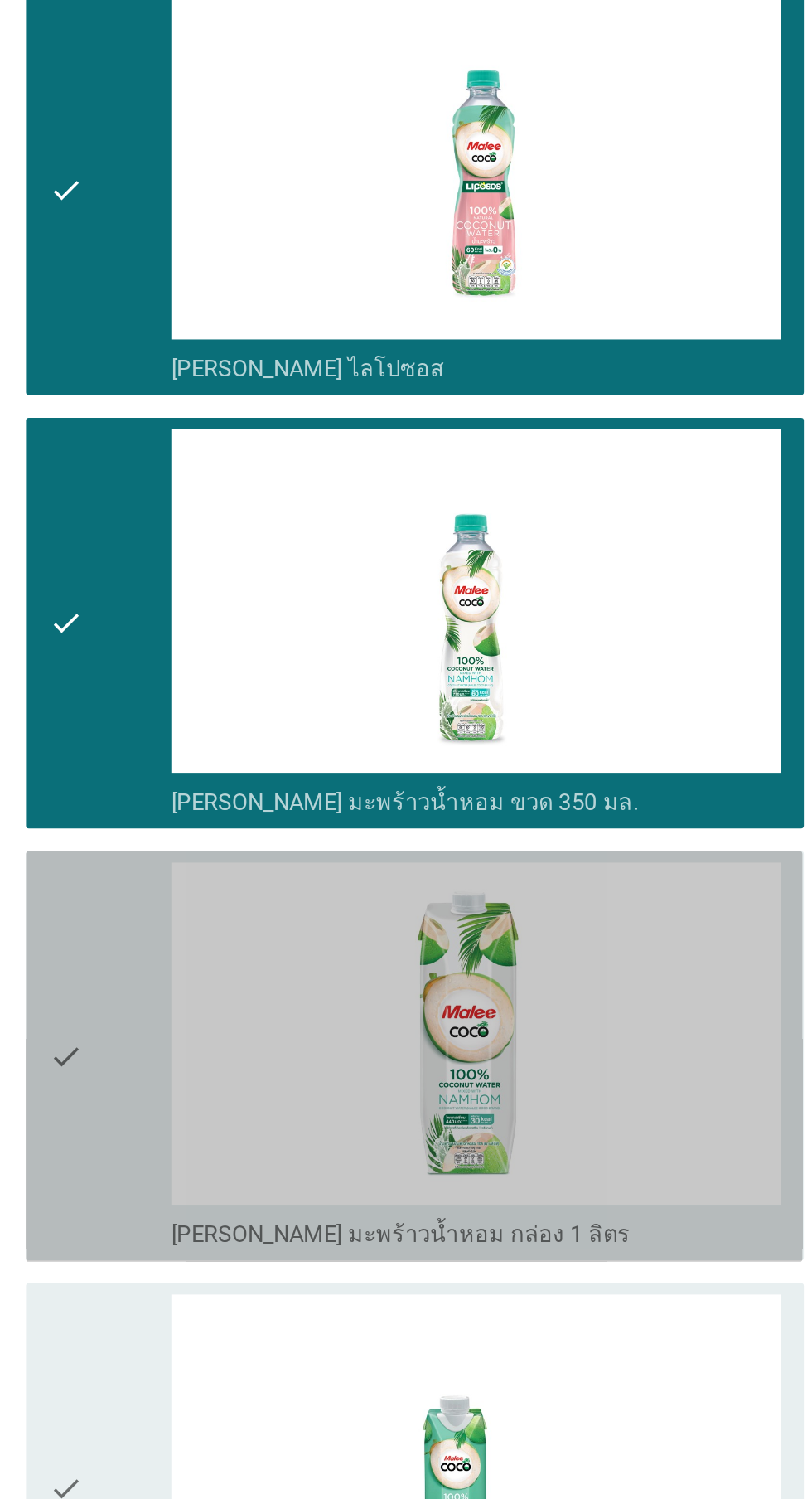
click at [230, 835] on div "check" at bounding box center [234, 823] width 71 height 225
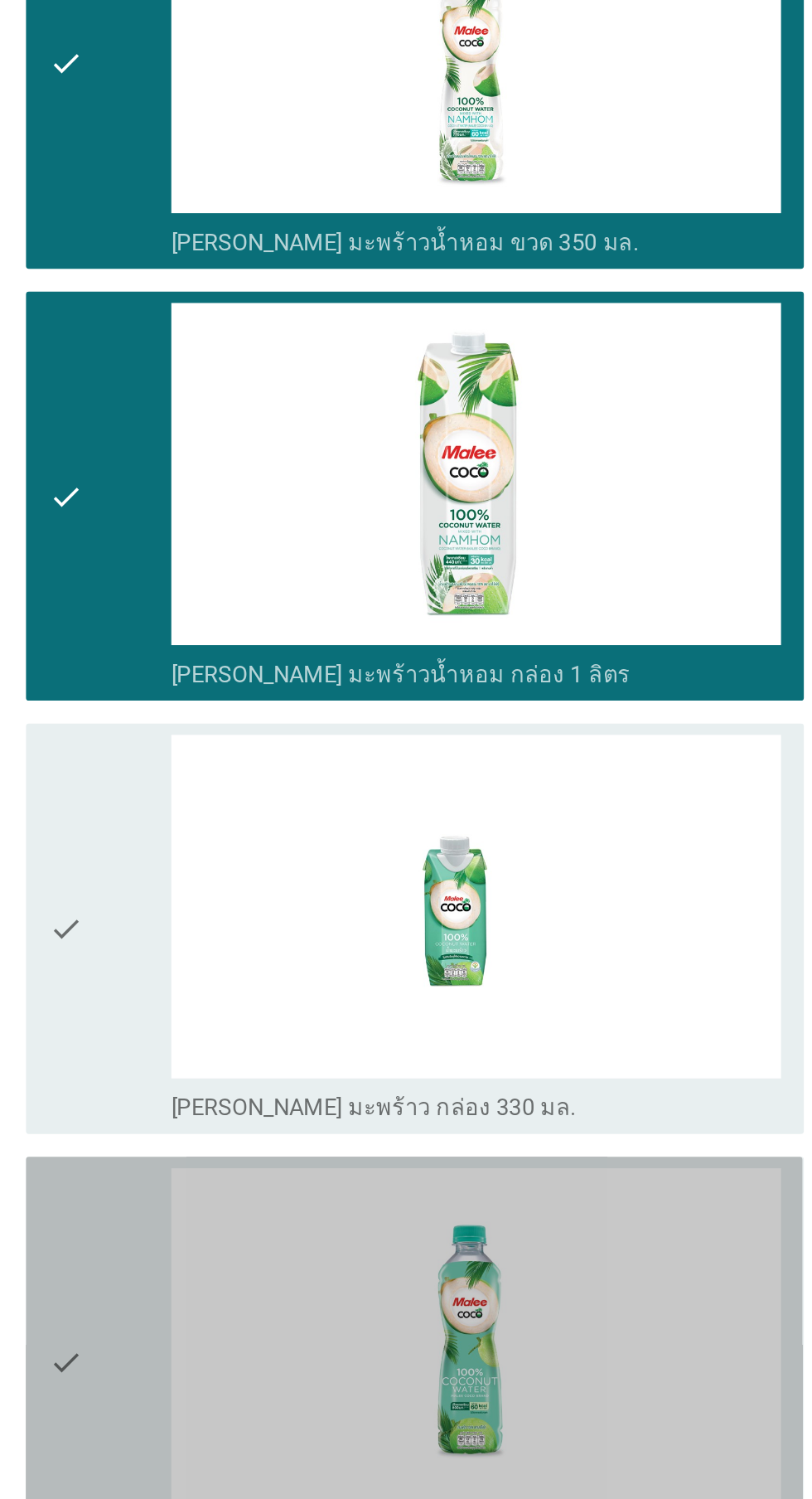
click at [223, 1312] on div "check" at bounding box center [234, 1326] width 71 height 225
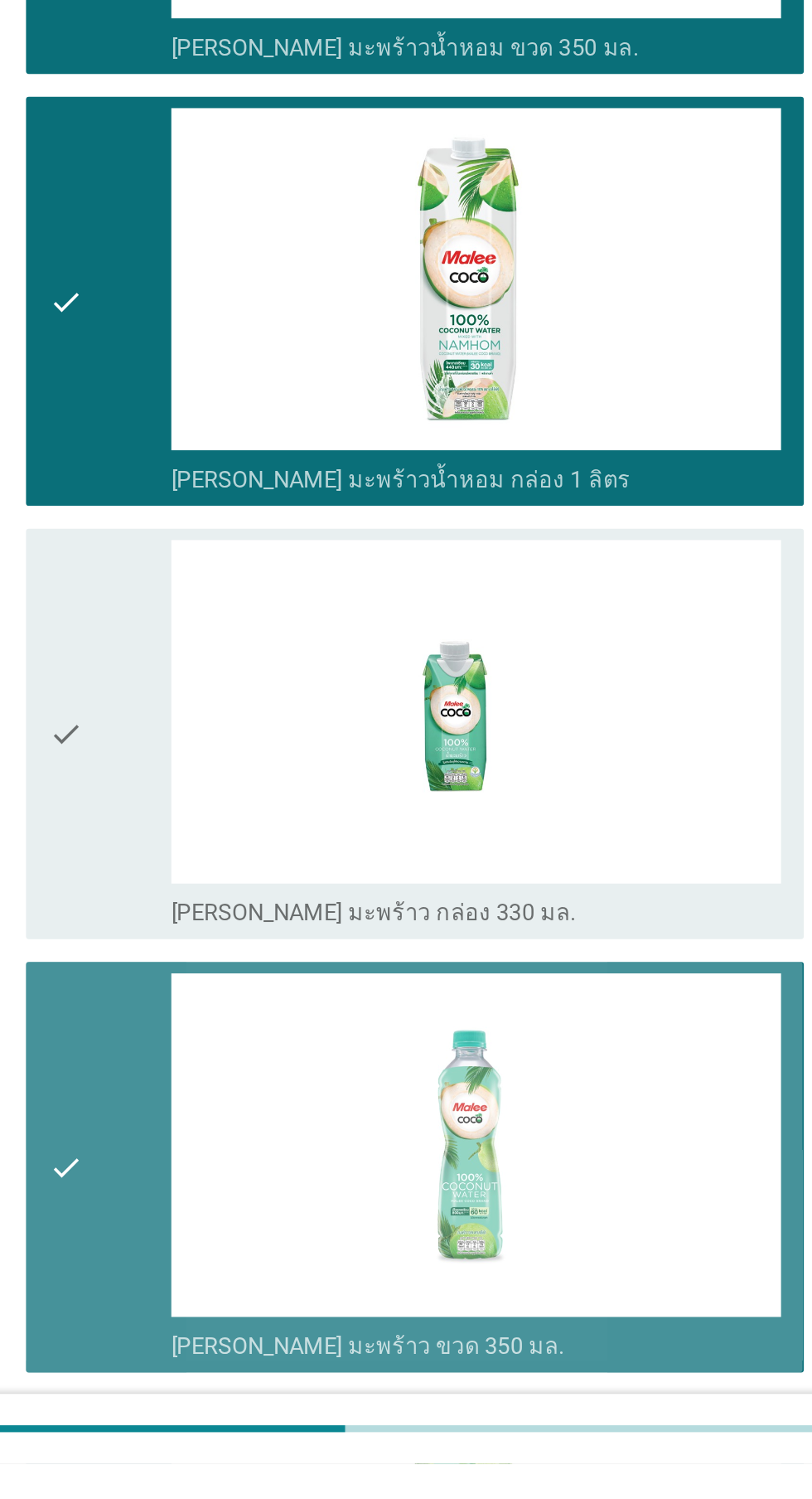
scroll to position [263, 0]
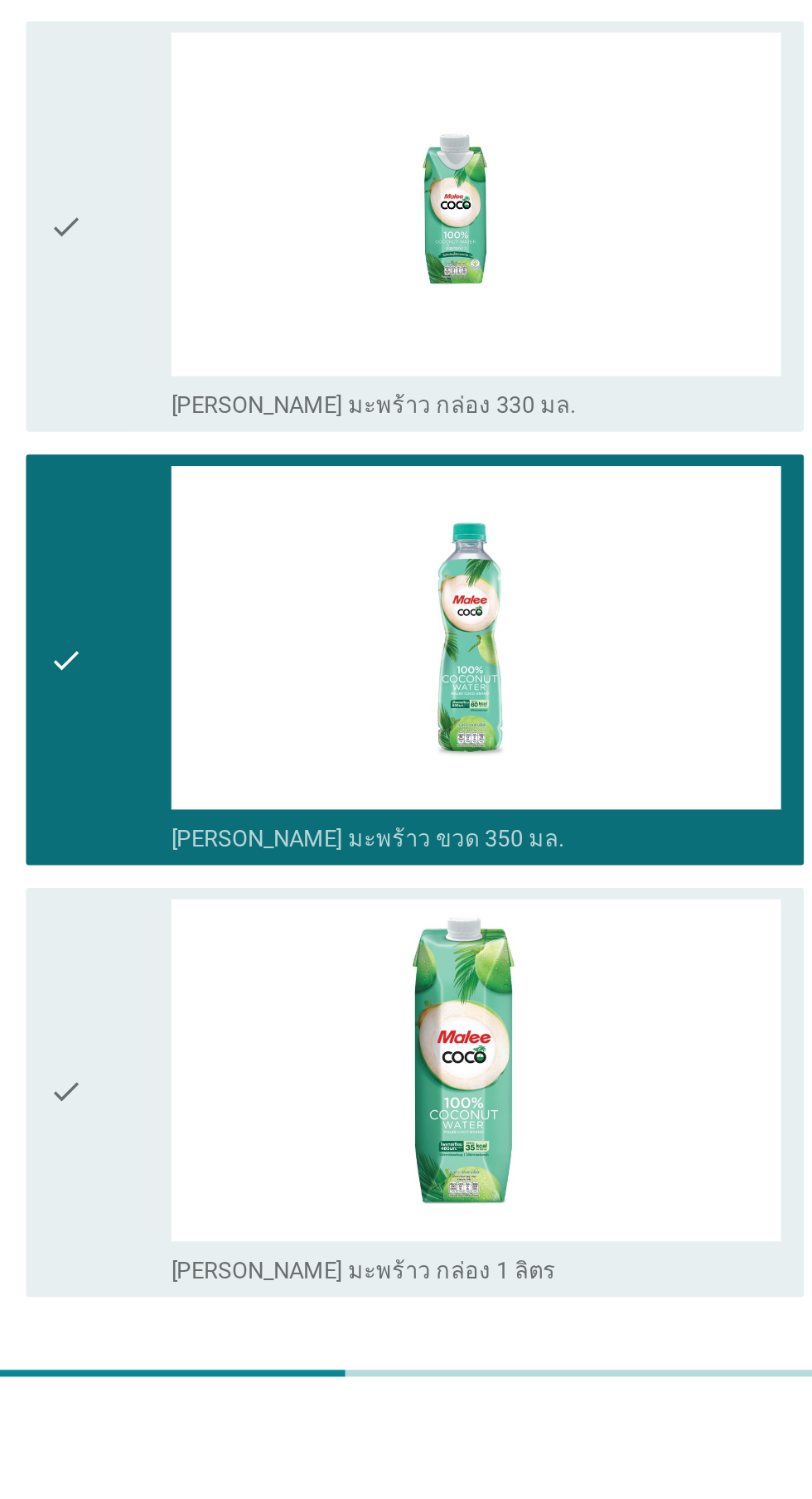
click at [602, 1496] on div "ต่อไป" at bounding box center [594, 1494] width 46 height 20
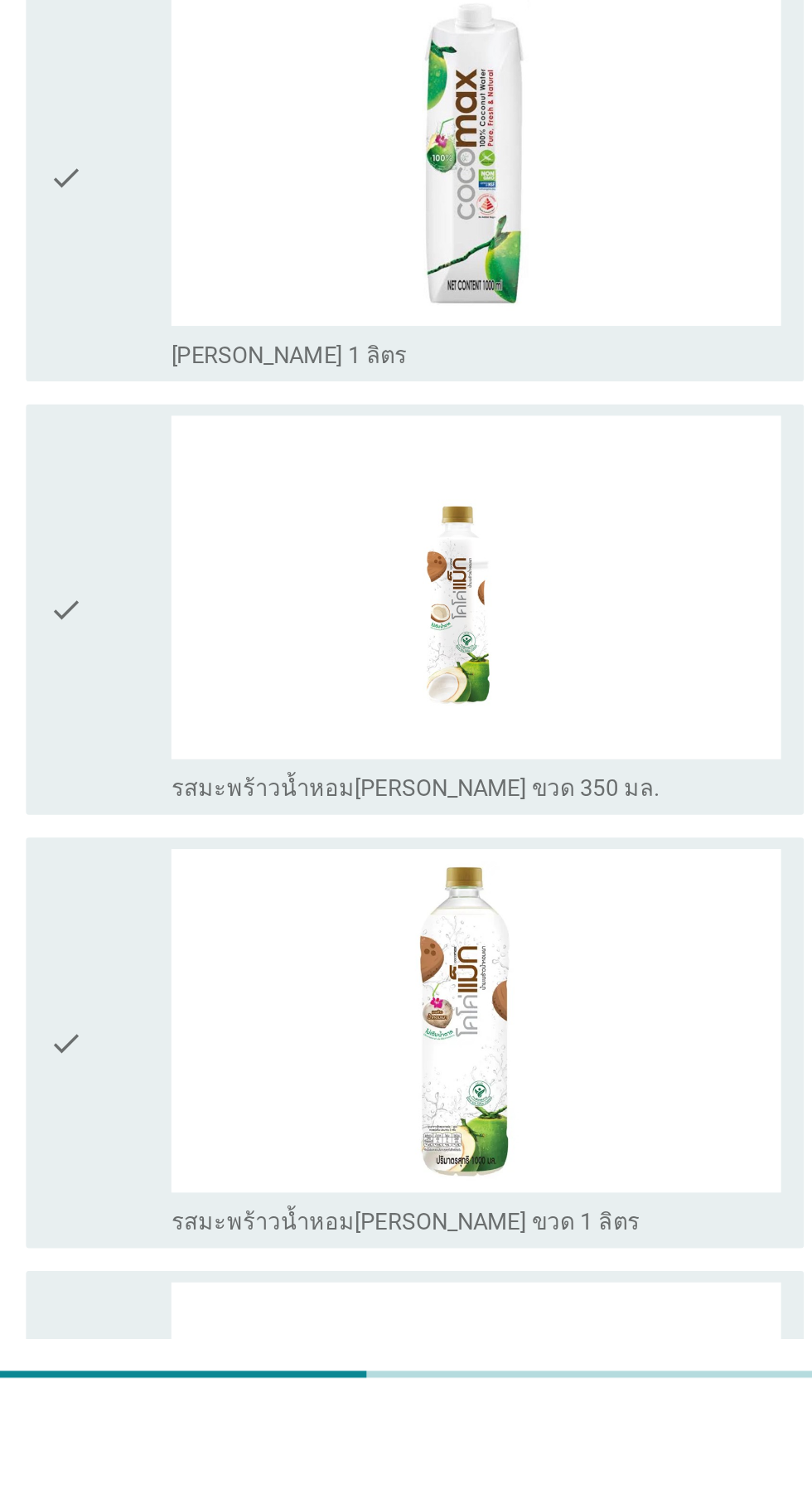
scroll to position [0, 0]
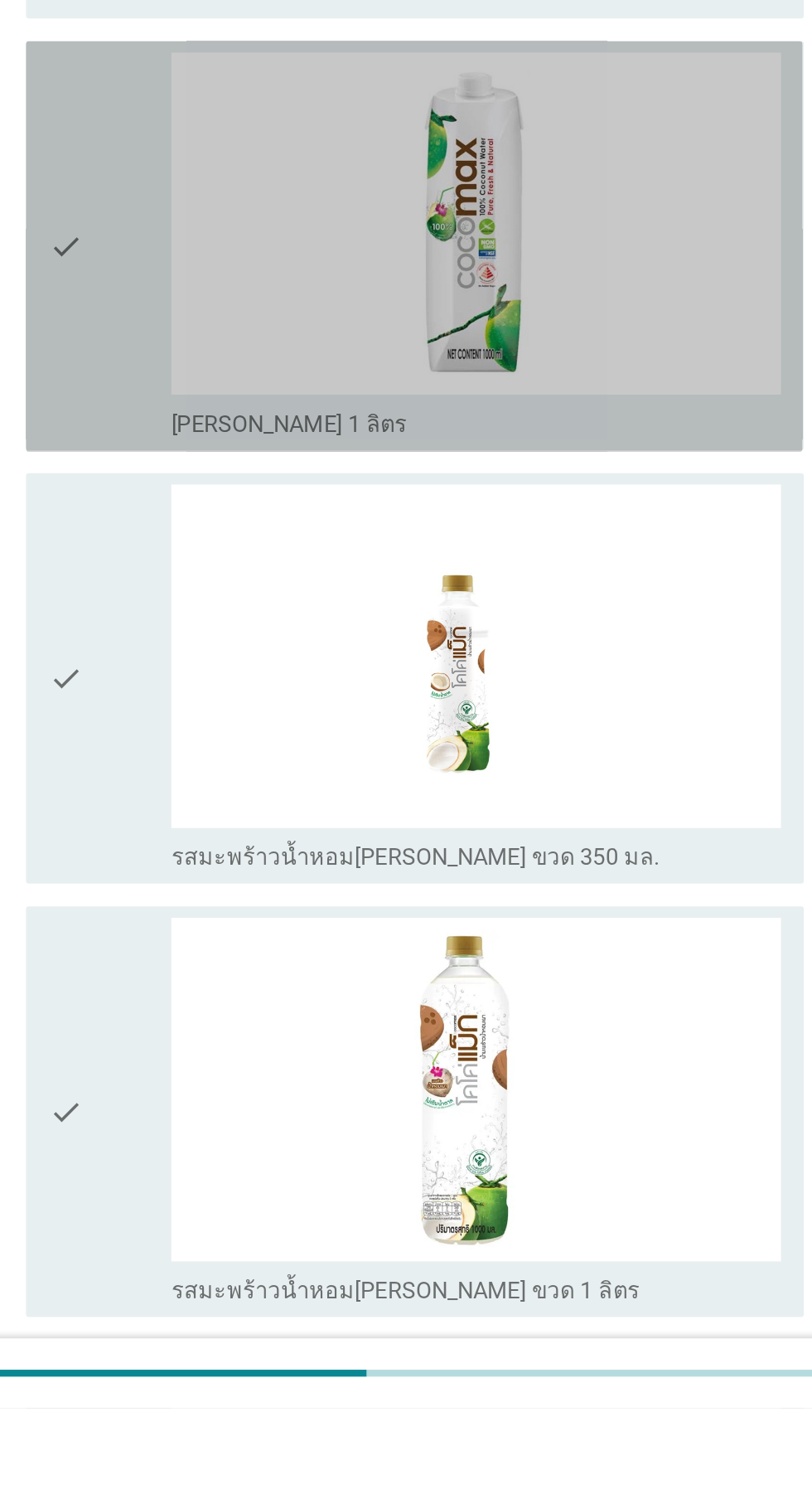
click at [207, 882] on icon "check" at bounding box center [208, 823] width 20 height 225
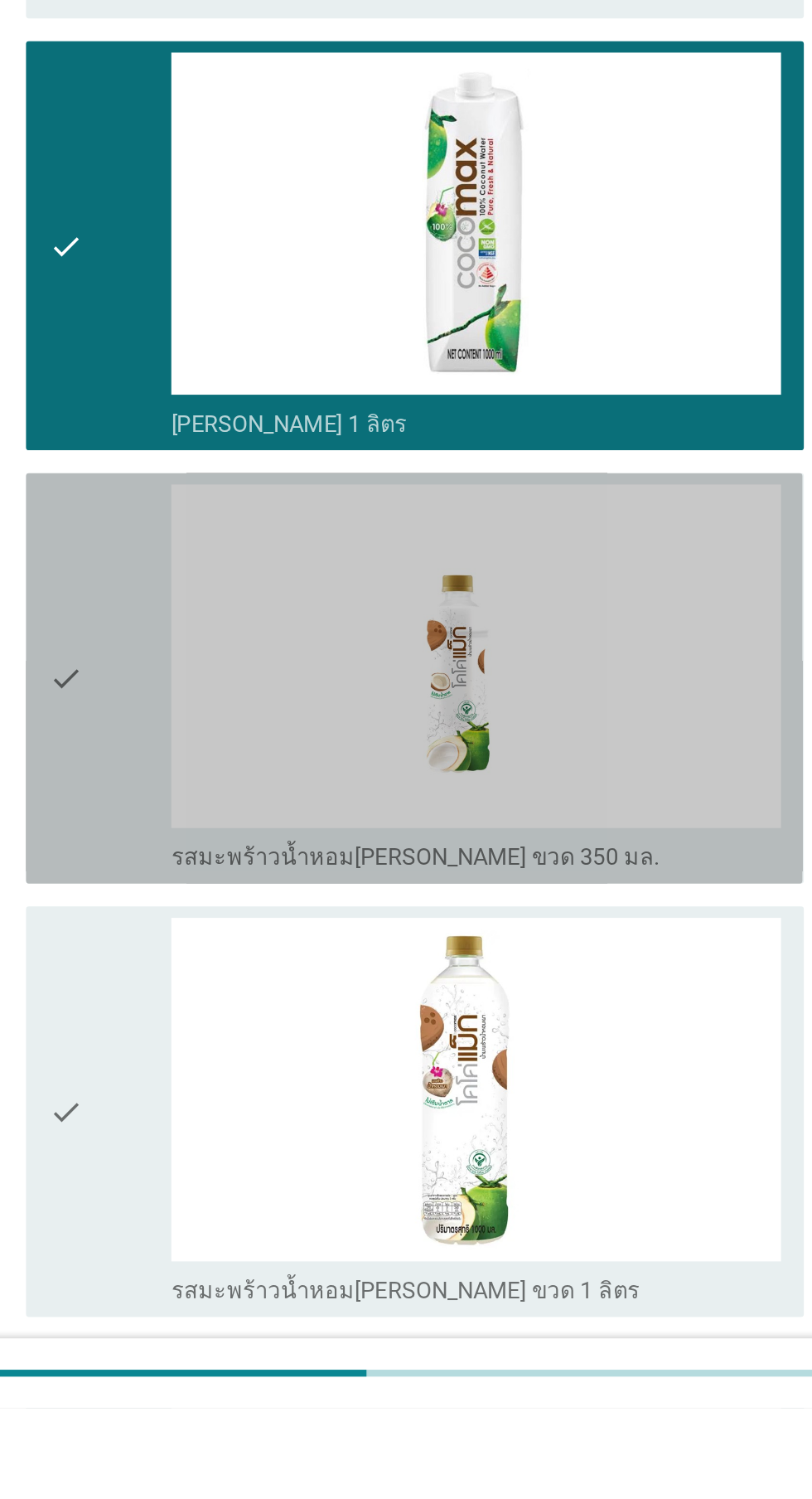
click at [235, 1090] on div "check" at bounding box center [234, 1074] width 71 height 225
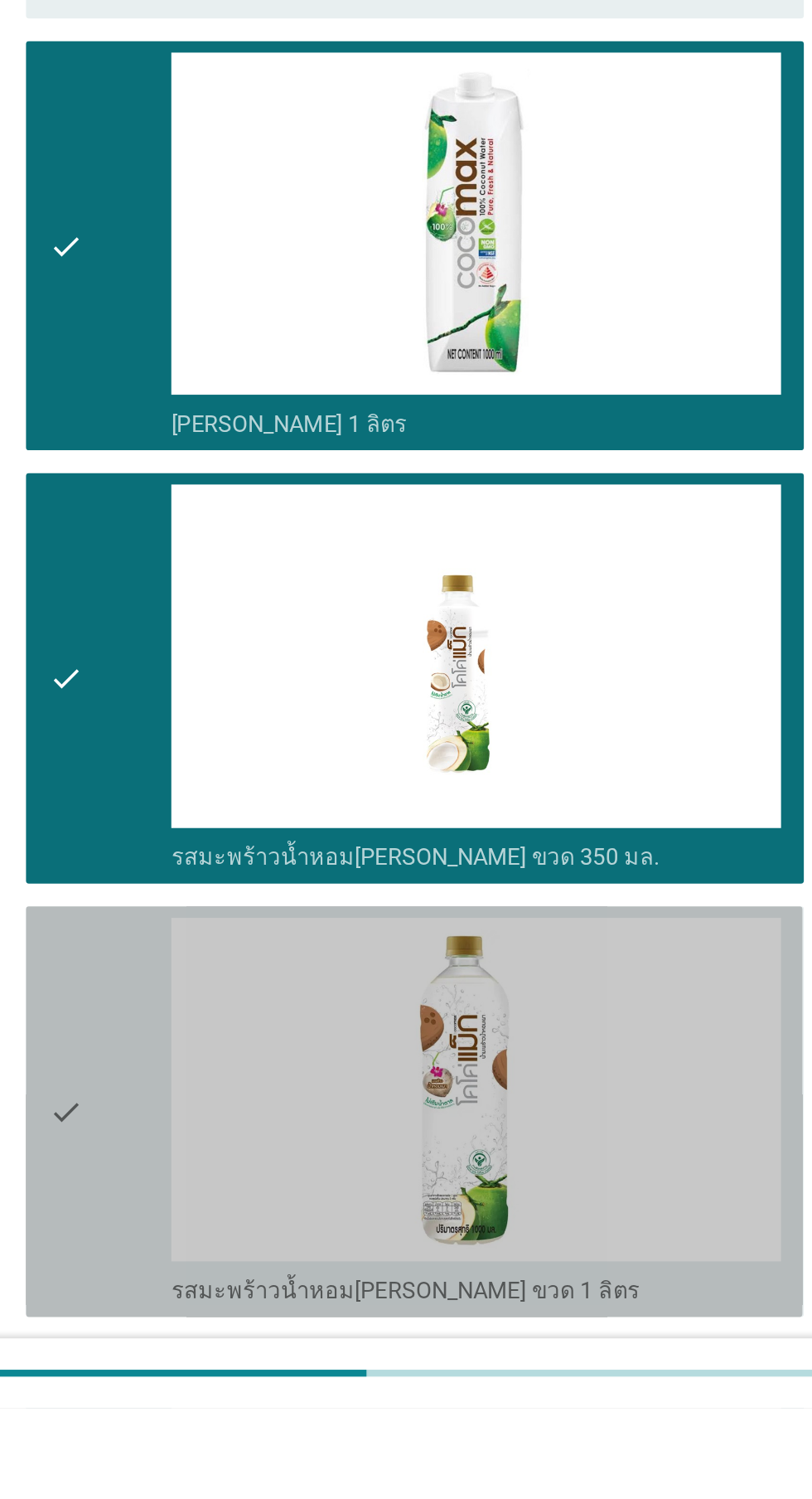
click at [229, 1302] on div "check" at bounding box center [234, 1326] width 71 height 225
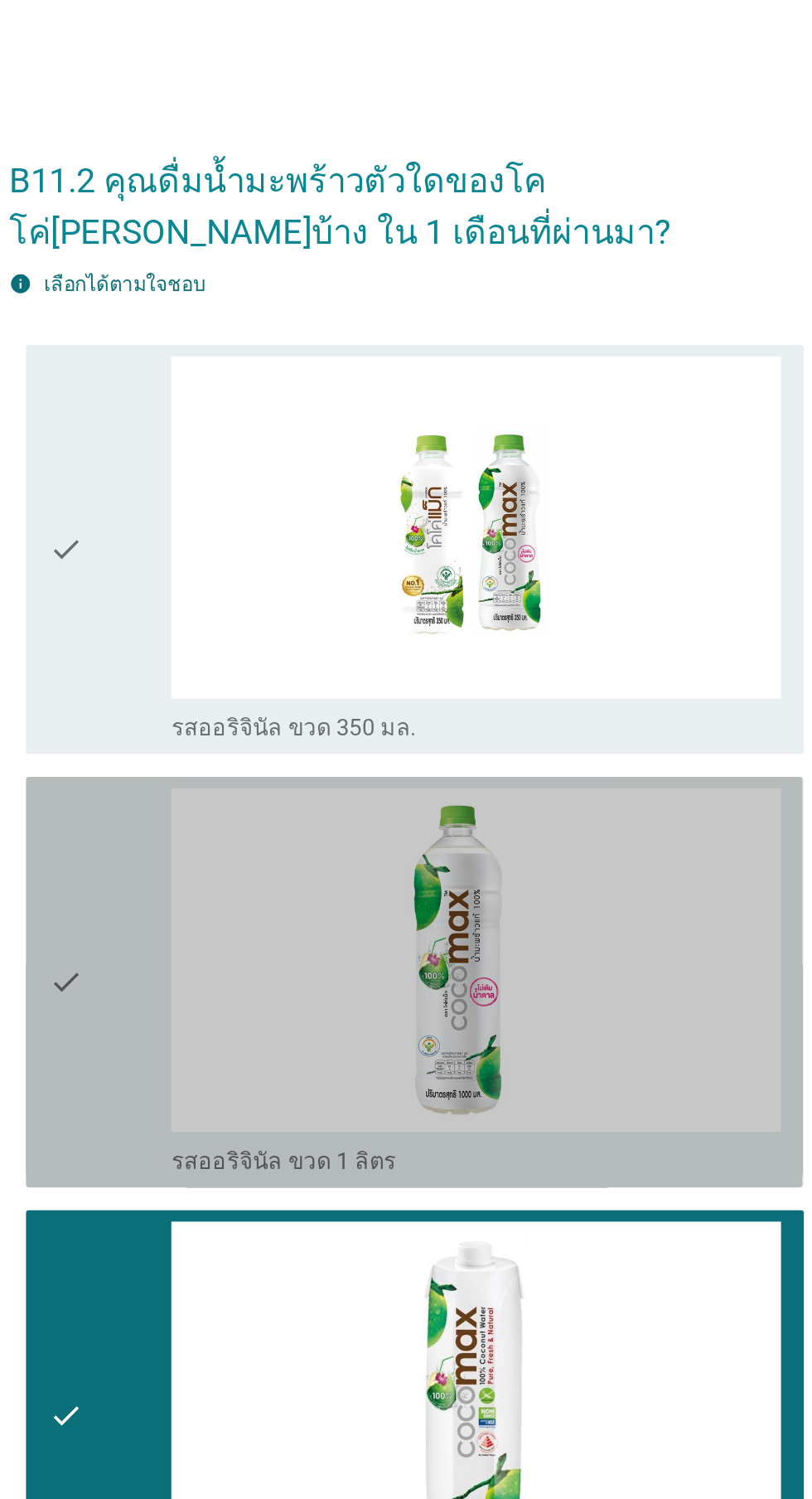
click at [227, 582] on div "check" at bounding box center [234, 571] width 71 height 225
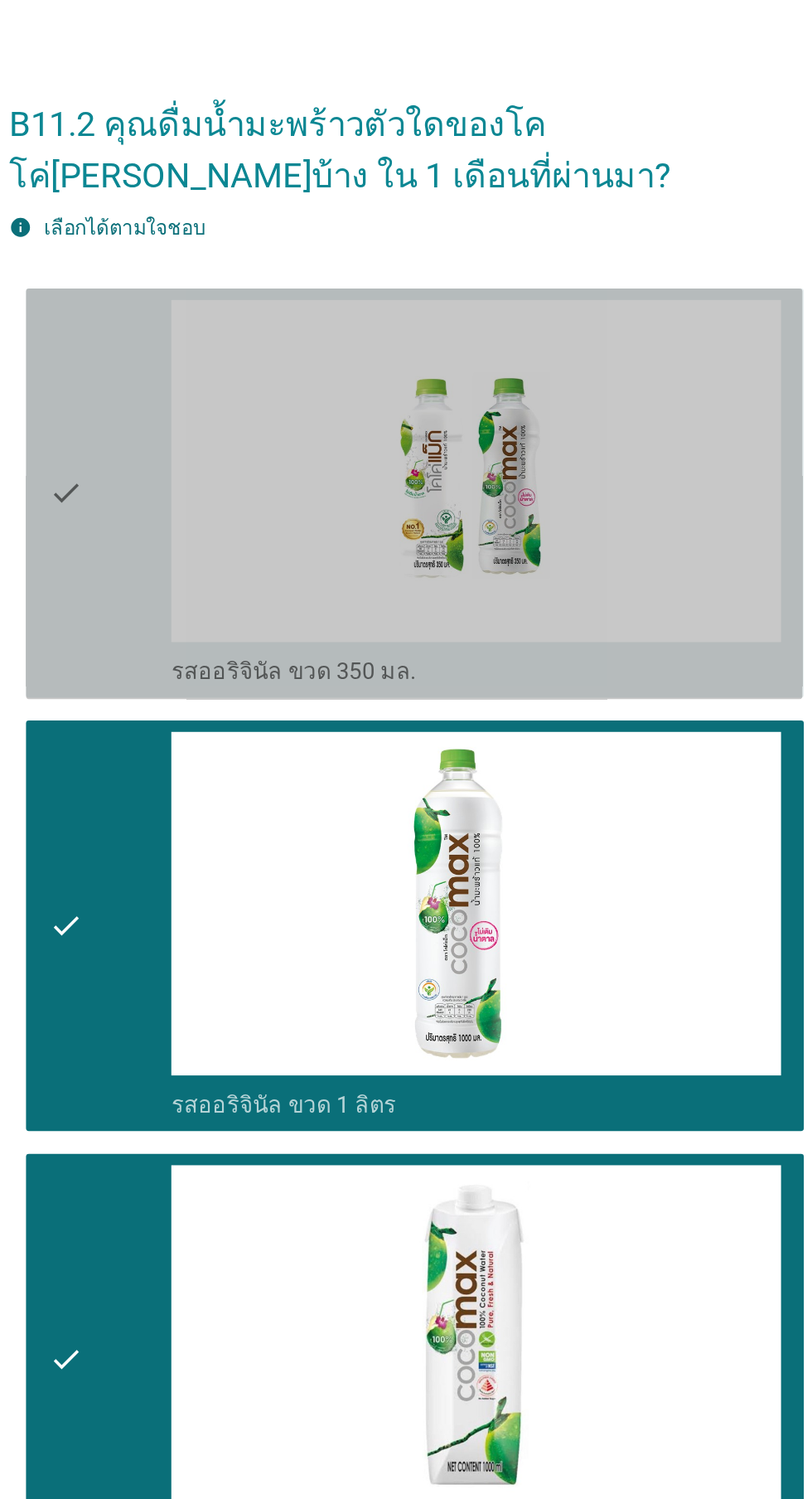
click at [225, 372] on div "check" at bounding box center [234, 320] width 71 height 225
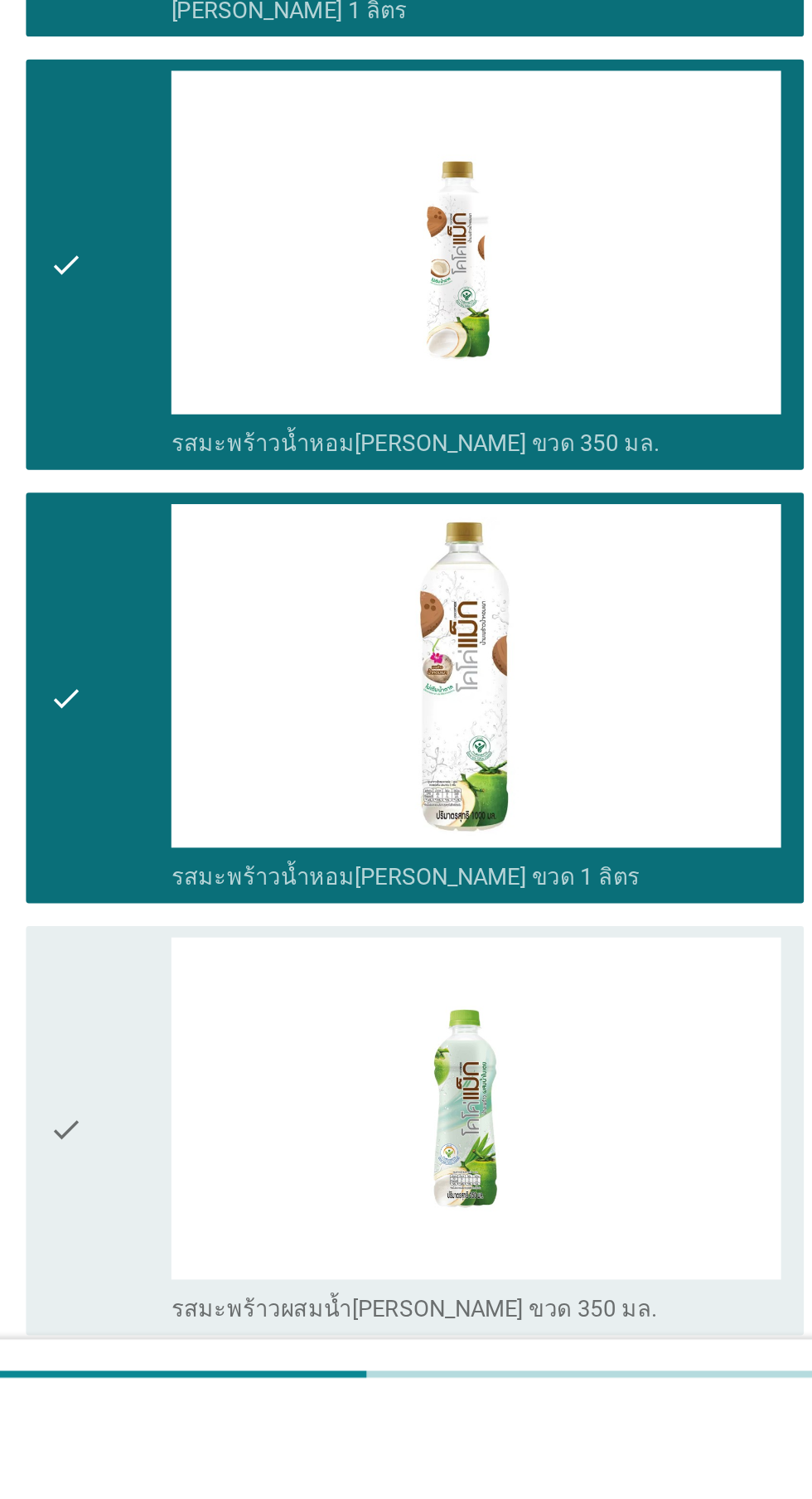
scroll to position [309, 0]
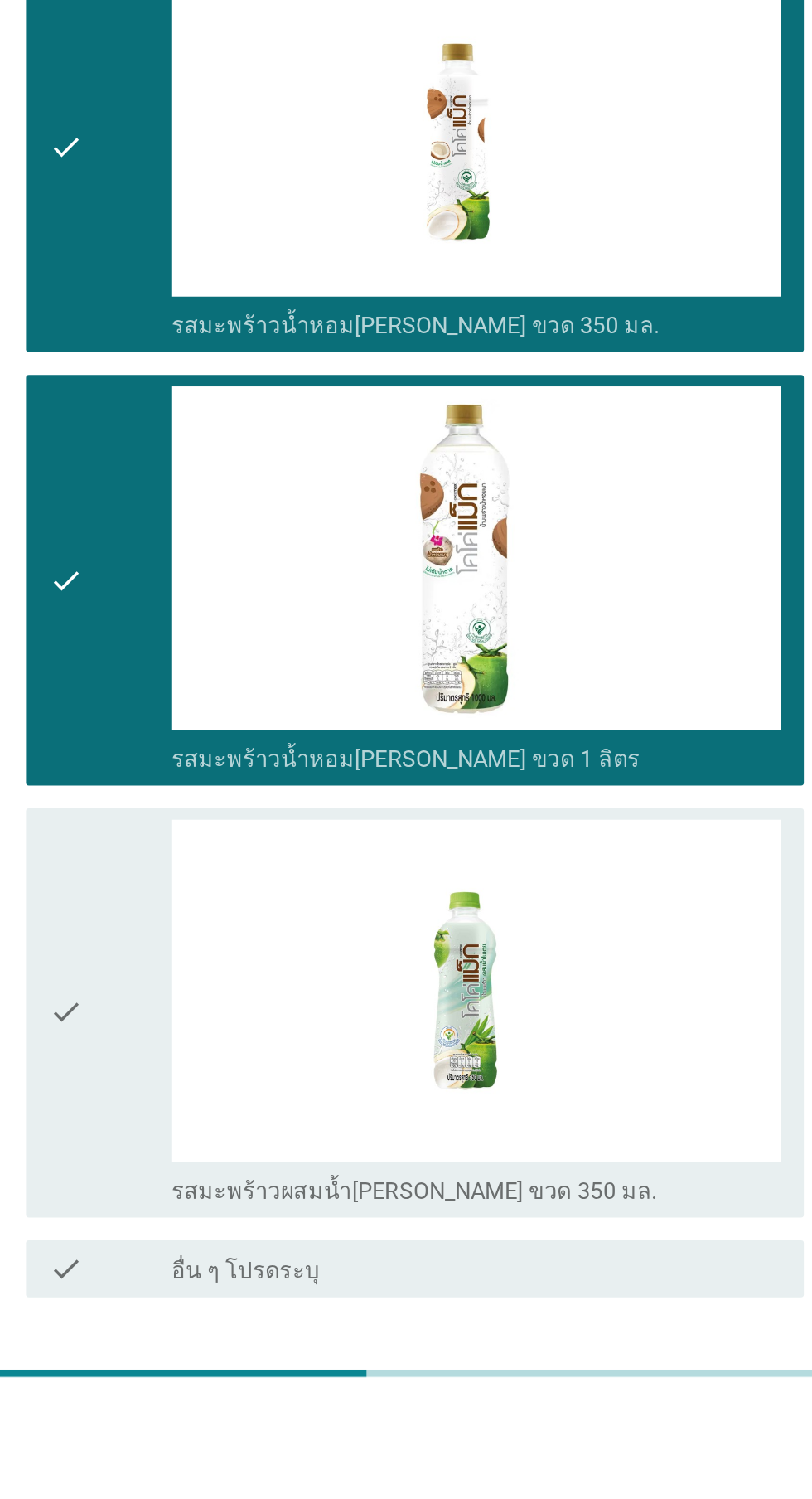
click at [219, 1286] on div "check" at bounding box center [234, 1268] width 71 height 225
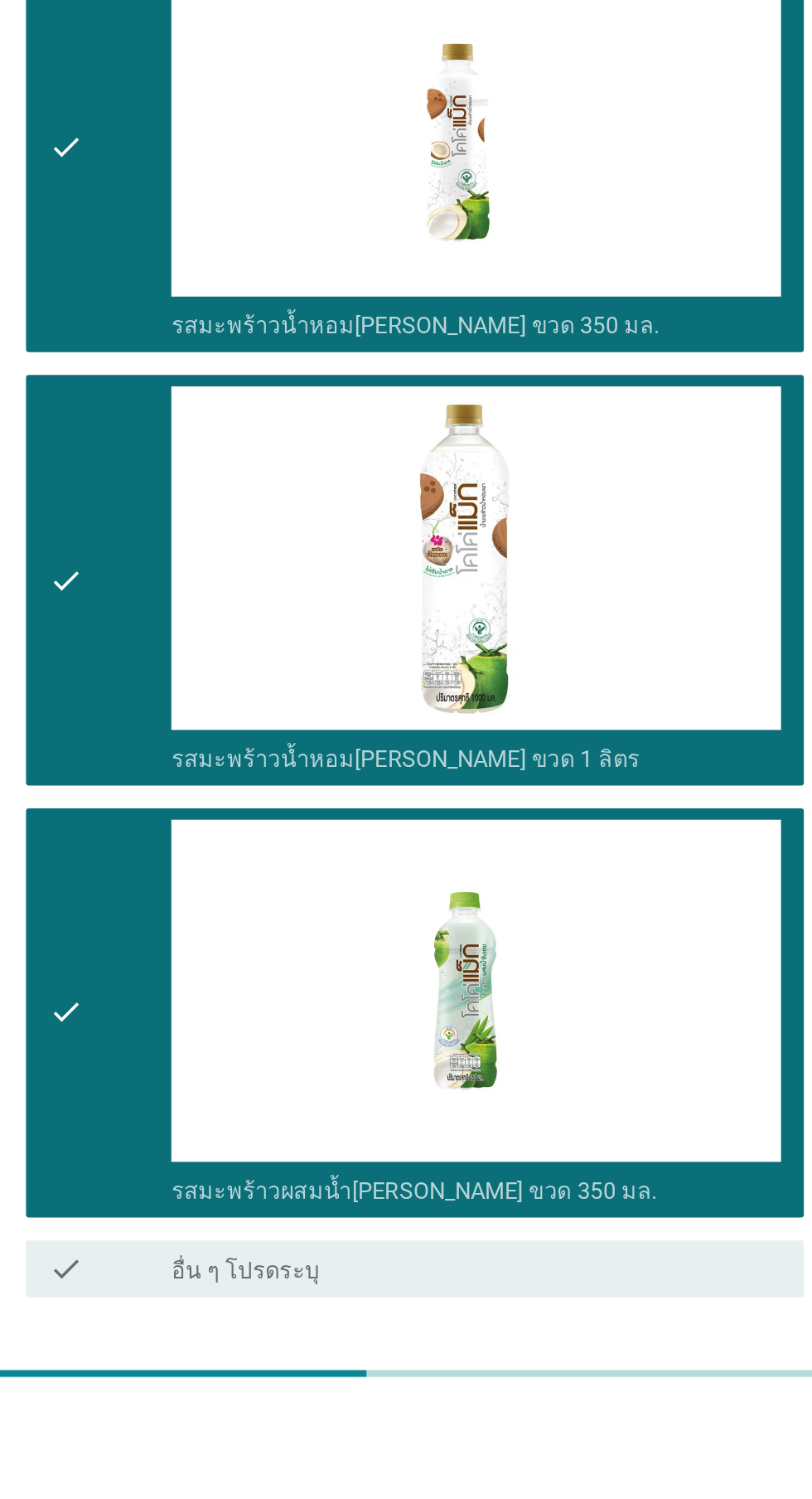
click at [574, 1498] on button "ต่อไป" at bounding box center [595, 1493] width 73 height 30
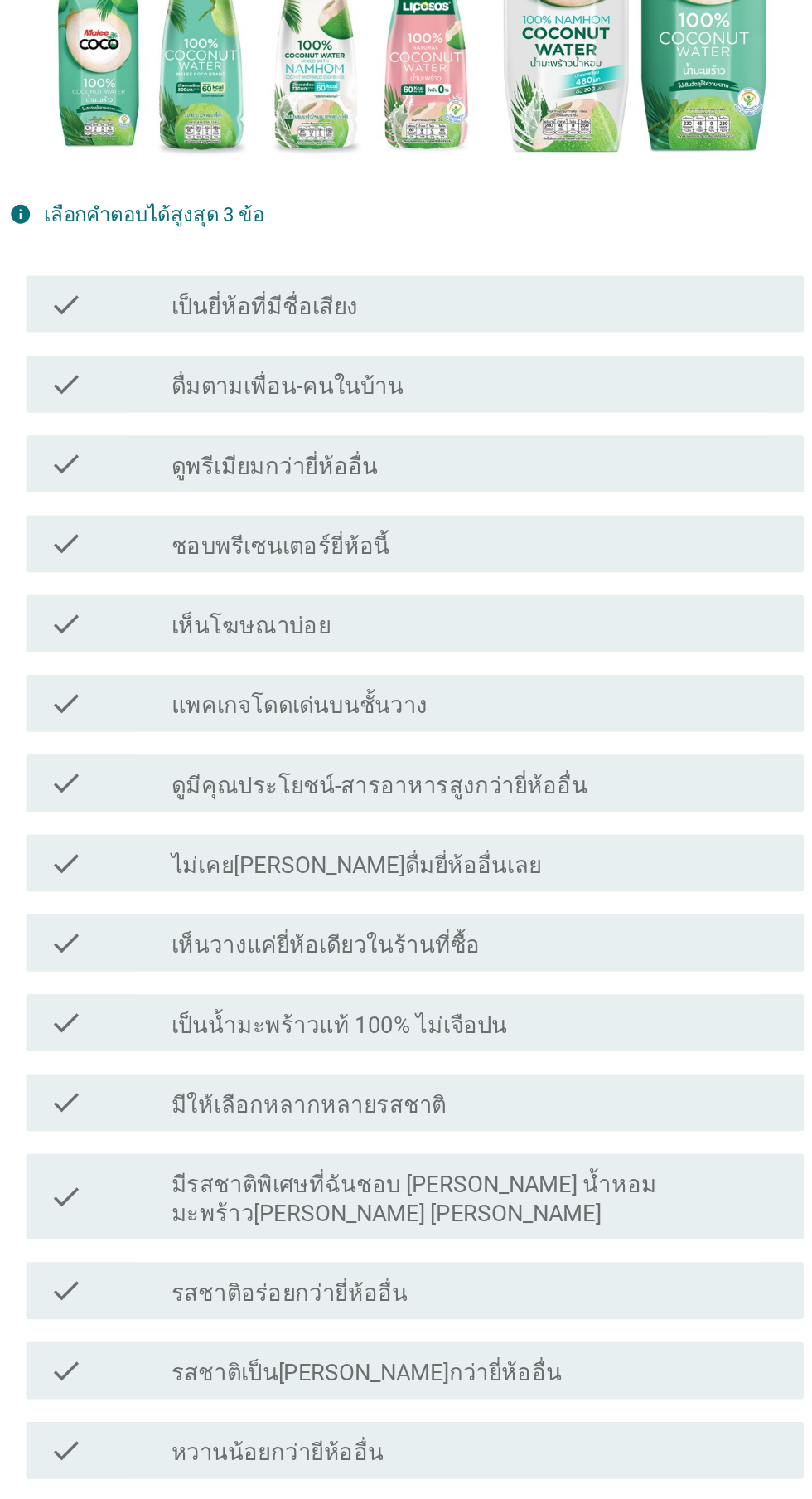
scroll to position [212, 0]
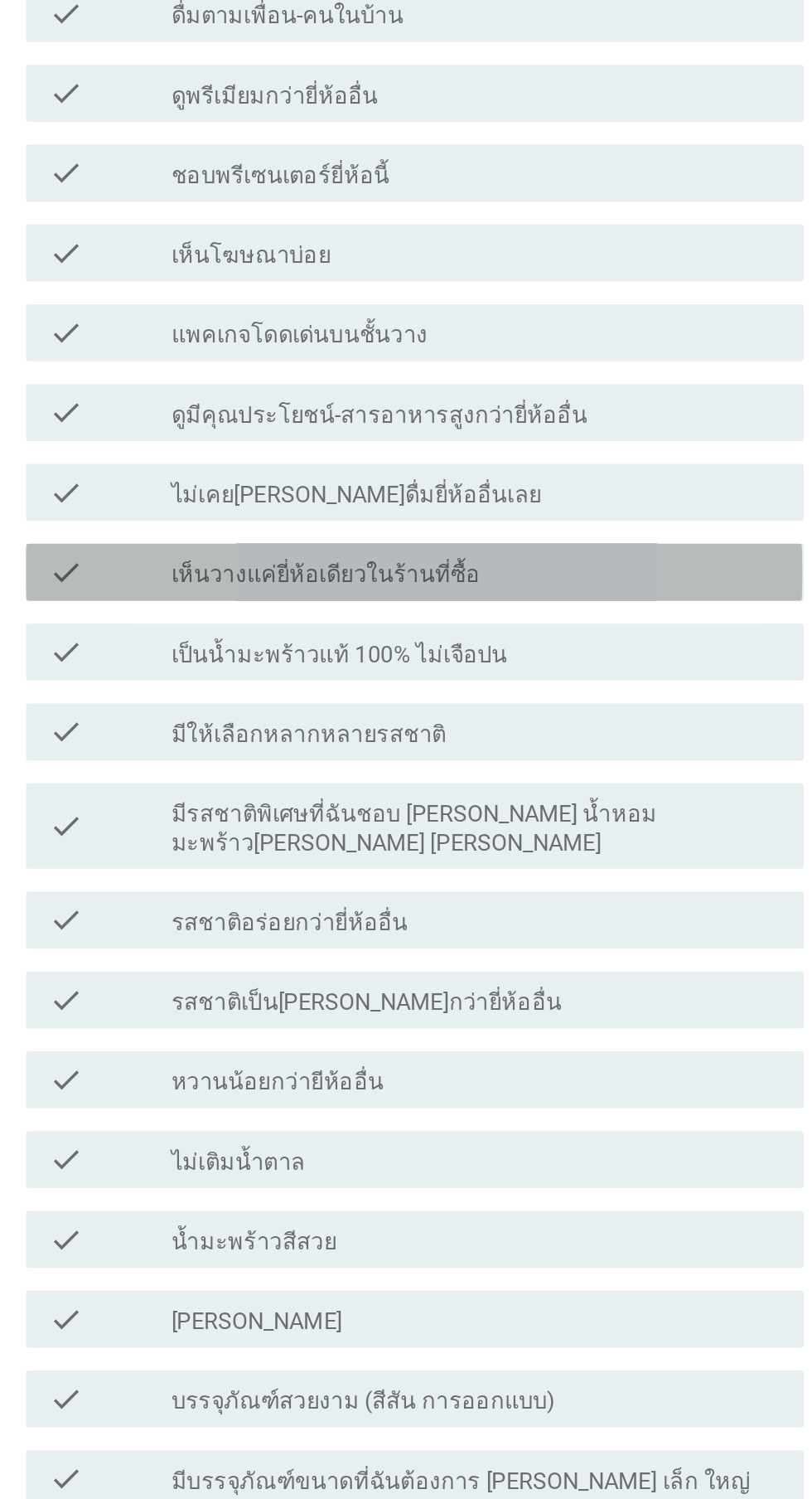
click at [460, 669] on div "check_box_outline_blank เห็นวางแค่ยี่ห้อเดียวในร้านที่ซื้อ" at bounding box center [446, 679] width 354 height 20
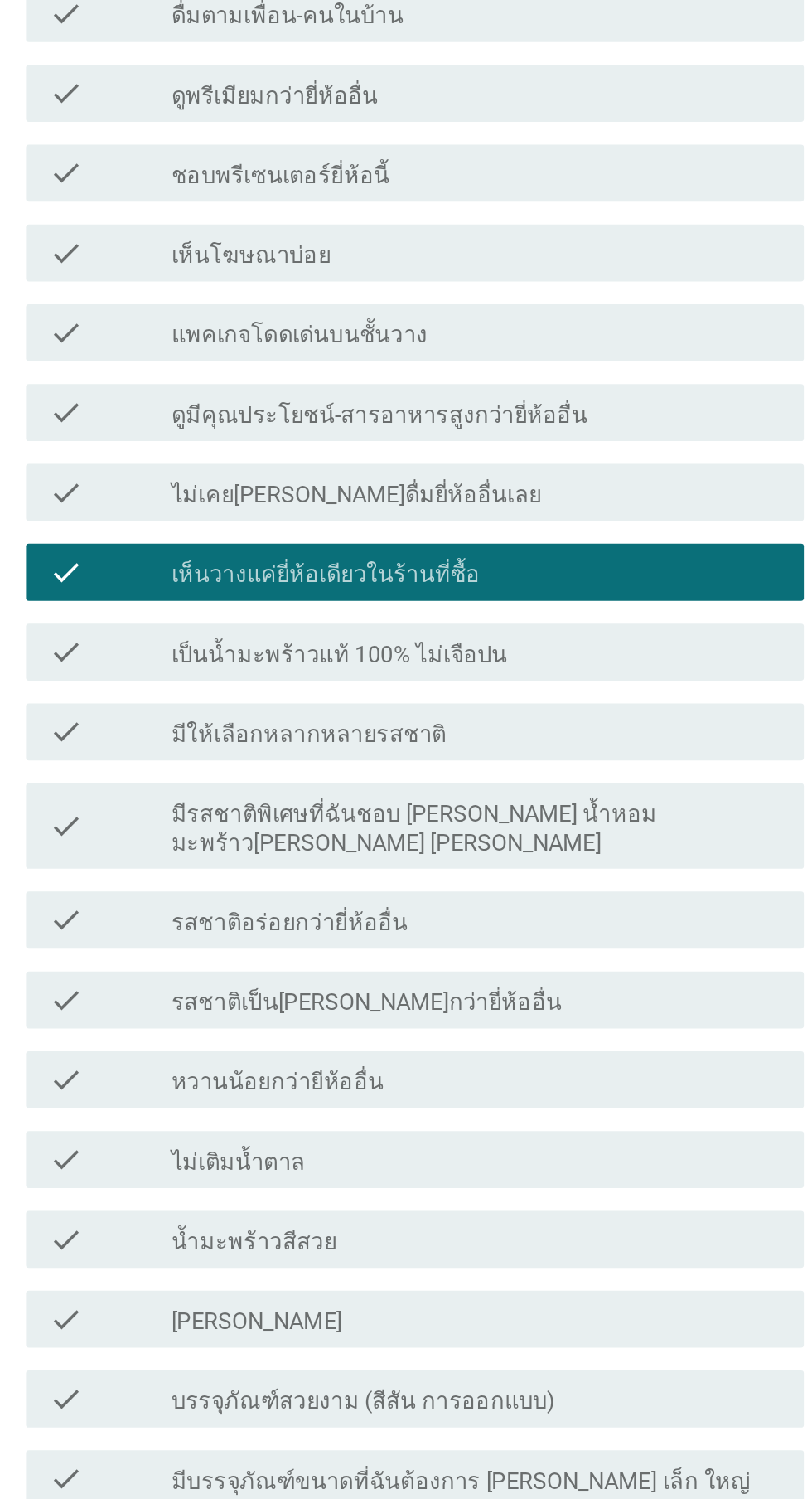
click at [421, 921] on label "รสชาติเป็น[PERSON_NAME]กว่ายี่ห้ออื่น" at bounding box center [382, 929] width 227 height 16
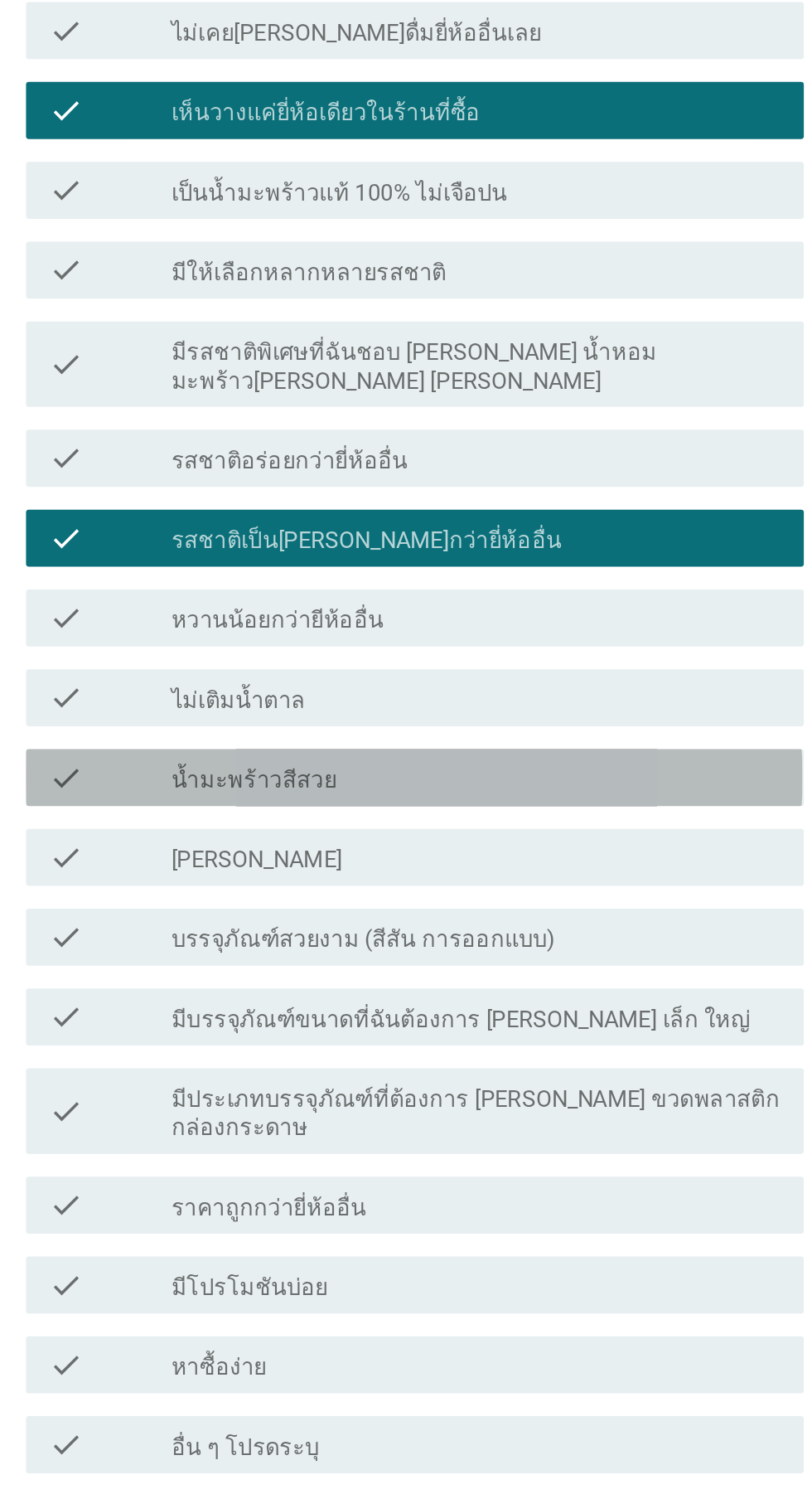
scroll to position [313, 0]
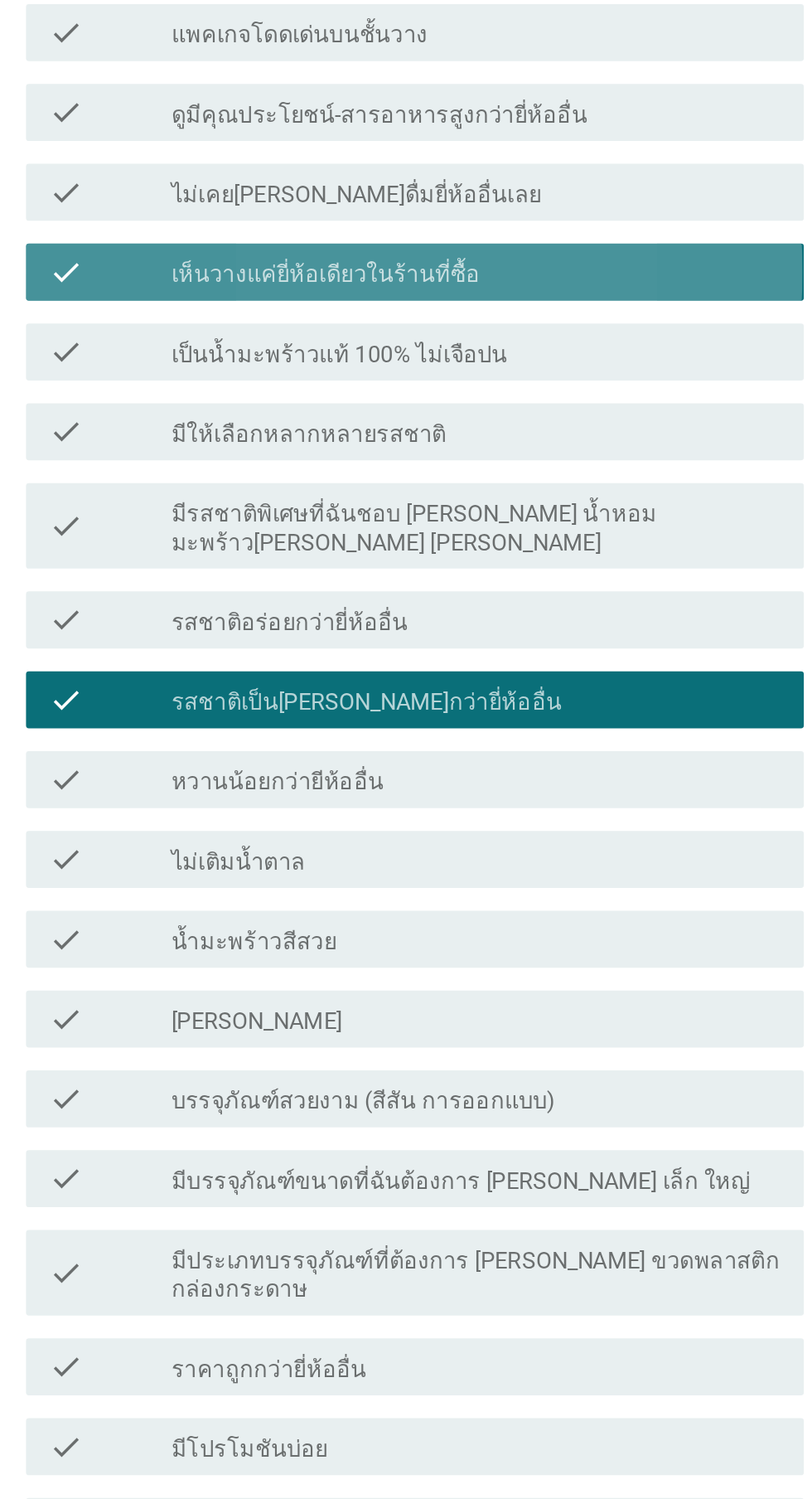
click at [558, 568] on div "check_box_outline_blank เห็นวางแค่ยี่ห้อเดียวในร้านที่ซื้อ" at bounding box center [446, 578] width 354 height 20
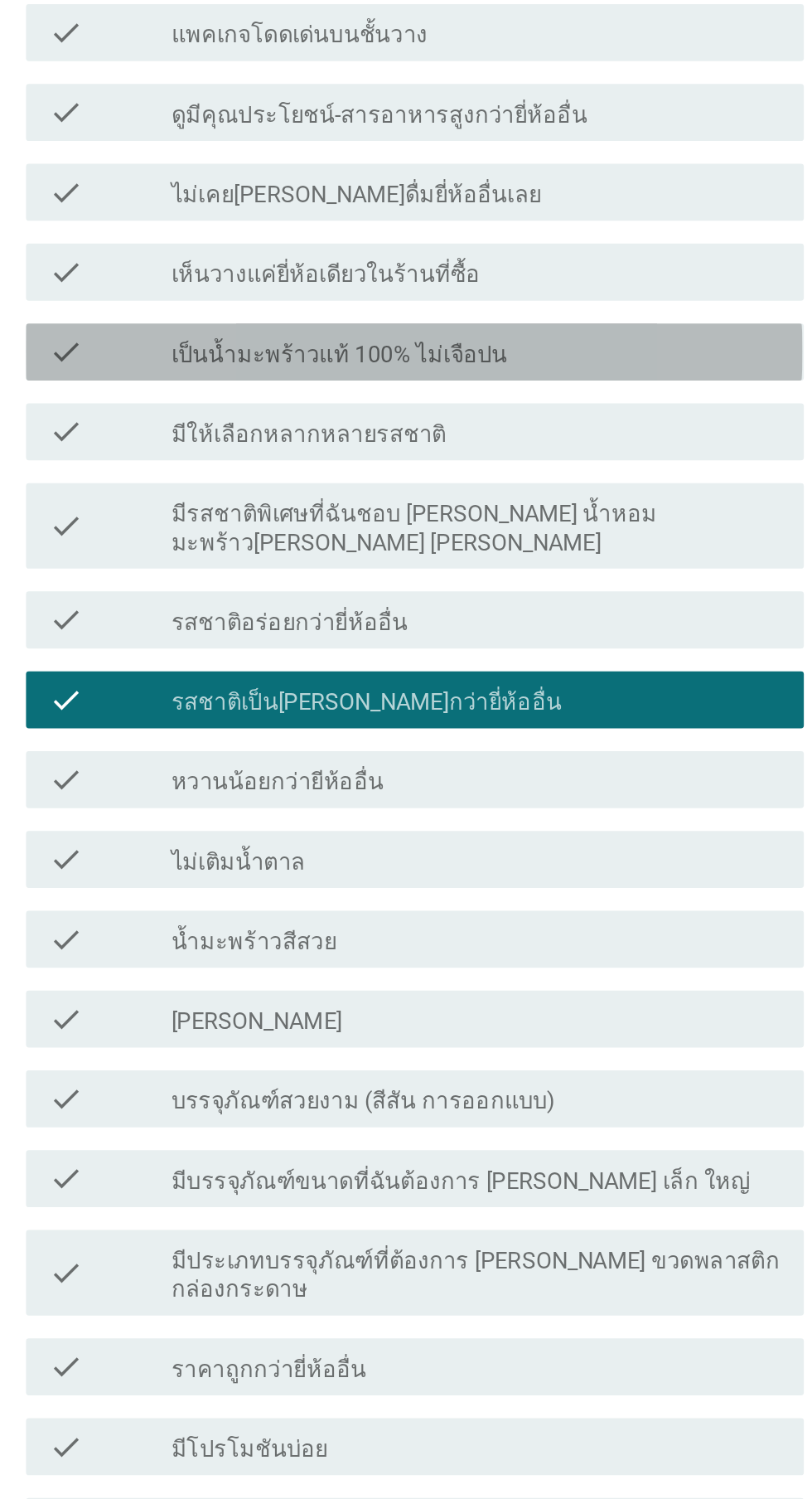
click at [512, 614] on div "check_box_outline_blank เป็นน้ำมะพร้าวแท้ 100% ไม่เจือปน" at bounding box center [446, 624] width 354 height 20
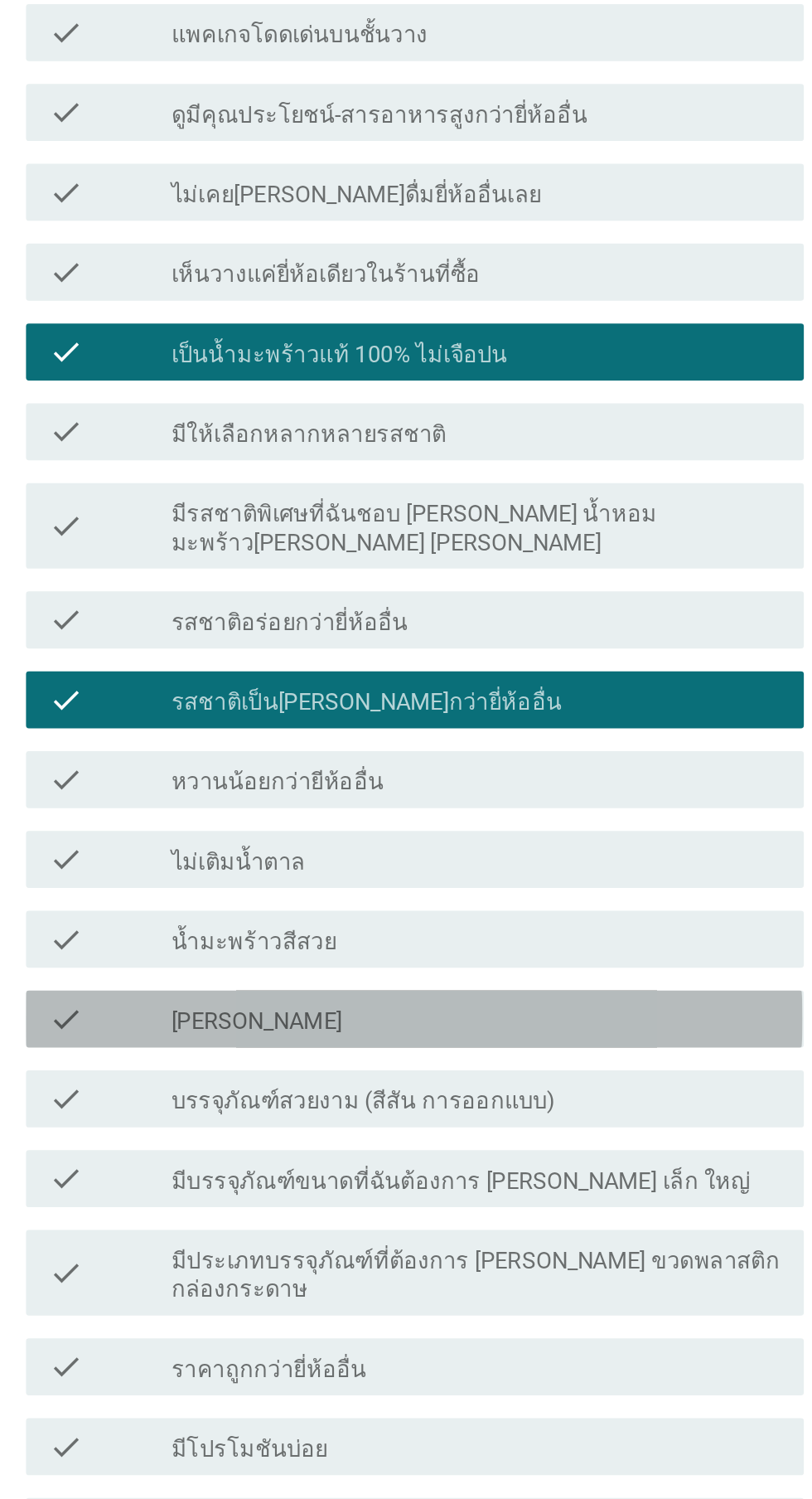
click at [506, 1003] on div "check_box_outline_blank [PERSON_NAME]" at bounding box center [446, 1012] width 354 height 20
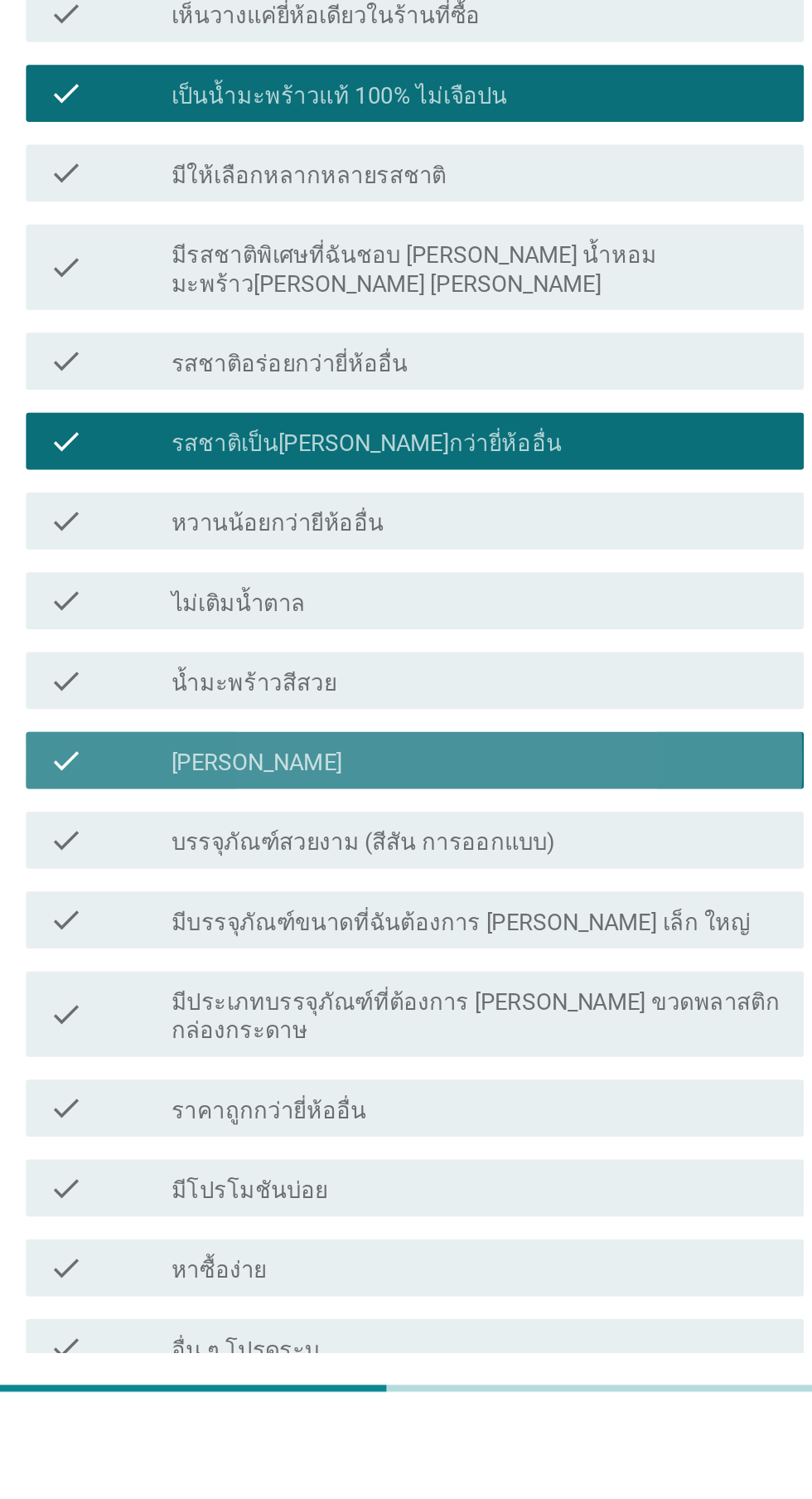
scroll to position [212, 0]
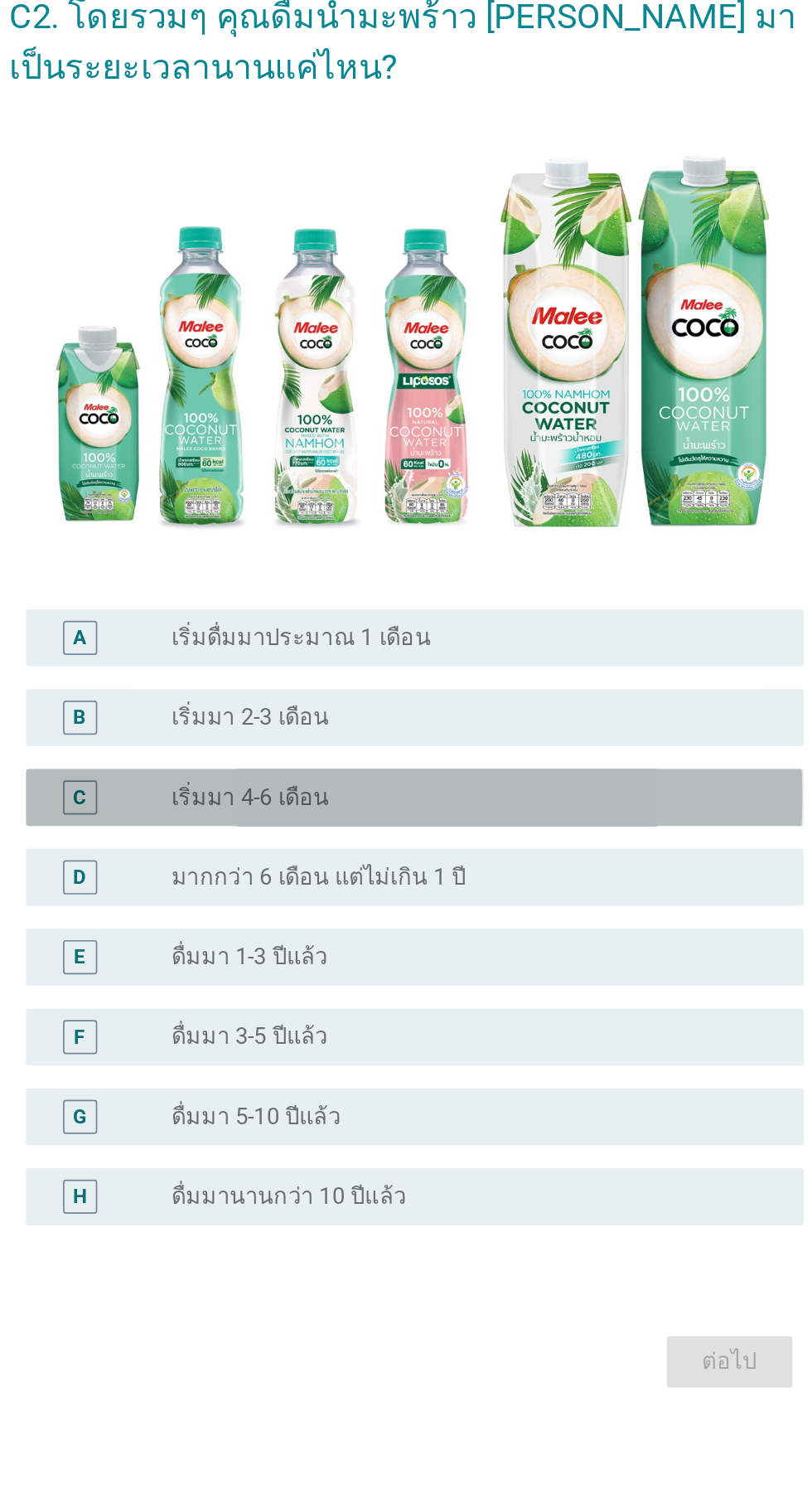
scroll to position [40, 0]
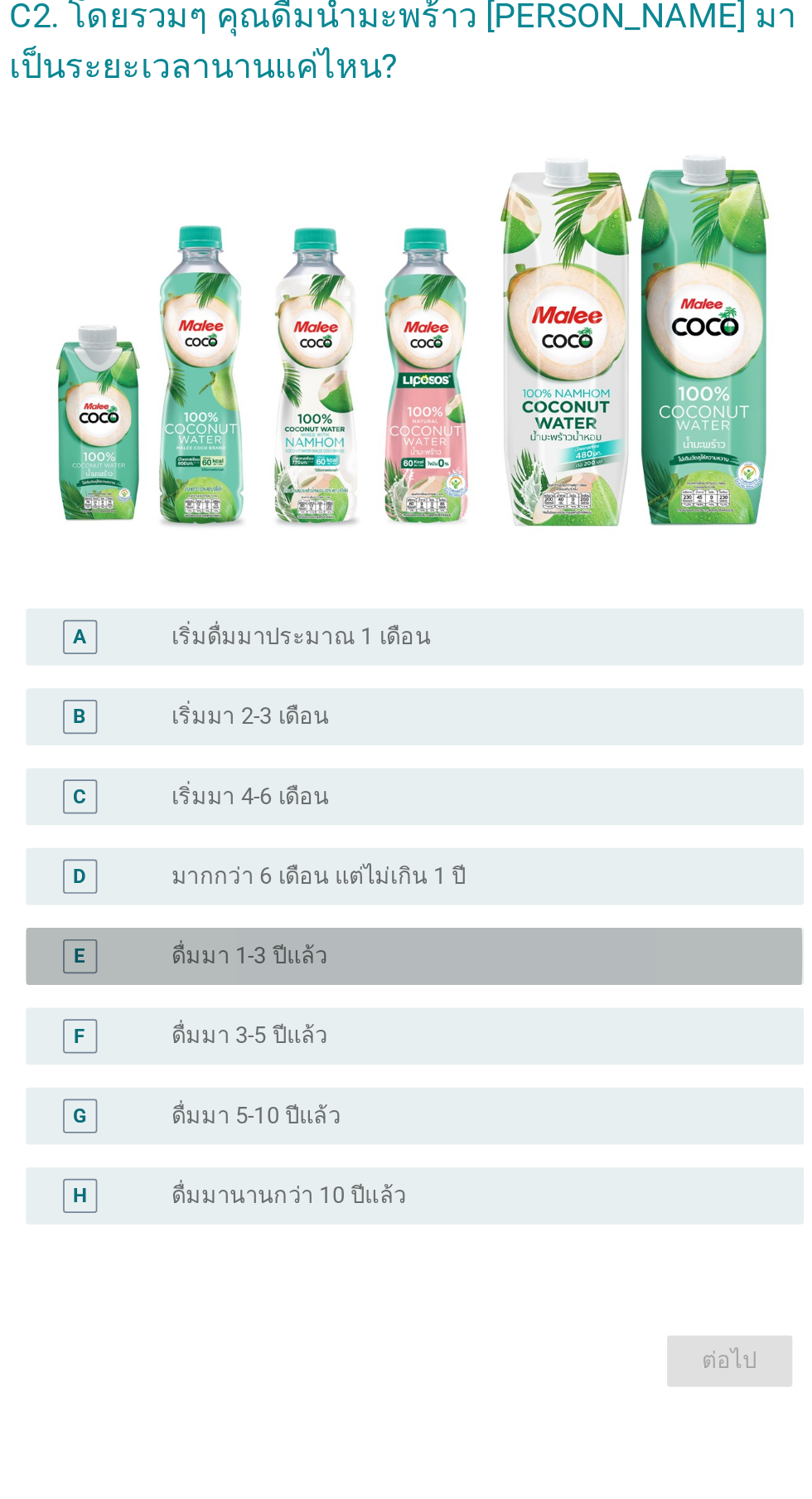
click at [479, 880] on div "radio_button_unchecked ดื่มมา 1-3 ปีแล้ว" at bounding box center [440, 871] width 342 height 16
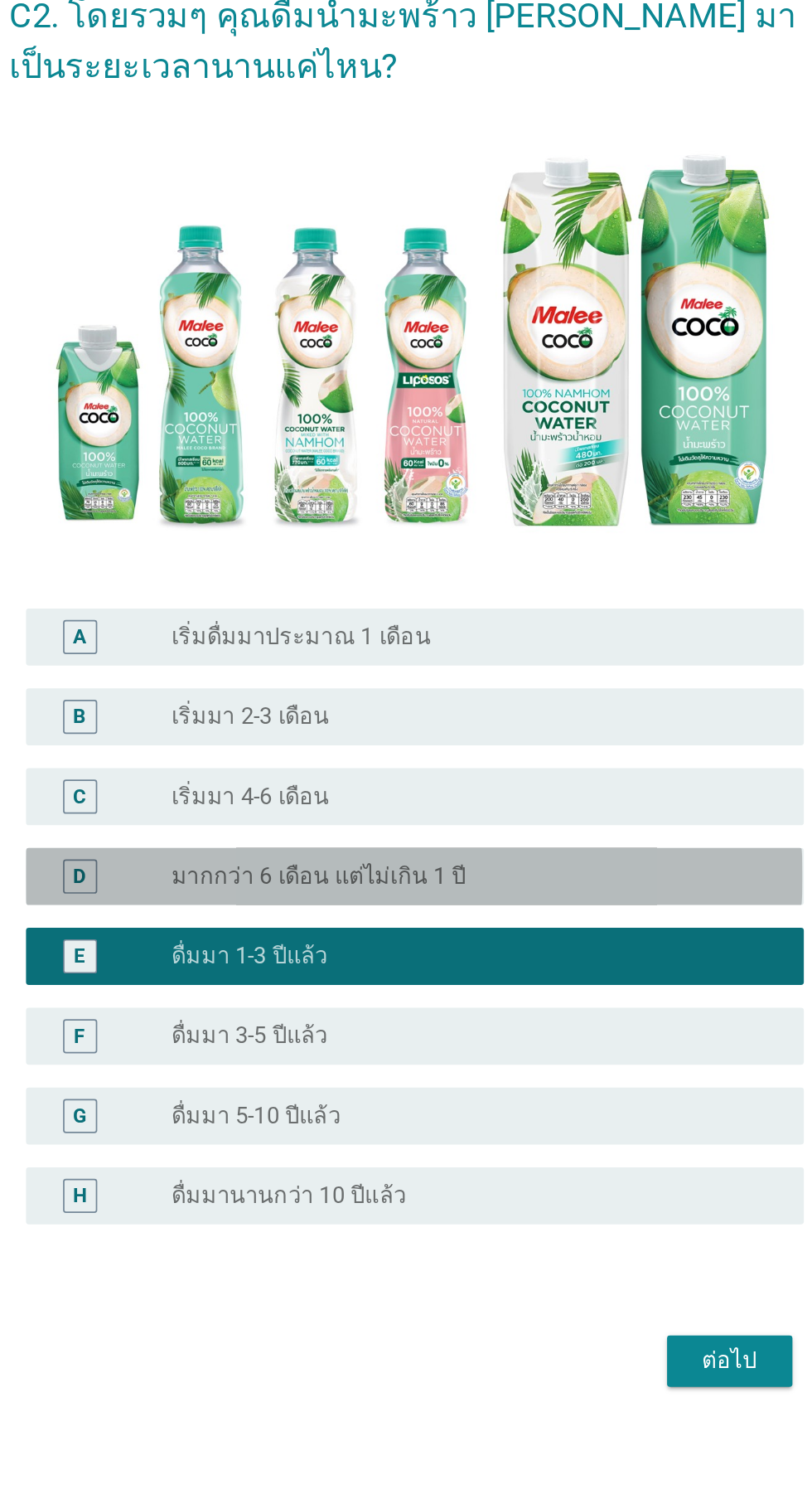
click at [552, 834] on div "radio_button_unchecked มากกว่า 6 เดือน แต่ไม่เกิน 1 ปี" at bounding box center [440, 825] width 342 height 16
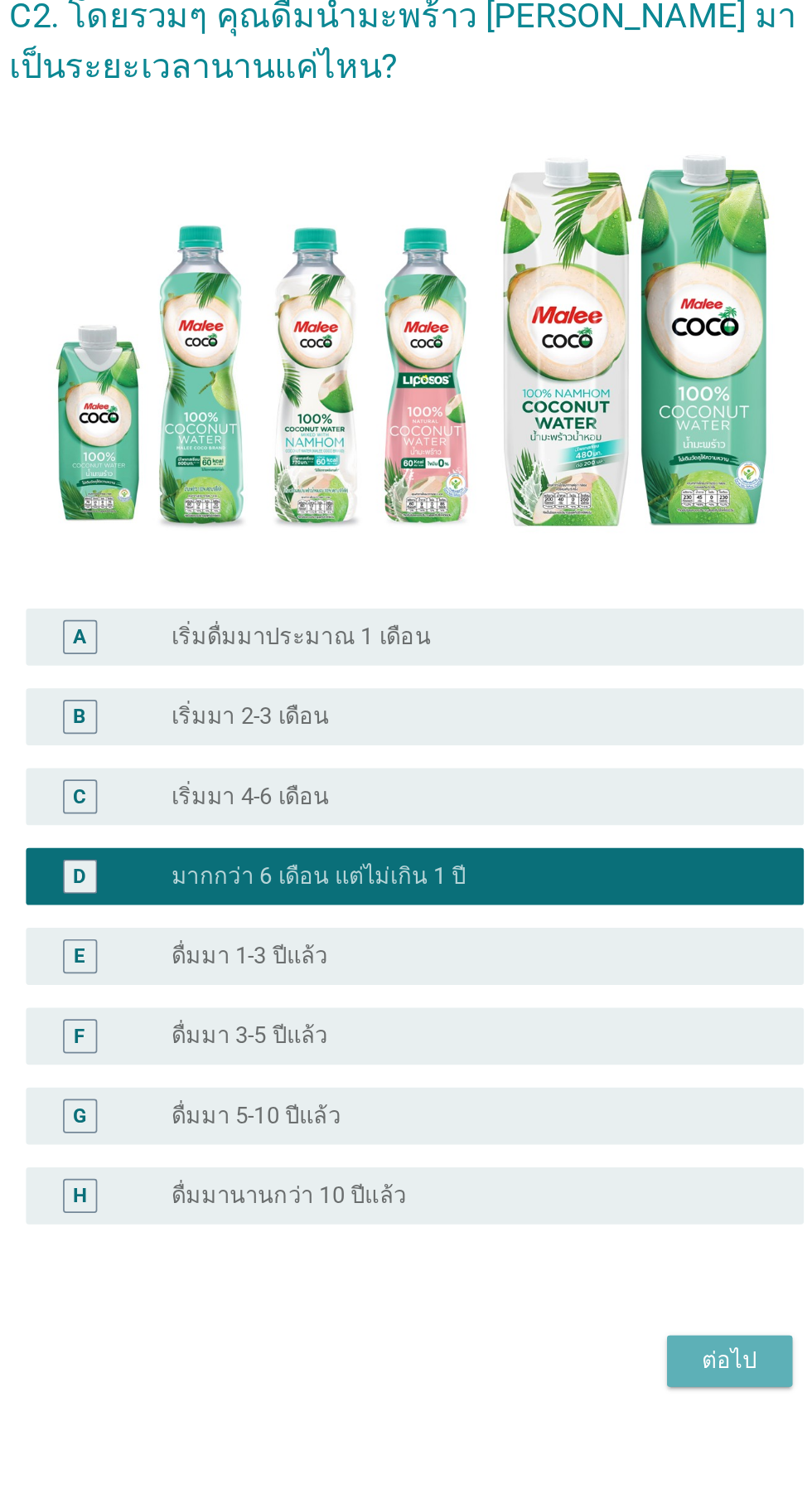
click at [587, 1117] on div "ต่อไป" at bounding box center [594, 1107] width 46 height 20
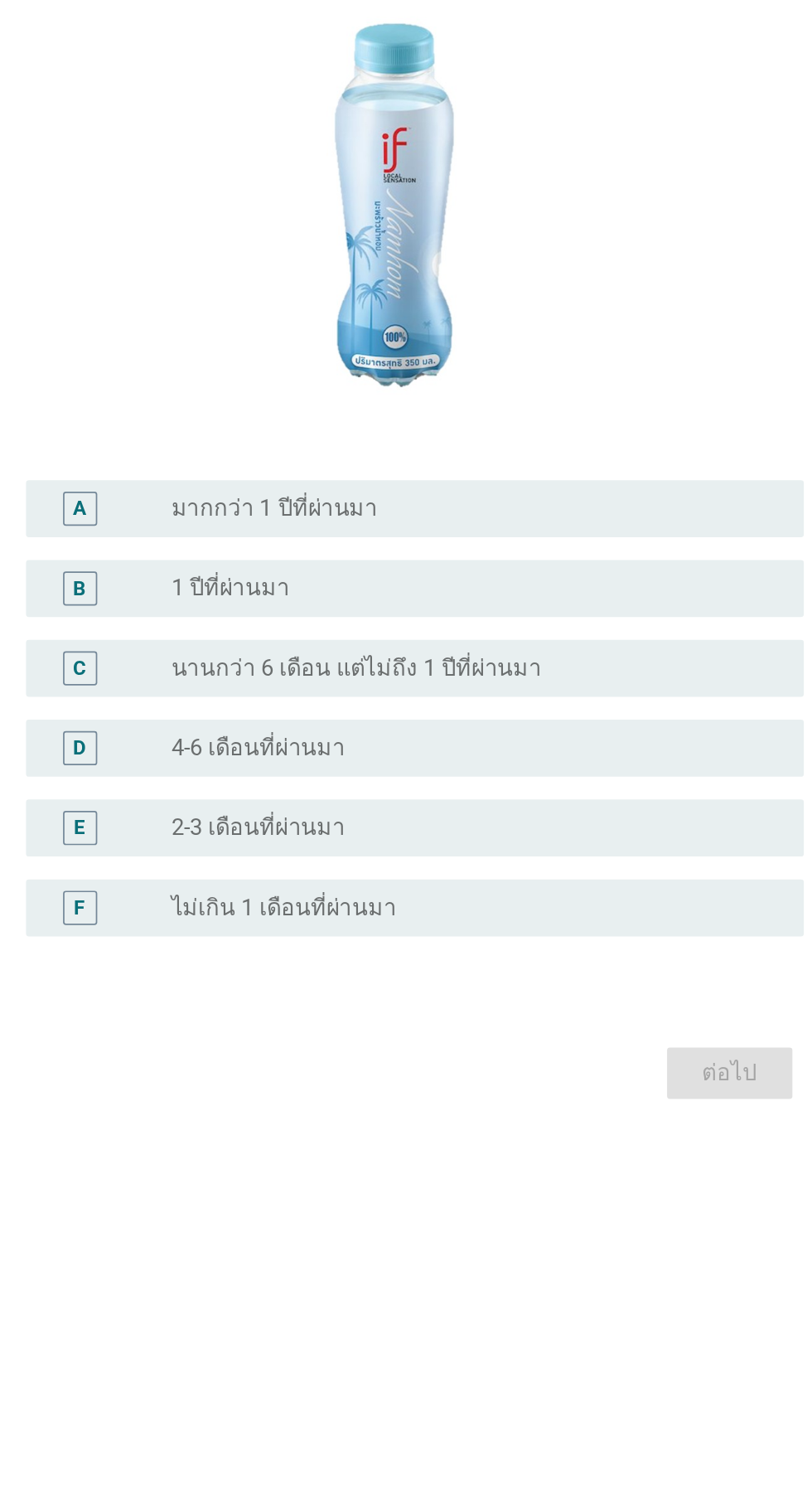
scroll to position [0, 0]
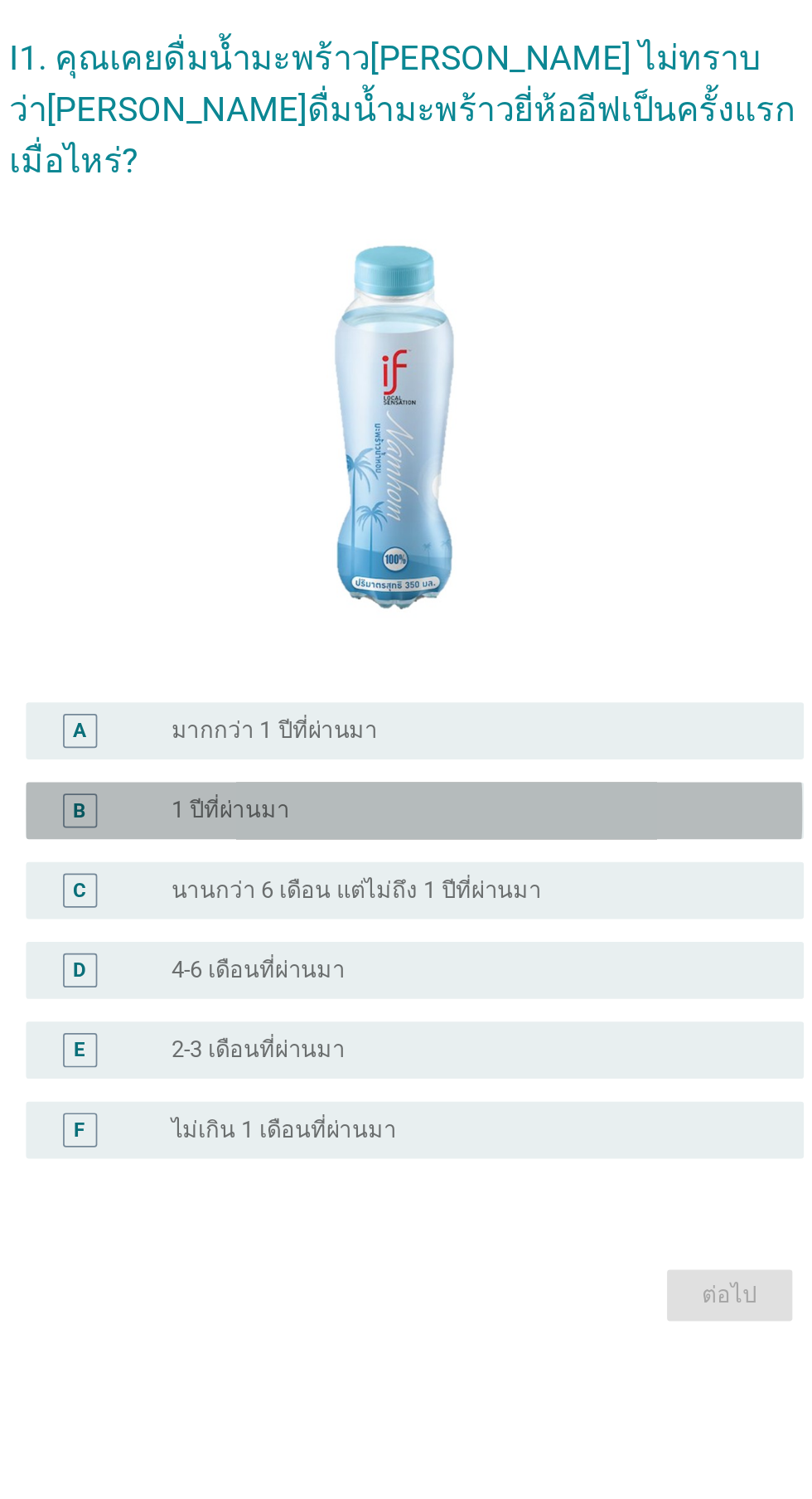
click at [507, 850] on div "B radio_button_unchecked 1 ปีที่ผ่านมา" at bounding box center [410, 834] width 452 height 33
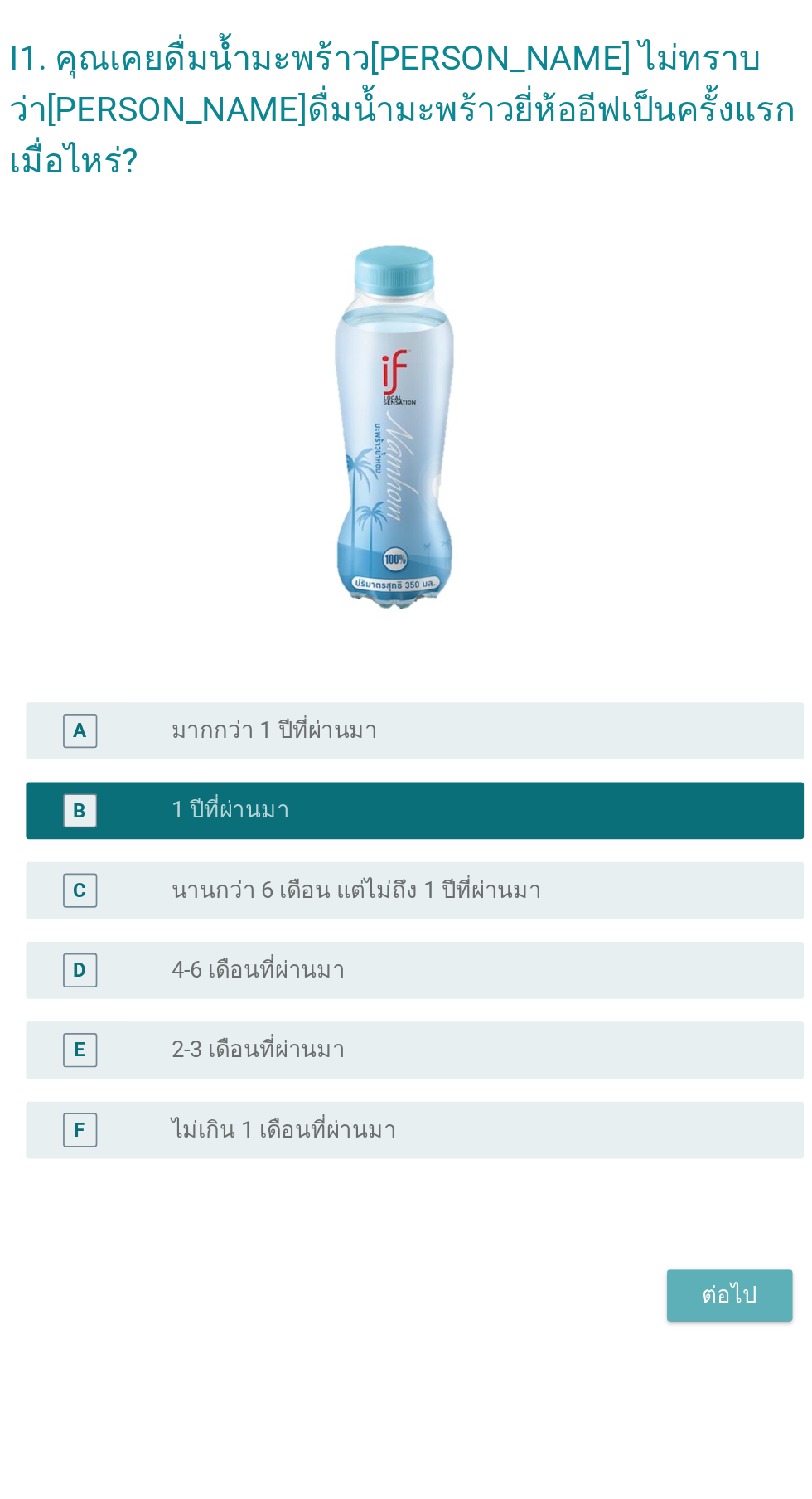
click at [598, 1125] on div "ต่อไป" at bounding box center [594, 1115] width 46 height 20
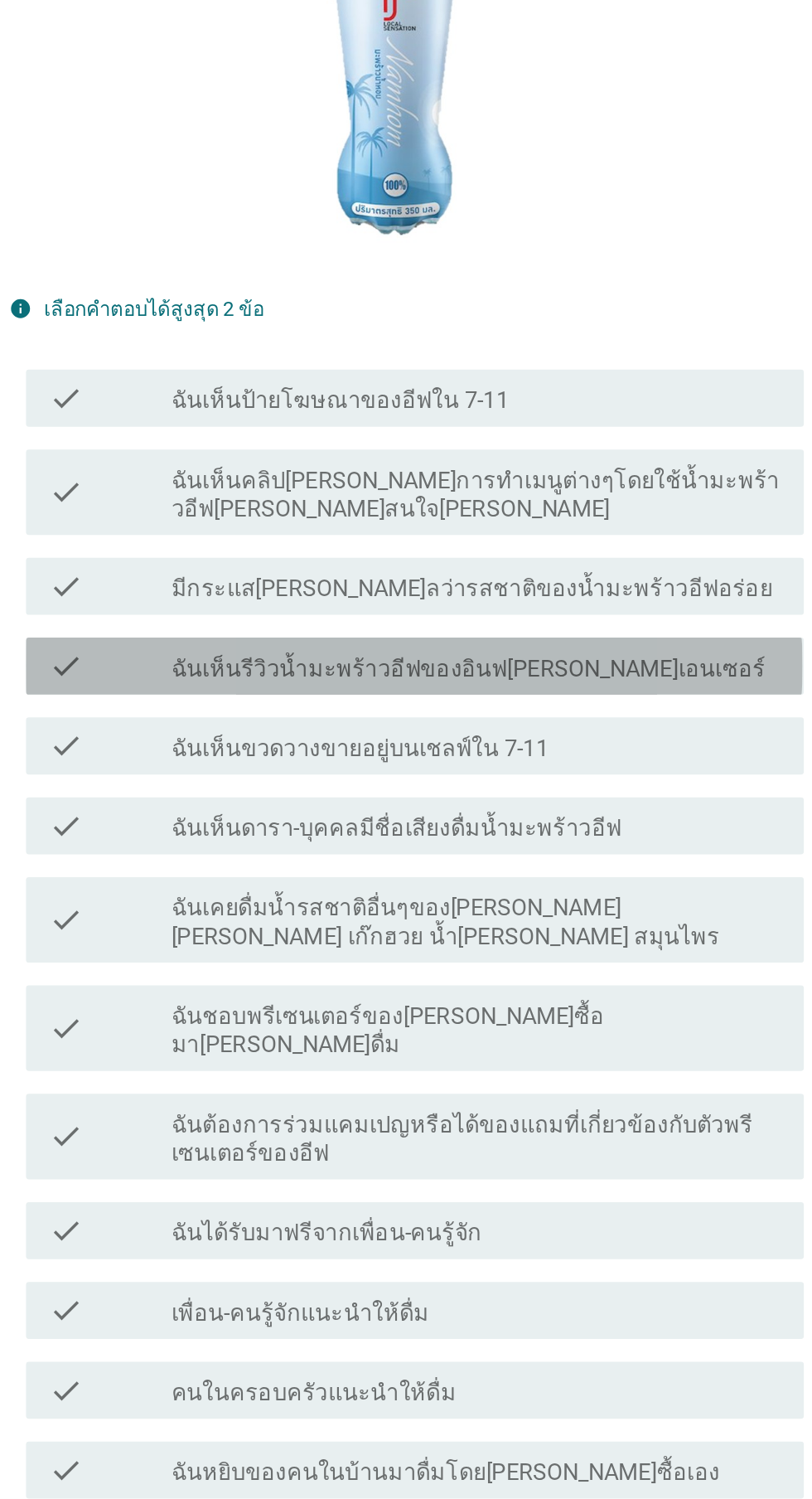
click at [524, 774] on div "check_box_outline_blank ฉันเห็นรีวิวน้ำมะพร้าวอีฟของอินฟ[PERSON_NAME]เอนเซอร์" at bounding box center [446, 763] width 354 height 20
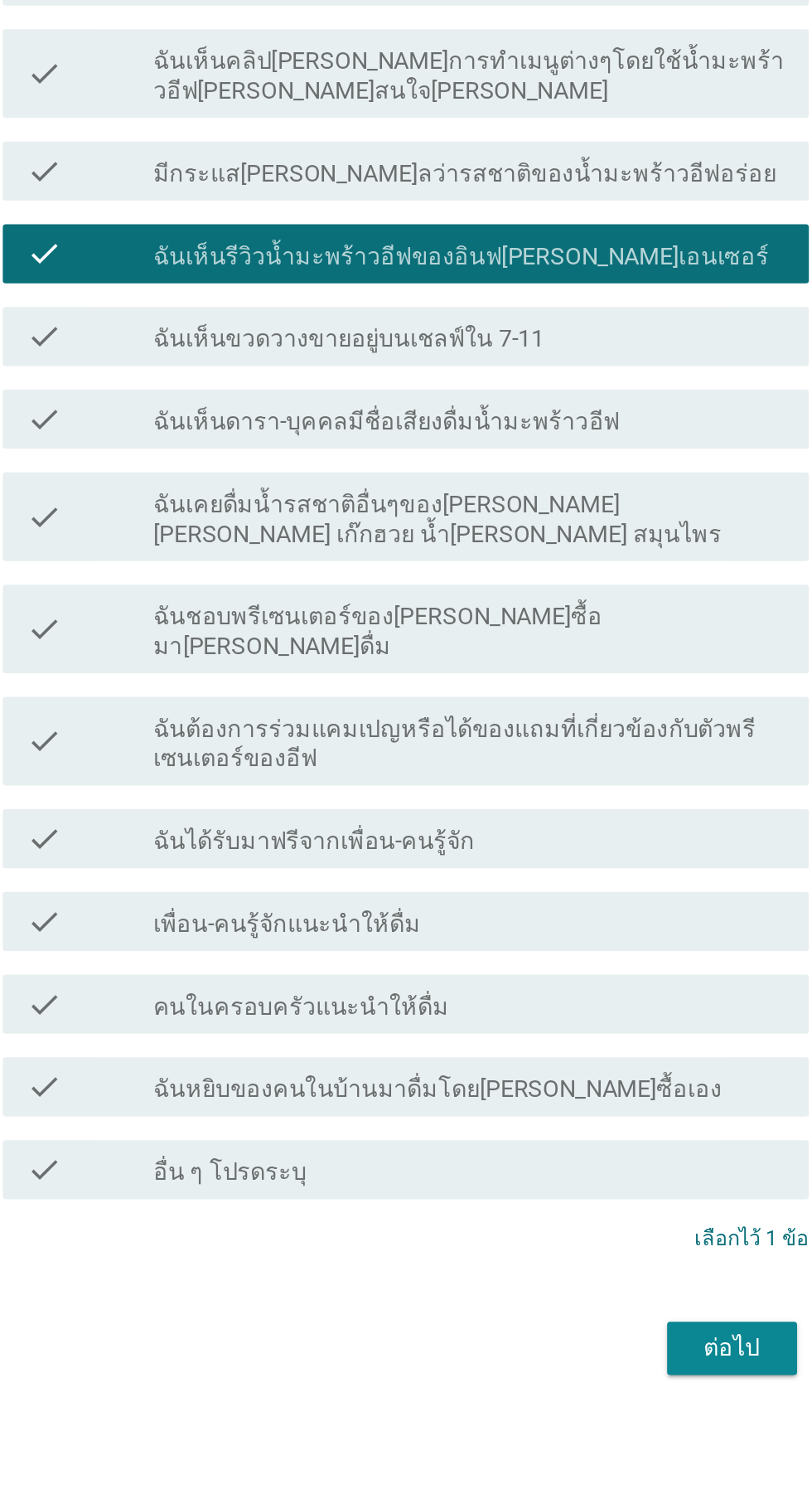
click at [437, 1398] on div "ต่อไป" at bounding box center [406, 1377] width 462 height 40
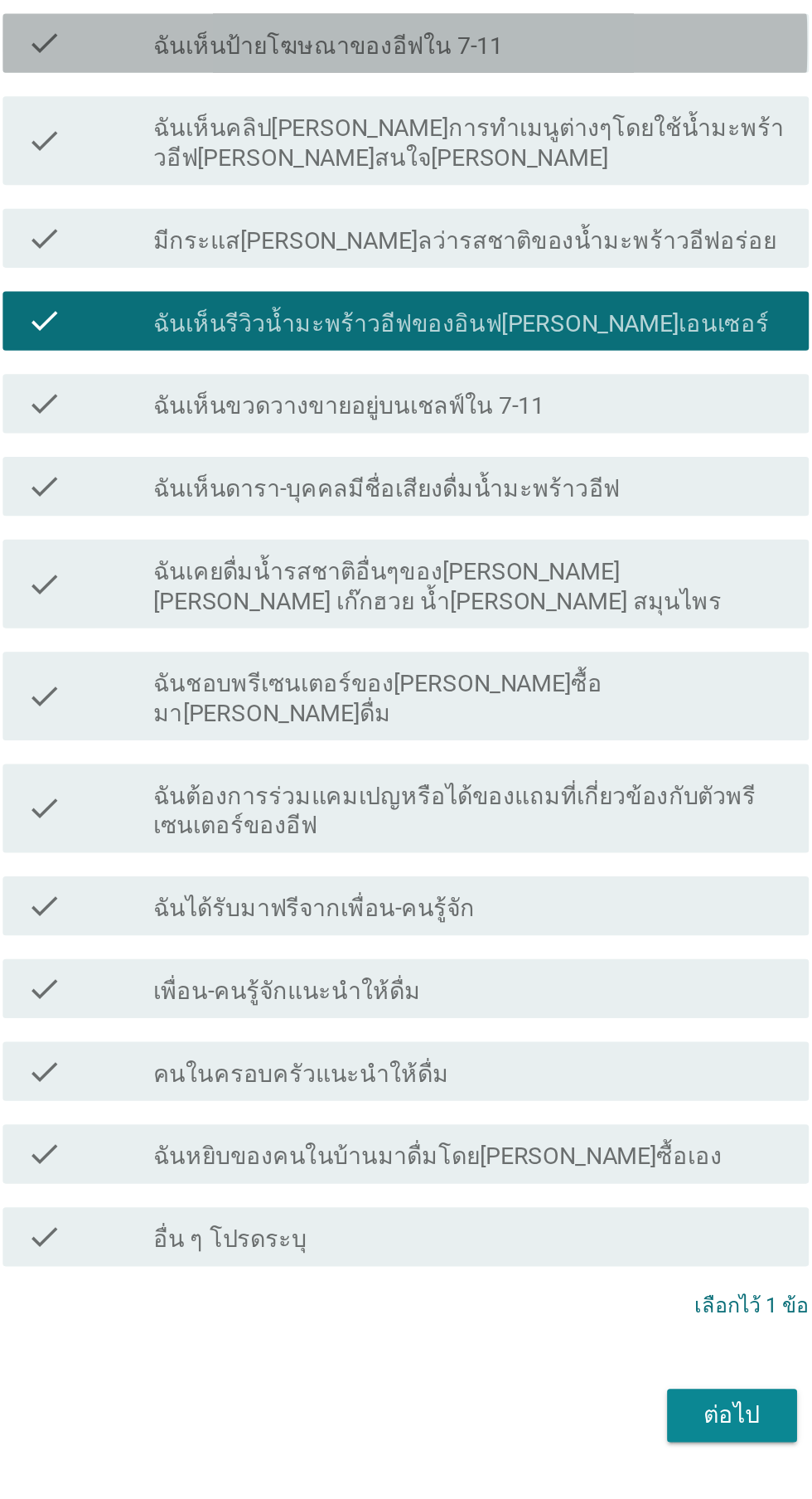
click at [520, 624] on div "check check_box_outline_blank ฉันเห็นป้ายโฆษณาของอีฟใน 7-11" at bounding box center [410, 608] width 452 height 33
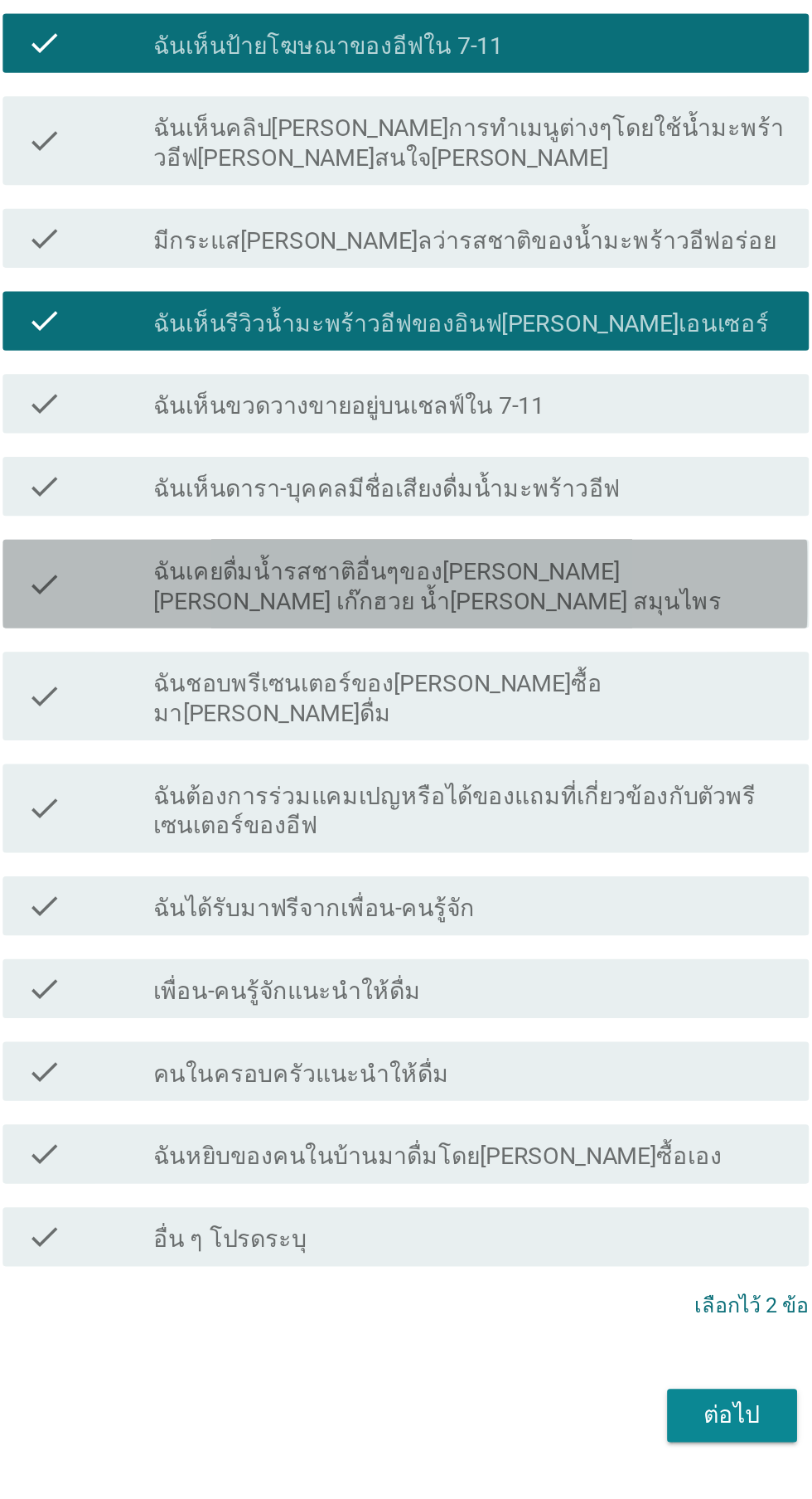
click at [498, 929] on label "ฉันเคยดื่มน้ำรสชาติอื่นๆของ[PERSON_NAME] [PERSON_NAME] เก๊กฮวย น้ำ[PERSON_NAME]…" at bounding box center [446, 913] width 354 height 33
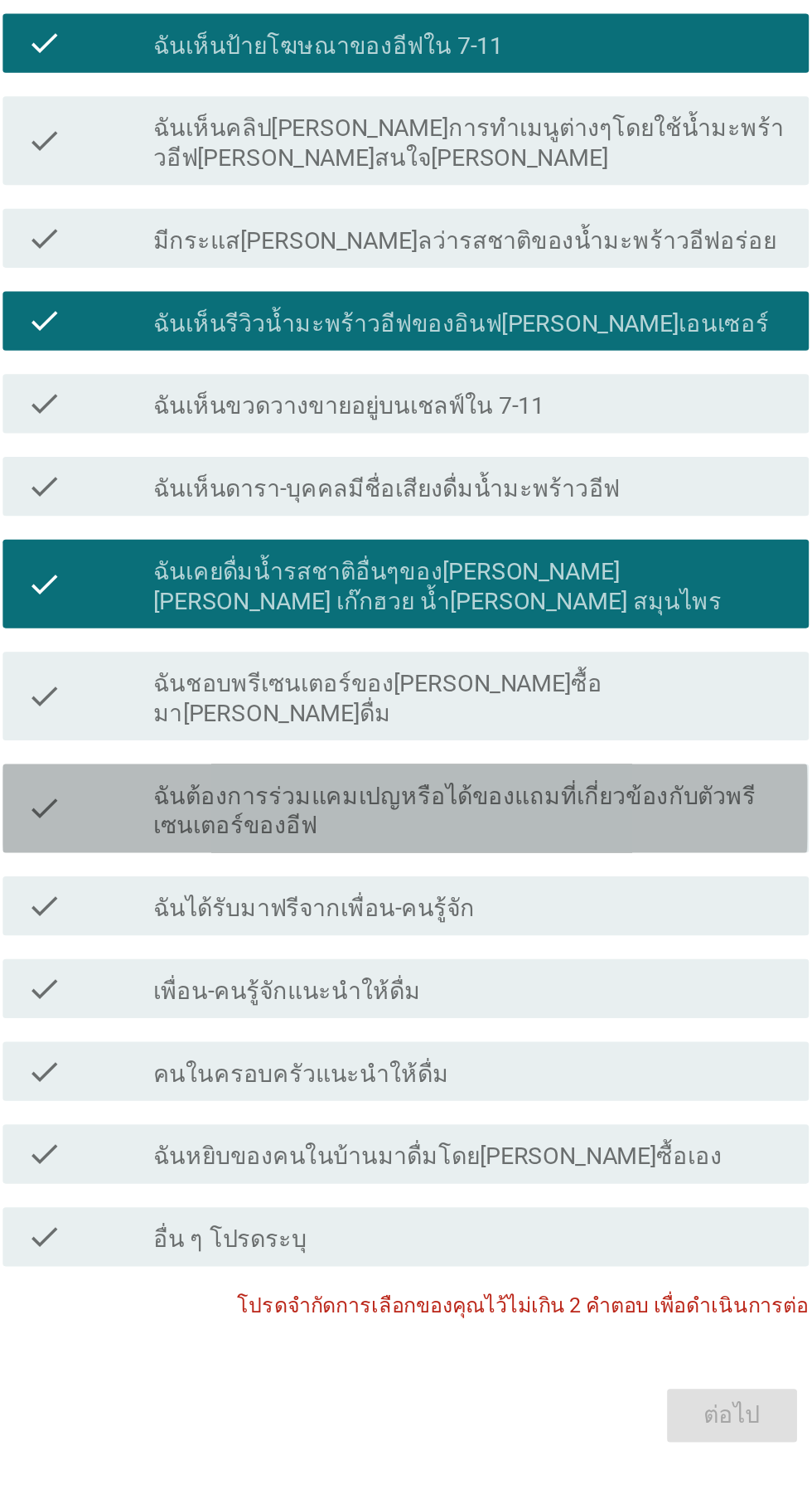
click at [471, 1056] on label "ฉันต้องการร่วมแคมเปญหรือได้ของแถมที่เกี่ยวข้องกับตัวพรีเซนเตอร์ของอีฟ" at bounding box center [446, 1038] width 354 height 33
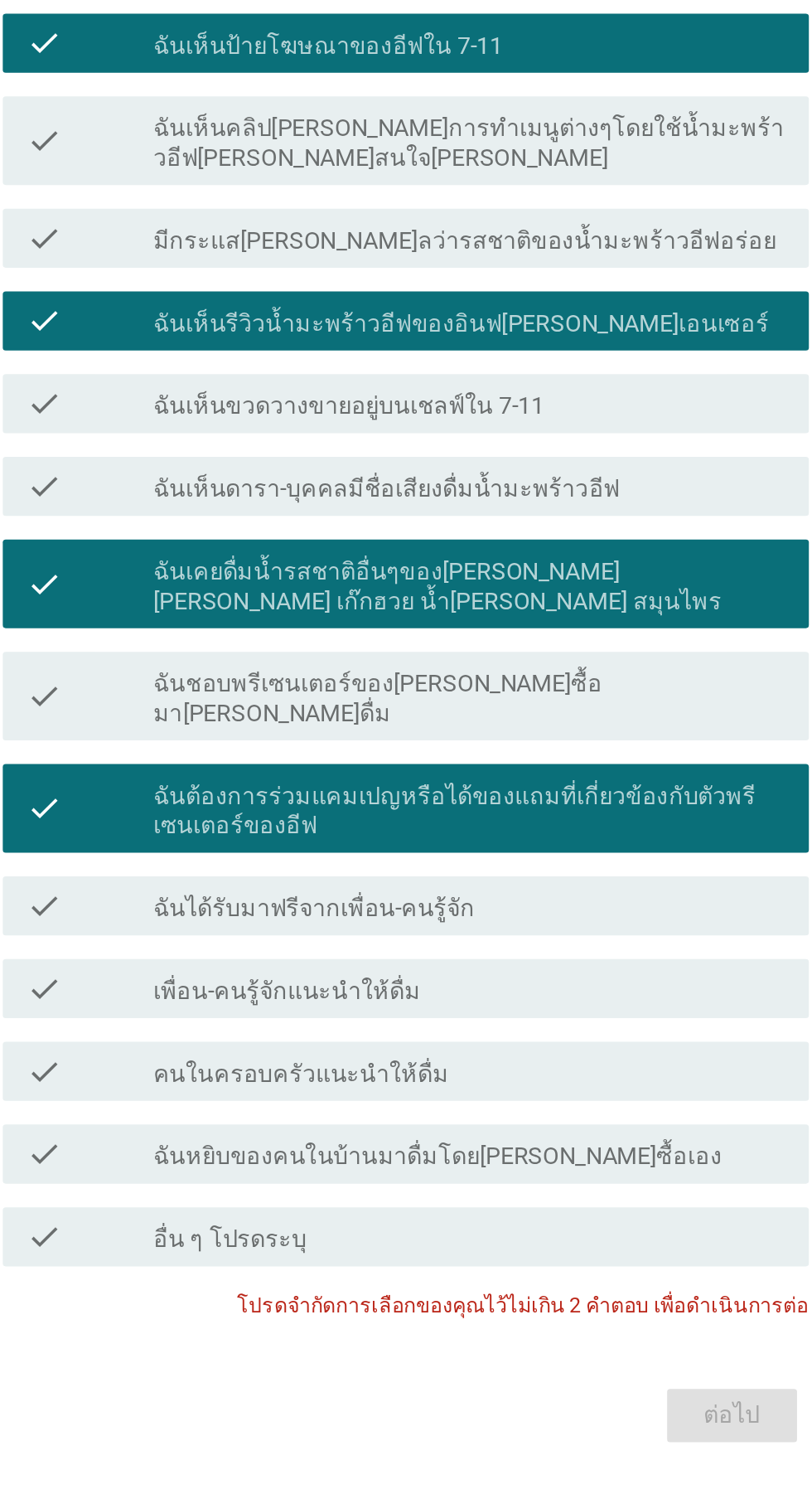
click at [477, 1202] on div "check check_box_outline_blank คนในครอบครัวแนะนำให้ดื่ม" at bounding box center [410, 1184] width 452 height 33
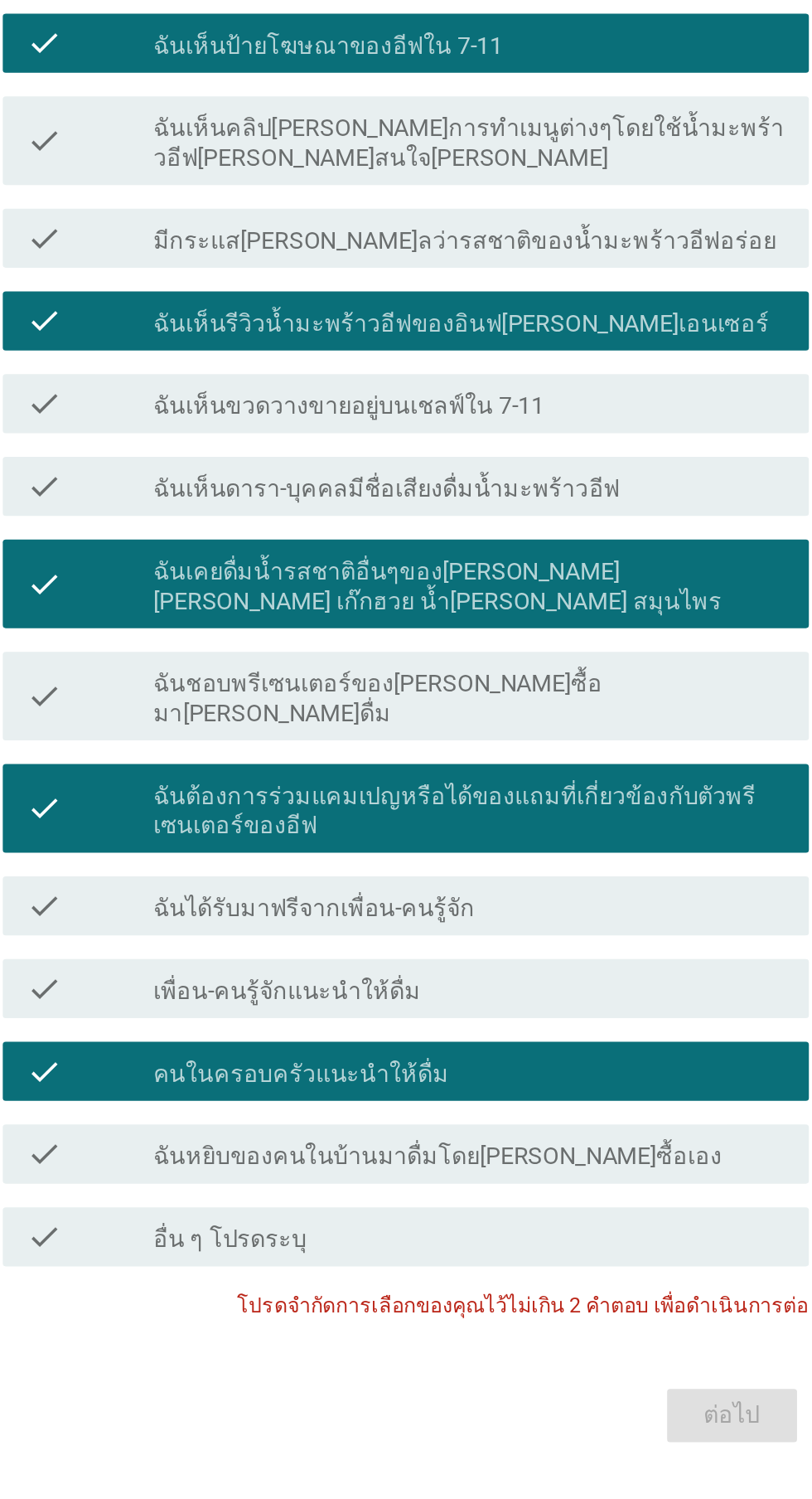
click at [483, 1056] on label "ฉันต้องการร่วมแคมเปญหรือได้ของแถมที่เกี่ยวข้องกับตัวพรีเซนเตอร์ของอีฟ" at bounding box center [446, 1038] width 354 height 33
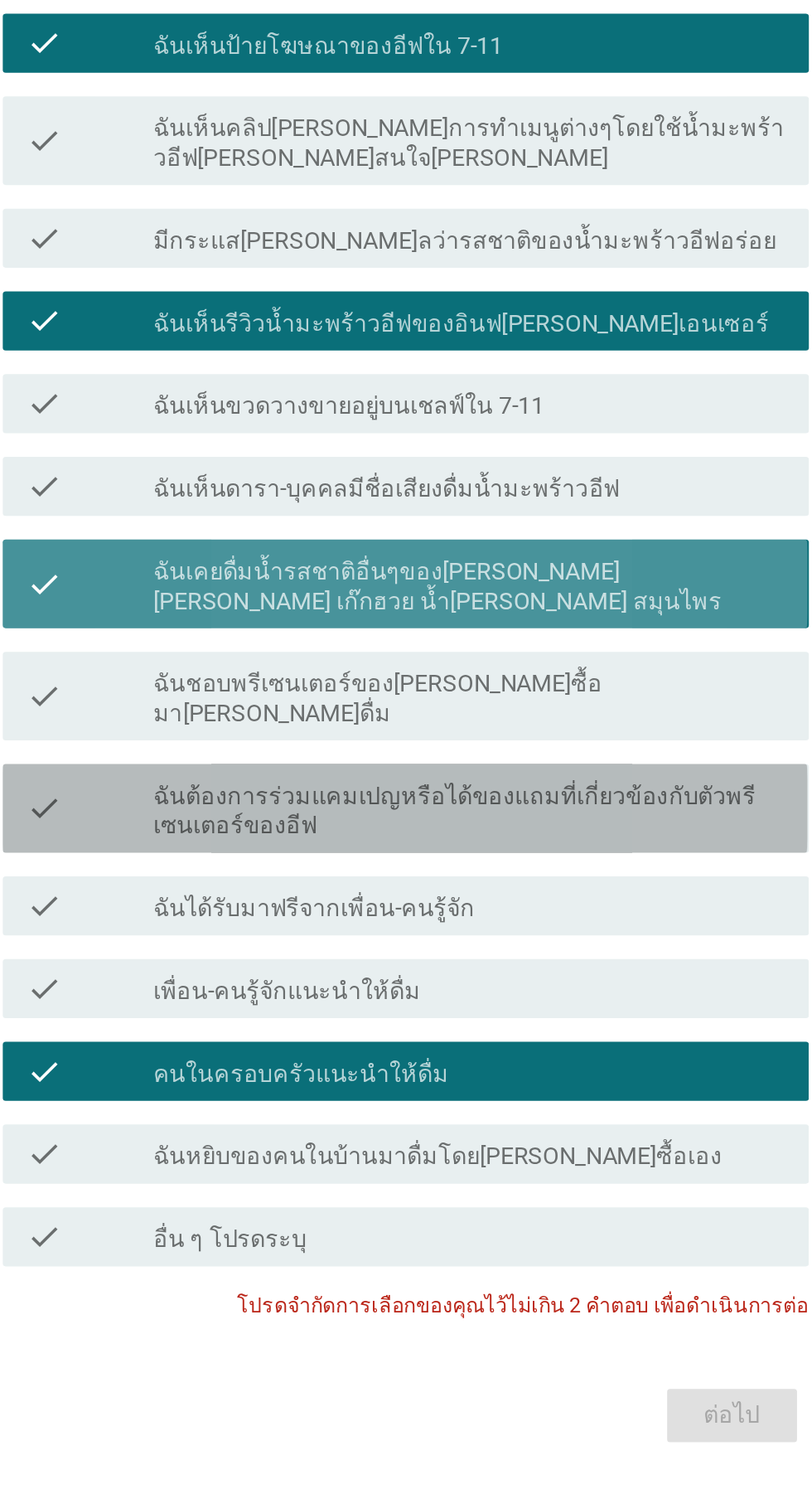
click at [504, 929] on label "ฉันเคยดื่มน้ำรสชาติอื่นๆของ[PERSON_NAME] [PERSON_NAME] เก๊กฮวย น้ำ[PERSON_NAME]…" at bounding box center [446, 913] width 354 height 33
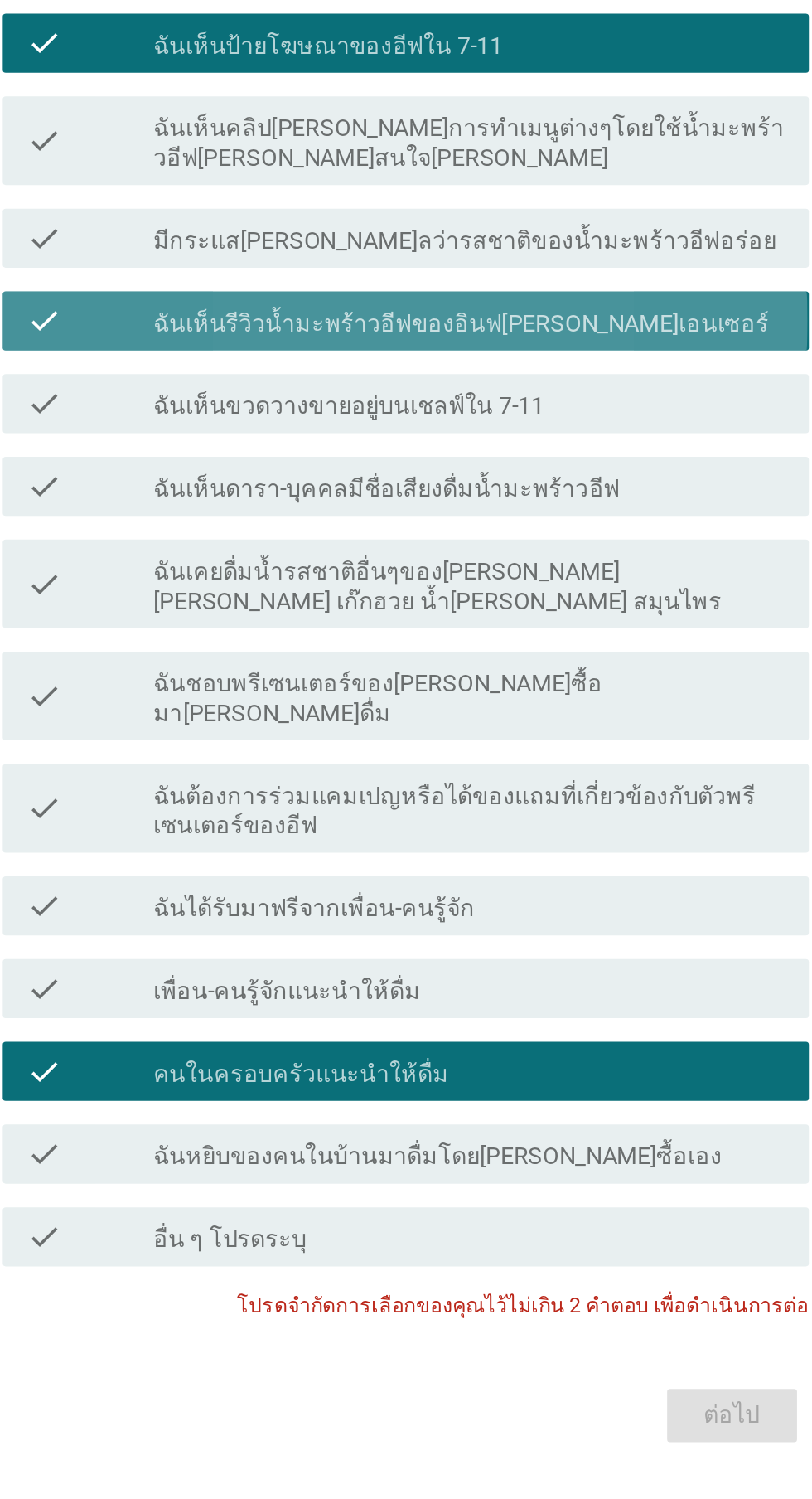
click at [542, 774] on div "check_box_outline_blank ฉันเห็นรีวิวน้ำมะพร้าวอีฟของอินฟ[PERSON_NAME]เอนเซอร์" at bounding box center [446, 763] width 354 height 20
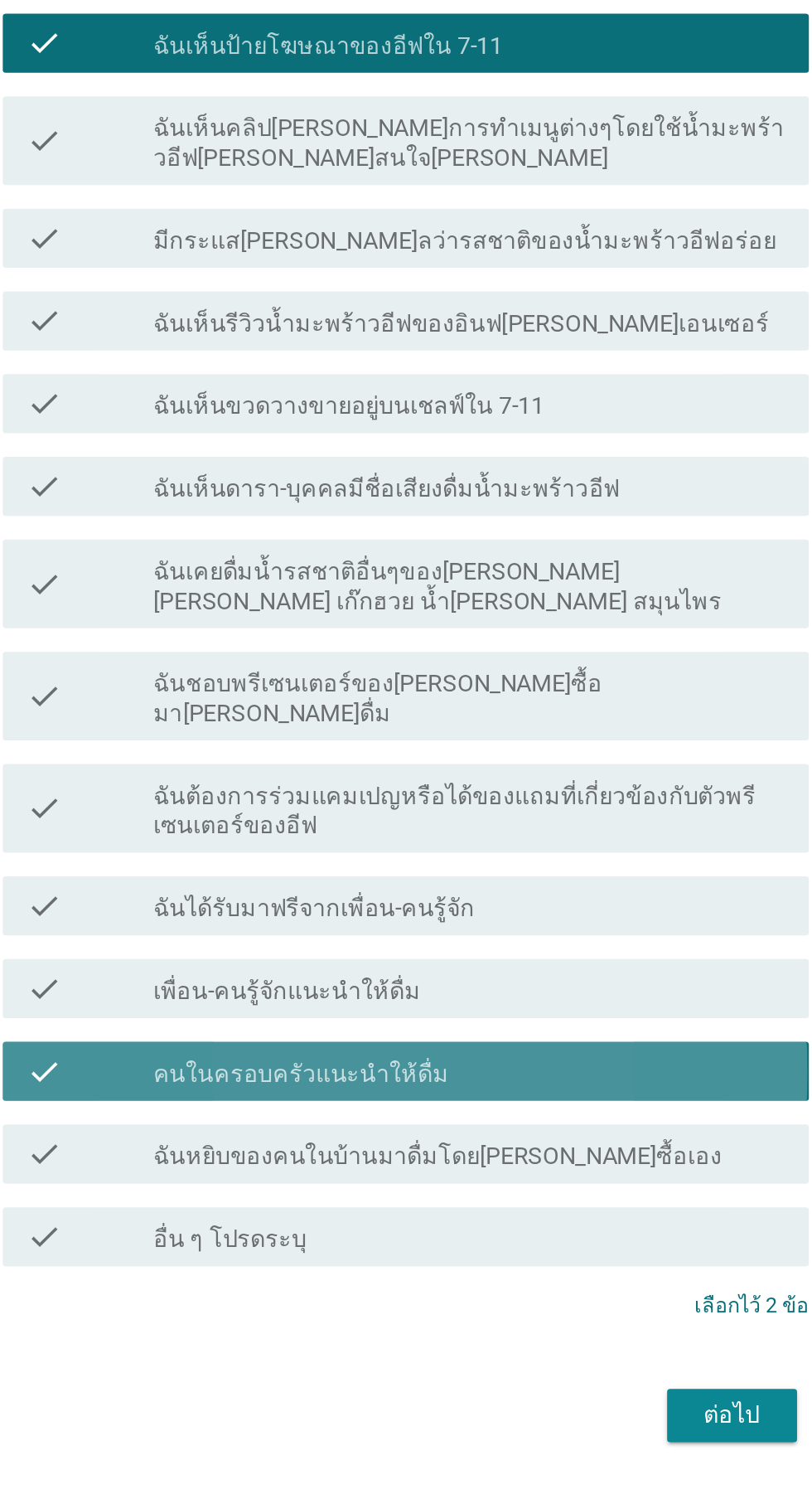
click at [448, 1195] on div "check_box_outline_blank คนในครอบครัวแนะนำให้ดื่ม" at bounding box center [446, 1184] width 354 height 20
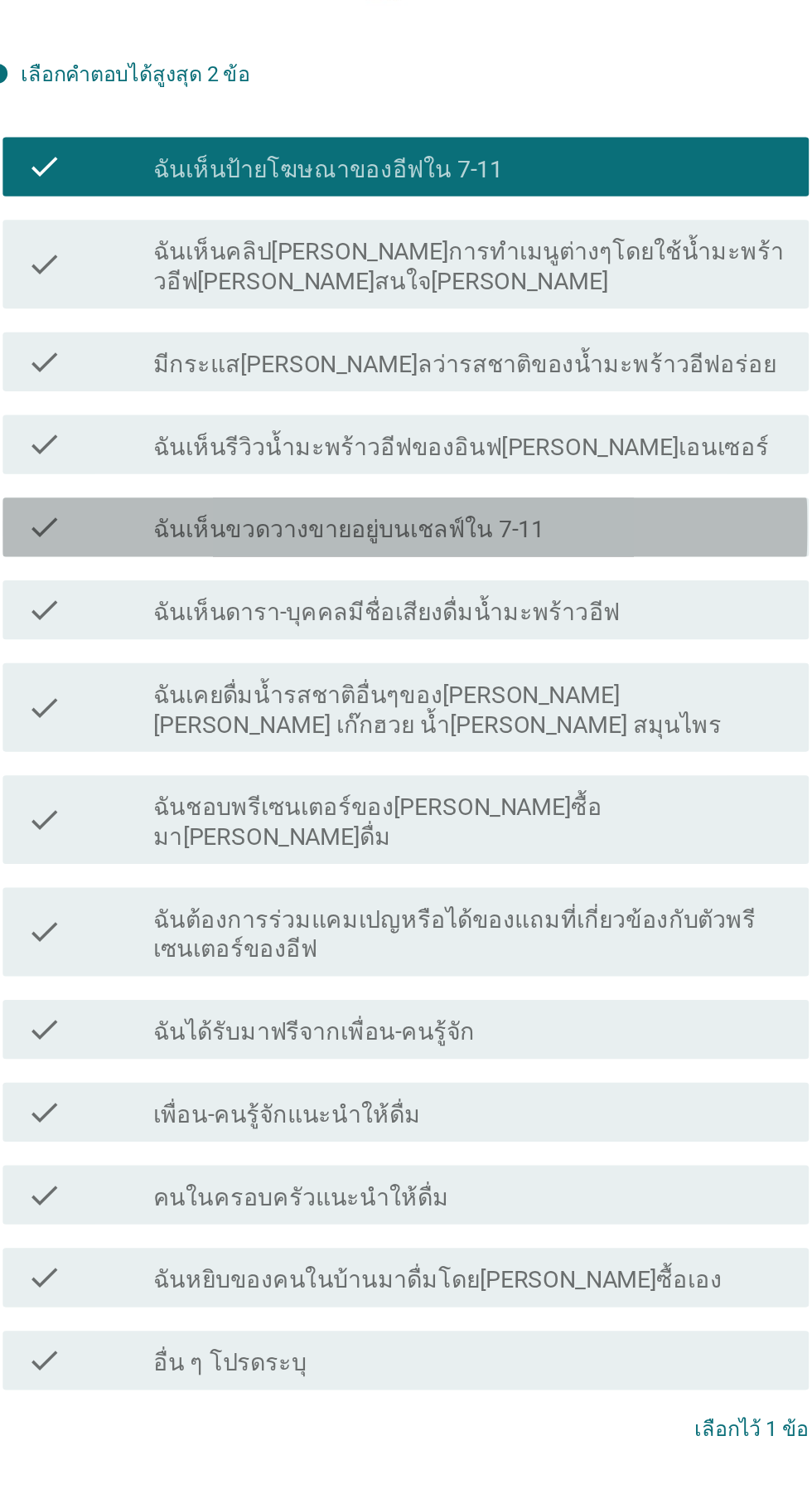
click at [531, 827] on div "check check_box_outline_blank ฉันเห็นขวดวางขายอยู่บนเชลฟ์ใน 7-11" at bounding box center [410, 809] width 452 height 33
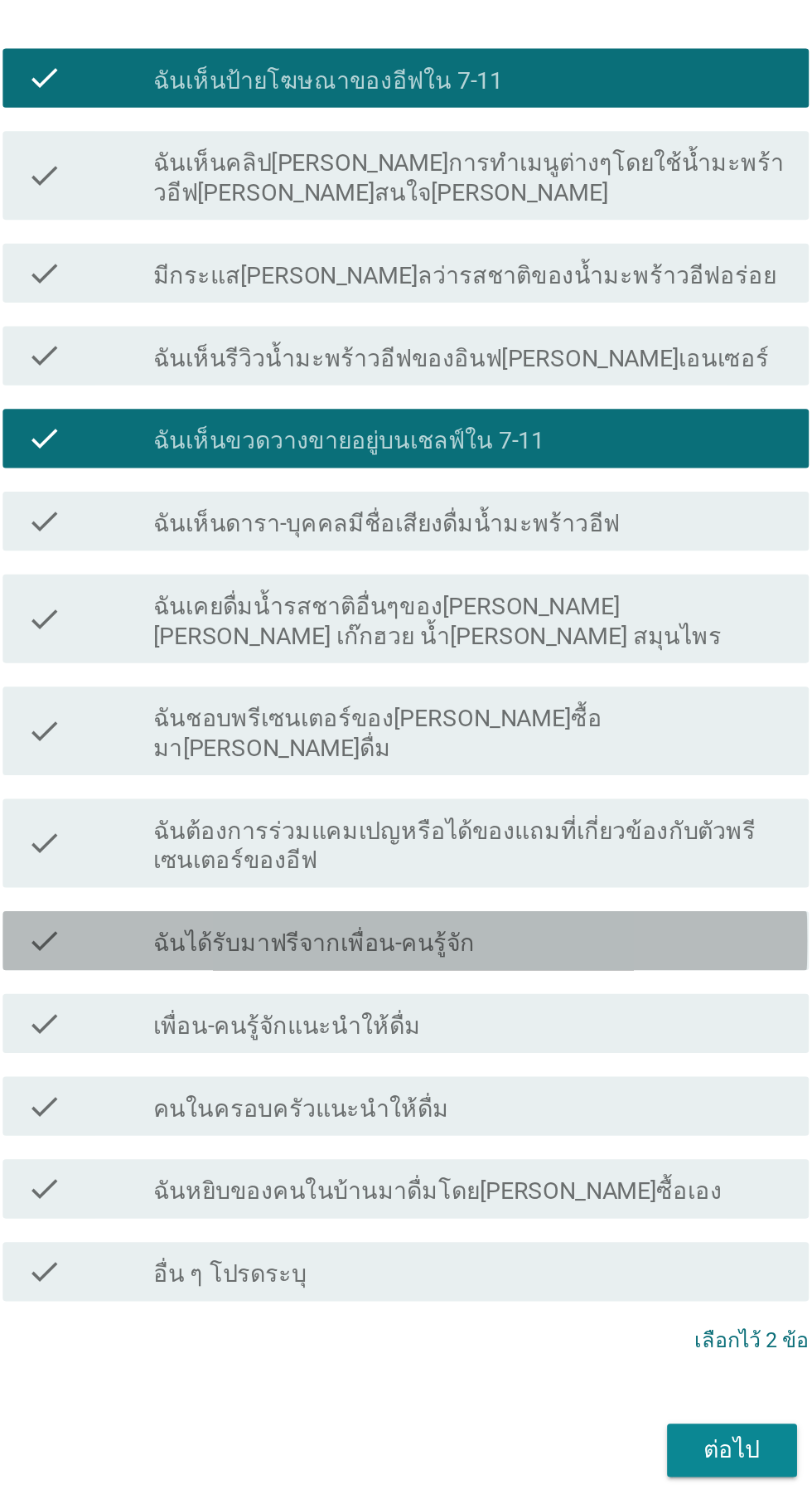
scroll to position [40, 0]
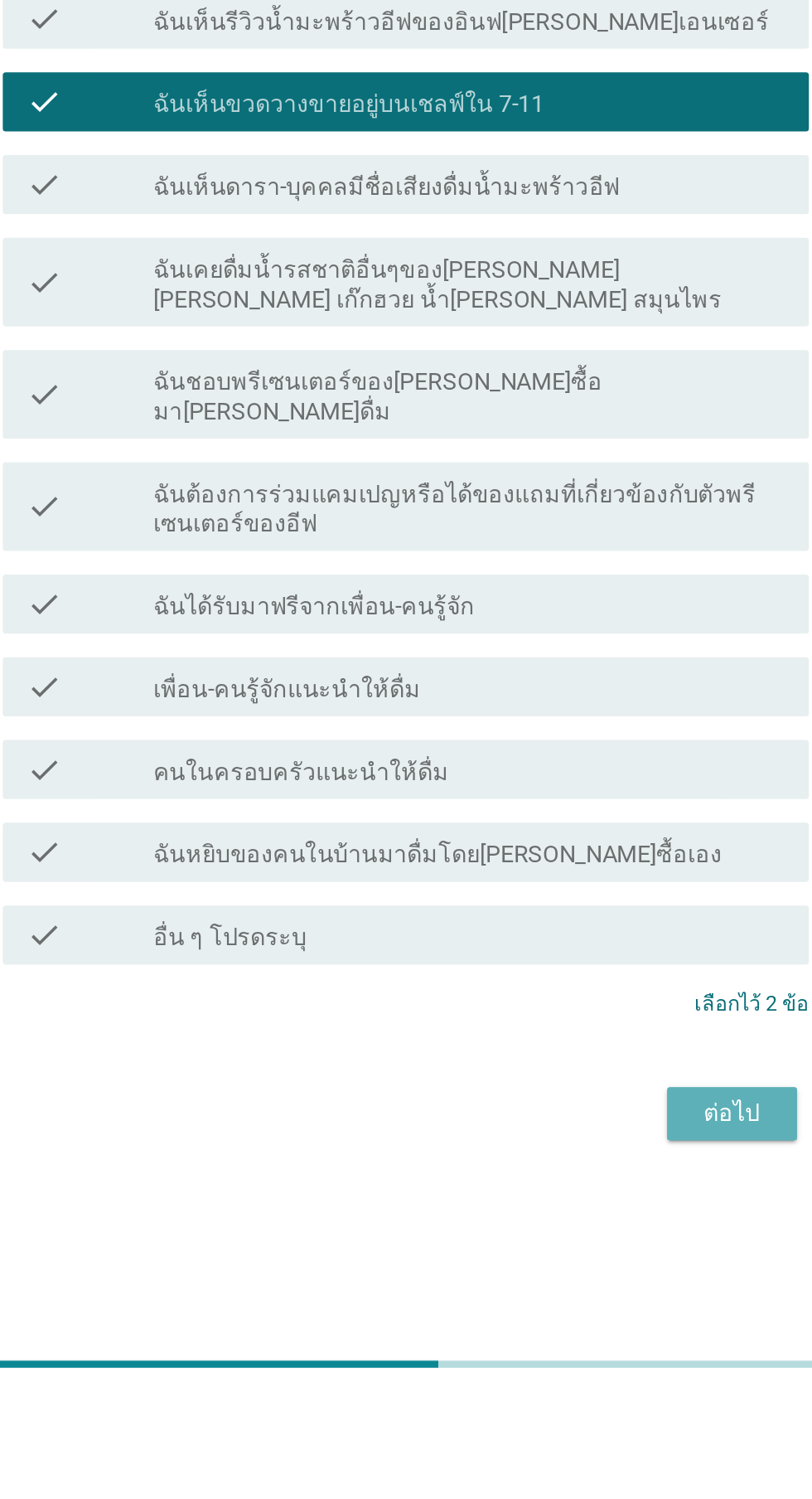
click at [599, 1348] on div "ต่อไป" at bounding box center [594, 1338] width 46 height 20
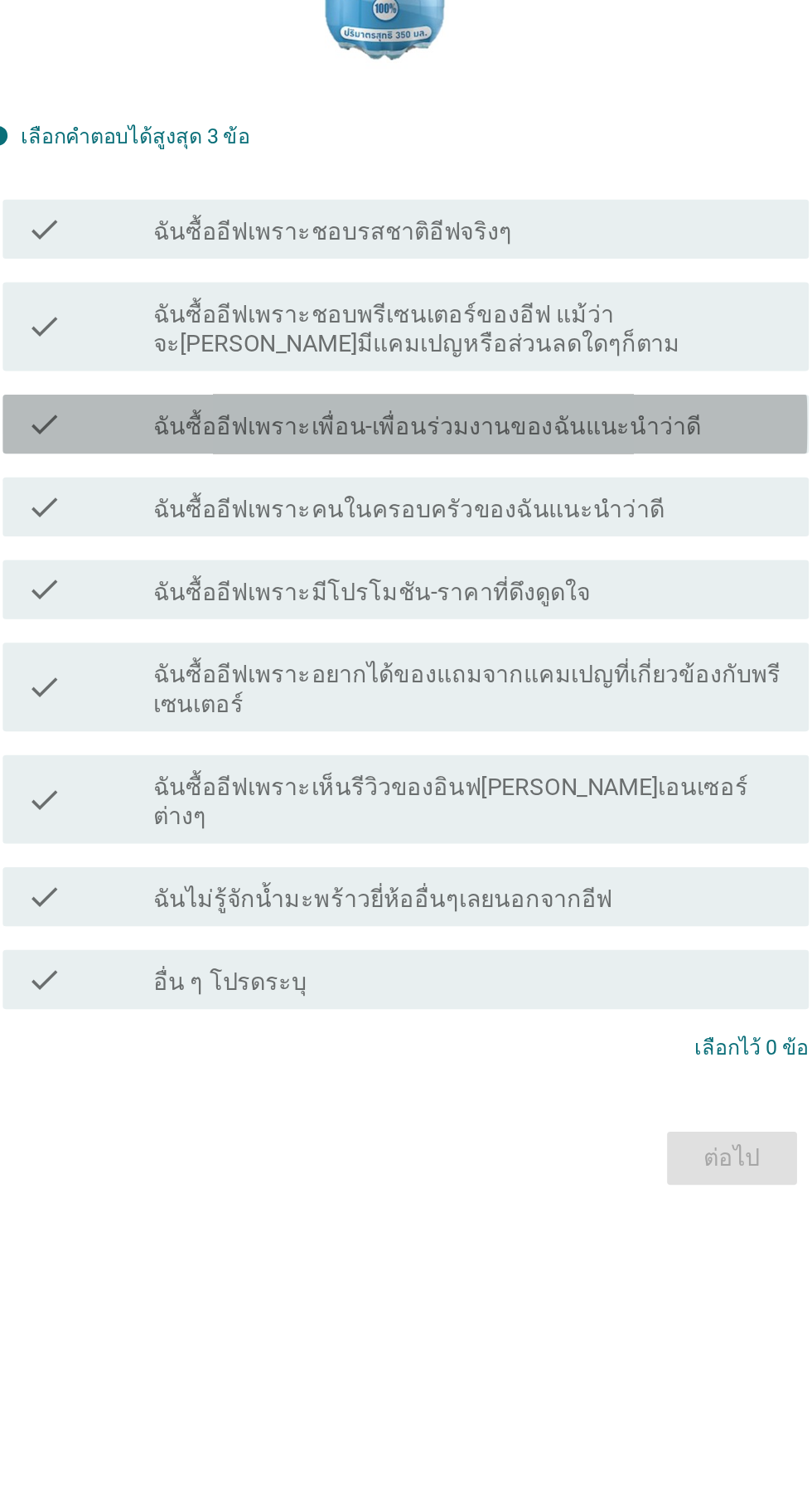
click at [525, 852] on label "ฉันซื้ออีฟเพราะเพื่อน-เพื่อนร่วมงานของฉันแนะนำว่าดี" at bounding box center [423, 842] width 307 height 16
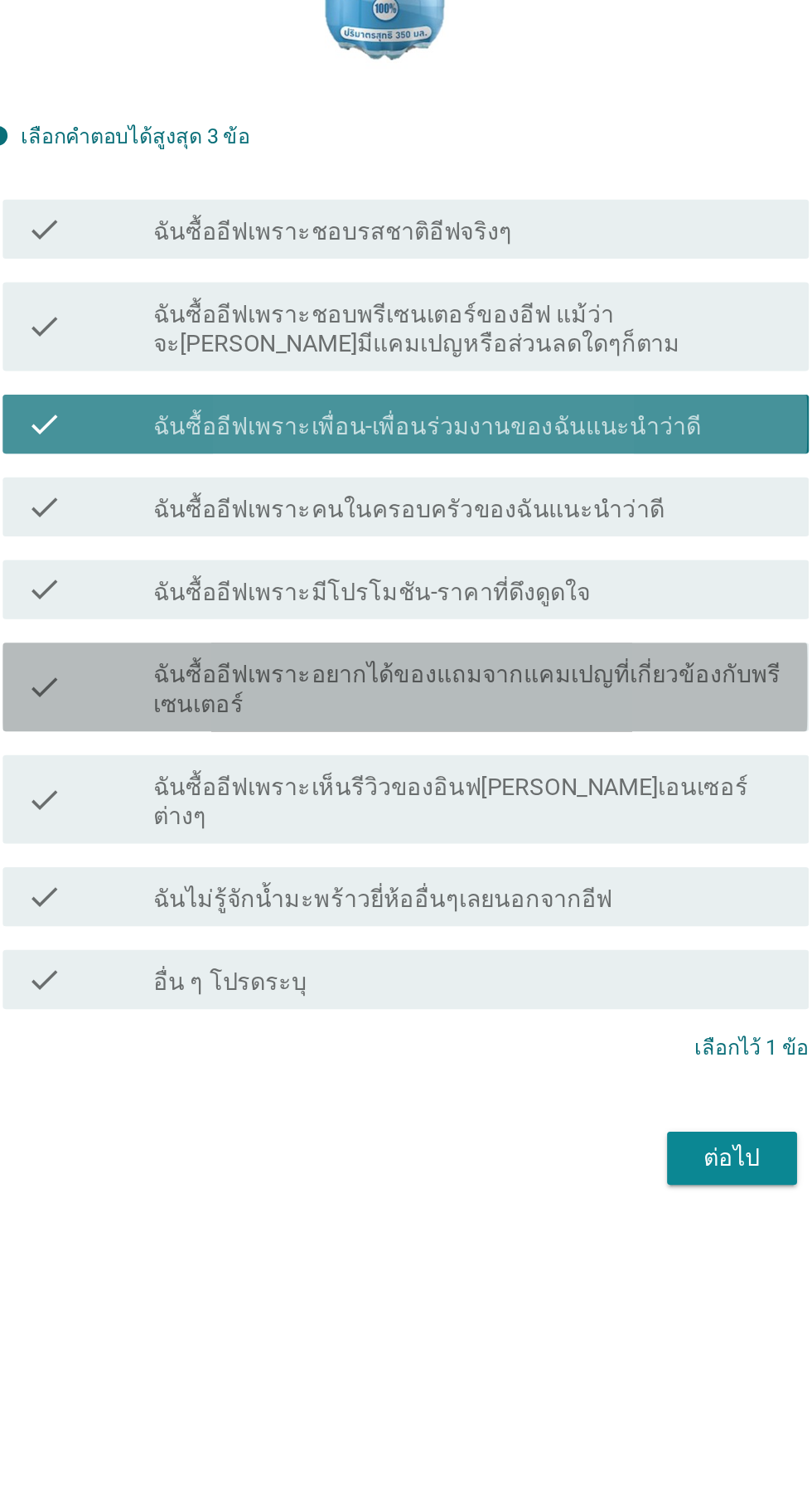
click at [493, 1007] on label "ฉันซื้ออีฟเพราะอยากได้ของแถมจากแคมเปญที่เกี่ยวข้องกับพรีเซนเตอร์" at bounding box center [446, 991] width 354 height 33
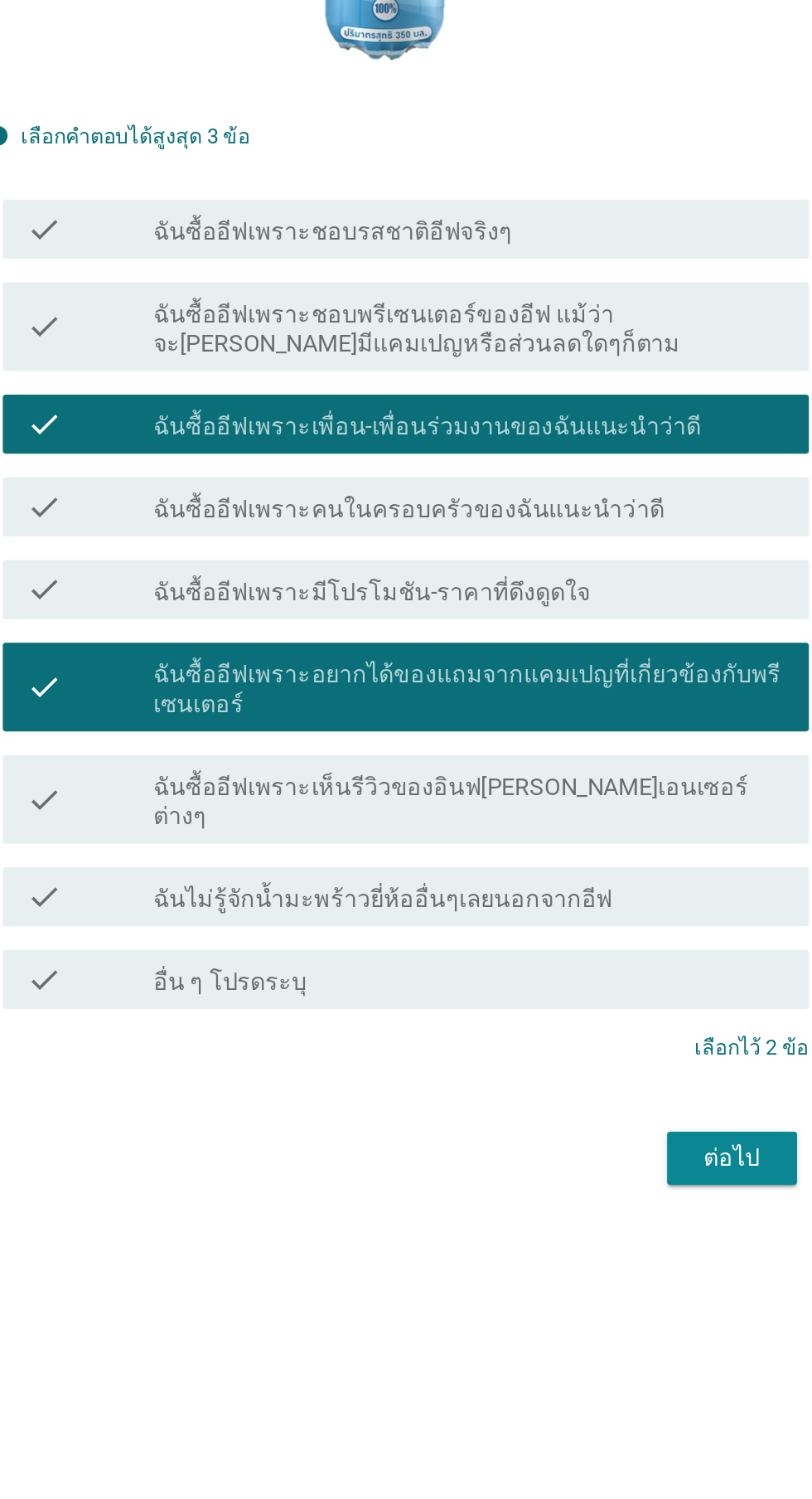
click at [547, 805] on label "ฉันซื้ออีฟเพราะชอบพรีเซนเตอร์ของอีฟ แม้ว่าจะ[PERSON_NAME]มีแคมเปญหรือส่วนลดใดๆก…" at bounding box center [446, 788] width 354 height 33
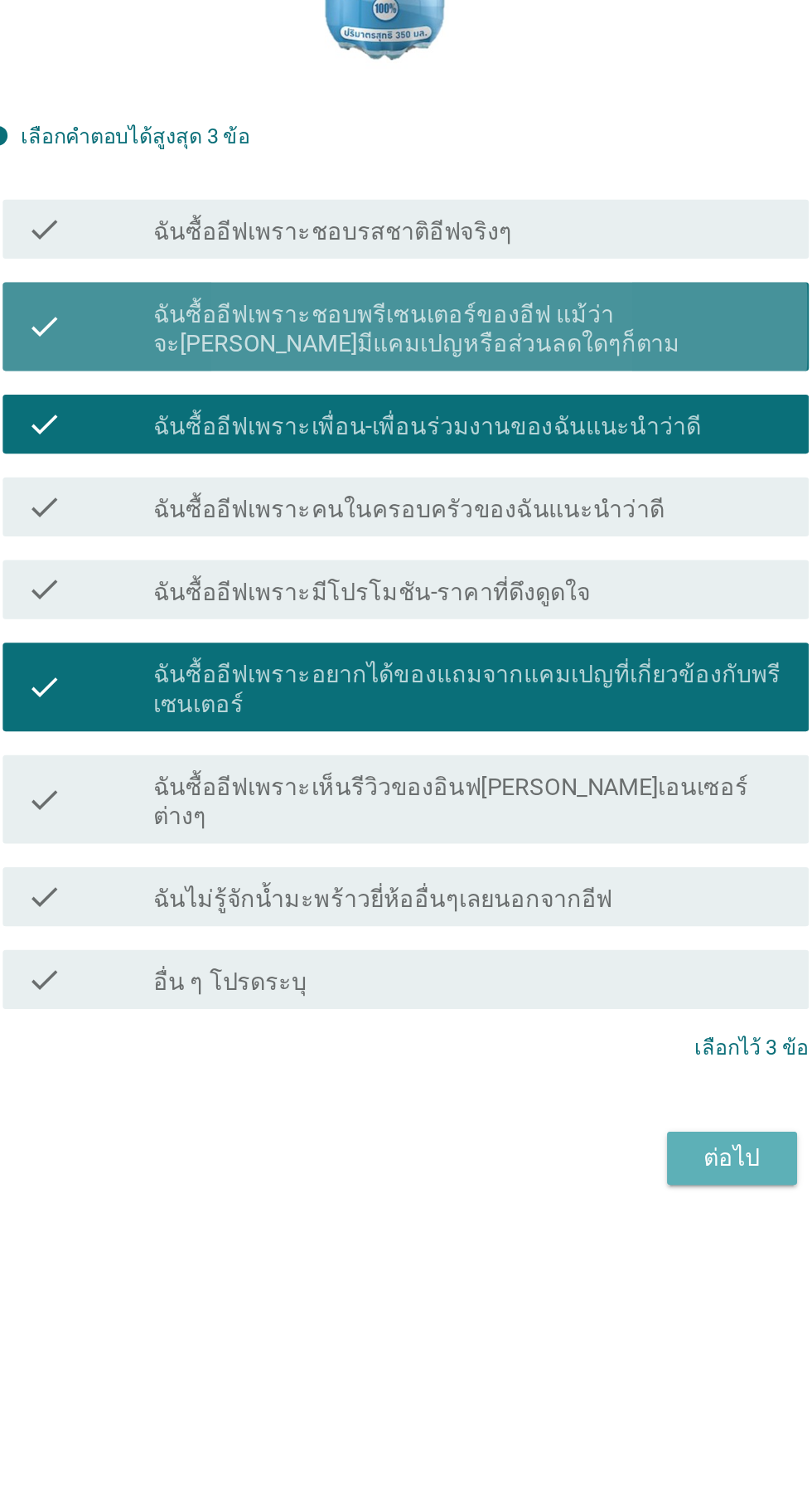
click at [595, 1263] on div "ต่อไป" at bounding box center [594, 1254] width 46 height 20
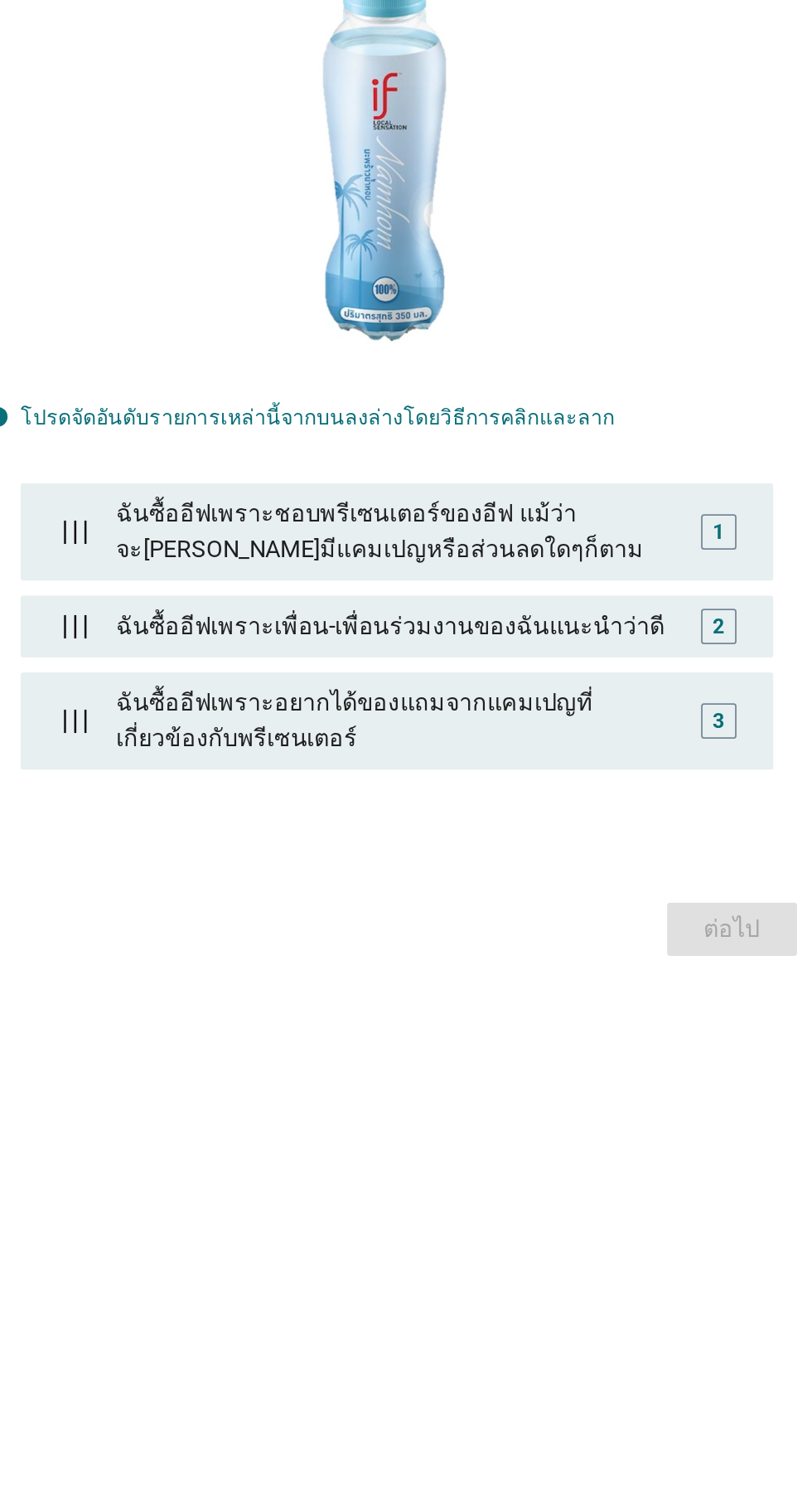
scroll to position [40, 0]
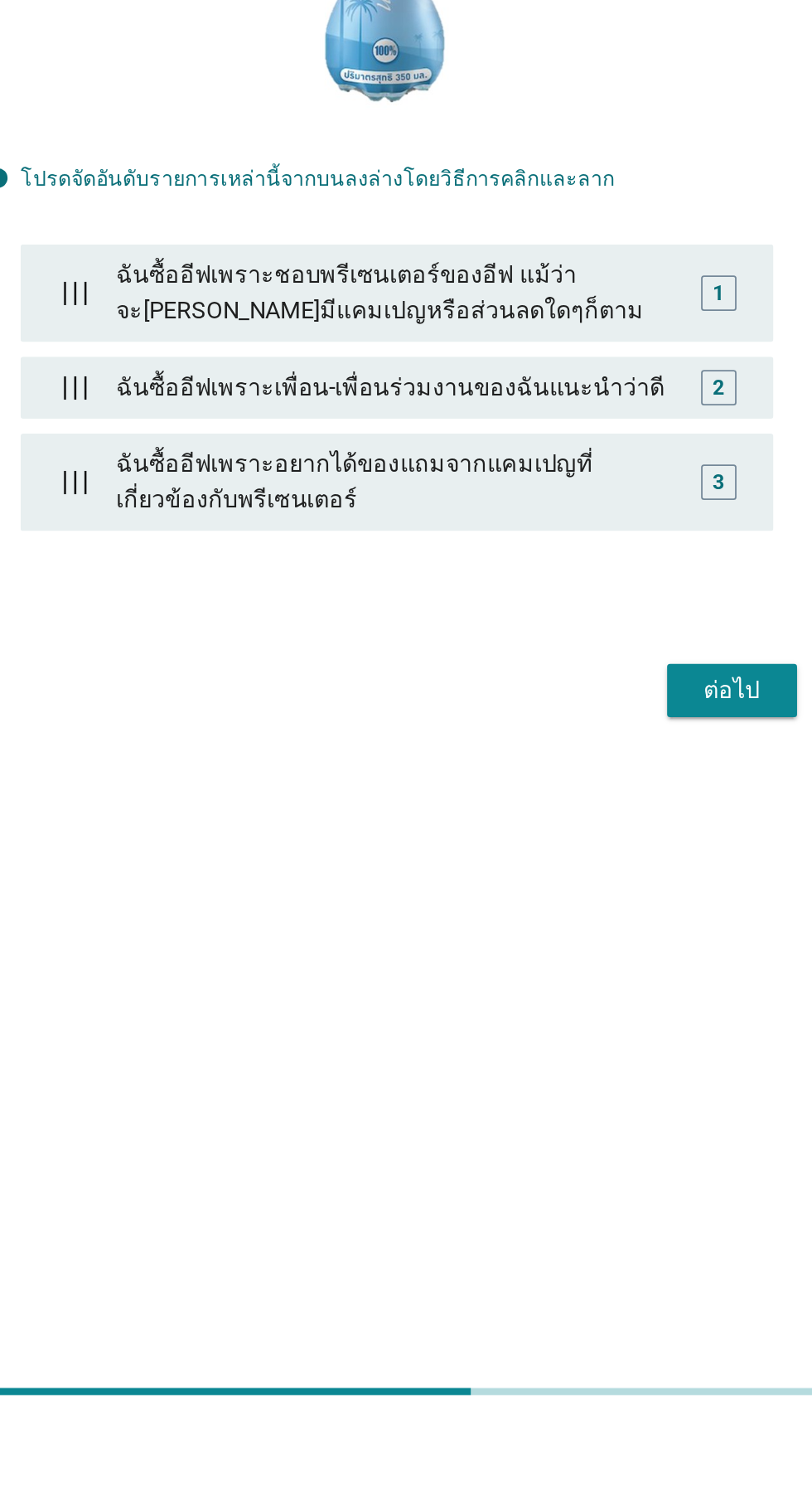
click at [530, 889] on div "ฉันซื้ออีฟเพราะชอบพรีเซนเตอร์ของอีฟ แม้ว่าจะ[PERSON_NAME]มีแคมเปญหรือส่วนลดใดๆก…" at bounding box center [406, 862] width 328 height 53
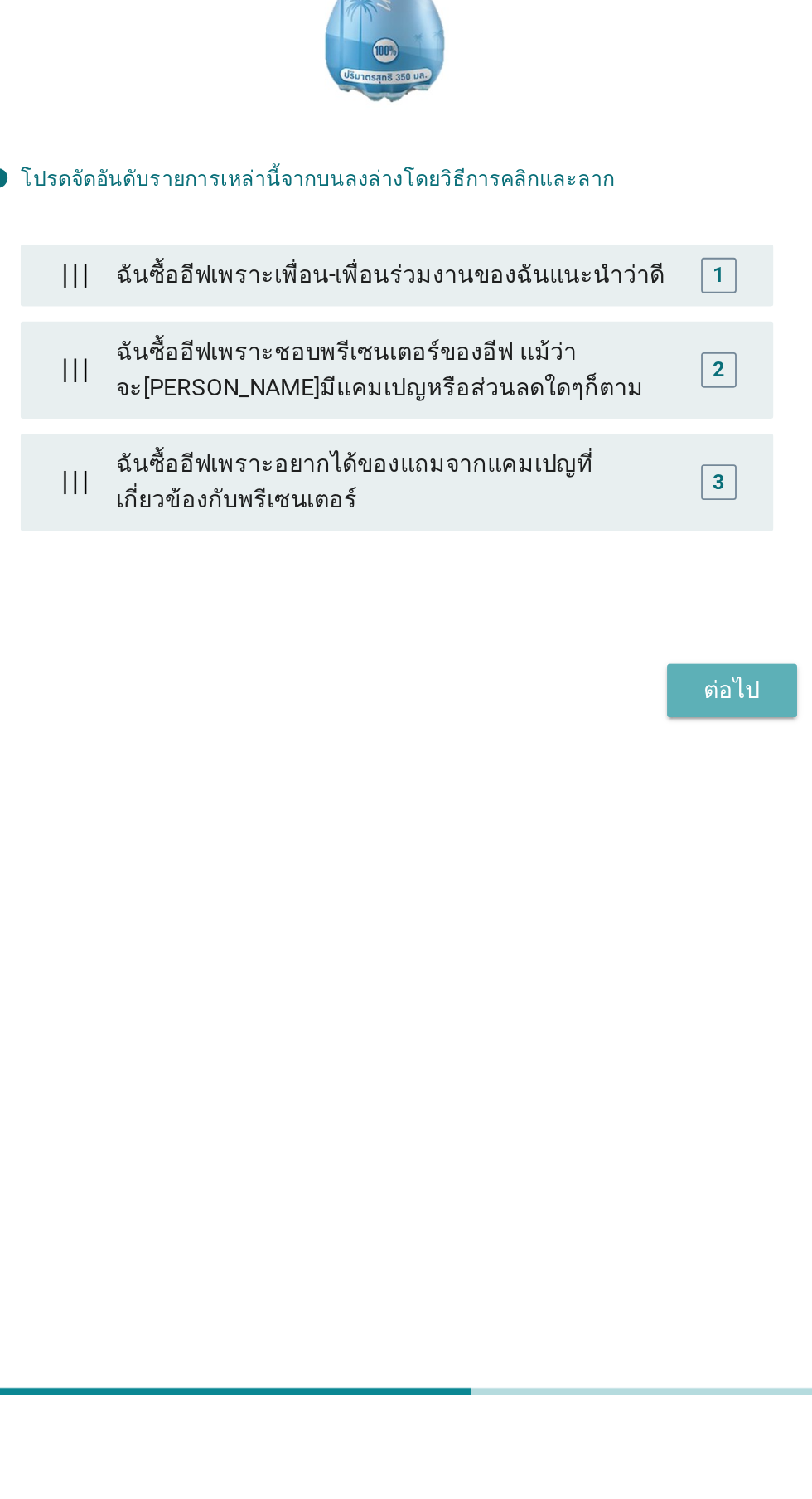
click at [597, 1095] on div "ต่อไป" at bounding box center [594, 1085] width 46 height 20
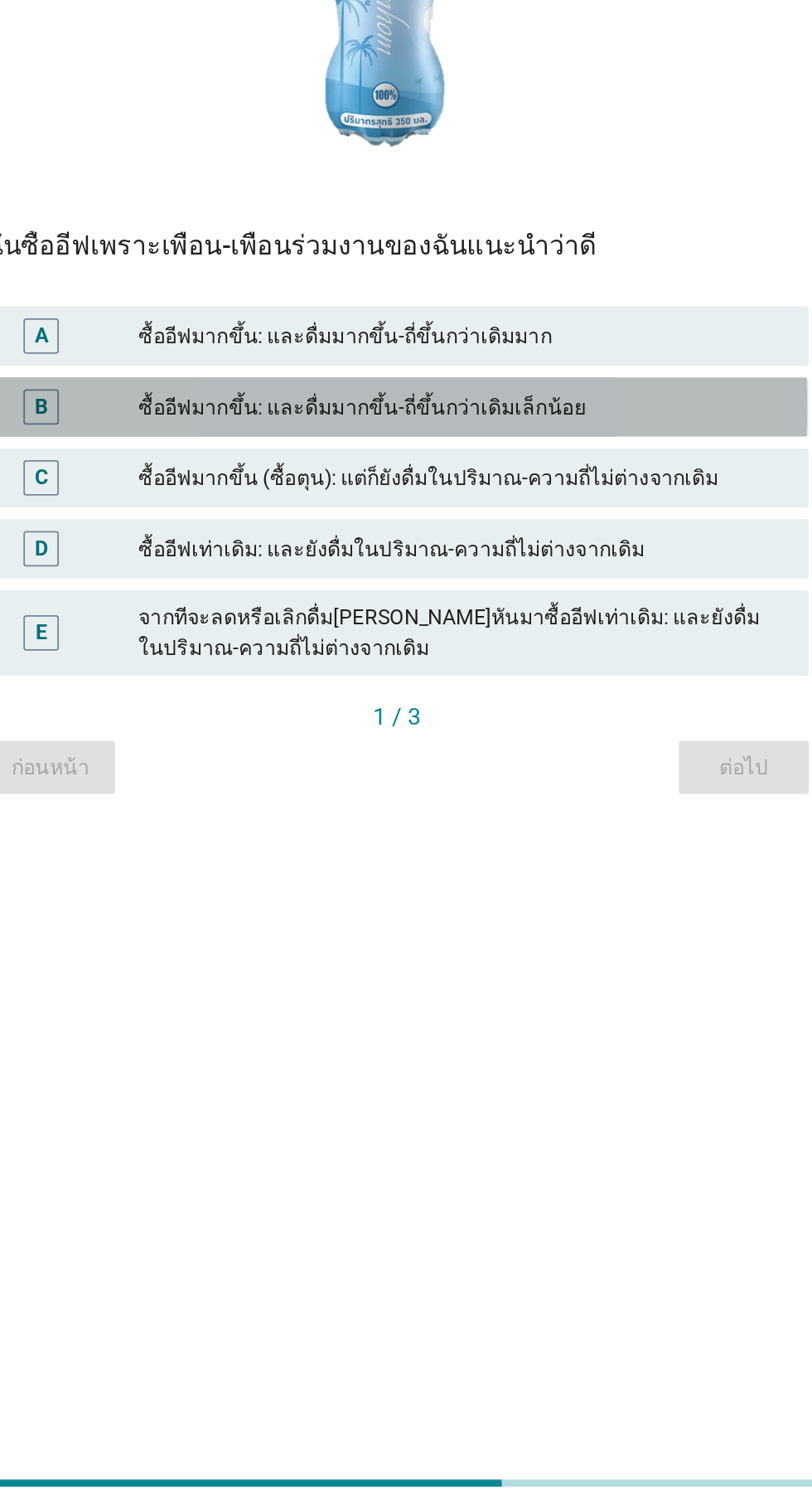
click at [492, 885] on div "ซื้ออีฟมากขึ้น: และดื่มมากขึ้น-ถี่ขึ้นกว่าเดิมเล็กน้อย" at bounding box center [442, 874] width 363 height 20
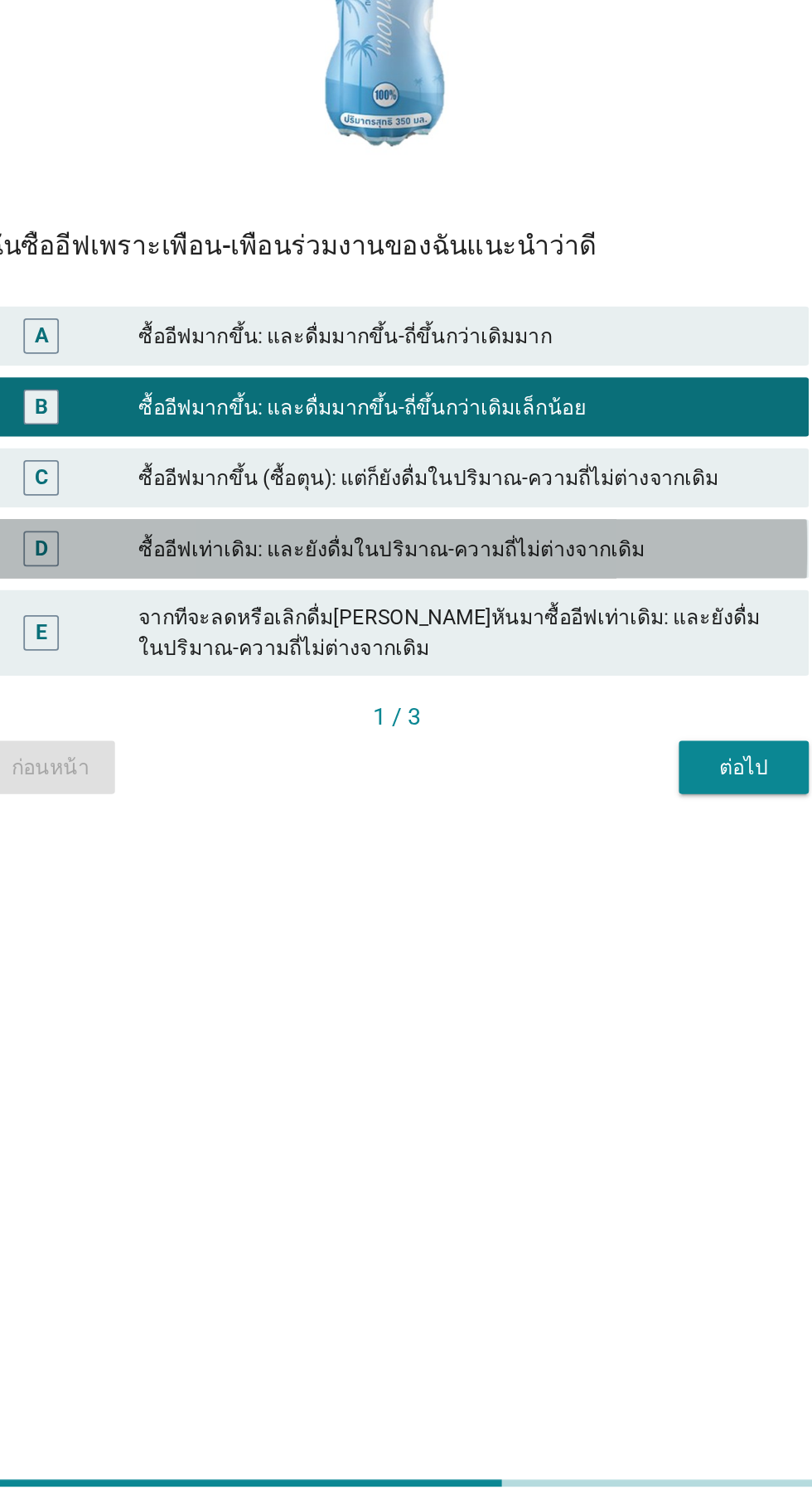
click at [454, 964] on div "ซื้ออีฟเท่าเดิม: และยังดื่มในปริมาณ-ความถี่ไม่ต่างจากเดิม" at bounding box center [442, 954] width 363 height 20
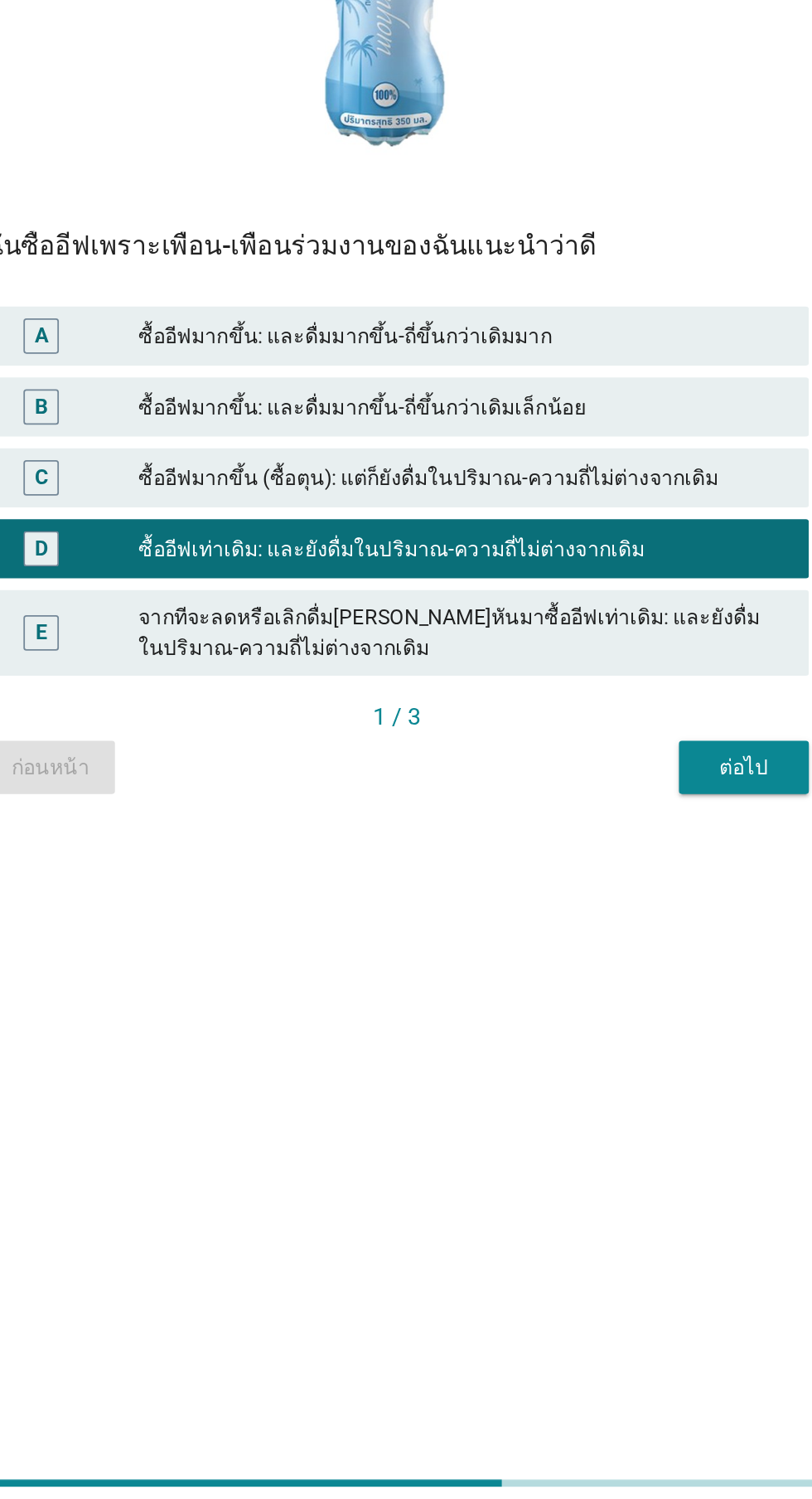
click at [528, 845] on div "ซื้ออีฟมากขึ้น: และดื่มมากขึ้น-ถี่ขึ้นกว่าเดิมมาก" at bounding box center [442, 834] width 363 height 20
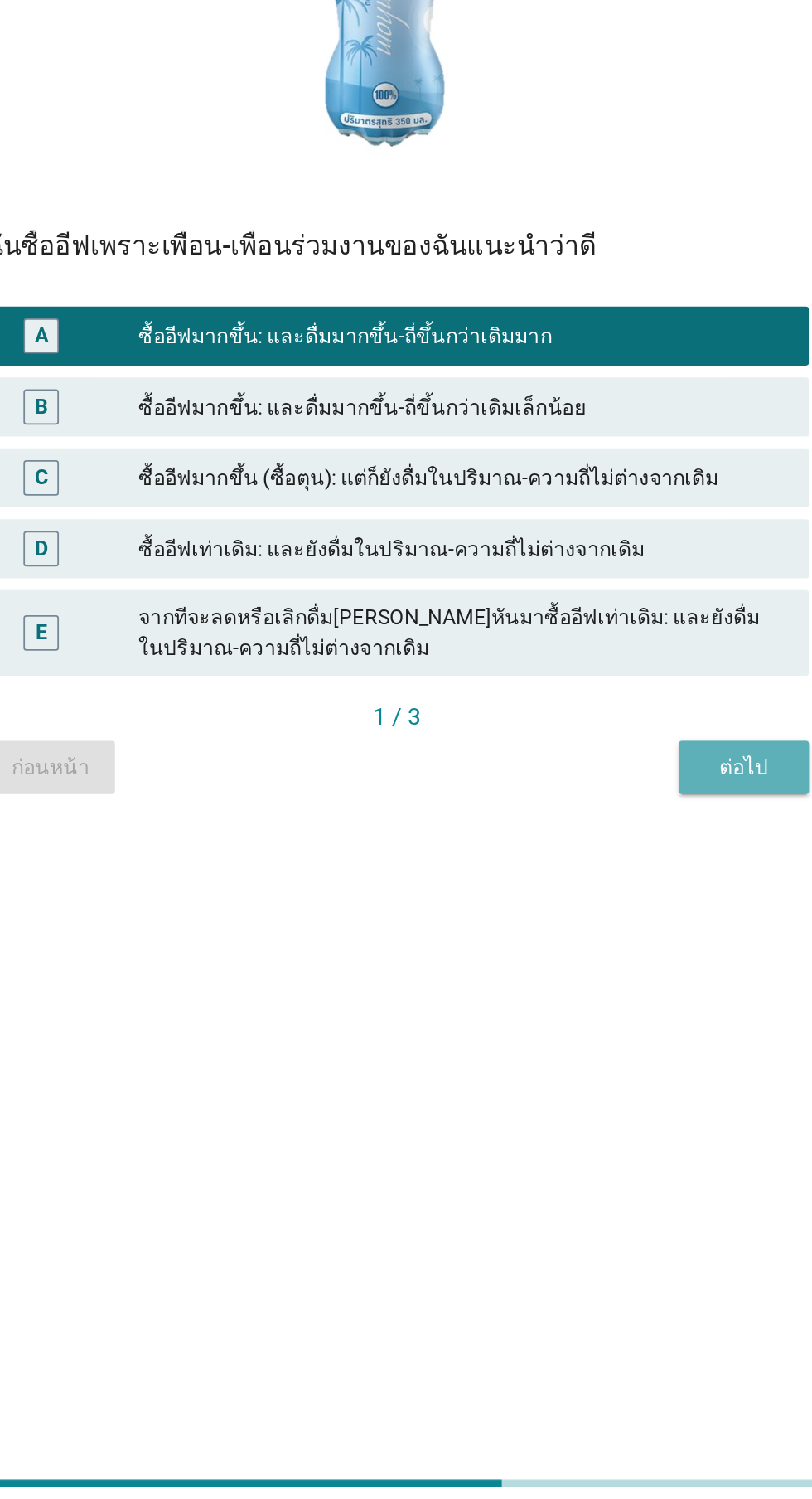
click at [591, 1086] on div "ต่อไป" at bounding box center [601, 1077] width 46 height 17
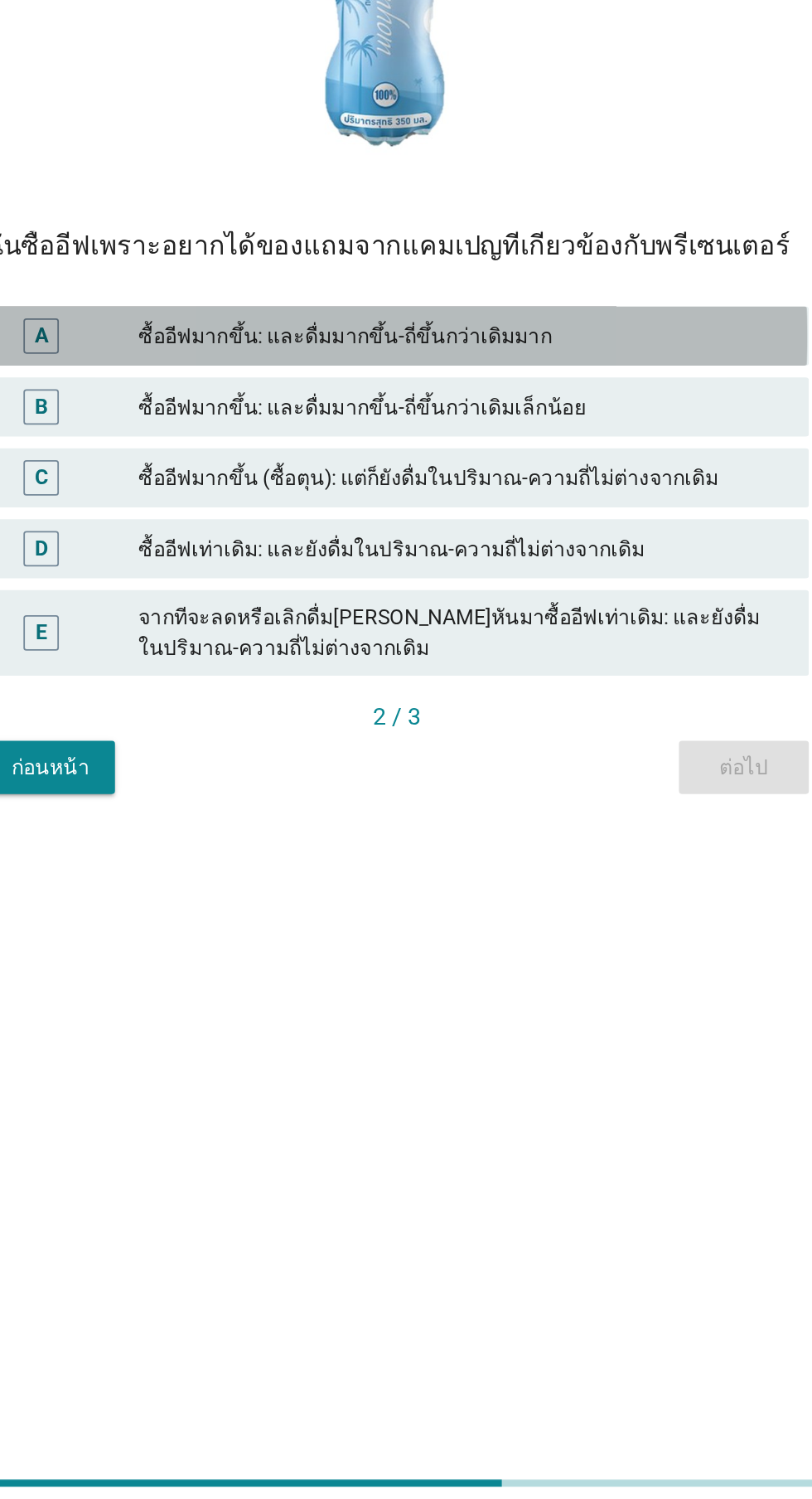
click at [536, 845] on div "ซื้ออีฟมากขึ้น: และดื่มมากขึ้น-ถี่ขึ้นกว่าเดิมมาก" at bounding box center [442, 834] width 363 height 20
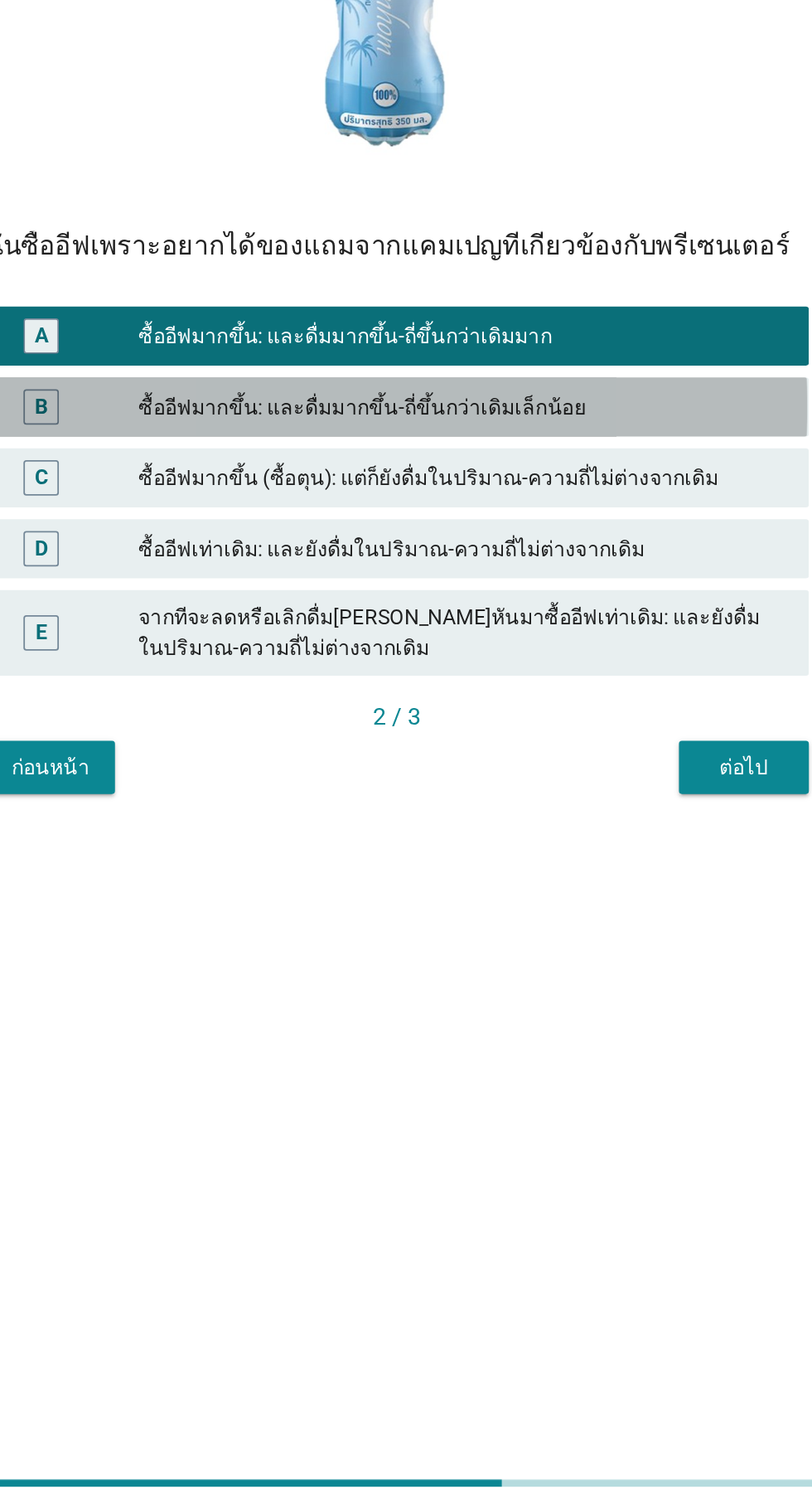
click at [579, 885] on div "ซื้ออีฟมากขึ้น: และดื่มมากขึ้น-ถี่ขึ้นกว่าเดิมเล็กน้อย" at bounding box center [442, 874] width 363 height 20
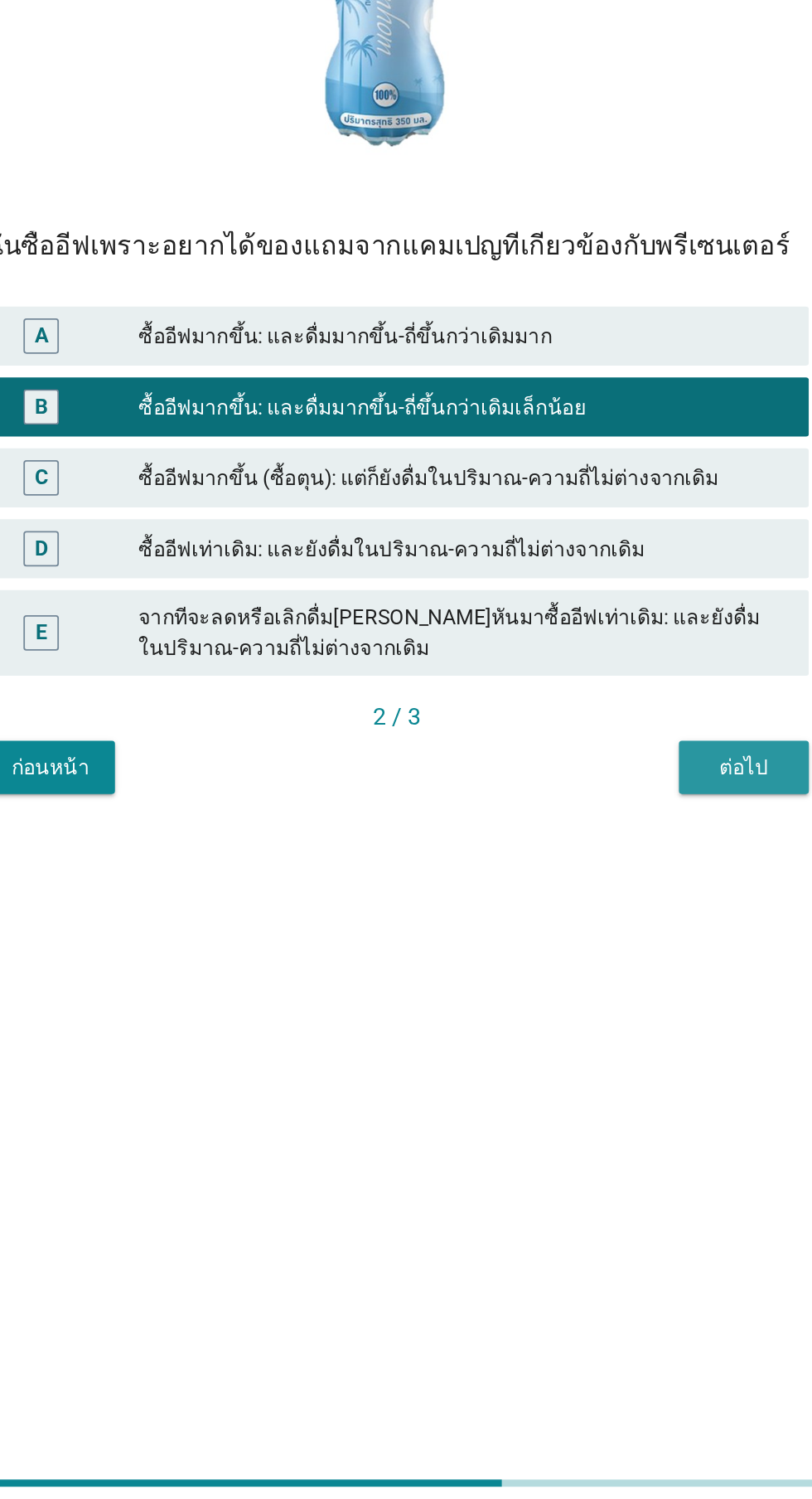
click at [595, 1086] on div "ต่อไป" at bounding box center [601, 1077] width 46 height 17
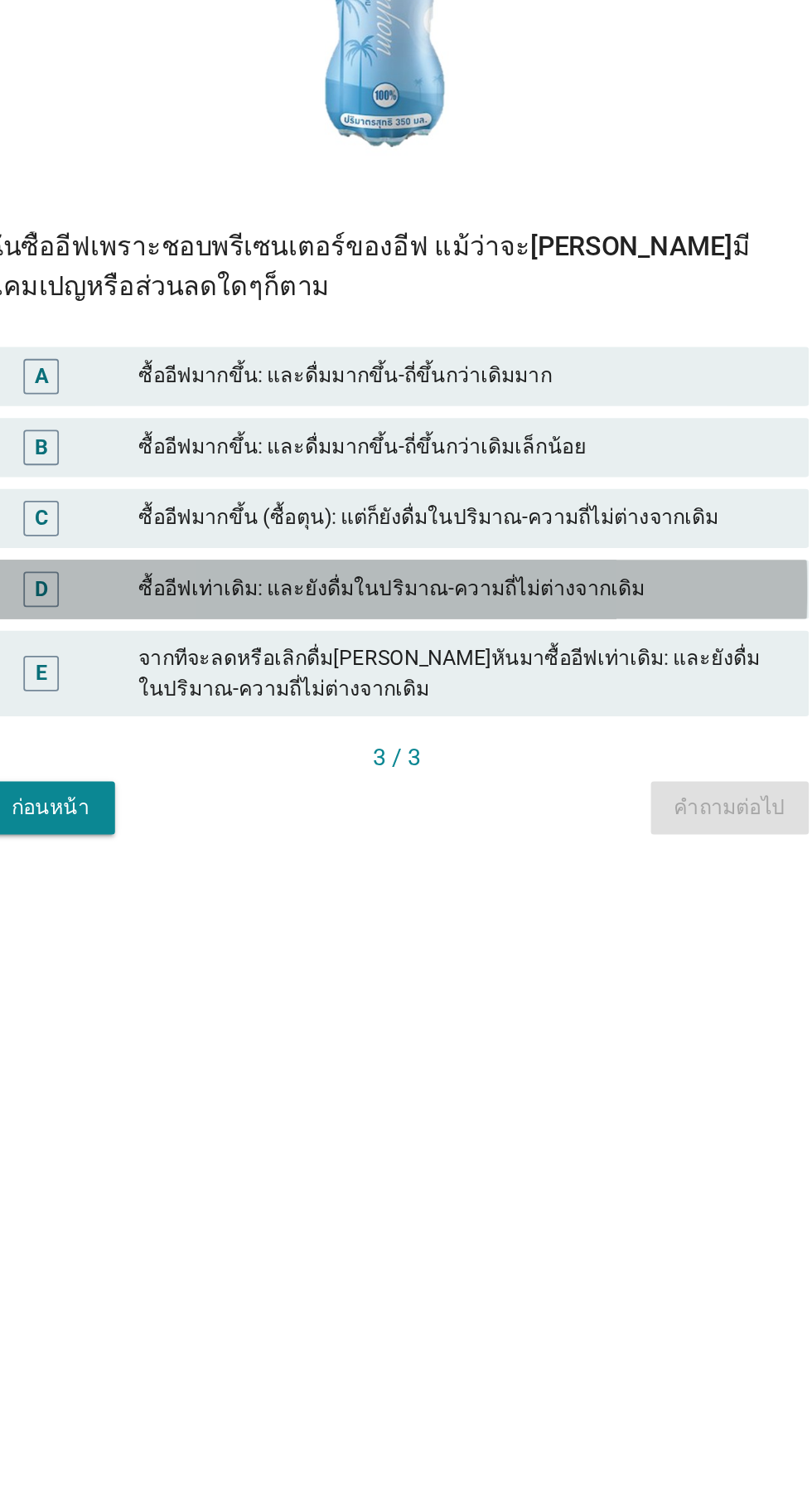
click at [489, 976] on div "ซื้ออีฟเท่าเดิม: และยังดื่มในปริมาณ-ความถี่ไม่ต่างจากเดิม" at bounding box center [442, 966] width 363 height 20
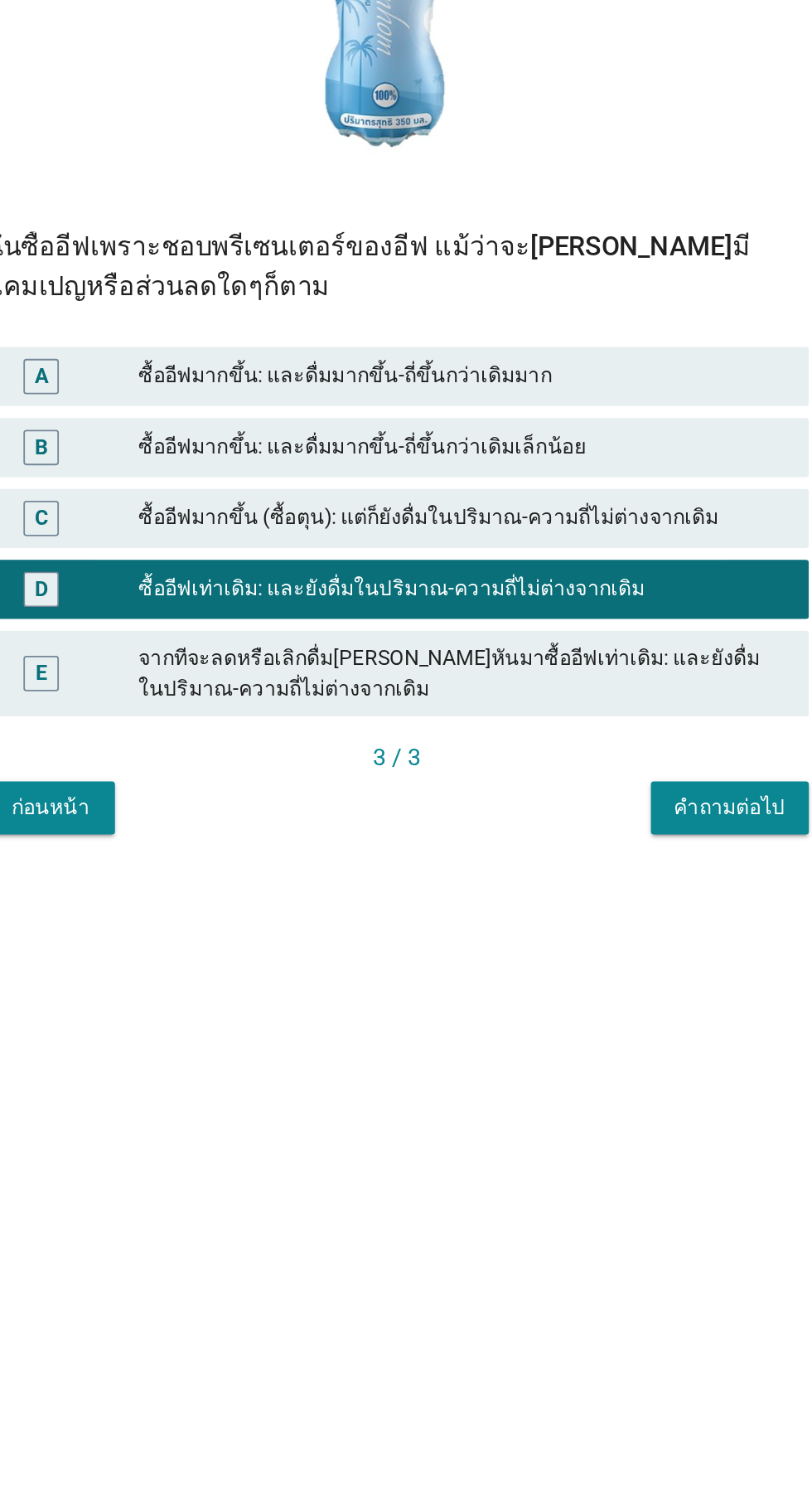
click at [569, 936] on div "ซื้ออีฟมากขึ้น (ซื้อตุน): แต่ก็ยังดื่มในปริมาณ-ความถี่ไม่ต่างจากเดิม" at bounding box center [442, 926] width 363 height 20
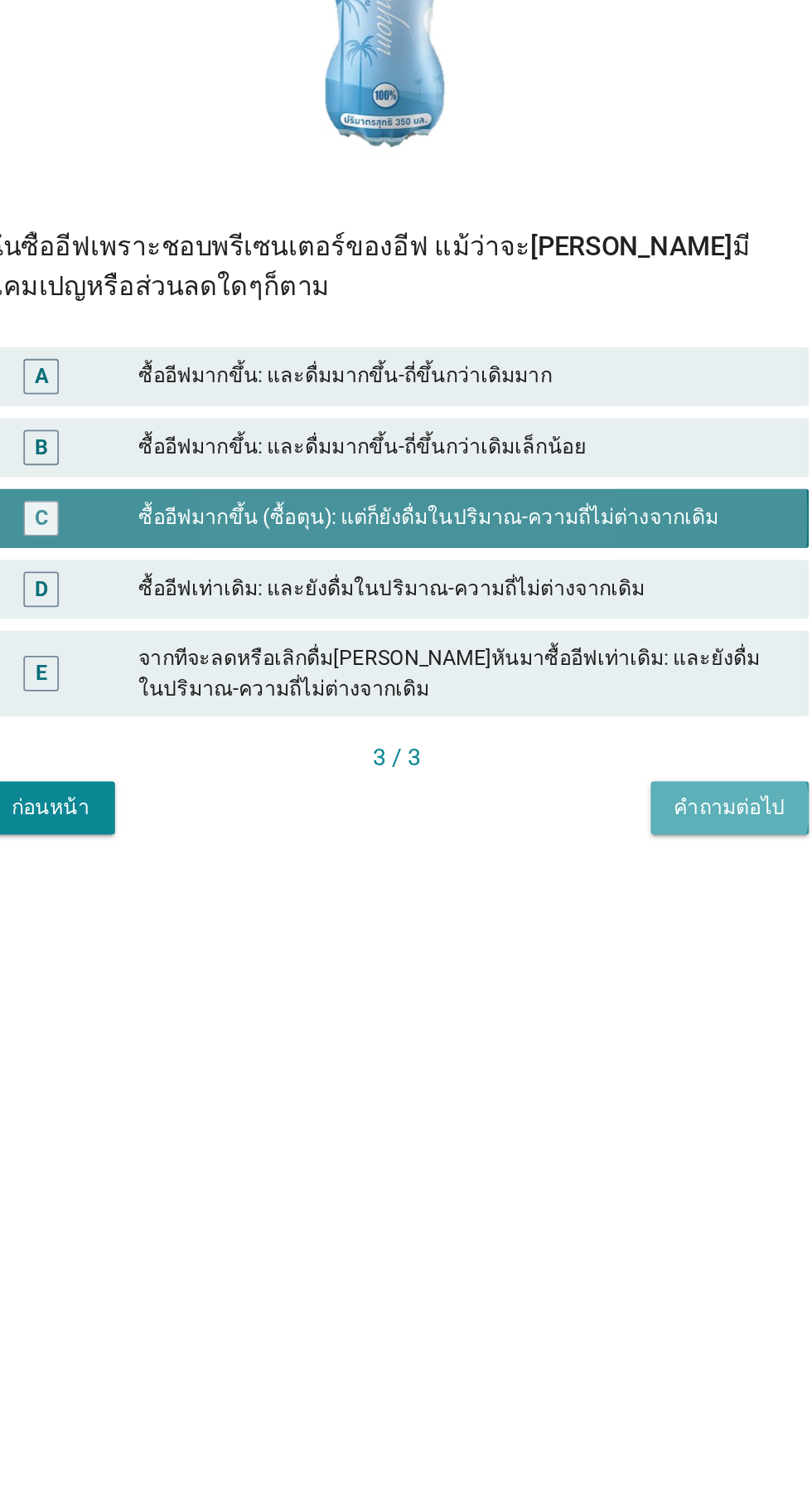
click at [597, 1097] on div "คำถามต่อไป" at bounding box center [593, 1089] width 62 height 17
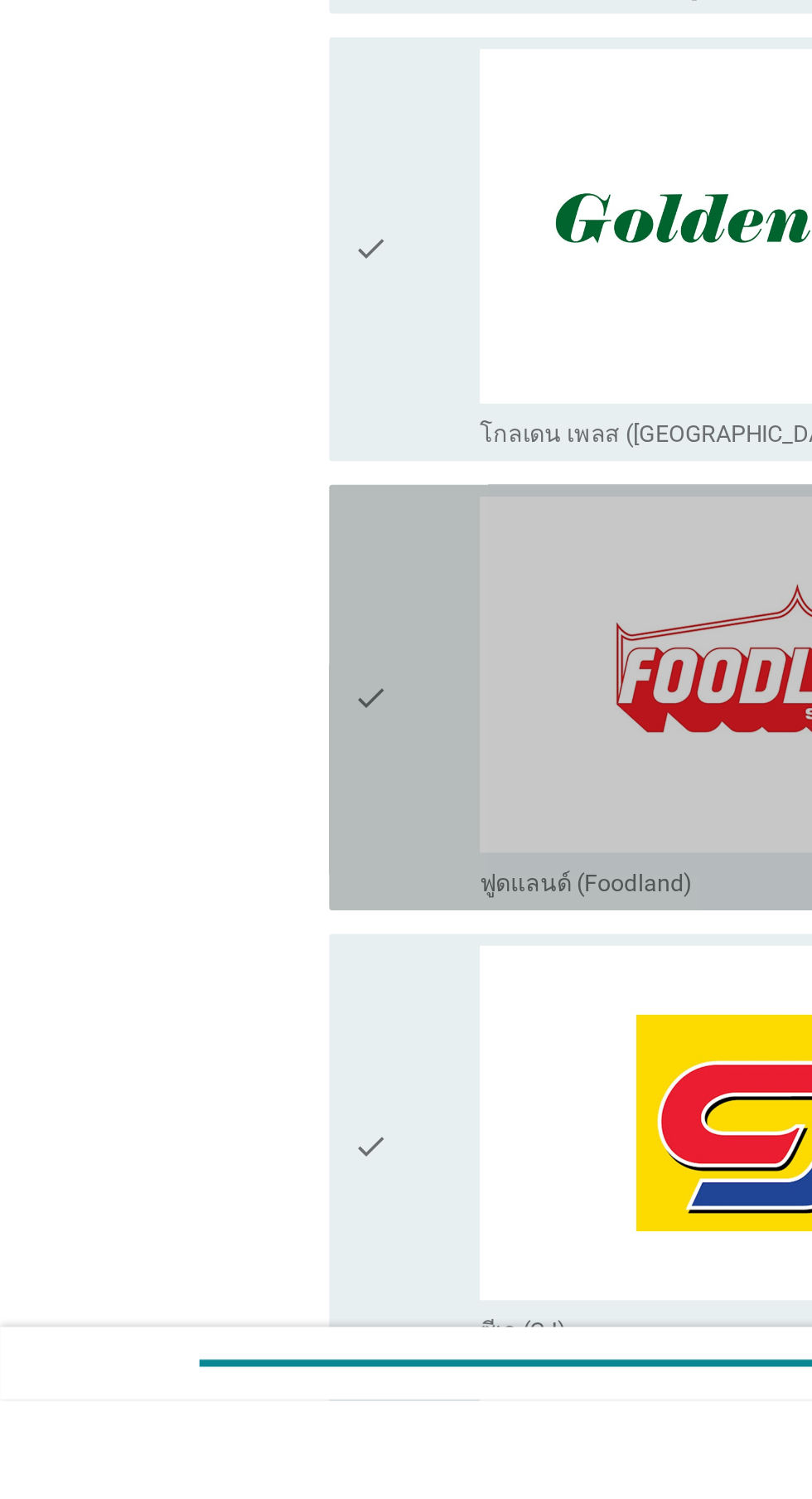
scroll to position [1372, 0]
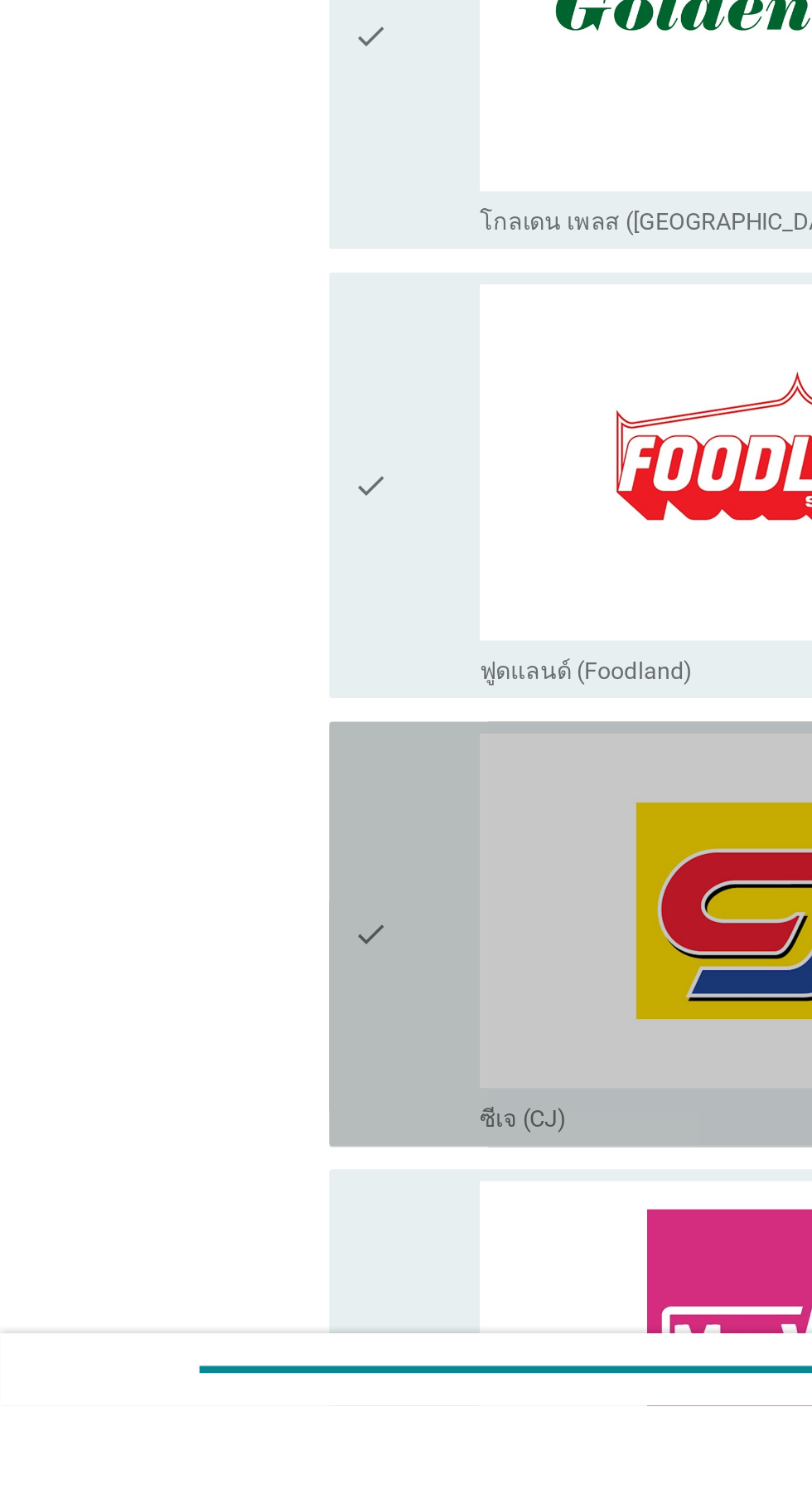
click at [226, 1244] on div "check" at bounding box center [234, 1233] width 71 height 225
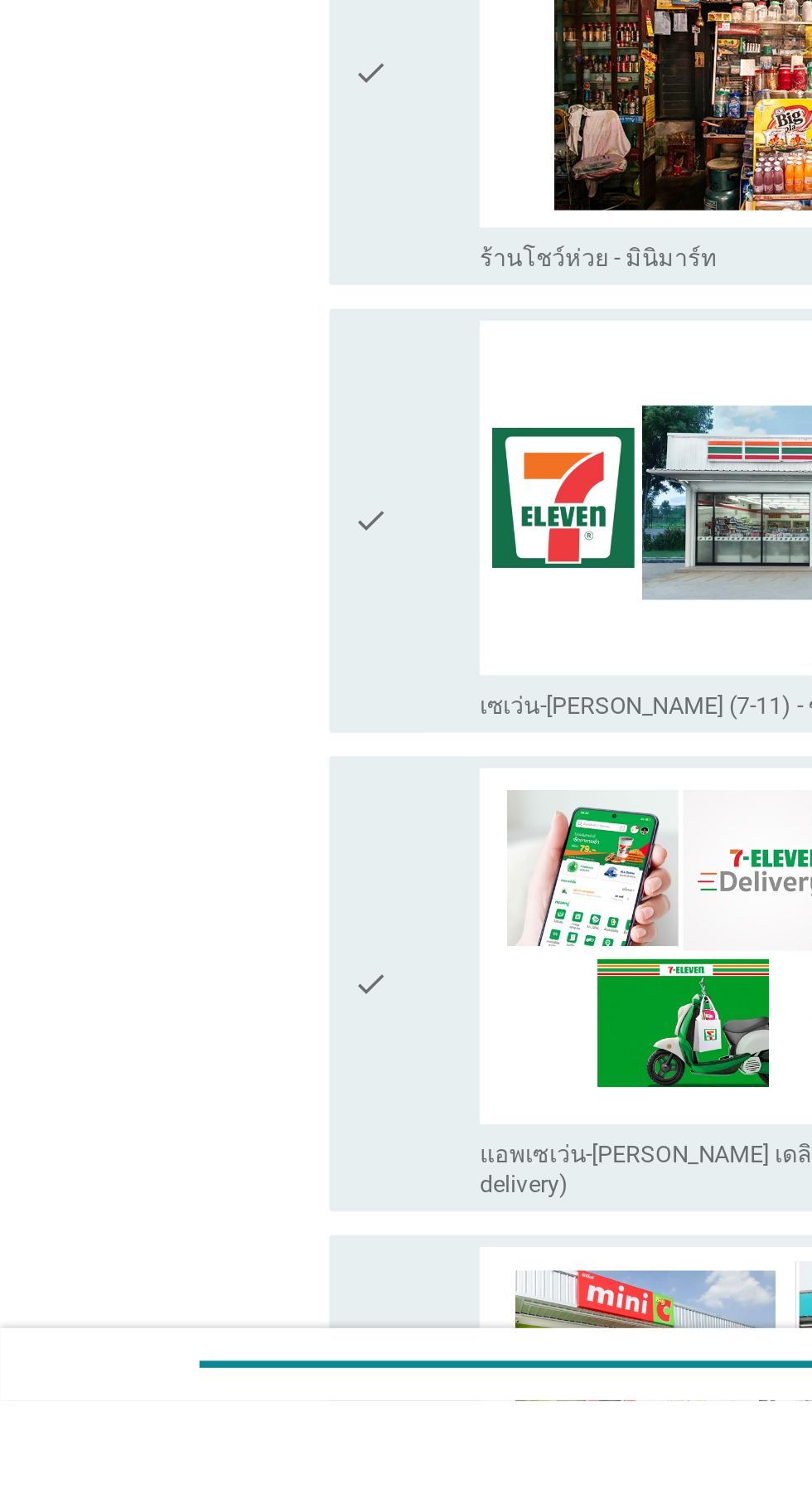
scroll to position [2456, 0]
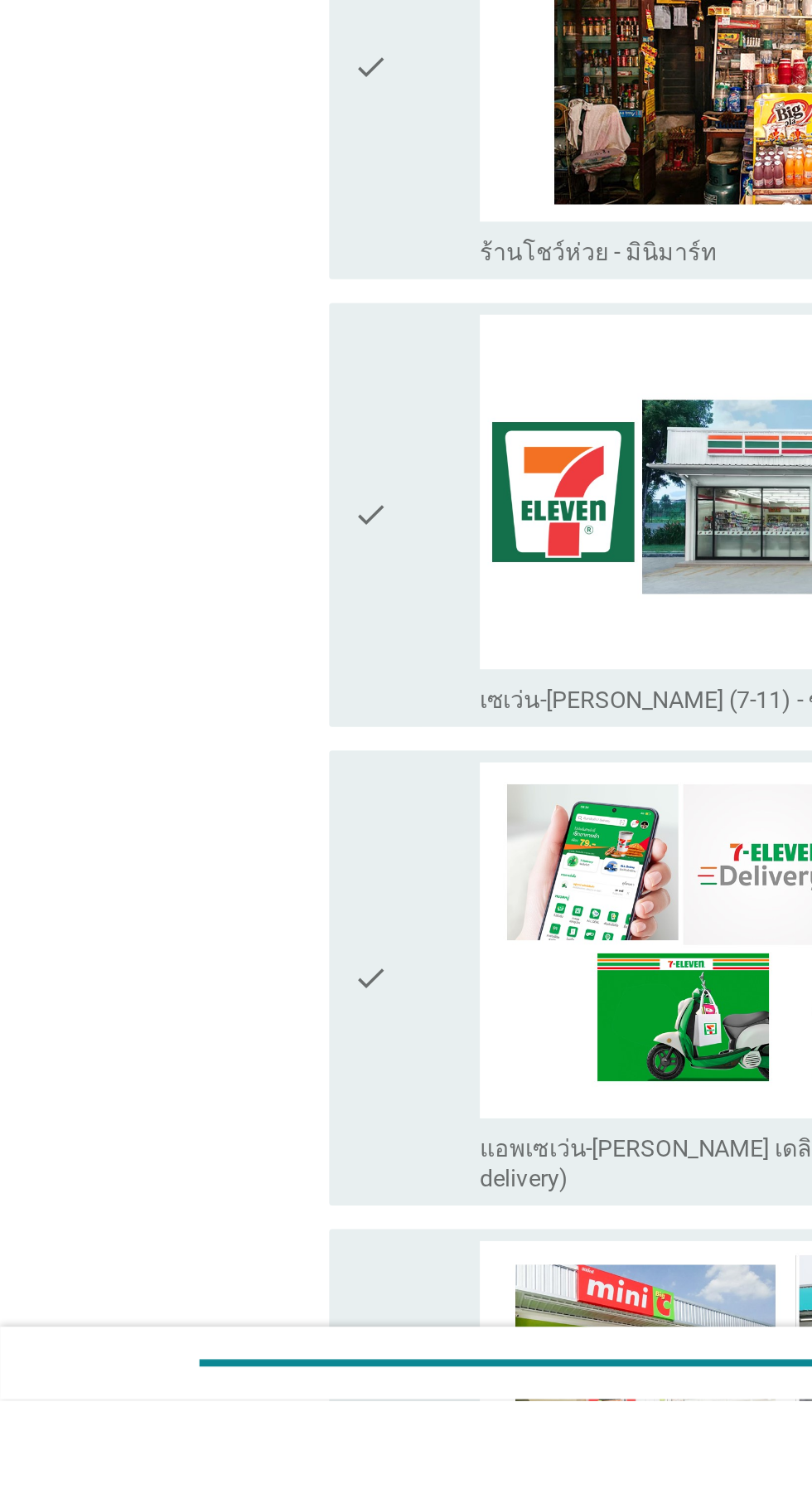
click at [219, 1008] on div "check" at bounding box center [234, 1002] width 71 height 225
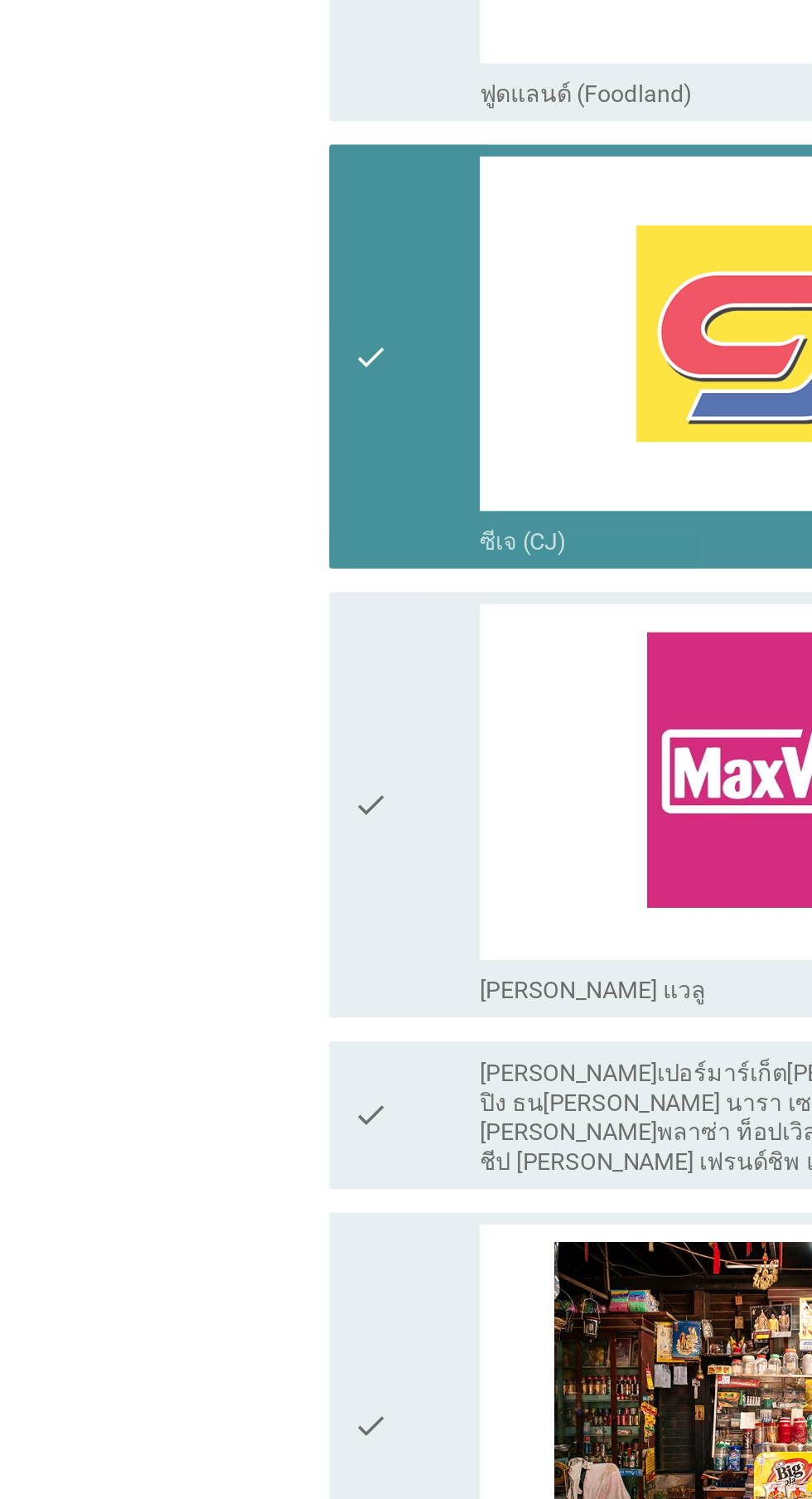
click at [231, 221] on div "check" at bounding box center [234, 200] width 71 height 225
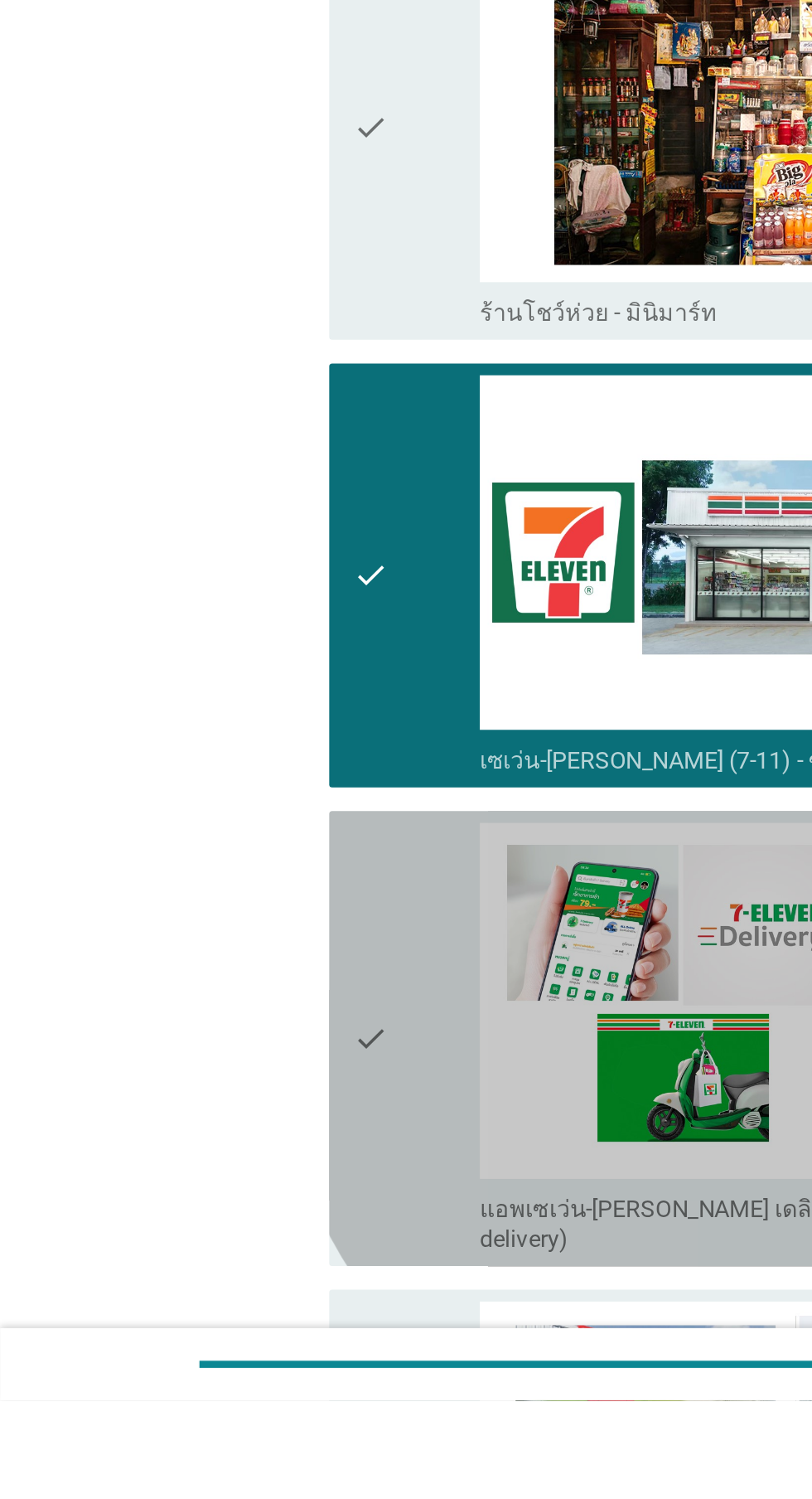
click at [223, 1272] on div "check" at bounding box center [234, 1295] width 71 height 242
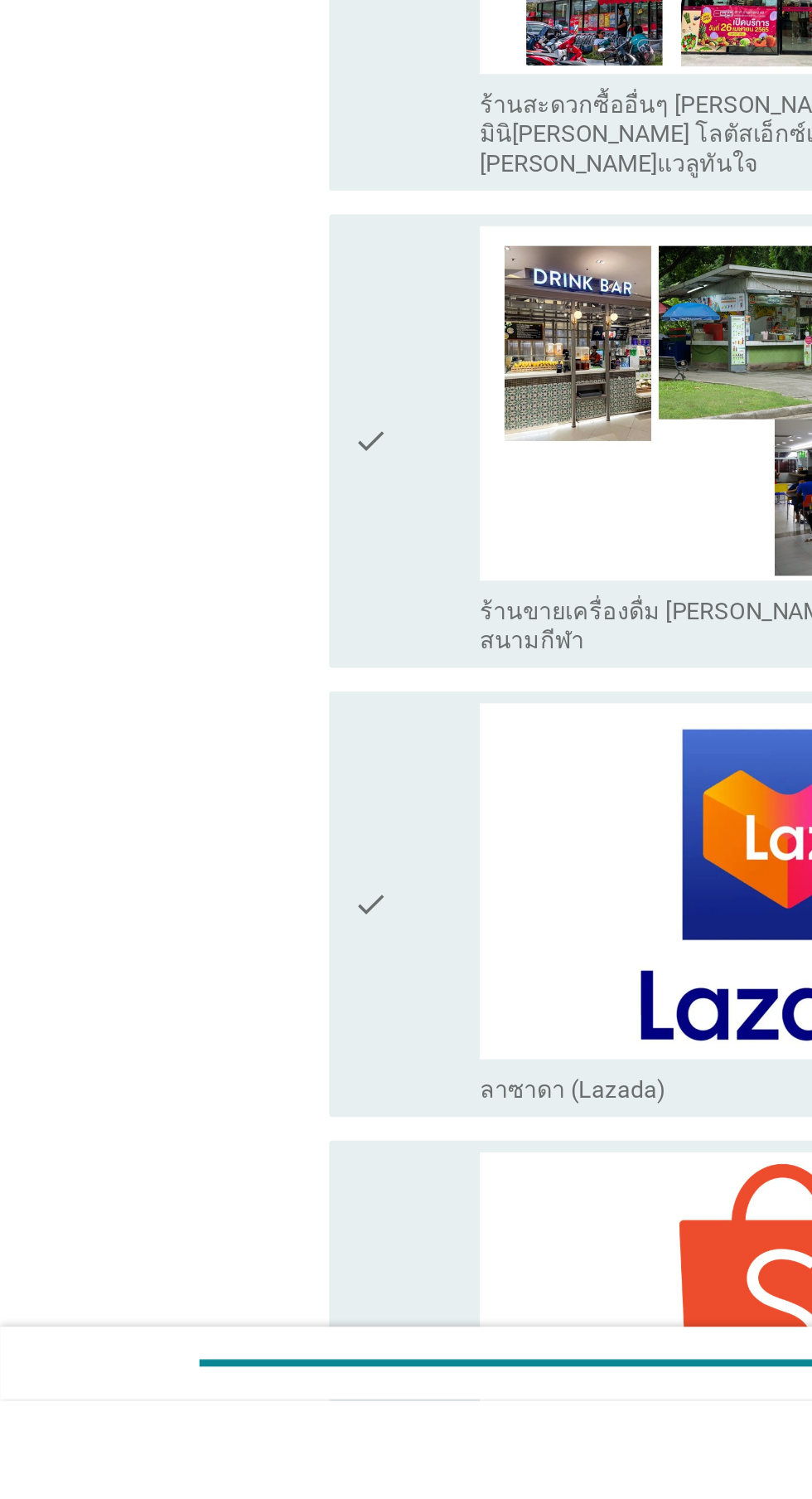
scroll to position [3673, 0]
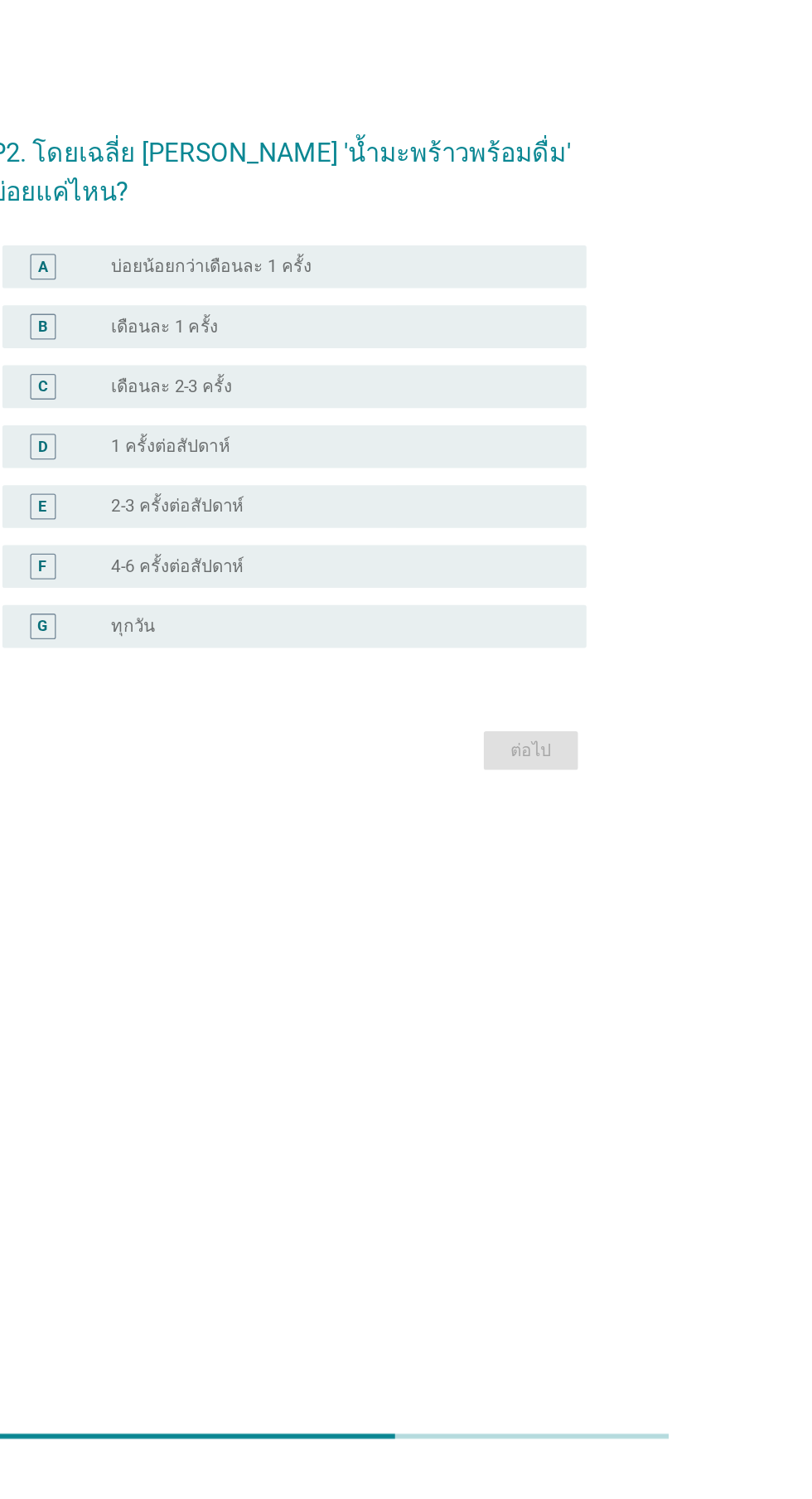
scroll to position [0, 0]
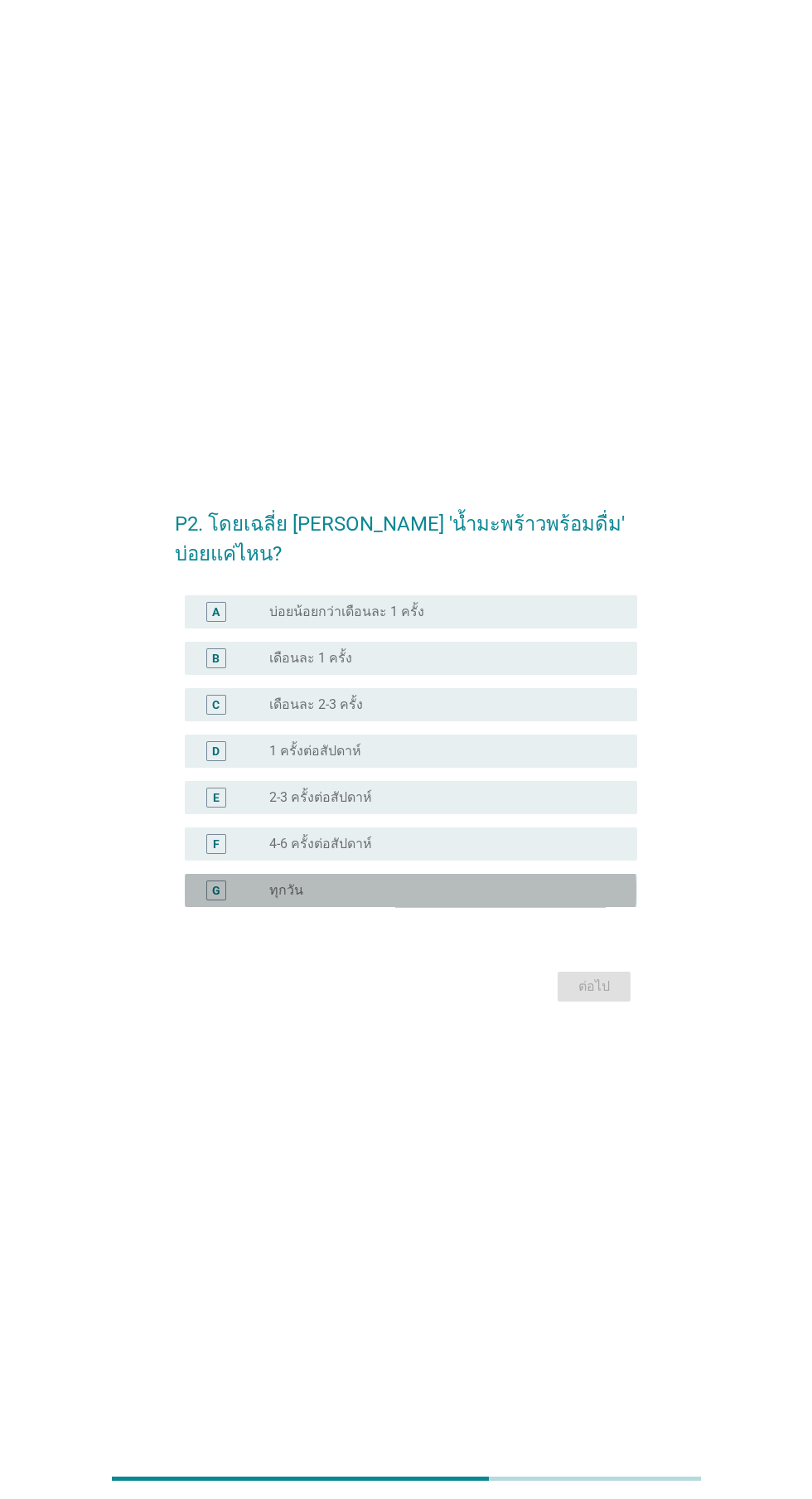
click at [445, 898] on div "radio_button_unchecked ทุกวัน" at bounding box center [440, 890] width 342 height 16
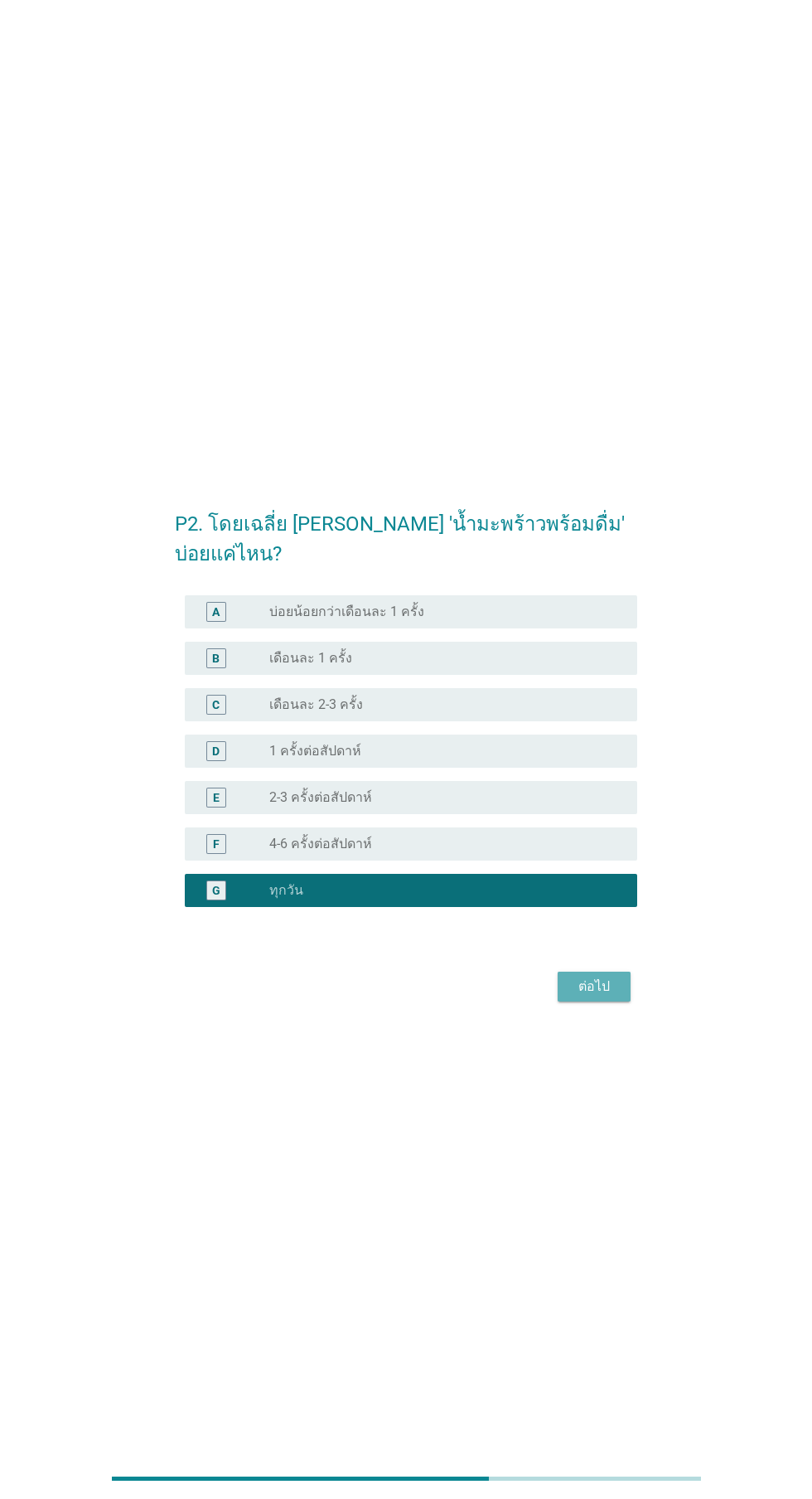
click at [584, 997] on div "ต่อไป" at bounding box center [594, 986] width 46 height 20
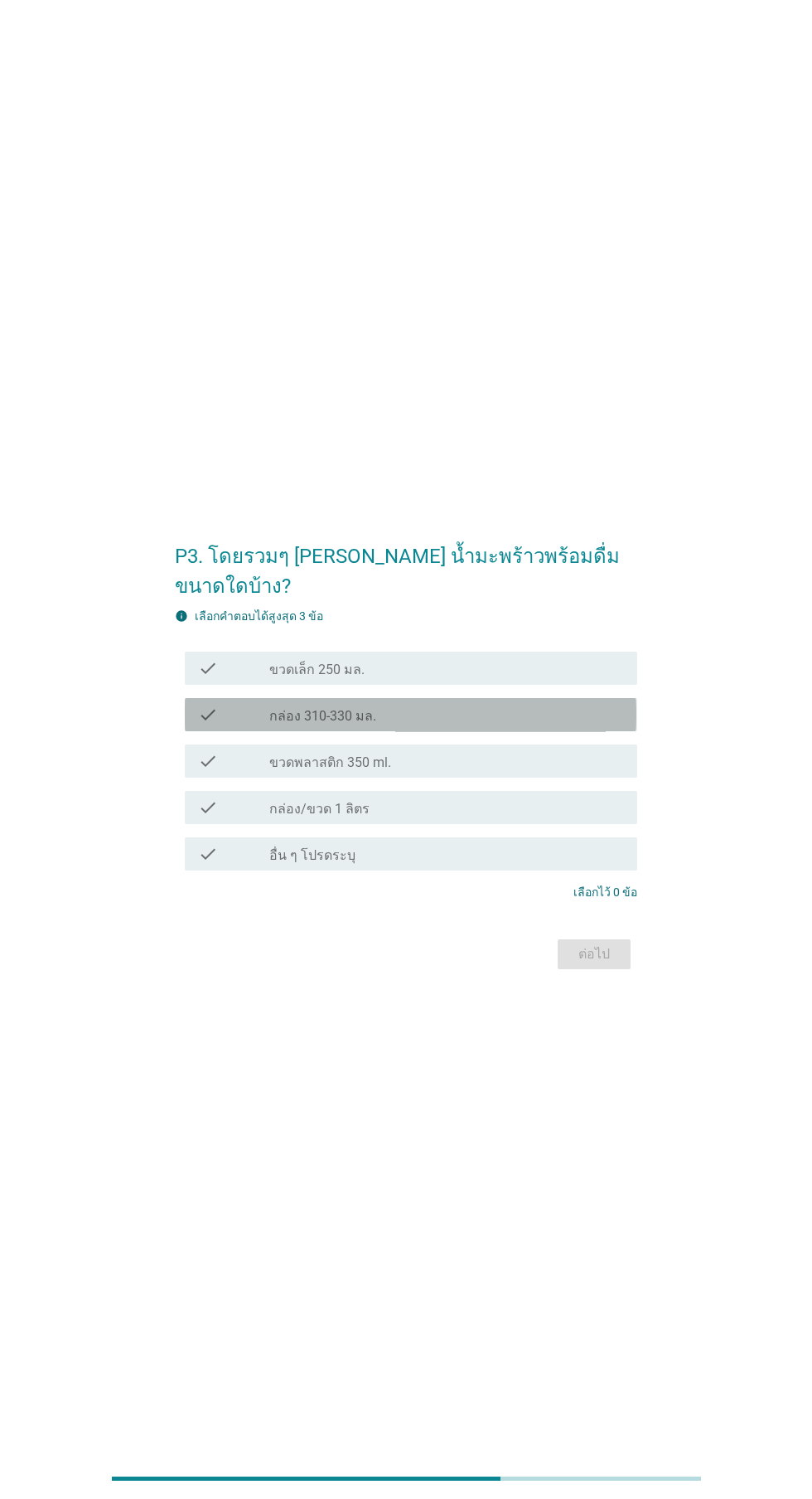
click at [479, 724] on div "check_box_outline_blank กล่อง 310-330 มล." at bounding box center [446, 715] width 354 height 20
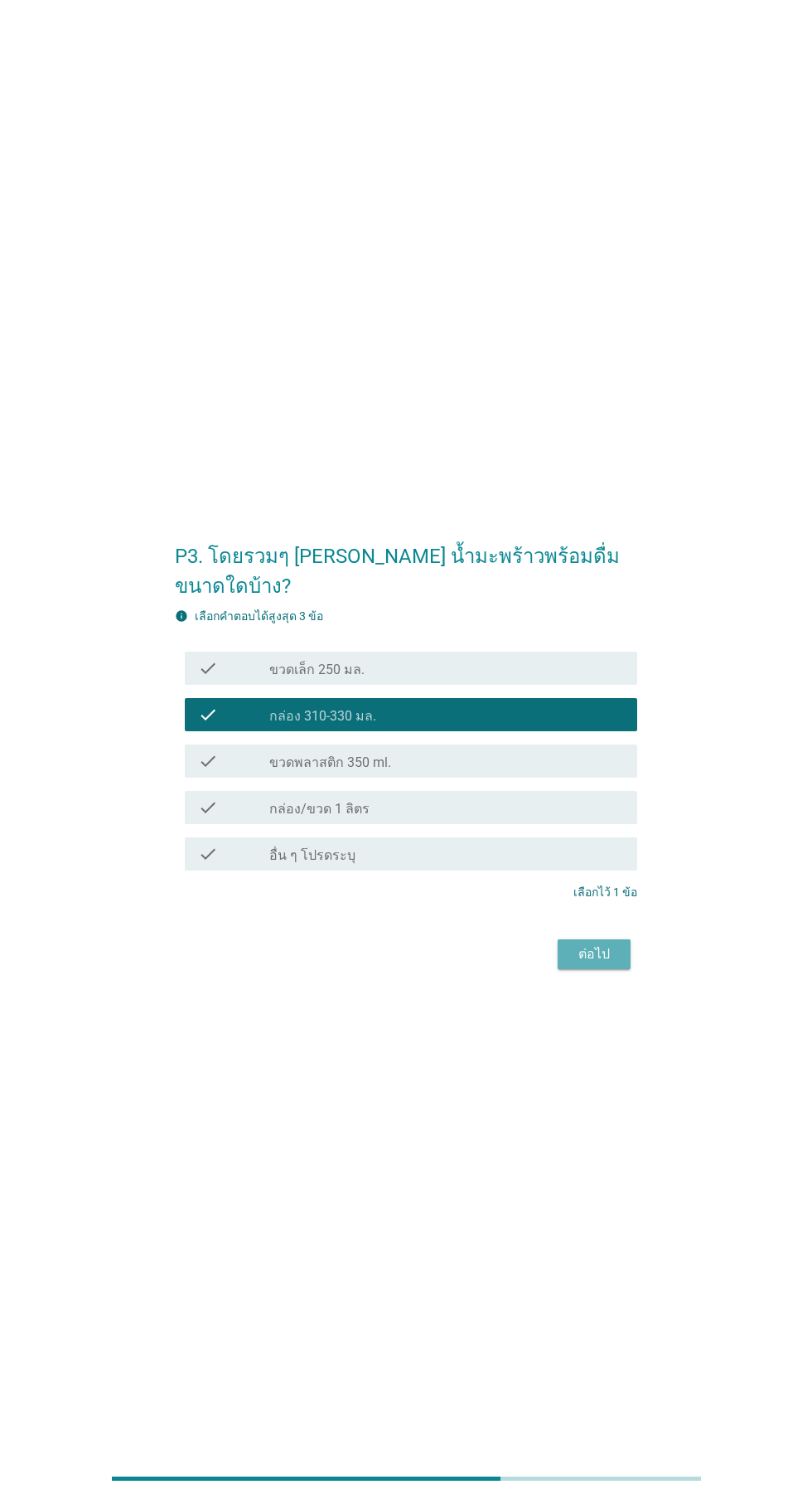
click at [600, 964] on div "ต่อไป" at bounding box center [594, 954] width 46 height 20
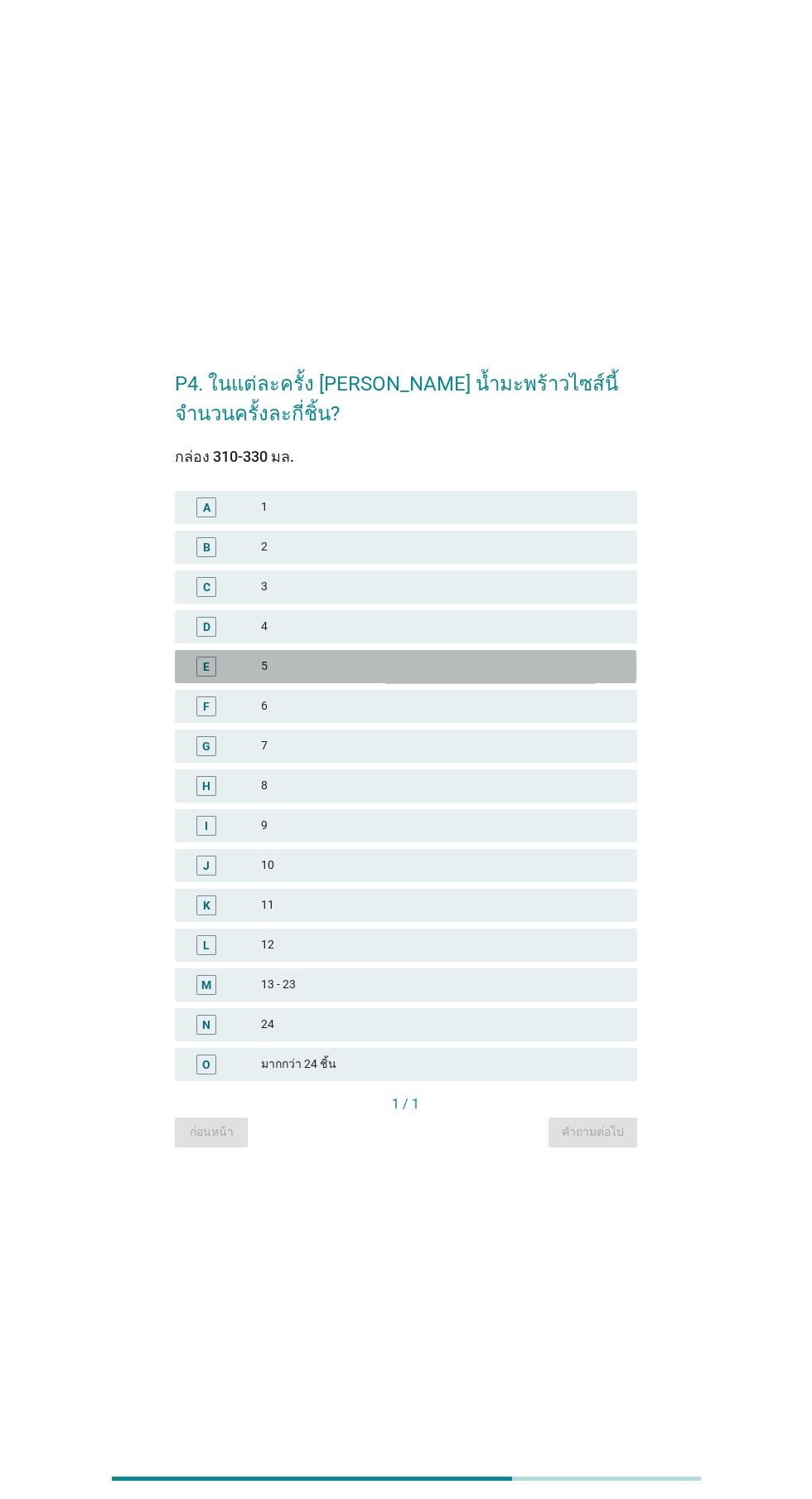
click at [429, 676] on div "5" at bounding box center [442, 666] width 363 height 20
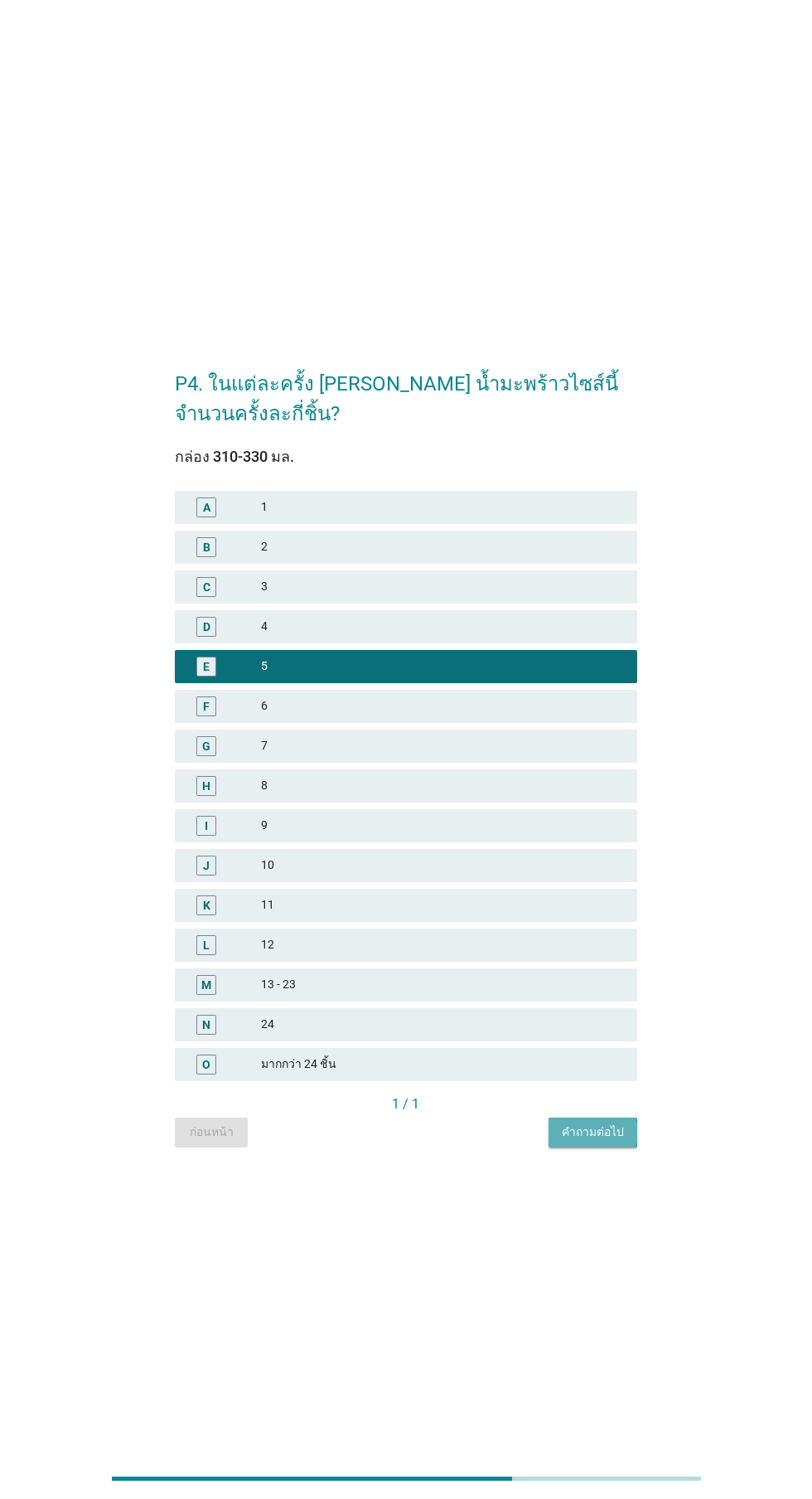
click at [588, 1141] on div "คำถามต่อไป" at bounding box center [593, 1132] width 62 height 17
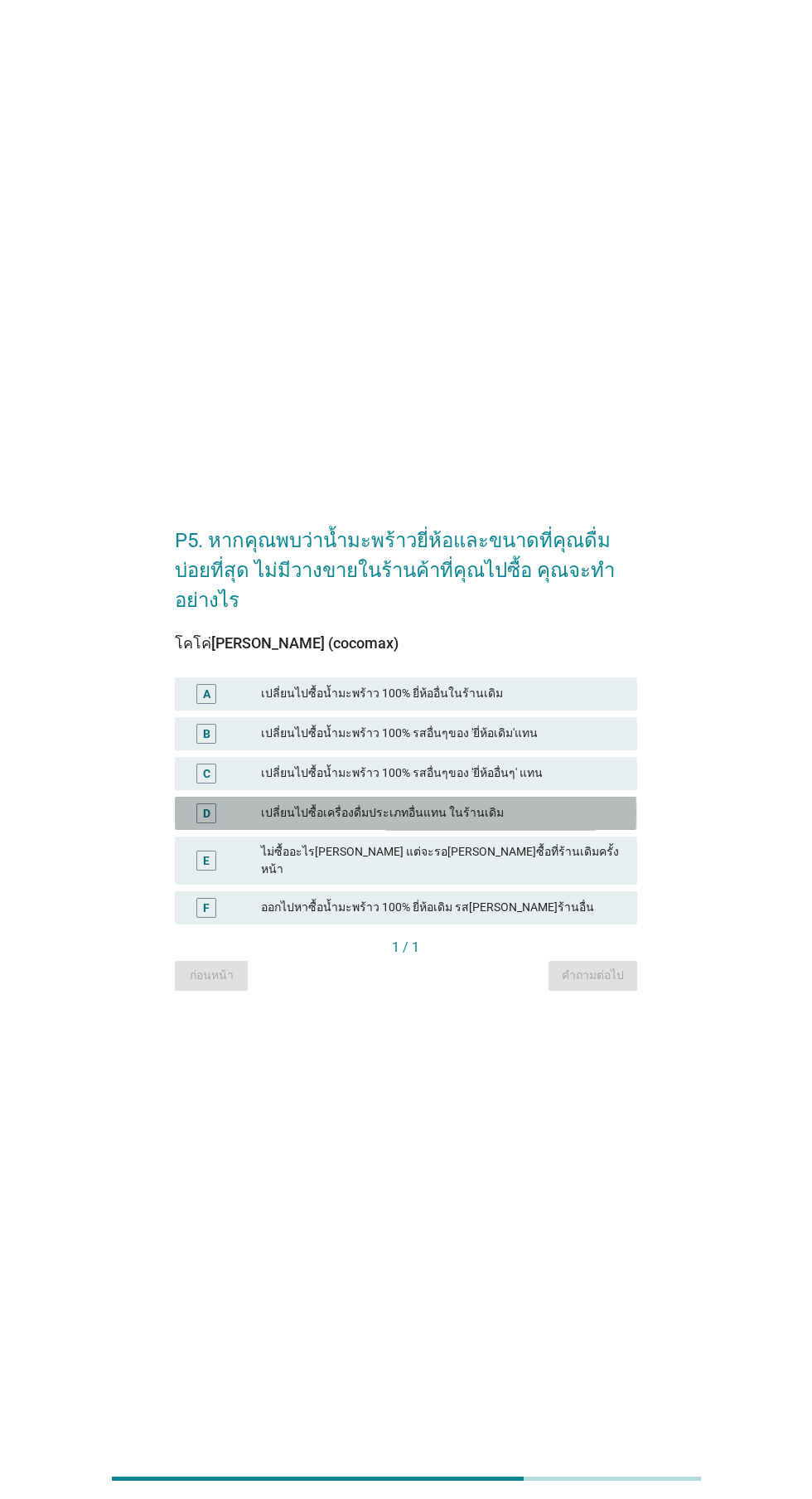
click at [523, 823] on div "เปลี่ยนไปซื้อเครื่องดื่มประเภทอื่นแทน ในร้านเดิม" at bounding box center [442, 813] width 363 height 20
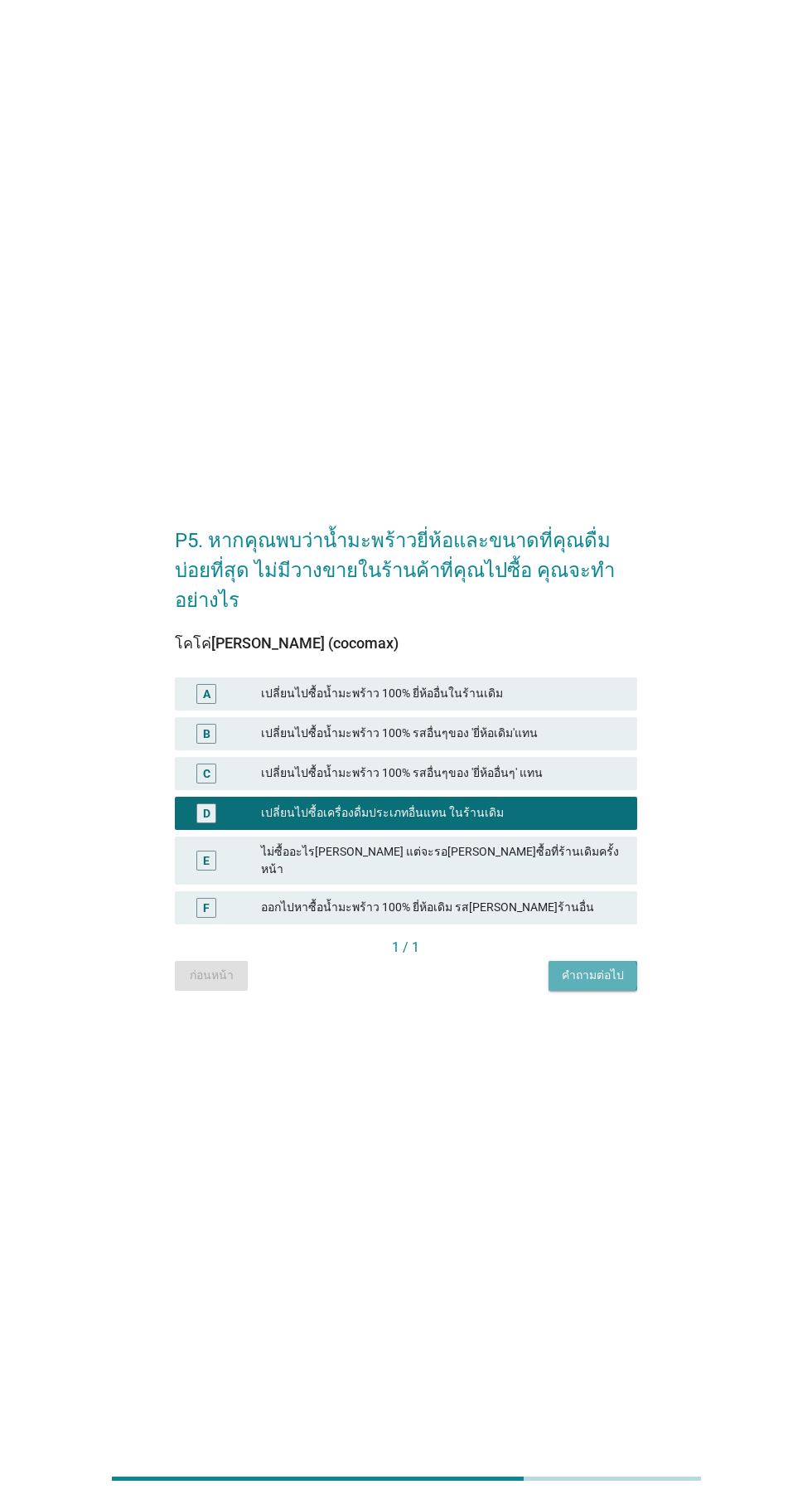
click at [591, 984] on div "คำถามต่อไป" at bounding box center [593, 976] width 62 height 17
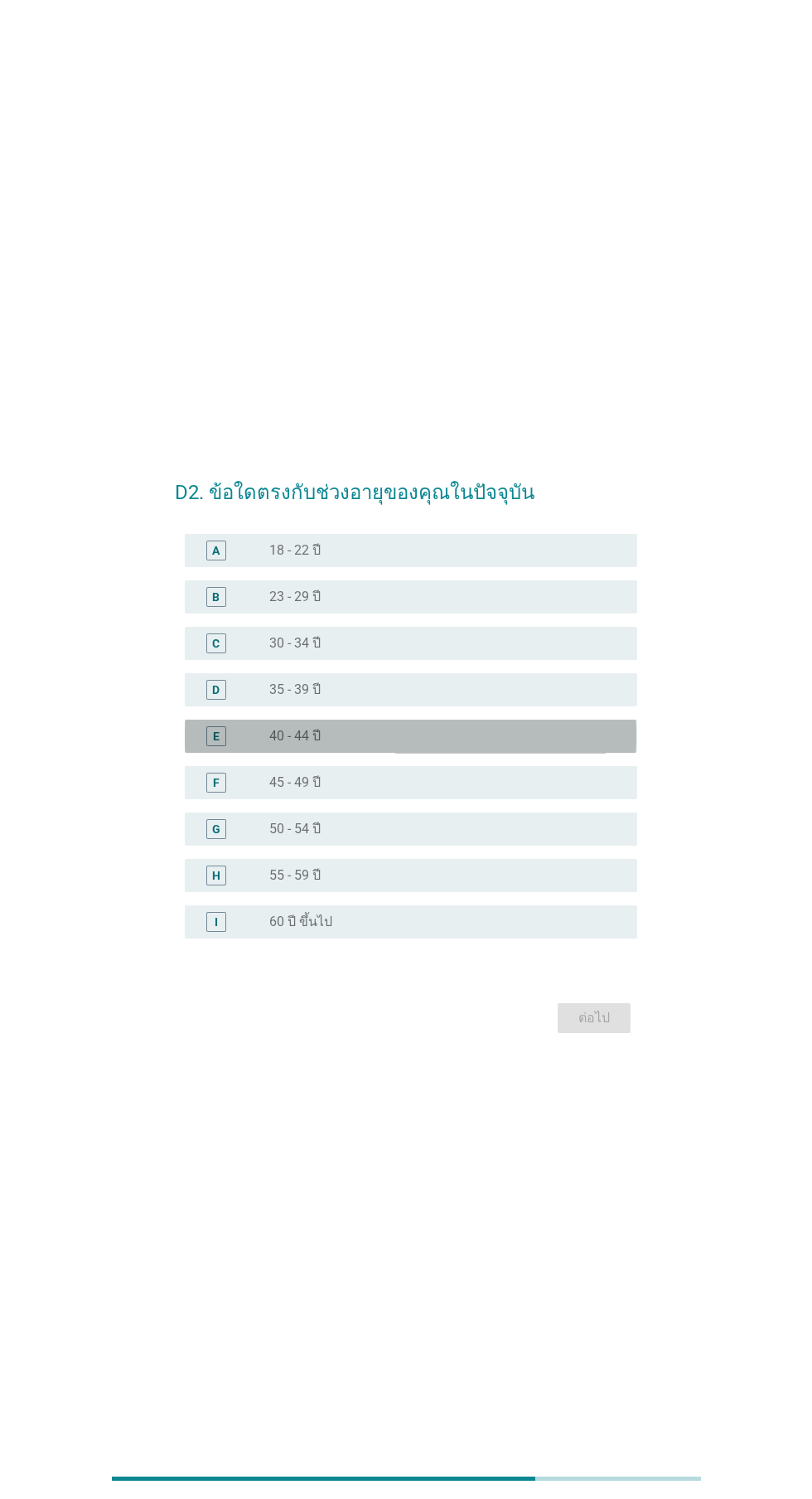
click at [476, 745] on div "radio_button_unchecked 40 - 44 ปี" at bounding box center [440, 736] width 342 height 16
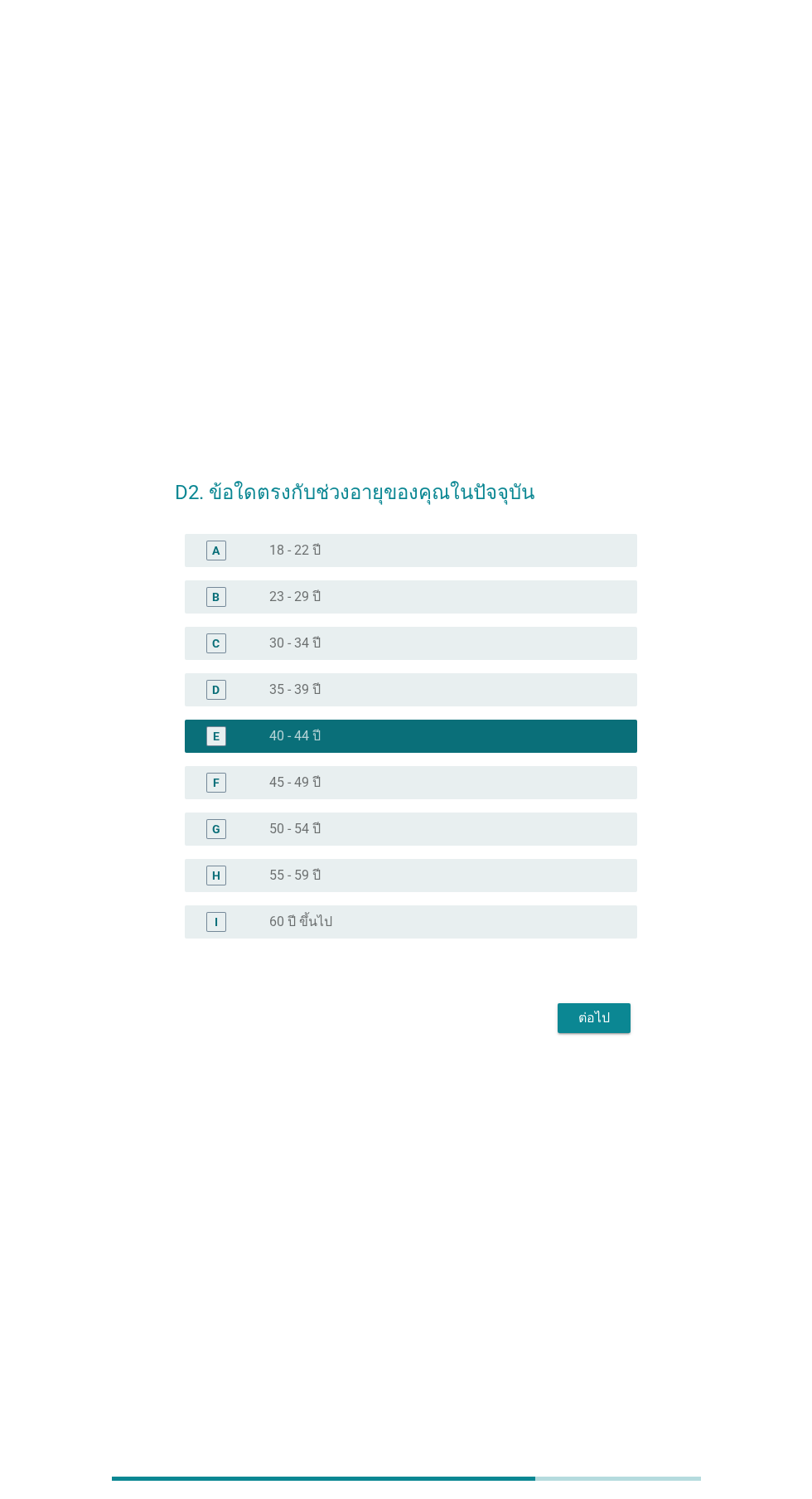
click at [518, 698] on div "radio_button_unchecked 35 - 39 ปี" at bounding box center [440, 690] width 342 height 16
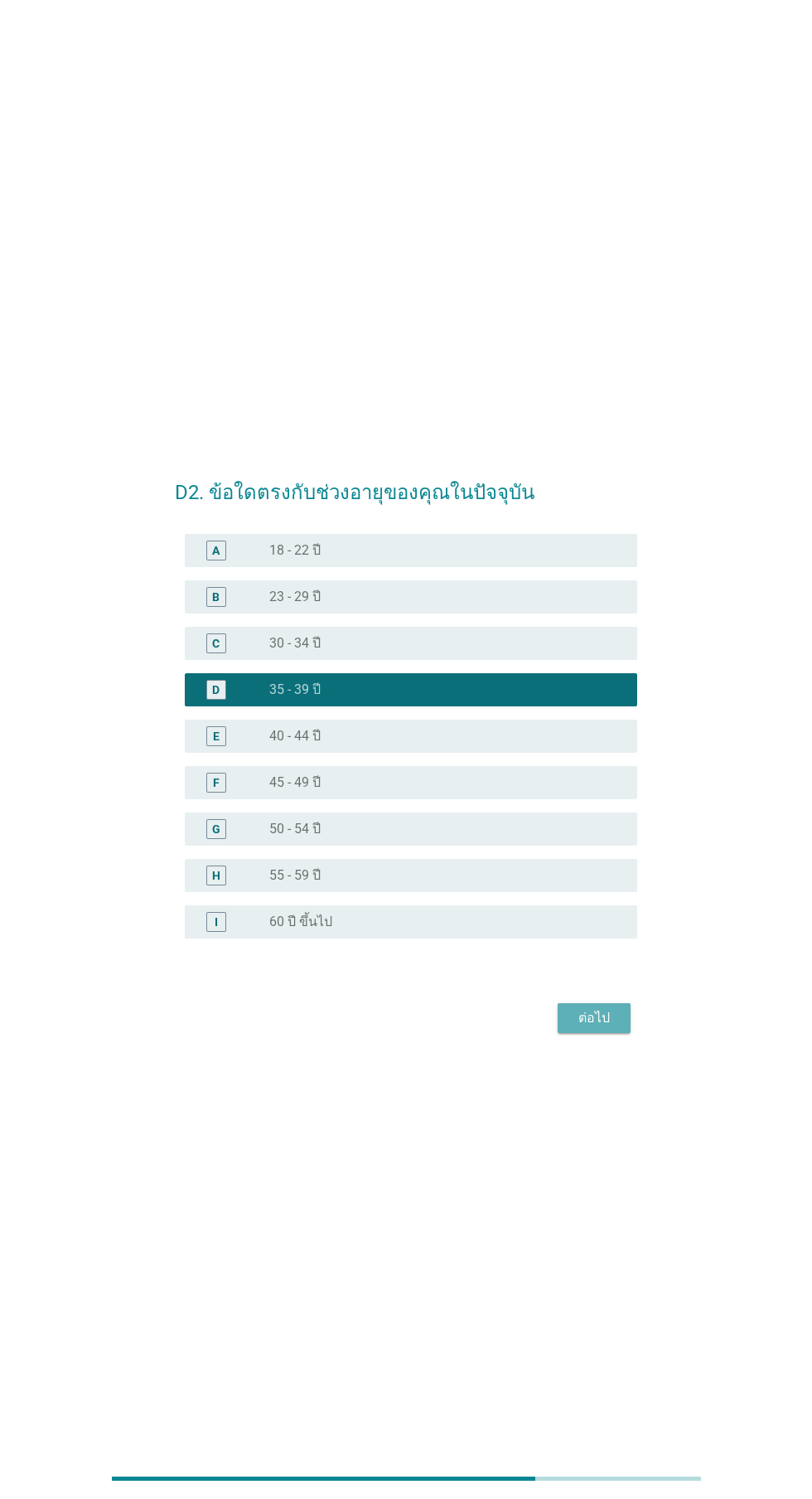
click at [595, 1028] on div "ต่อไป" at bounding box center [594, 1018] width 46 height 20
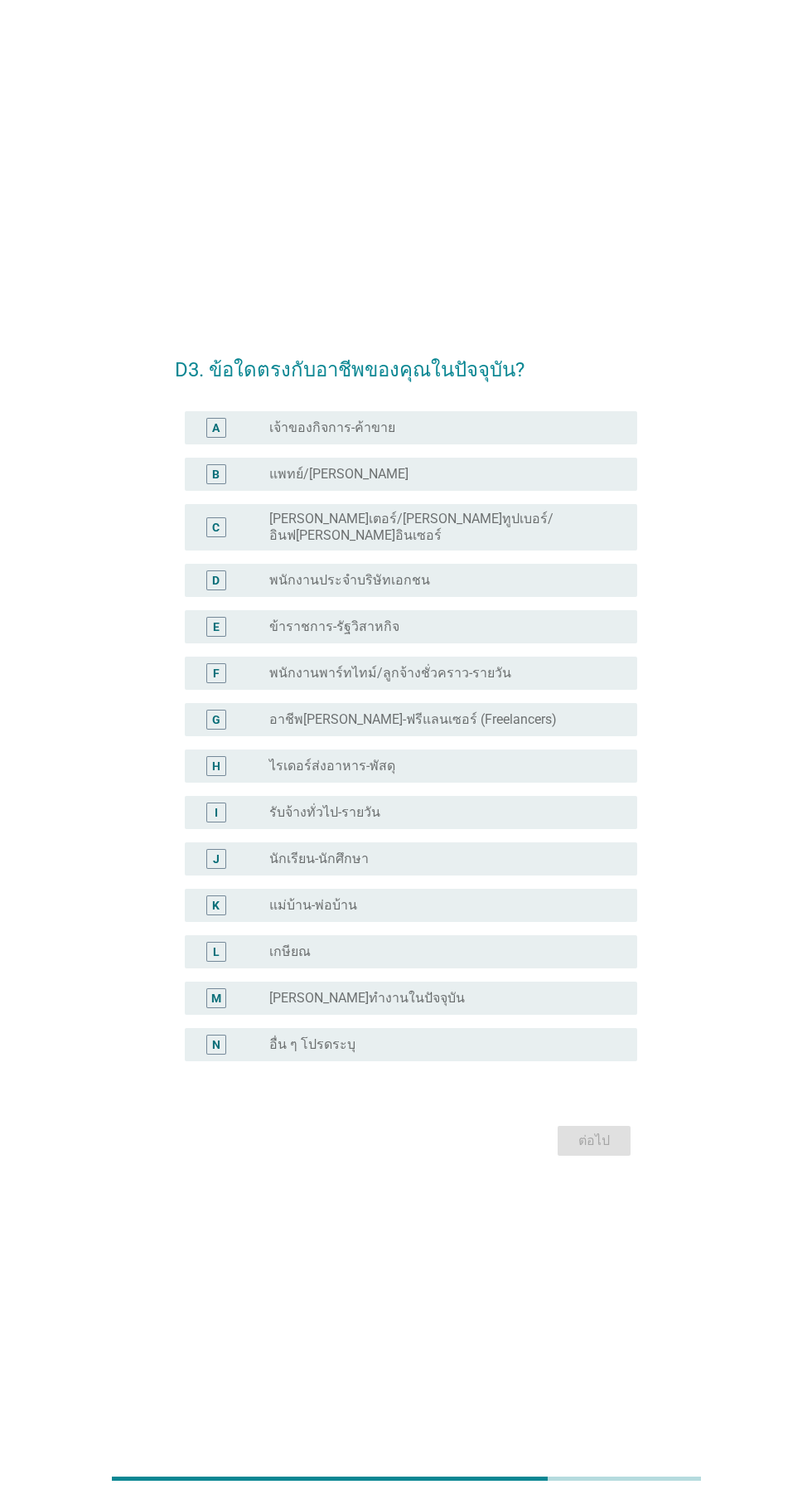
click at [537, 437] on div "radio_button_unchecked เจ้าของกิจการ-ค้าขาย" at bounding box center [440, 427] width 342 height 16
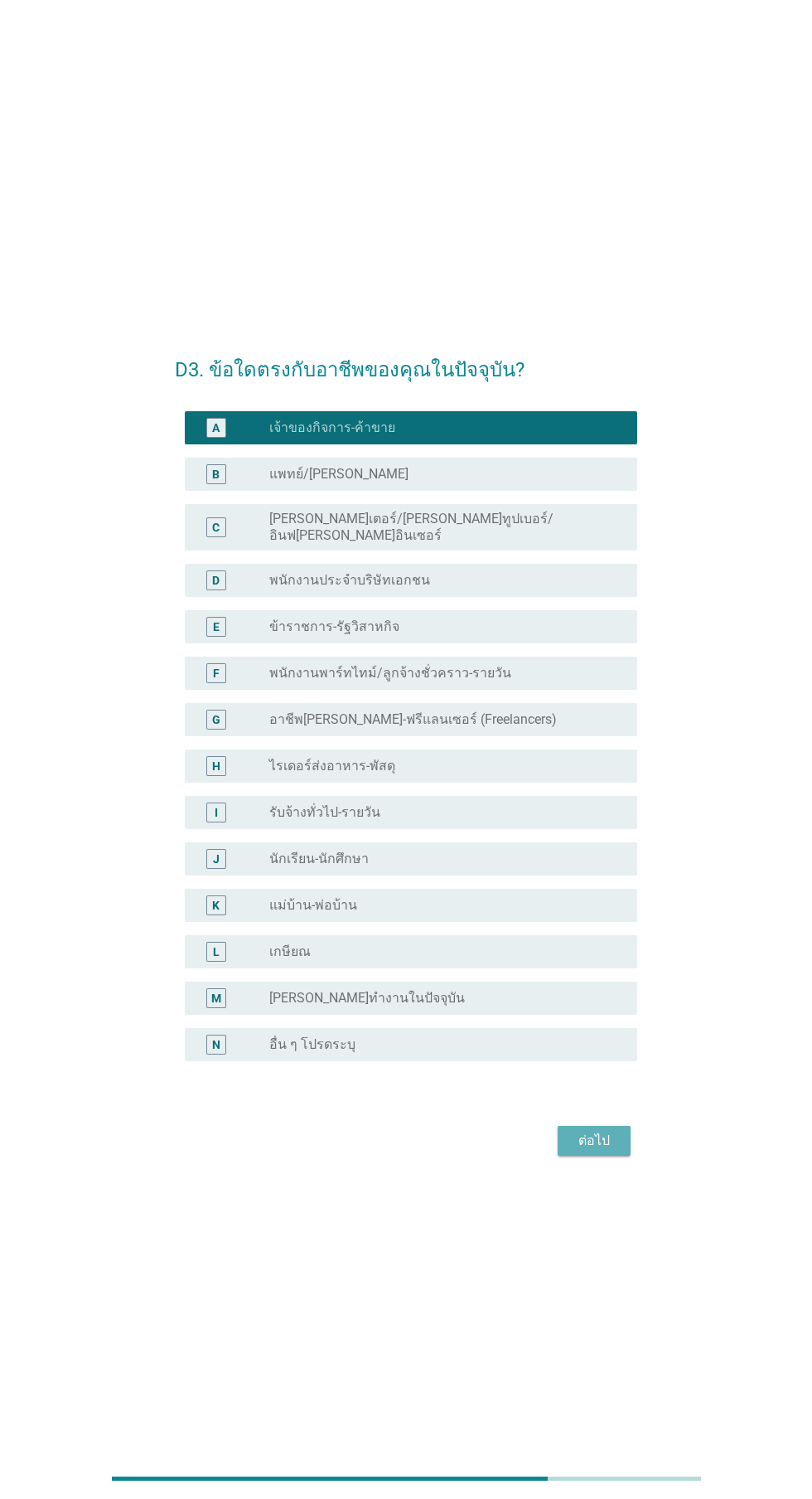
click at [617, 1156] on button "ต่อไป" at bounding box center [595, 1141] width 73 height 30
